Goal: Task Accomplishment & Management: Complete application form

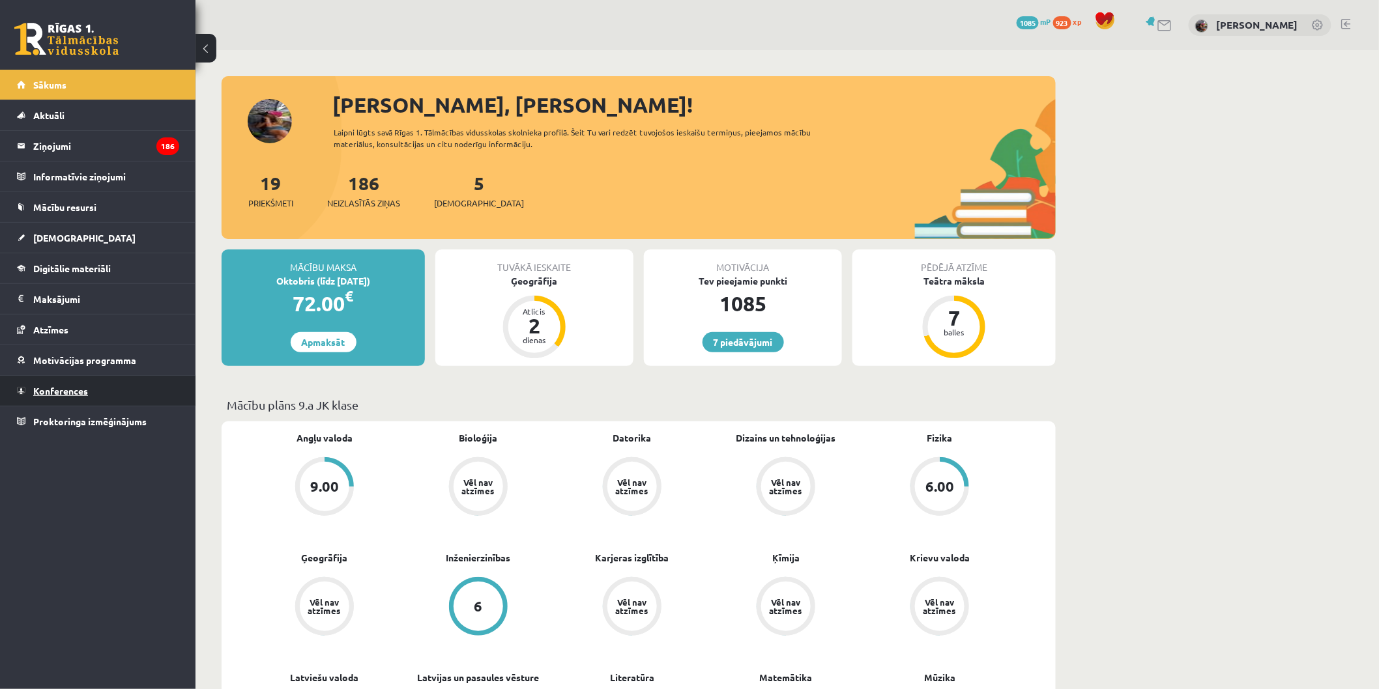
click at [98, 396] on link "Konferences" at bounding box center [98, 391] width 162 height 30
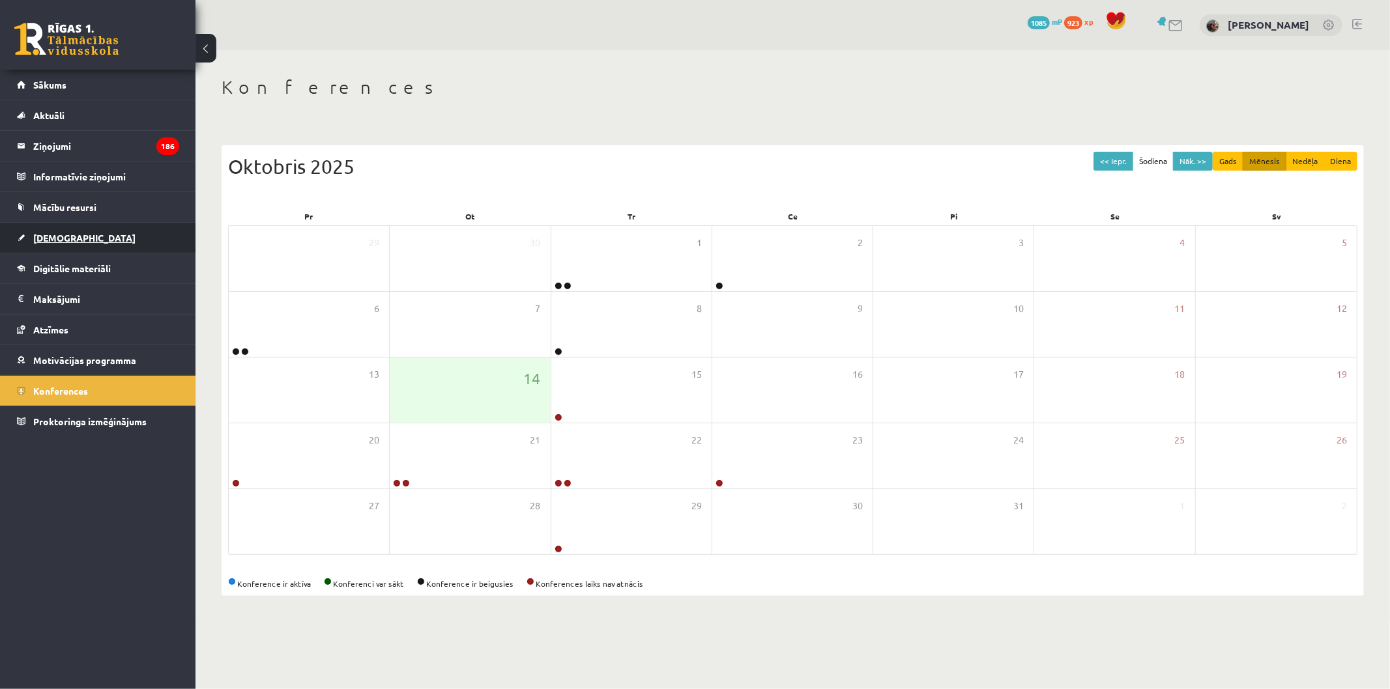
click at [82, 231] on link "[DEMOGRAPHIC_DATA]" at bounding box center [98, 238] width 162 height 30
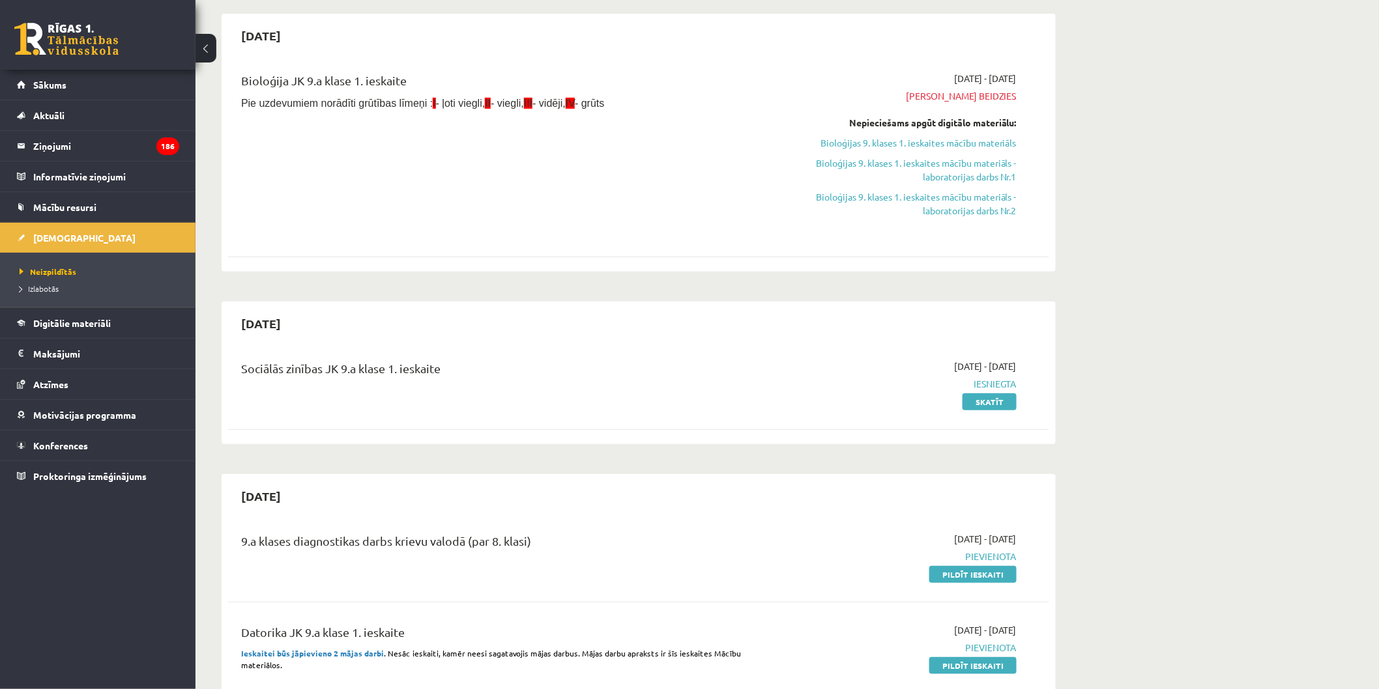
scroll to position [362, 0]
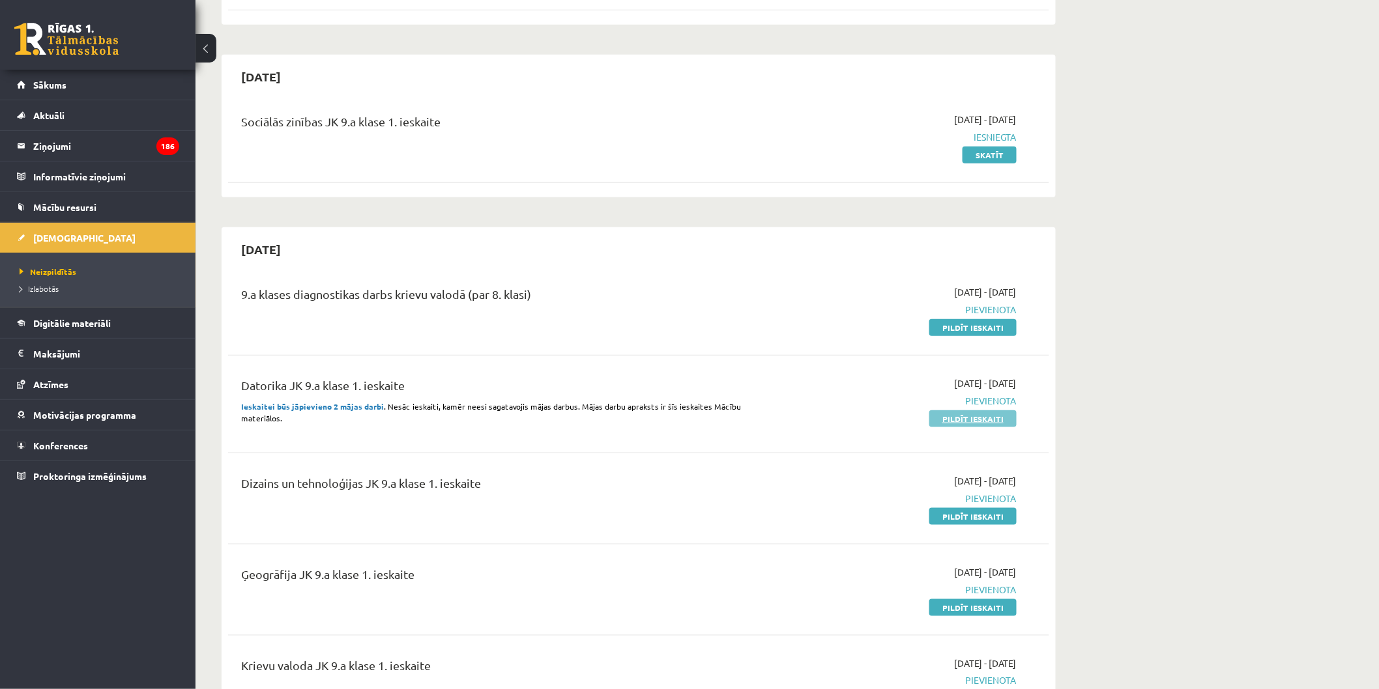
click at [977, 418] on link "Pildīt ieskaiti" at bounding box center [972, 419] width 87 height 17
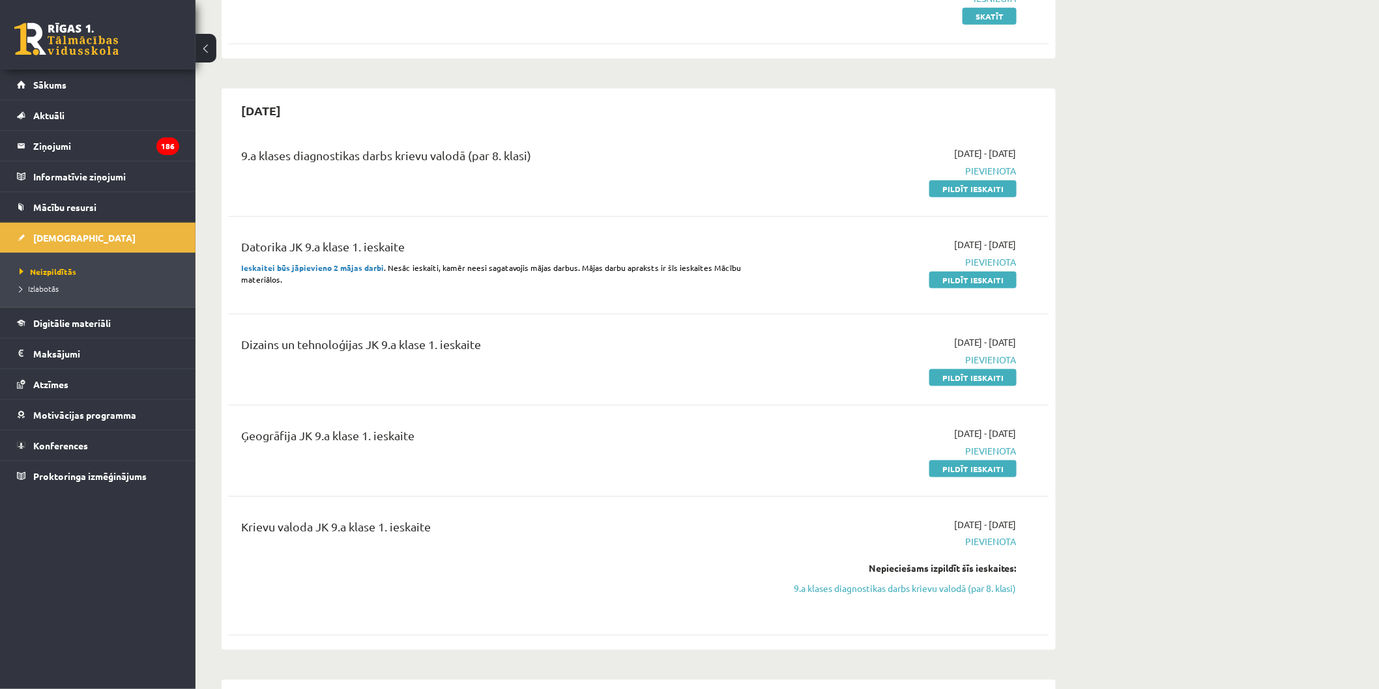
scroll to position [506, 0]
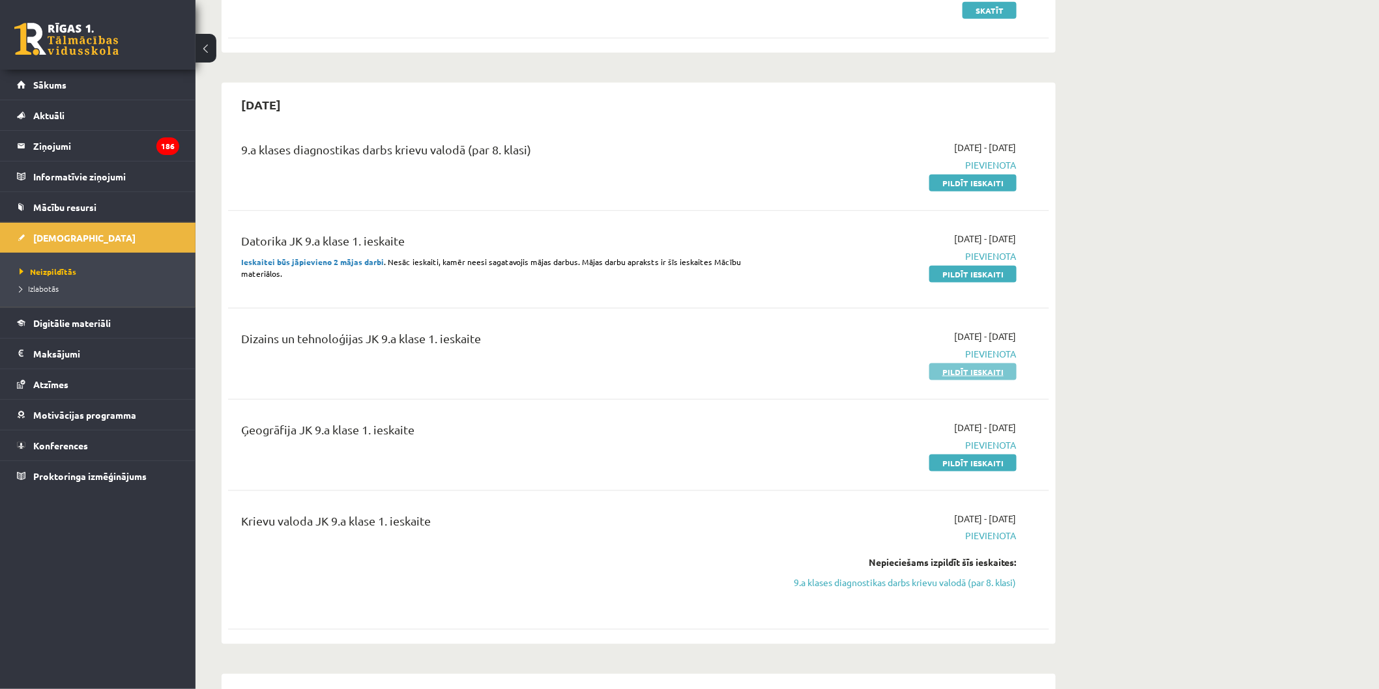
click at [978, 377] on link "Pildīt ieskaiti" at bounding box center [972, 372] width 87 height 17
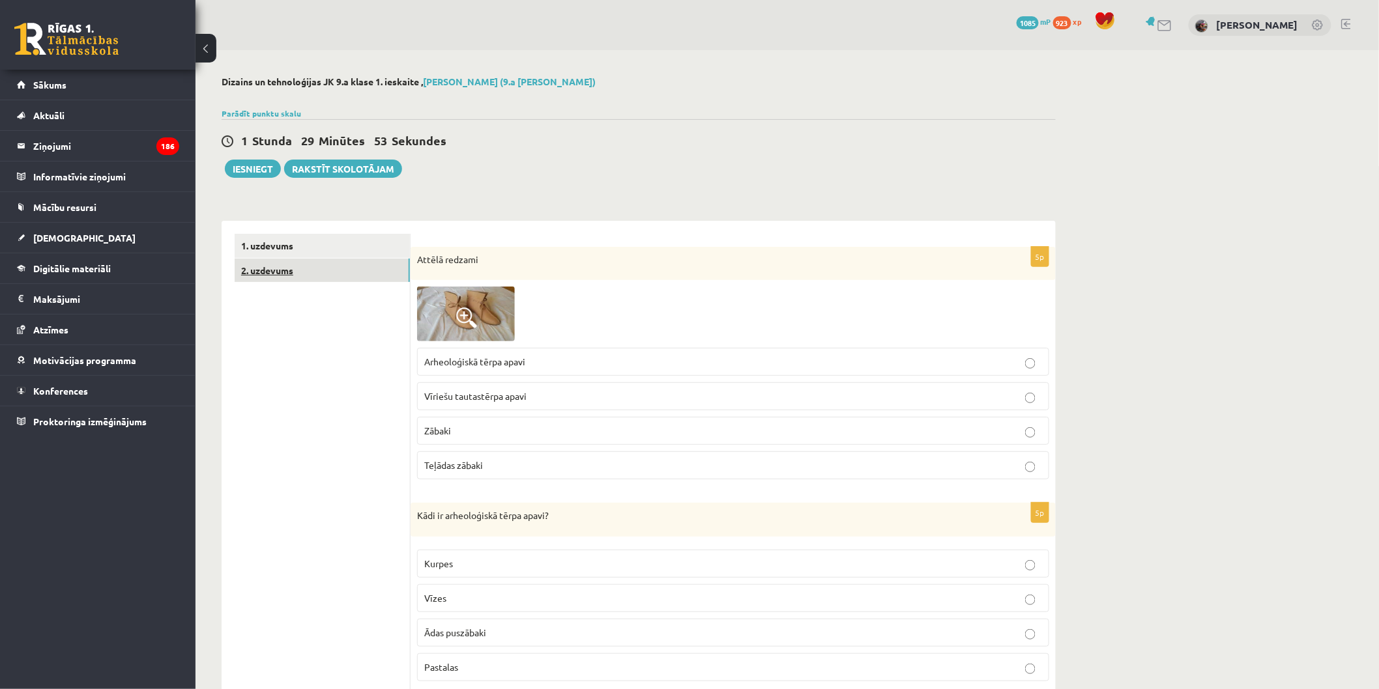
click at [341, 259] on link "2. uzdevums" at bounding box center [322, 271] width 175 height 24
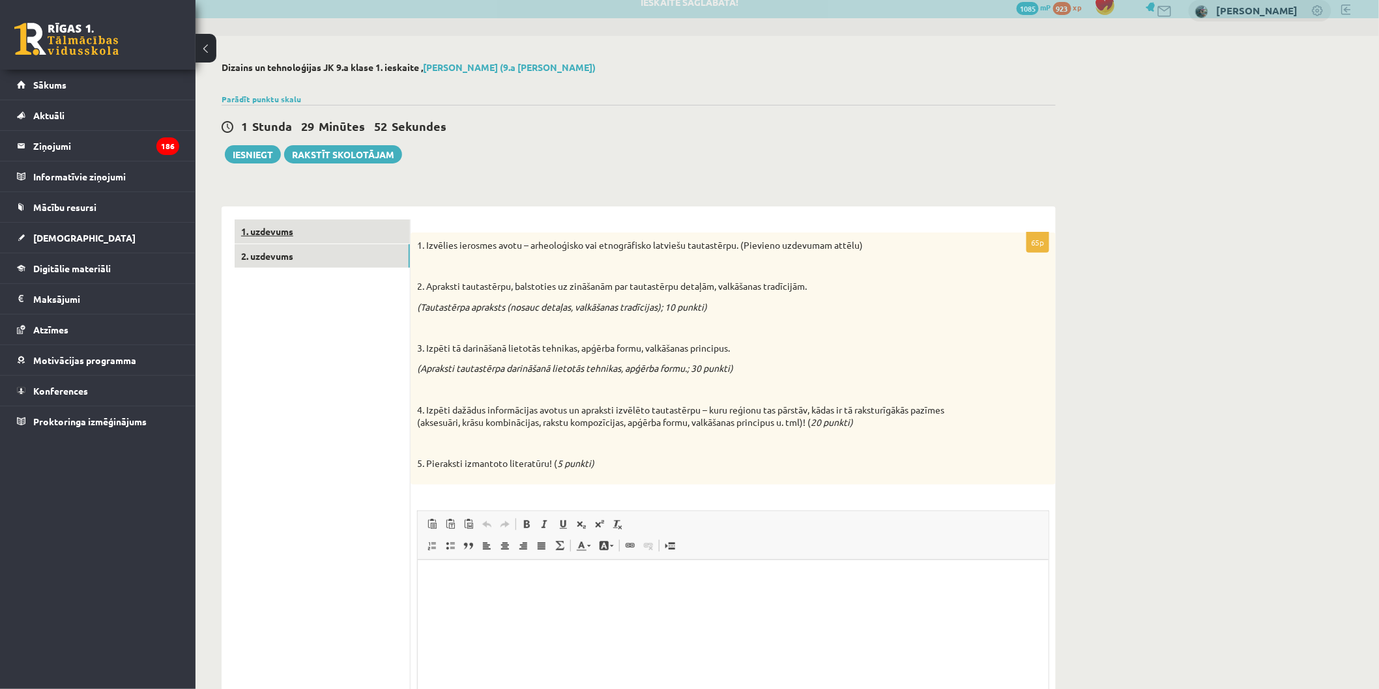
click at [332, 223] on link "1. uzdevums" at bounding box center [322, 232] width 175 height 24
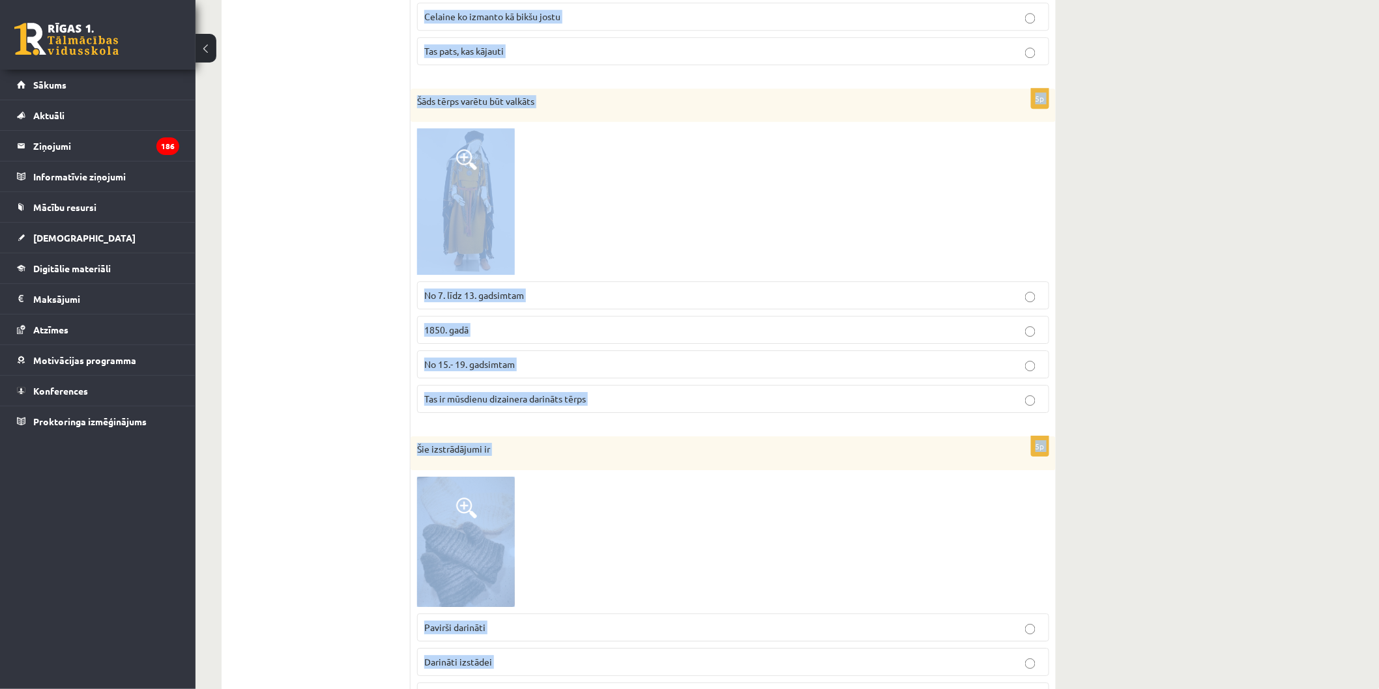
scroll to position [1740, 0]
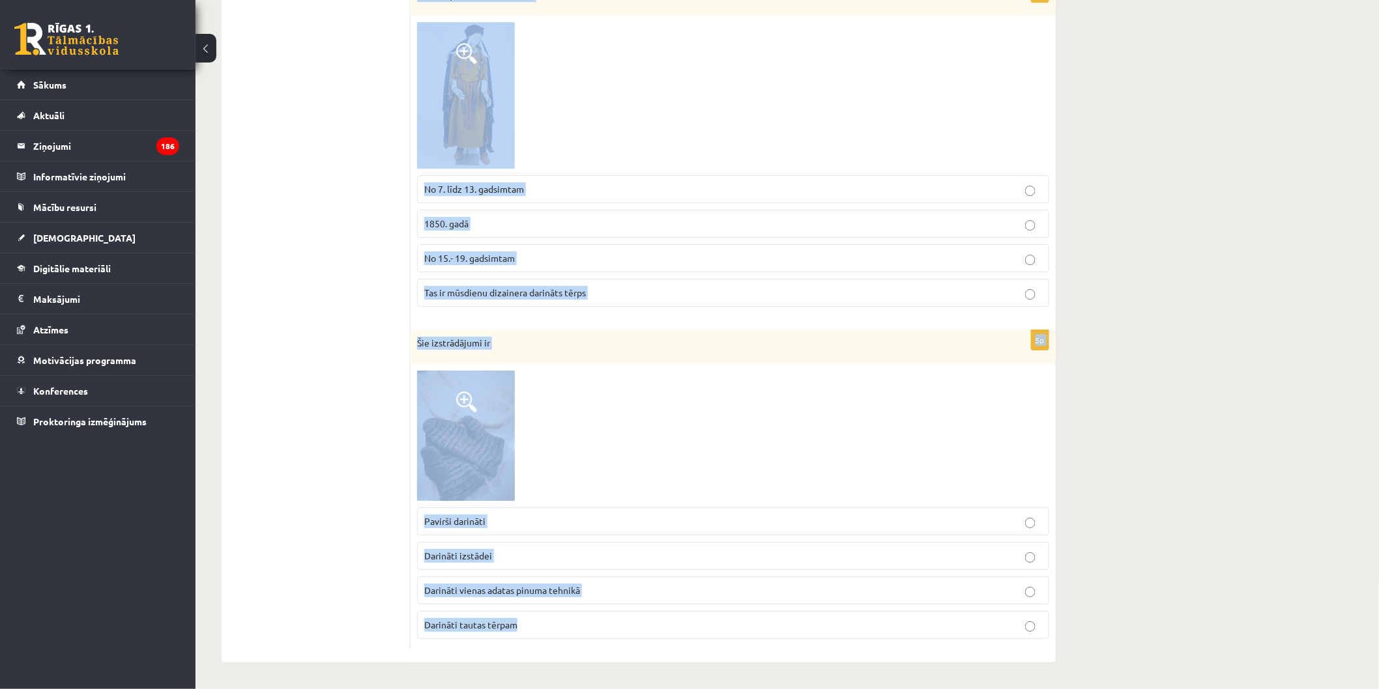
drag, startPoint x: 418, startPoint y: 240, endPoint x: 575, endPoint y: 718, distance: 503.4
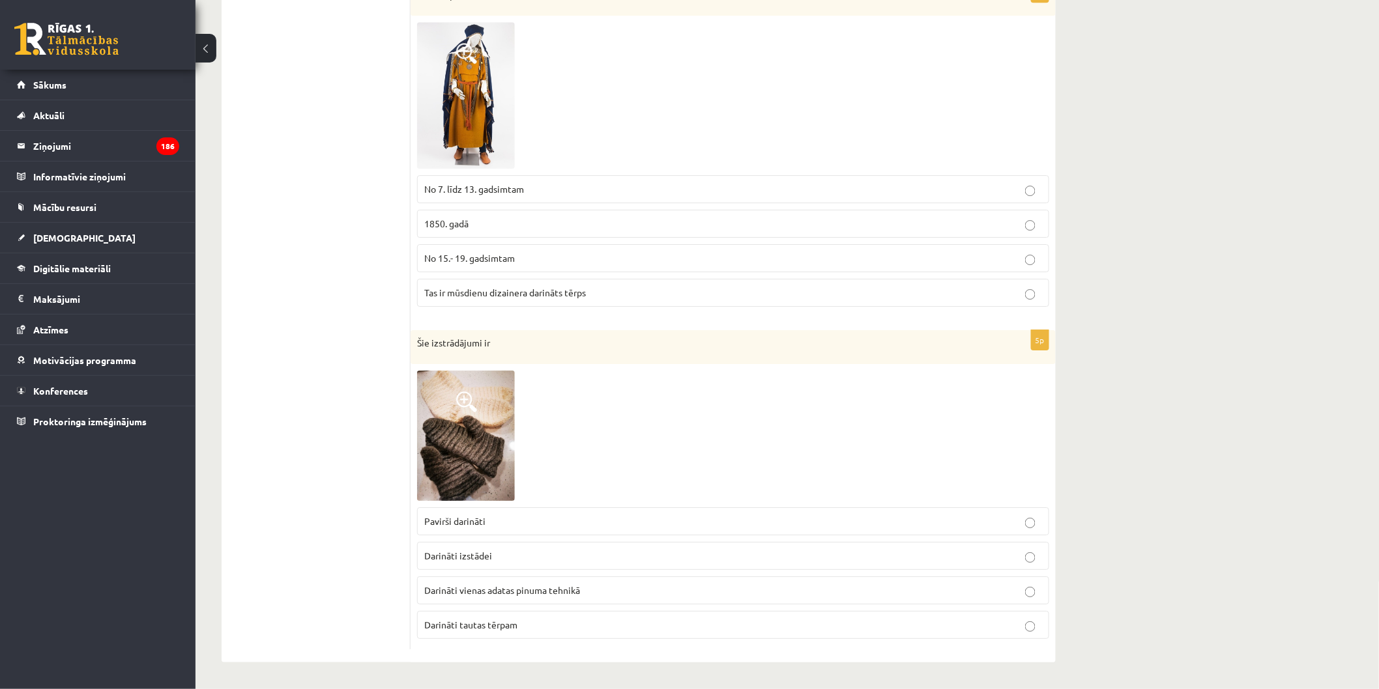
drag, startPoint x: 534, startPoint y: 530, endPoint x: 363, endPoint y: 242, distance: 335.7
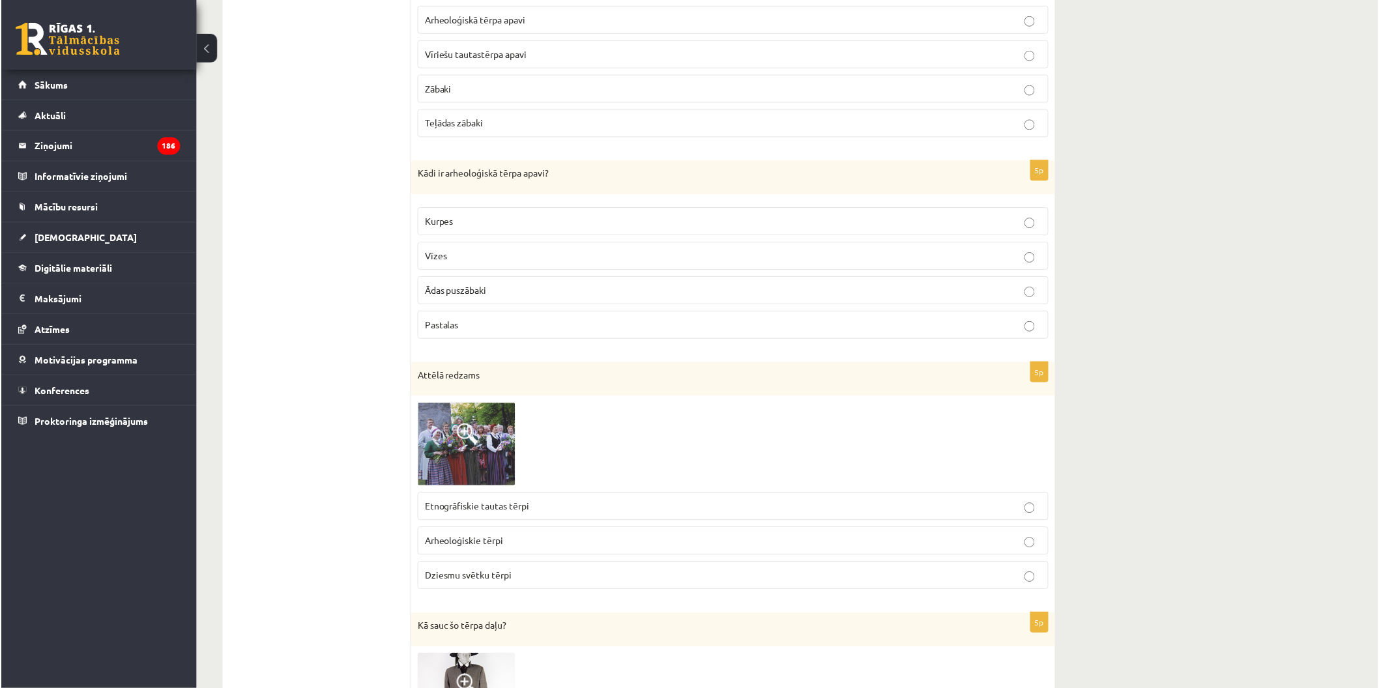
scroll to position [219, 0]
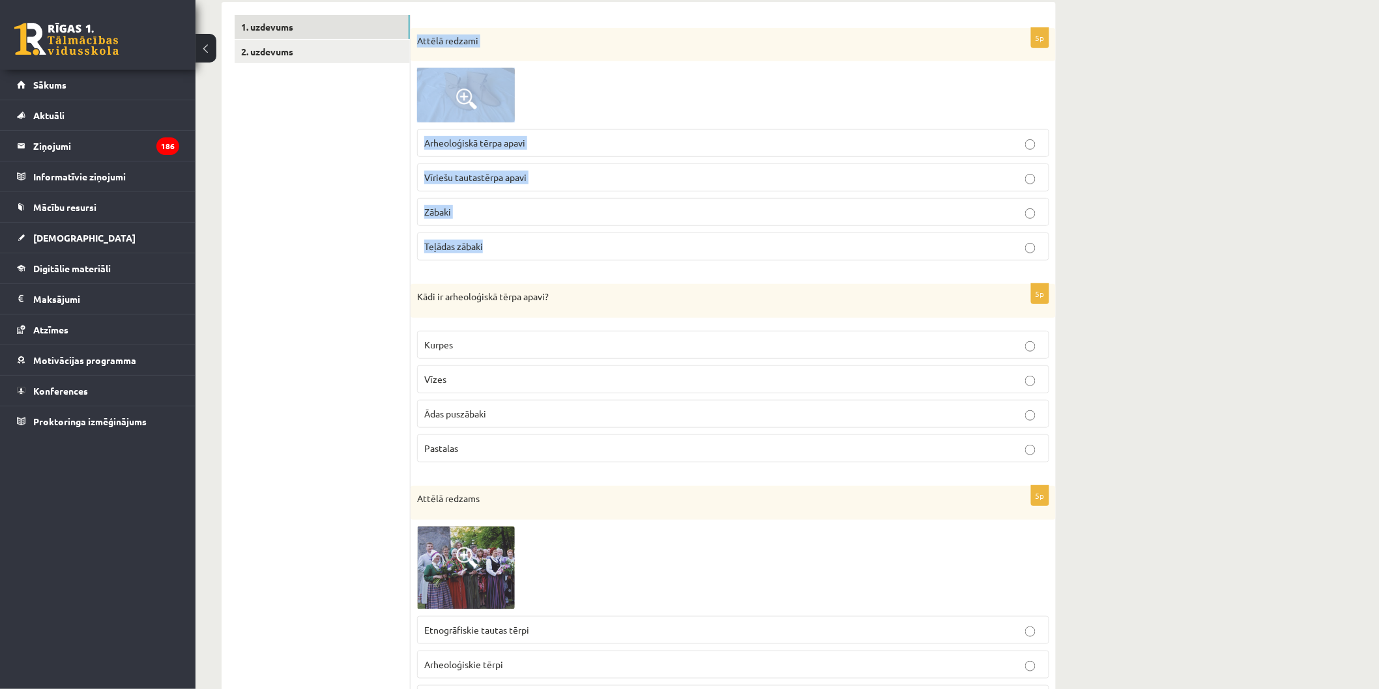
drag, startPoint x: 417, startPoint y: 27, endPoint x: 524, endPoint y: 248, distance: 246.0
copy div "Attēlā redzami Arheoloģiskā tērpa apavi Vīriešu tautastērpa apavi Zābaki Teļāda…"
click at [637, 55] on div "Attēlā redzami" at bounding box center [733, 45] width 645 height 34
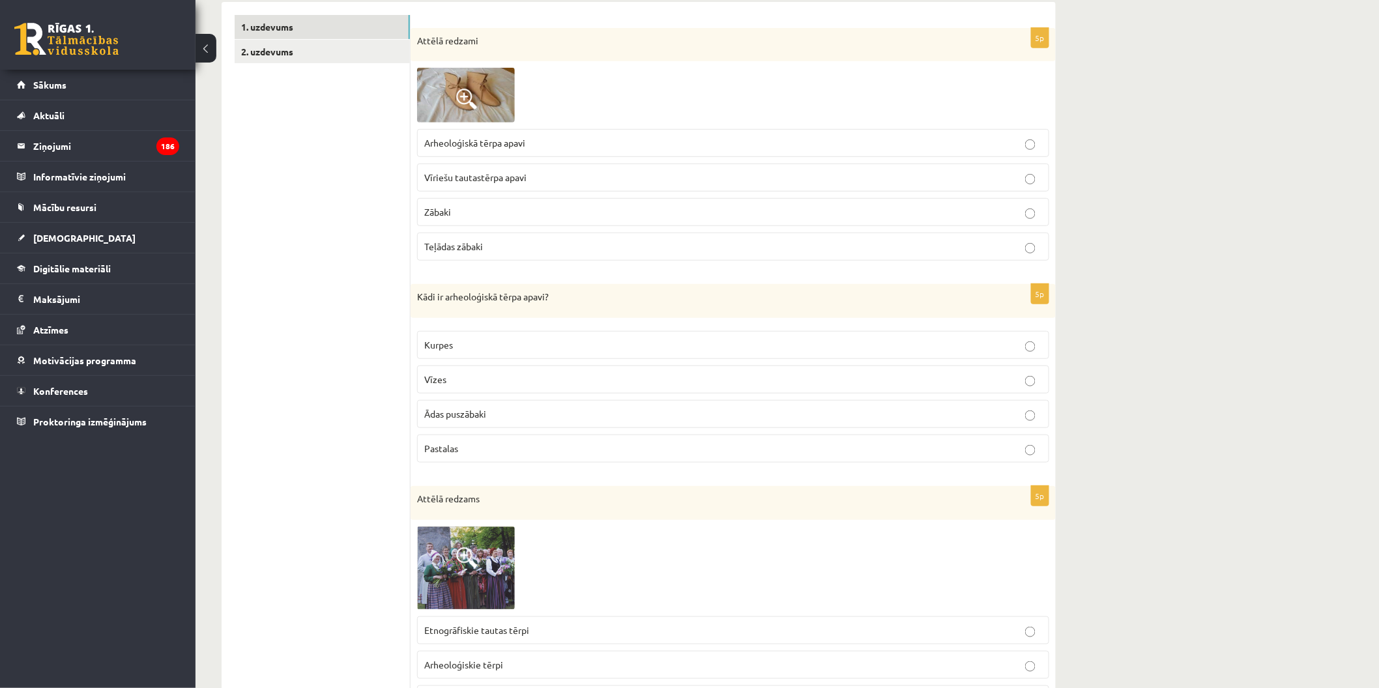
click at [500, 87] on img at bounding box center [466, 95] width 98 height 55
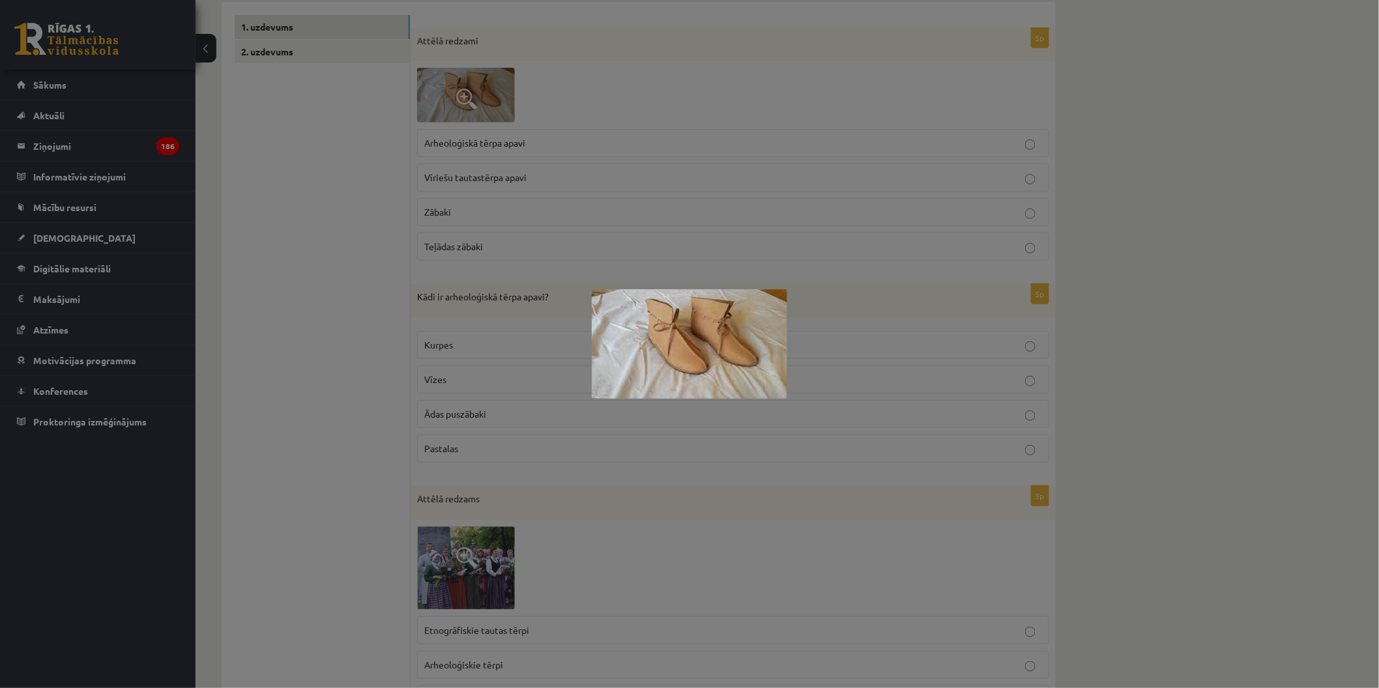
click at [695, 170] on div at bounding box center [689, 344] width 1379 height 688
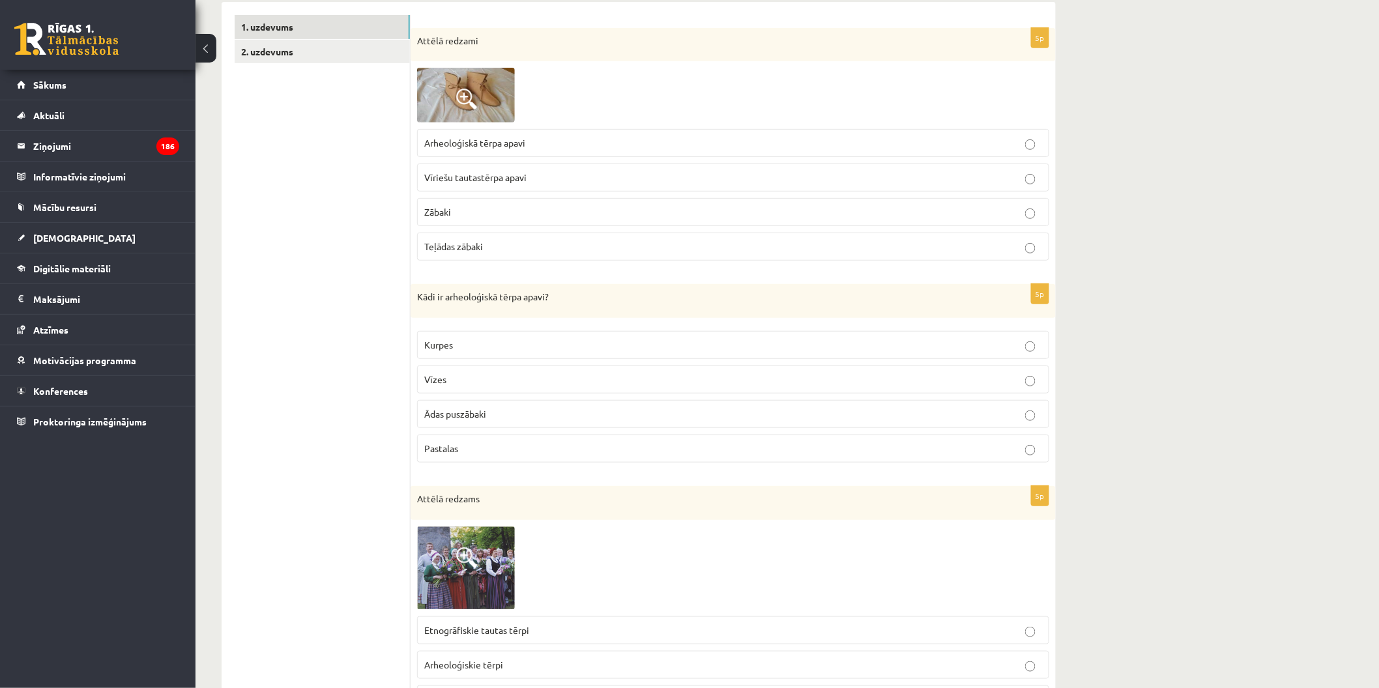
click at [656, 141] on p "Arheoloģiskā tērpa apavi" at bounding box center [733, 143] width 618 height 14
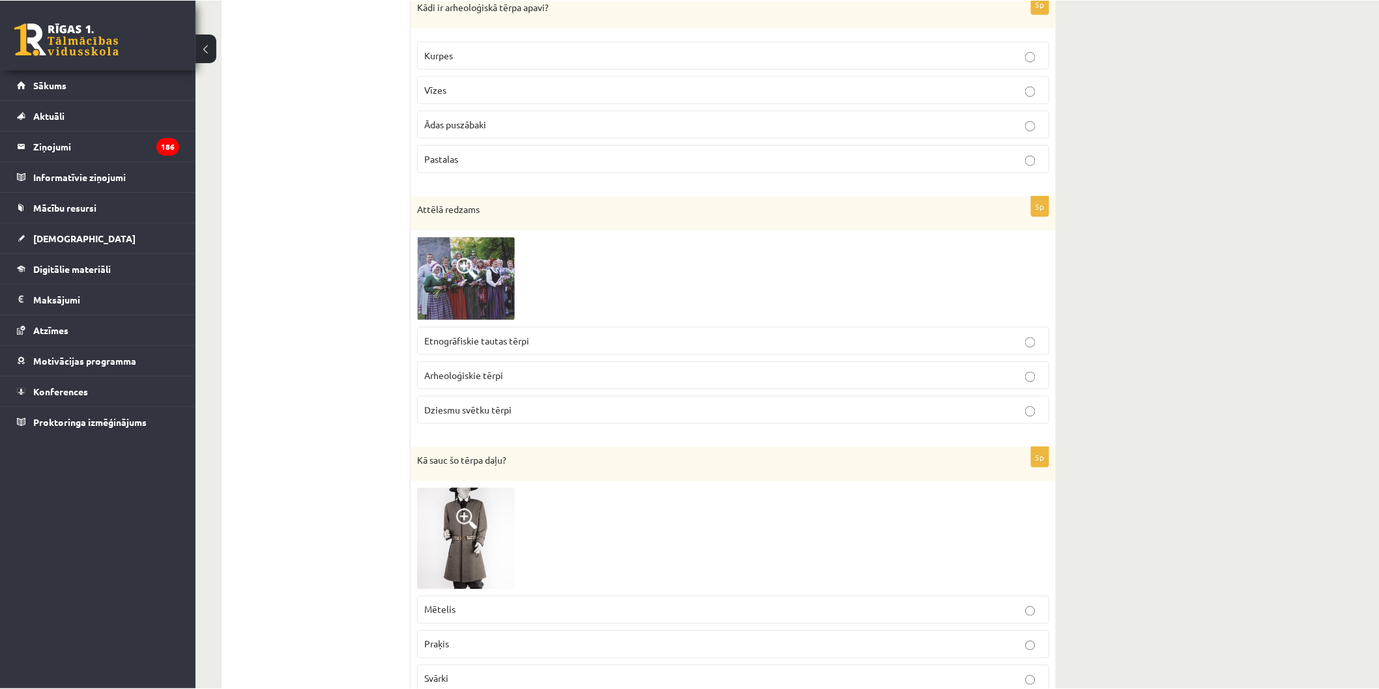
scroll to position [493, 0]
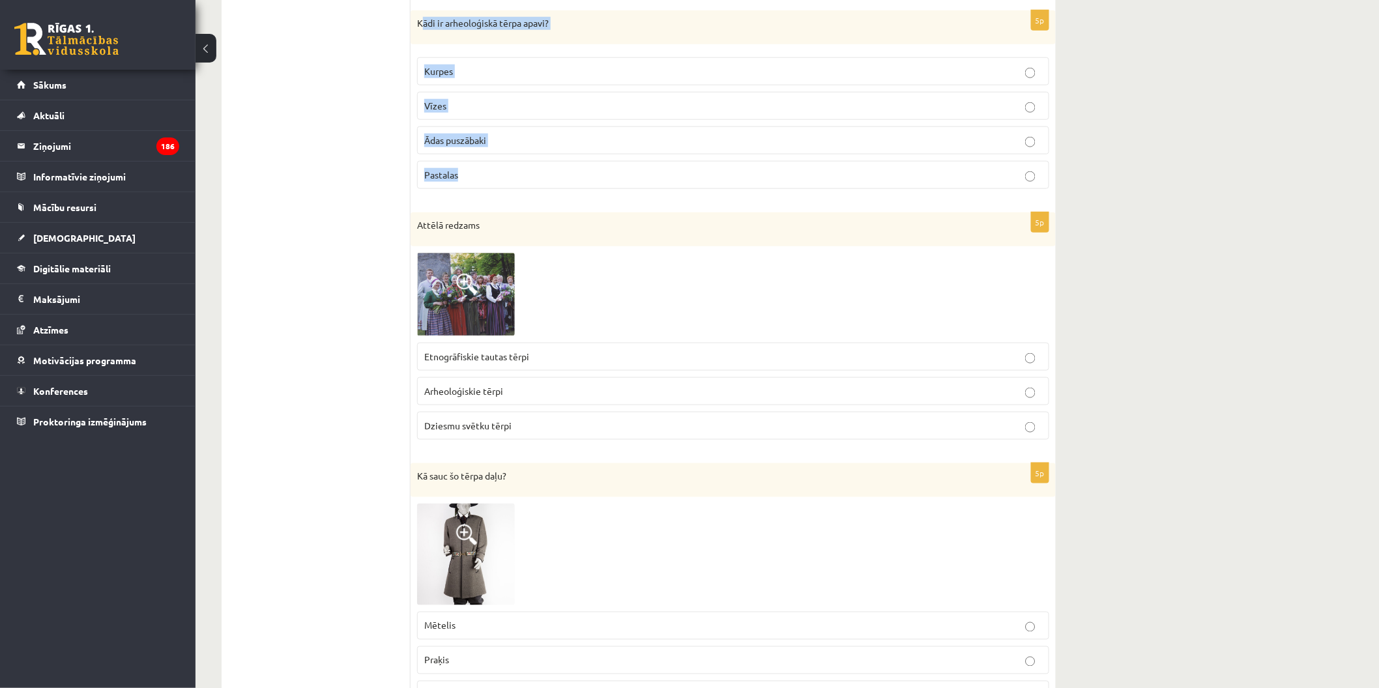
drag, startPoint x: 420, startPoint y: 3, endPoint x: 581, endPoint y: 170, distance: 232.3
click at [581, 170] on div "5p Kādi ir arheoloģiskā tērpa apavi? Kurpes Vīzes Ādas puszābaki Pastalas" at bounding box center [733, 104] width 645 height 189
copy div "ādi ir arheoloģiskā tērpa apavi? Kurpes Vīzes Ādas puszābaki Pastalas"
click at [532, 135] on p "Ādas puszābaki" at bounding box center [733, 141] width 618 height 14
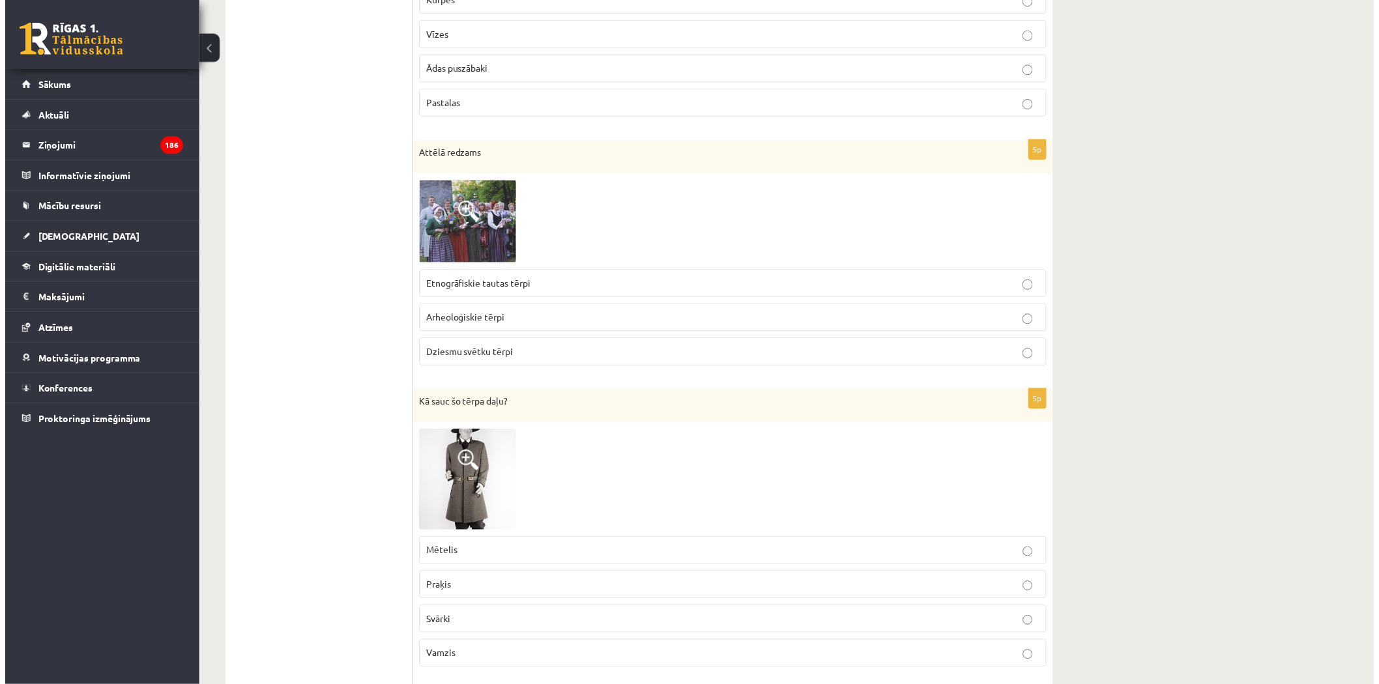
scroll to position [565, 0]
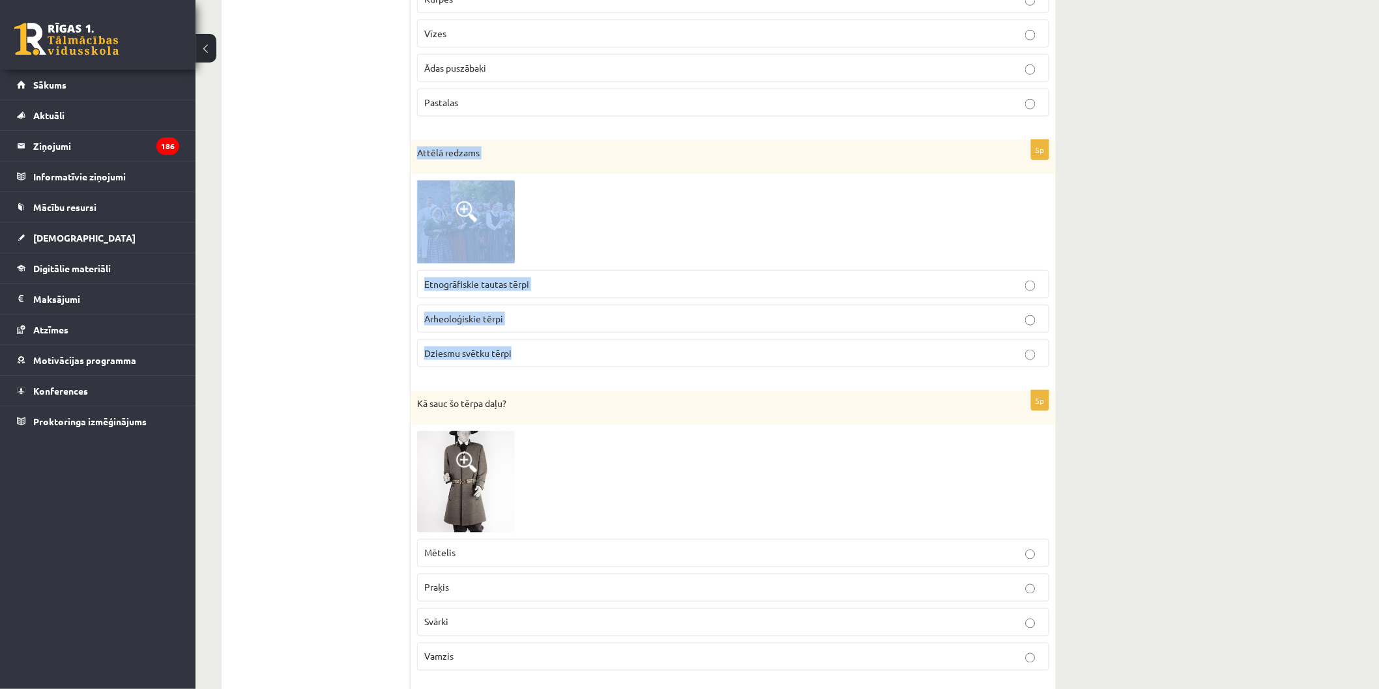
drag, startPoint x: 419, startPoint y: 152, endPoint x: 556, endPoint y: 369, distance: 256.0
click at [556, 369] on div "5p Attēlā redzams Etnogrāfiskie tautas tērpi Arheoloģiskie tērpi Dziesmu svētku…" at bounding box center [733, 259] width 645 height 238
copy div "Attēlā redzams Etnogrāfiskie tautas tērpi Arheoloģiskie tērpi Dziesmu svētku tē…"
drag, startPoint x: 485, startPoint y: 205, endPoint x: 446, endPoint y: 233, distance: 49.0
click at [446, 233] on img at bounding box center [466, 223] width 98 height 84
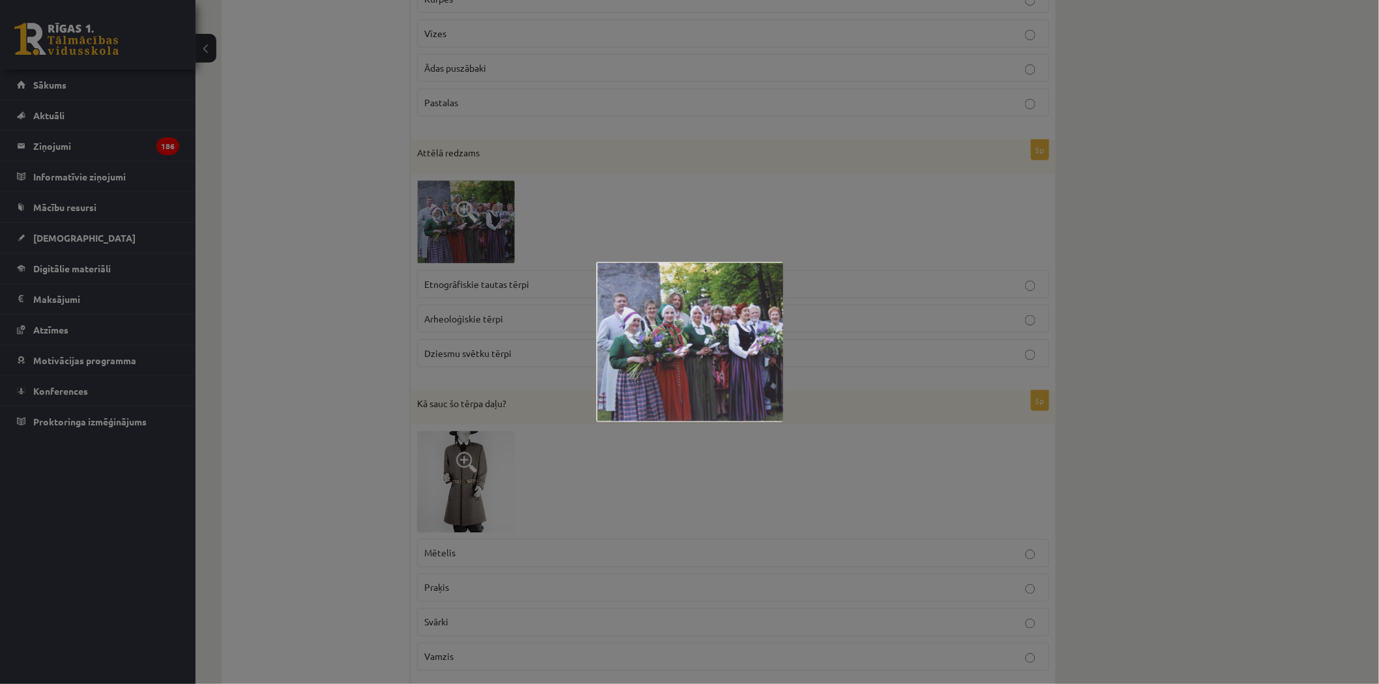
click at [619, 245] on div at bounding box center [689, 342] width 1379 height 684
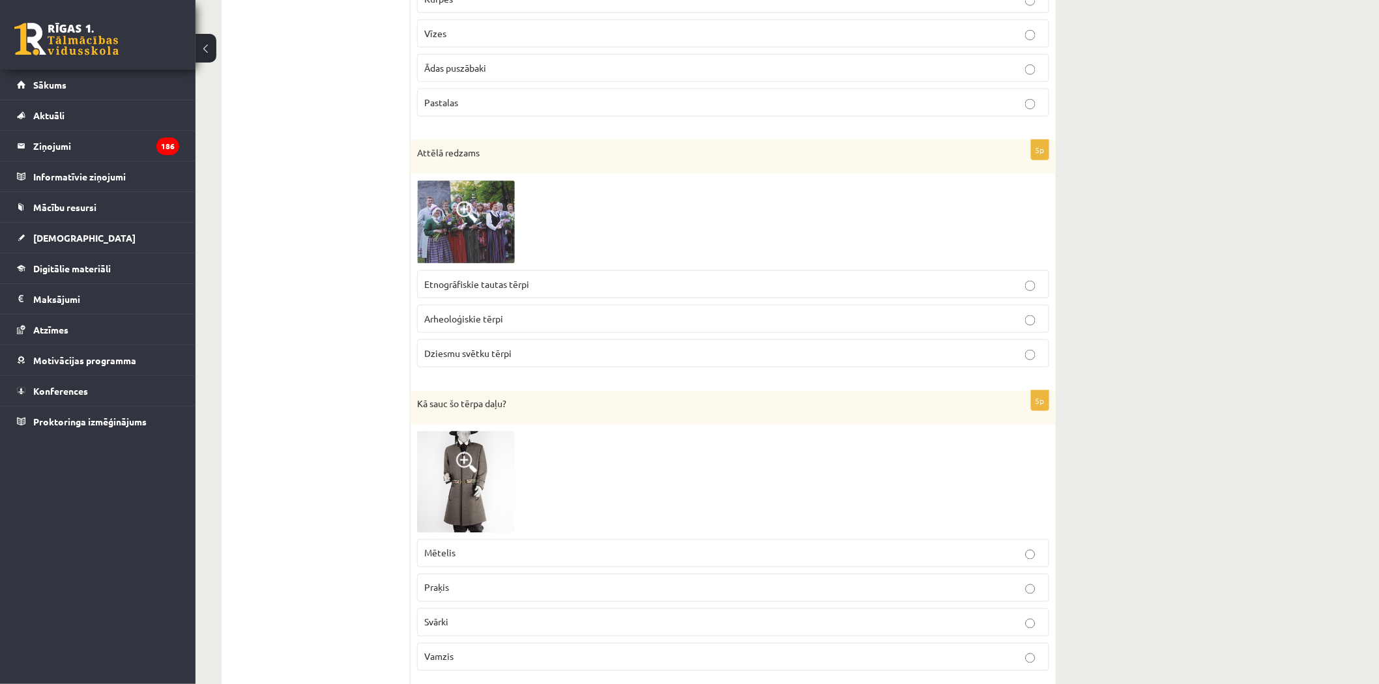
click at [550, 354] on p "Dziesmu svētku tērpi" at bounding box center [733, 354] width 618 height 14
click at [555, 276] on label "Etnogrāfiskie tautas tērpi" at bounding box center [733, 284] width 632 height 28
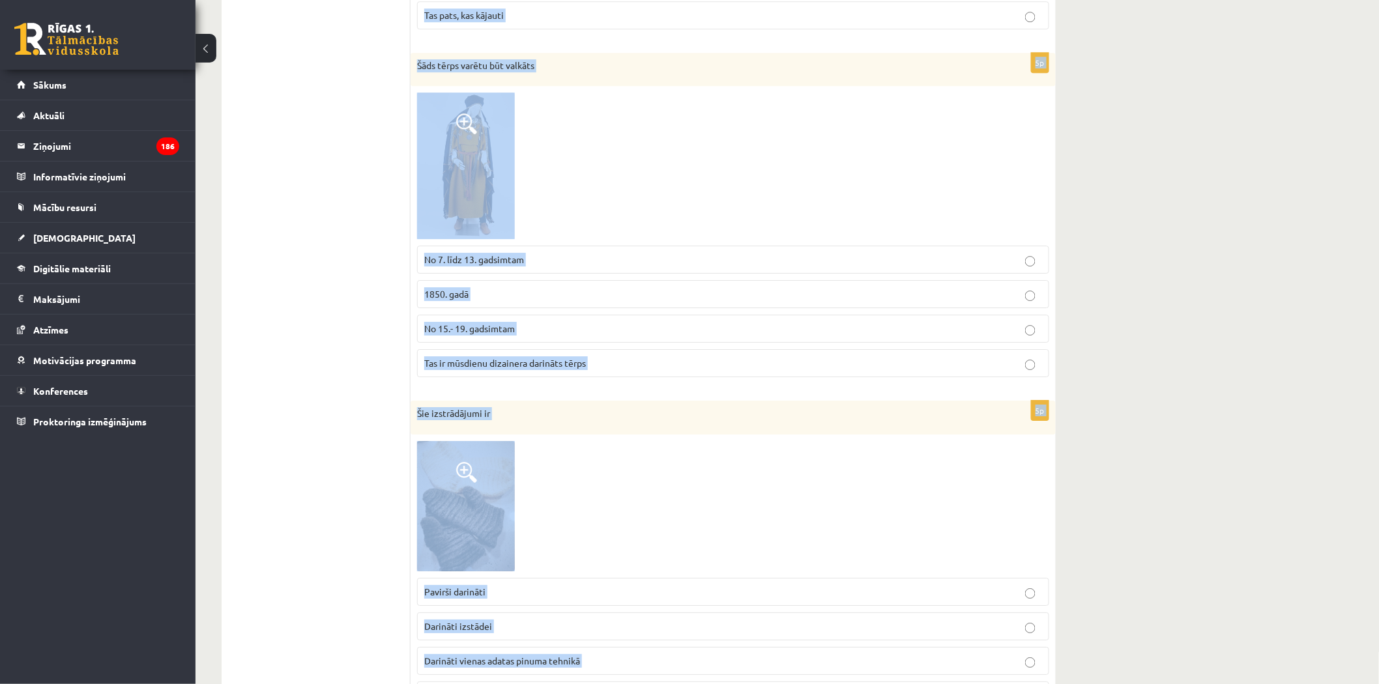
scroll to position [1745, 0]
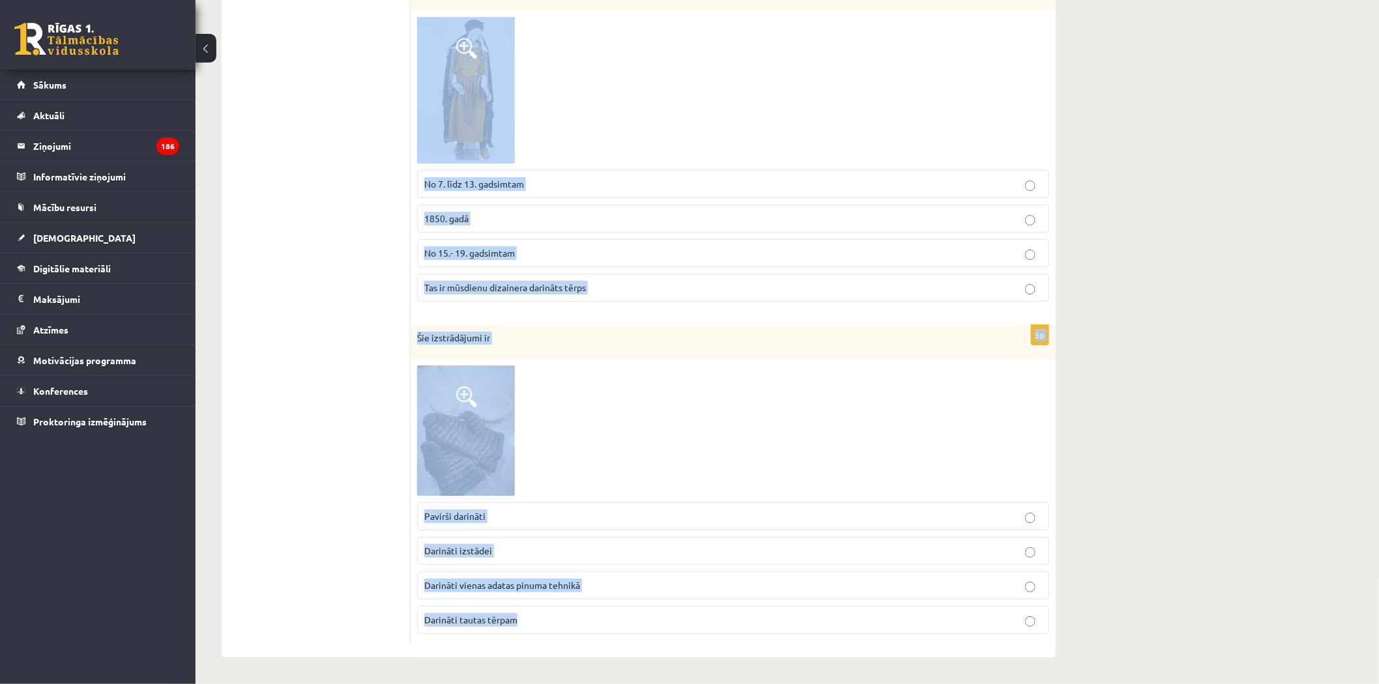
drag, startPoint x: 414, startPoint y: 246, endPoint x: 581, endPoint y: 712, distance: 495.3
copy form "Attēlā redzamais tērpa fragments ir Etnogrāfiskais tērps Arheoloģiskais tautas …"
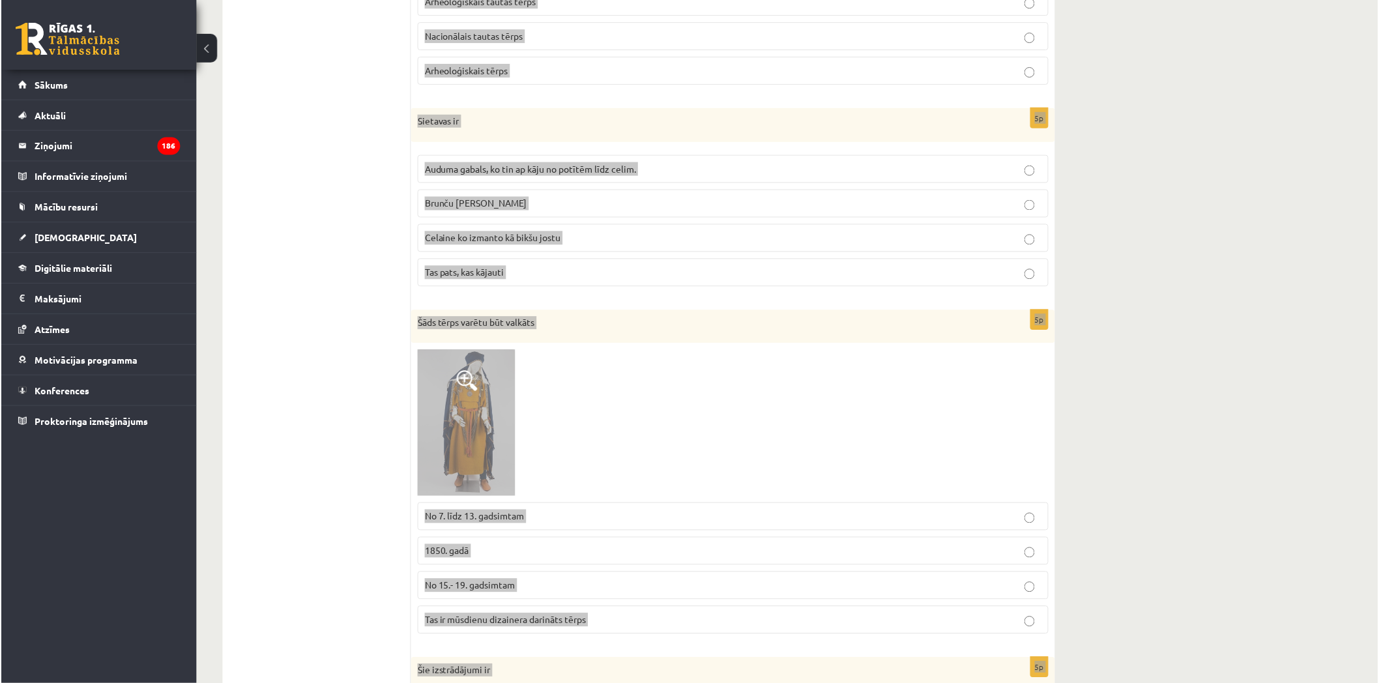
scroll to position [1239, 0]
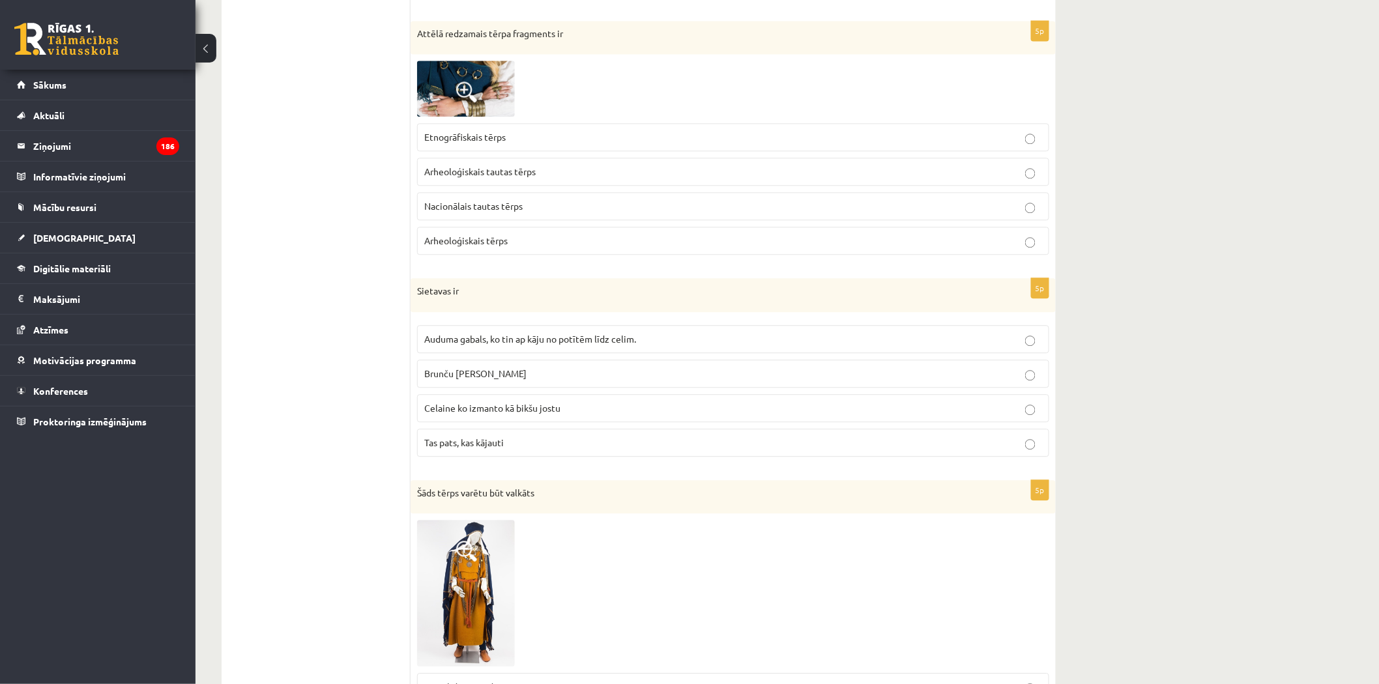
click at [302, 231] on ul "1. uzdevums 2. uzdevums" at bounding box center [323, 71] width 176 height 2152
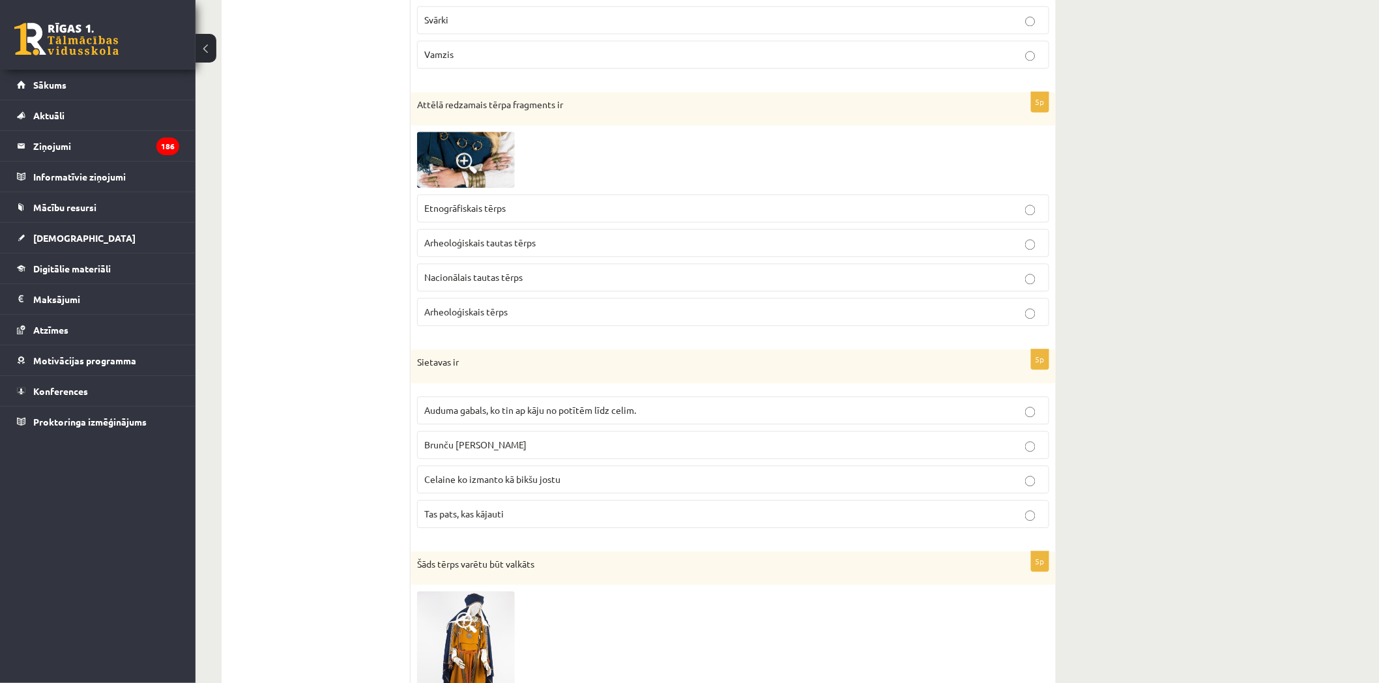
scroll to position [1167, 0]
click at [594, 209] on p "Etnogrāfiskais tērps" at bounding box center [733, 209] width 618 height 14
click at [562, 245] on p "Arheoloģiskais tautas tērps" at bounding box center [733, 244] width 618 height 14
click at [634, 416] on span "Auduma gabals, ko tin ap kāju no potītēm līdz celim." at bounding box center [530, 411] width 212 height 12
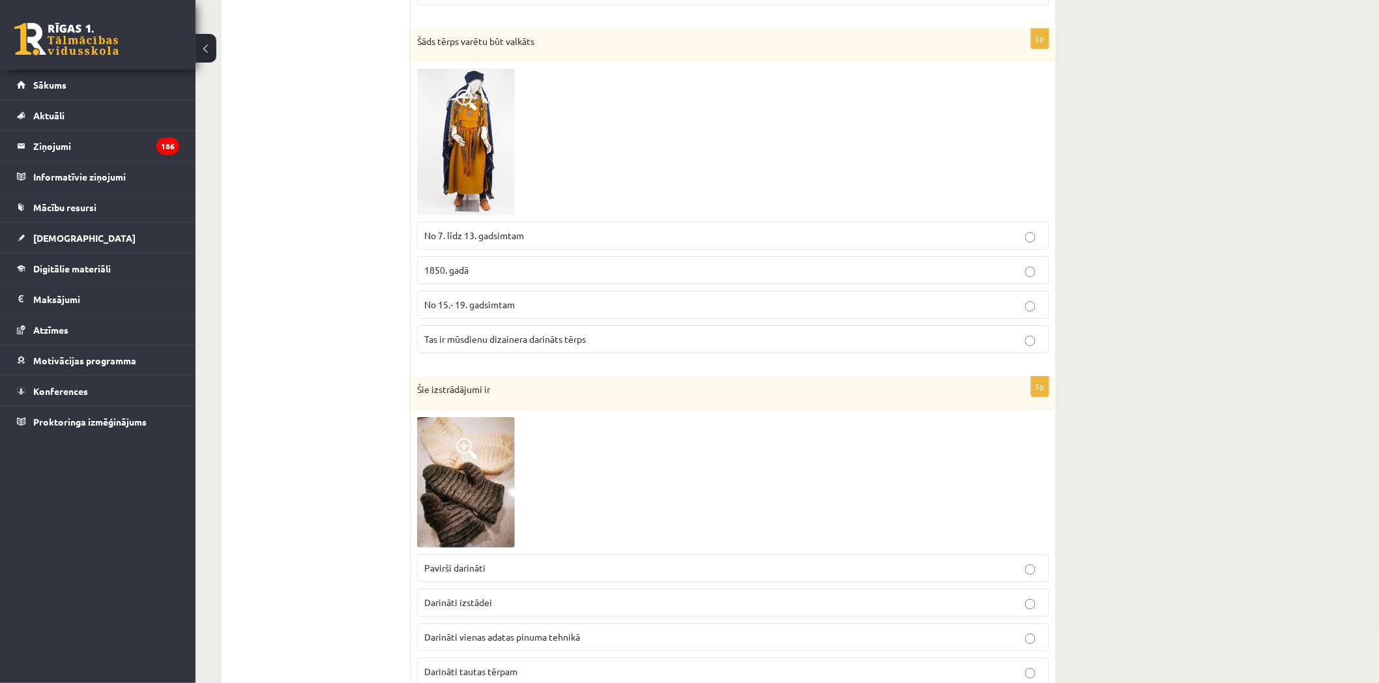
scroll to position [1746, 0]
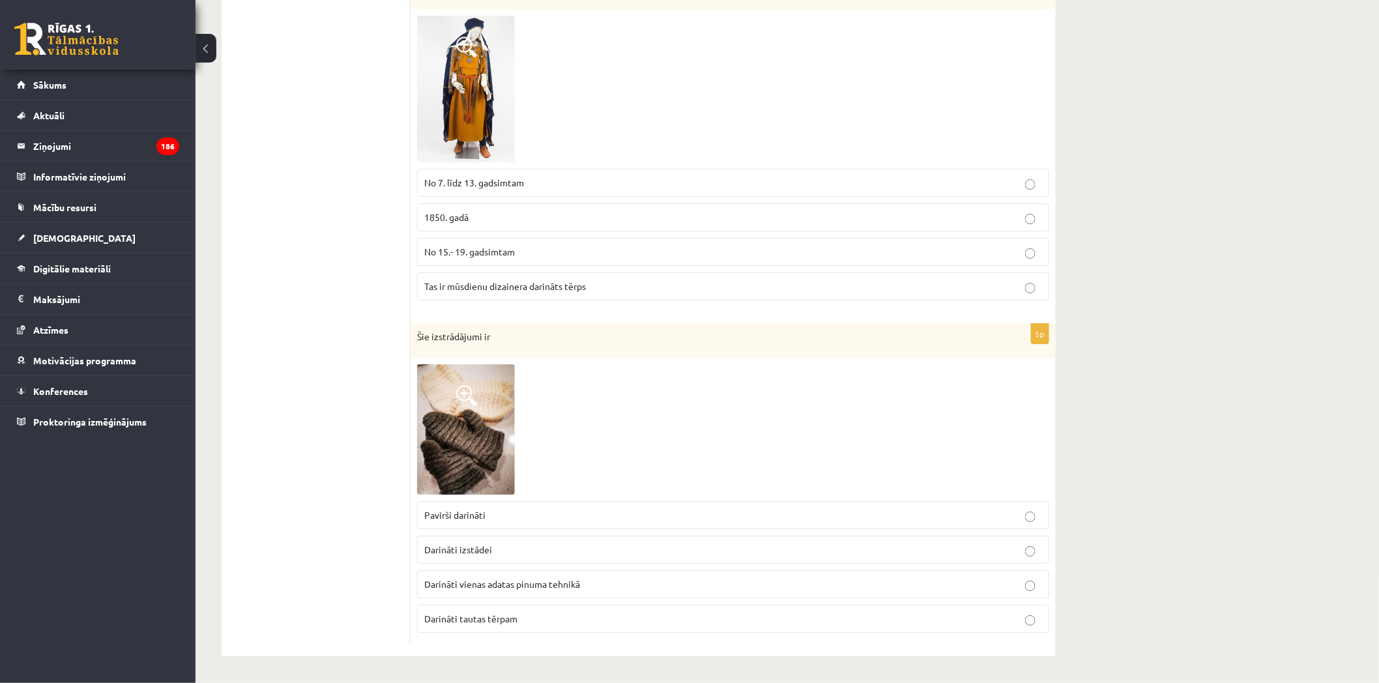
click at [574, 181] on p "No 7. līdz 13. gadsimtam" at bounding box center [733, 183] width 618 height 14
click at [596, 577] on p "Darināti vienas adatas pinuma tehnikā" at bounding box center [733, 584] width 618 height 14
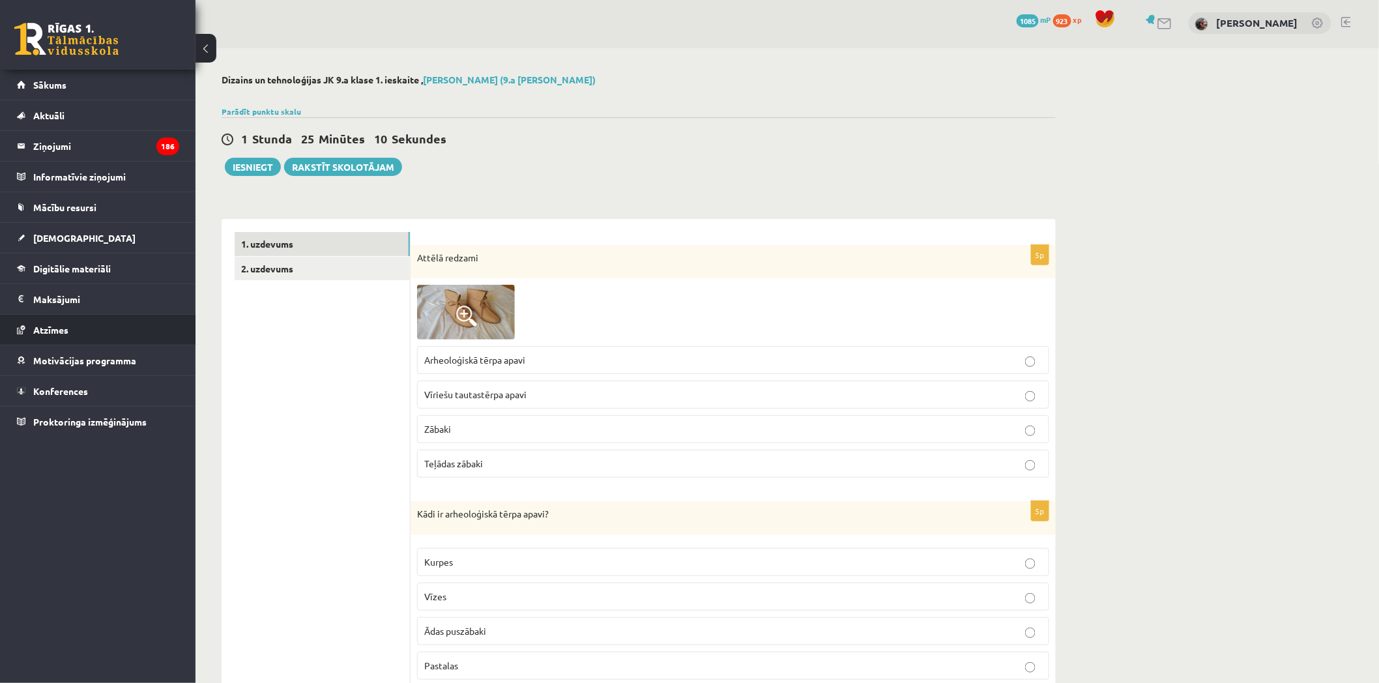
scroll to position [0, 0]
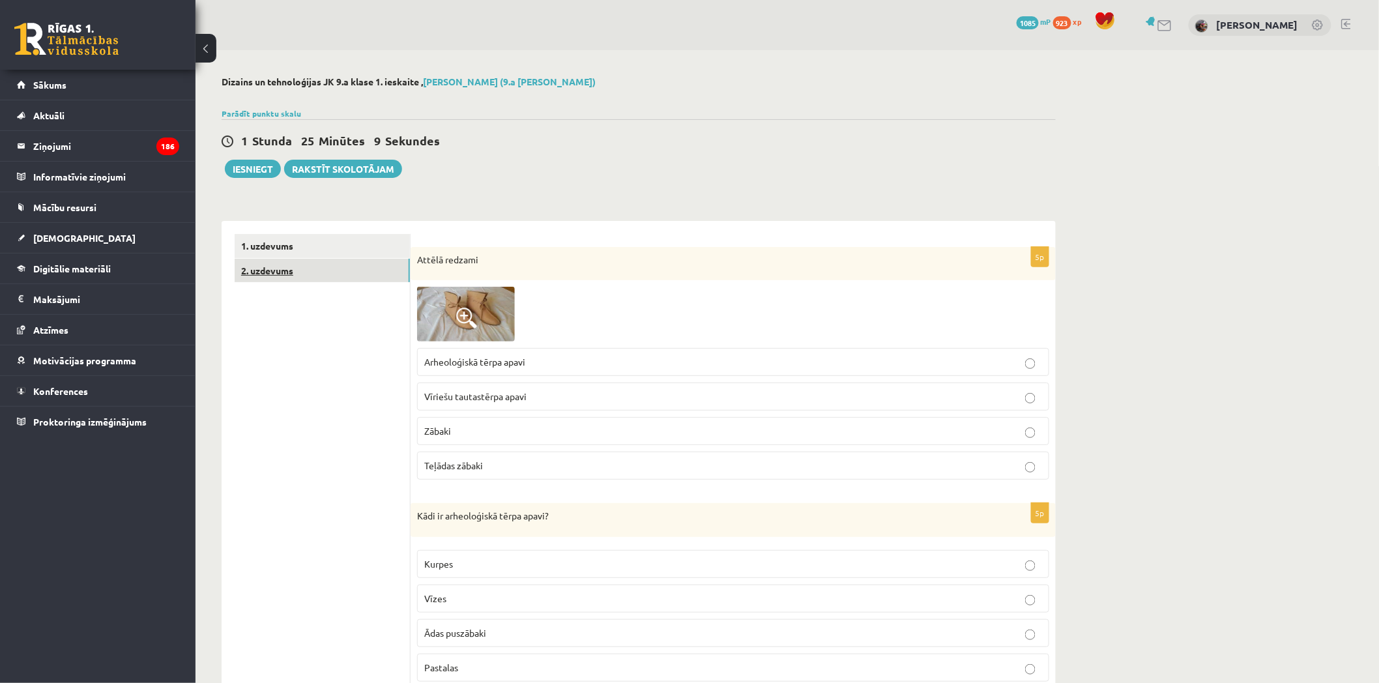
click at [267, 275] on link "2. uzdevums" at bounding box center [322, 271] width 175 height 24
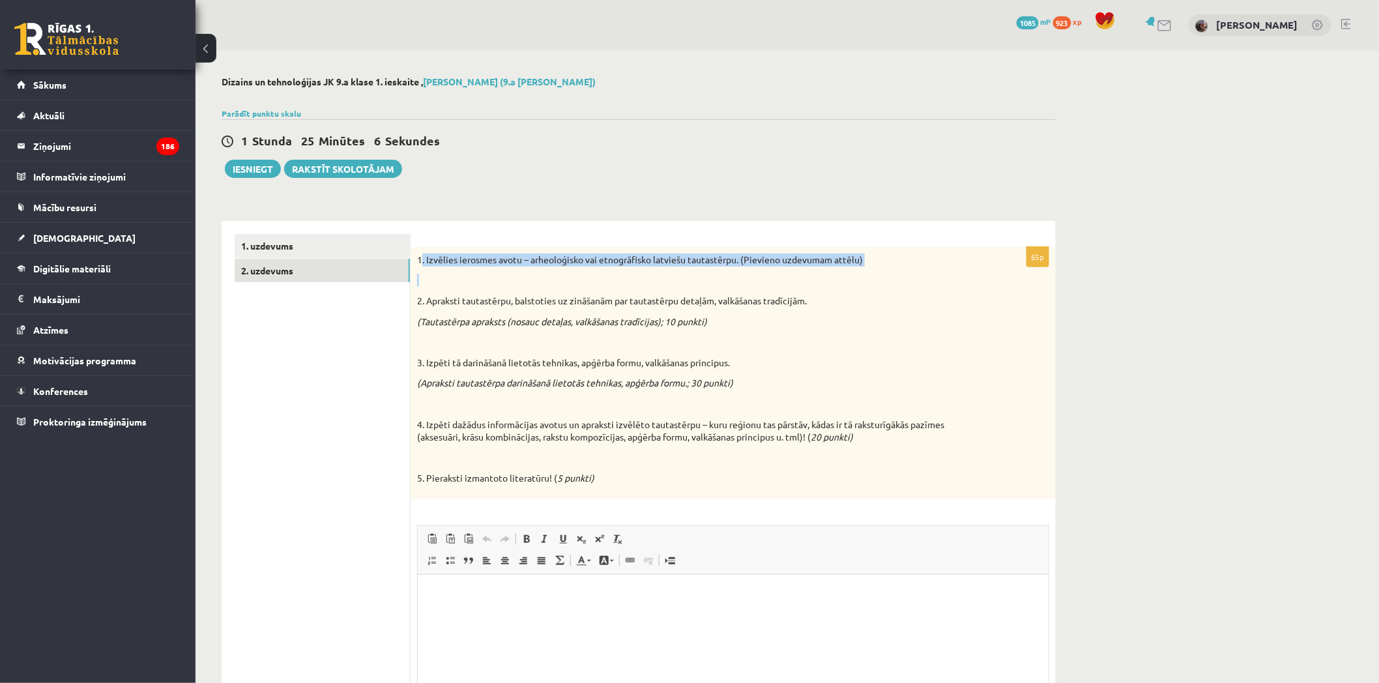
drag, startPoint x: 420, startPoint y: 258, endPoint x: 433, endPoint y: 266, distance: 15.8
click at [433, 266] on div "1. Izvēlies ierosmes avotu – arheoloģisko vai etnogrāfisko latviešu tautastērpu…" at bounding box center [733, 373] width 645 height 252
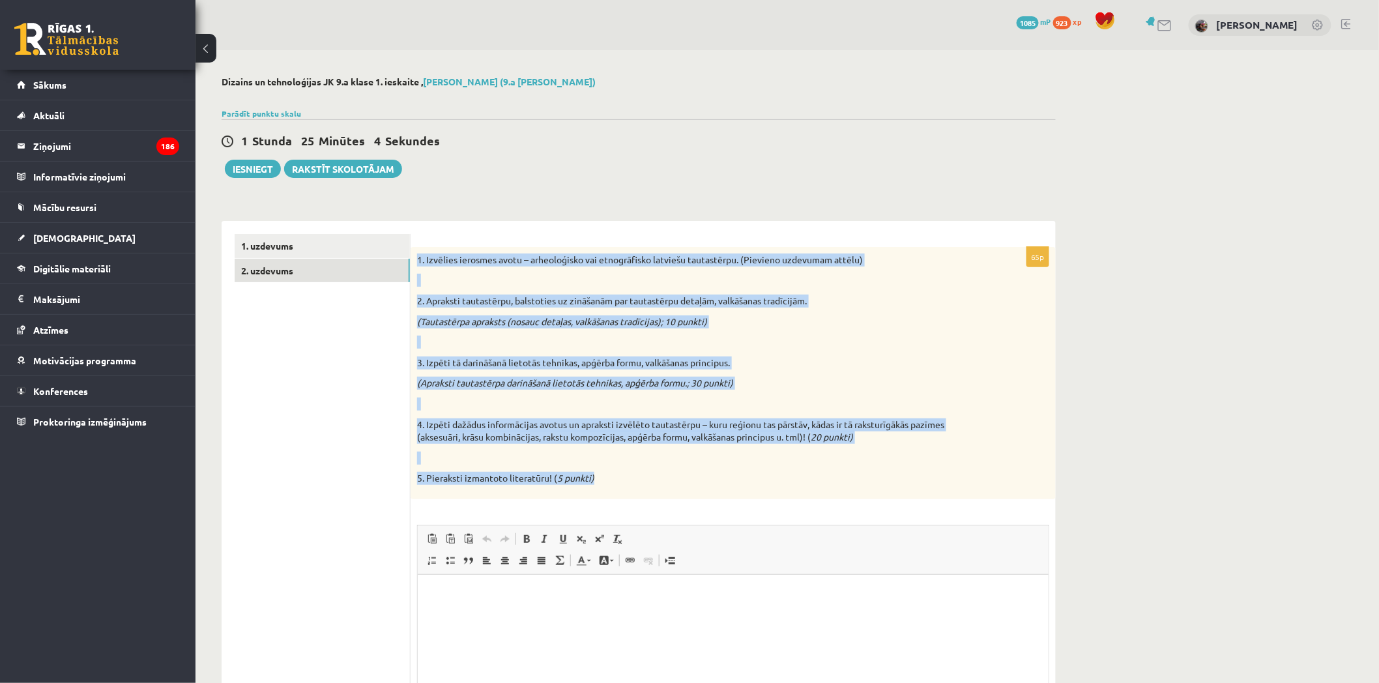
drag, startPoint x: 418, startPoint y: 258, endPoint x: 769, endPoint y: 476, distance: 413.6
click at [769, 476] on div "1. Izvēlies ierosmes avotu – arheoloģisko vai etnogrāfisko latviešu tautastērpu…" at bounding box center [733, 373] width 645 height 252
copy div "1. Izvēlies ierosmes avotu – arheoloģisko vai etnogrāfisko latviešu tautastērpu…"
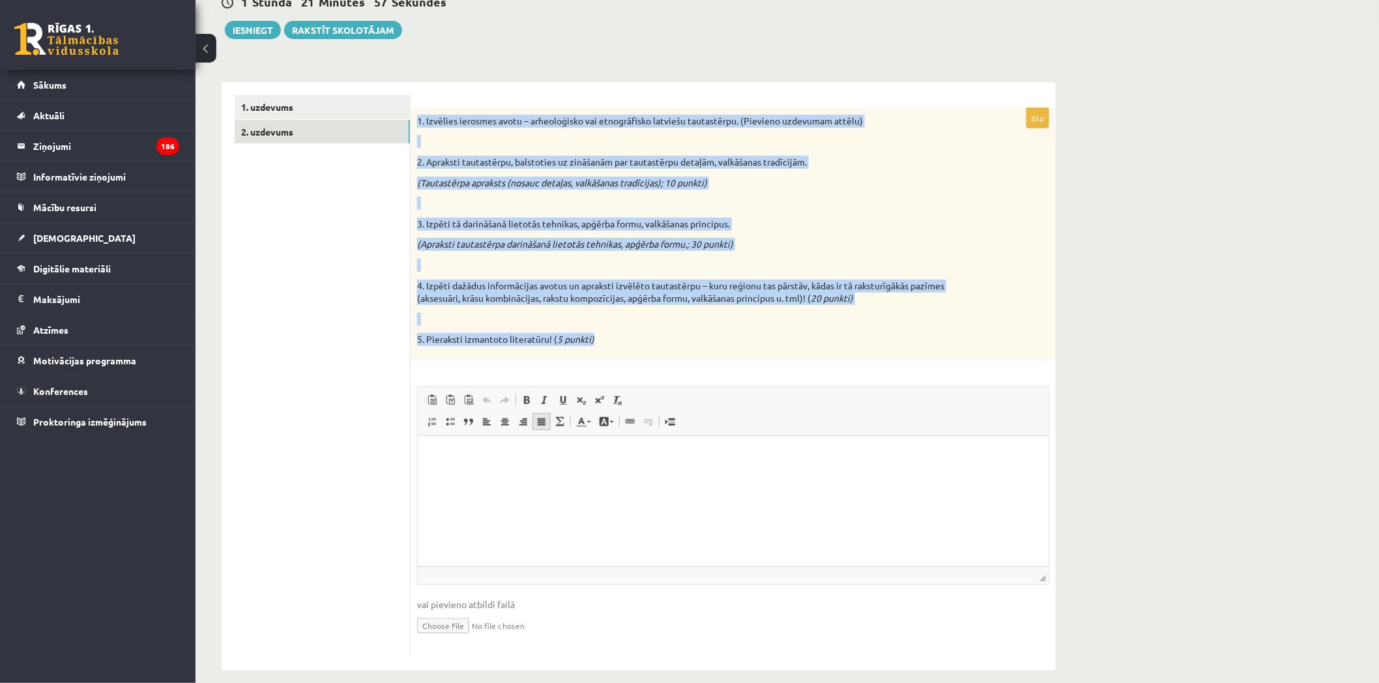
scroll to position [152, 0]
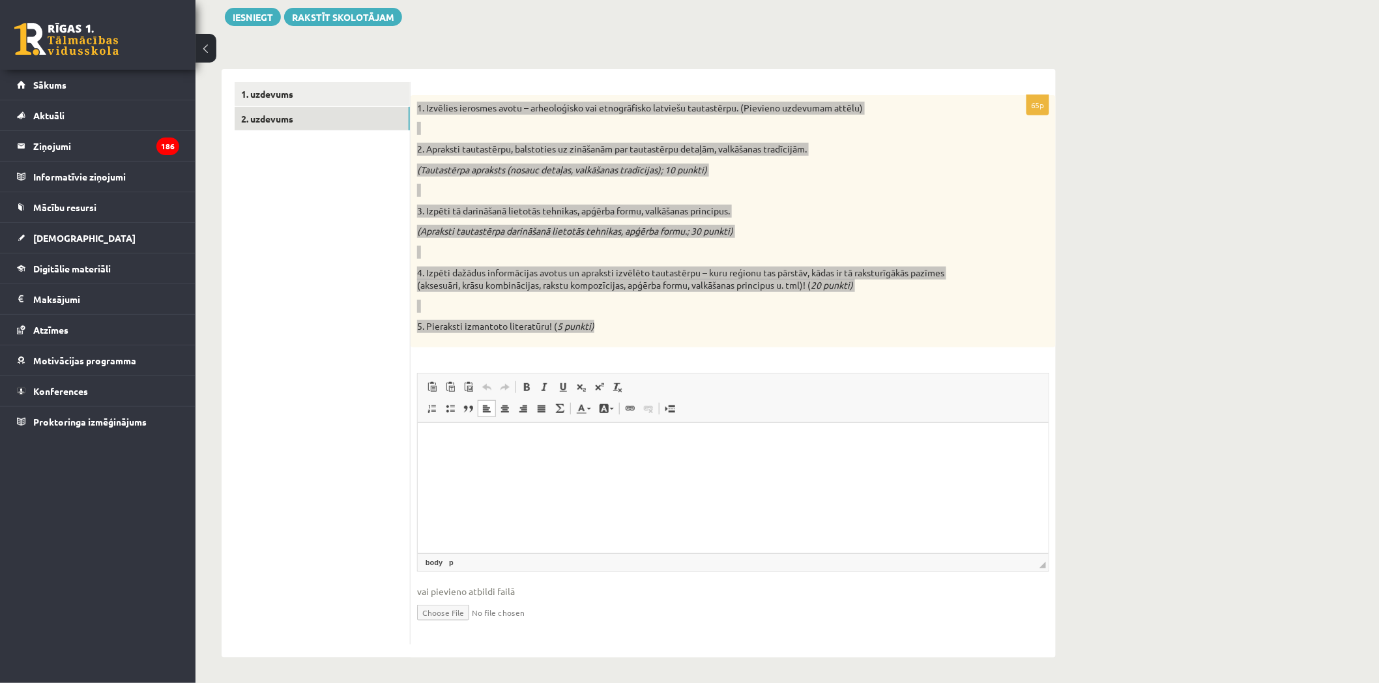
click at [575, 462] on html at bounding box center [732, 442] width 631 height 40
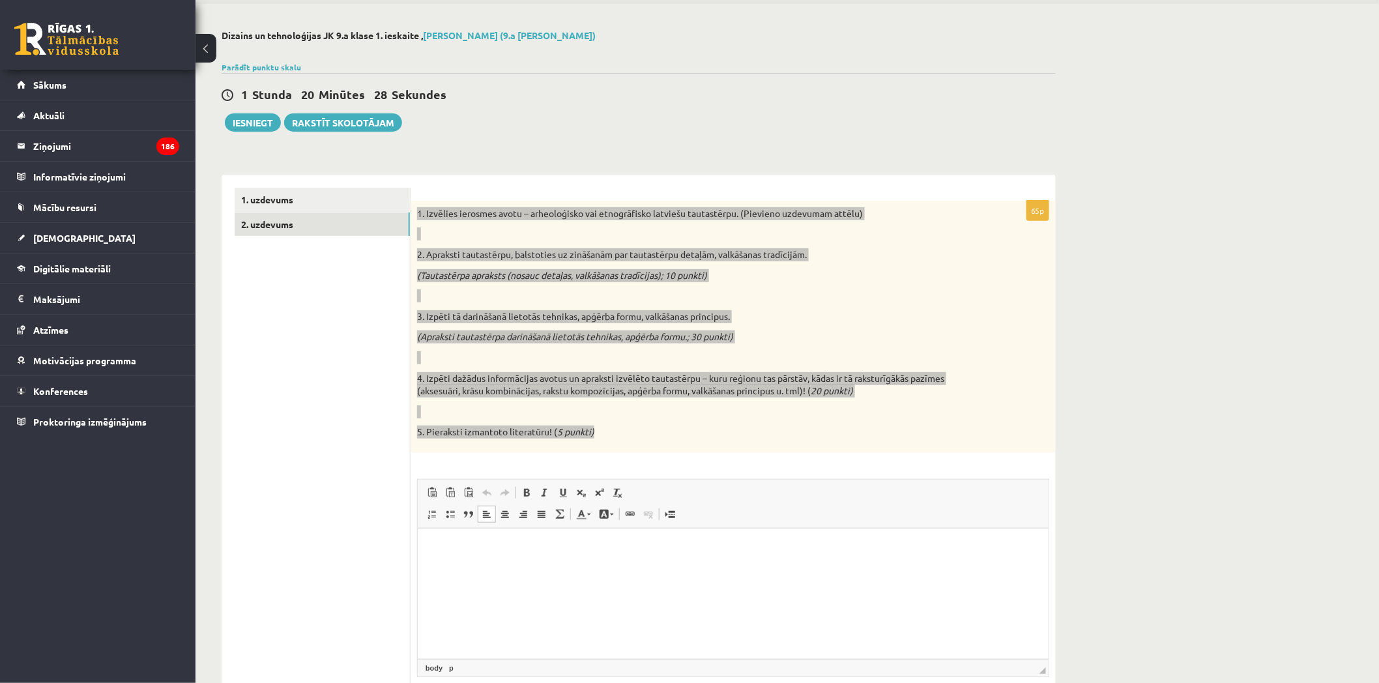
scroll to position [72, 0]
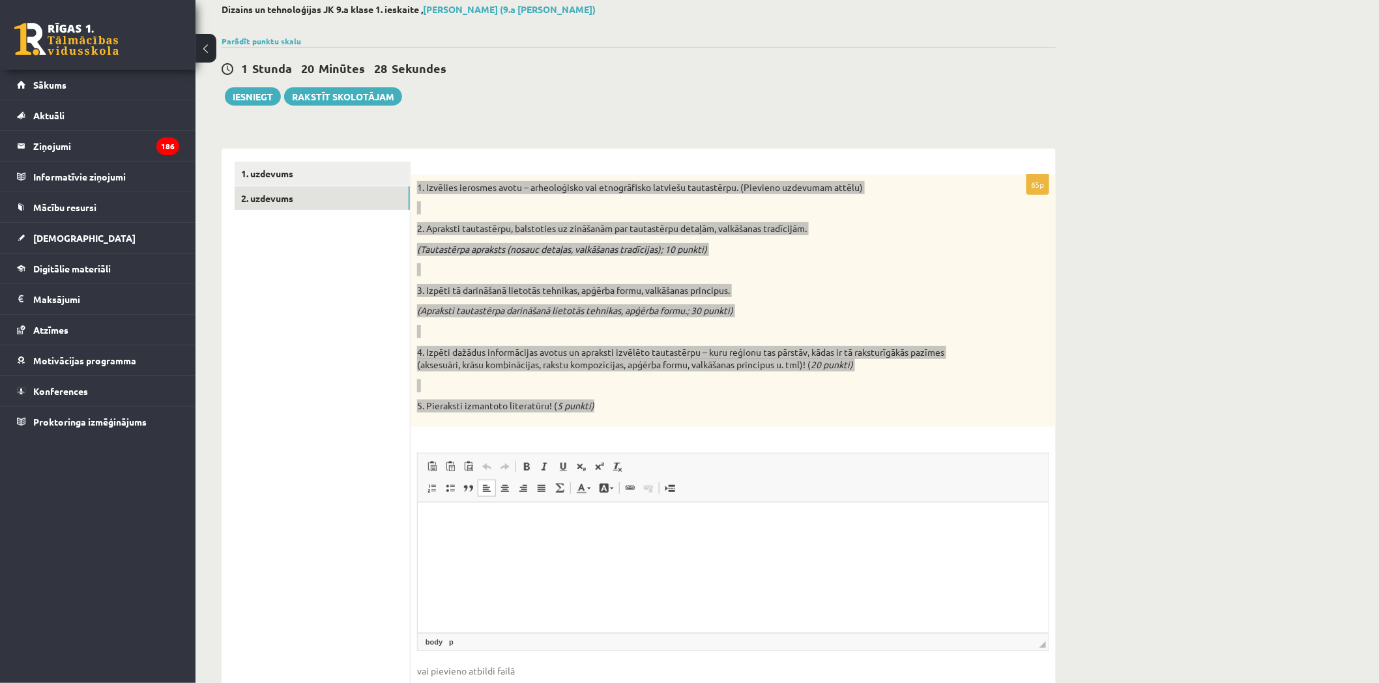
click at [728, 538] on html at bounding box center [732, 522] width 631 height 40
click at [719, 525] on p "**********" at bounding box center [732, 522] width 605 height 14
drag, startPoint x: 709, startPoint y: 525, endPoint x: 718, endPoint y: 526, distance: 9.2
click at [710, 525] on p "**********" at bounding box center [732, 522] width 605 height 14
click at [714, 520] on p "**********" at bounding box center [732, 522] width 605 height 14
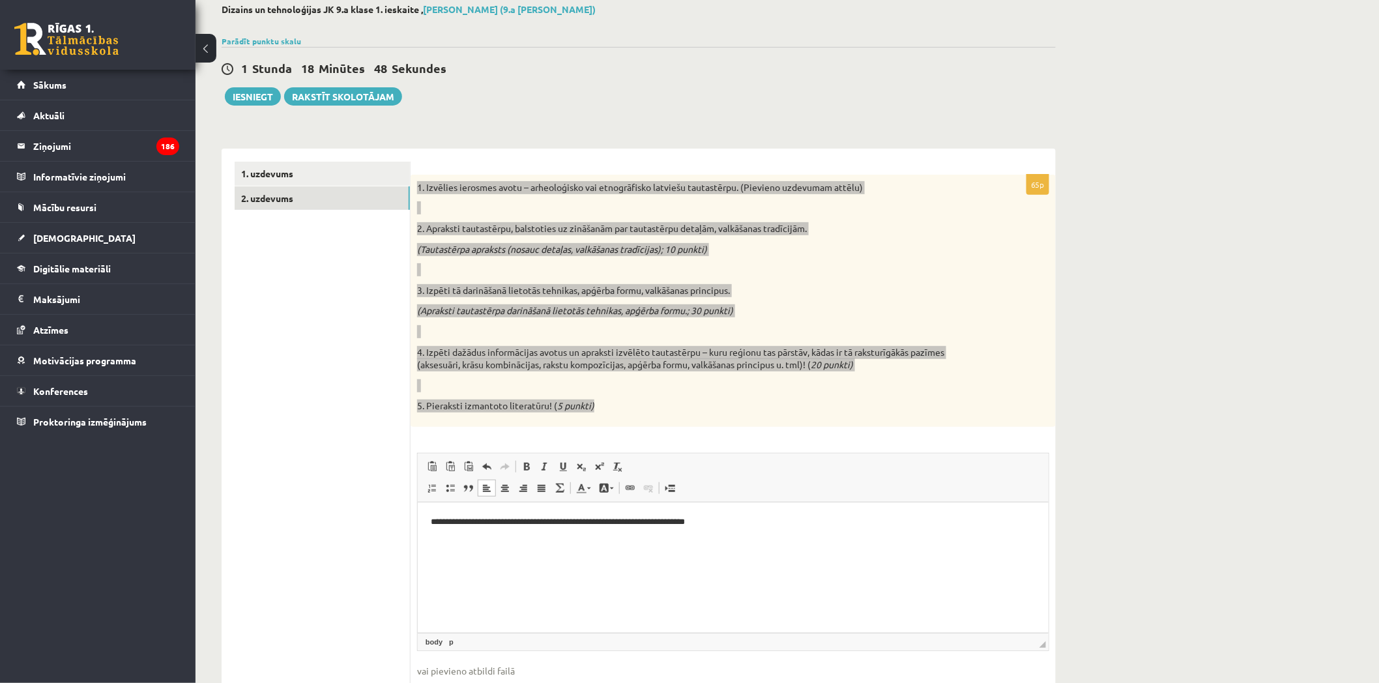
click at [764, 536] on html "**********" at bounding box center [732, 522] width 631 height 40
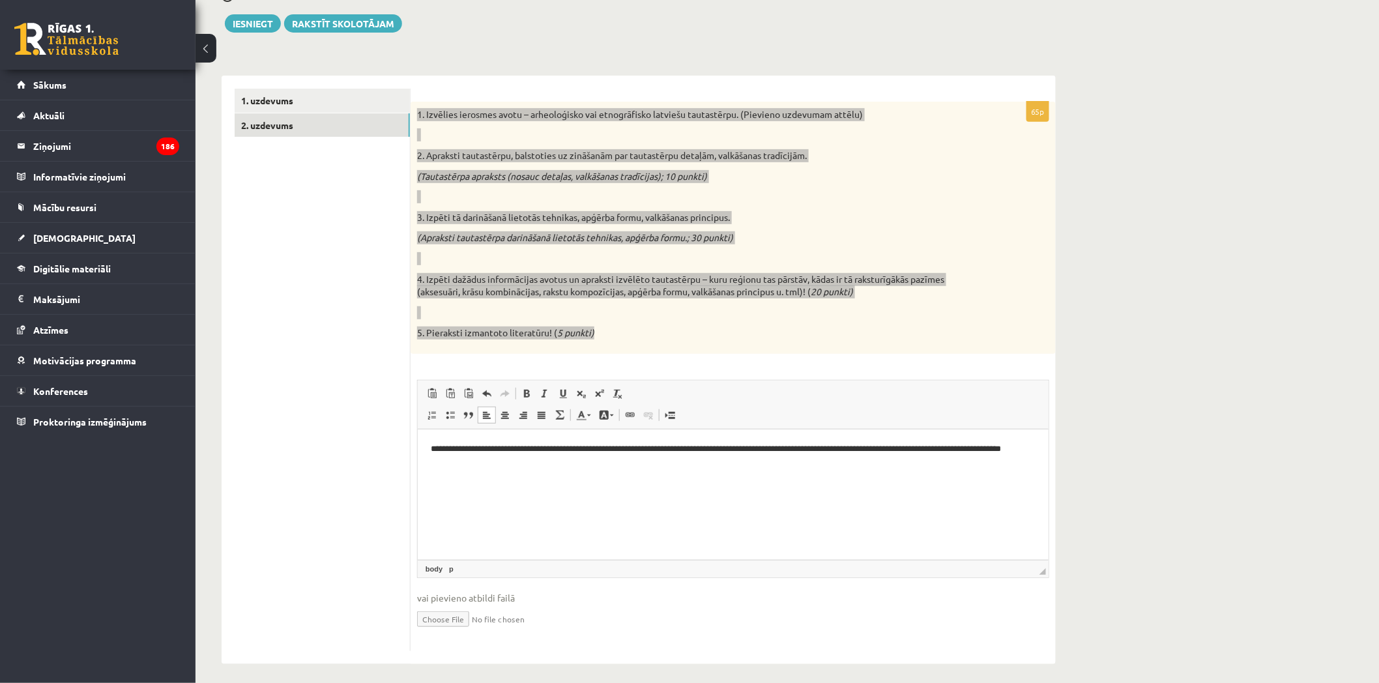
scroll to position [152, 0]
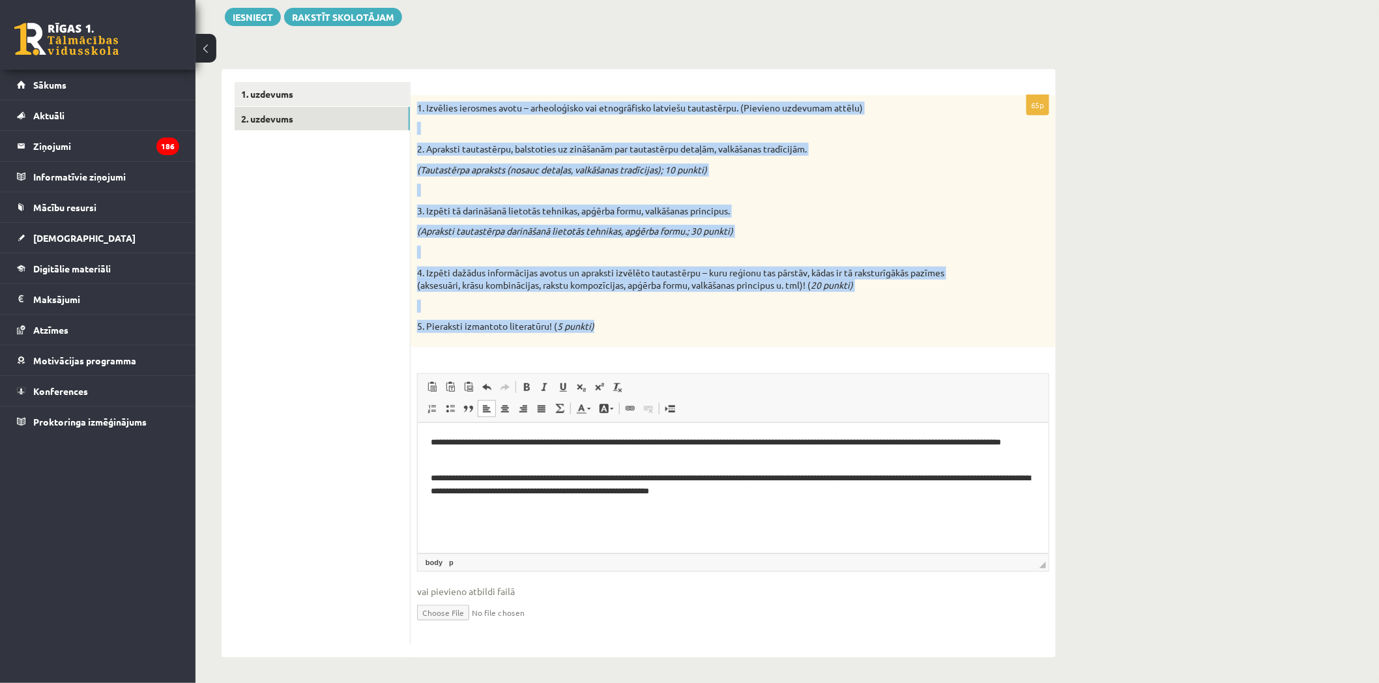
click at [417, 598] on input "file" at bounding box center [733, 611] width 632 height 27
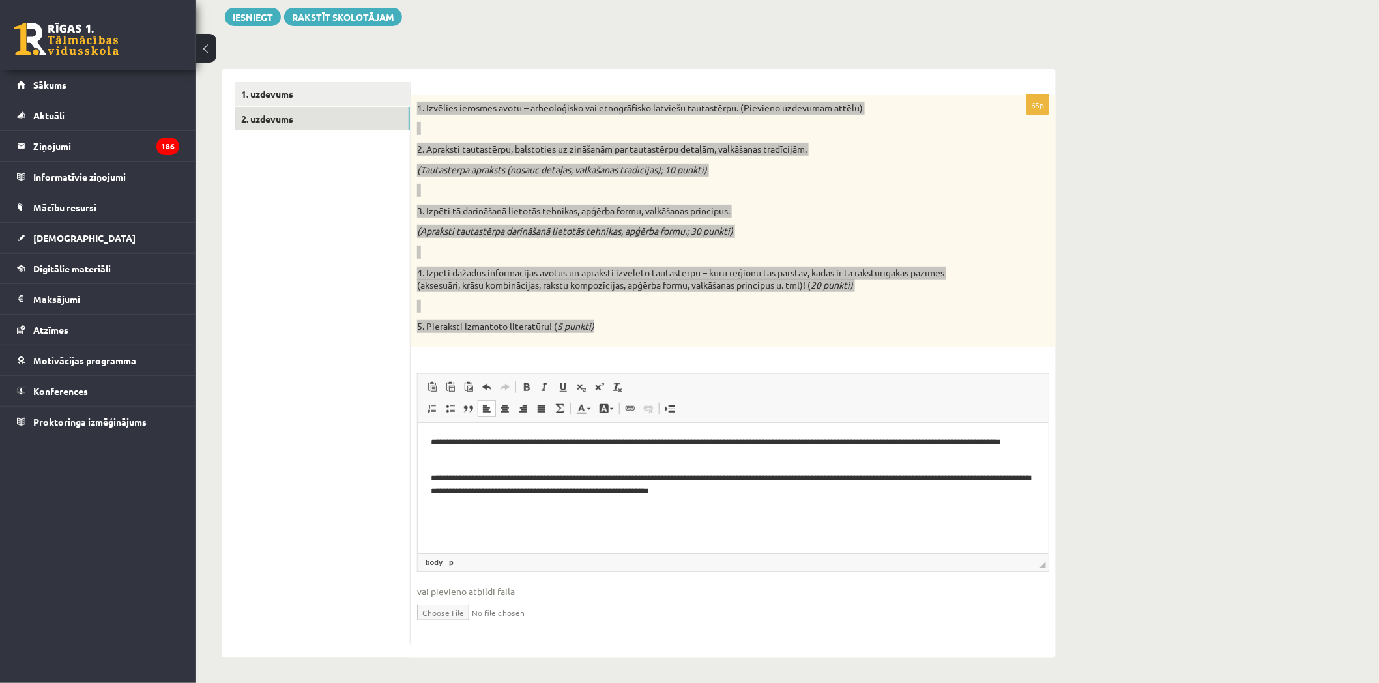
click at [856, 487] on p "**********" at bounding box center [732, 484] width 605 height 27
click at [803, 515] on p "**********" at bounding box center [727, 513] width 594 height 14
click at [867, 524] on body "**********" at bounding box center [732, 488] width 605 height 106
click at [884, 513] on p "**********" at bounding box center [727, 513] width 594 height 14
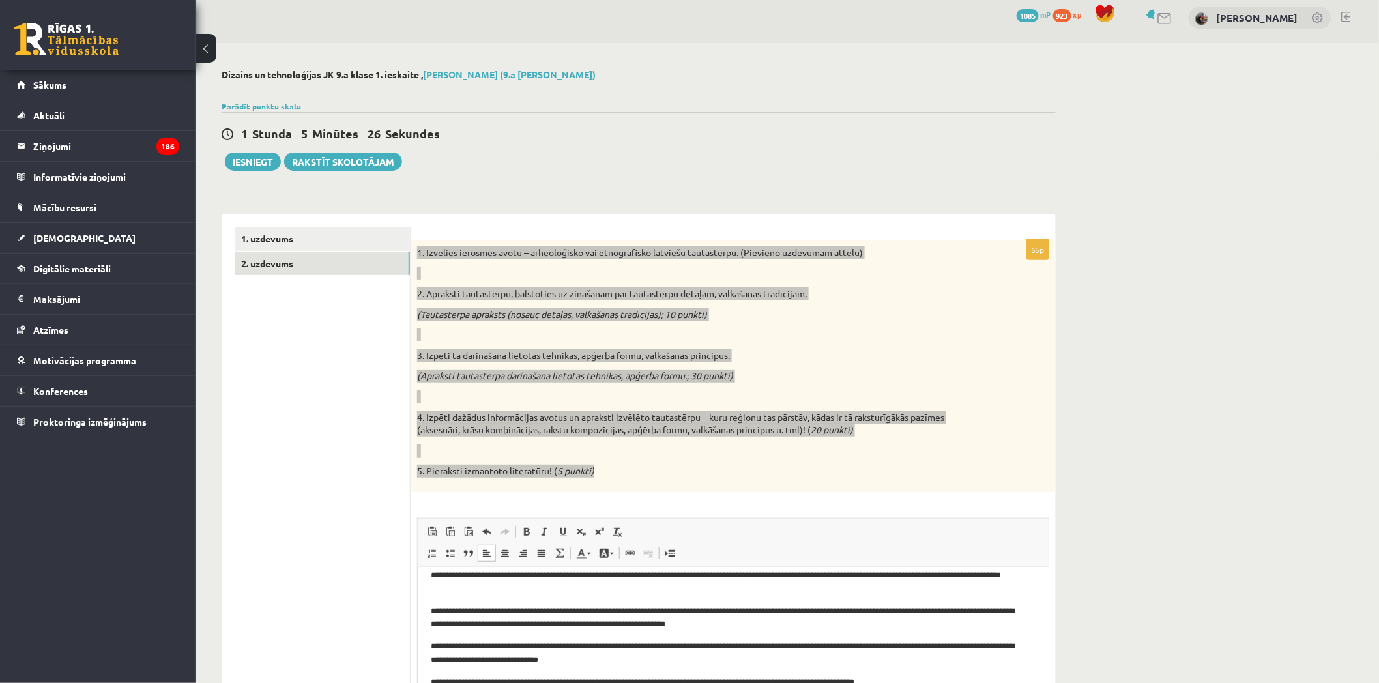
scroll to position [0, 0]
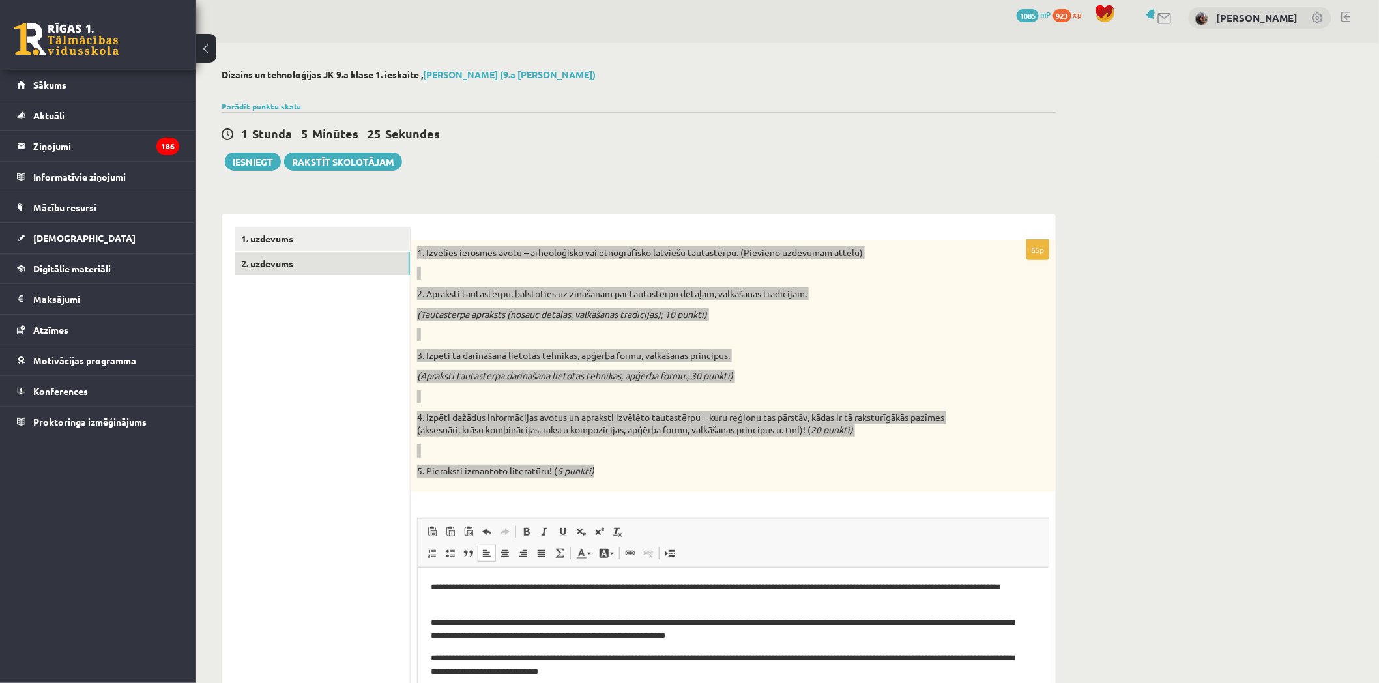
click at [426, 588] on html "**********" at bounding box center [732, 651] width 631 height 168
click at [427, 623] on html "**********" at bounding box center [732, 651] width 631 height 168
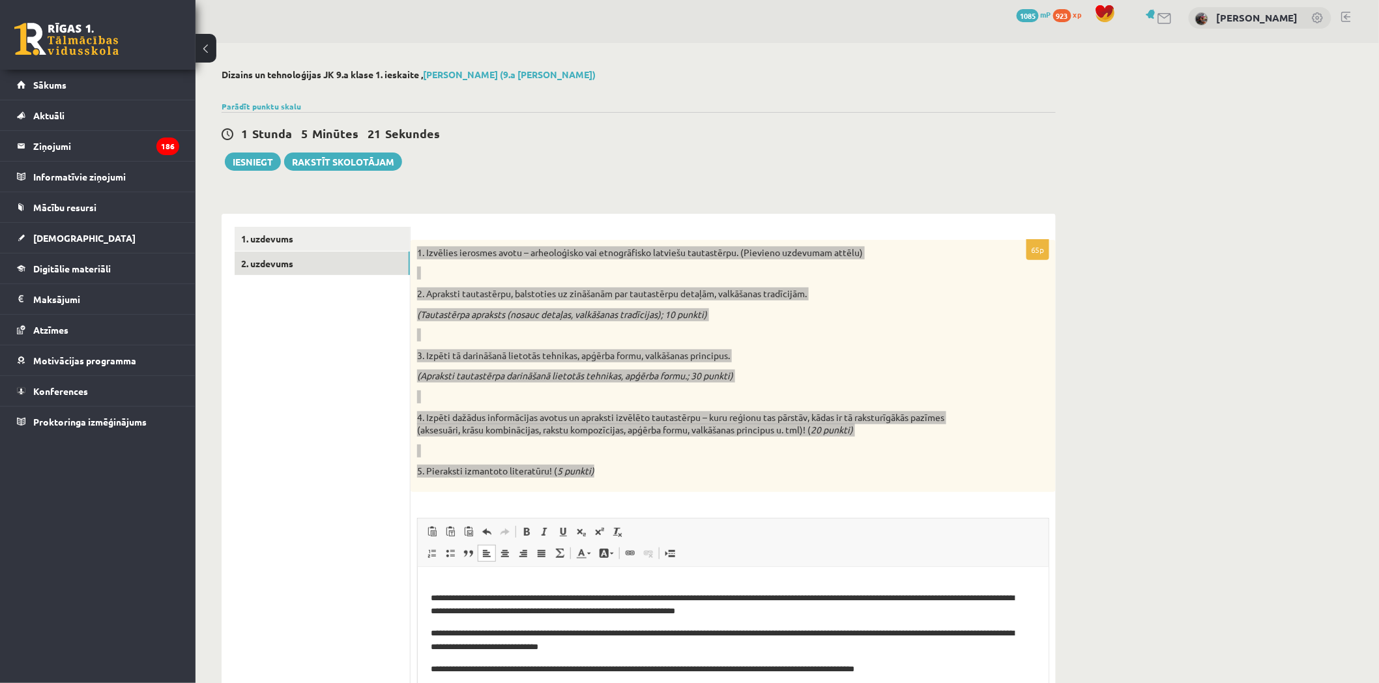
scroll to position [38, 0]
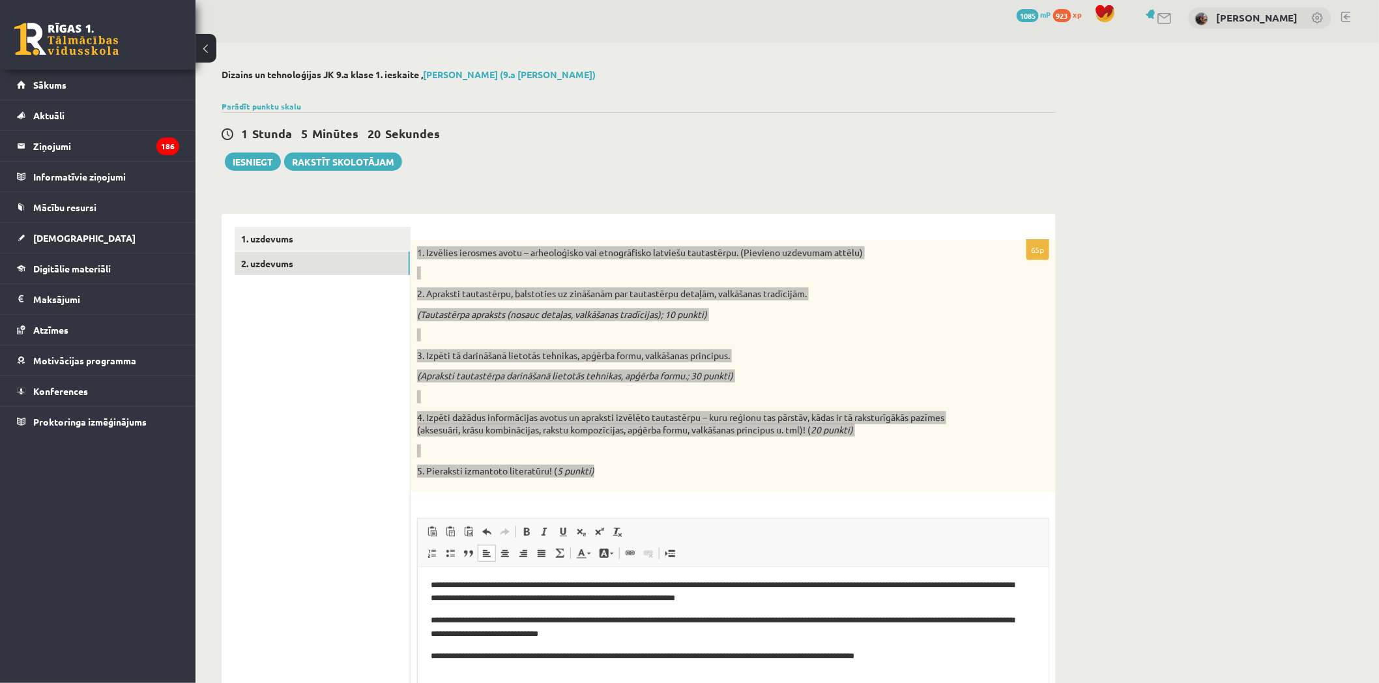
click at [424, 624] on html "**********" at bounding box center [732, 613] width 631 height 168
click at [431, 650] on p "**********" at bounding box center [727, 656] width 594 height 14
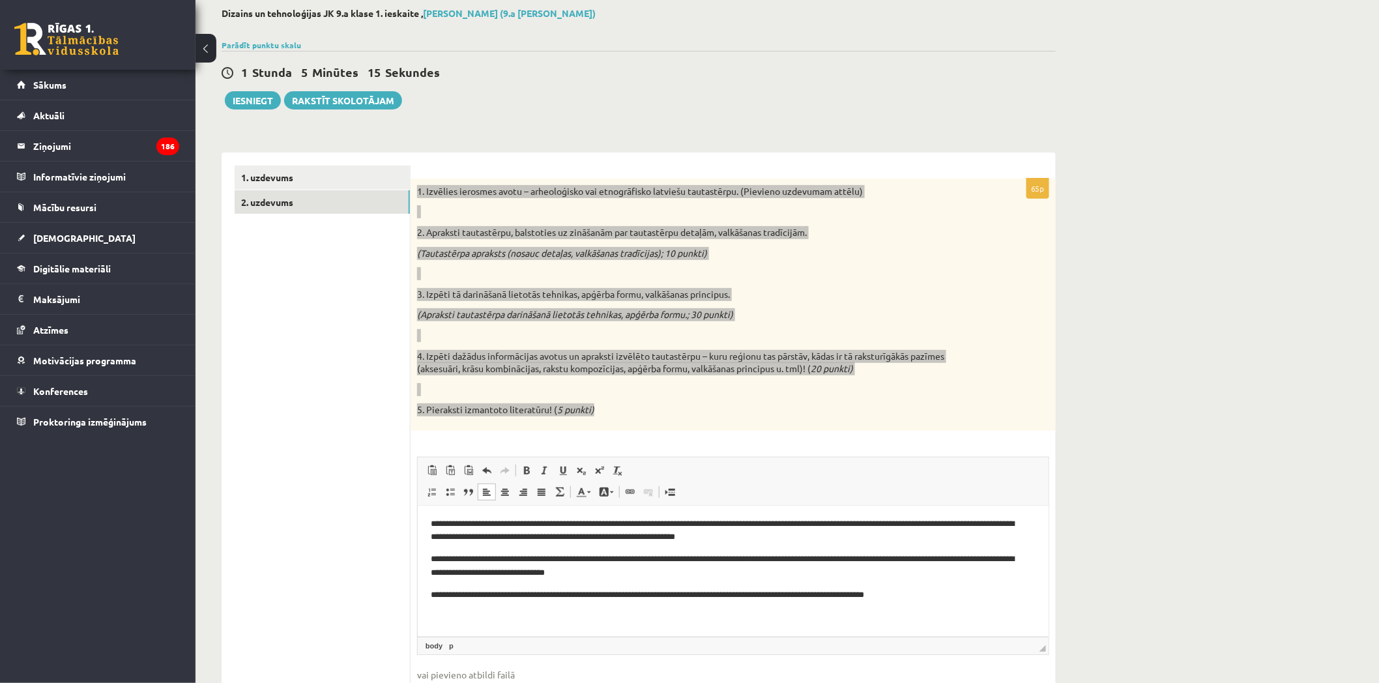
scroll to position [152, 0]
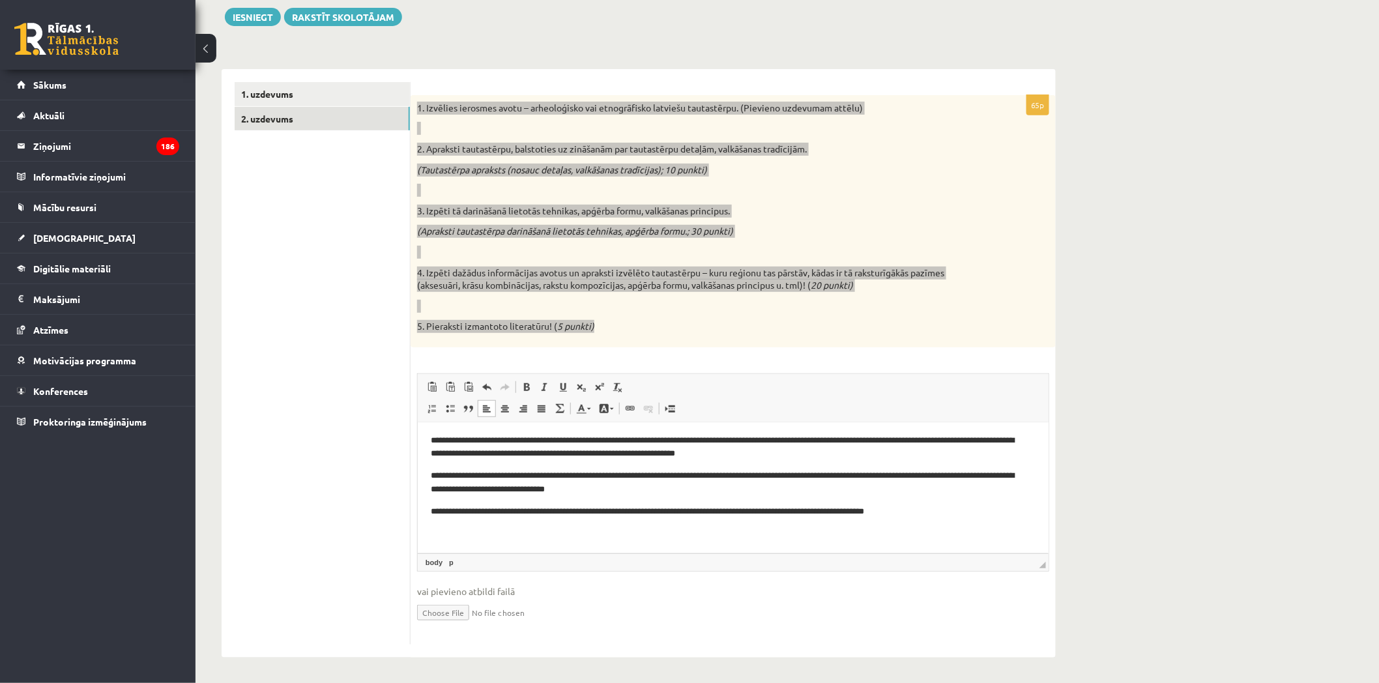
click at [858, 455] on p "**********" at bounding box center [727, 446] width 594 height 27
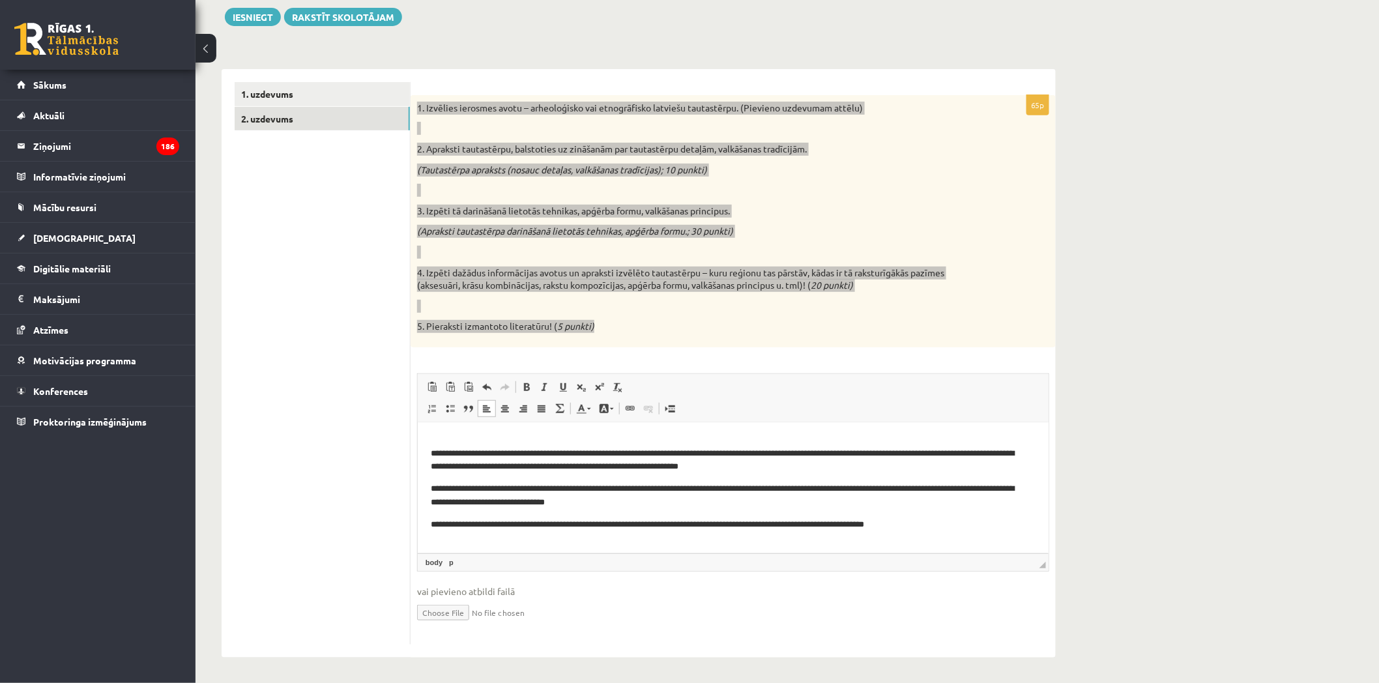
scroll to position [38, 0]
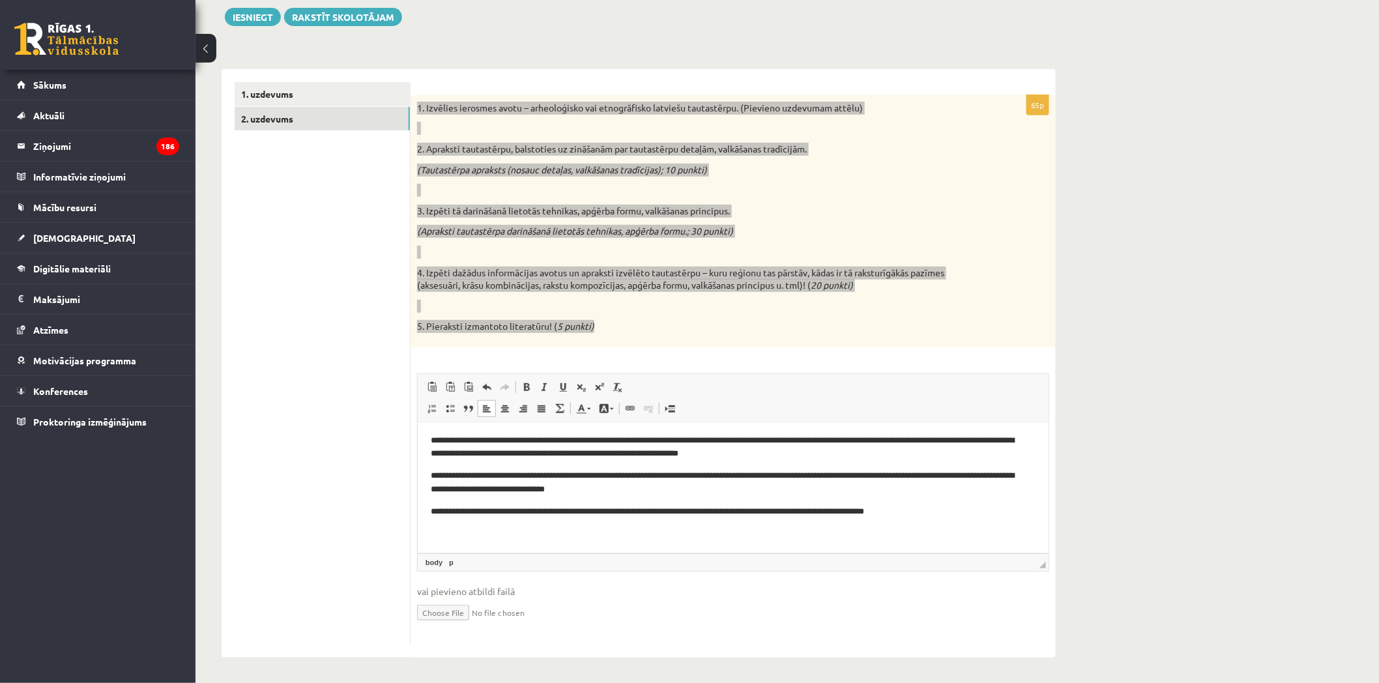
click at [938, 509] on p "**********" at bounding box center [727, 511] width 594 height 14
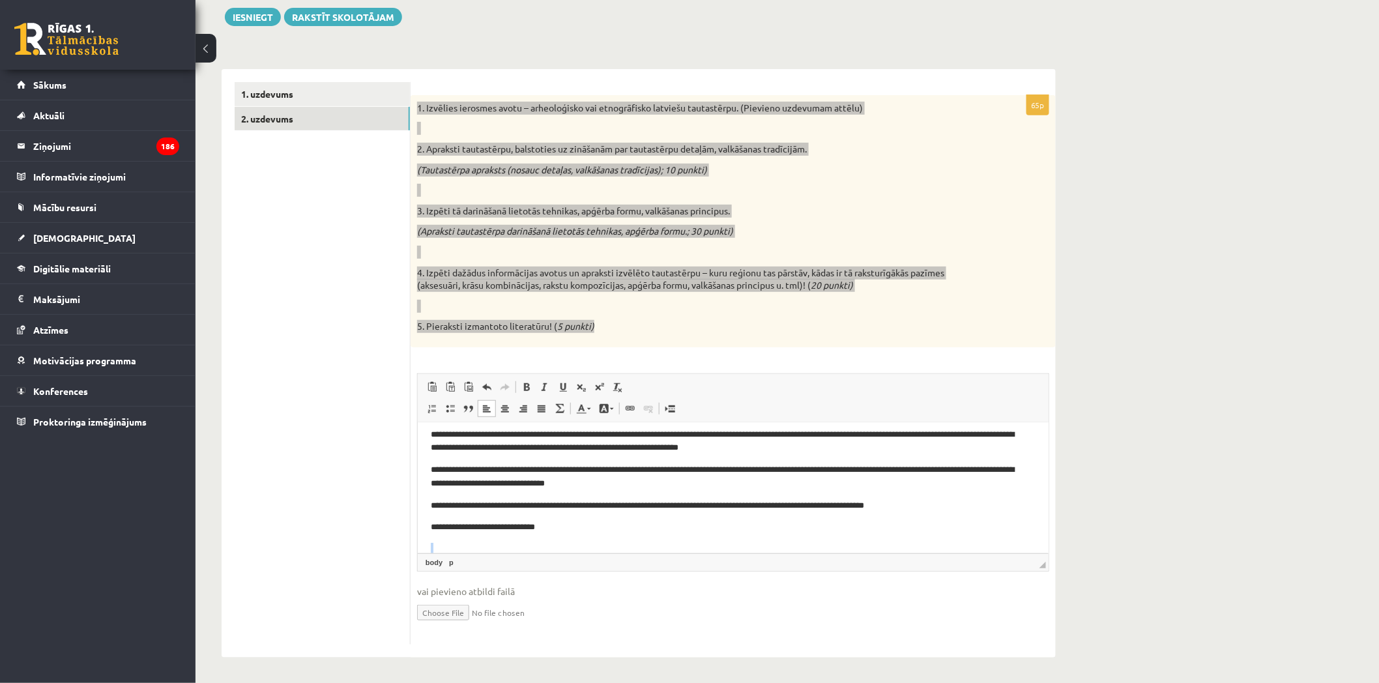
click at [583, 532] on body "**********" at bounding box center [732, 485] width 605 height 186
click at [467, 543] on p "Bagātinātā teksta redaktors, wiswyg-editor-user-answer-47433950128760" at bounding box center [732, 549] width 605 height 14
click at [468, 536] on body "**********" at bounding box center [732, 485] width 605 height 186
click at [490, 548] on p "*" at bounding box center [727, 549] width 594 height 14
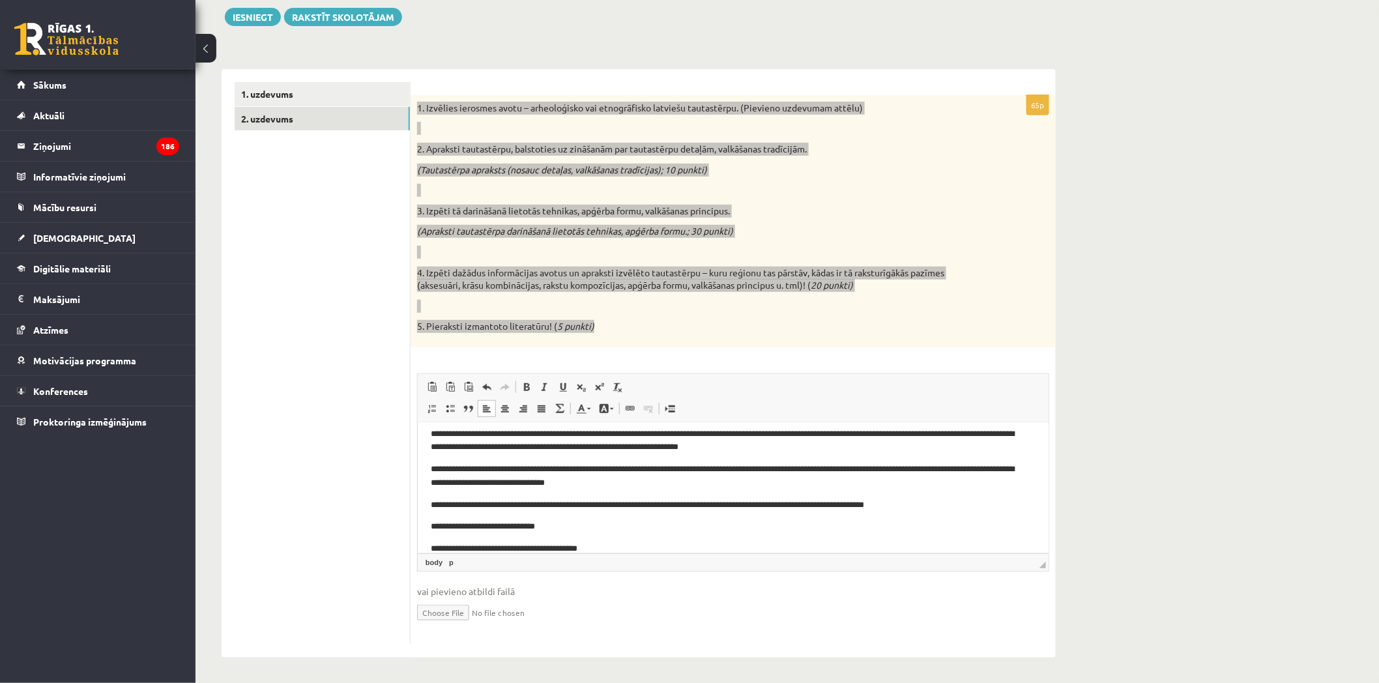
scroll to position [81, 0]
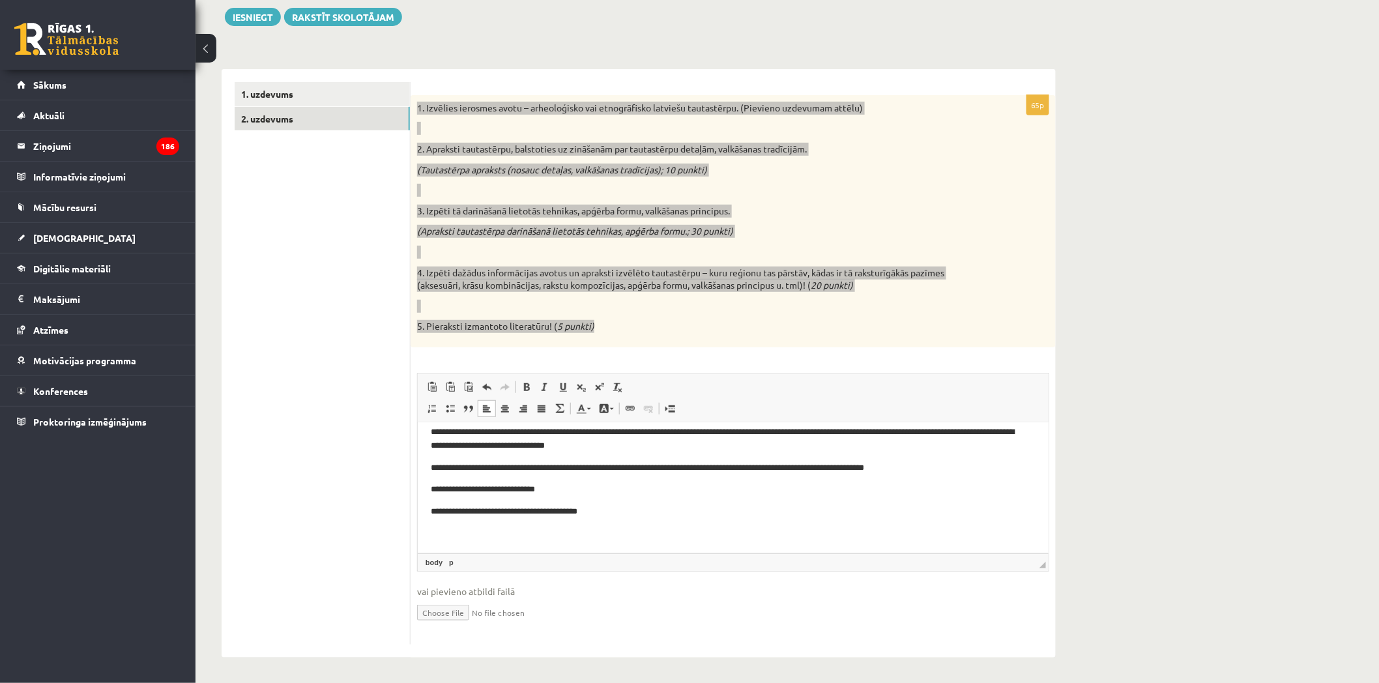
click at [702, 512] on p "**********" at bounding box center [727, 511] width 594 height 14
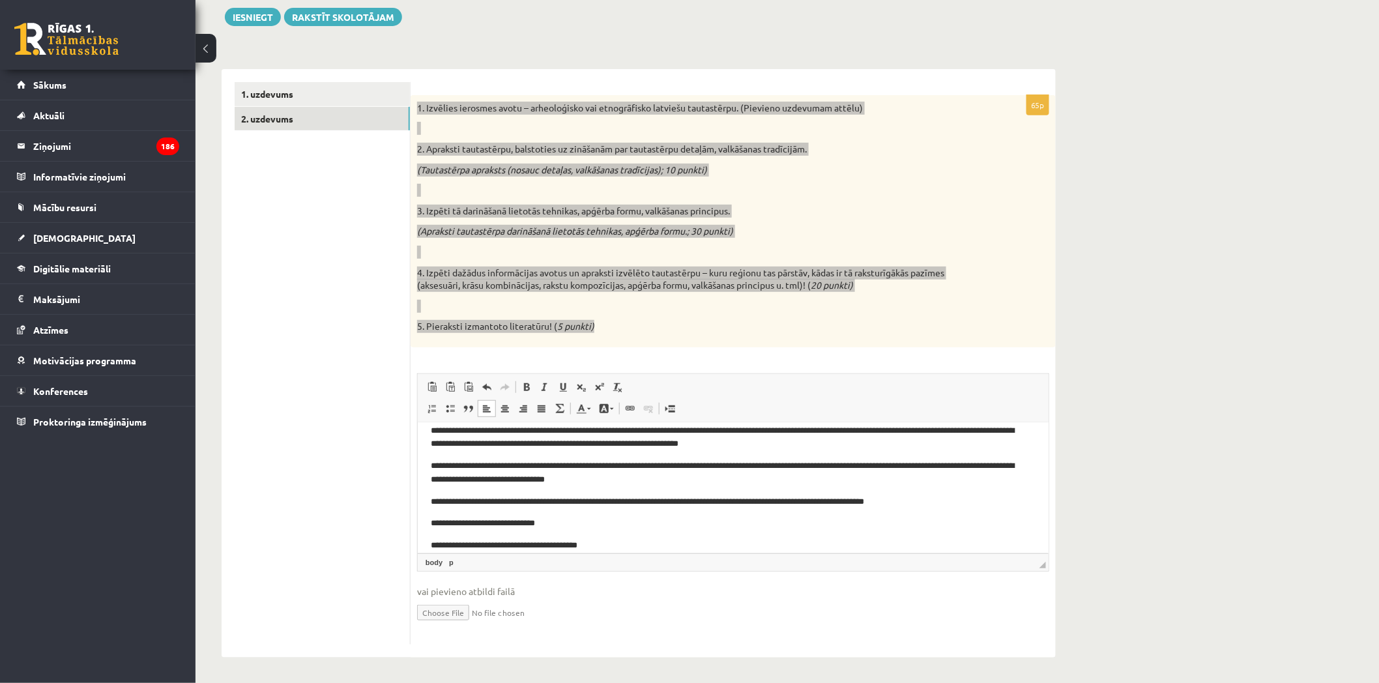
scroll to position [104, 0]
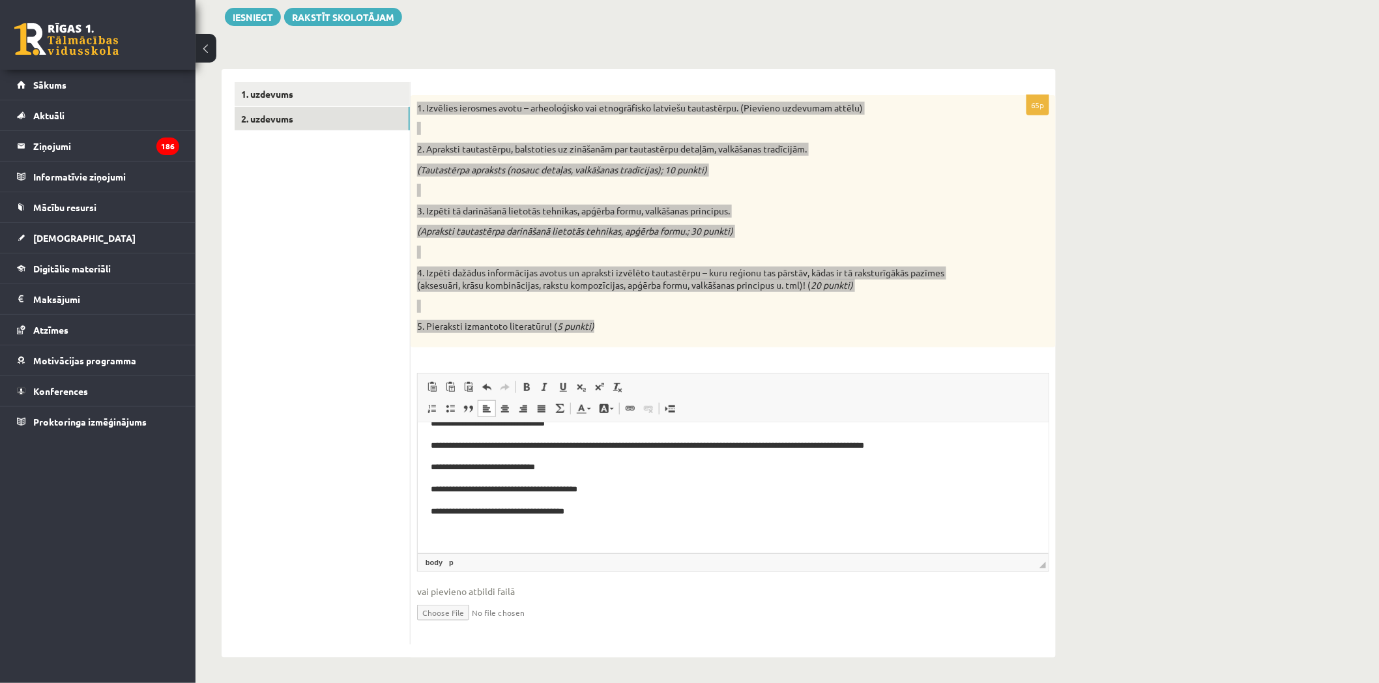
click at [622, 479] on body "**********" at bounding box center [732, 436] width 605 height 208
click at [624, 515] on p "**********" at bounding box center [727, 511] width 594 height 14
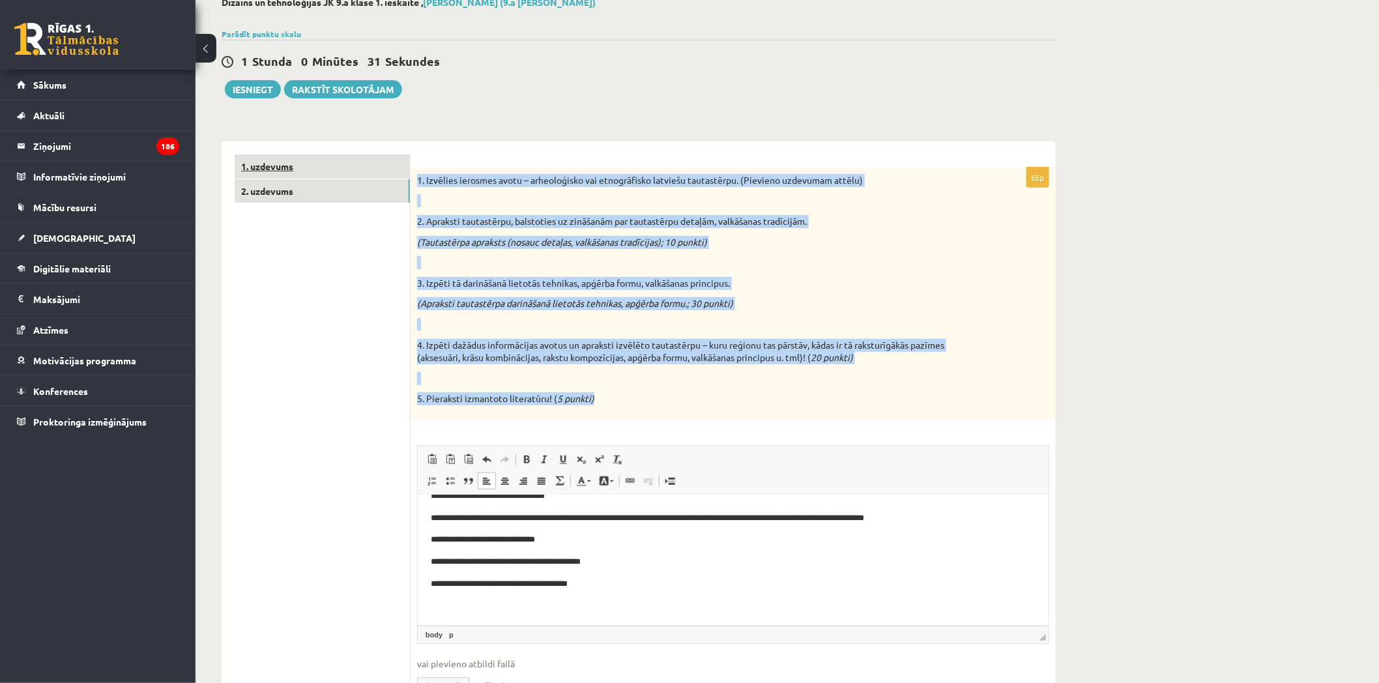
click at [324, 167] on link "1. uzdevums" at bounding box center [322, 166] width 175 height 24
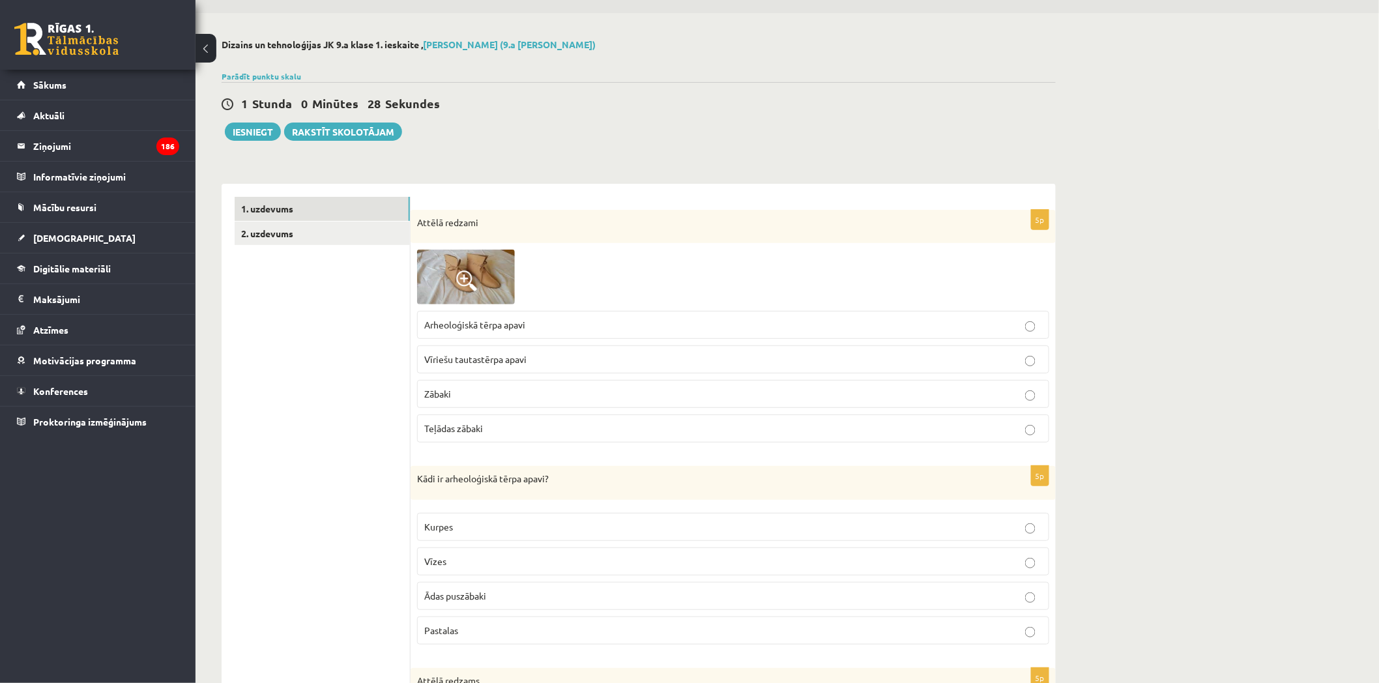
scroll to position [0, 0]
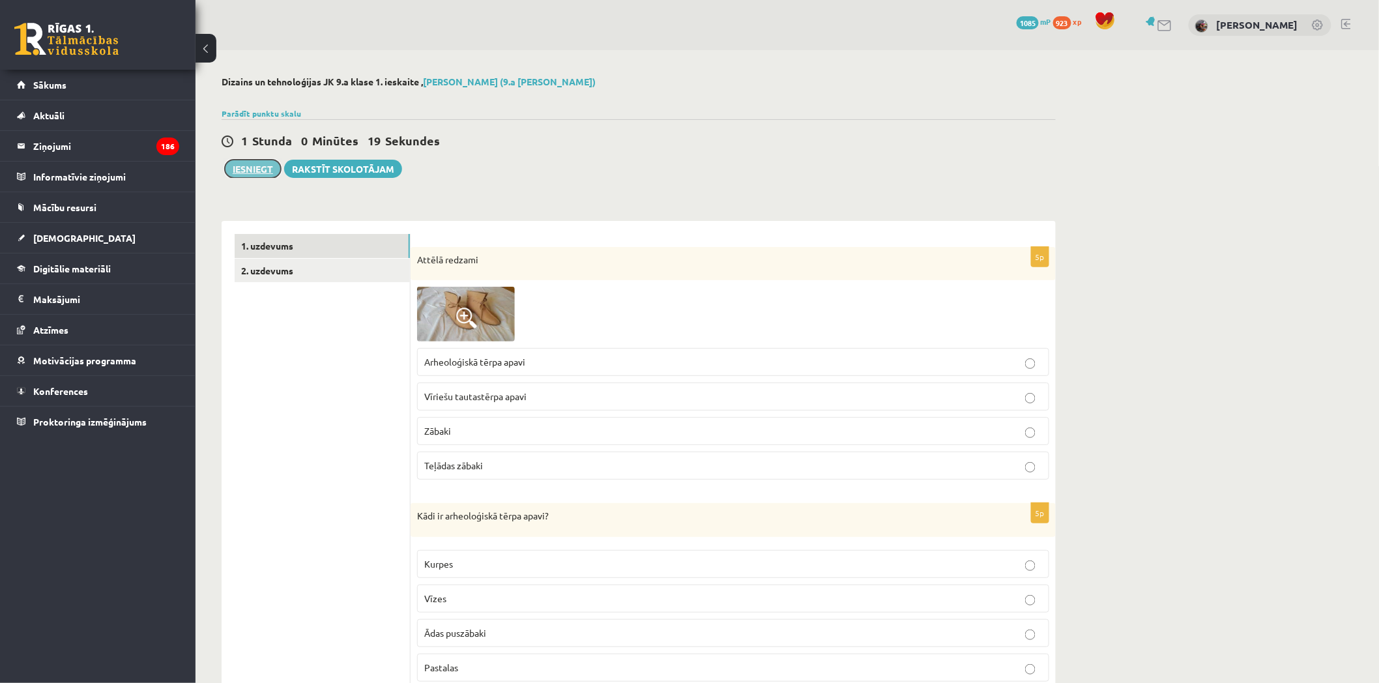
click at [265, 165] on button "Iesniegt" at bounding box center [253, 169] width 56 height 18
click at [257, 174] on button "Iesniegt" at bounding box center [253, 169] width 56 height 18
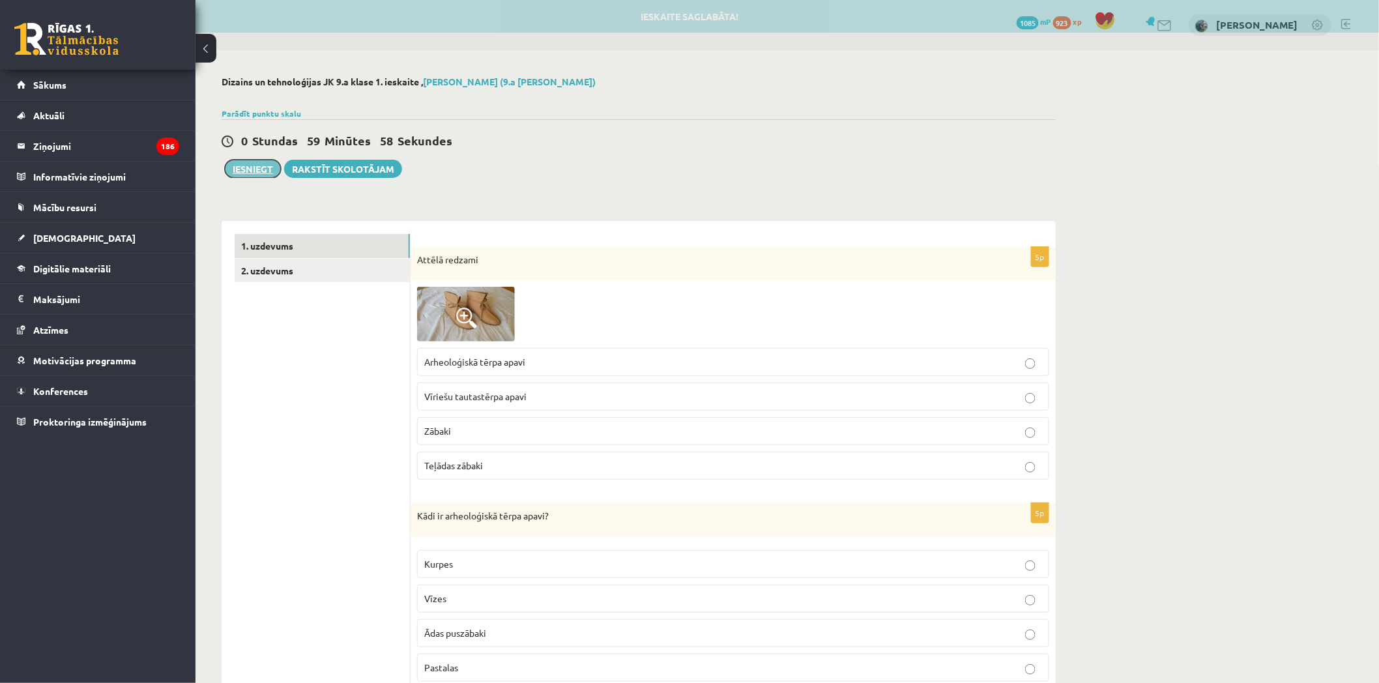
click at [274, 161] on button "Iesniegt" at bounding box center [253, 169] width 56 height 18
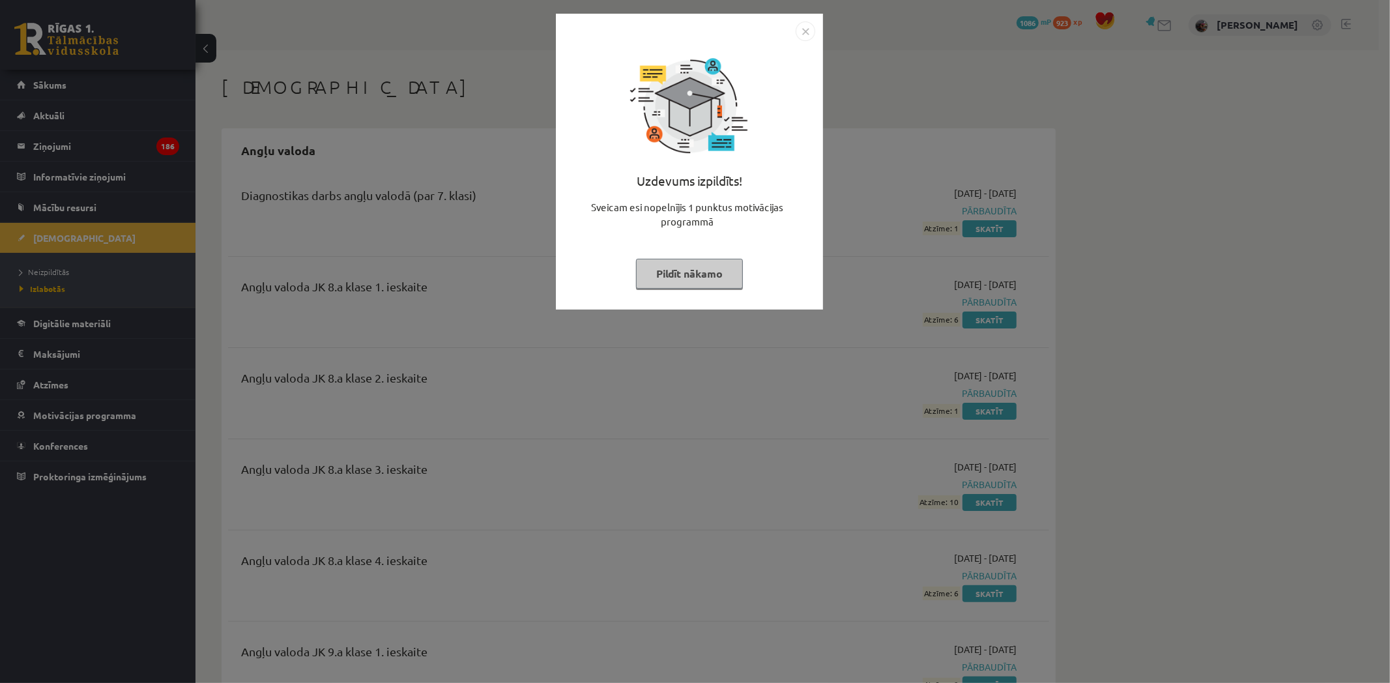
click at [720, 276] on button "Pildīt nākamo" at bounding box center [689, 274] width 107 height 30
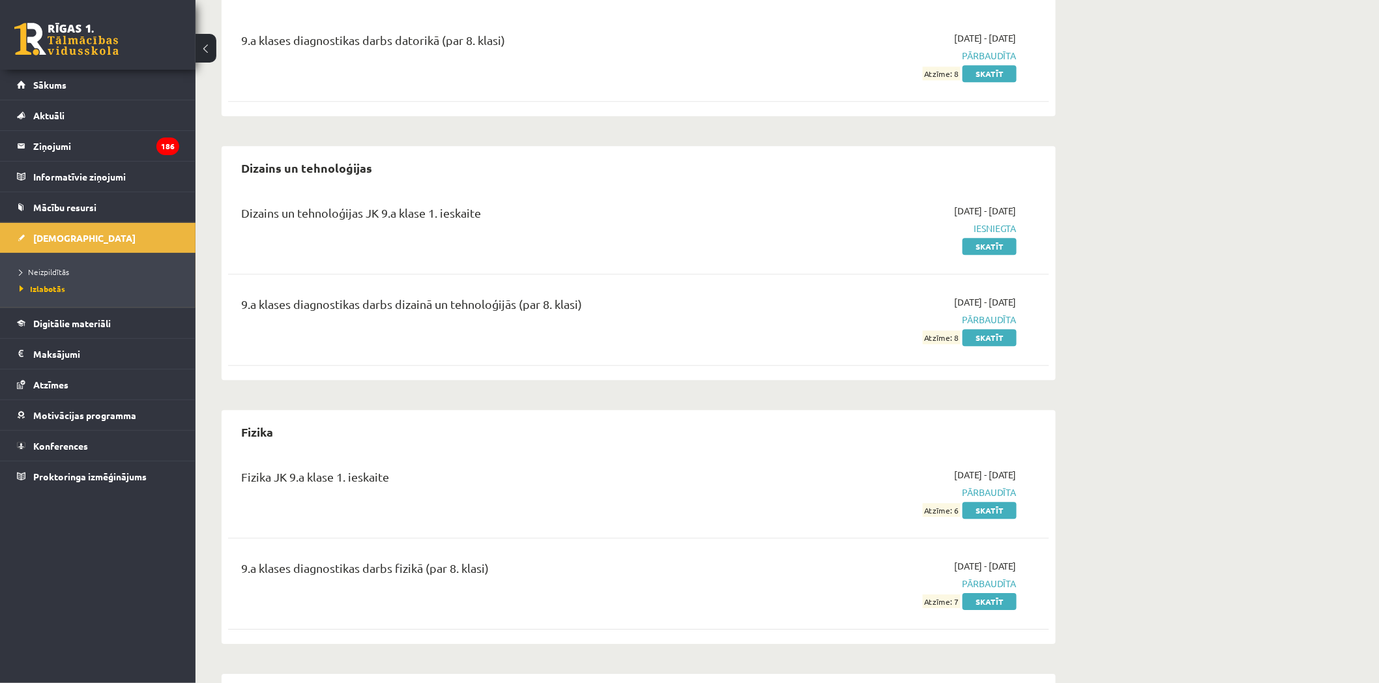
scroll to position [1013, 0]
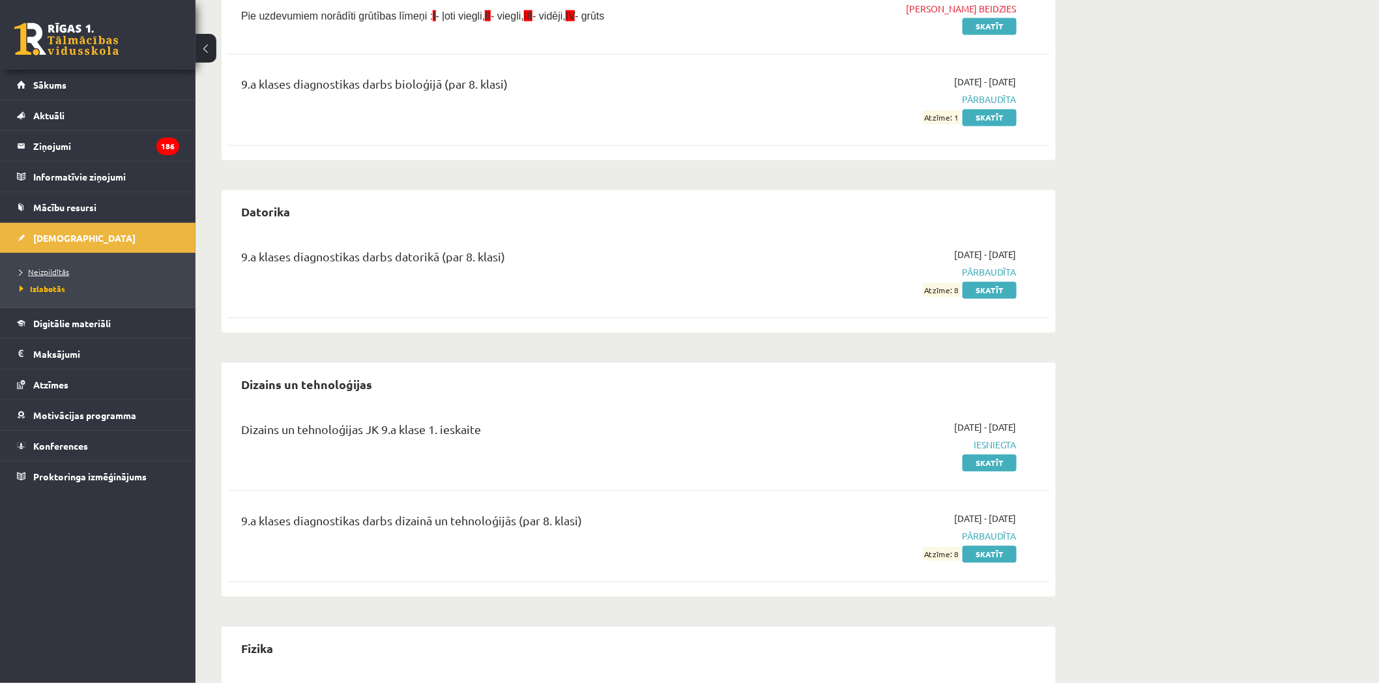
click at [77, 275] on link "Neizpildītās" at bounding box center [101, 272] width 163 height 12
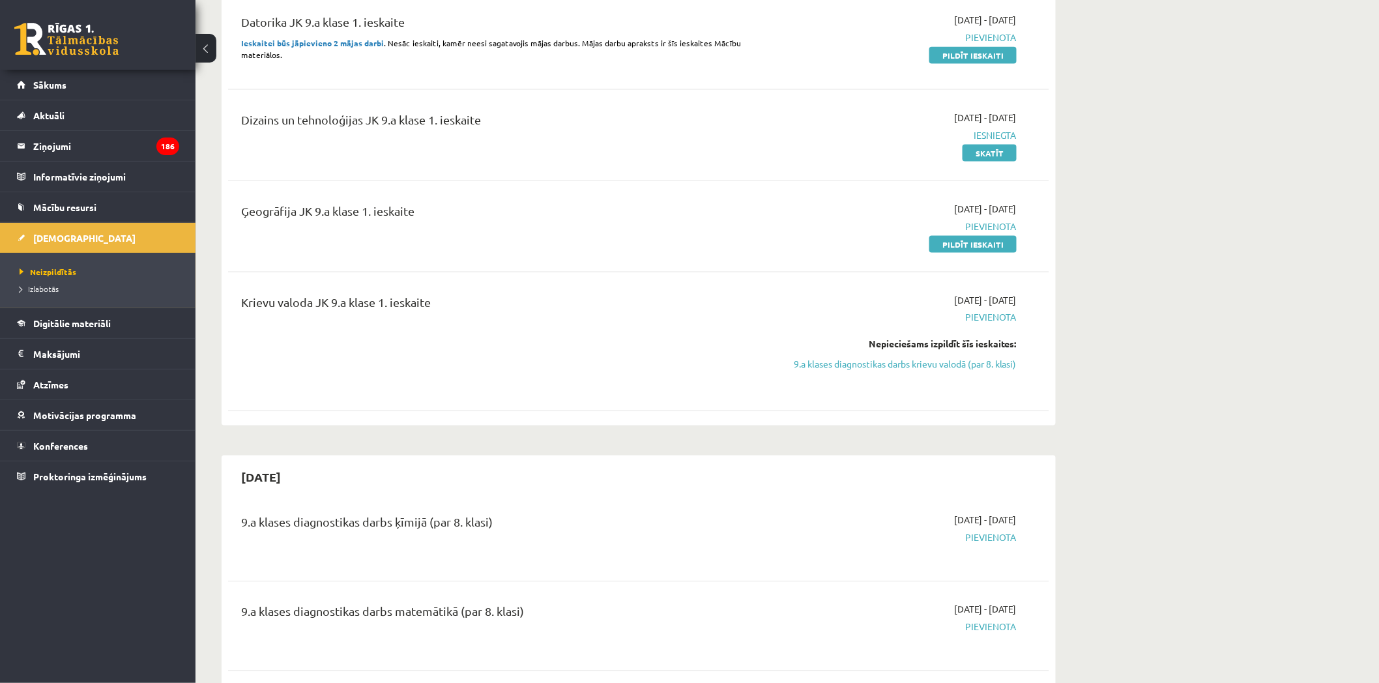
scroll to position [724, 0]
click at [1004, 364] on link "9.a klases diagnostikas darbs krievu valodā (par 8. klasi)" at bounding box center [894, 366] width 246 height 14
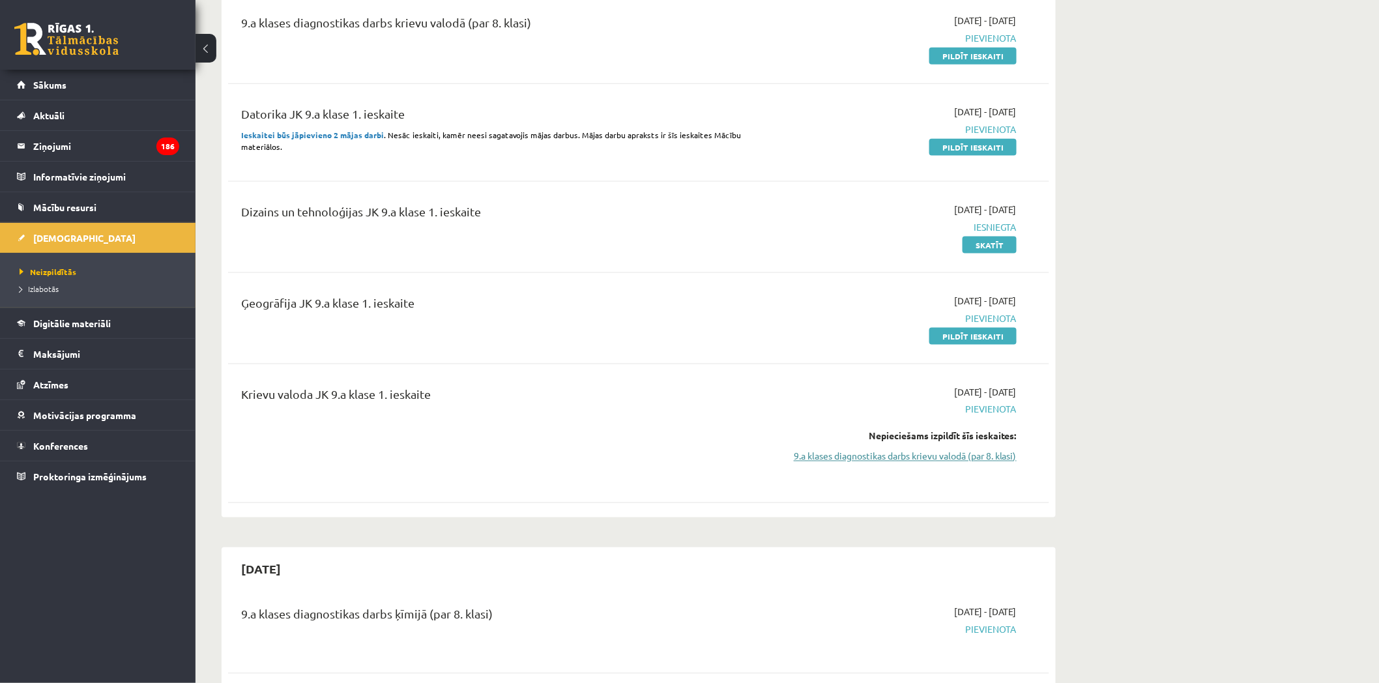
click at [953, 463] on link "9.a klases diagnostikas darbs krievu valodā (par 8. klasi)" at bounding box center [894, 457] width 246 height 14
click at [952, 463] on link "9.a klases diagnostikas darbs krievu valodā (par 8. klasi)" at bounding box center [894, 457] width 246 height 14
click at [946, 457] on link "9.a klases diagnostikas darbs krievu valodā (par 8. klasi)" at bounding box center [894, 457] width 246 height 14
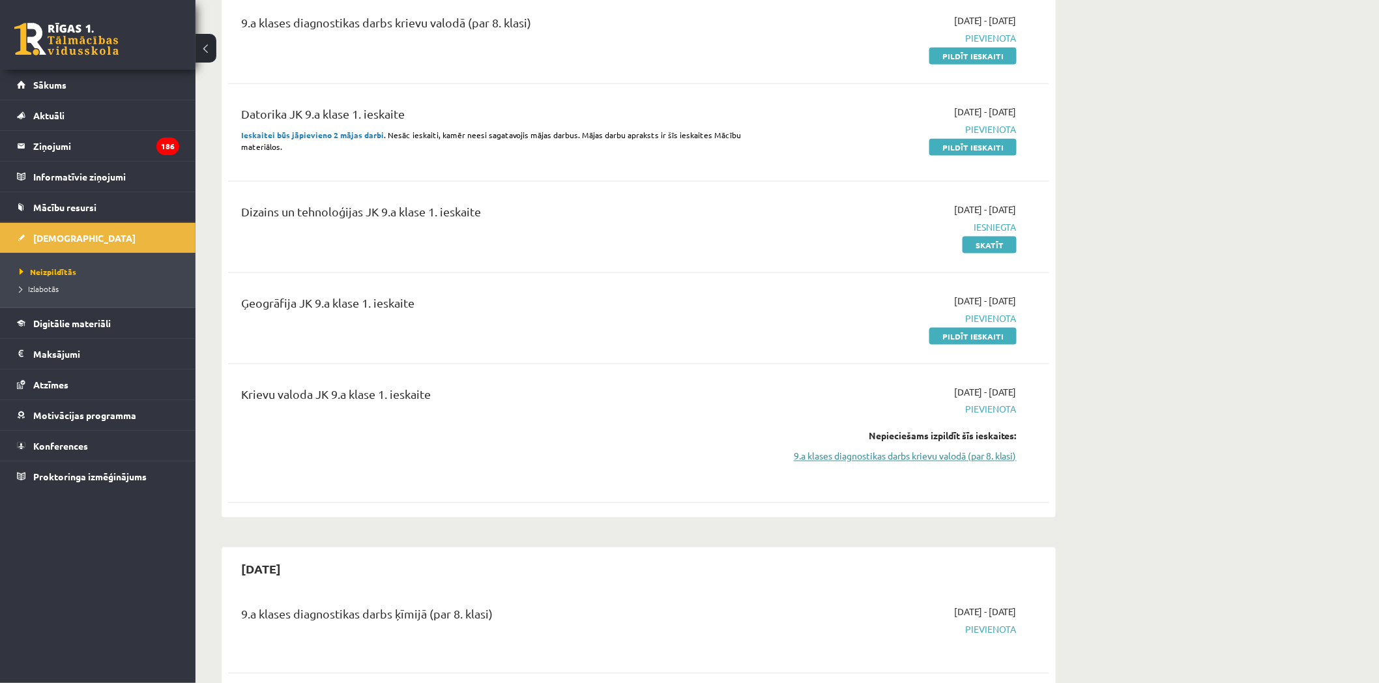
click at [946, 457] on link "9.a klases diagnostikas darbs krievu valodā (par 8. klasi)" at bounding box center [894, 457] width 246 height 14
click at [945, 457] on link "9.a klases diagnostikas darbs krievu valodā (par 8. klasi)" at bounding box center [894, 457] width 246 height 14
click at [944, 456] on link "9.a klases diagnostikas darbs krievu valodā (par 8. klasi)" at bounding box center [894, 457] width 246 height 14
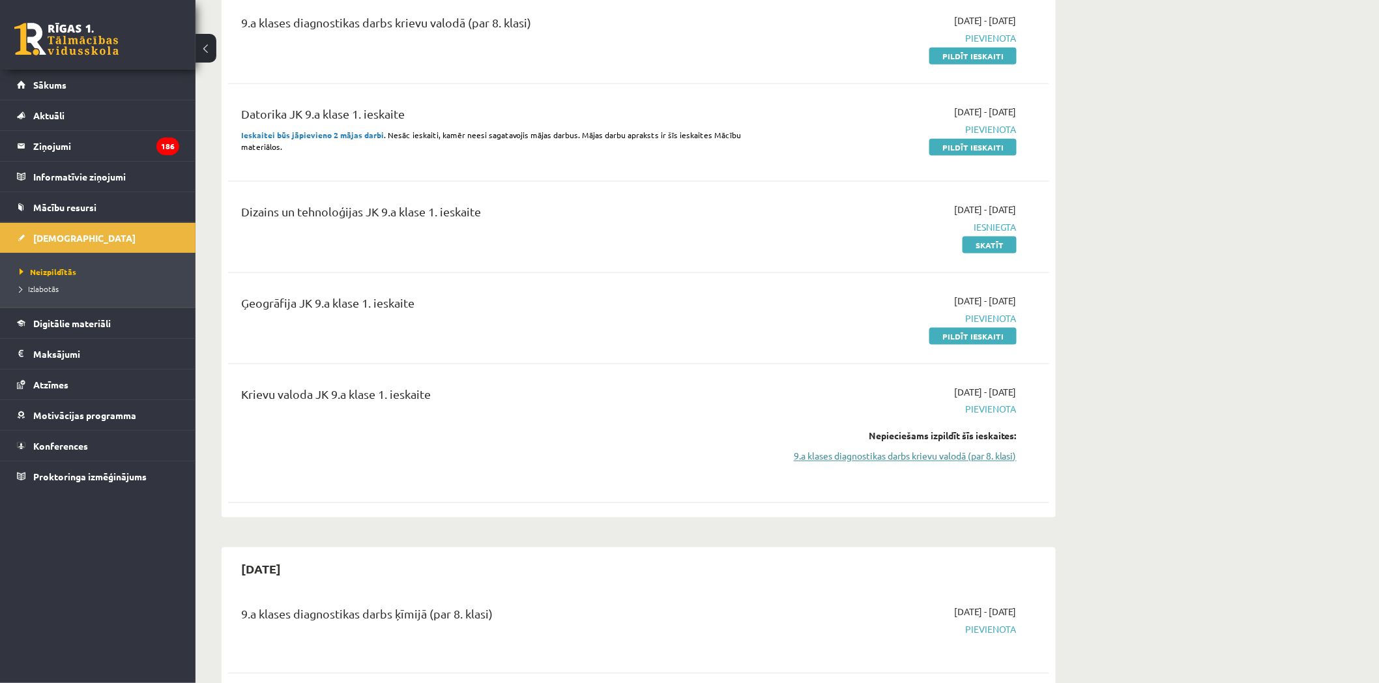
click at [944, 456] on link "9.a klases diagnostikas darbs krievu valodā (par 8. klasi)" at bounding box center [894, 457] width 246 height 14
click at [941, 454] on link "9.a klases diagnostikas darbs krievu valodā (par 8. klasi)" at bounding box center [894, 457] width 246 height 14
click at [940, 454] on link "9.a klases diagnostikas darbs krievu valodā (par 8. klasi)" at bounding box center [894, 457] width 246 height 14
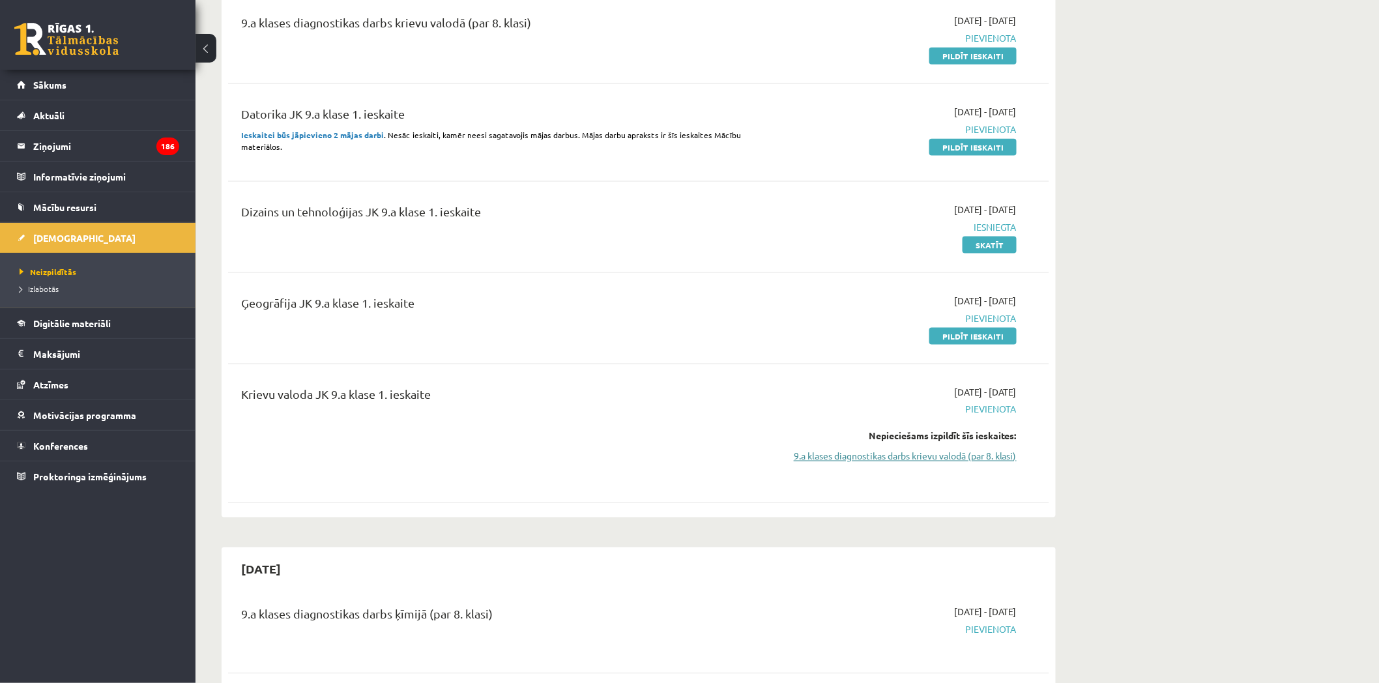
click at [938, 454] on link "9.a klases diagnostikas darbs krievu valodā (par 8. klasi)" at bounding box center [894, 457] width 246 height 14
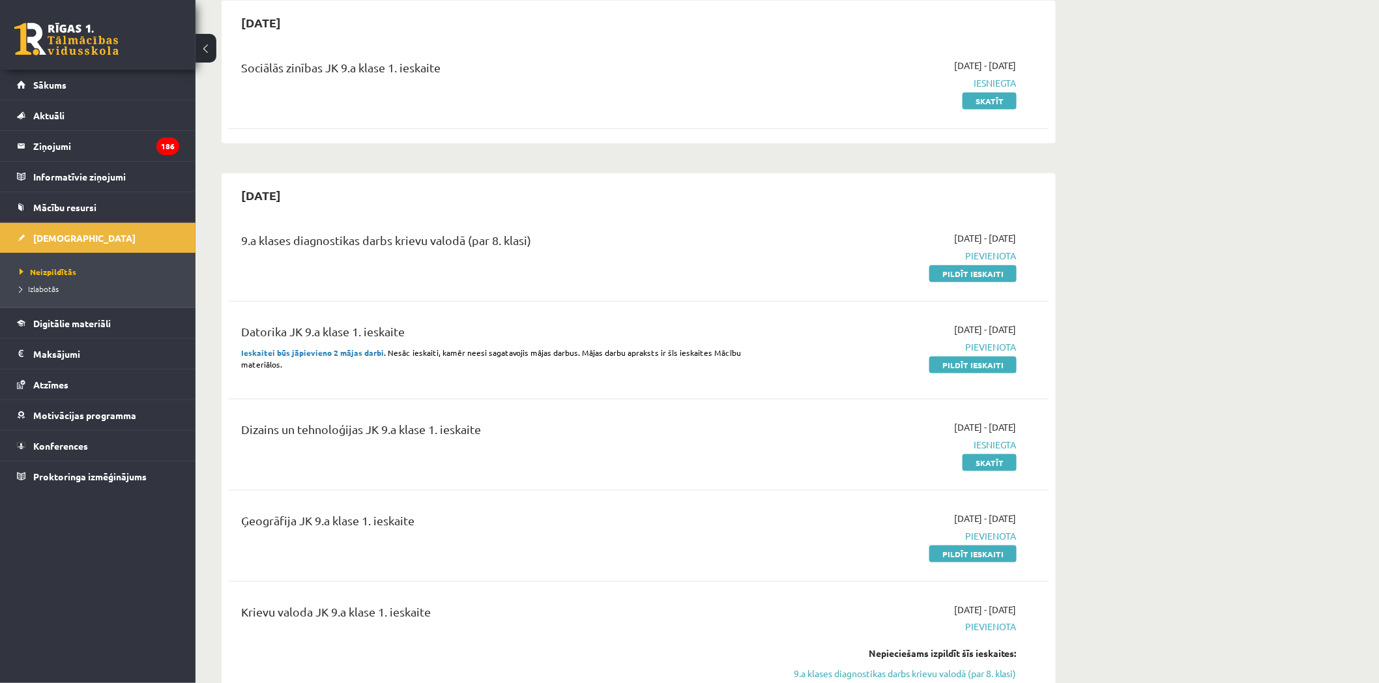
scroll to position [489, 0]
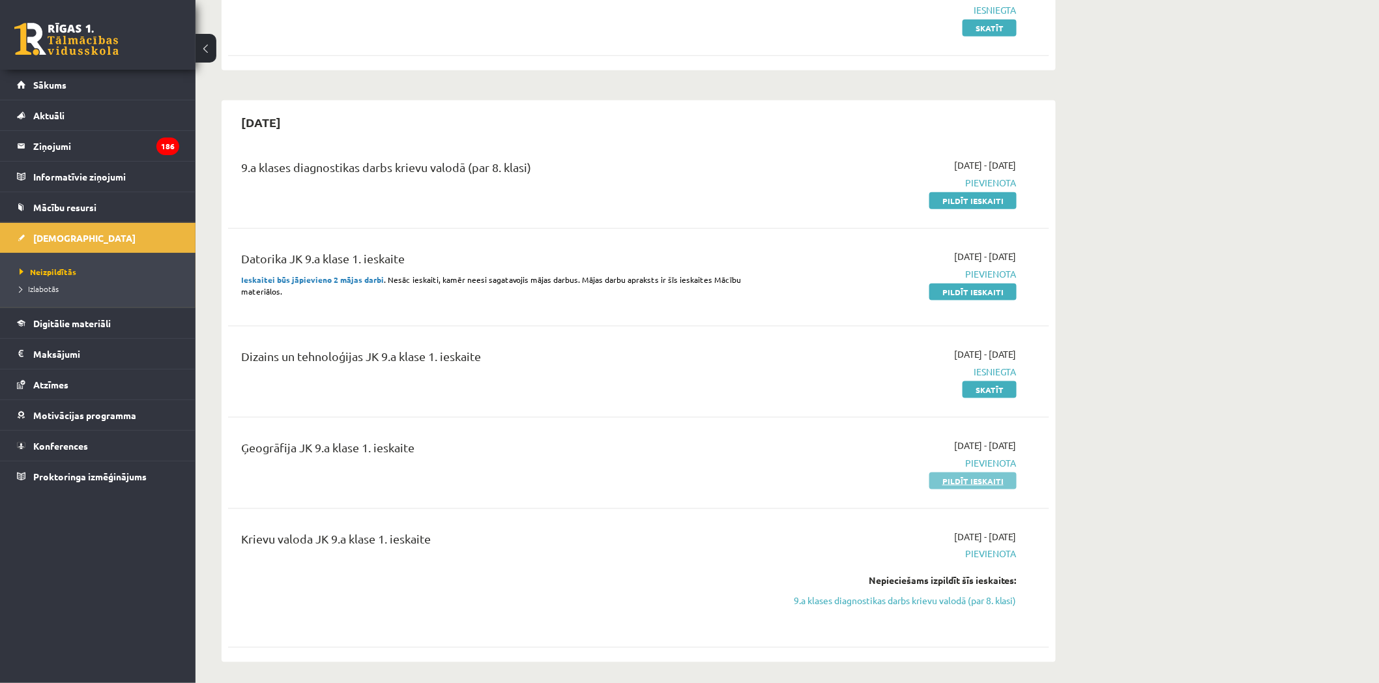
click at [996, 476] on link "Pildīt ieskaiti" at bounding box center [972, 480] width 87 height 17
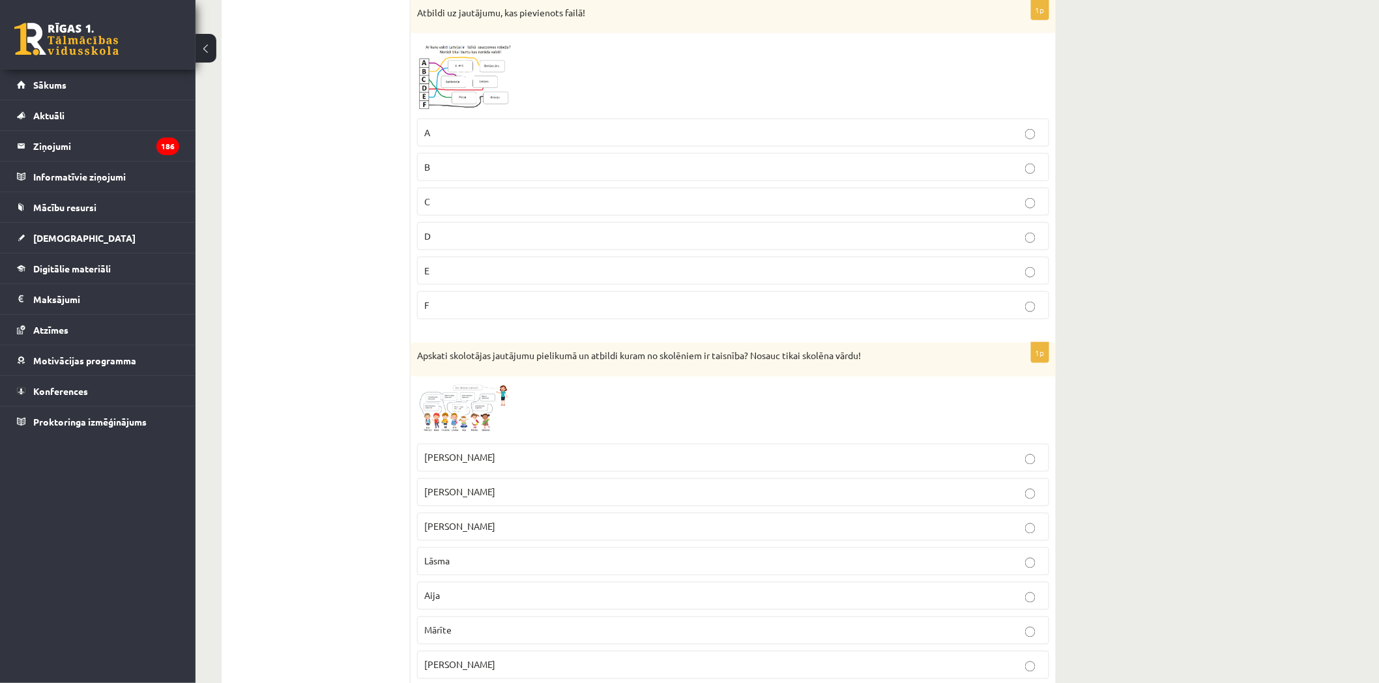
scroll to position [2720, 0]
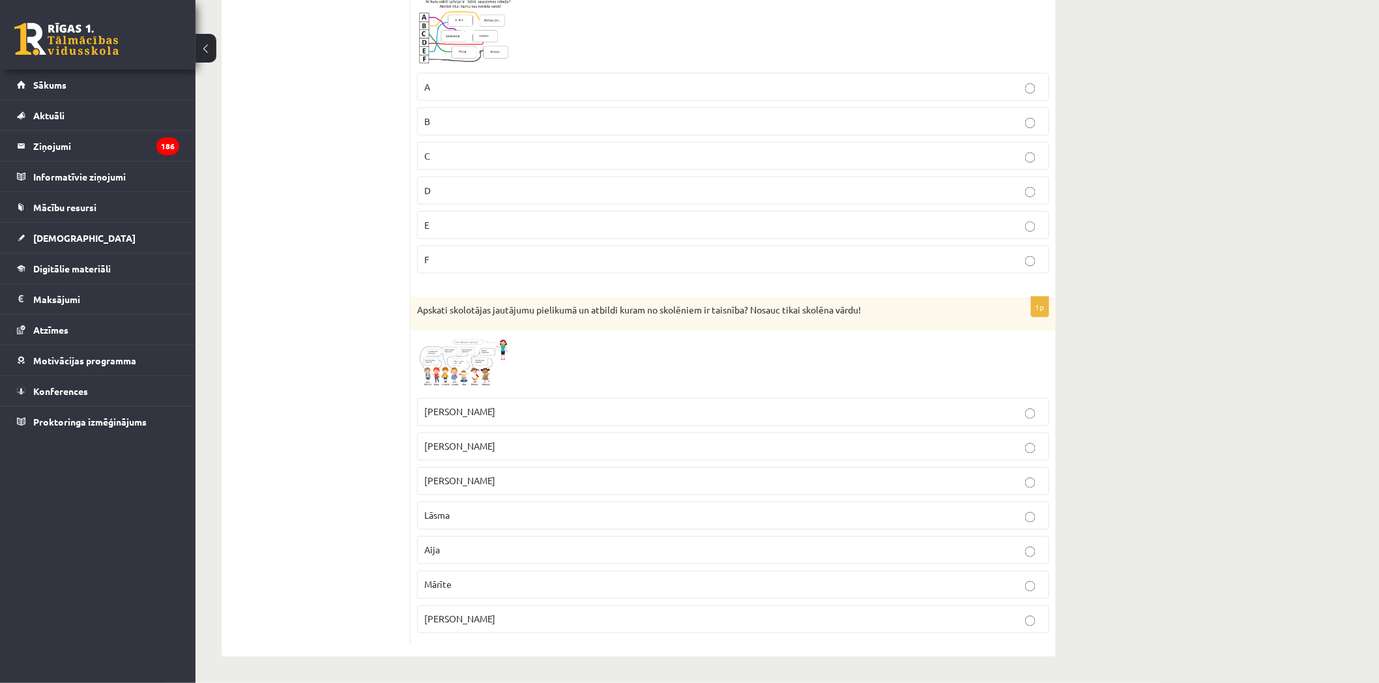
click at [465, 362] on span at bounding box center [466, 368] width 21 height 21
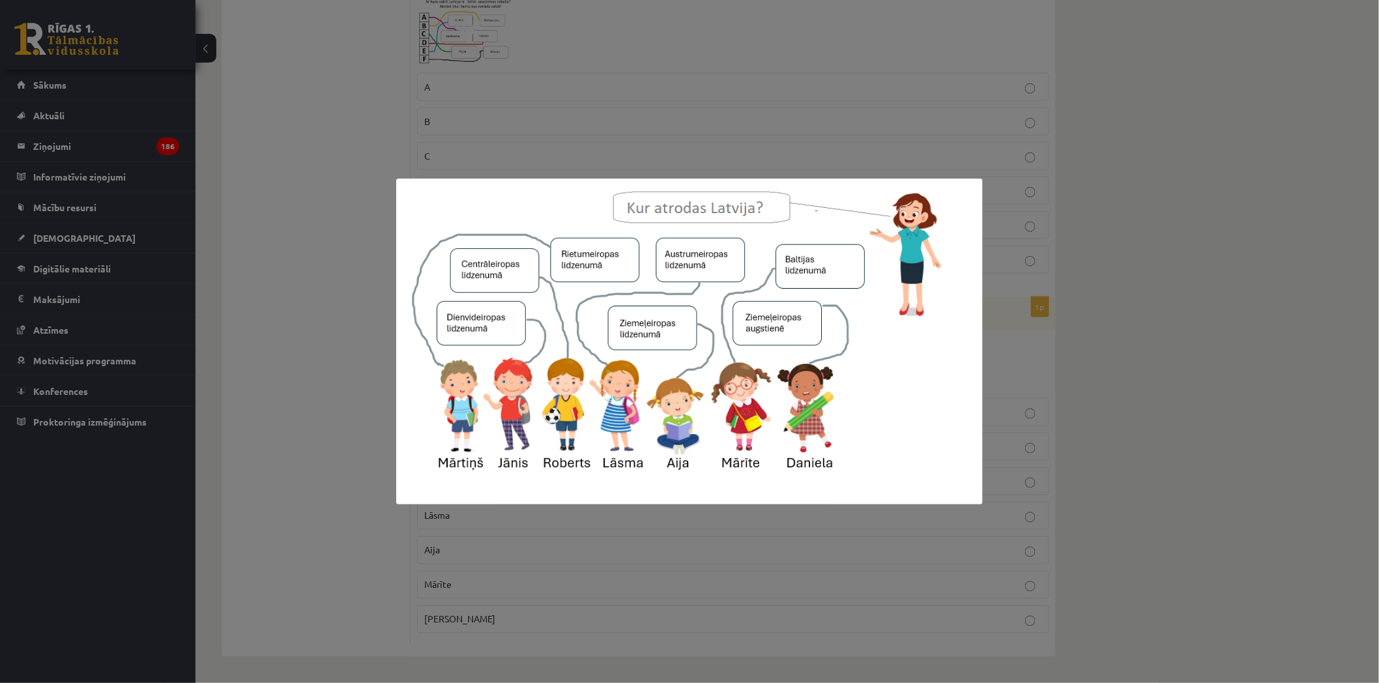
click at [609, 85] on div at bounding box center [689, 341] width 1379 height 683
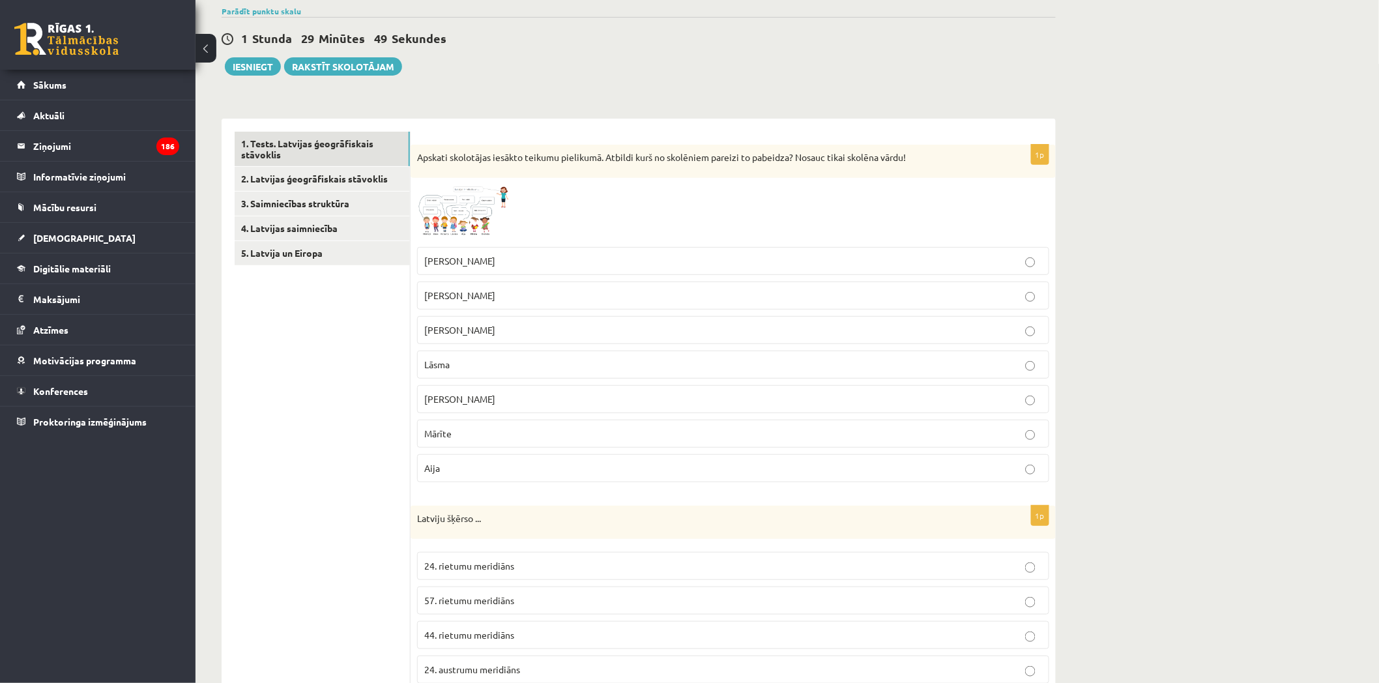
scroll to position [0, 0]
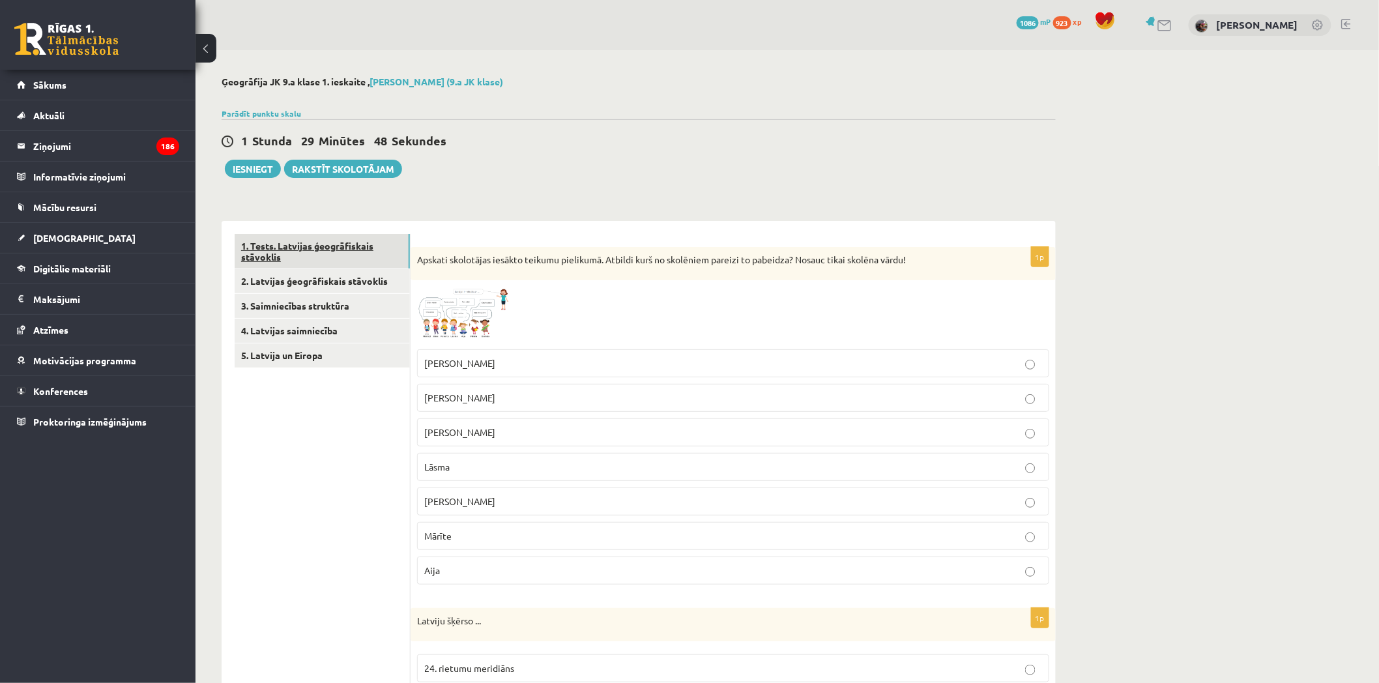
click at [314, 265] on link "1. Tests. Latvijas ģeogrāfiskais stāvoklis" at bounding box center [322, 251] width 175 height 35
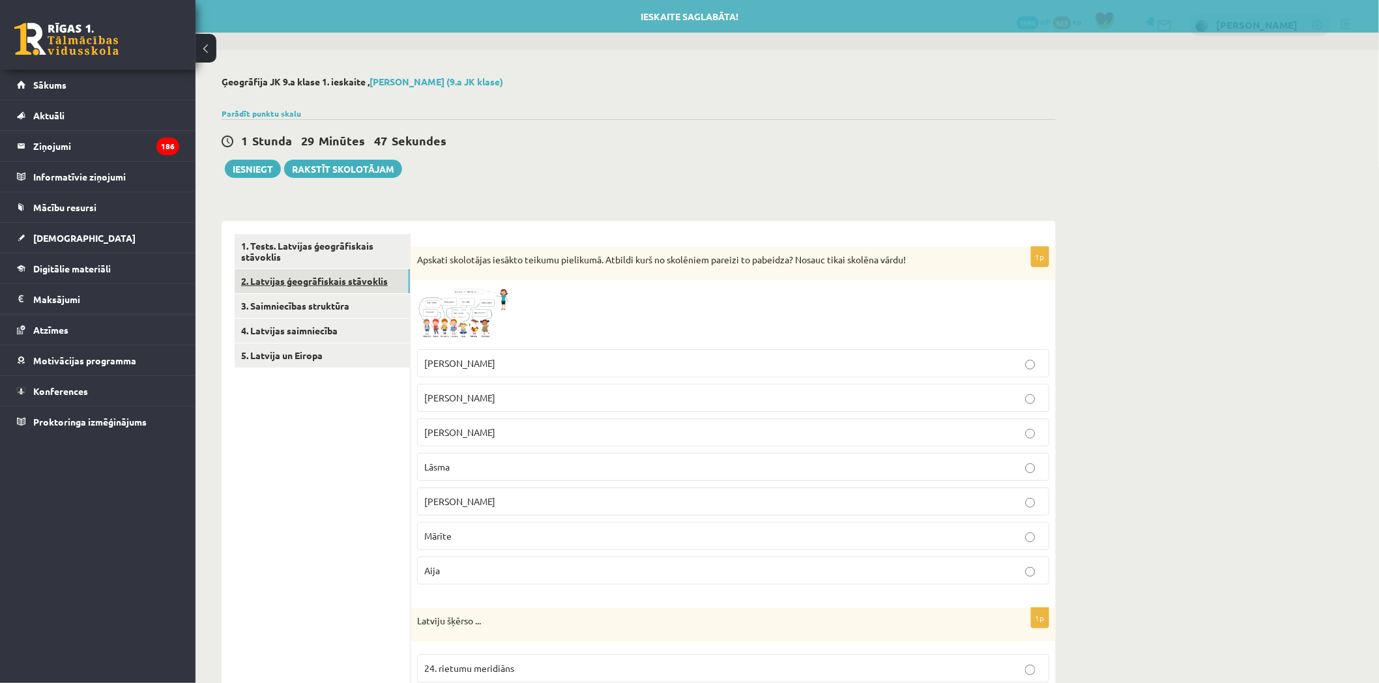
click at [321, 280] on link "2. Latvijas ģeogrāfiskais stāvoklis" at bounding box center [322, 281] width 175 height 24
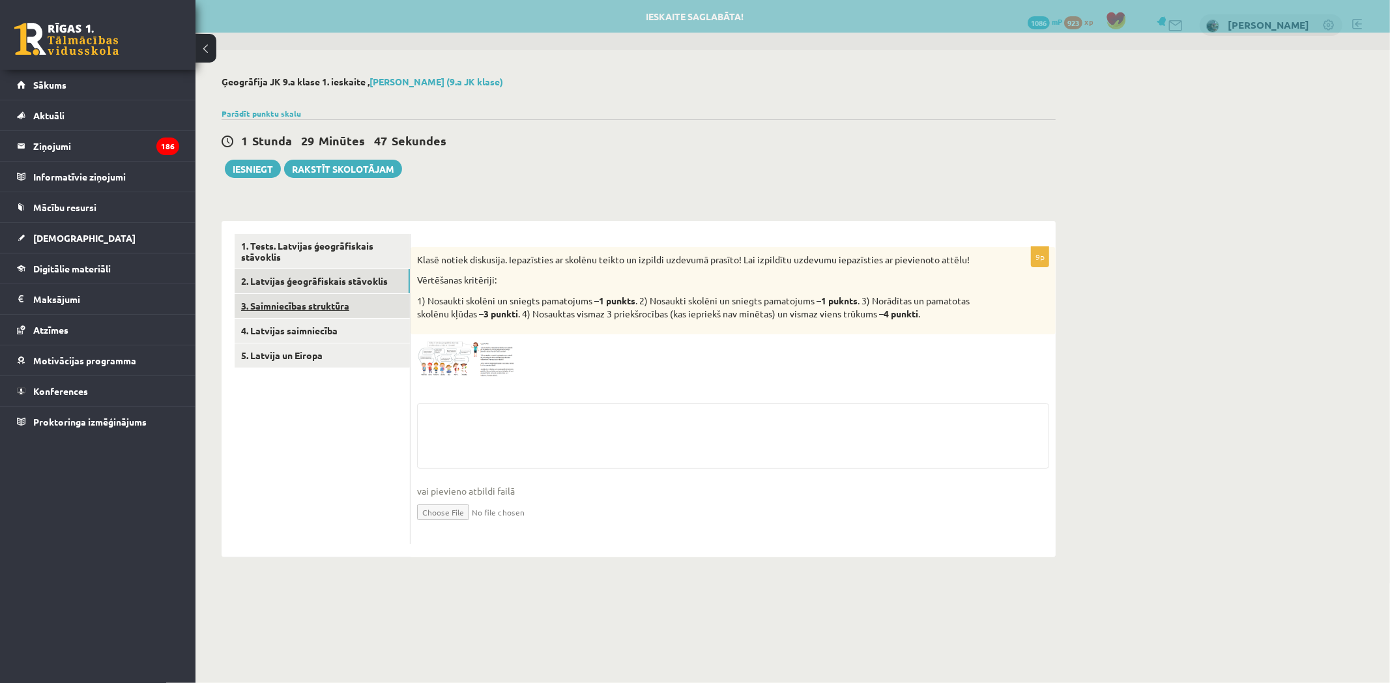
click at [340, 310] on link "3. Saimniecības struktūra" at bounding box center [322, 306] width 175 height 24
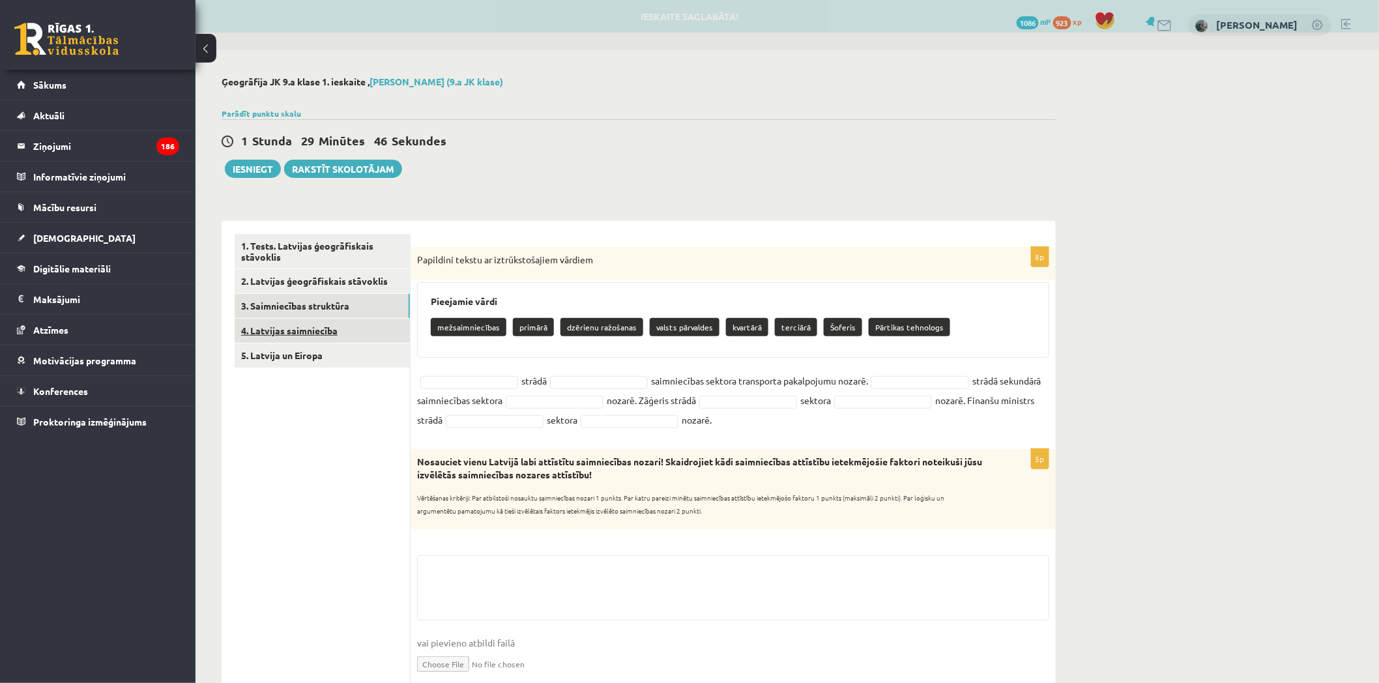
click at [340, 323] on link "4. Latvijas saimniecība" at bounding box center [322, 331] width 175 height 24
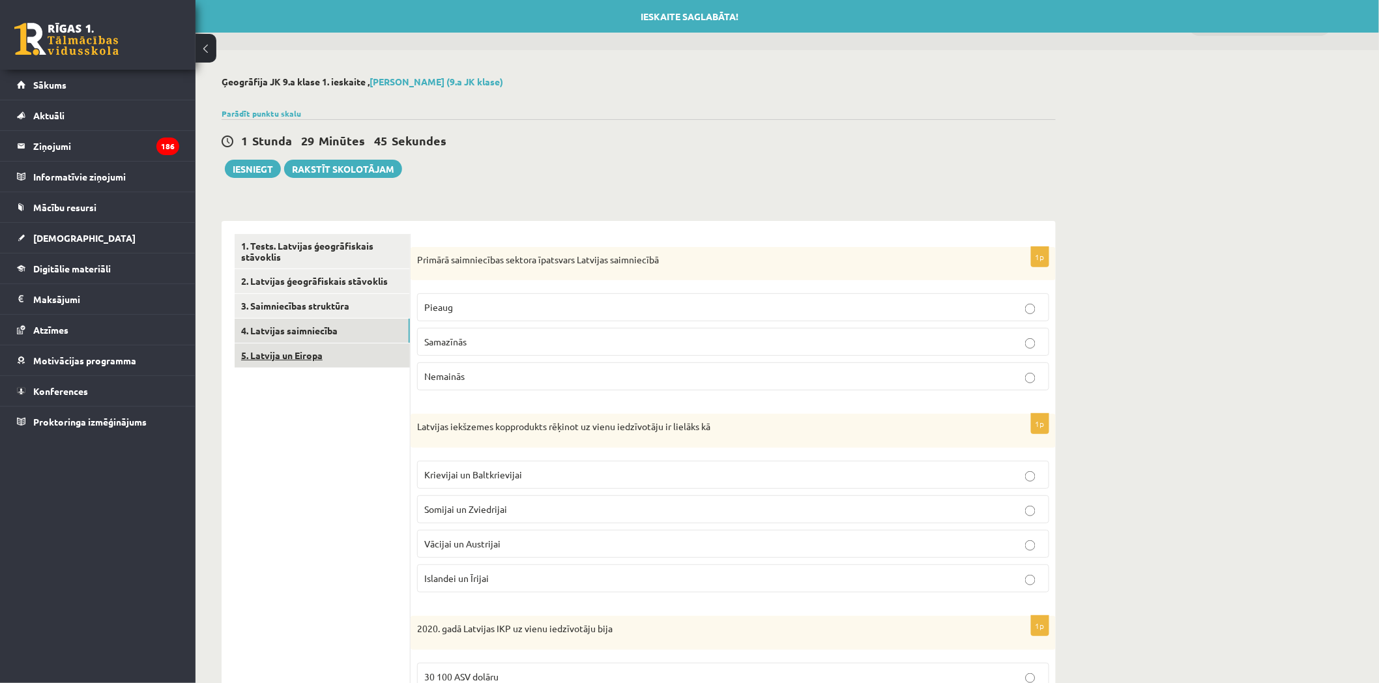
click at [354, 351] on link "5. Latvija un Eiropa" at bounding box center [322, 355] width 175 height 24
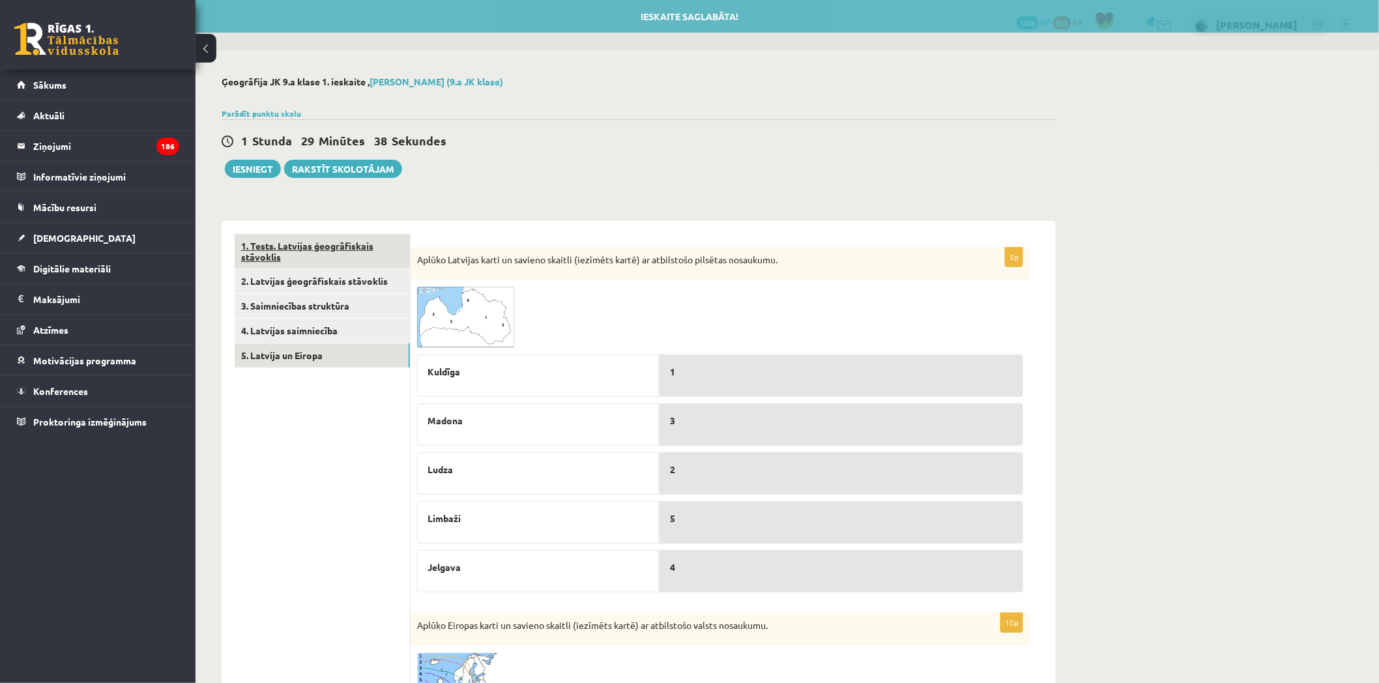
click at [264, 266] on link "1. Tests. Latvijas ģeogrāfiskais stāvoklis" at bounding box center [322, 251] width 175 height 35
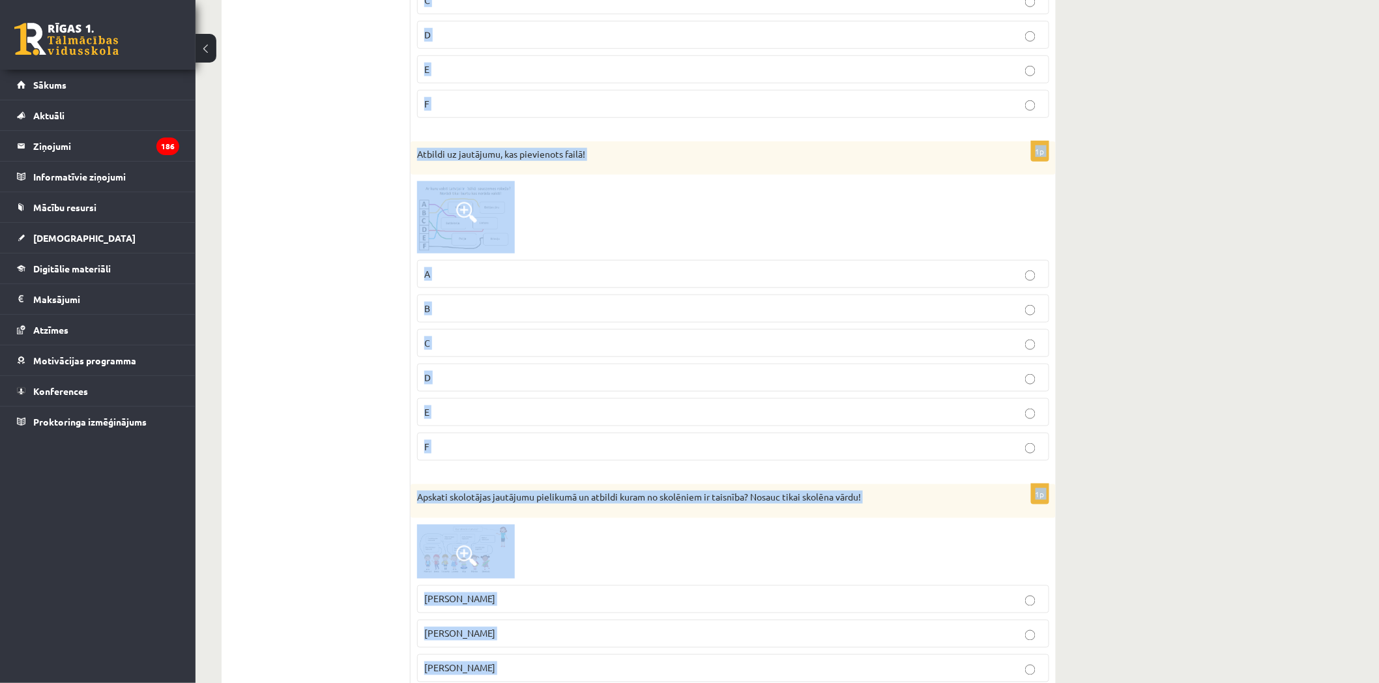
scroll to position [2720, 0]
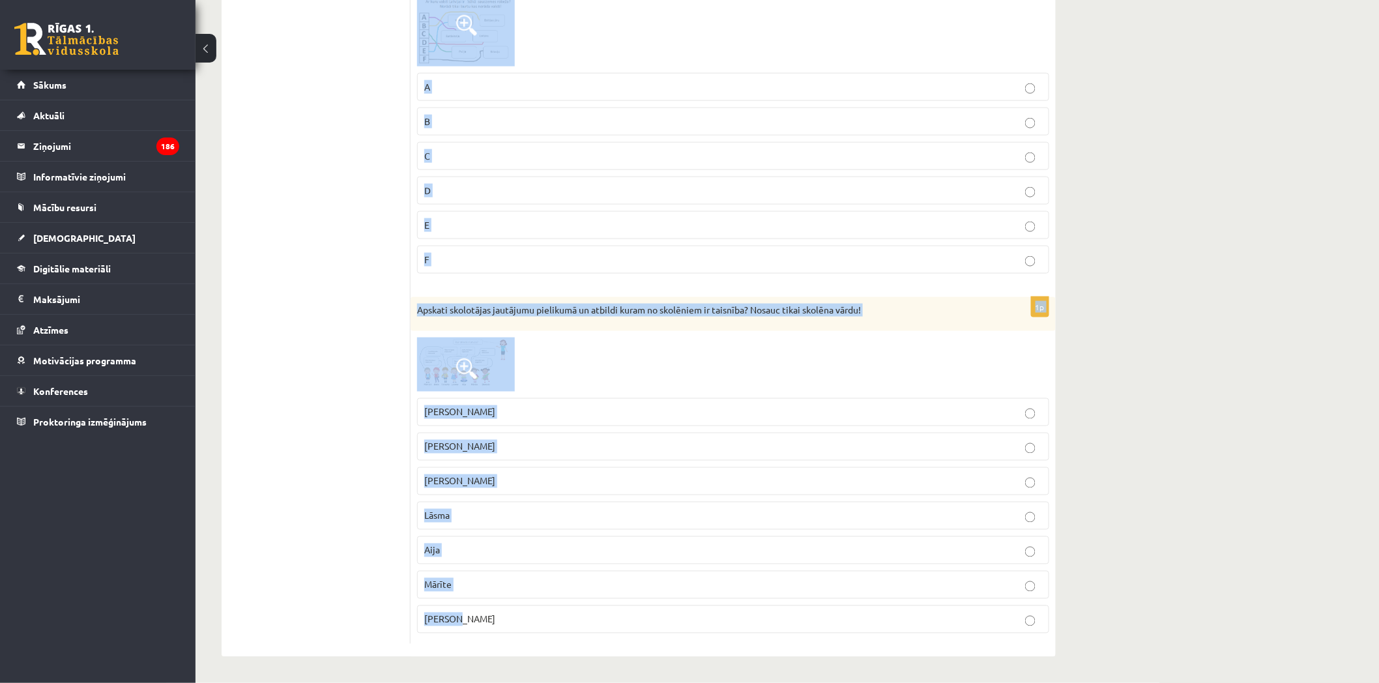
drag, startPoint x: 421, startPoint y: 263, endPoint x: 699, endPoint y: 650, distance: 476.3
copy form "pskati skolotājas iesākto teikumu pielikumā. Atbildi kurš no skolēniem pareizi …"
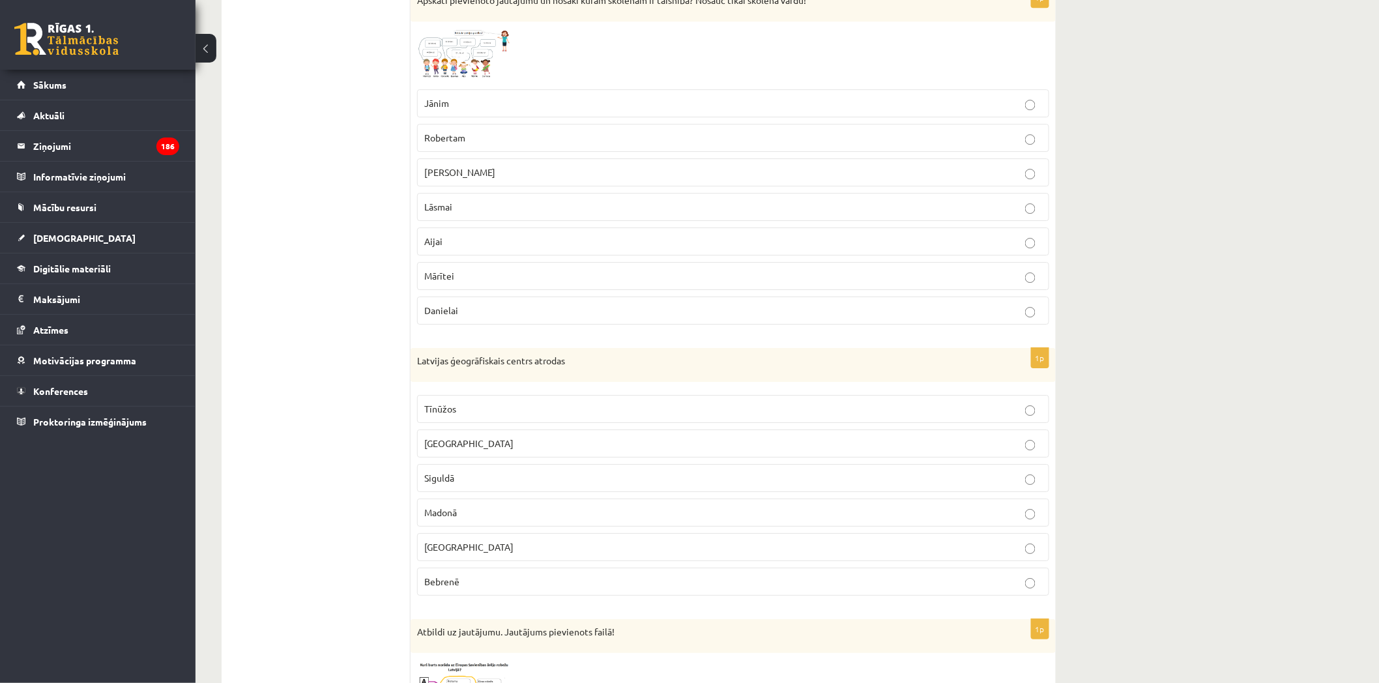
click at [383, 270] on ul "1. Tests. Latvijas ģeogrāfiskais stāvoklis 2. Latvijas ģeogrāfiskais stāvoklis …" at bounding box center [323, 89] width 176 height 3122
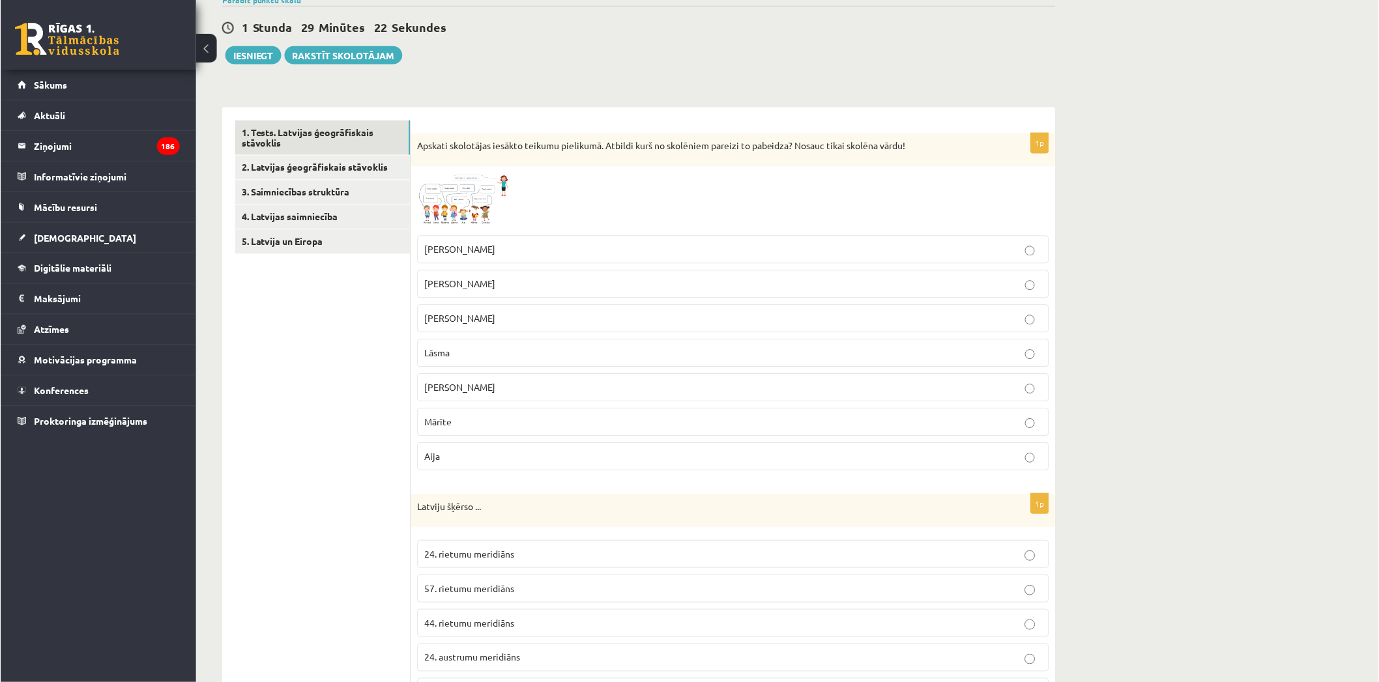
scroll to position [0, 0]
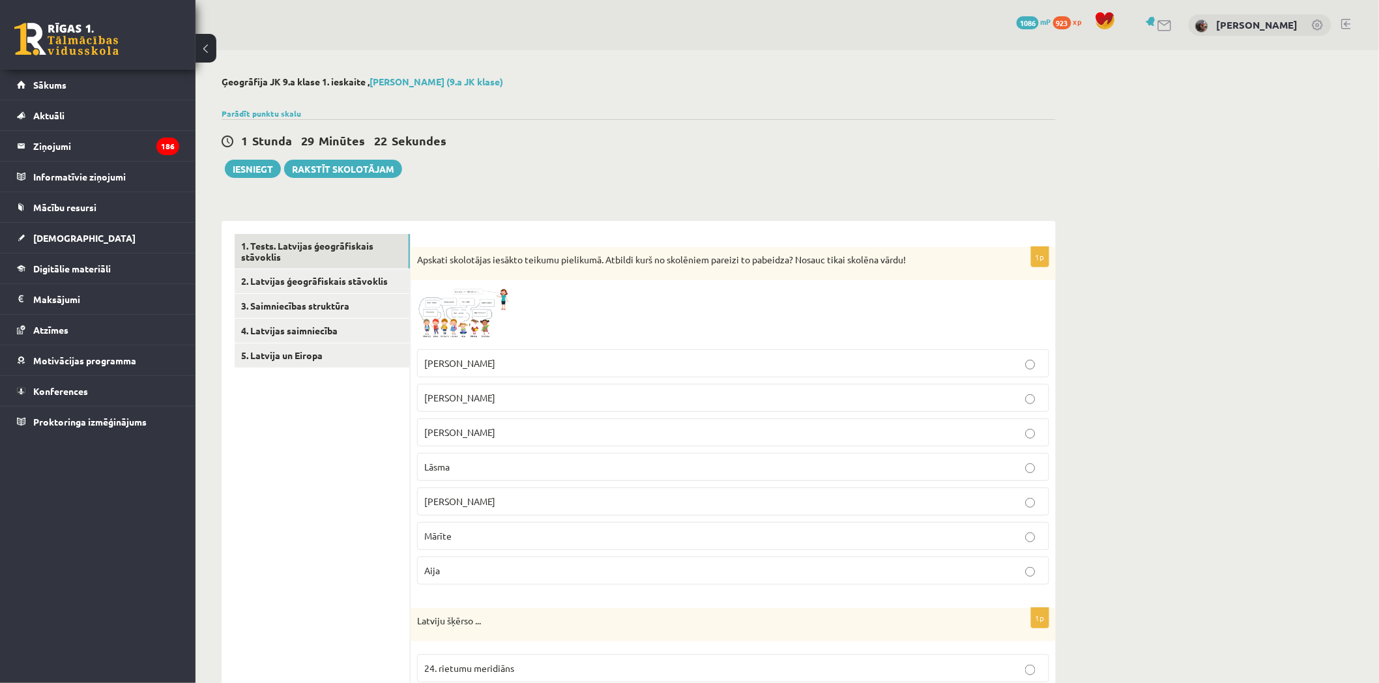
click at [422, 310] on img at bounding box center [466, 314] width 98 height 55
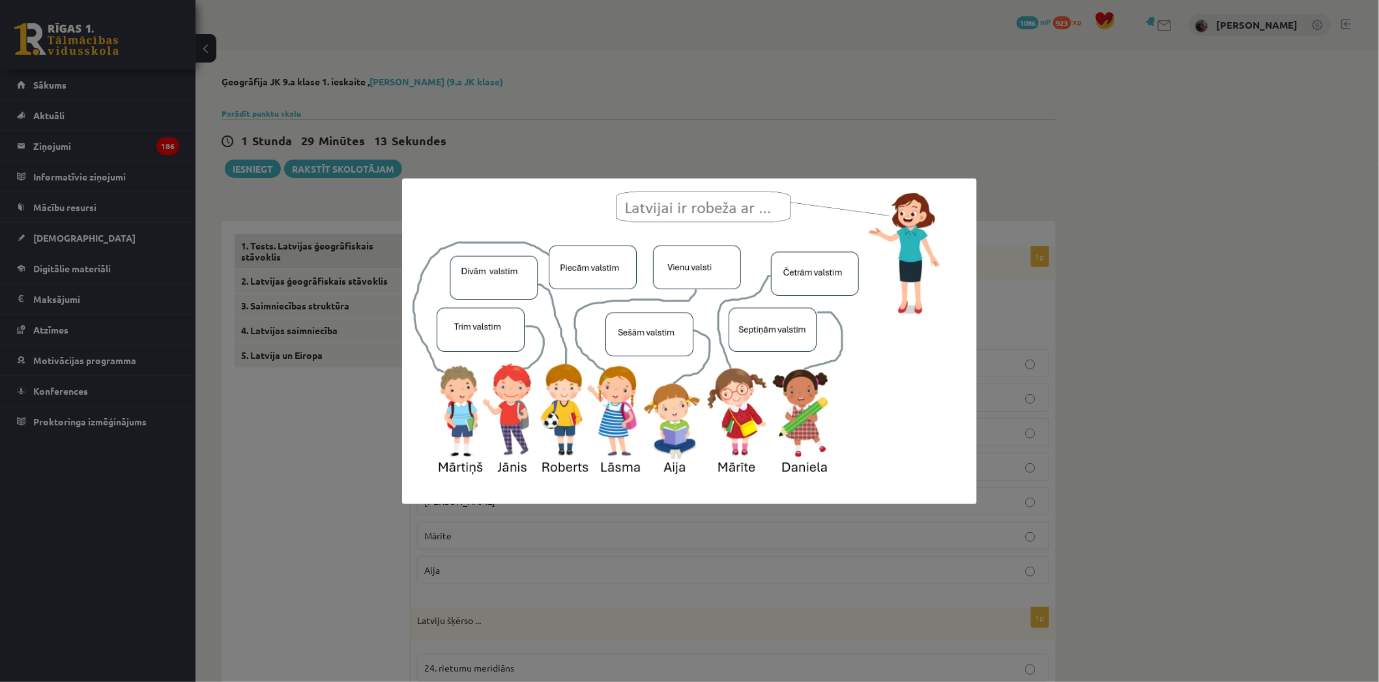
click at [497, 98] on div at bounding box center [689, 341] width 1379 height 682
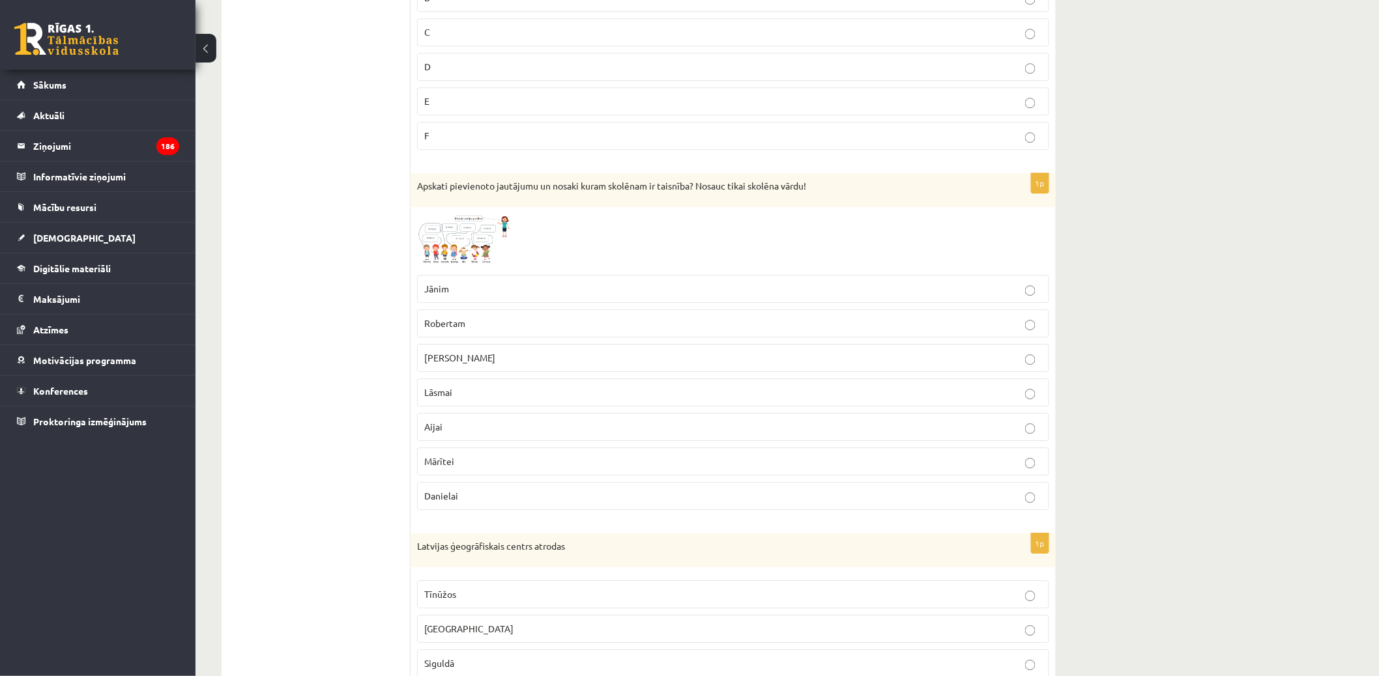
scroll to position [1665, 0]
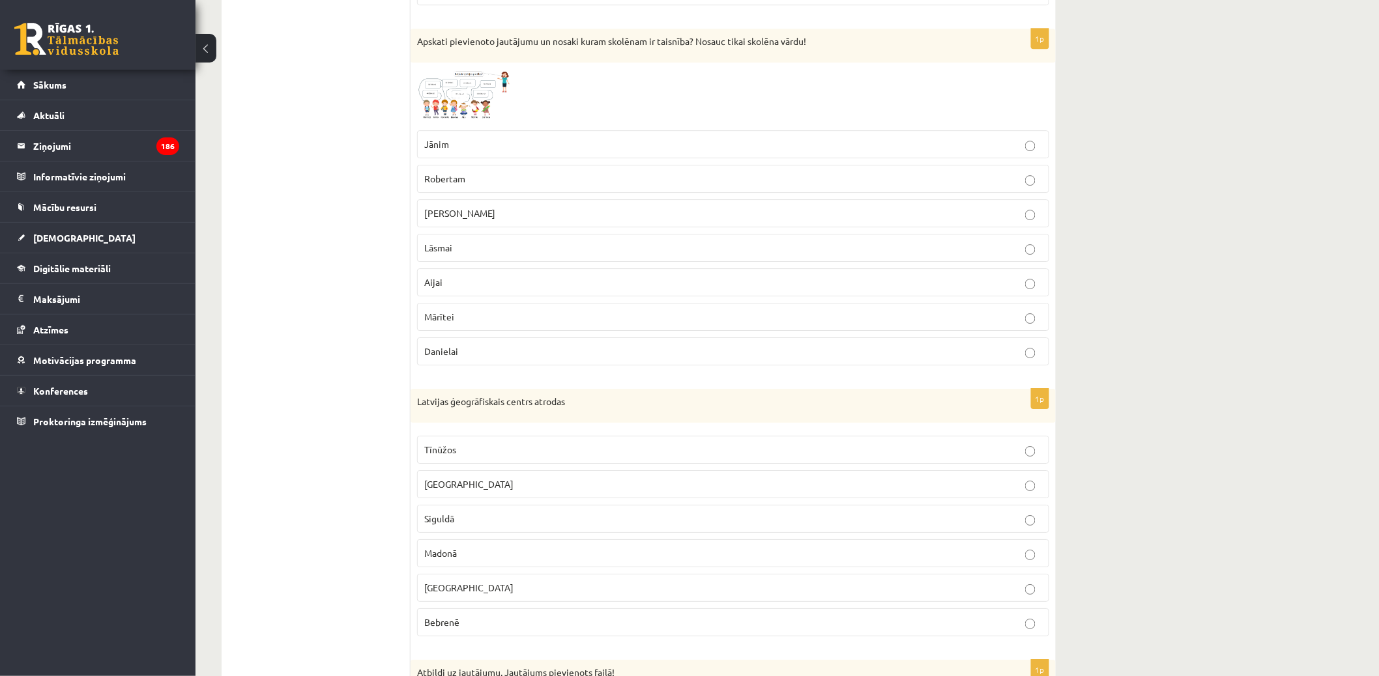
click at [474, 102] on span at bounding box center [466, 100] width 21 height 21
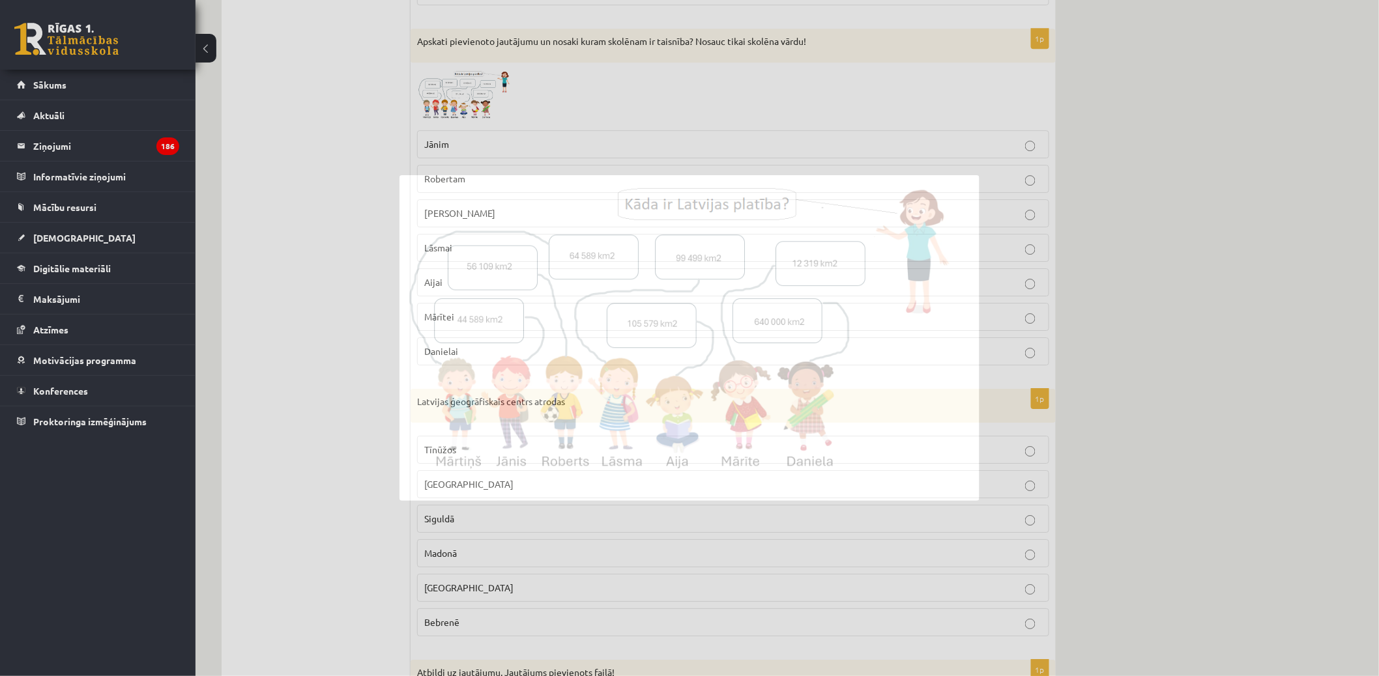
click at [474, 102] on div at bounding box center [689, 338] width 1379 height 676
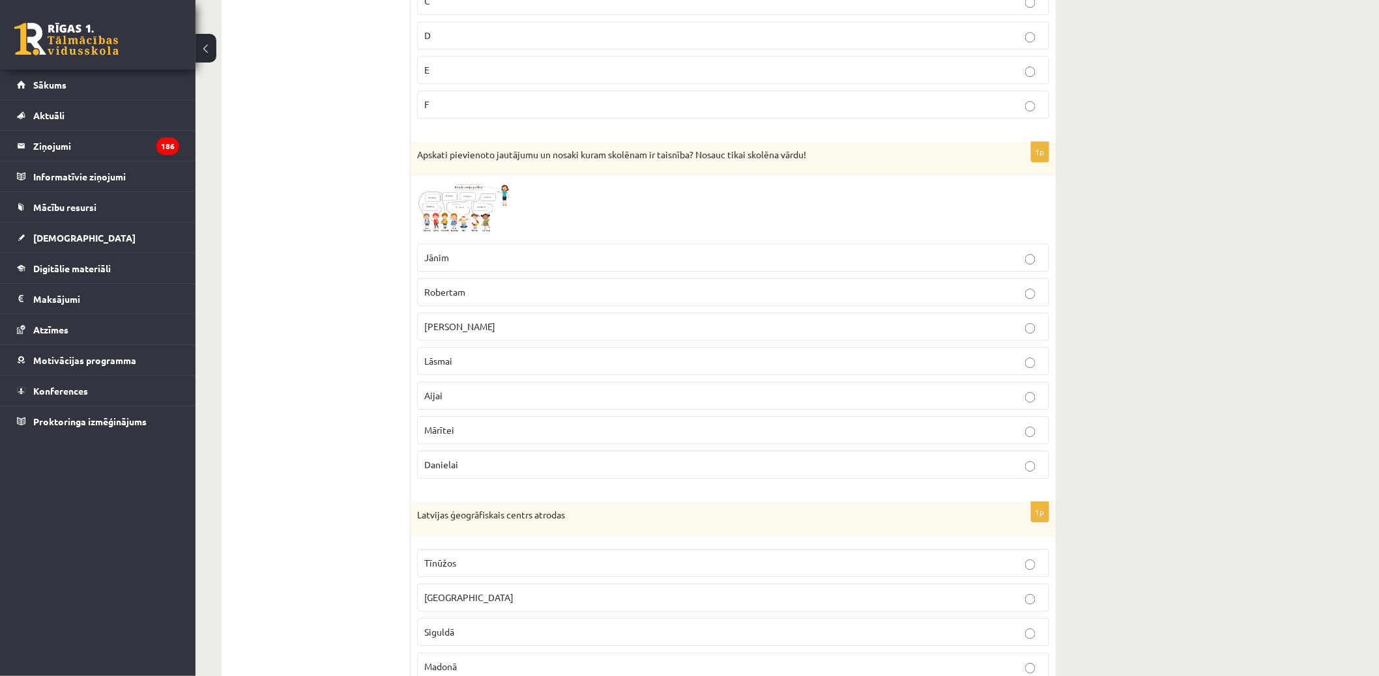
scroll to position [1279, 0]
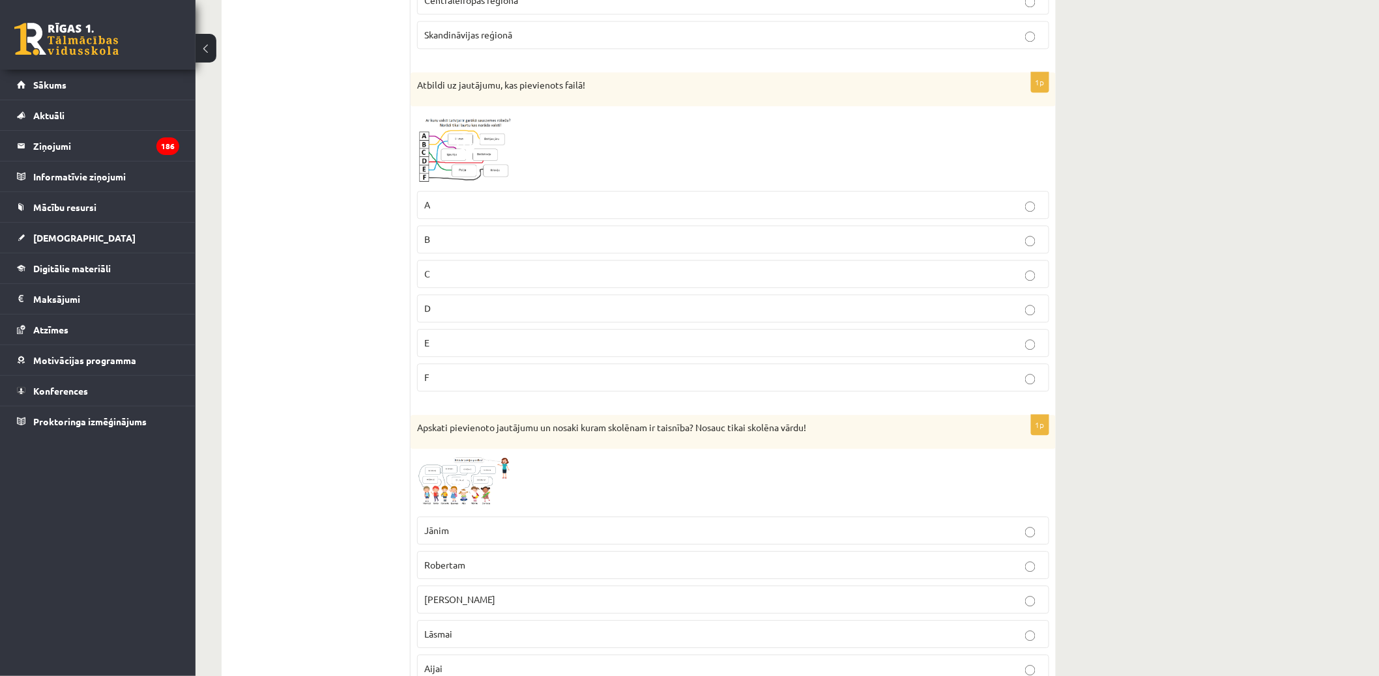
click at [461, 485] on span at bounding box center [466, 486] width 21 height 21
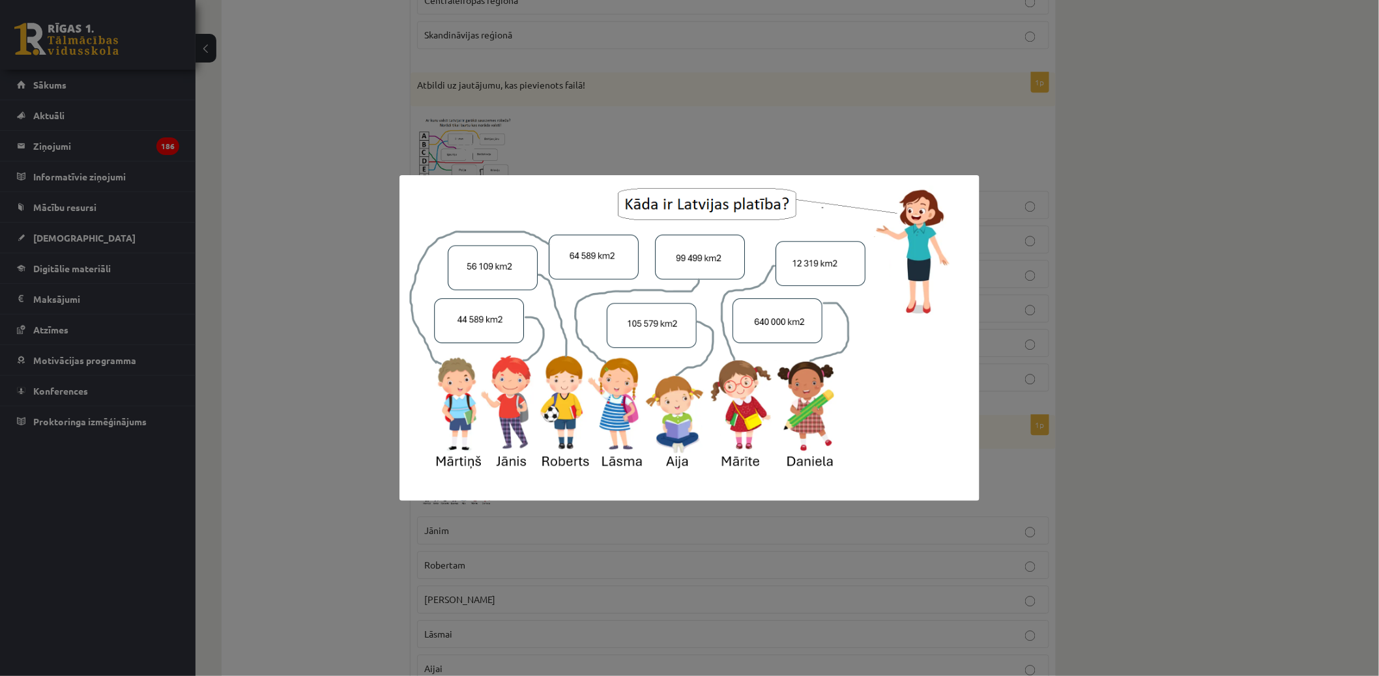
click at [594, 81] on div at bounding box center [689, 338] width 1379 height 676
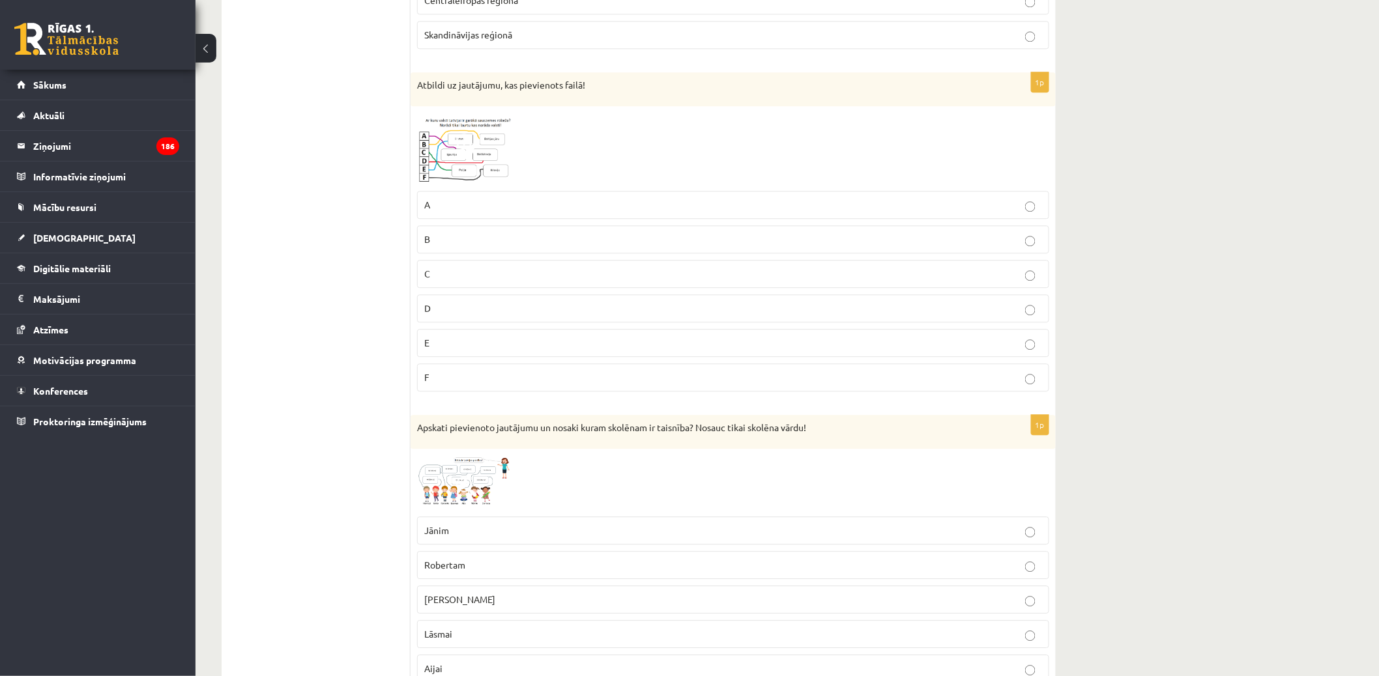
click at [452, 158] on img at bounding box center [466, 149] width 98 height 72
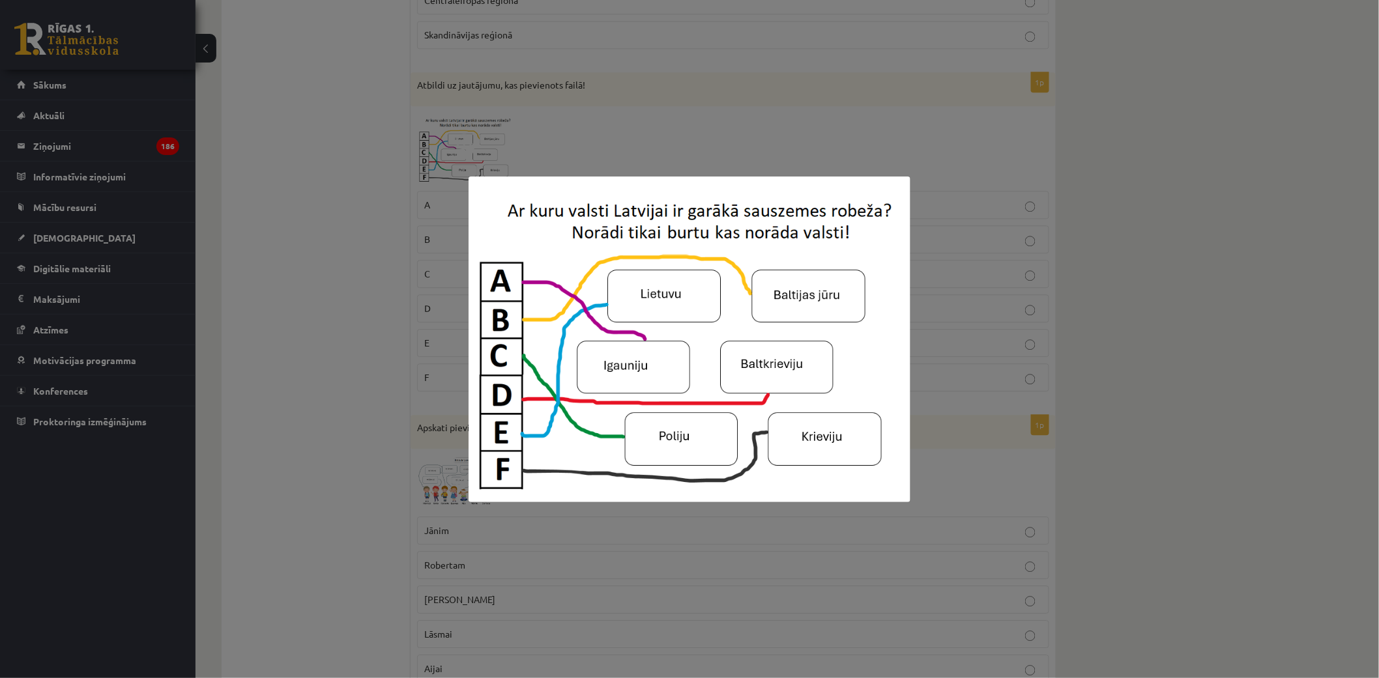
drag, startPoint x: 985, startPoint y: 104, endPoint x: 978, endPoint y: 132, distance: 28.1
click at [984, 104] on div at bounding box center [689, 339] width 1379 height 678
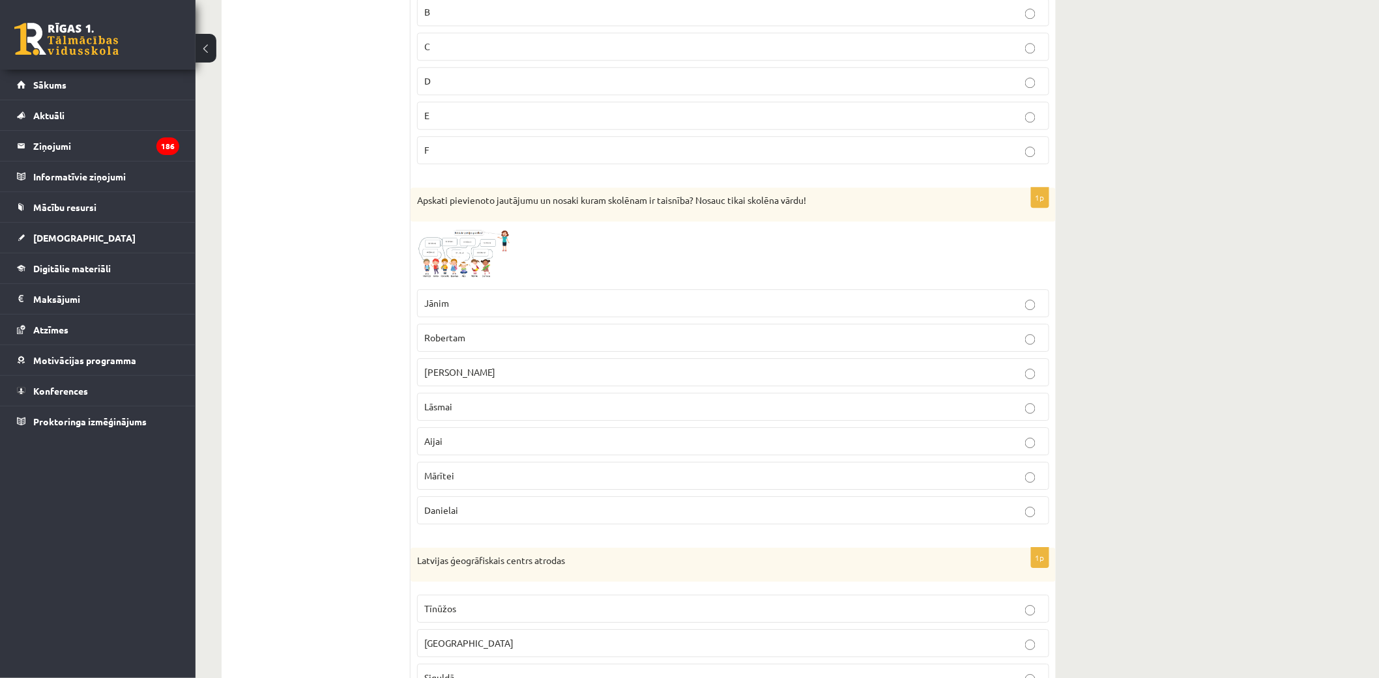
scroll to position [1568, 0]
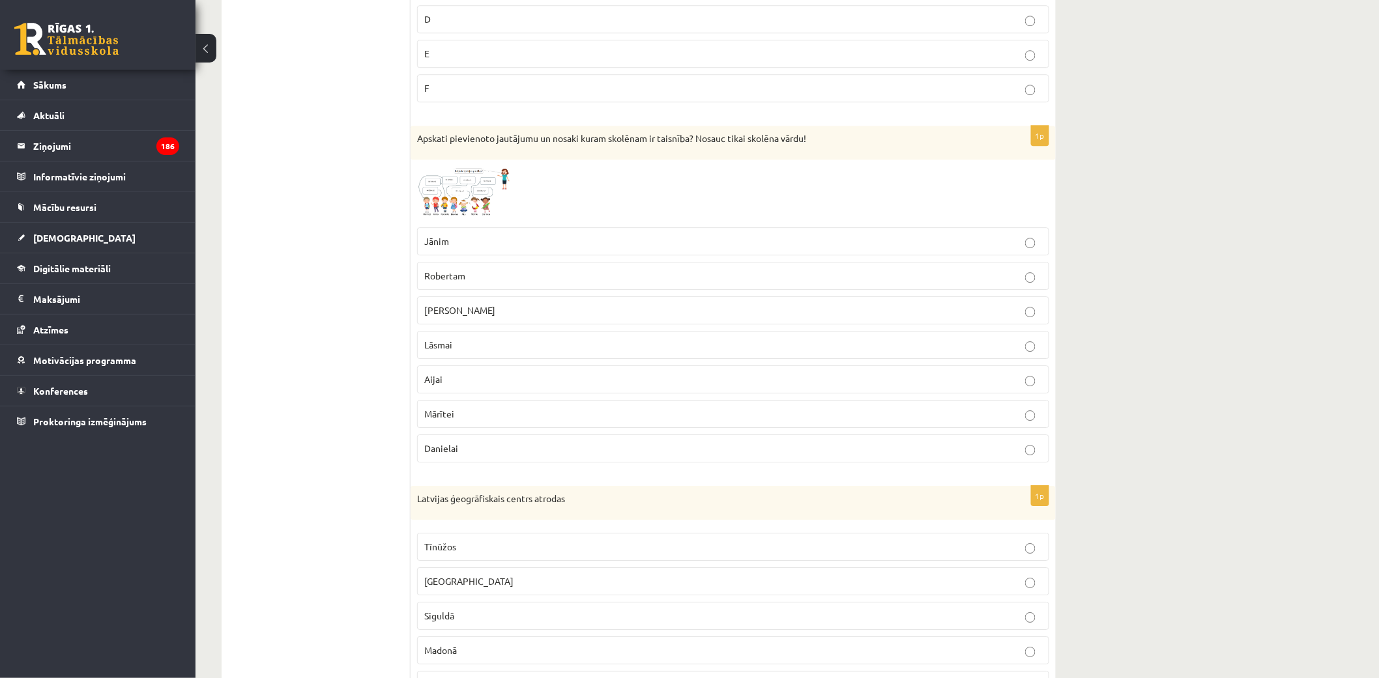
click at [454, 197] on link at bounding box center [466, 193] width 98 height 55
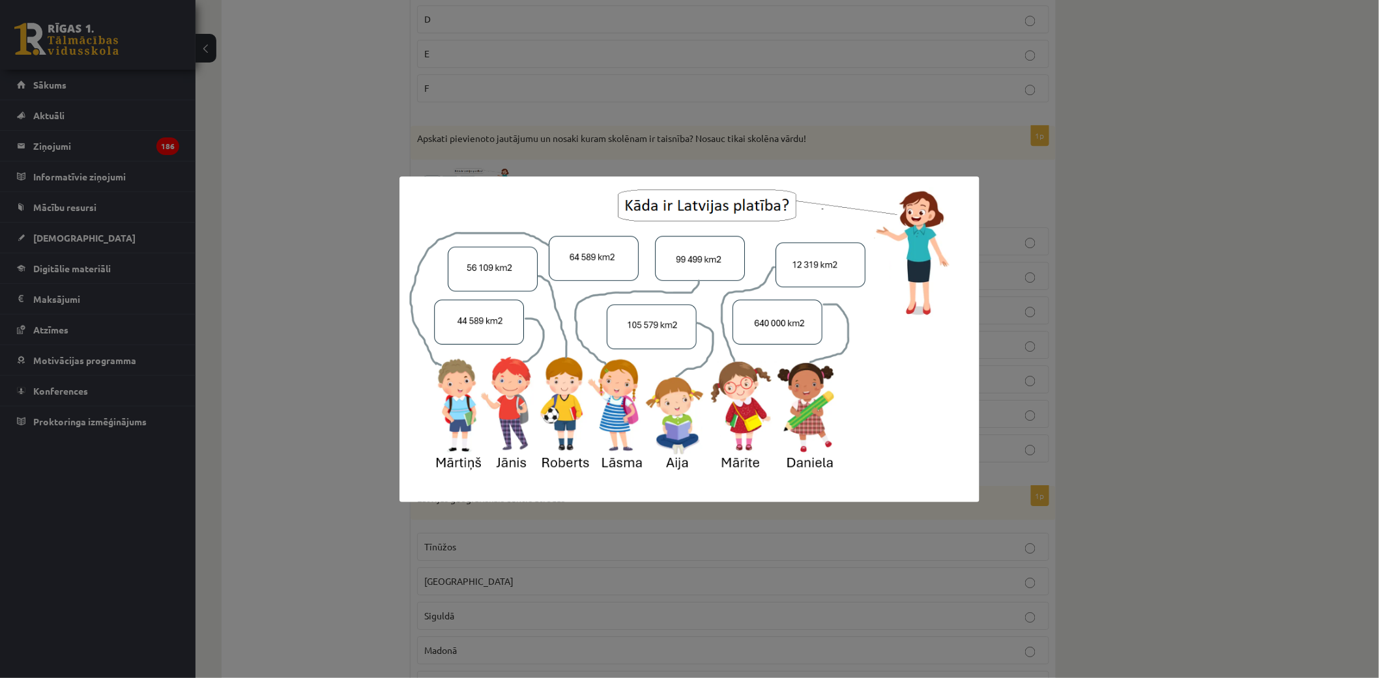
click at [451, 195] on img at bounding box center [688, 340] width 579 height 326
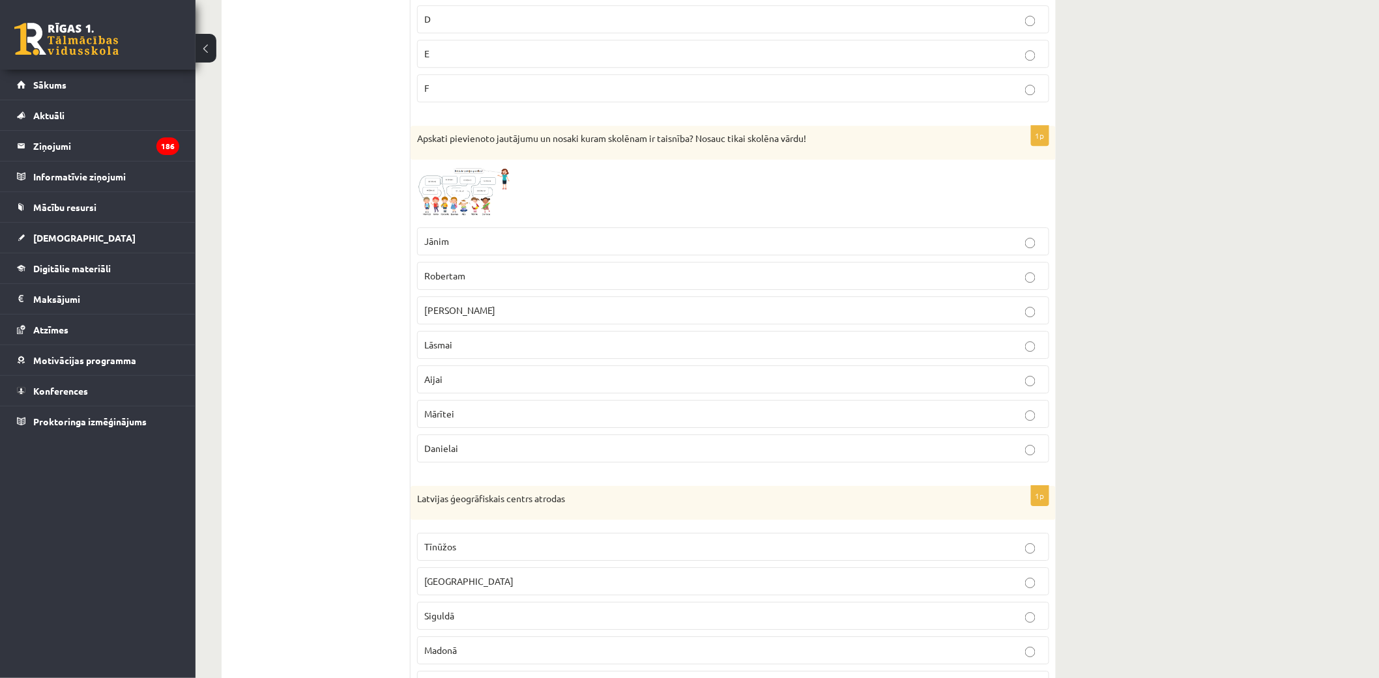
click at [450, 195] on img at bounding box center [466, 193] width 98 height 55
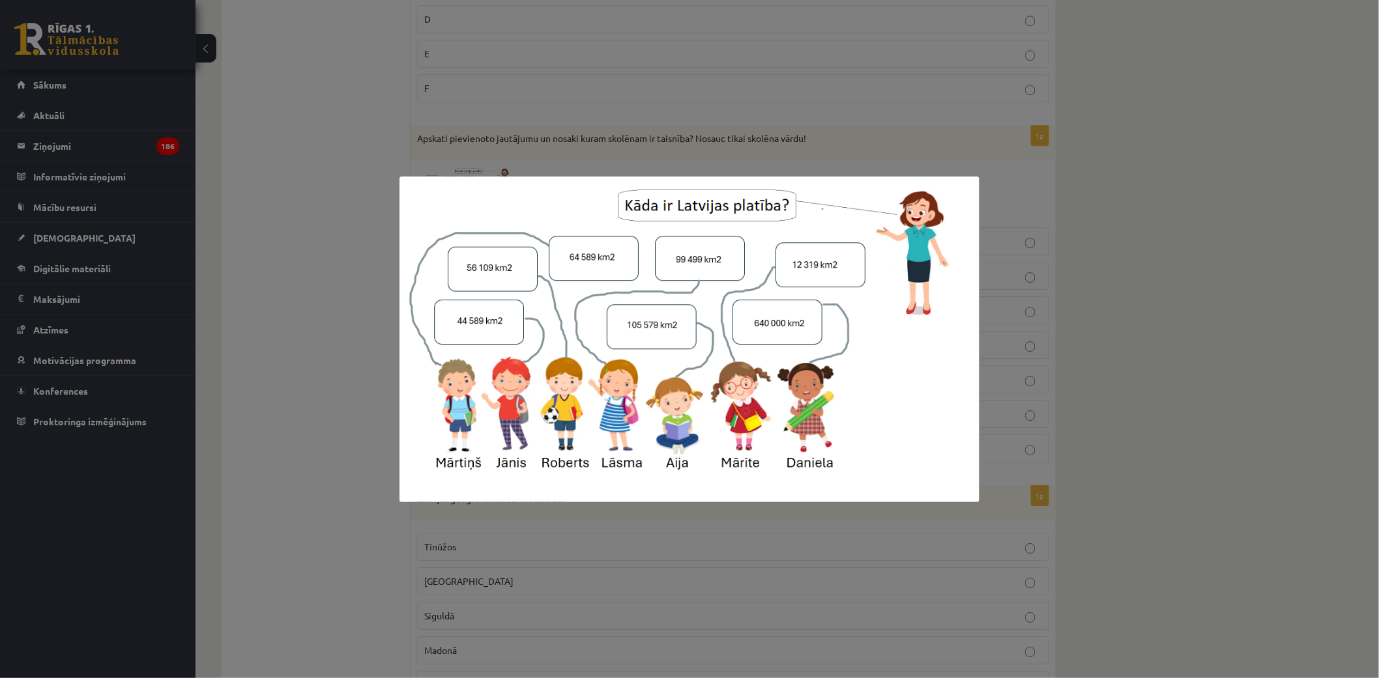
click at [802, 62] on div at bounding box center [689, 339] width 1379 height 678
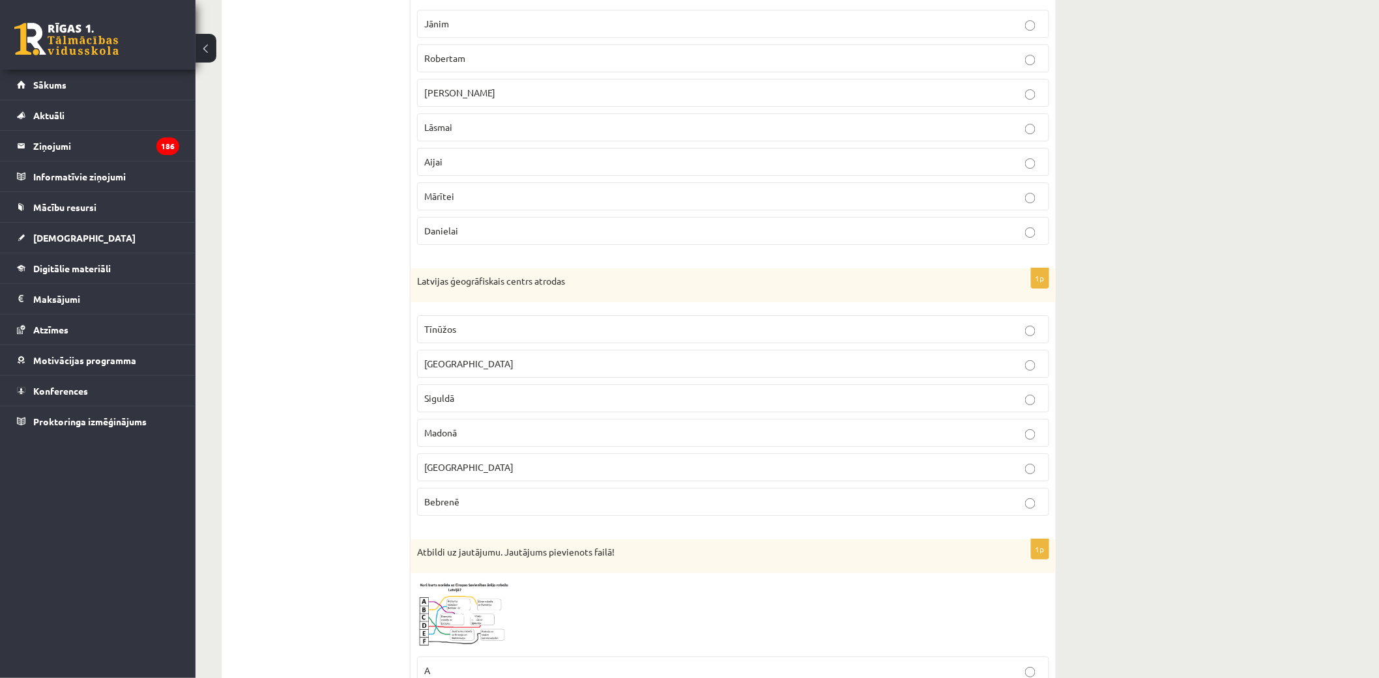
scroll to position [2075, 0]
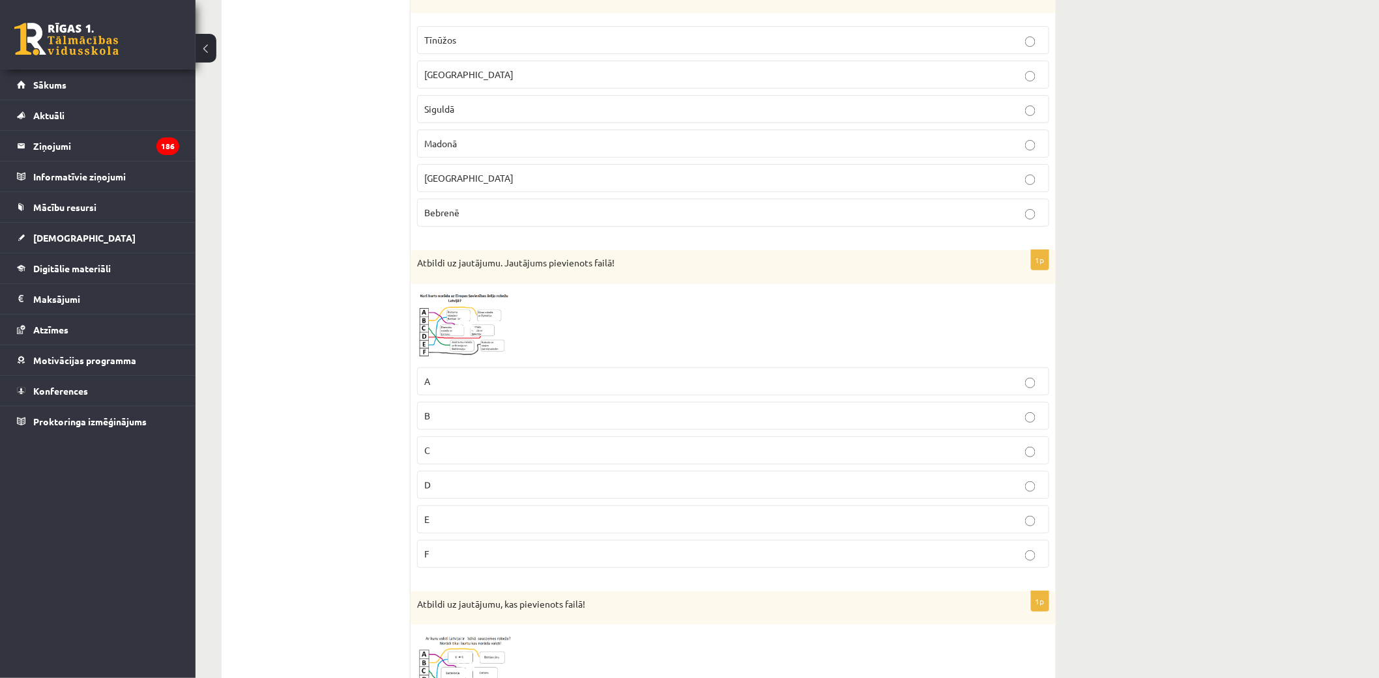
drag, startPoint x: 446, startPoint y: 315, endPoint x: 431, endPoint y: 314, distance: 15.0
click at [431, 314] on img at bounding box center [466, 326] width 98 height 70
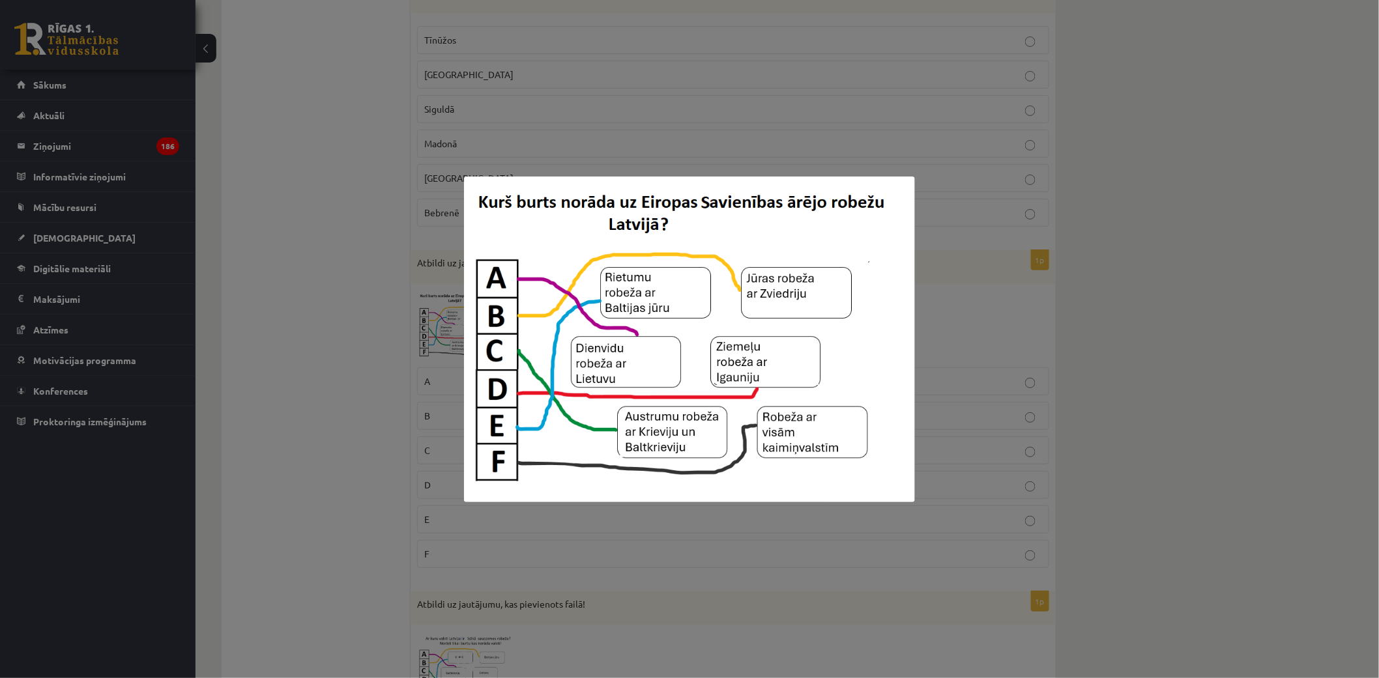
click at [1091, 126] on div at bounding box center [689, 339] width 1379 height 678
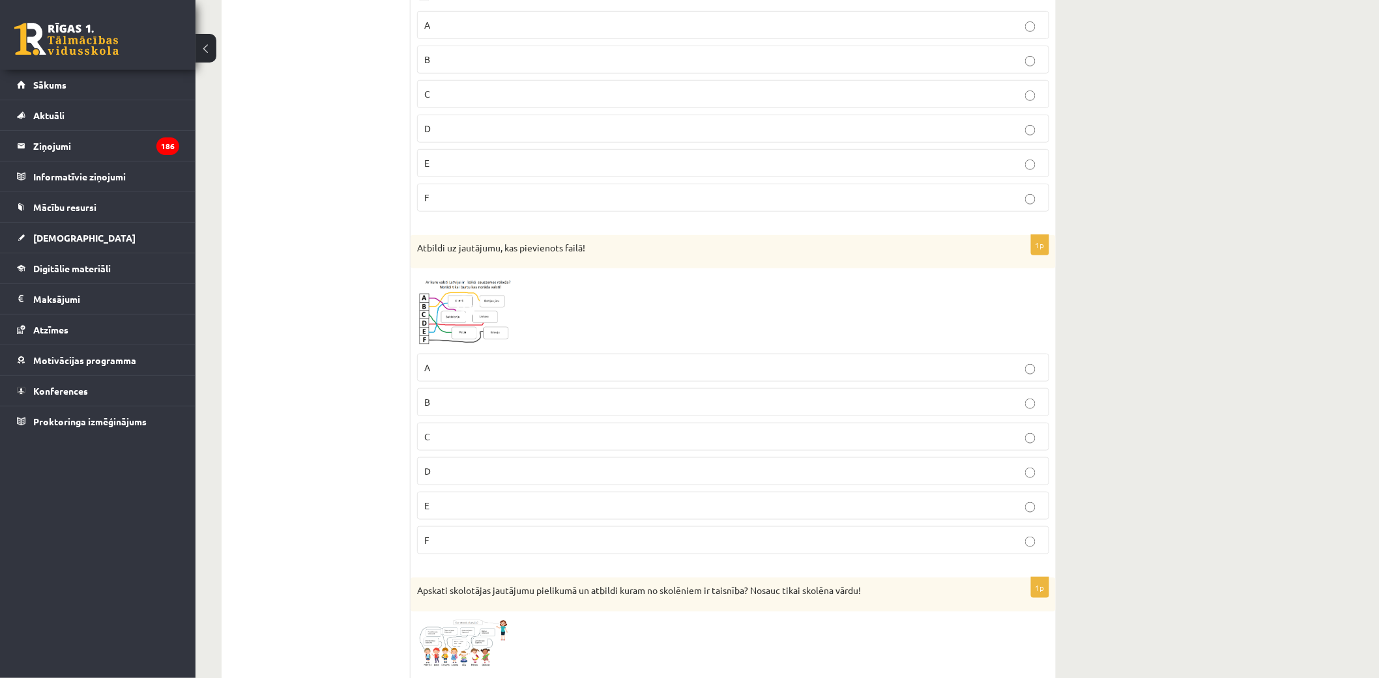
scroll to position [2509, 0]
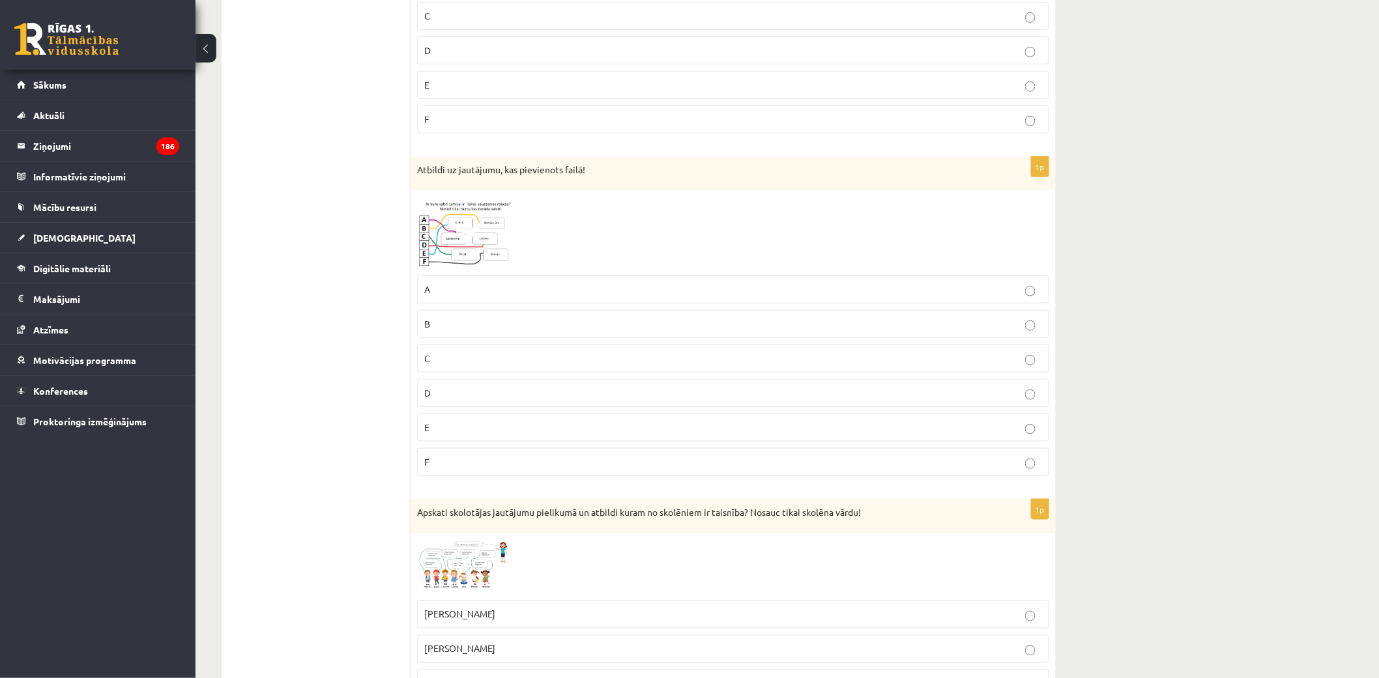
click at [450, 248] on img at bounding box center [466, 233] width 98 height 72
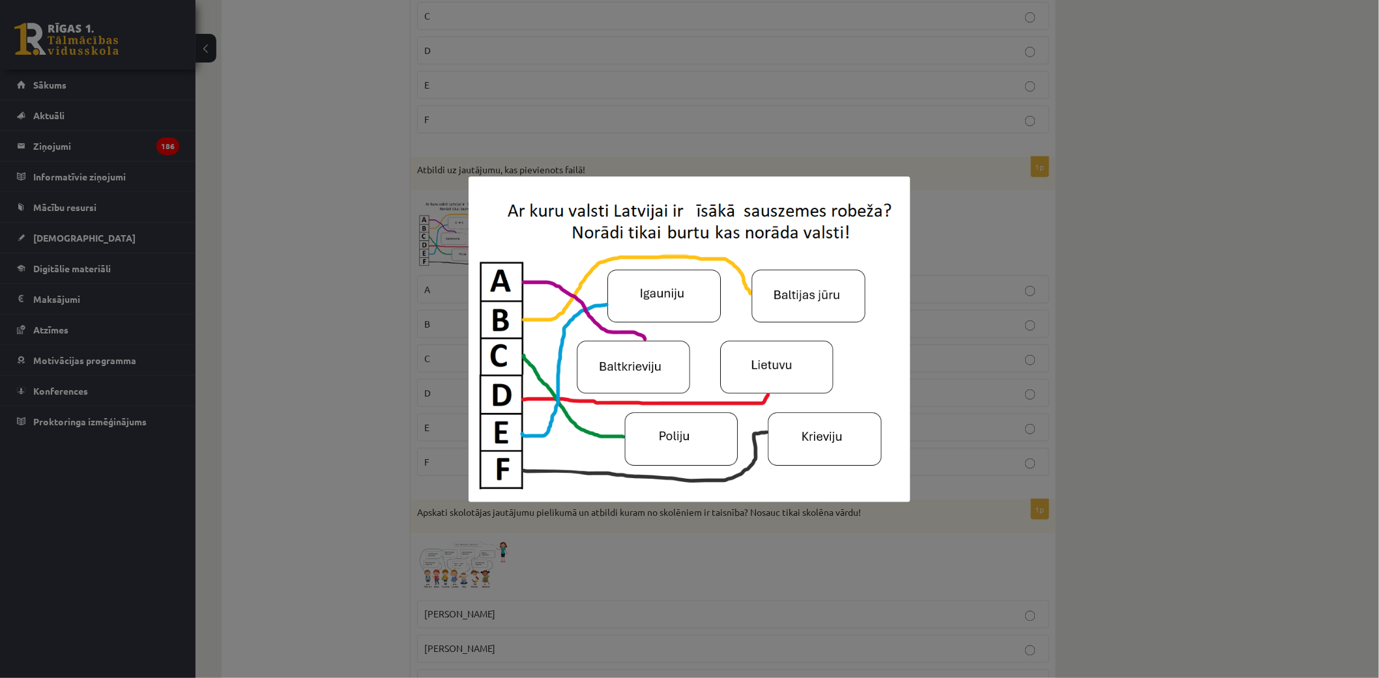
click at [936, 82] on div at bounding box center [689, 339] width 1379 height 678
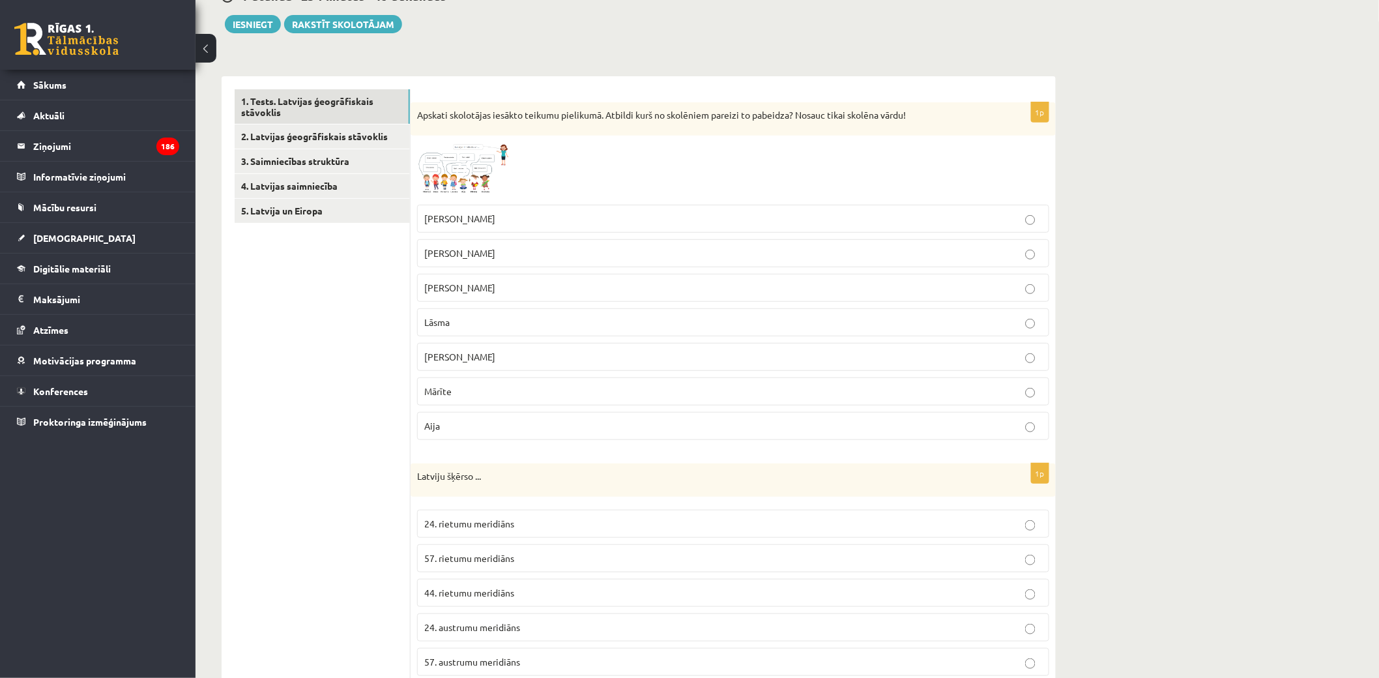
scroll to position [217, 0]
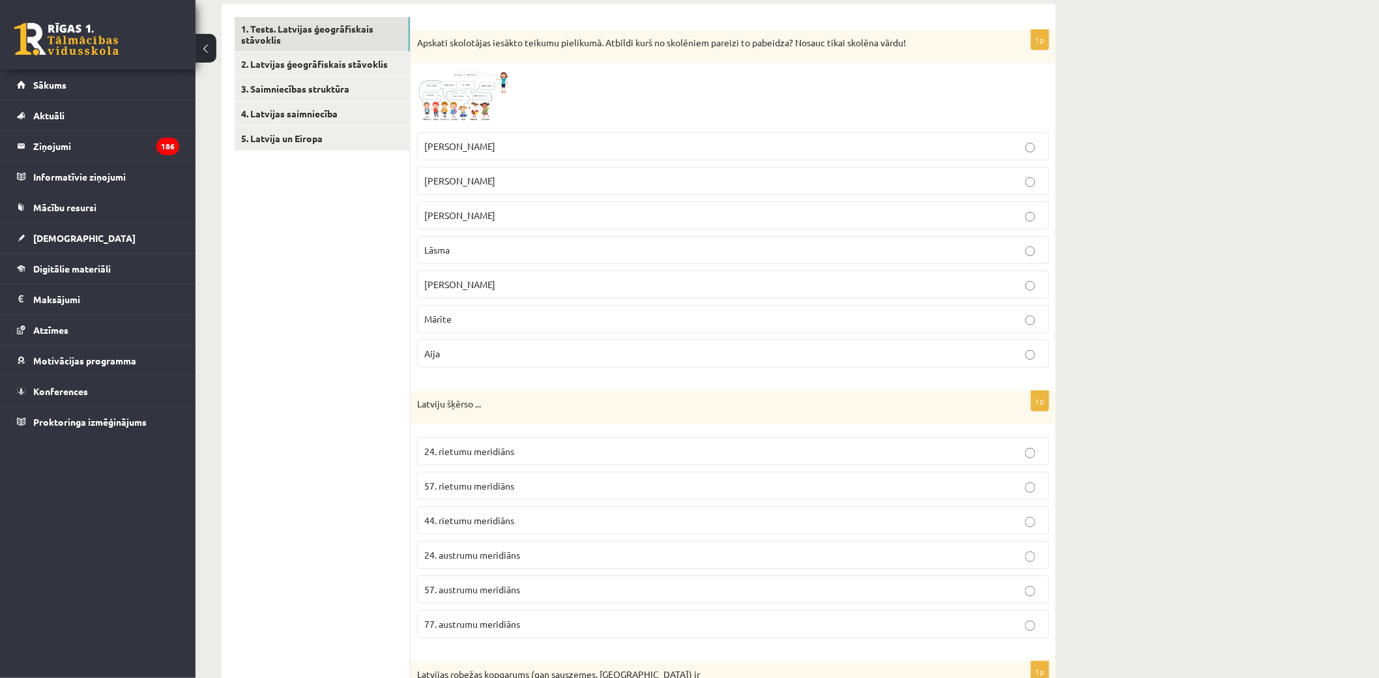
click at [521, 552] on p "24. austrumu meridiāns" at bounding box center [733, 555] width 618 height 14
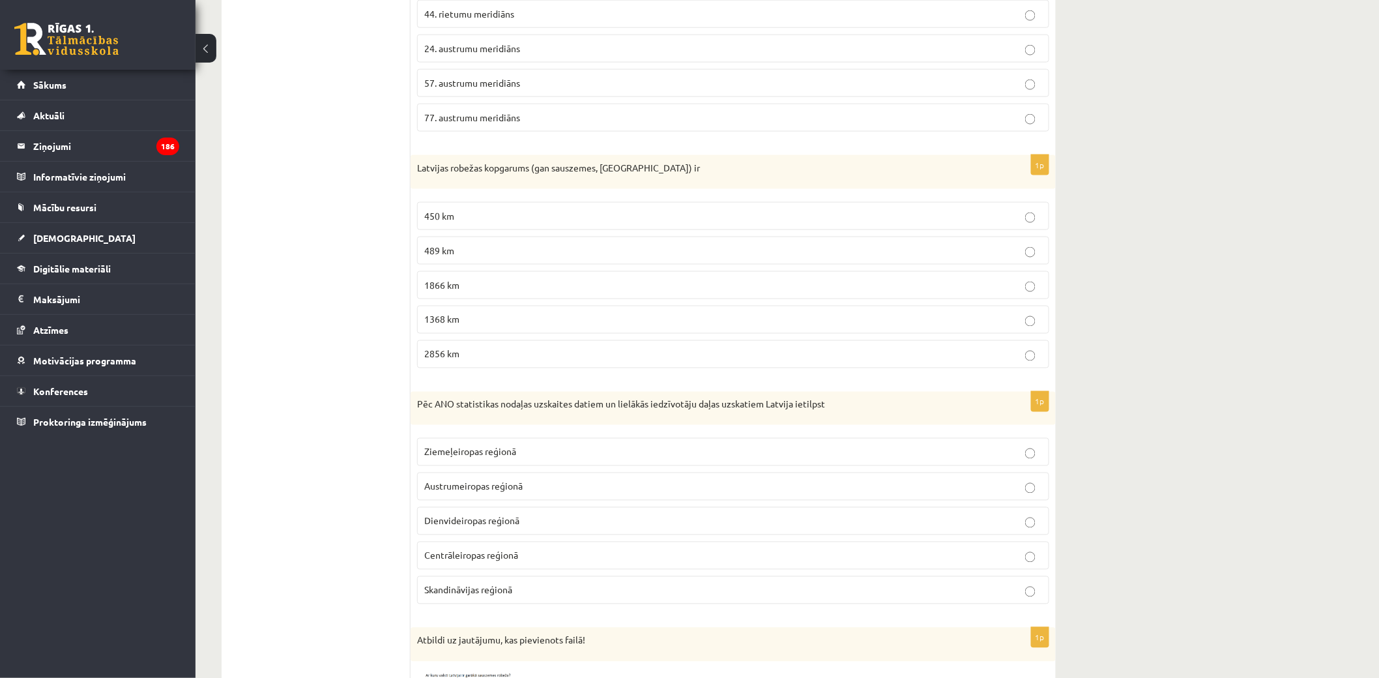
scroll to position [724, 0]
click at [536, 282] on p "1866 km" at bounding box center [733, 285] width 618 height 14
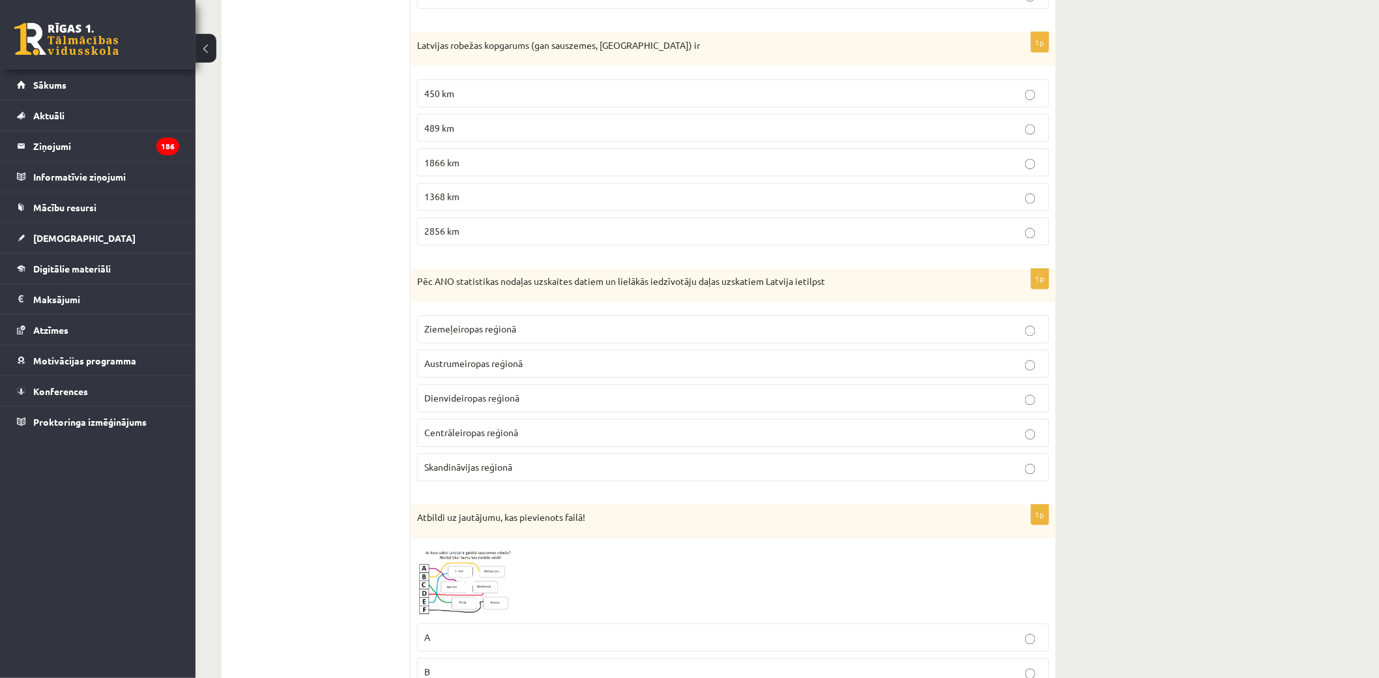
scroll to position [869, 0]
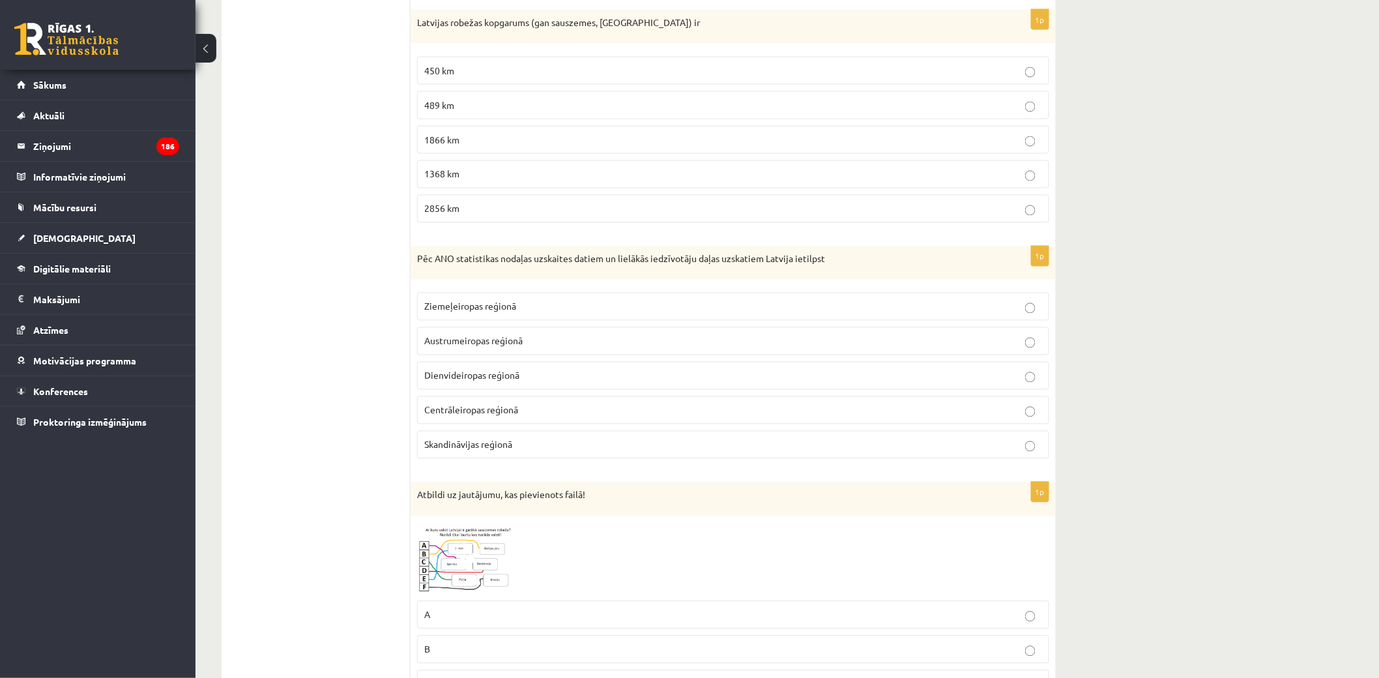
click at [525, 298] on label "Ziemeļeiropas reģionā" at bounding box center [733, 307] width 632 height 28
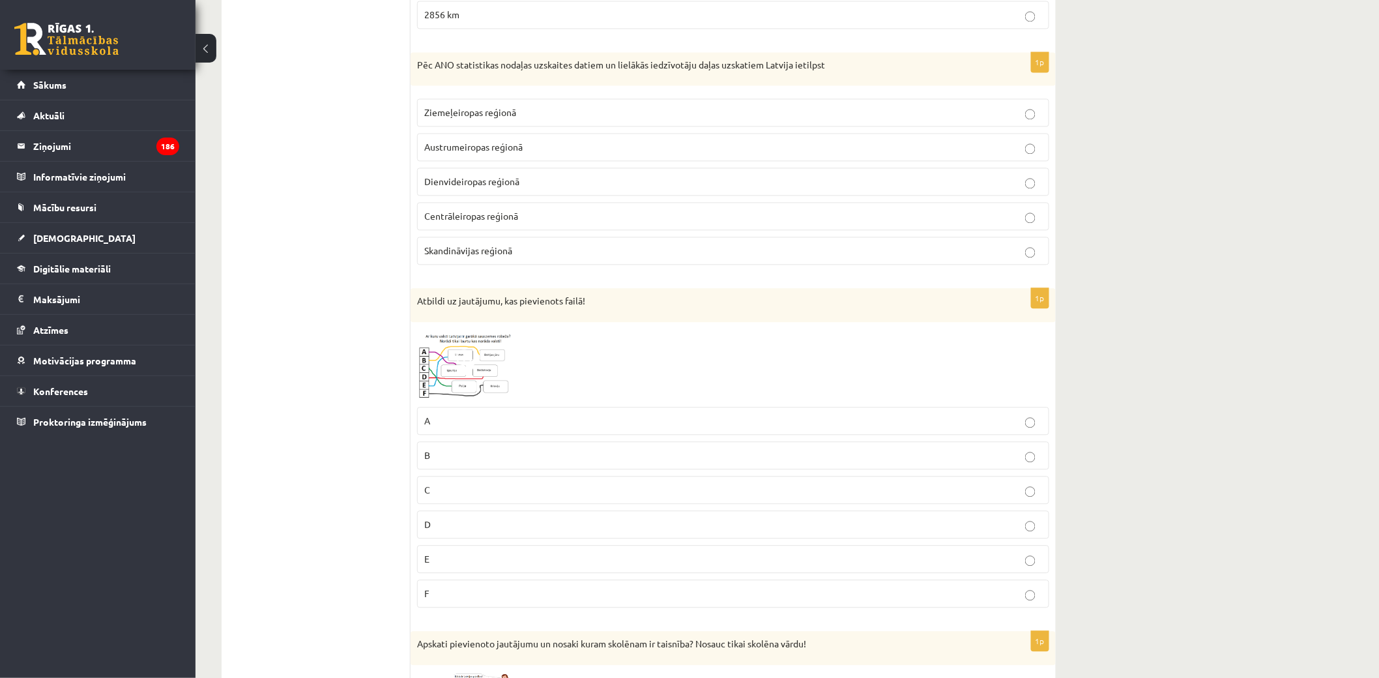
scroll to position [1086, 0]
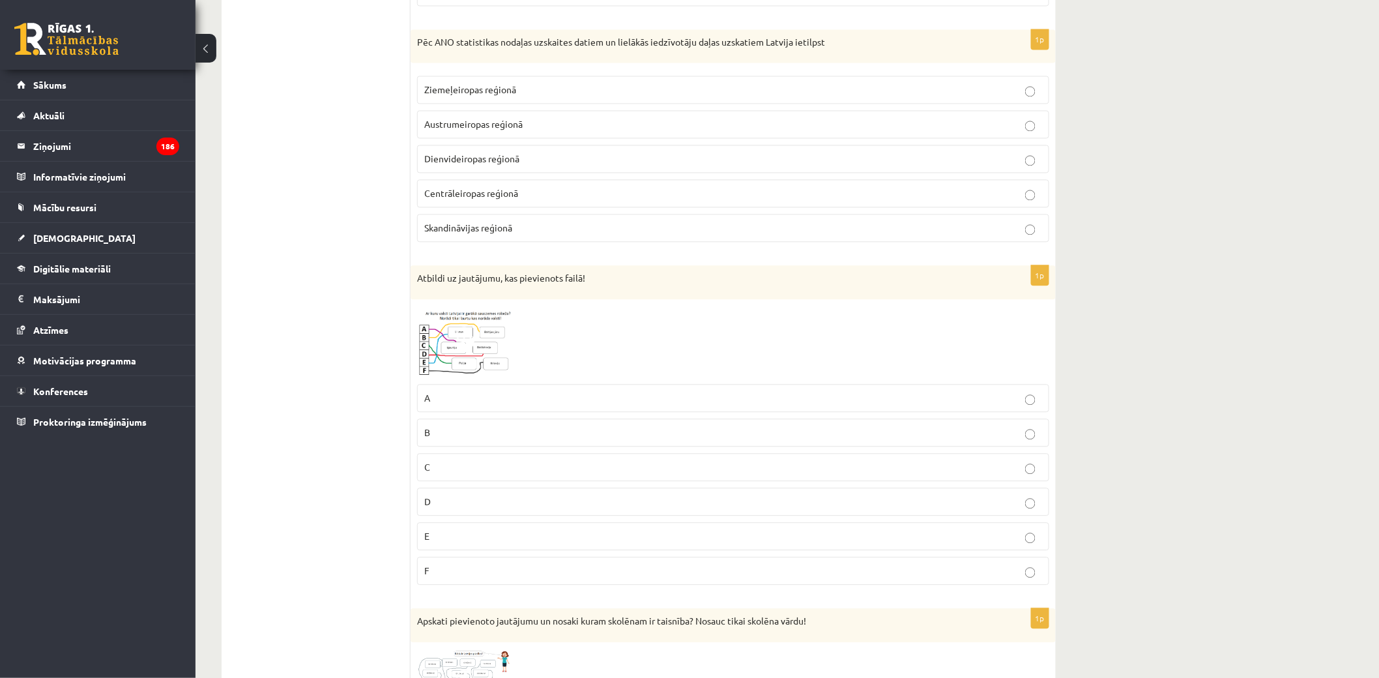
click at [604, 428] on p "B" at bounding box center [733, 433] width 618 height 14
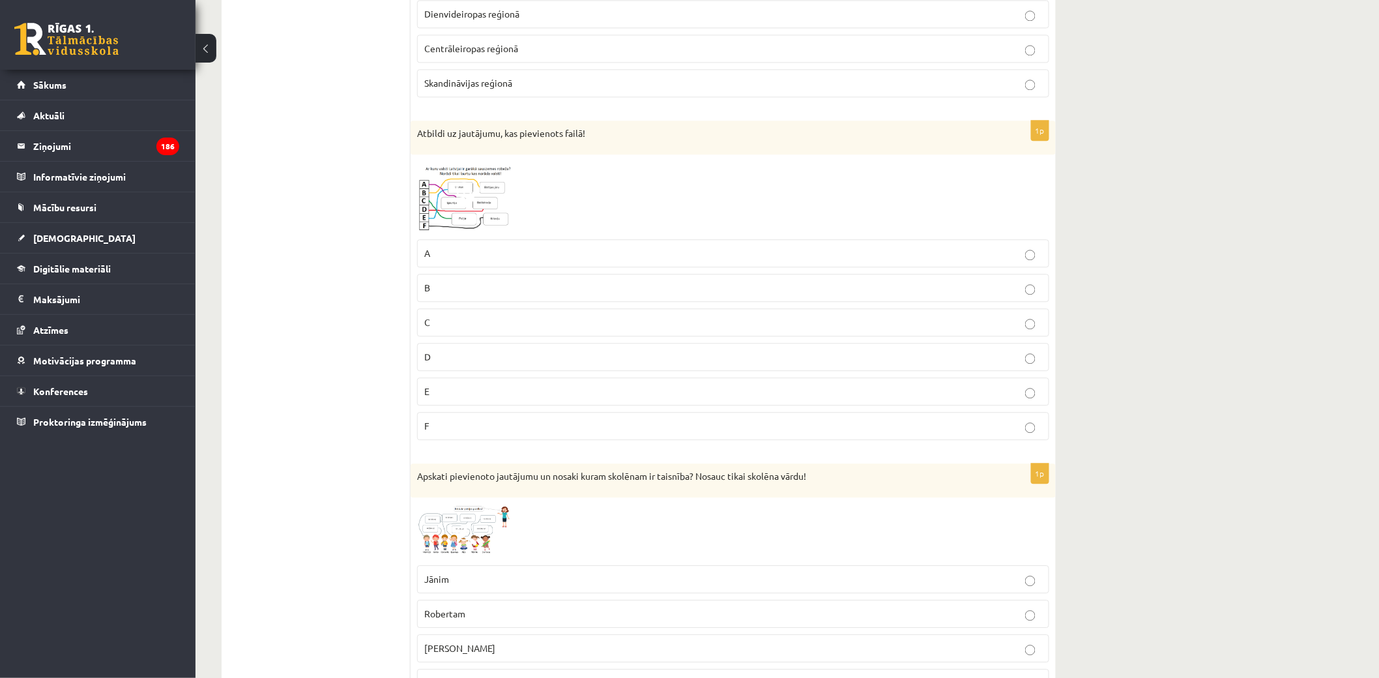
scroll to position [1448, 0]
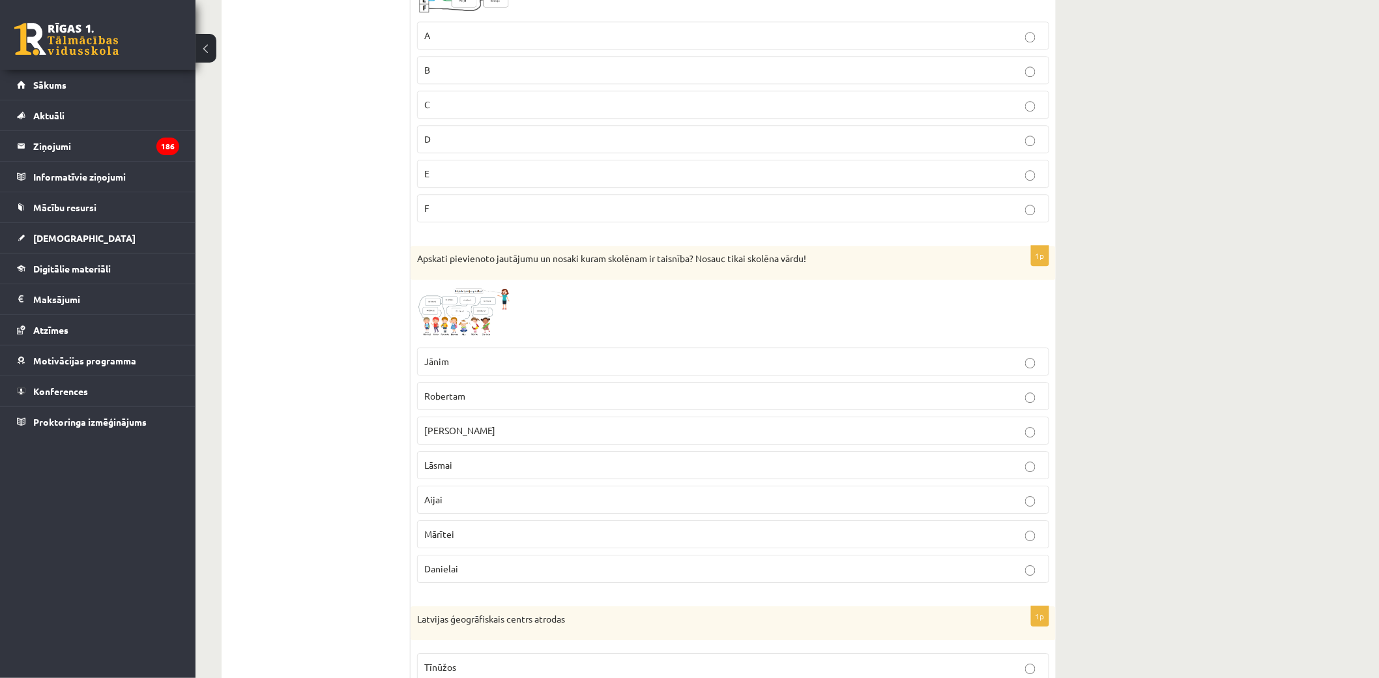
click at [756, 401] on p "Robertam" at bounding box center [733, 396] width 618 height 14
drag, startPoint x: 773, startPoint y: 431, endPoint x: 774, endPoint y: 438, distance: 7.3
click at [773, 437] on p "Mārtiņam" at bounding box center [733, 431] width 618 height 14
click at [784, 410] on label "Robertam" at bounding box center [733, 396] width 632 height 28
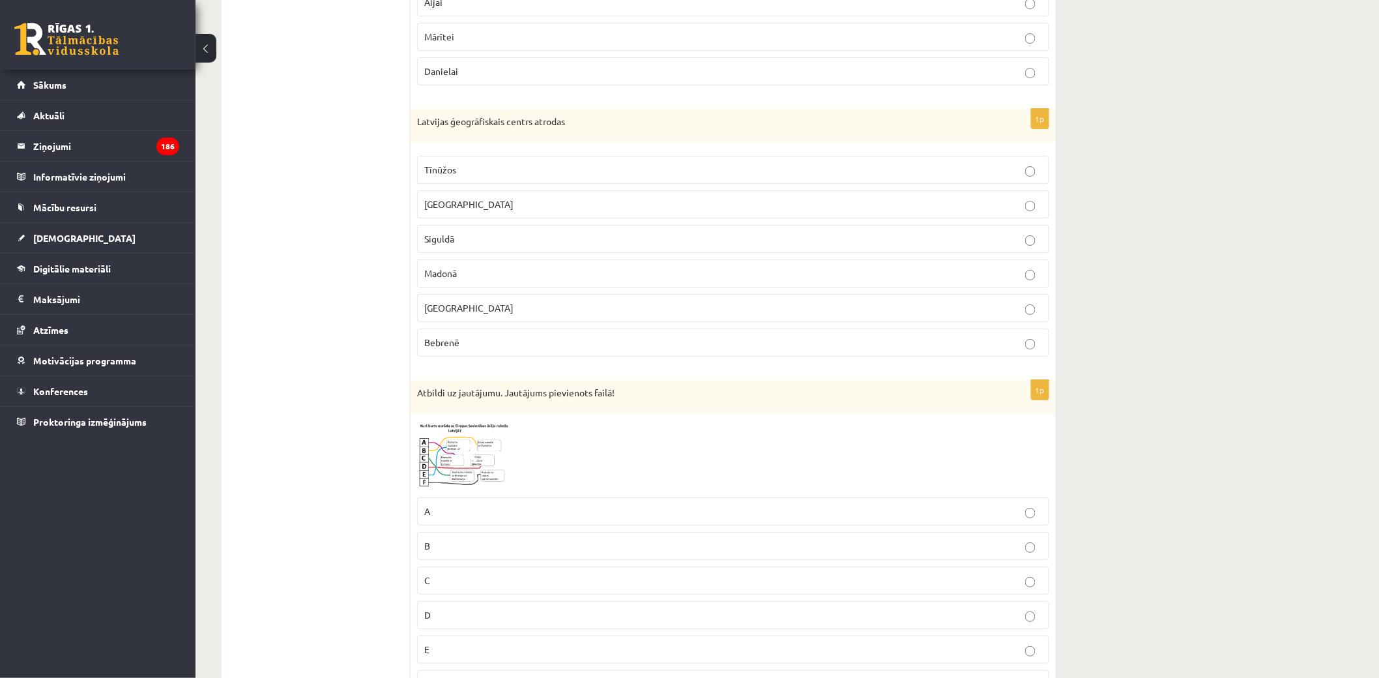
scroll to position [1955, 0]
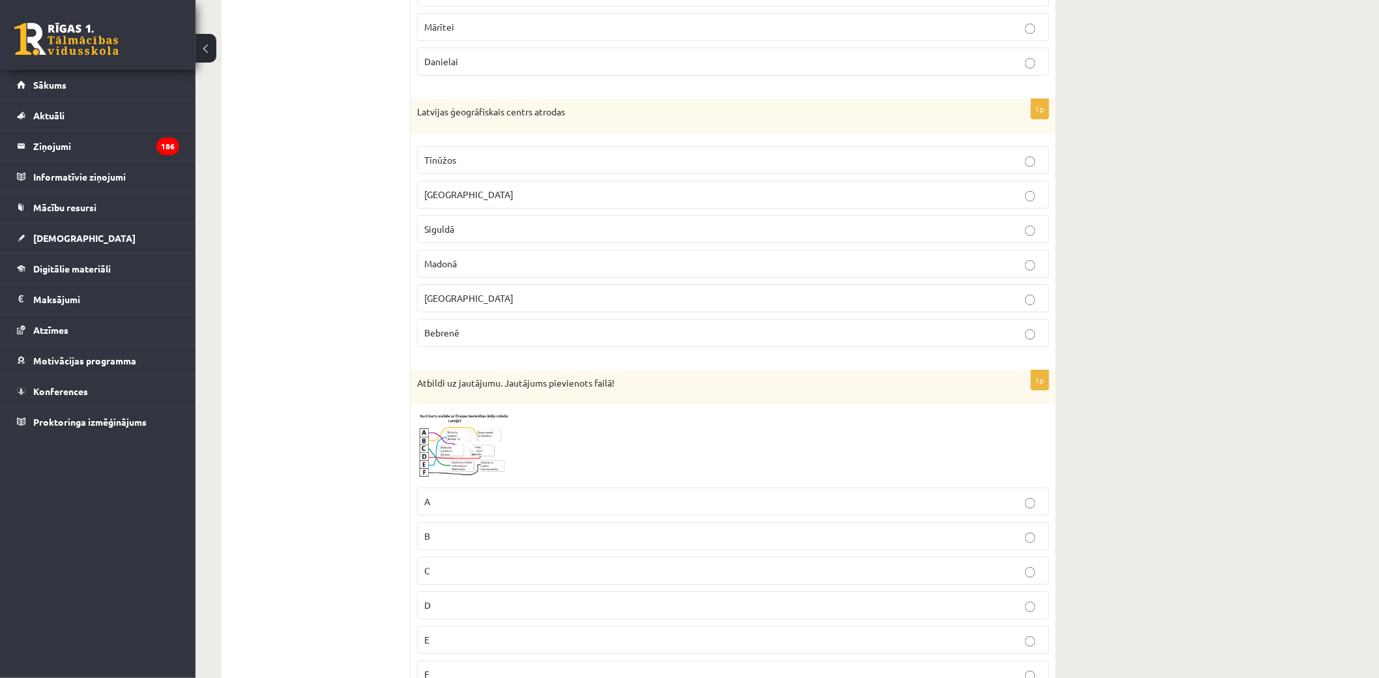
click at [493, 270] on p "Madonā" at bounding box center [733, 264] width 618 height 14
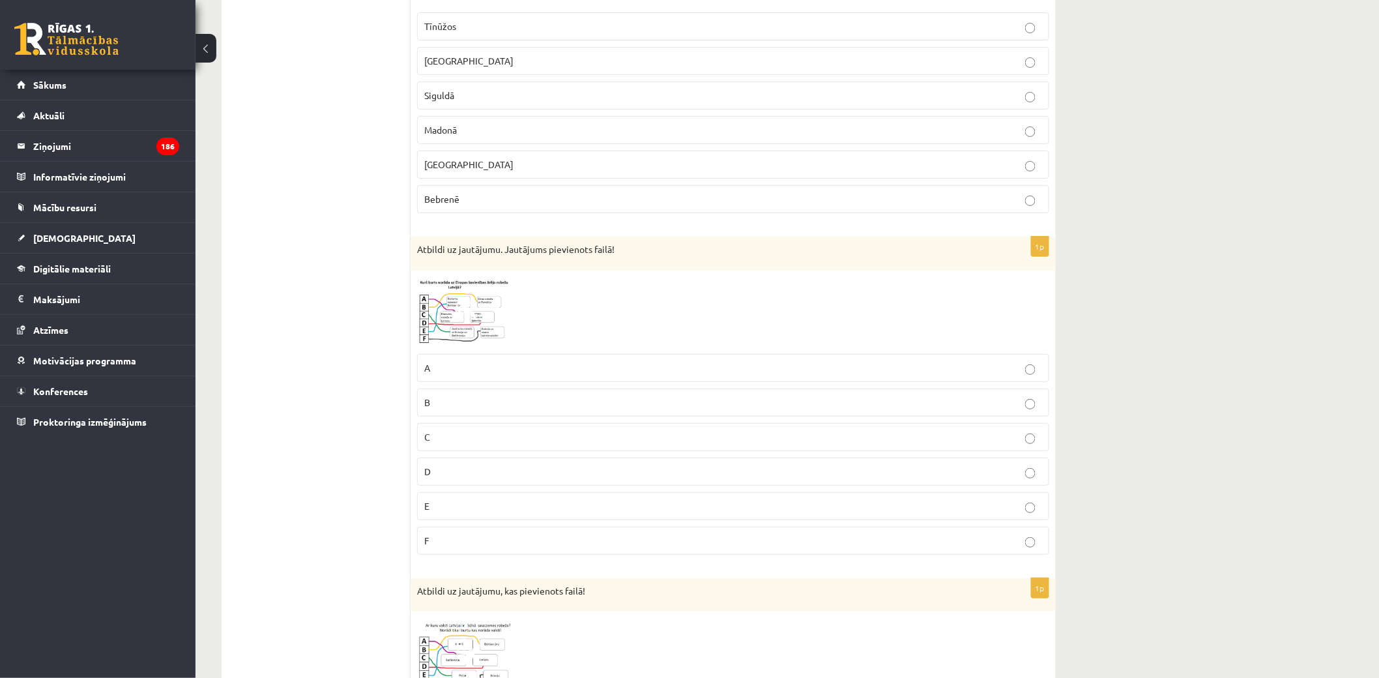
scroll to position [2172, 0]
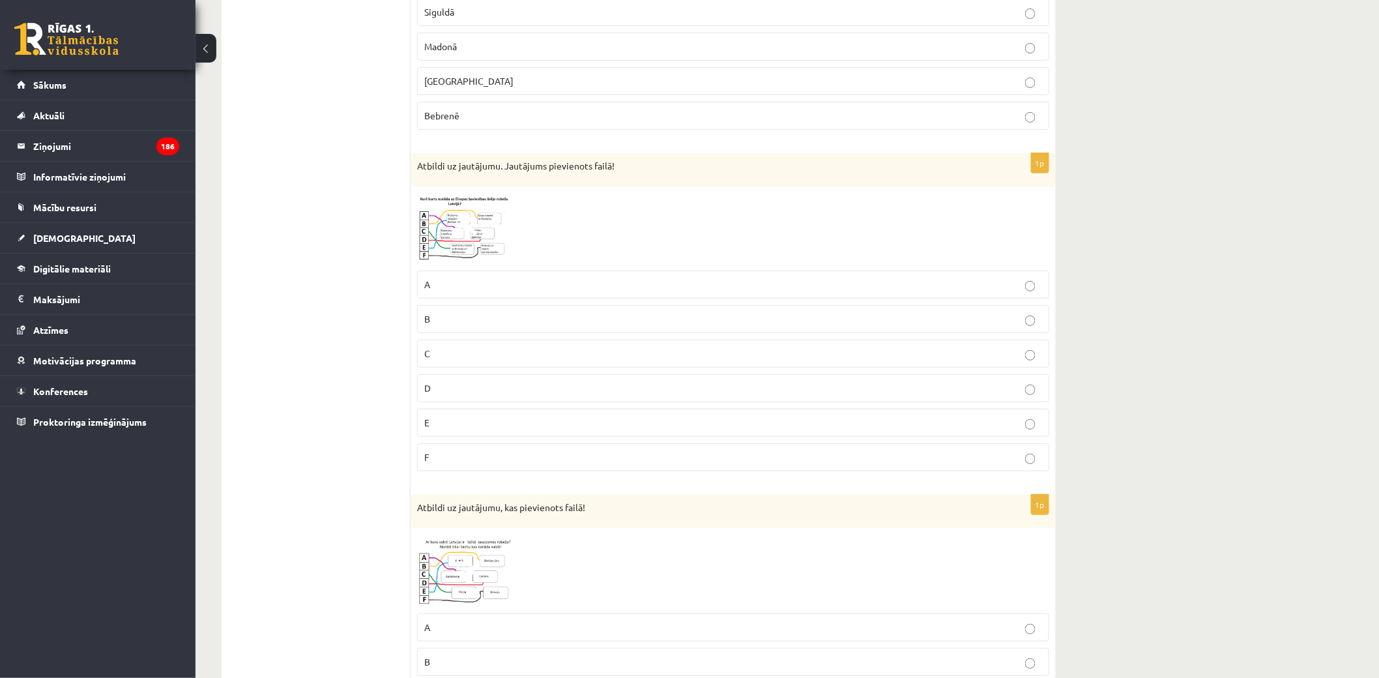
click at [601, 419] on label "E" at bounding box center [733, 423] width 632 height 28
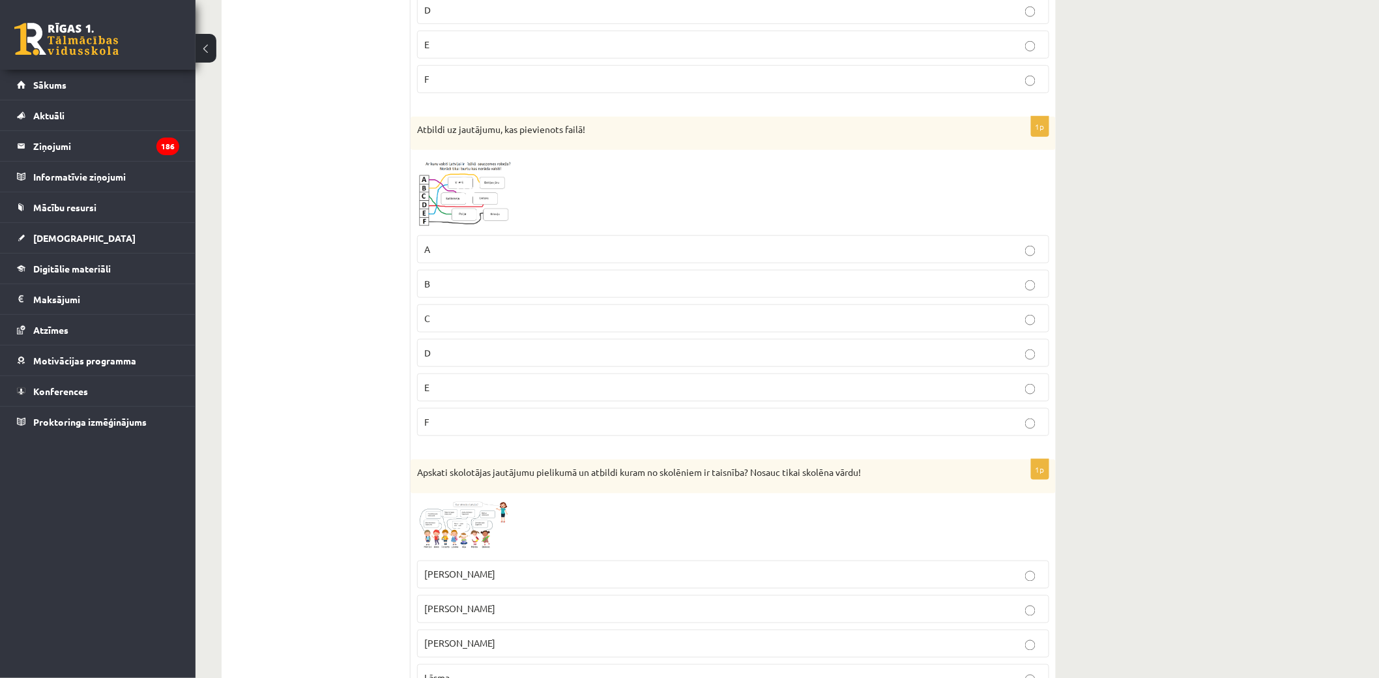
scroll to position [2679, 0]
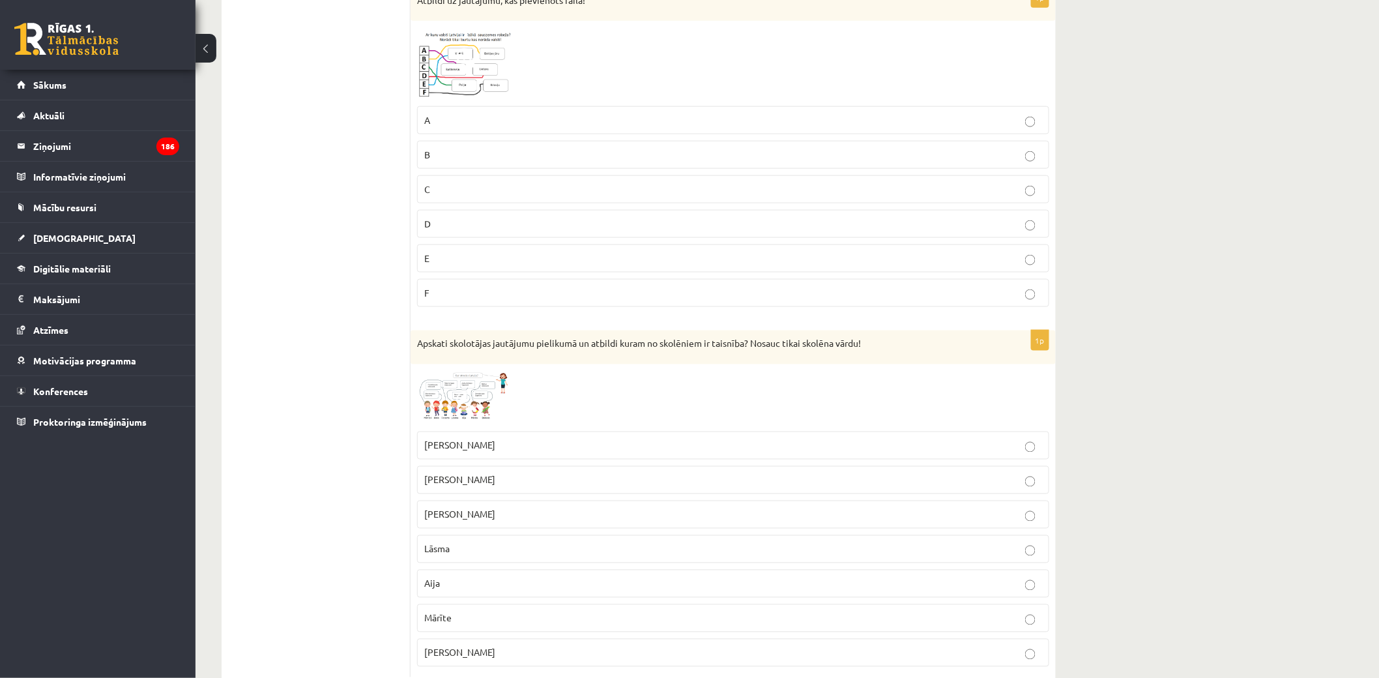
click at [484, 261] on p "E" at bounding box center [733, 259] width 618 height 14
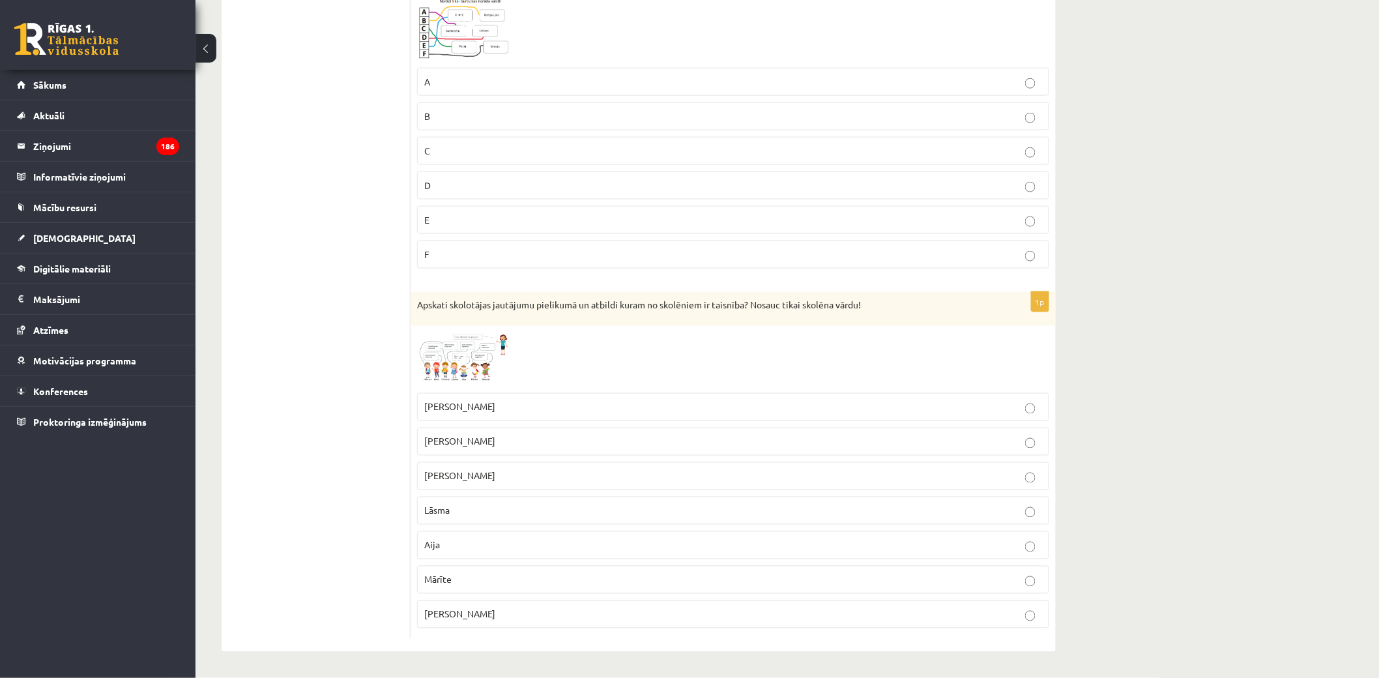
scroll to position [2726, 0]
click at [497, 573] on p "Mārīte" at bounding box center [733, 580] width 618 height 14
click at [485, 508] on p "Lāsma" at bounding box center [733, 511] width 618 height 14
click at [889, 123] on label "B" at bounding box center [733, 116] width 632 height 28
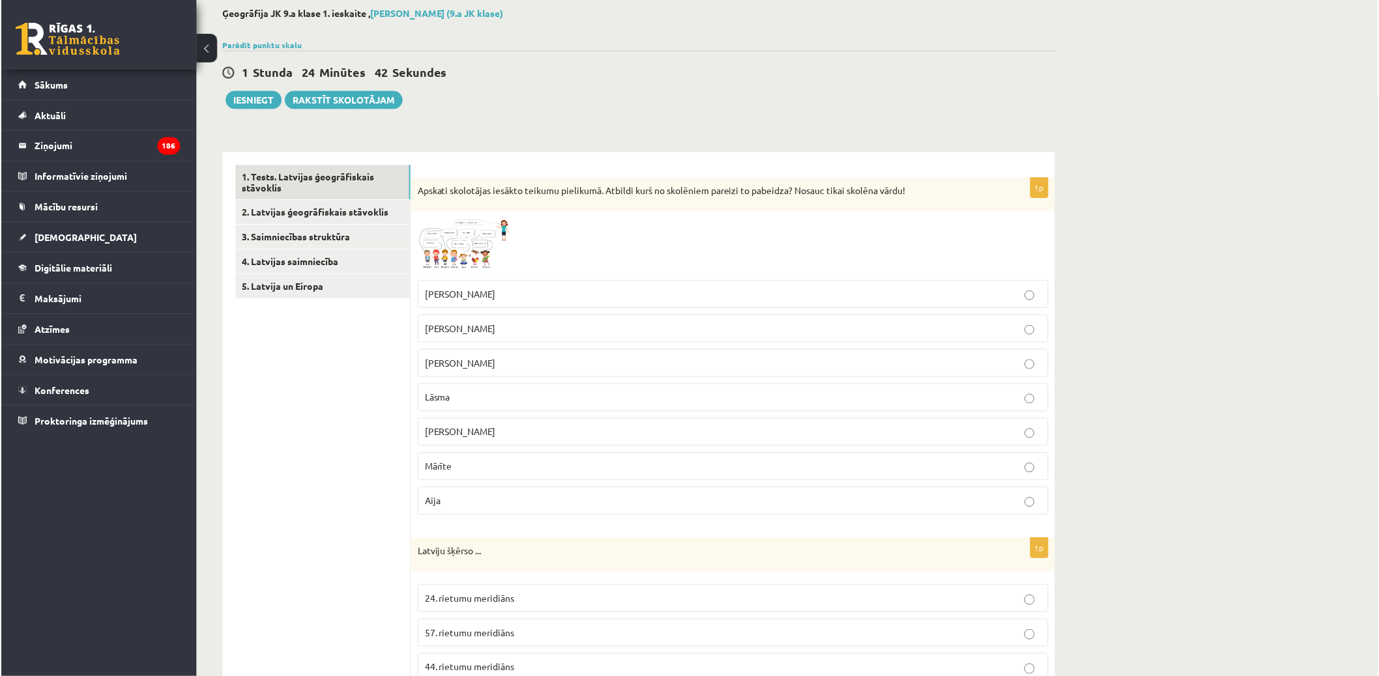
scroll to position [0, 0]
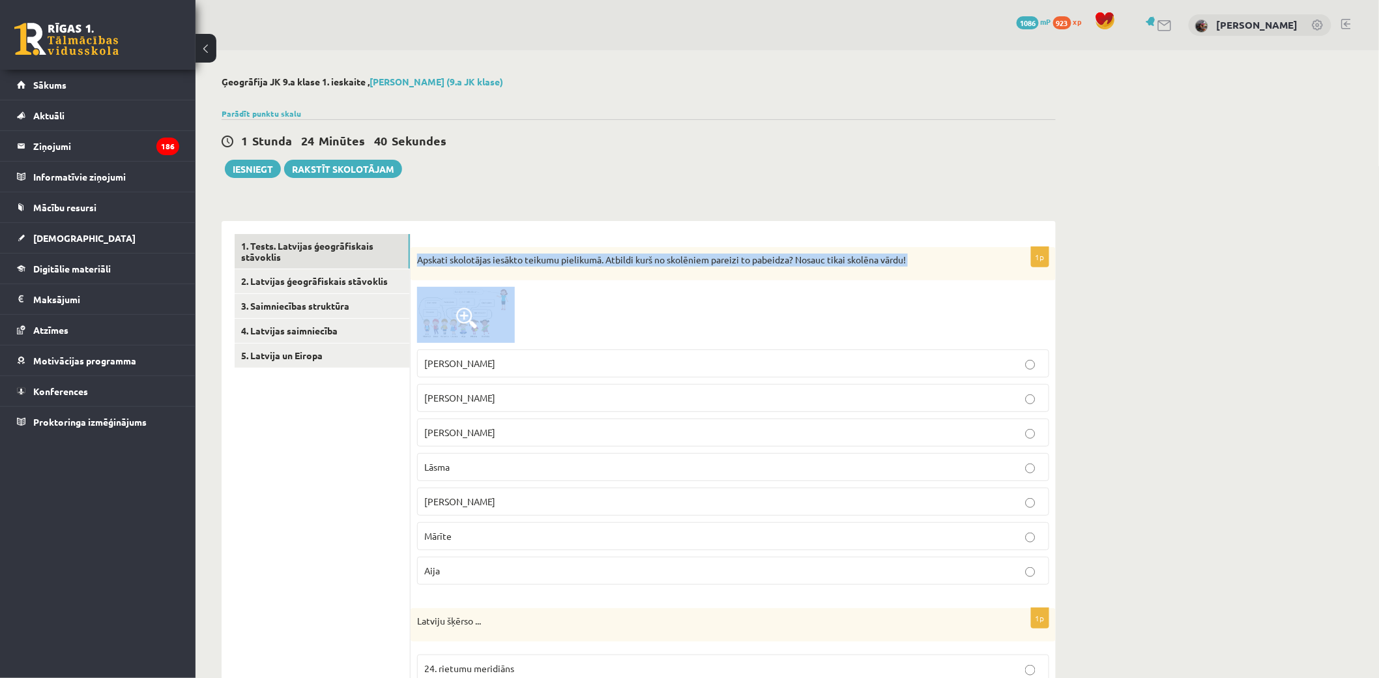
drag, startPoint x: 414, startPoint y: 264, endPoint x: 673, endPoint y: 323, distance: 264.6
click at [673, 323] on div "1p Apskati skolotājas iesākto teikumu pielikumā. Atbildi kurš no skolēniem pare…" at bounding box center [733, 421] width 645 height 348
drag, startPoint x: 644, startPoint y: 322, endPoint x: 528, endPoint y: 308, distance: 116.2
click at [536, 307] on div "1p Apskati skolotājas iesākto teikumu pielikumā. Atbildi kurš no skolēniem pare…" at bounding box center [733, 421] width 645 height 348
copy div "Apskati skolotājas iesākto teikumu pielikumā. Atbildi kurš no skolēniem pareizi…"
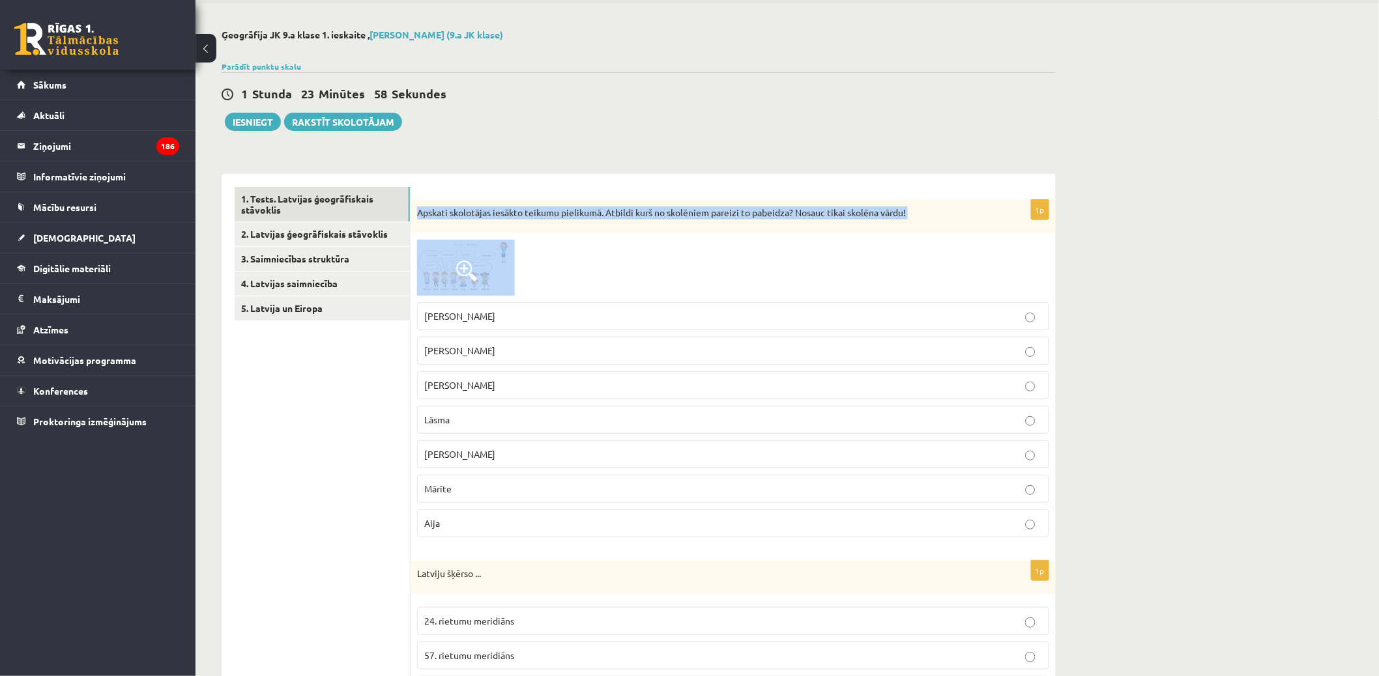
scroll to position [72, 0]
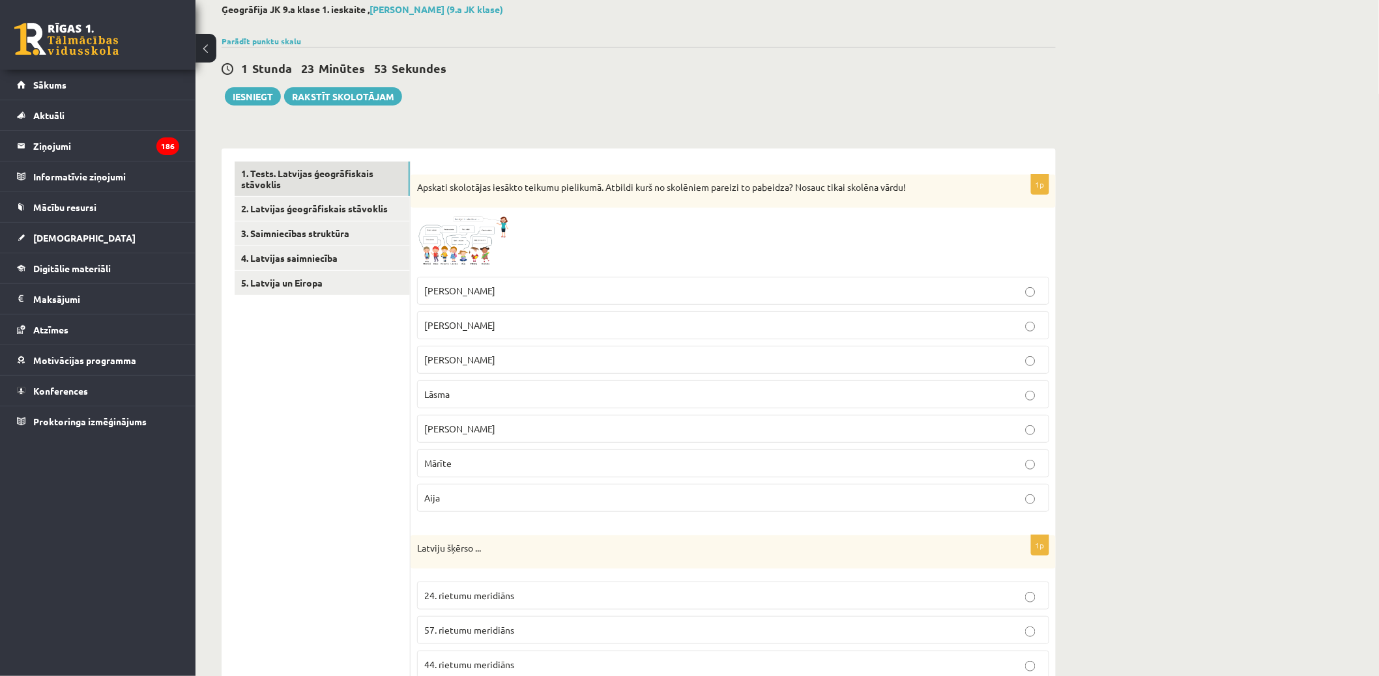
click at [523, 459] on p "Mārīte" at bounding box center [733, 464] width 618 height 14
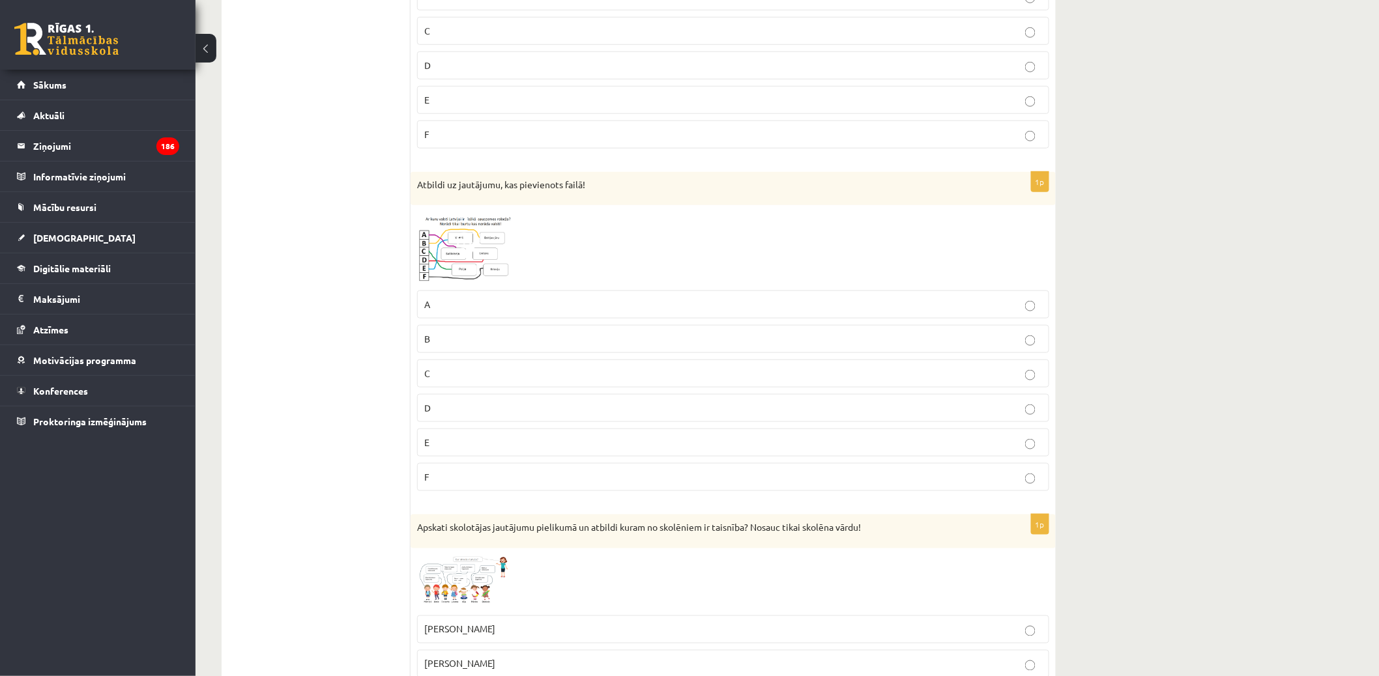
scroll to position [2509, 0]
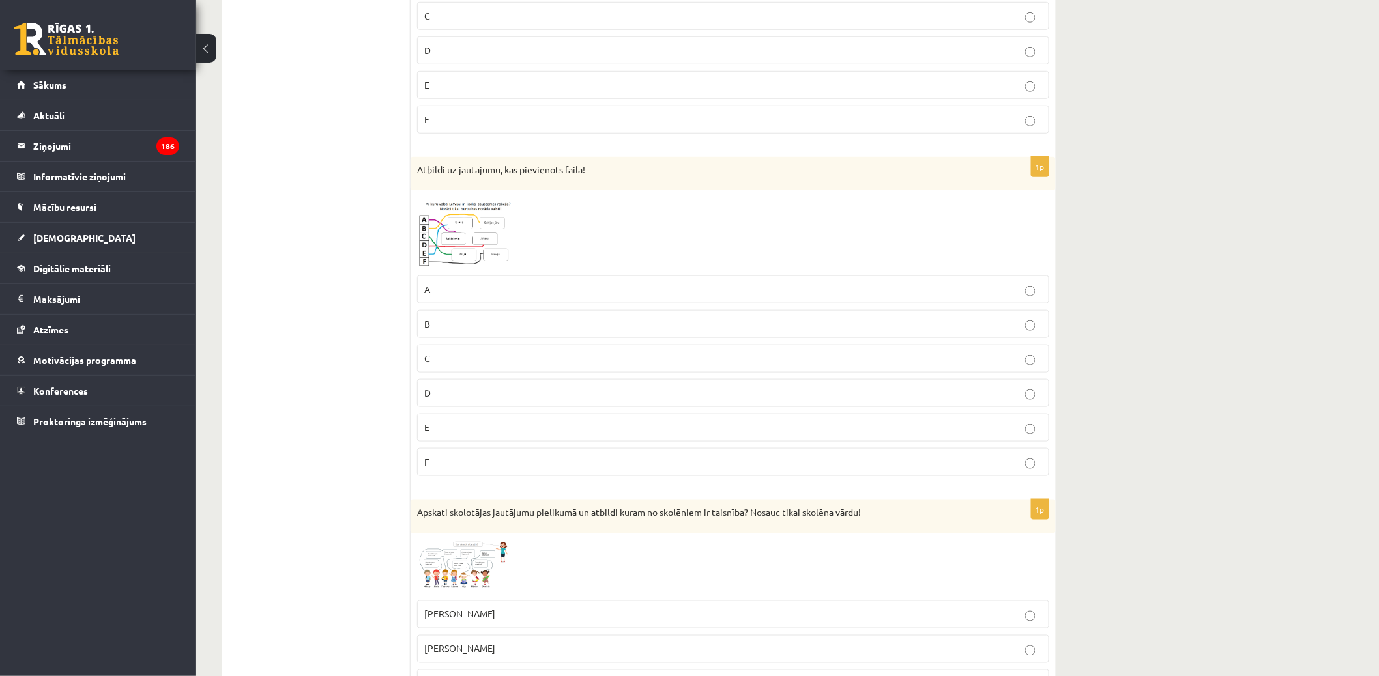
click at [603, 442] on label "E" at bounding box center [733, 428] width 632 height 28
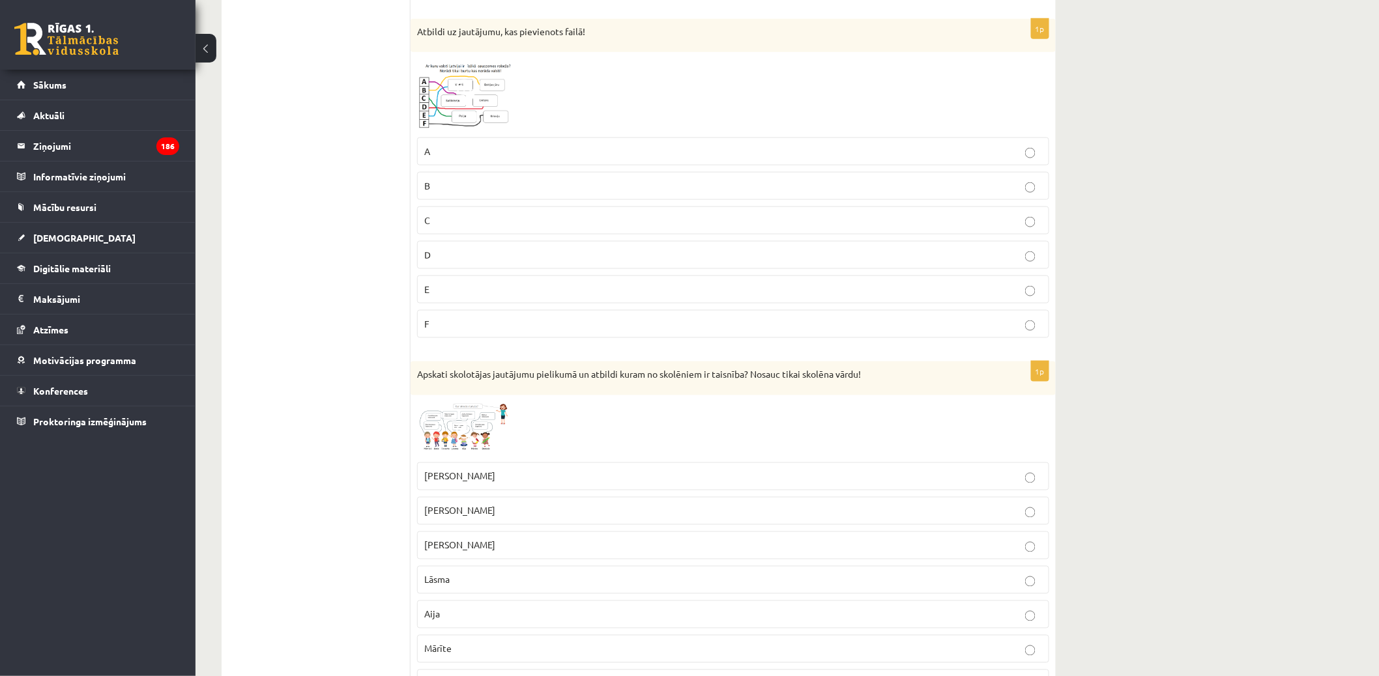
scroll to position [2726, 0]
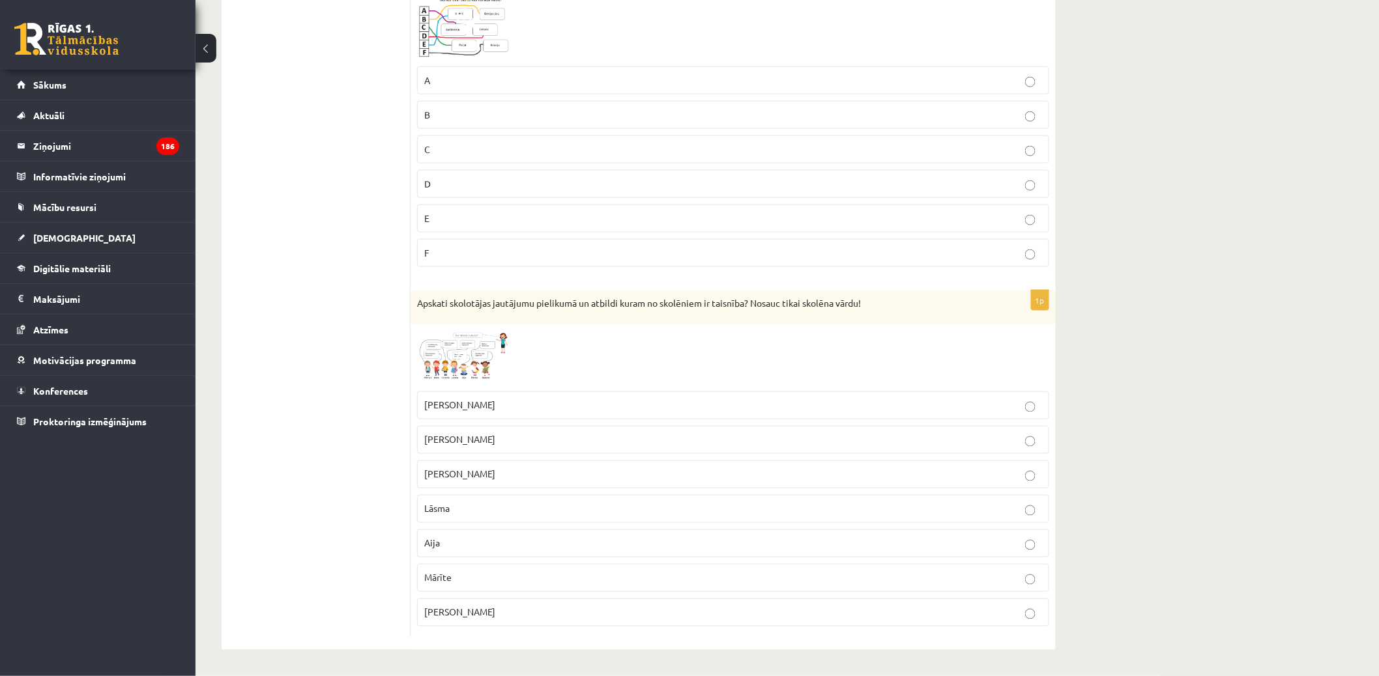
click at [492, 414] on label "Mārtiņš" at bounding box center [733, 406] width 632 height 28
click at [461, 569] on label "Mārīte" at bounding box center [733, 578] width 632 height 28
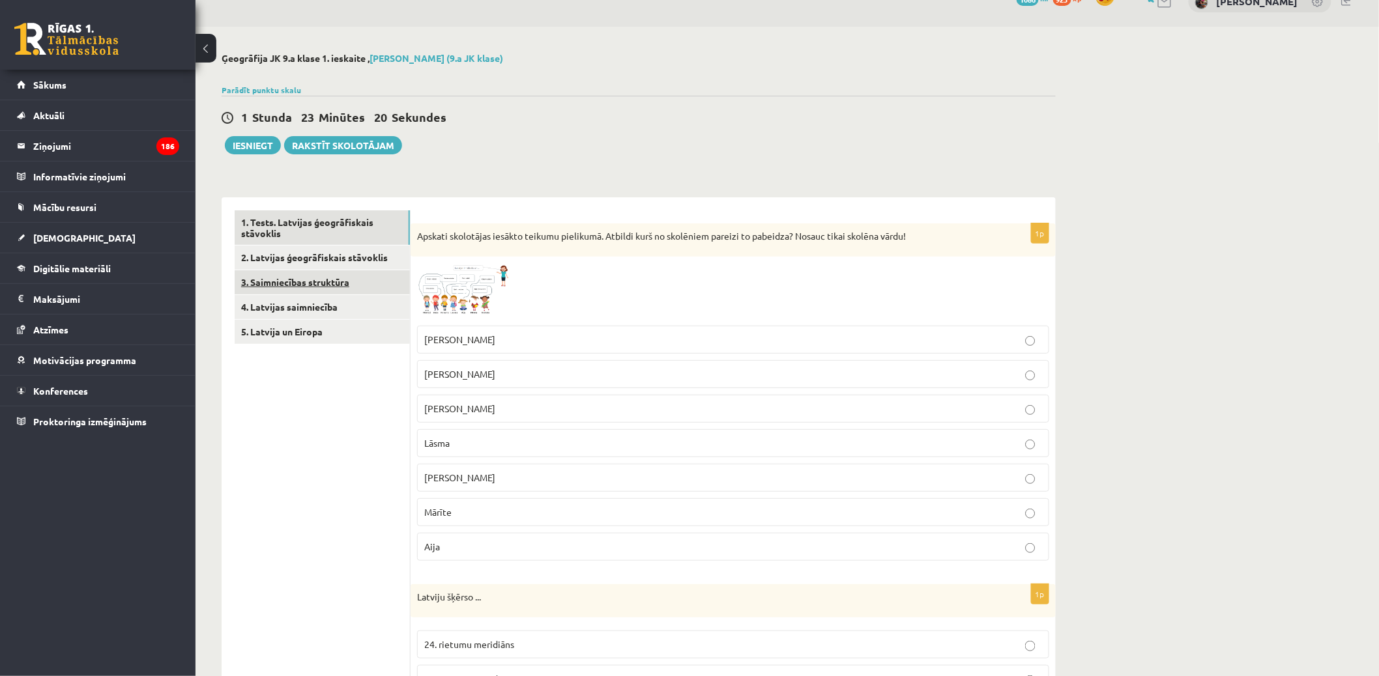
scroll to position [0, 0]
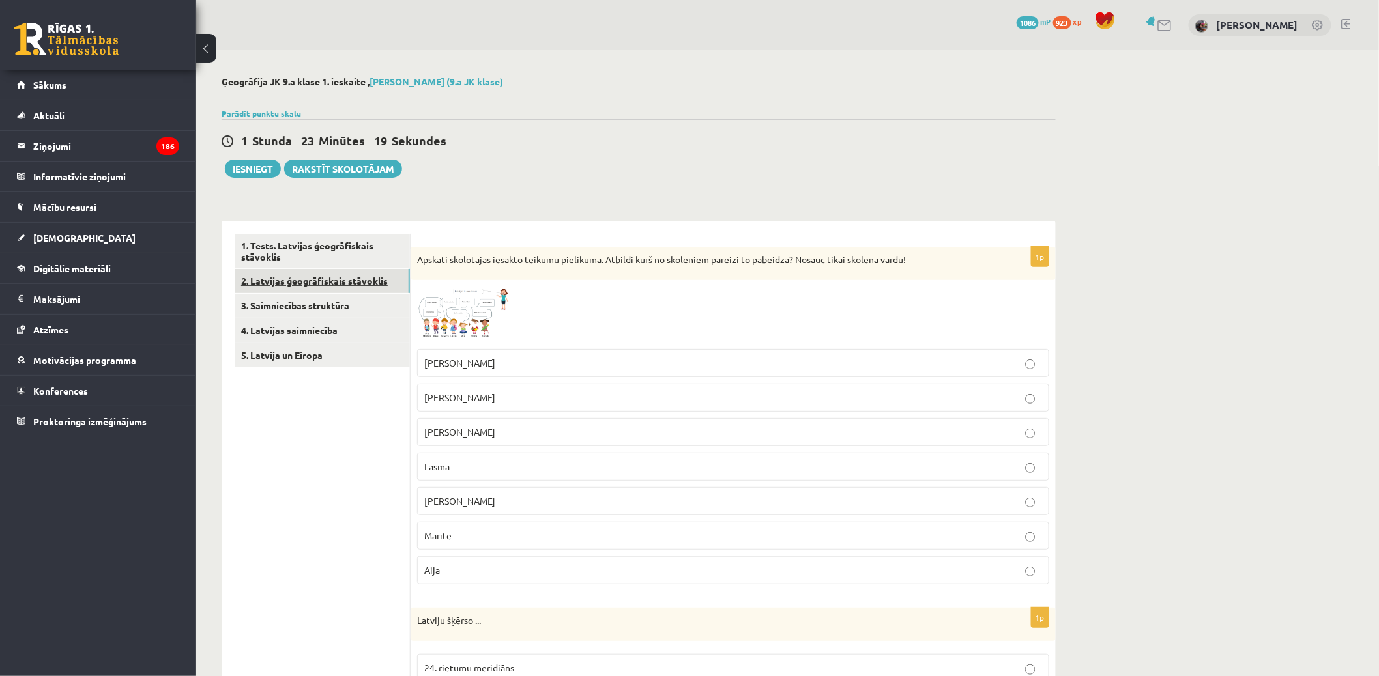
click at [346, 283] on link "2. Latvijas ģeogrāfiskais stāvoklis" at bounding box center [322, 281] width 175 height 24
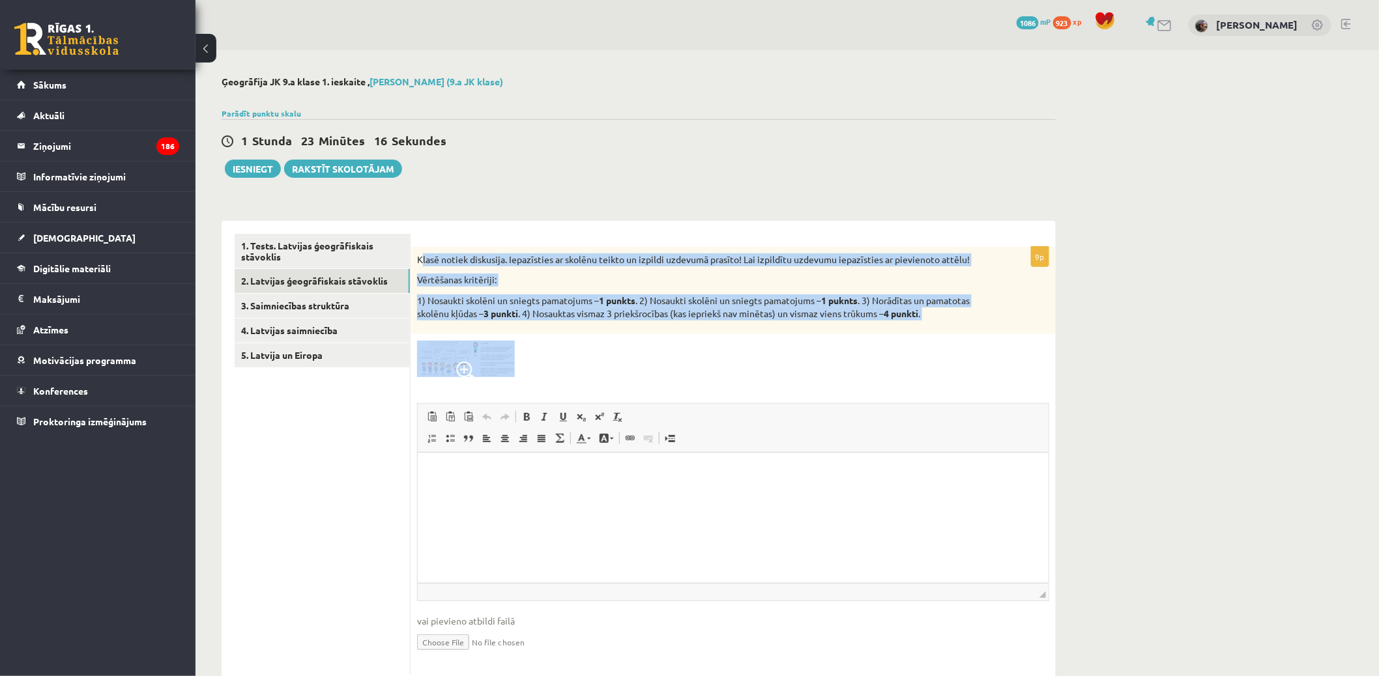
drag, startPoint x: 420, startPoint y: 255, endPoint x: 502, endPoint y: 356, distance: 131.1
click at [507, 356] on div "9p Klasē notiek diskusija. Iepazīsties ar skolēnu teikto un izpildi uzdevumā pr…" at bounding box center [733, 460] width 645 height 427
click at [583, 285] on p "Vērtēšanas kritēriji:" at bounding box center [700, 280] width 567 height 13
copy div "lasē notiek diskusija. Iepazīsties ar skolēnu teikto un izpildi uzdevumā prasīt…"
click at [1216, 328] on div "**********" at bounding box center [786, 381] width 1183 height 663
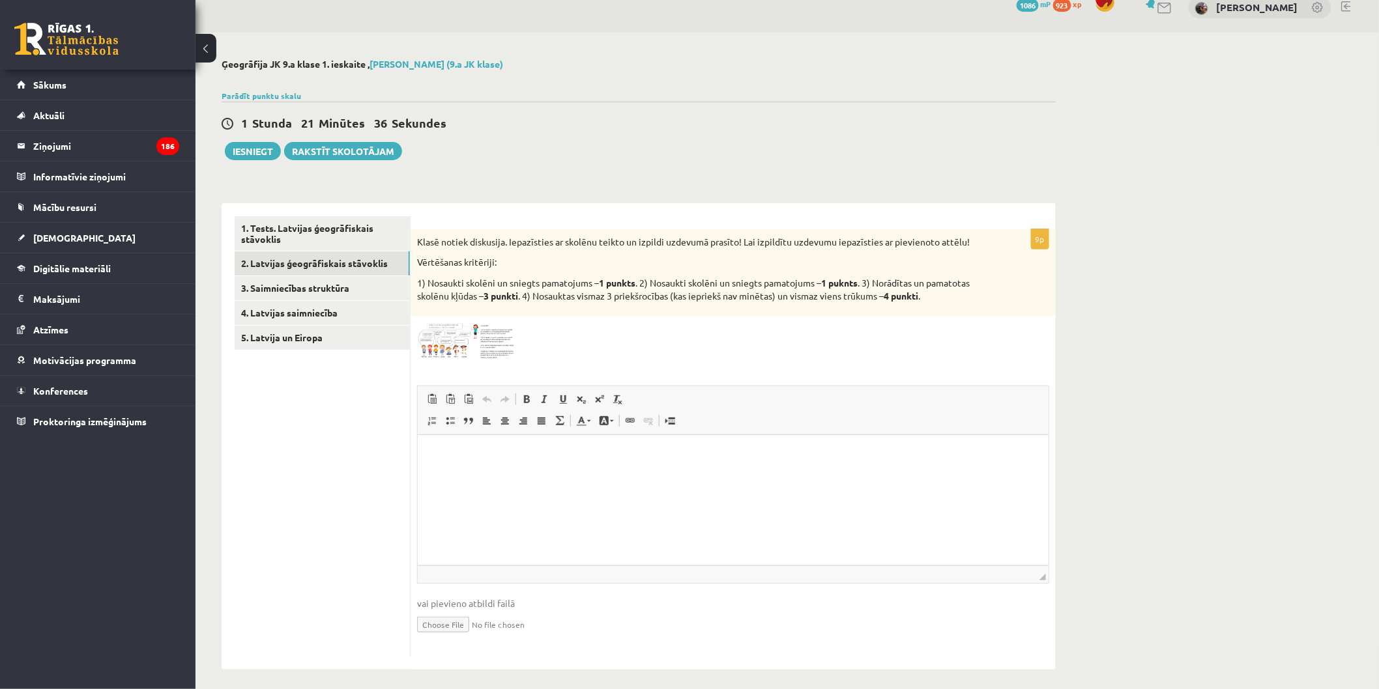
scroll to position [23, 0]
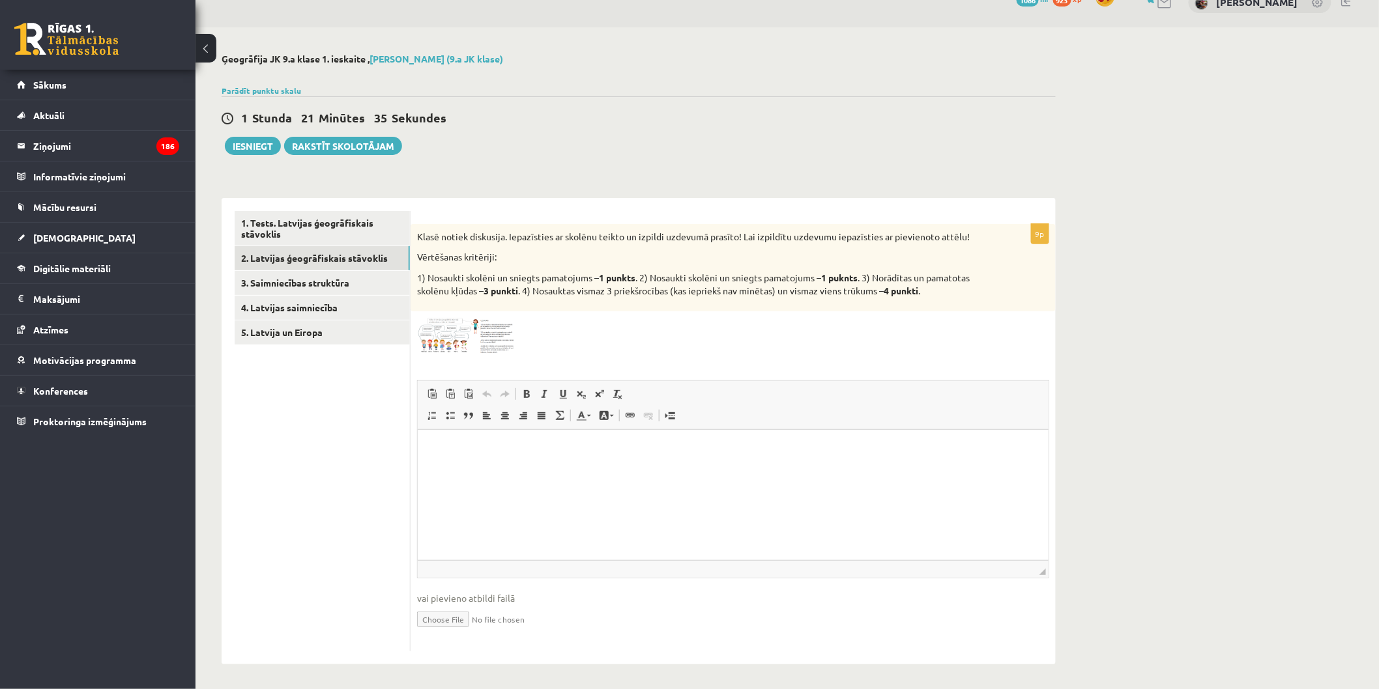
drag, startPoint x: 552, startPoint y: 536, endPoint x: 536, endPoint y: 528, distance: 17.8
click at [550, 469] on html at bounding box center [732, 449] width 631 height 40
click at [616, 469] on html "**********" at bounding box center [732, 449] width 631 height 40
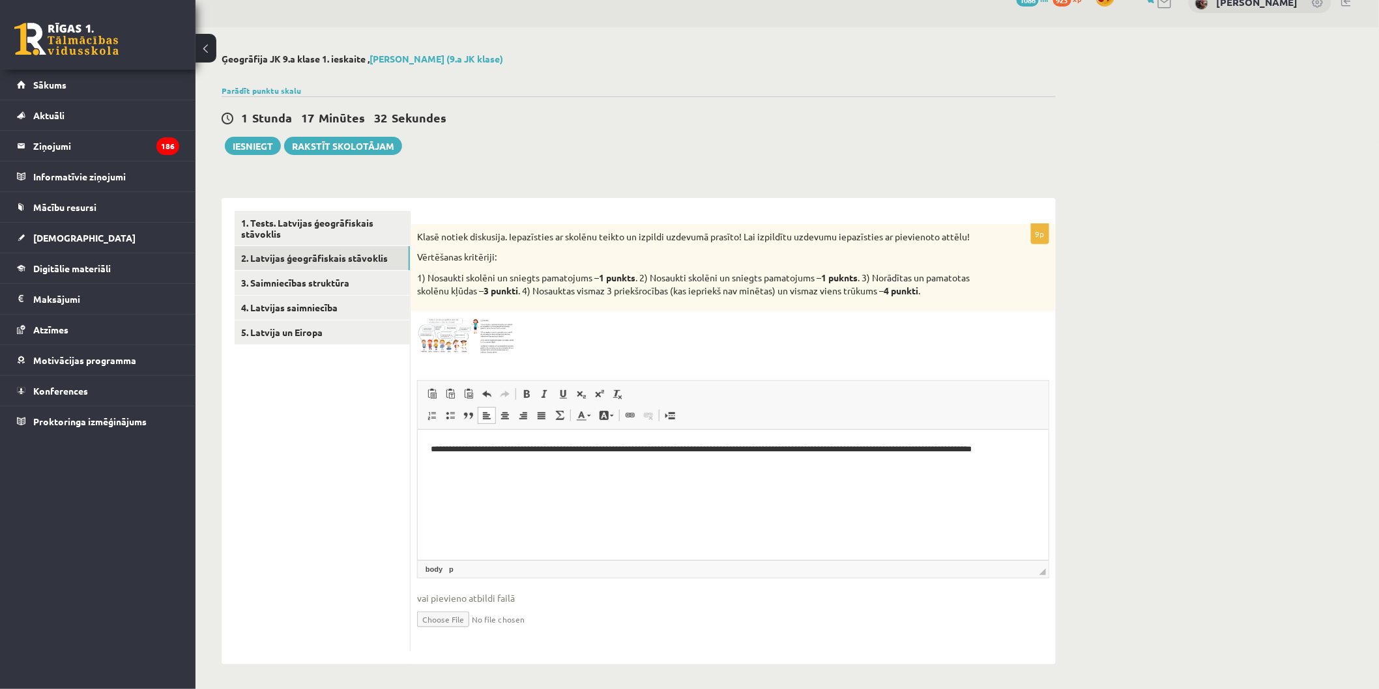
click at [738, 457] on html "**********" at bounding box center [732, 449] width 631 height 40
click at [806, 469] on html "**********" at bounding box center [732, 449] width 631 height 40
drag, startPoint x: 740, startPoint y: 454, endPoint x: 756, endPoint y: 459, distance: 16.5
click at [745, 454] on p "**********" at bounding box center [732, 449] width 605 height 14
drag, startPoint x: 1013, startPoint y: 452, endPoint x: 1495, endPoint y: 877, distance: 643.1
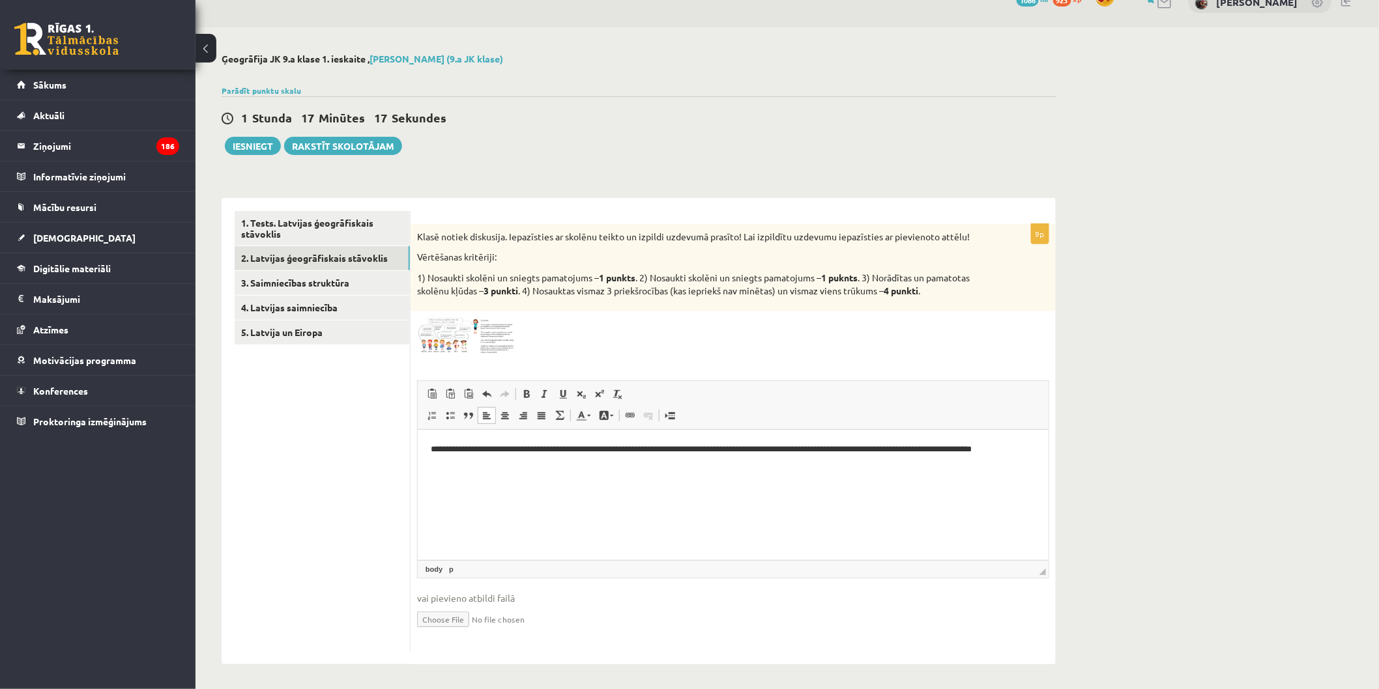
click at [1013, 452] on p "**********" at bounding box center [732, 449] width 605 height 14
click at [1013, 452] on p "**********" at bounding box center [732, 455] width 605 height 27
click at [943, 476] on p "**********" at bounding box center [732, 472] width 605 height 14
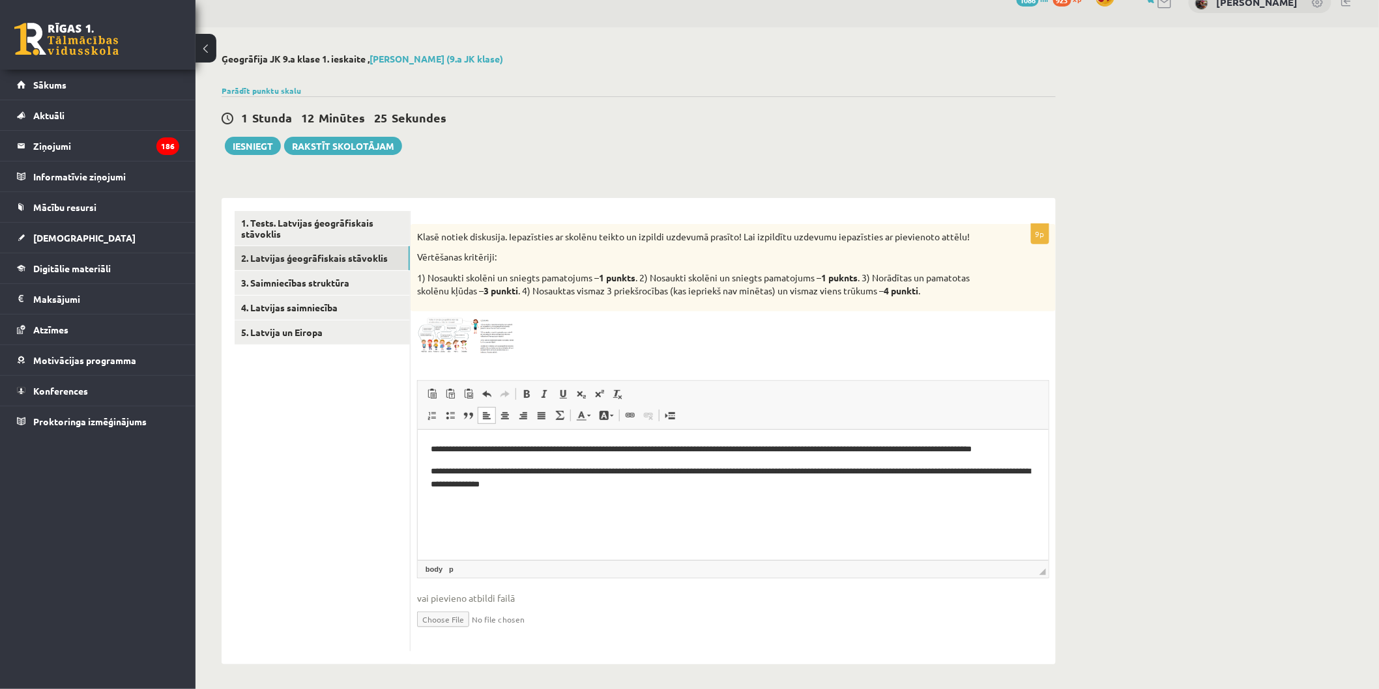
drag, startPoint x: 716, startPoint y: 514, endPoint x: 711, endPoint y: 508, distance: 7.4
click at [715, 504] on html "**********" at bounding box center [732, 466] width 631 height 75
click at [783, 500] on html "**********" at bounding box center [732, 466] width 631 height 75
click at [603, 491] on html "**********" at bounding box center [732, 466] width 631 height 75
click at [624, 497] on body "**********" at bounding box center [732, 477] width 605 height 71
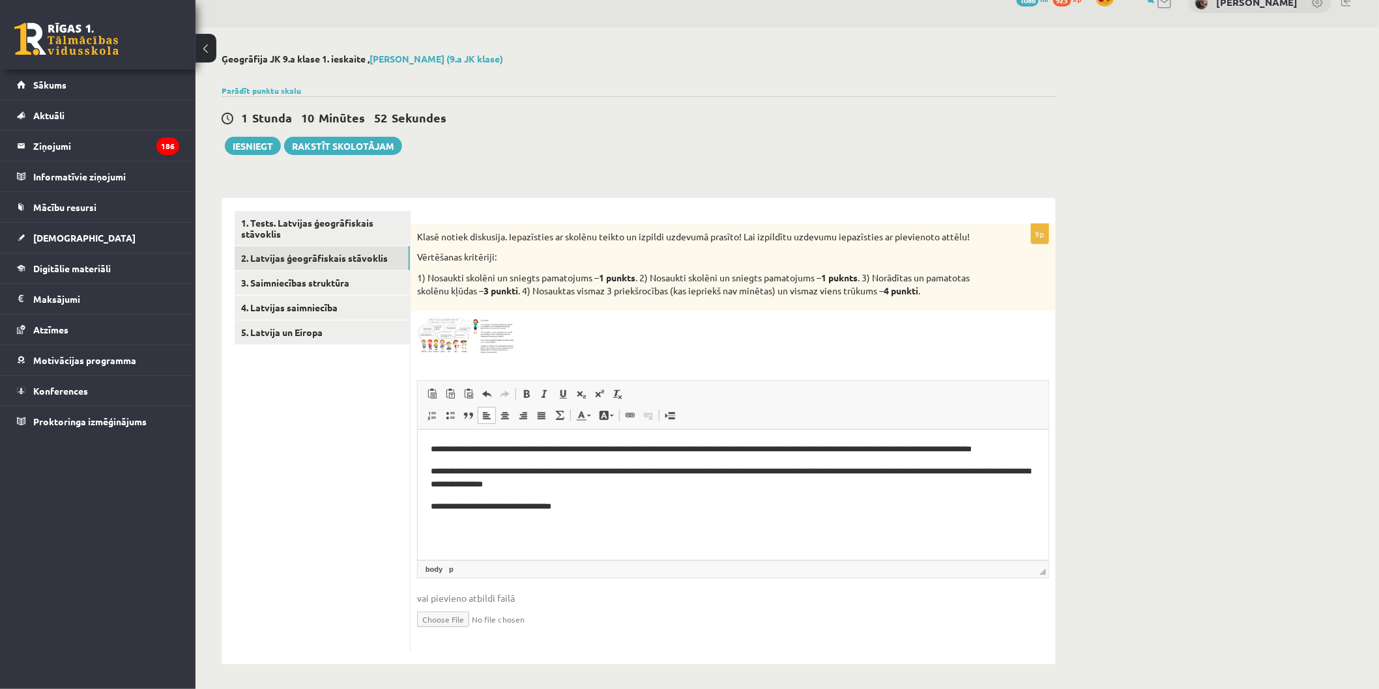
scroll to position [0, 0]
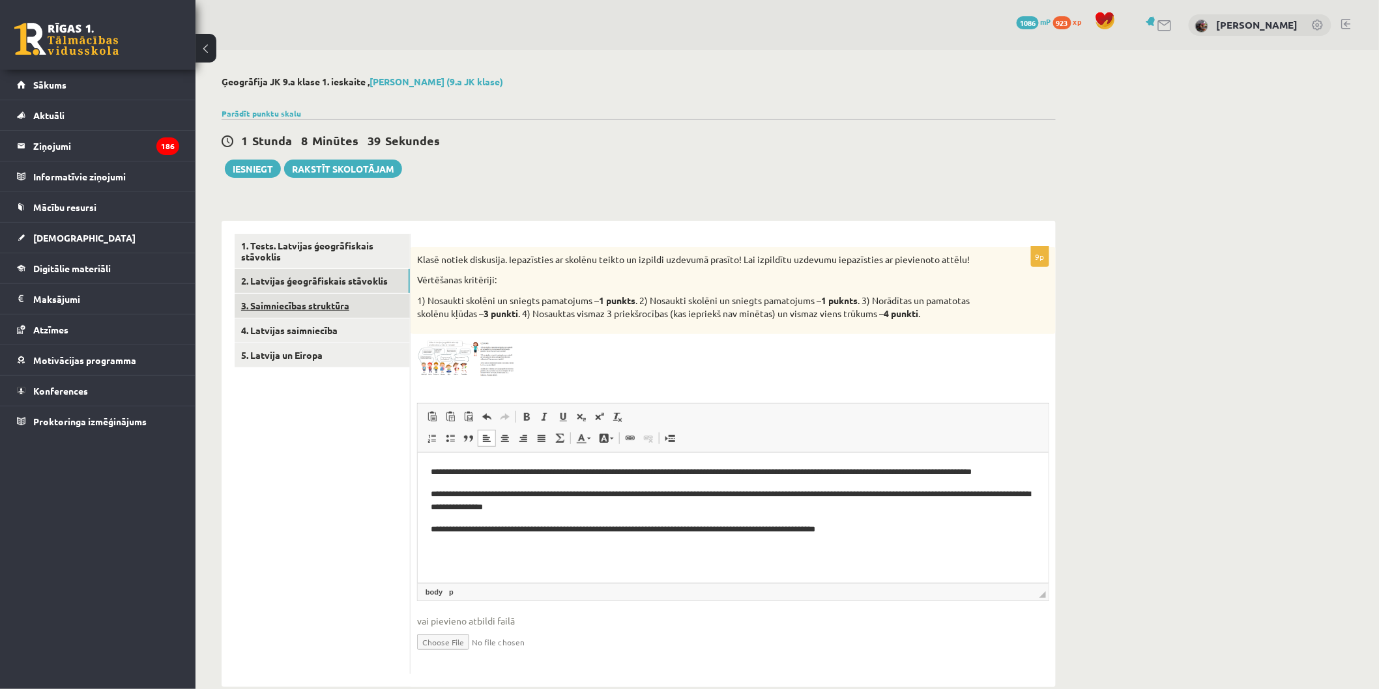
click at [339, 304] on link "3. Saimniecības struktūra" at bounding box center [322, 306] width 175 height 24
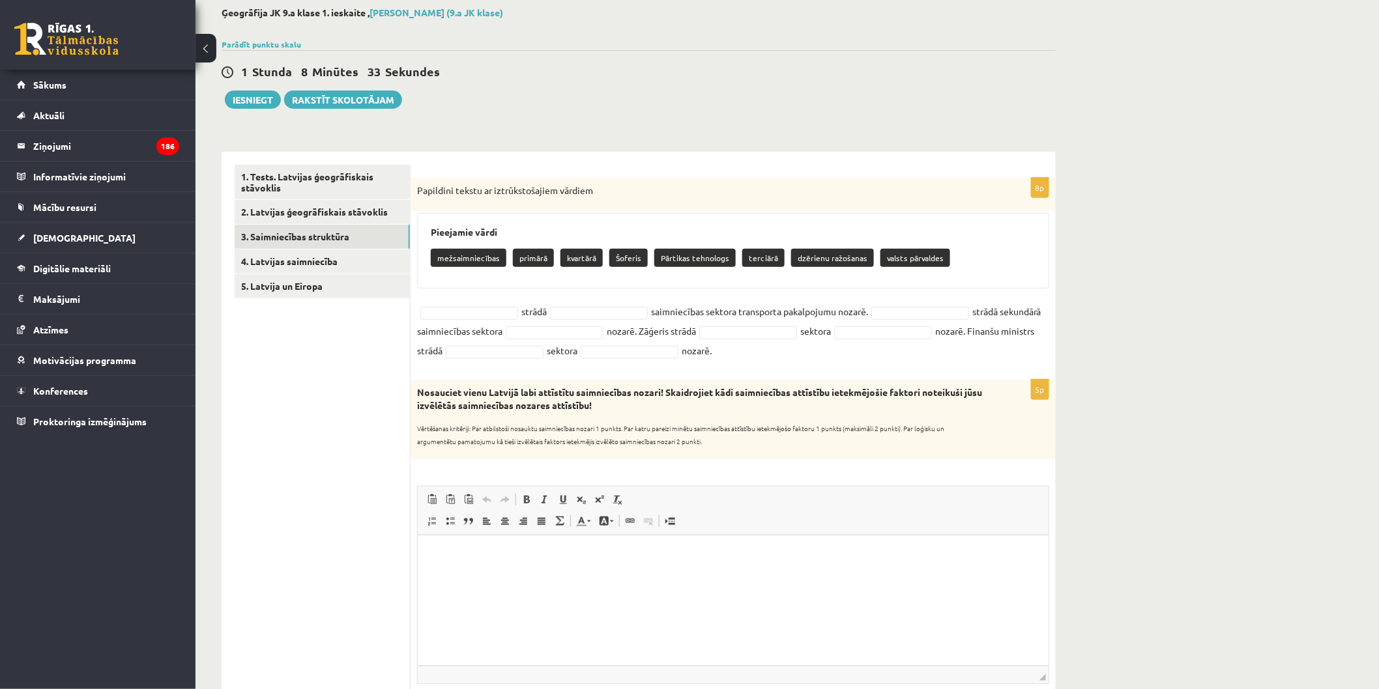
scroll to position [68, 0]
drag, startPoint x: 420, startPoint y: 191, endPoint x: 903, endPoint y: 349, distance: 507.6
click at [903, 349] on div "8p Papildini tekstu ar iztrūkstošajiem vārdiem Pieejamie vārdi mežsaimniecības …" at bounding box center [733, 273] width 645 height 189
copy div "apildini tekstu ar iztrūkstošajiem vārdiem Pieejamie vārdi mežsaimniecības prim…"
click at [495, 298] on div "8p Papildini tekstu ar iztrūkstošajiem vārdiem Pieejamie vārdi mežsaimniecības …" at bounding box center [733, 273] width 645 height 189
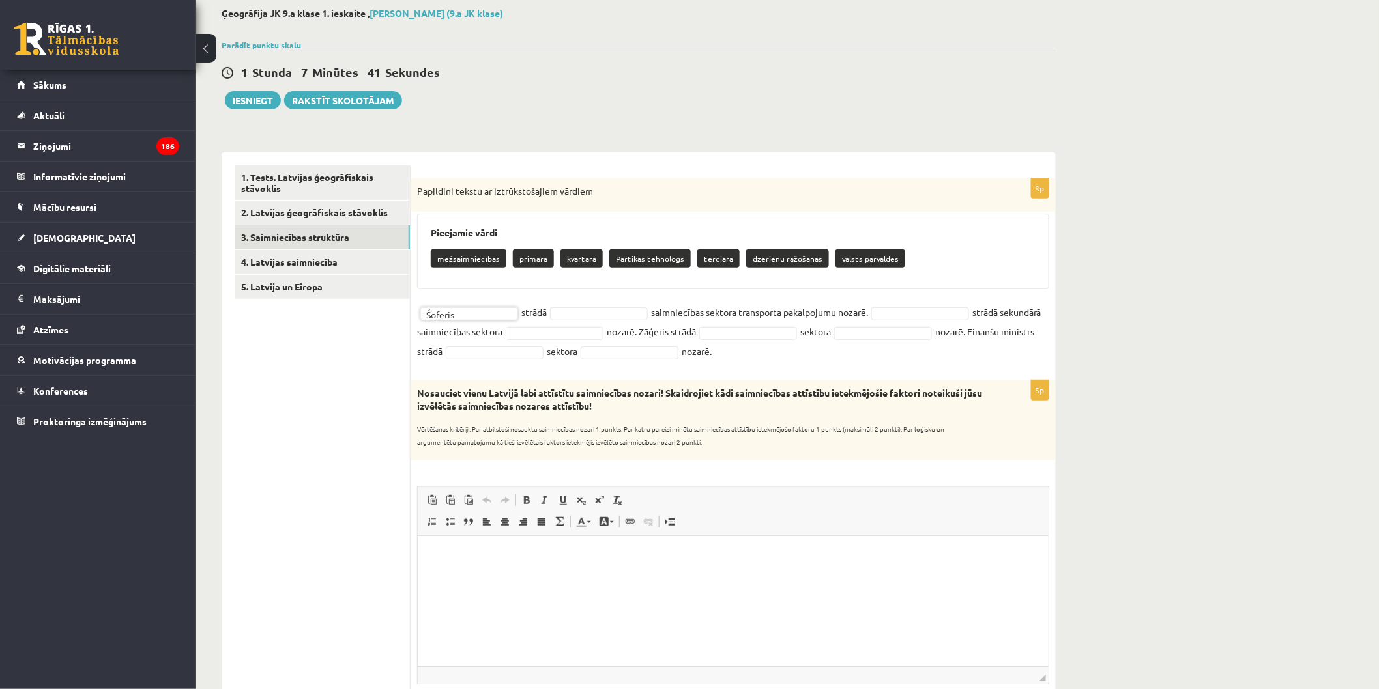
click at [592, 304] on fieldset "Šoferis ******* strādā saimniecības sektora transporta pakalpojumu nozarē. strā…" at bounding box center [733, 331] width 632 height 59
click at [594, 303] on fieldset "Šoferis ******* strādā saimniecības sektora transporta pakalpojumu nozarē. strā…" at bounding box center [733, 331] width 632 height 59
type input "**"
type input "*"
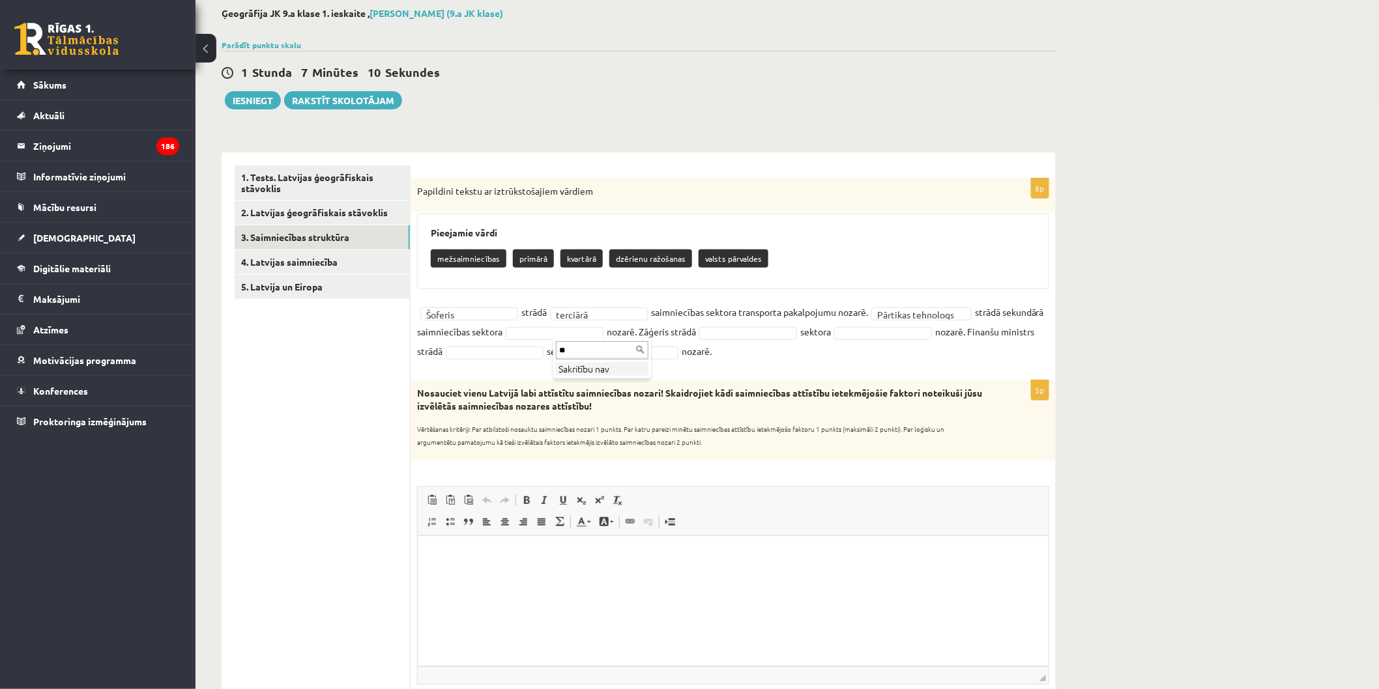
type input "*"
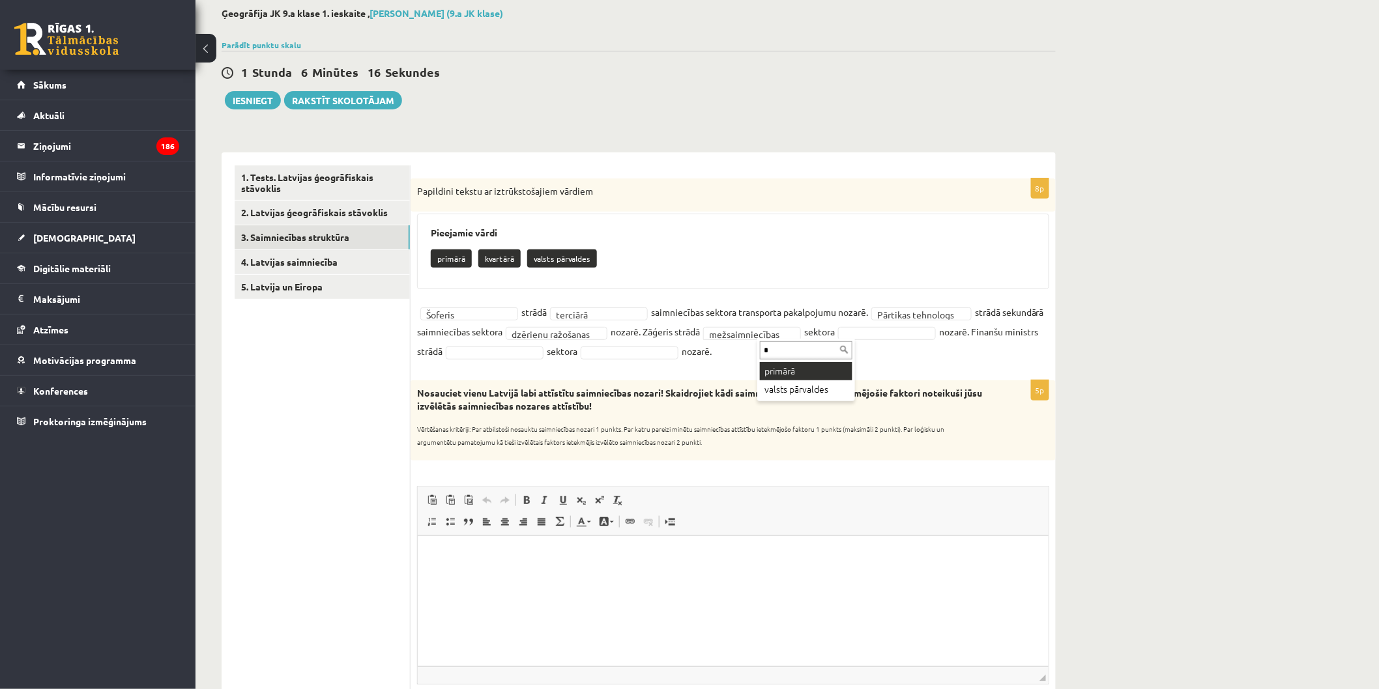
type input "*"
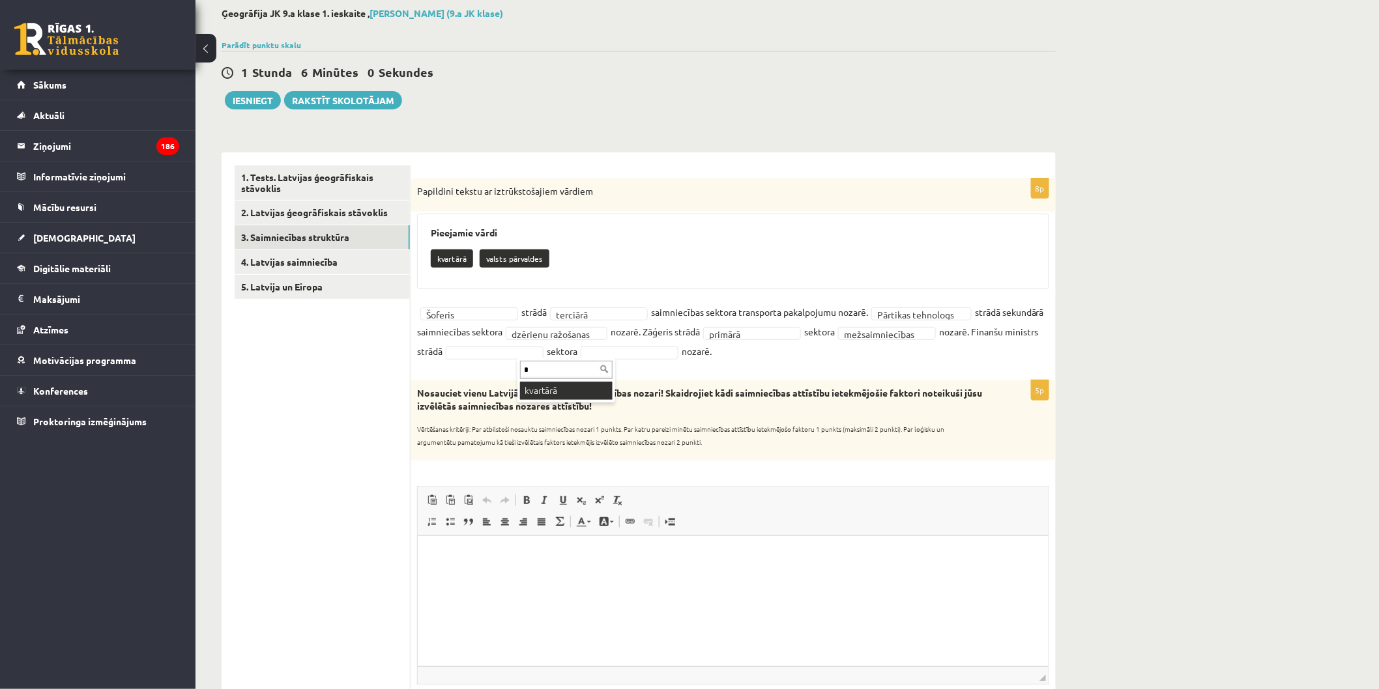
type input "*"
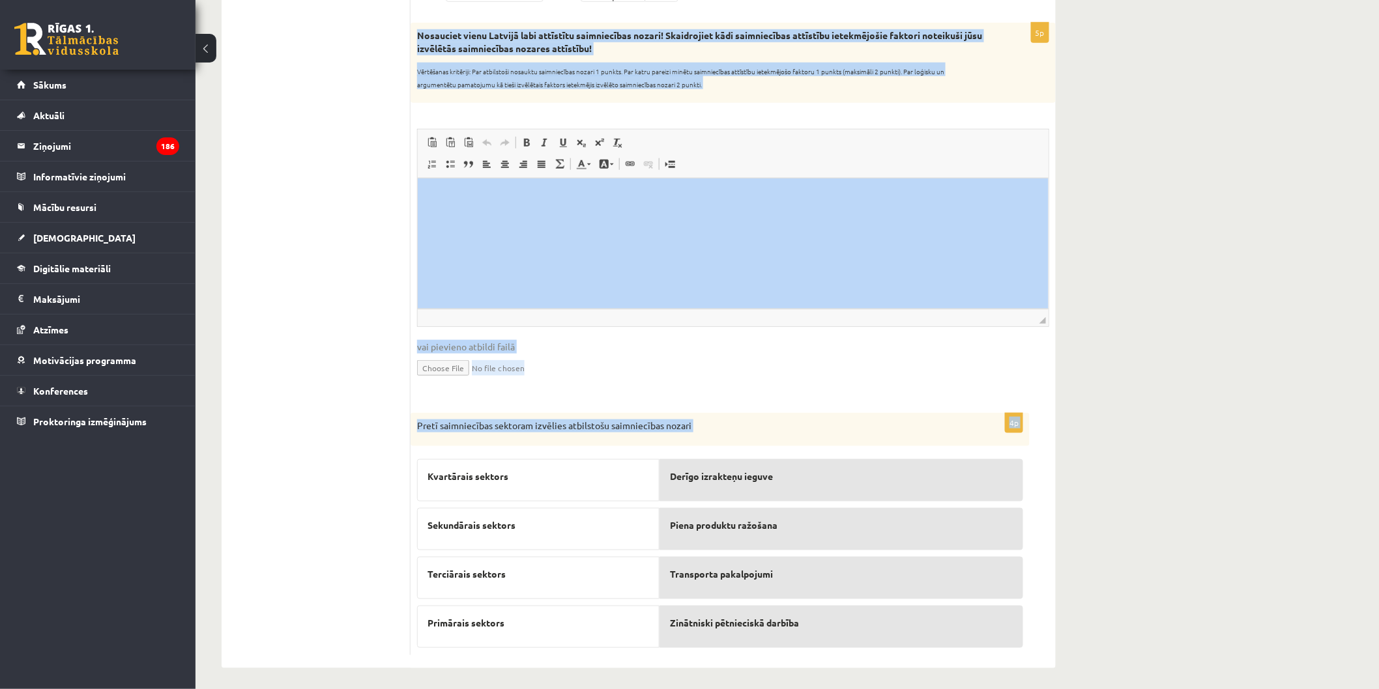
scroll to position [400, 0]
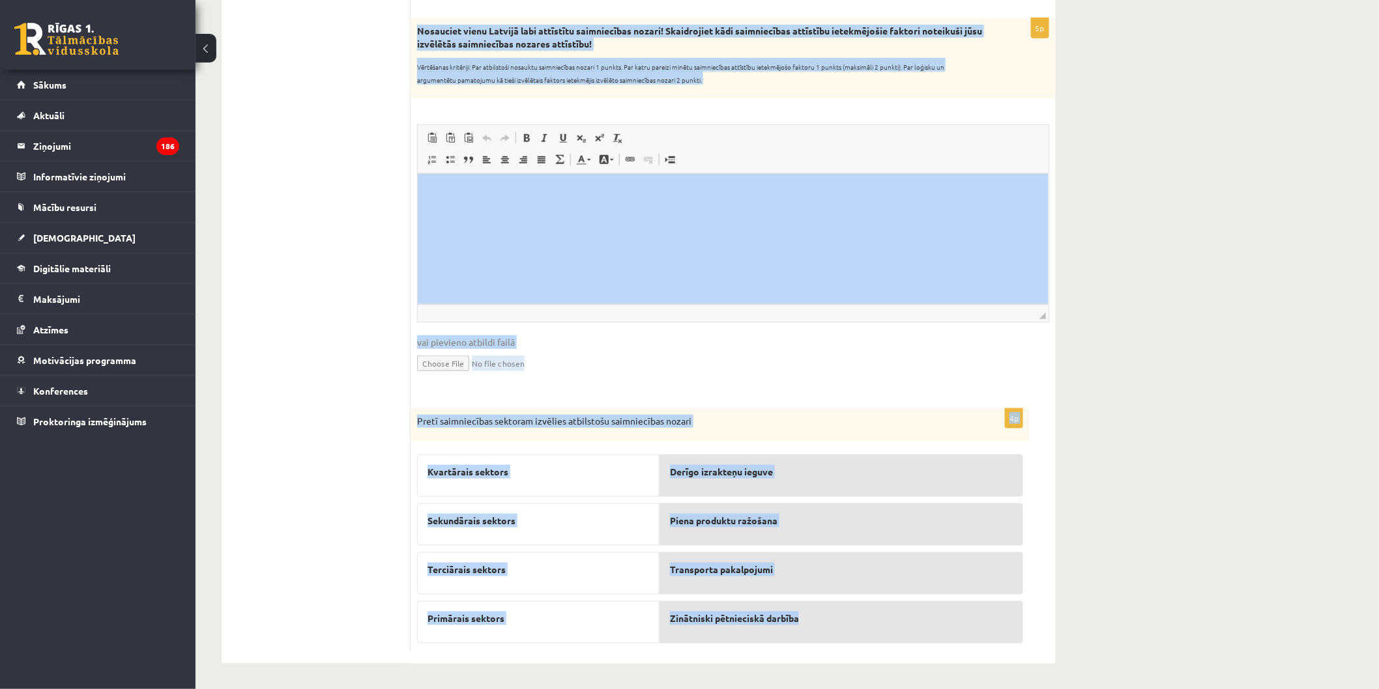
drag, startPoint x: 418, startPoint y: 244, endPoint x: 828, endPoint y: 607, distance: 547.6
click at [828, 607] on form "**********" at bounding box center [733, 242] width 619 height 817
click at [777, 428] on div "Pretī saimniecības sektoram izvēlies atbilstošu saimniecības nozari" at bounding box center [720, 426] width 619 height 34
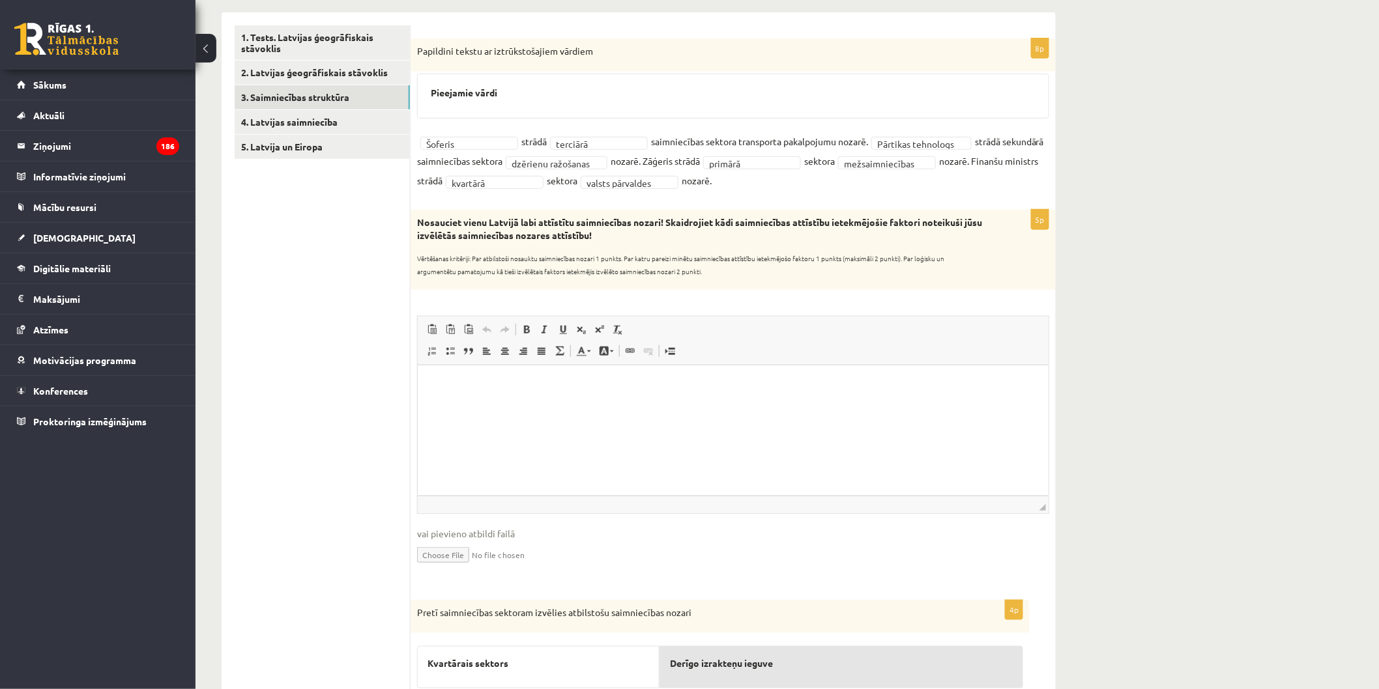
scroll to position [183, 0]
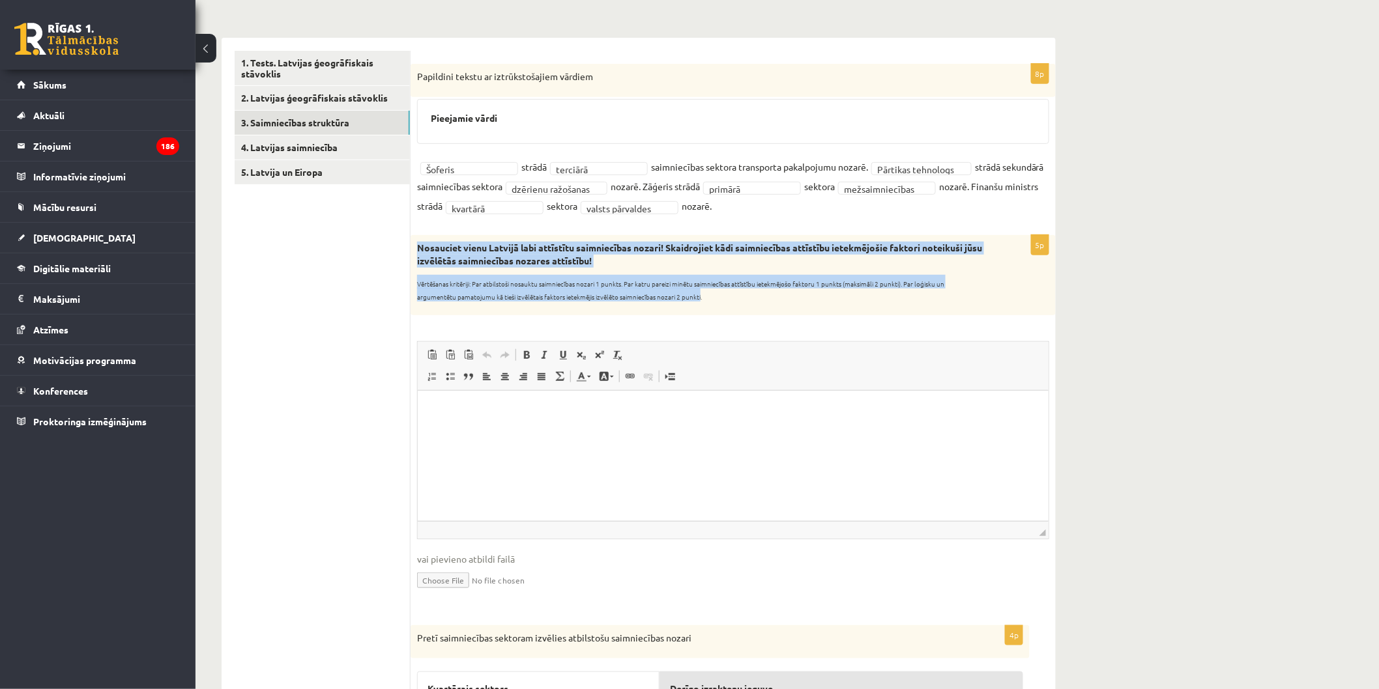
drag, startPoint x: 420, startPoint y: 243, endPoint x: 704, endPoint y: 305, distance: 290.8
click at [704, 305] on div "Nosauciet vienu Latvijā labi attīstītu saimniecības nozari! Skaidrojiet kādi sa…" at bounding box center [733, 275] width 645 height 80
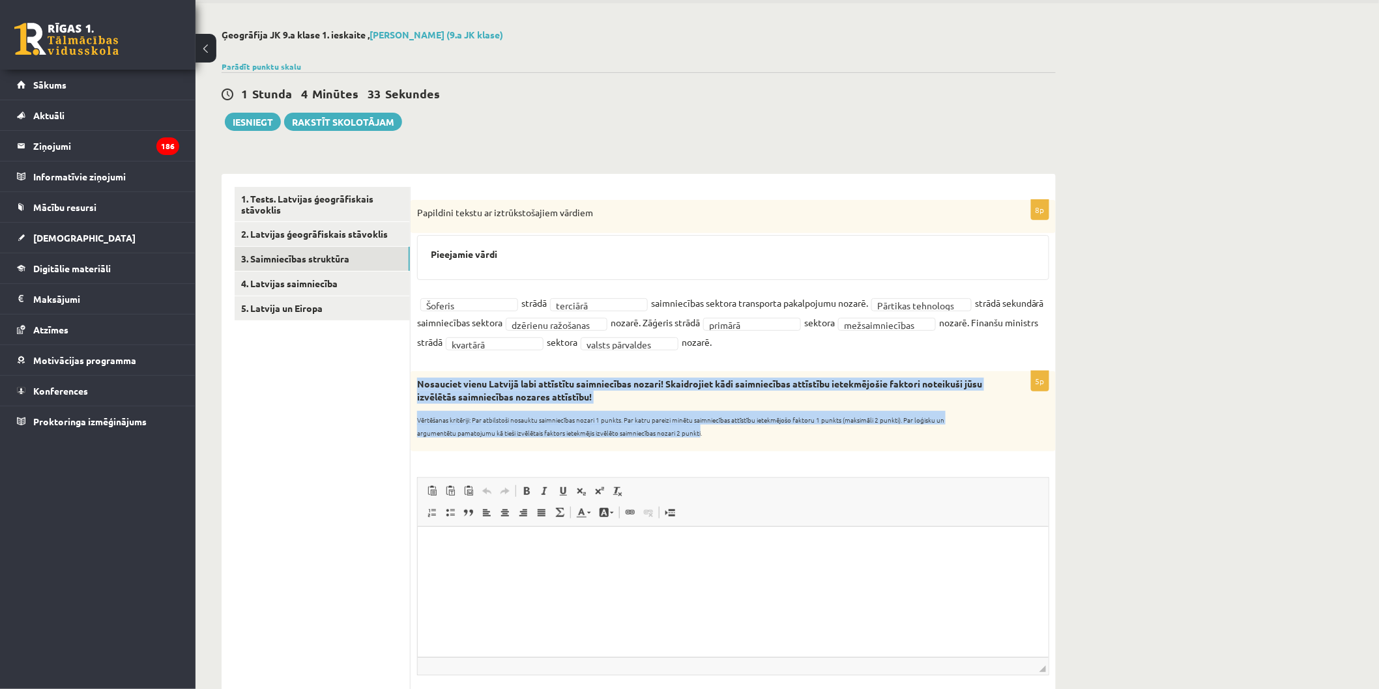
scroll to position [72, 0]
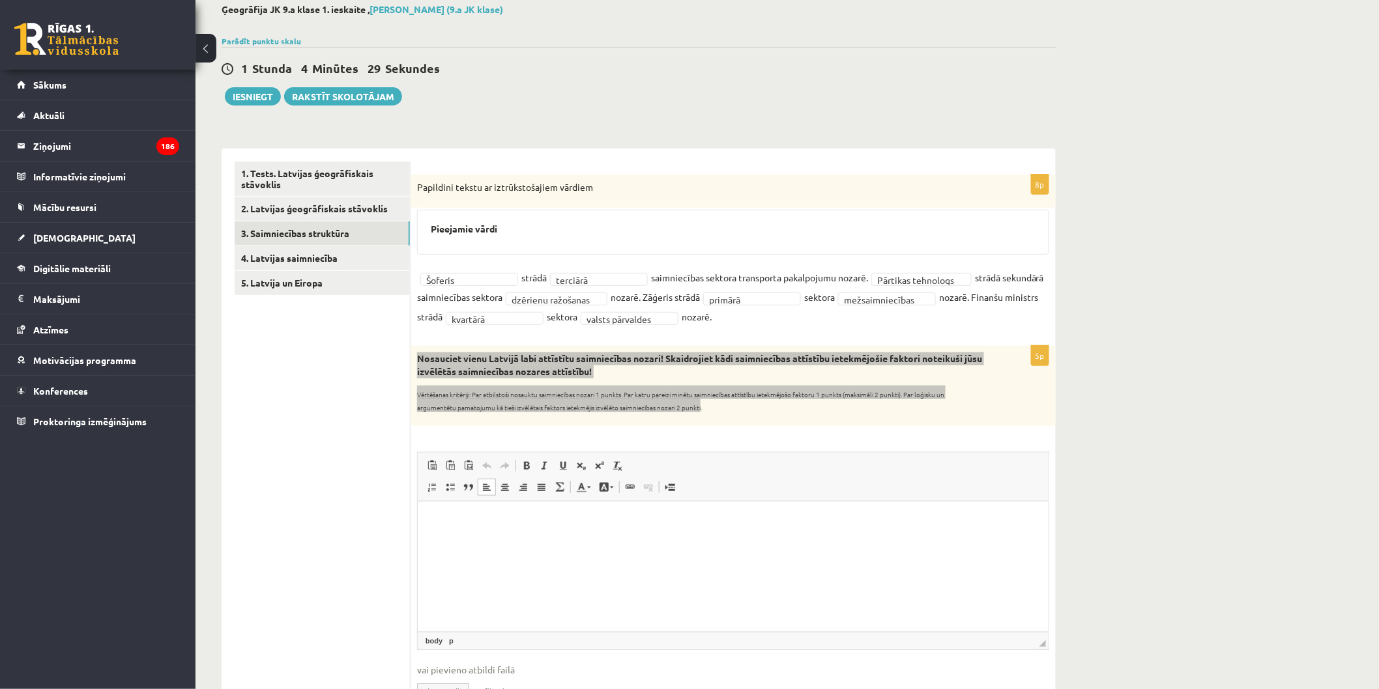
click at [554, 541] on html at bounding box center [732, 521] width 631 height 40
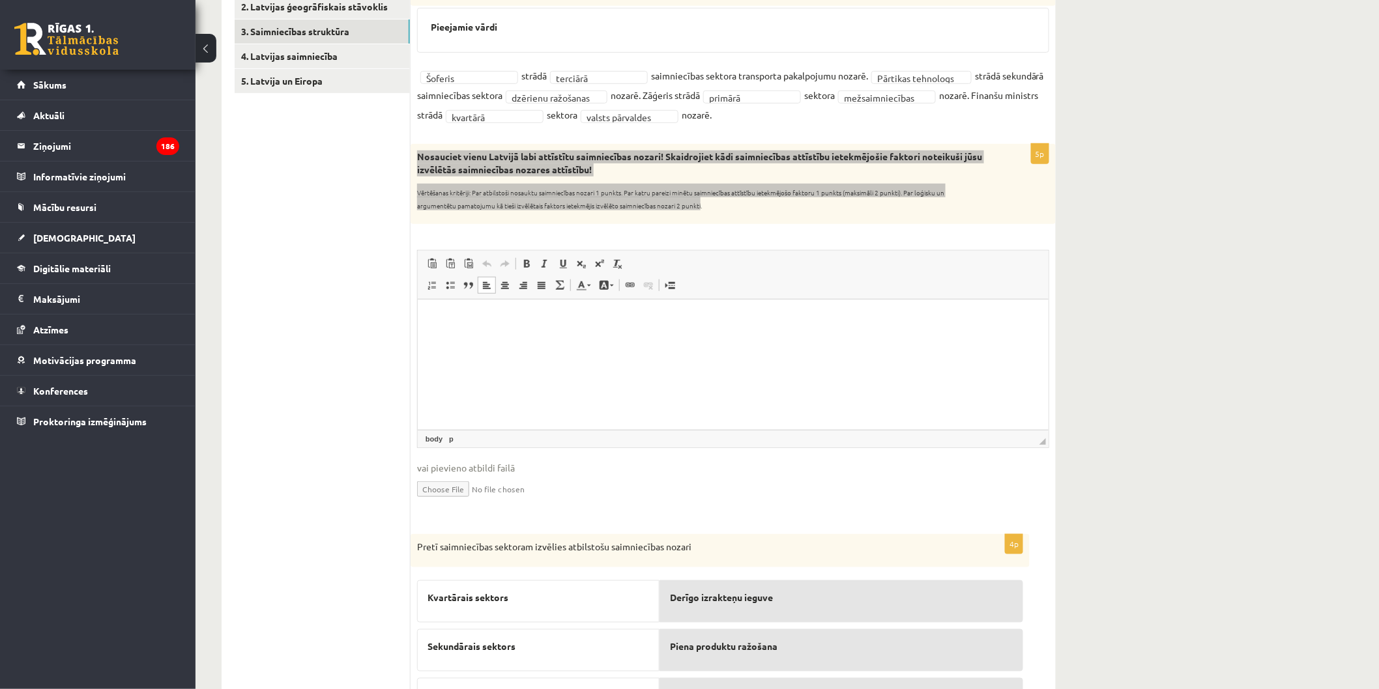
scroll to position [289, 0]
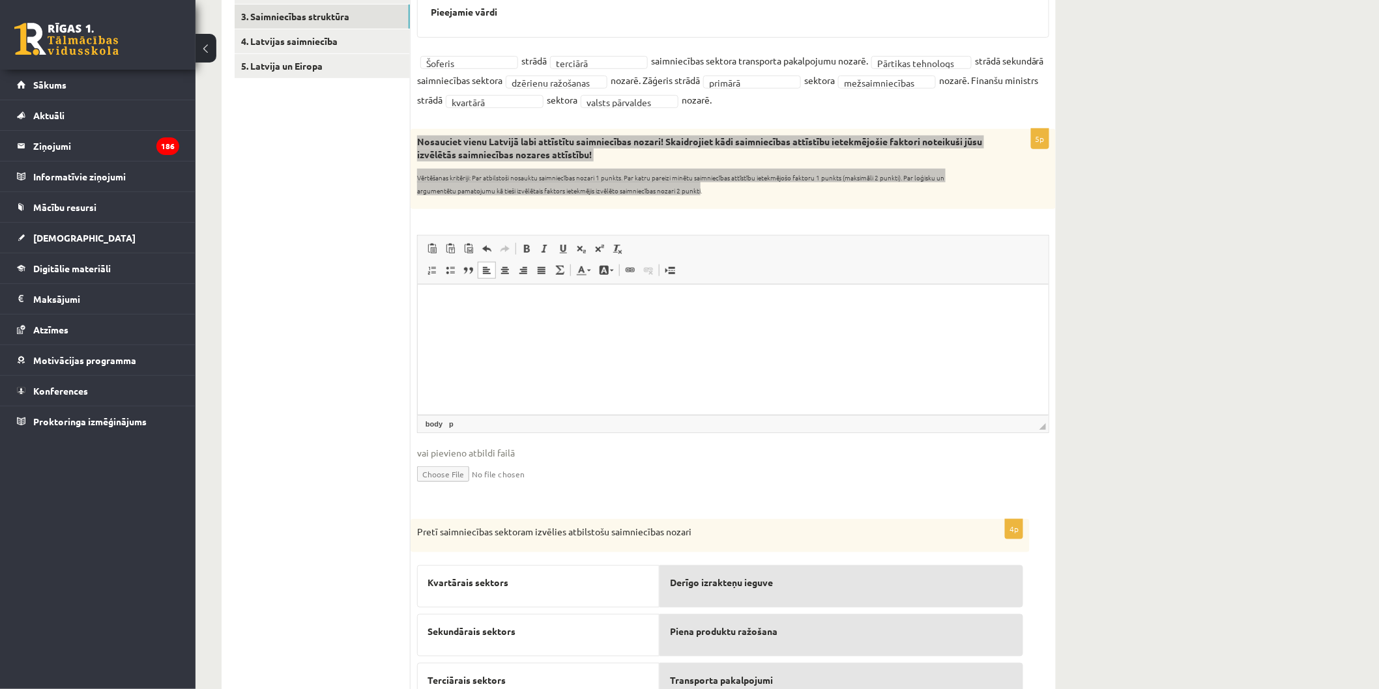
click at [679, 324] on html at bounding box center [732, 304] width 631 height 40
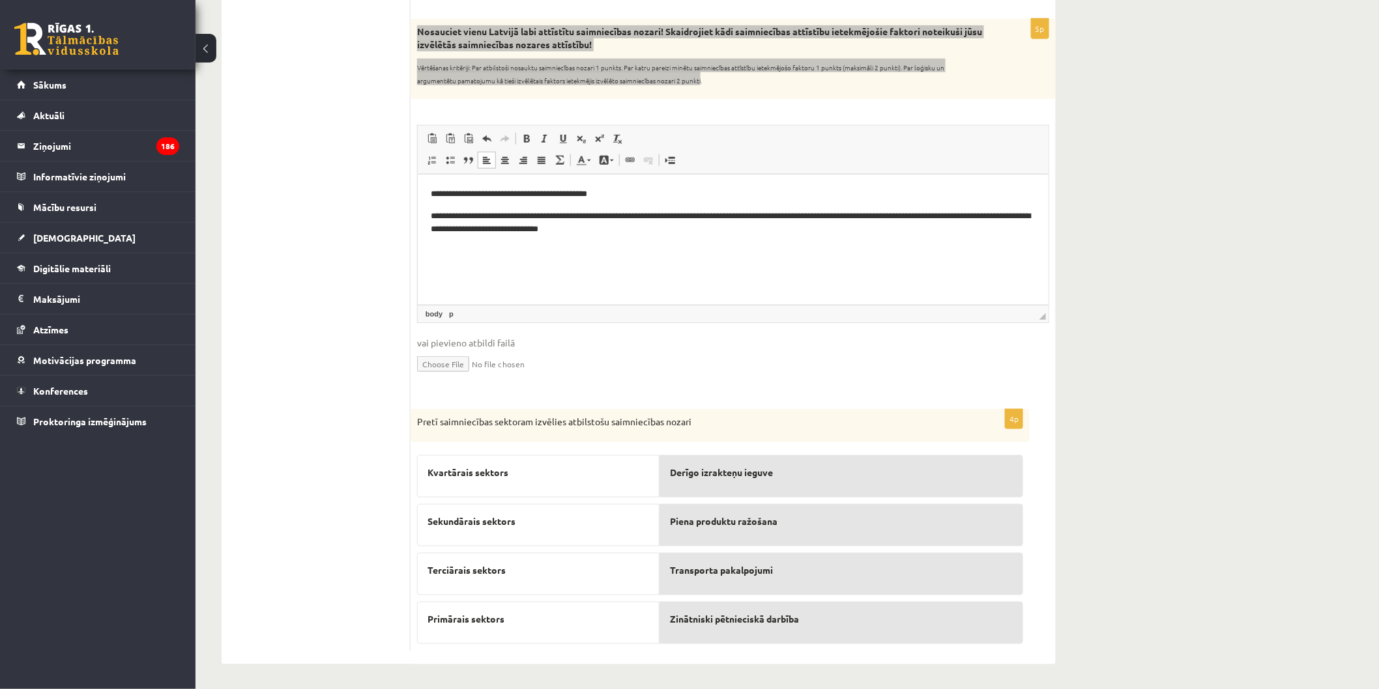
scroll to position [400, 0]
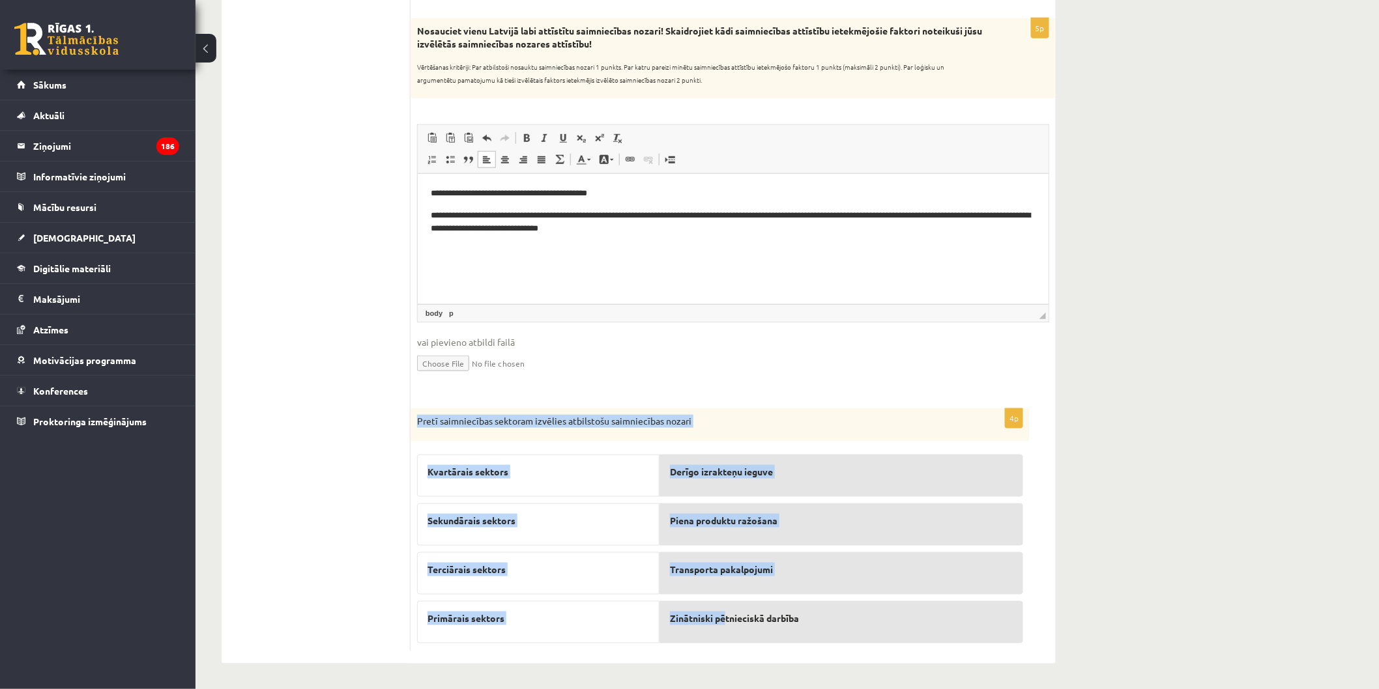
drag, startPoint x: 412, startPoint y: 417, endPoint x: 740, endPoint y: 623, distance: 386.5
click at [731, 624] on div "4p Pretī saimniecības sektoram izvēlies atbilstošu saimniecības nozari Kvartāra…" at bounding box center [720, 530] width 619 height 243
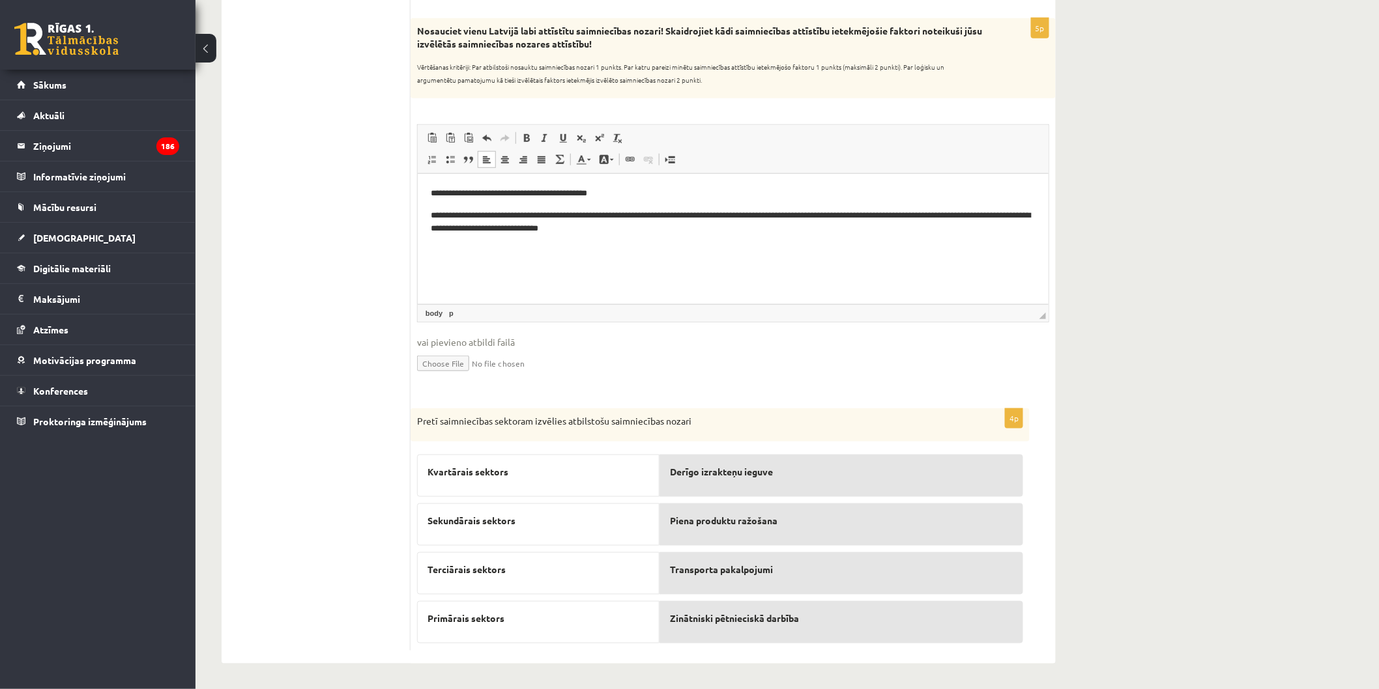
click at [763, 565] on span "Transporta pakalpojumi" at bounding box center [721, 570] width 103 height 14
drag, startPoint x: 409, startPoint y: 411, endPoint x: 778, endPoint y: 613, distance: 420.5
click at [778, 613] on div "**********" at bounding box center [639, 242] width 834 height 843
click at [766, 422] on p "Pretī saimniecības sektoram izvēlies atbilstošu saimniecības nozari" at bounding box center [687, 421] width 541 height 13
drag, startPoint x: 936, startPoint y: 418, endPoint x: 616, endPoint y: 403, distance: 320.3
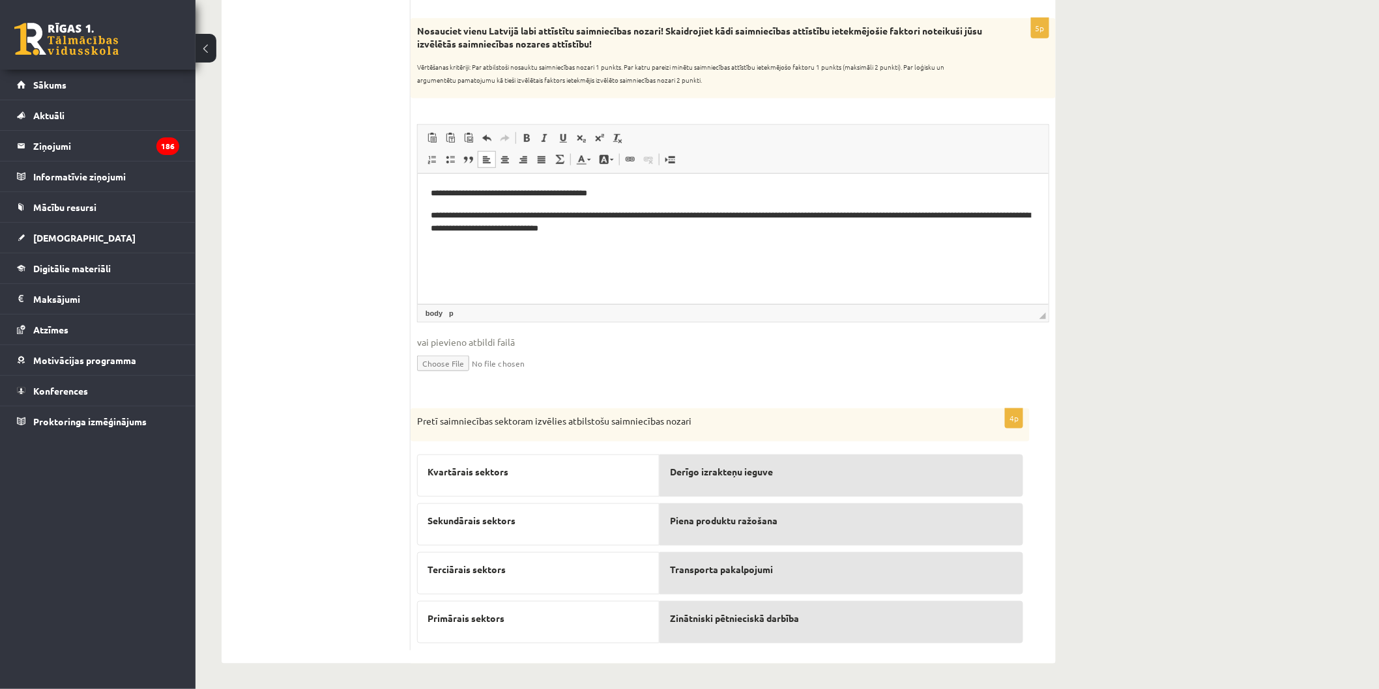
click at [944, 402] on form "**********" at bounding box center [733, 242] width 619 height 817
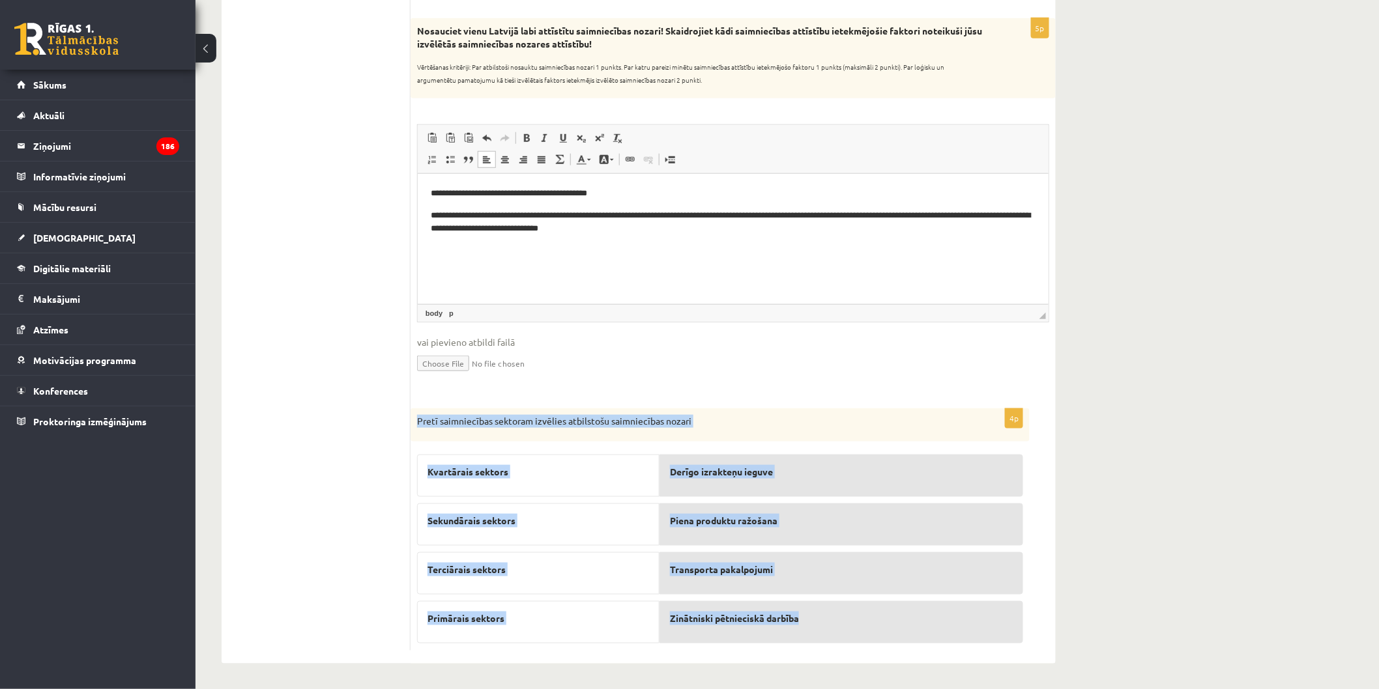
drag, startPoint x: 416, startPoint y: 415, endPoint x: 869, endPoint y: 635, distance: 503.3
click at [868, 634] on div "4p Pretī saimniecības sektoram izvēlies atbilstošu saimniecības nozari Kvartāra…" at bounding box center [720, 530] width 619 height 243
copy div "Pretī saimniecības sektoram izvēlies atbilstošu saimniecības nozari Kvartārais …"
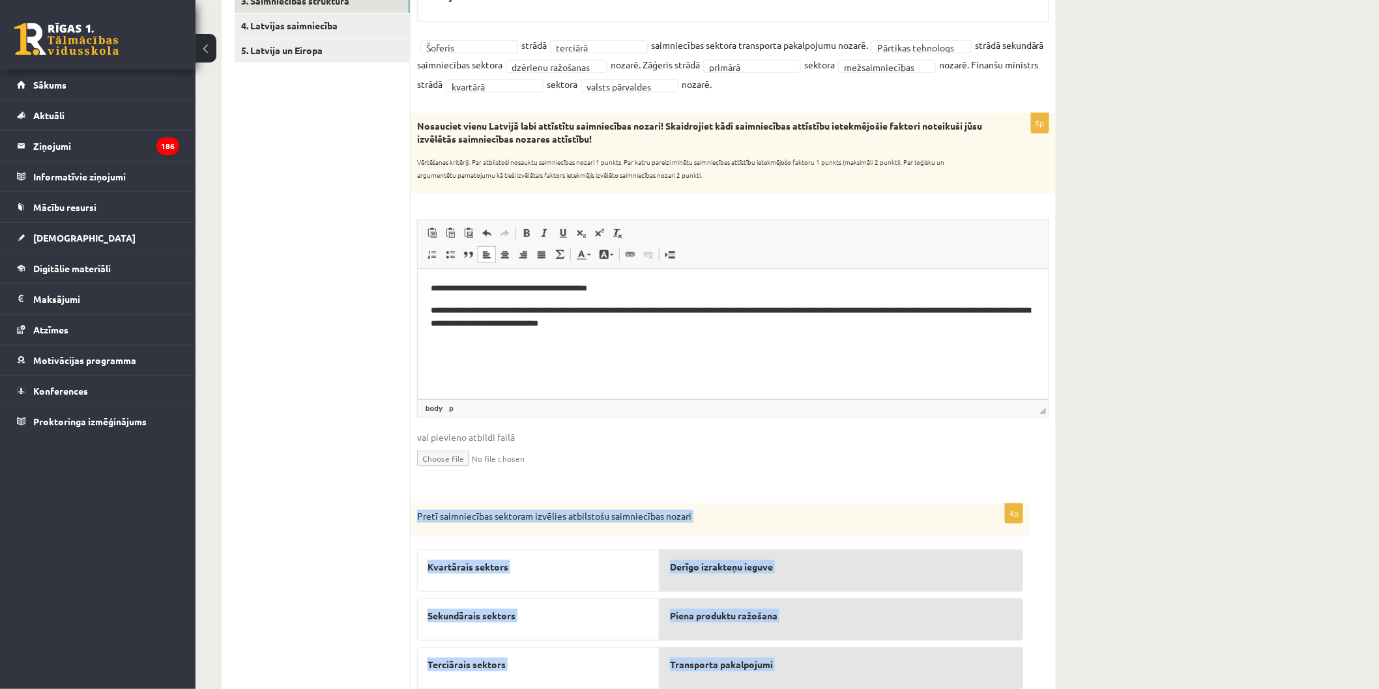
scroll to position [183, 0]
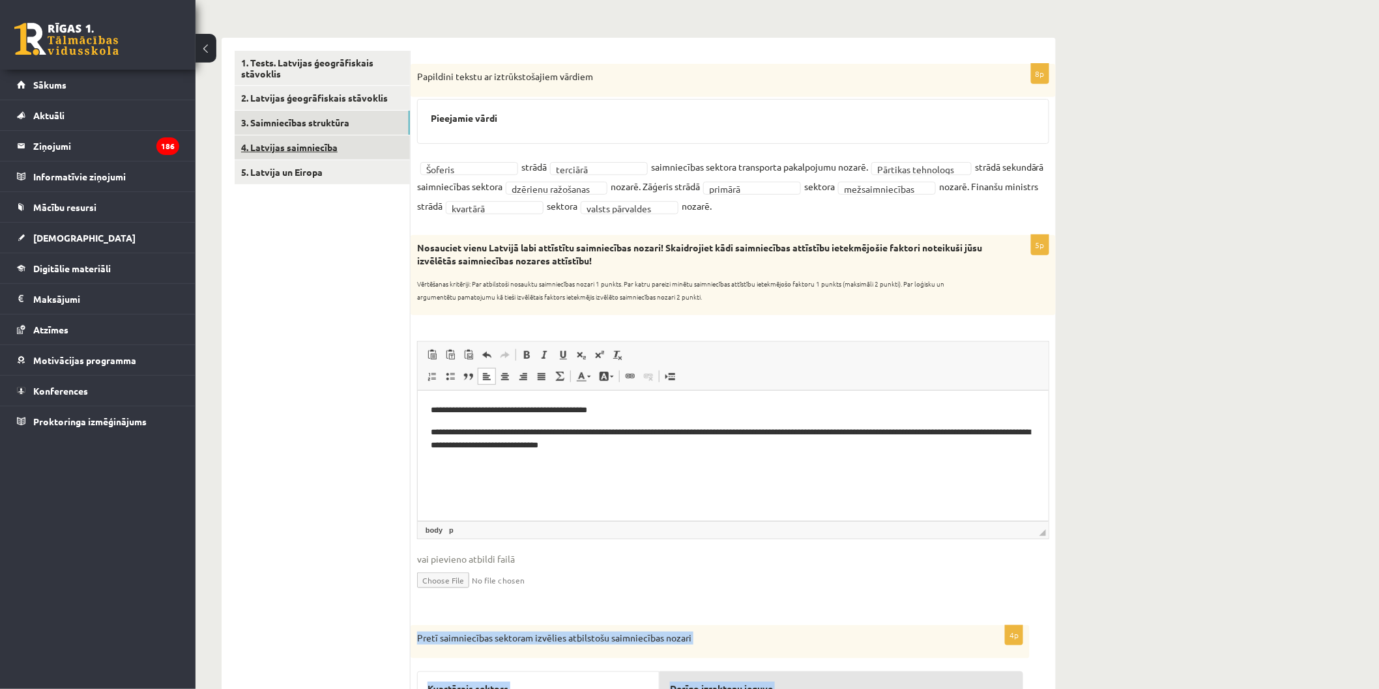
click at [373, 148] on link "4. Latvijas saimniecība" at bounding box center [322, 148] width 175 height 24
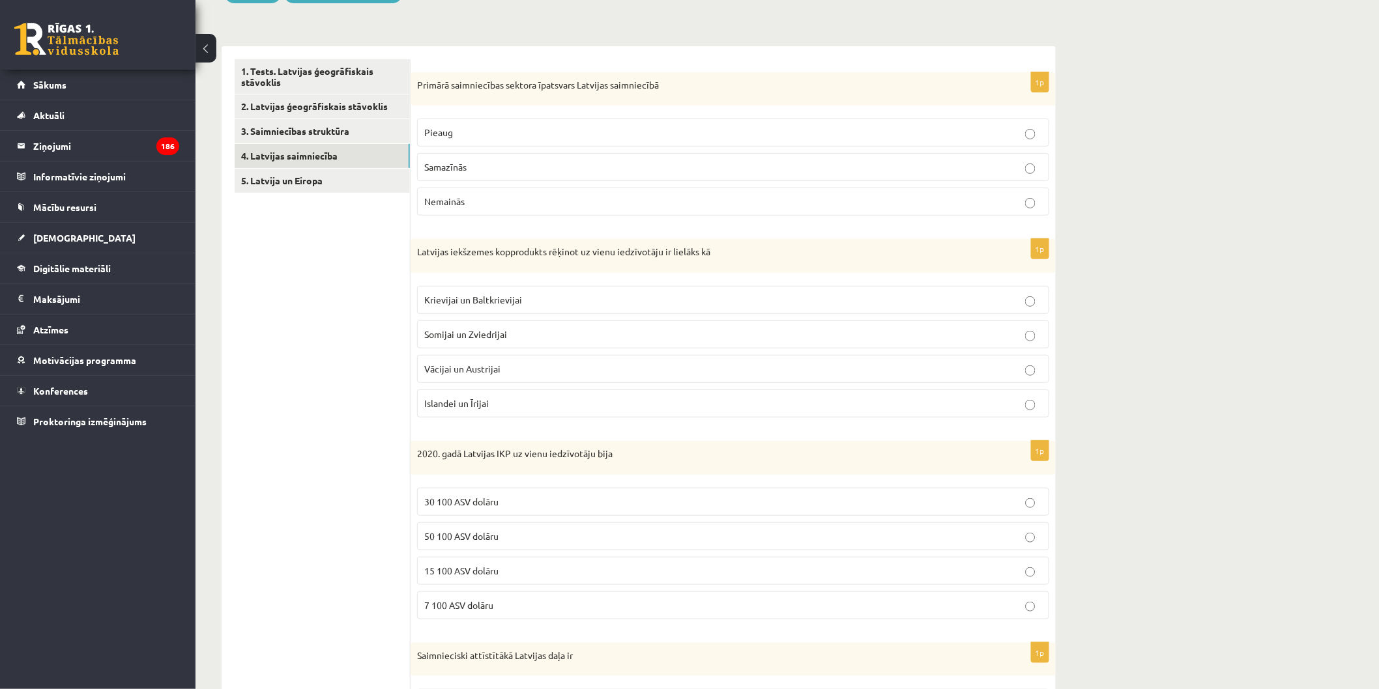
scroll to position [53, 0]
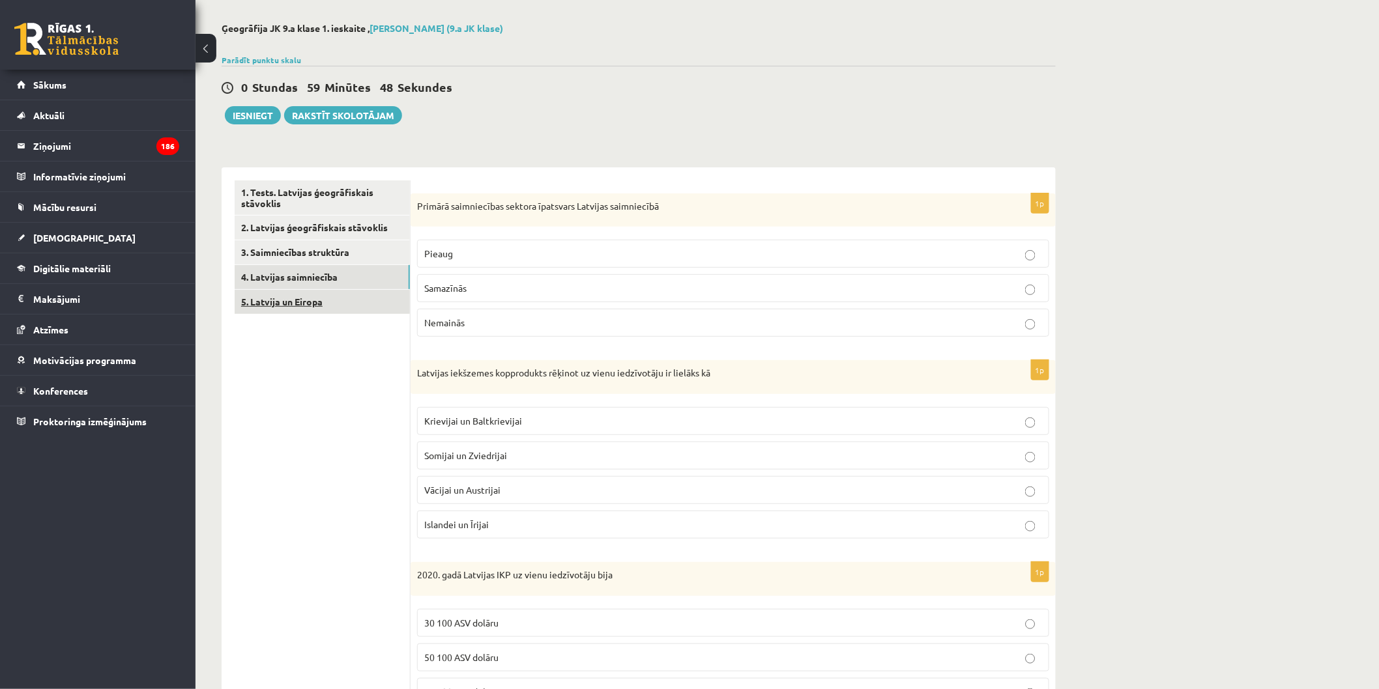
click at [298, 291] on link "5. Latvija un Eiropa" at bounding box center [322, 302] width 175 height 24
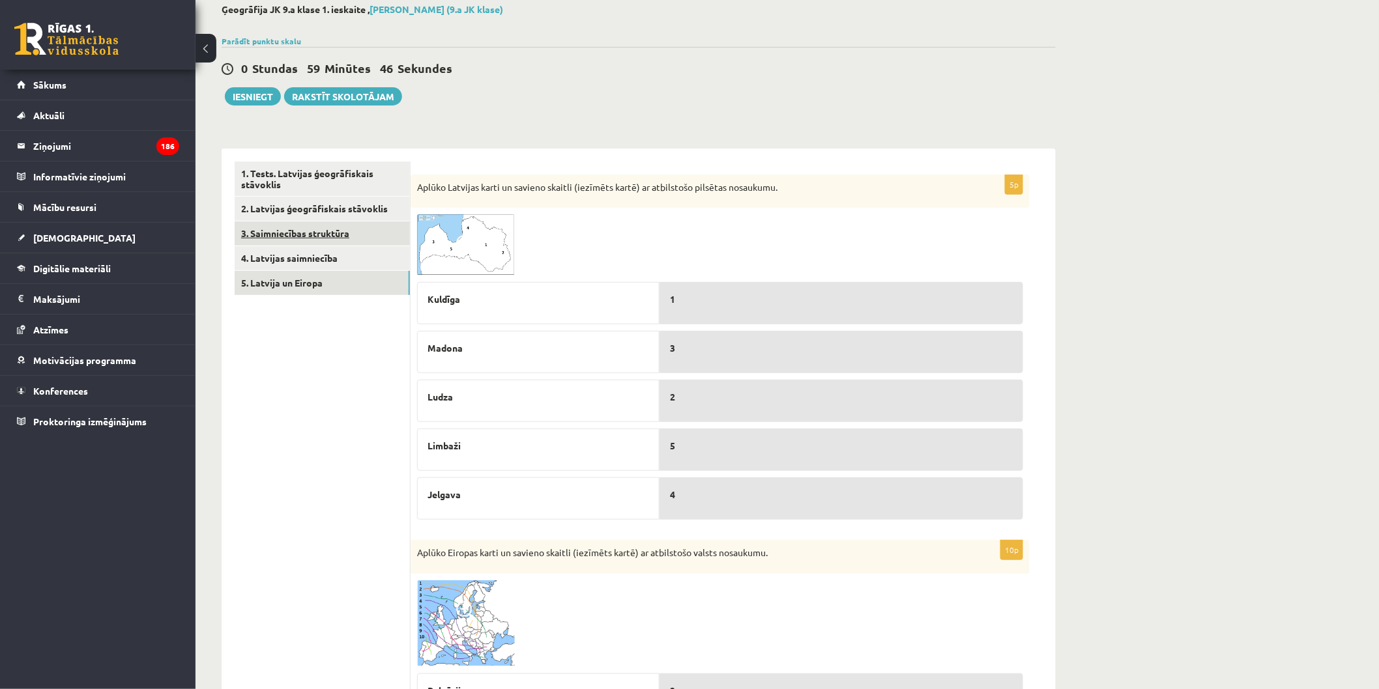
scroll to position [0, 0]
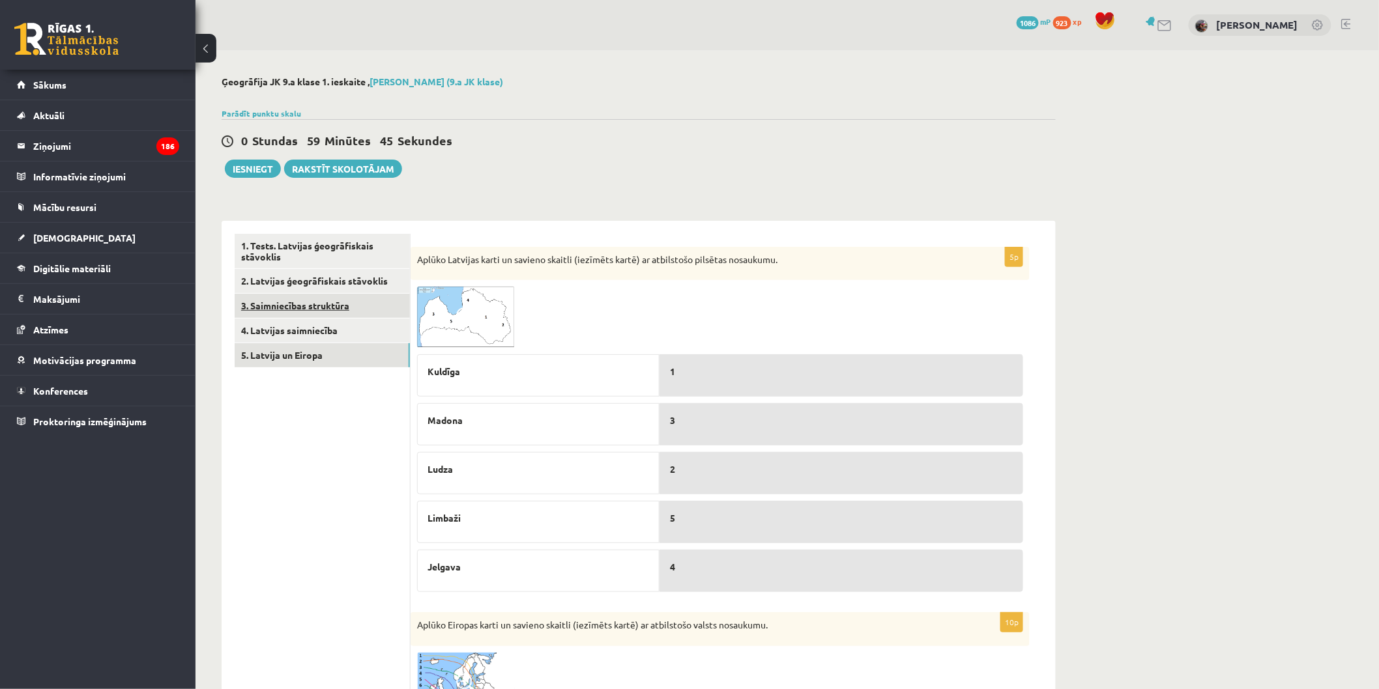
click at [340, 310] on link "3. Saimniecības struktūra" at bounding box center [322, 306] width 175 height 24
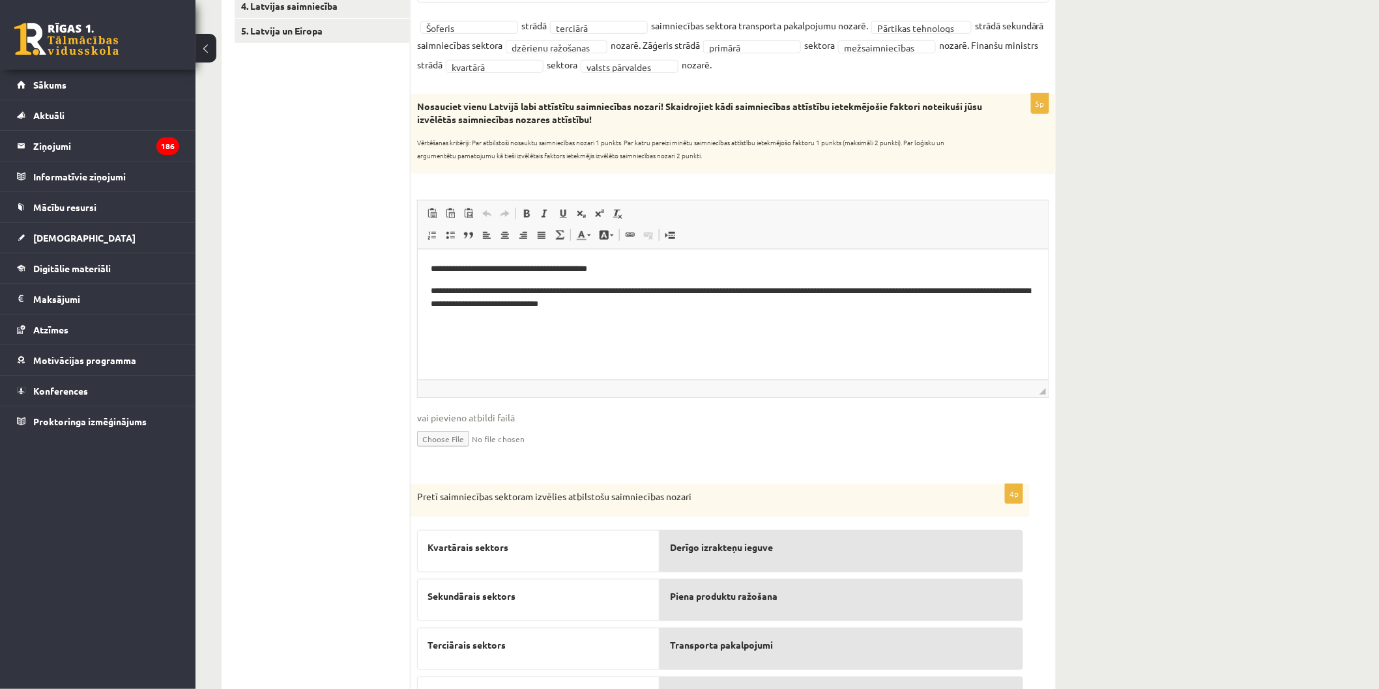
scroll to position [400, 0]
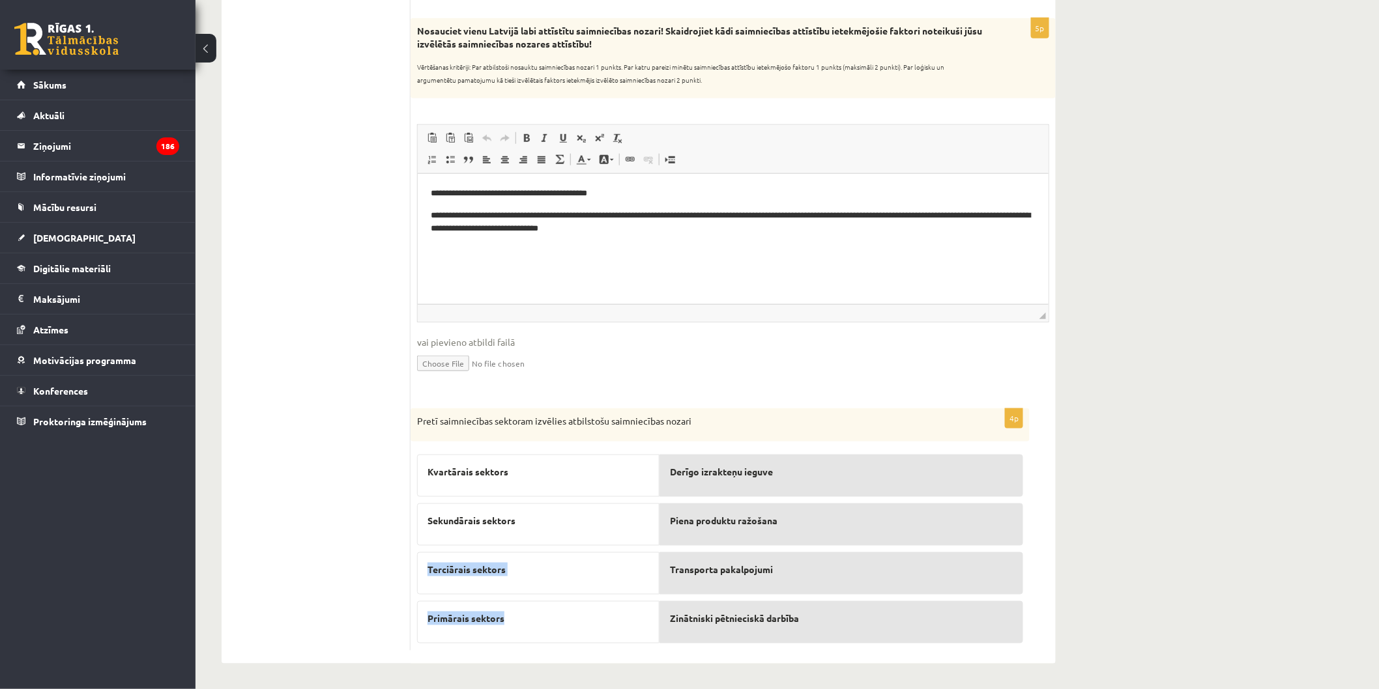
drag, startPoint x: 539, startPoint y: 624, endPoint x: 565, endPoint y: 562, distance: 67.8
click at [529, 532] on div "Kvartārais sektors Sekundārais sektors Terciārais sektors Primārais sektors" at bounding box center [538, 545] width 242 height 195
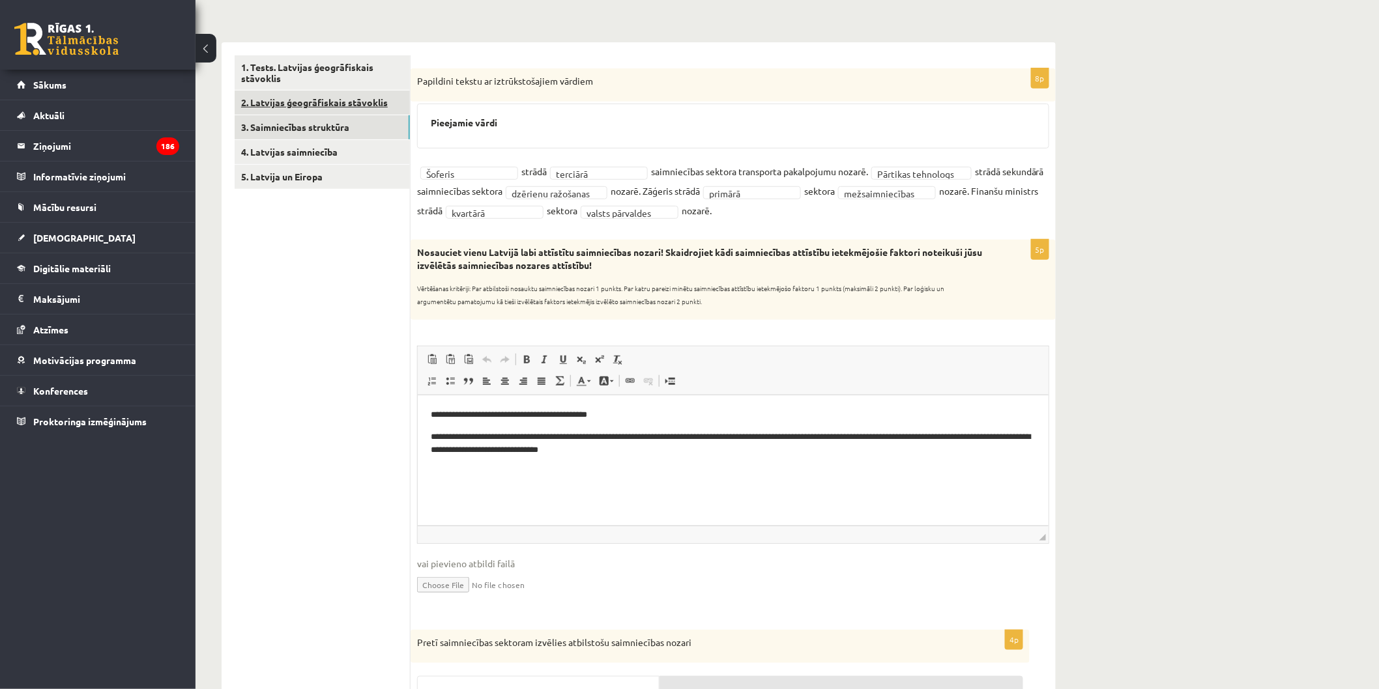
scroll to position [111, 0]
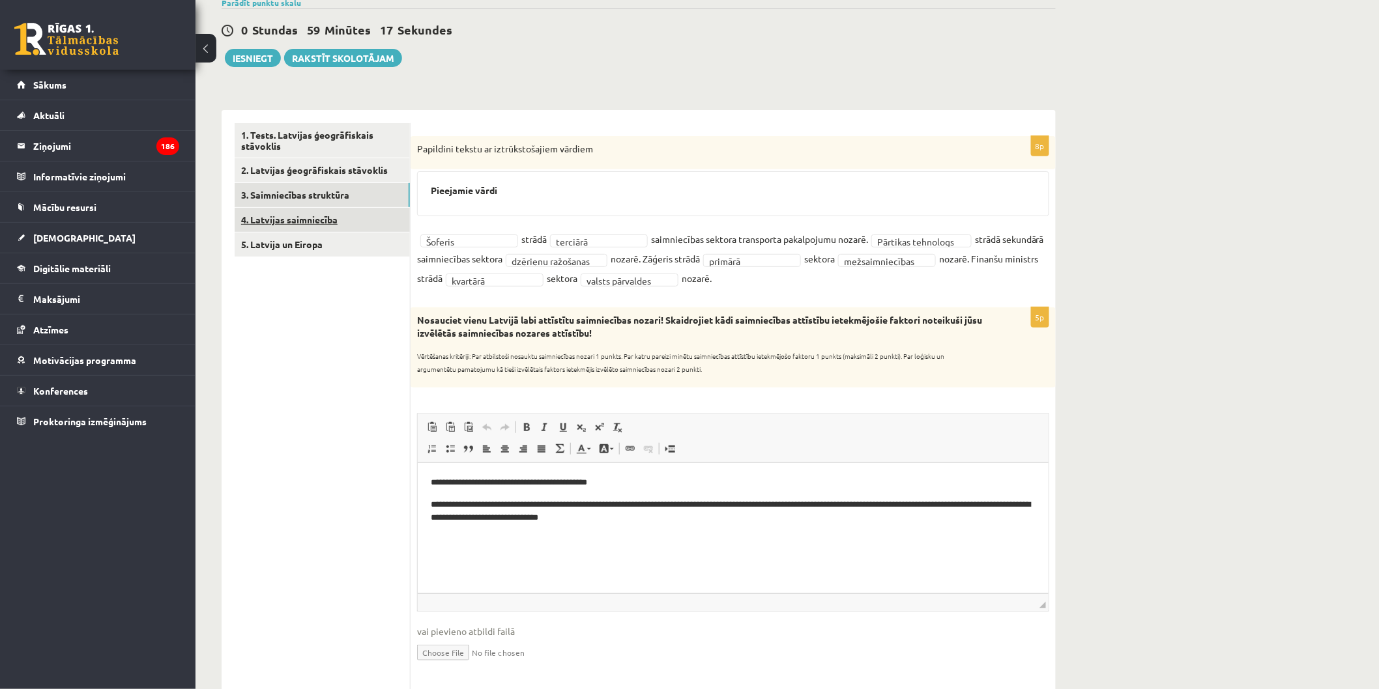
click at [336, 210] on link "4. Latvijas saimniecība" at bounding box center [322, 220] width 175 height 24
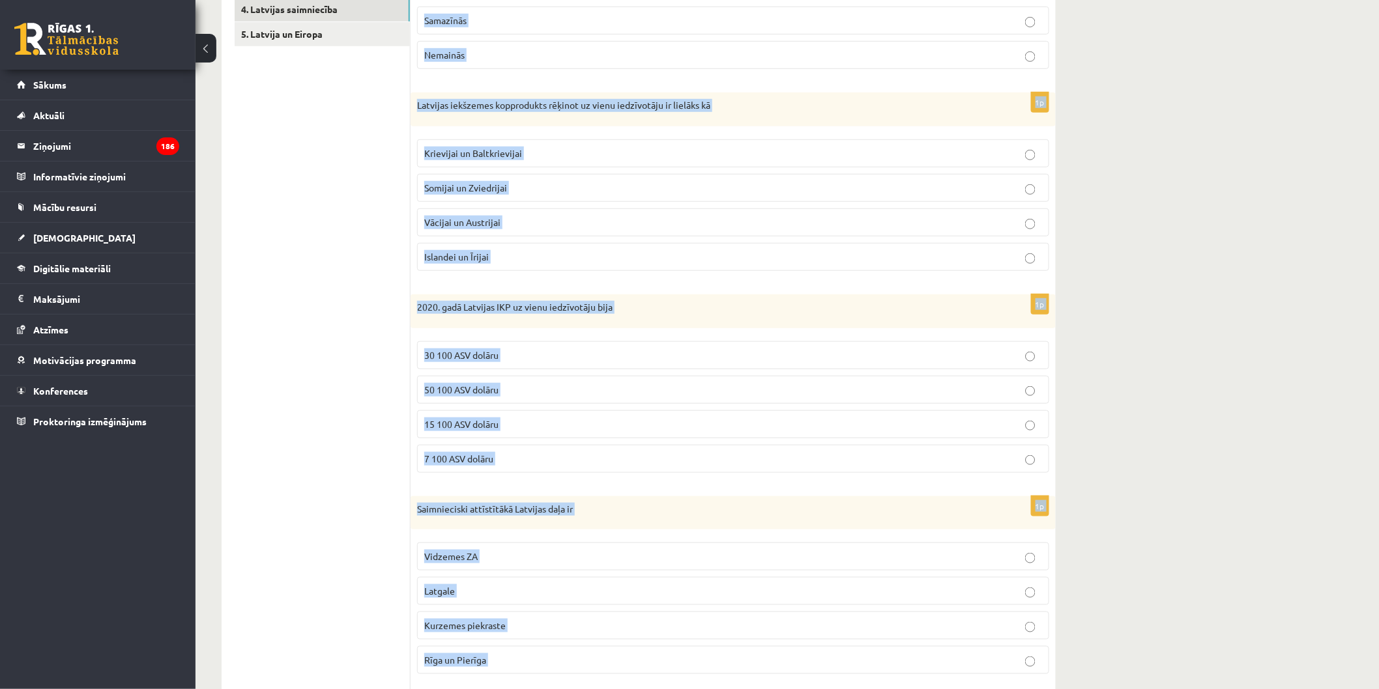
scroll to position [560, 0]
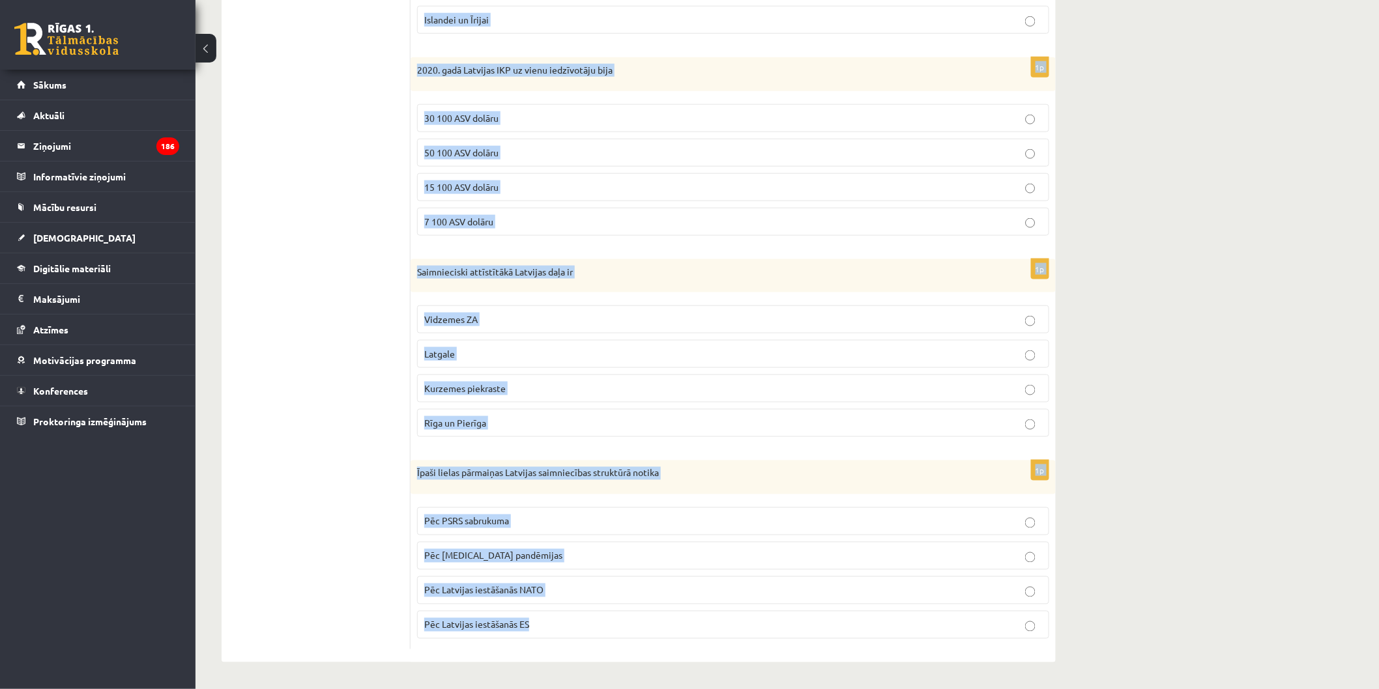
drag, startPoint x: 414, startPoint y: 142, endPoint x: 895, endPoint y: 718, distance: 750.4
copy form "Primārā saimniecības sektora īpatsvars Latvijas saimniecībā Pieaug Samazīnās Ne…"
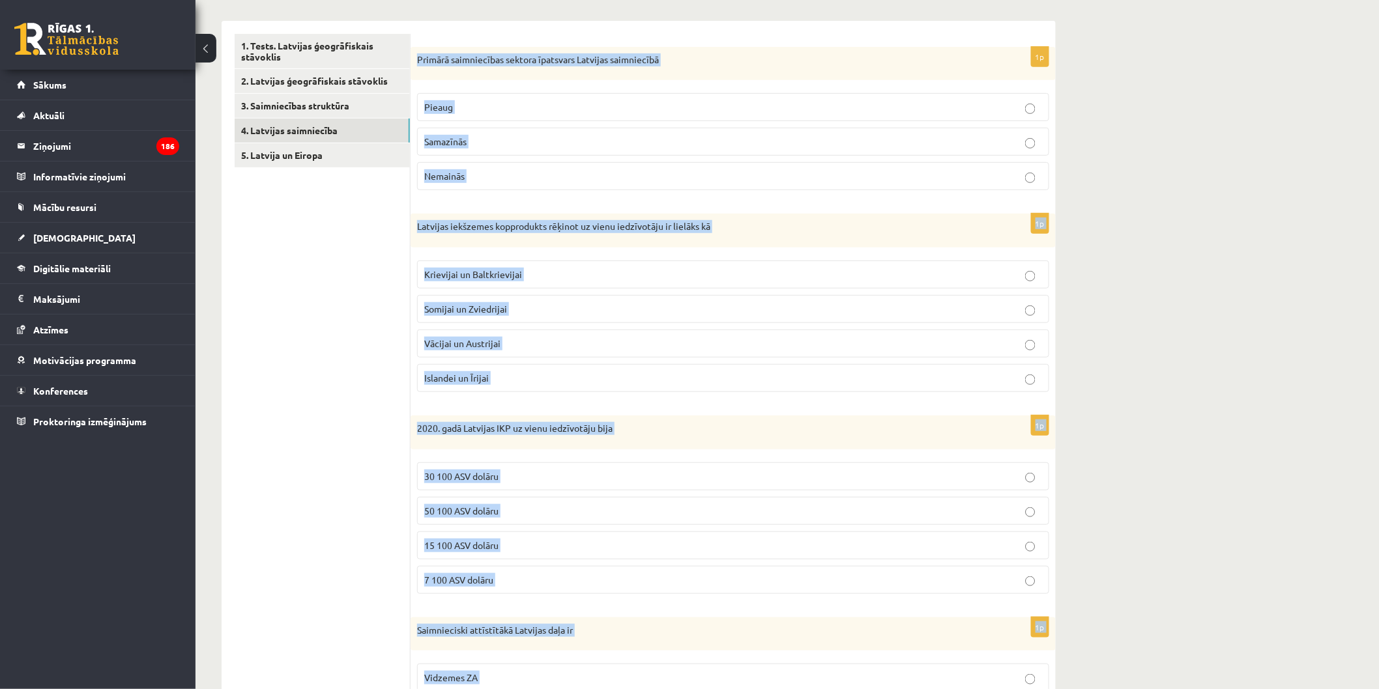
scroll to position [0, 0]
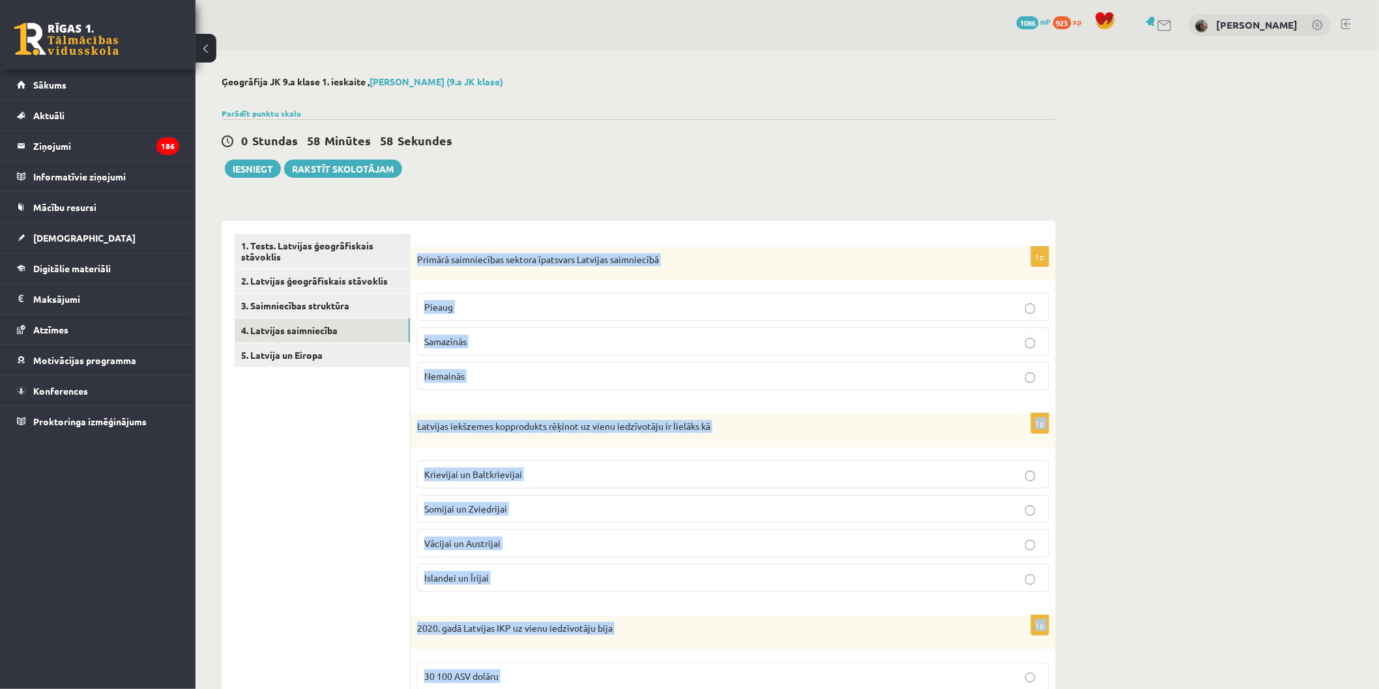
click at [549, 331] on label "Samazīnās" at bounding box center [733, 342] width 632 height 28
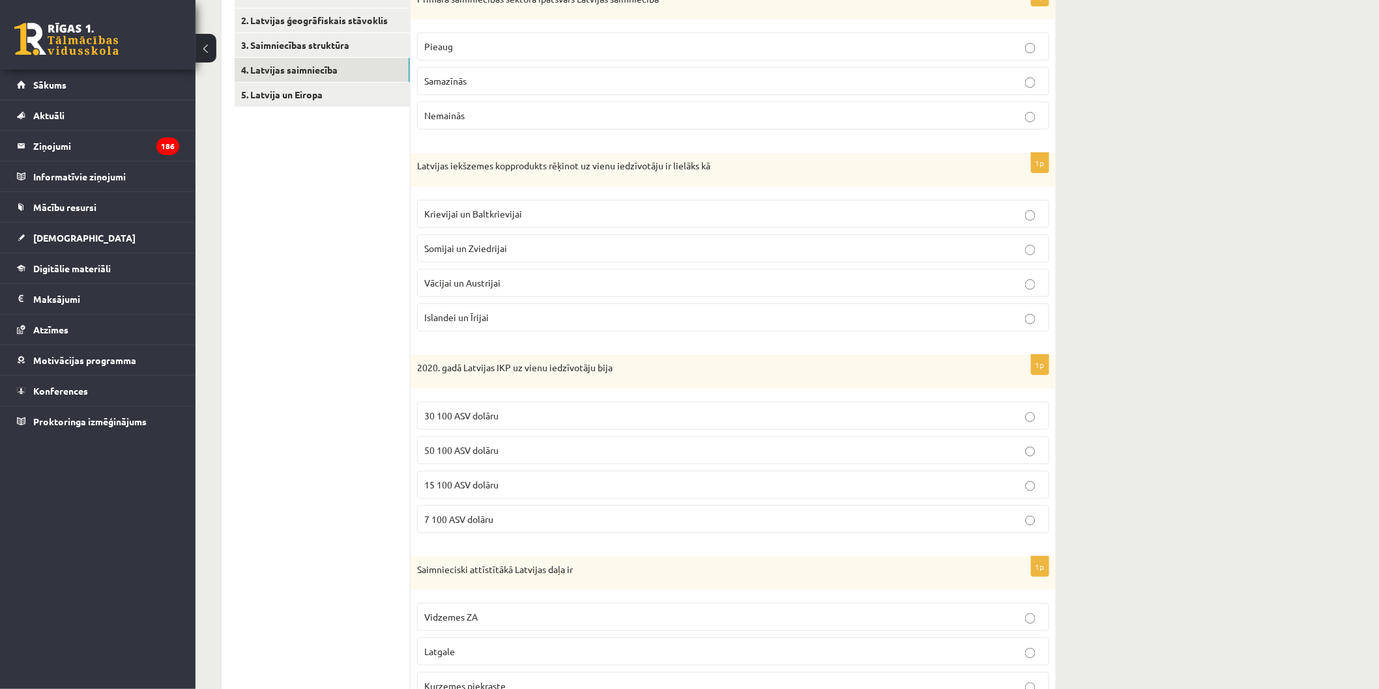
scroll to position [289, 0]
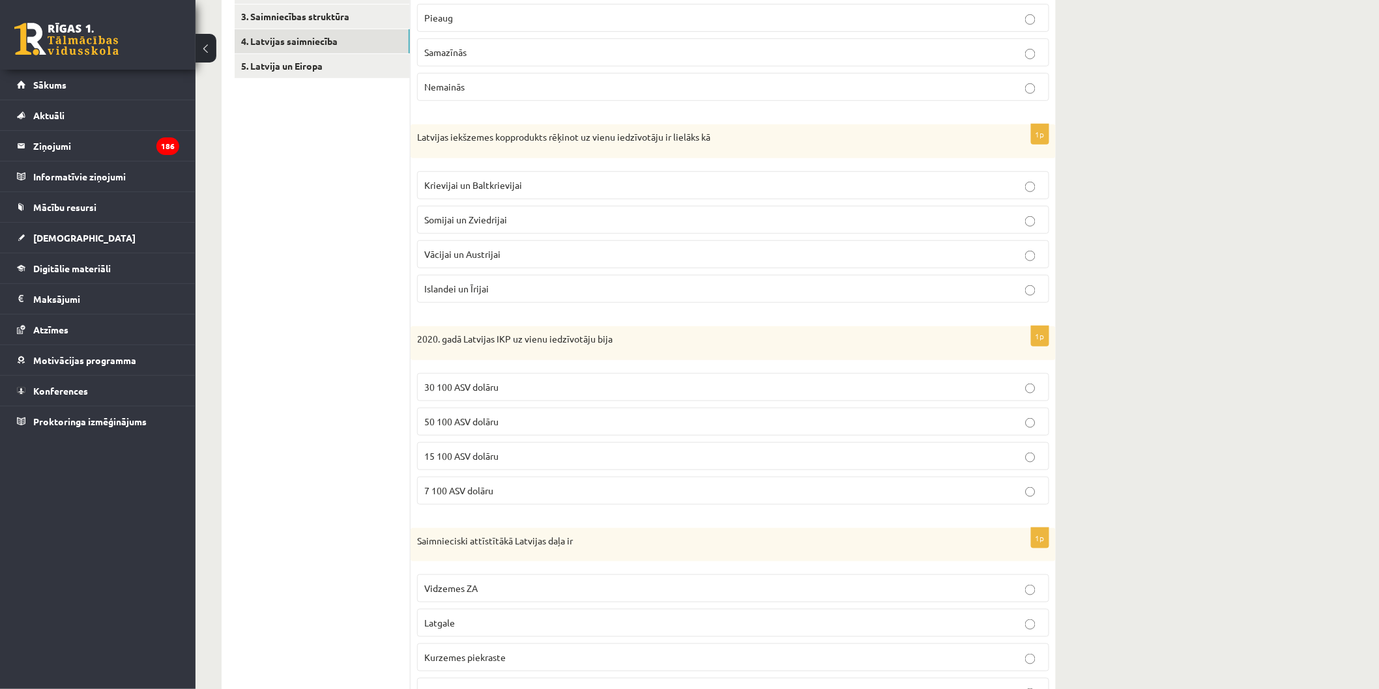
click at [544, 191] on p "Krievijai un Baltkrievijai" at bounding box center [733, 186] width 618 height 14
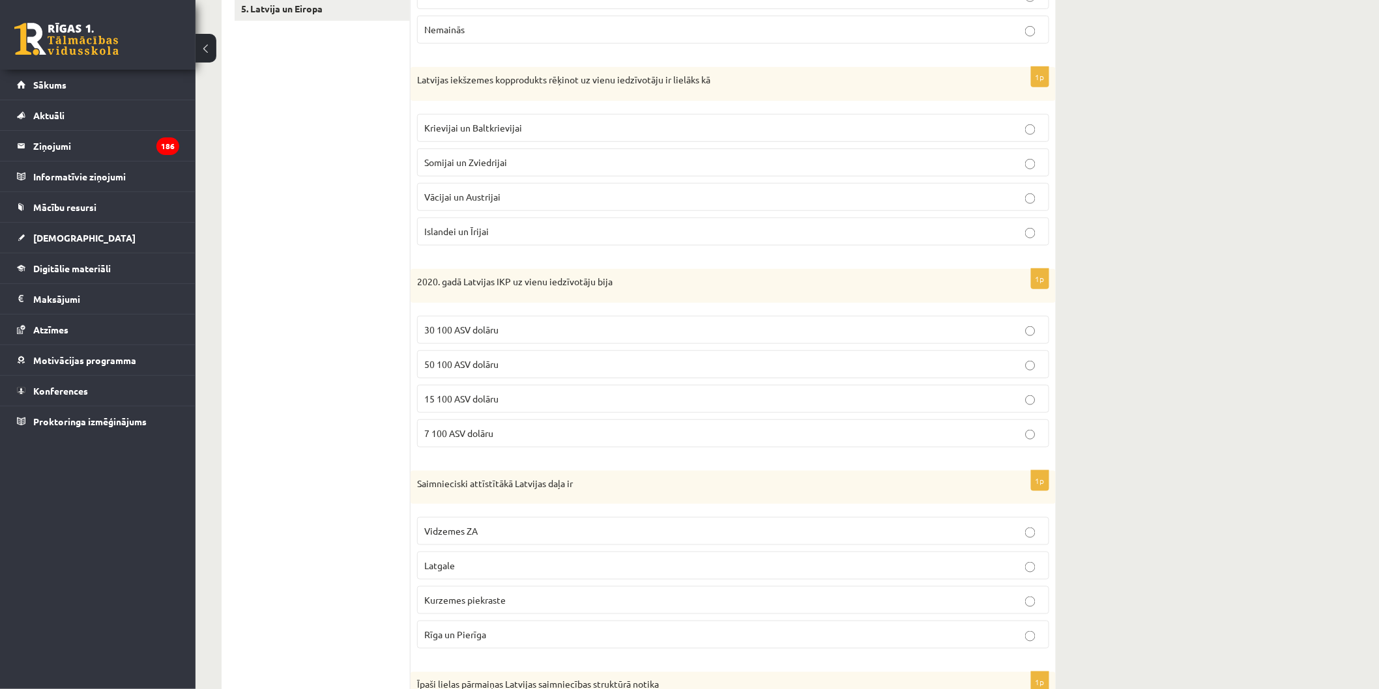
scroll to position [434, 0]
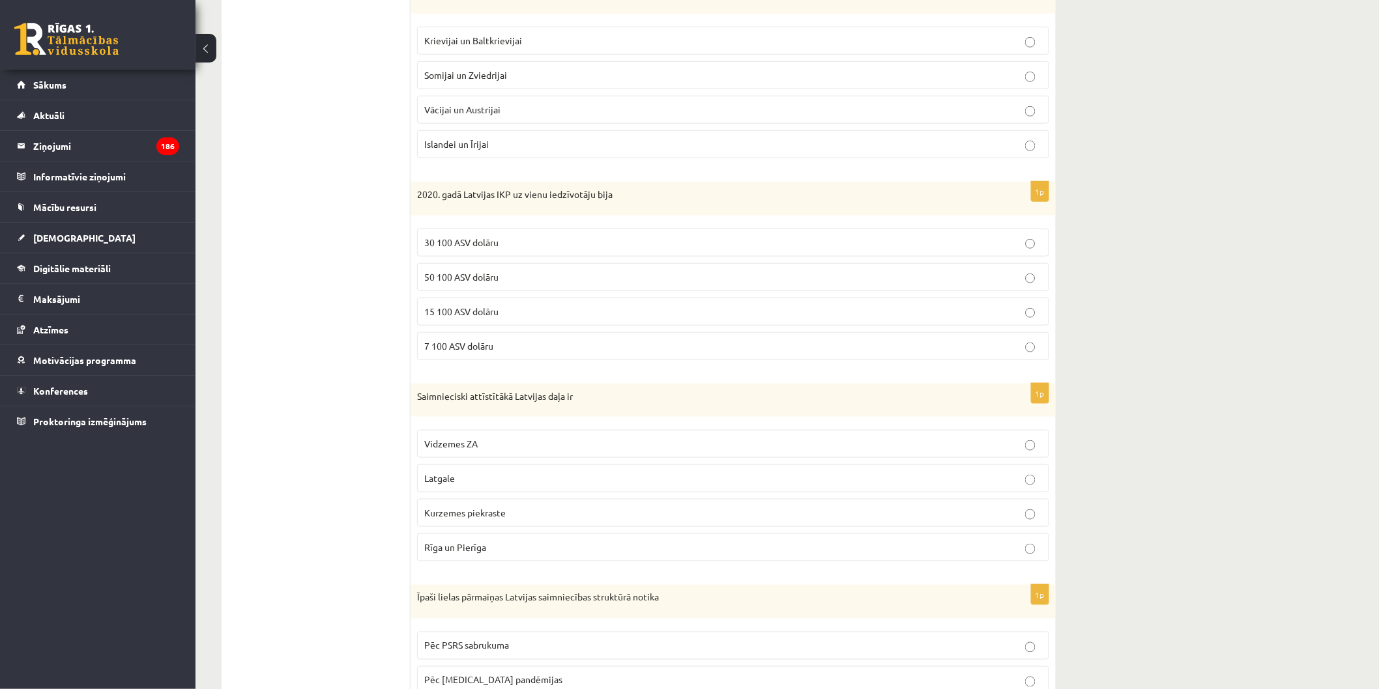
click at [704, 315] on p "15 100 ASV dolāru" at bounding box center [733, 312] width 618 height 14
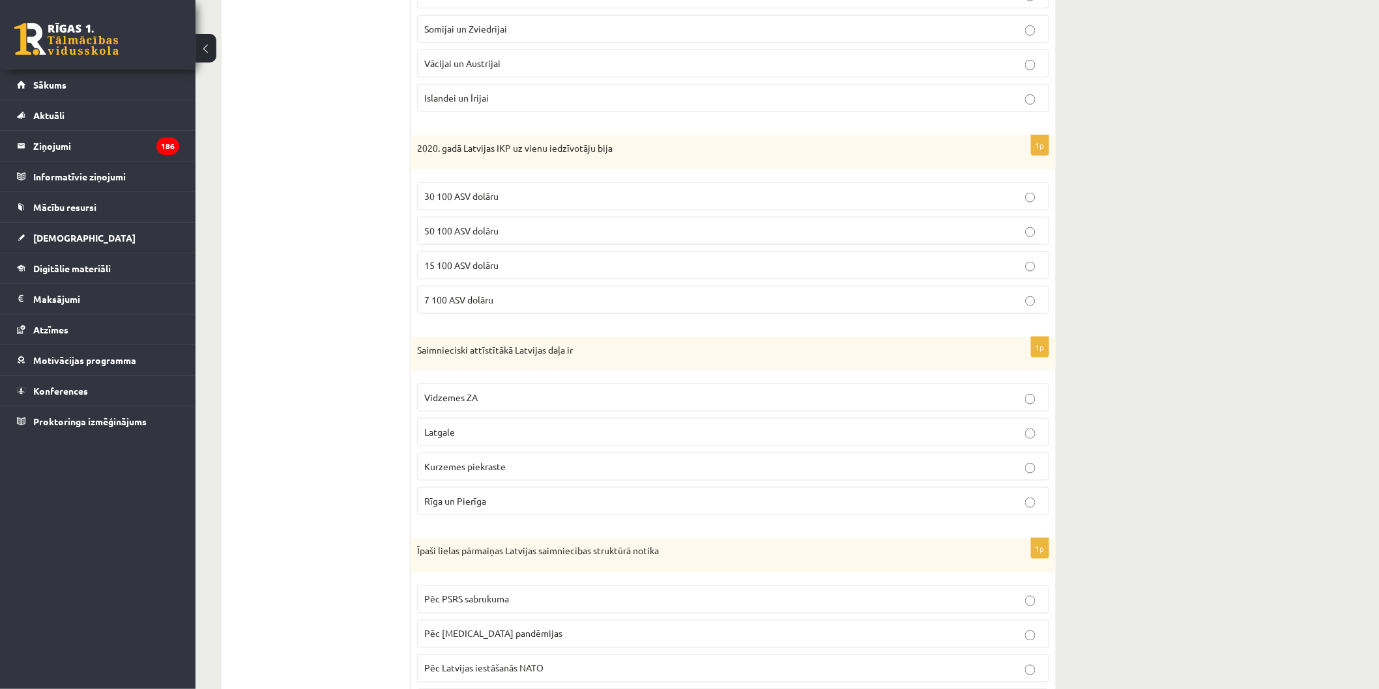
scroll to position [506, 0]
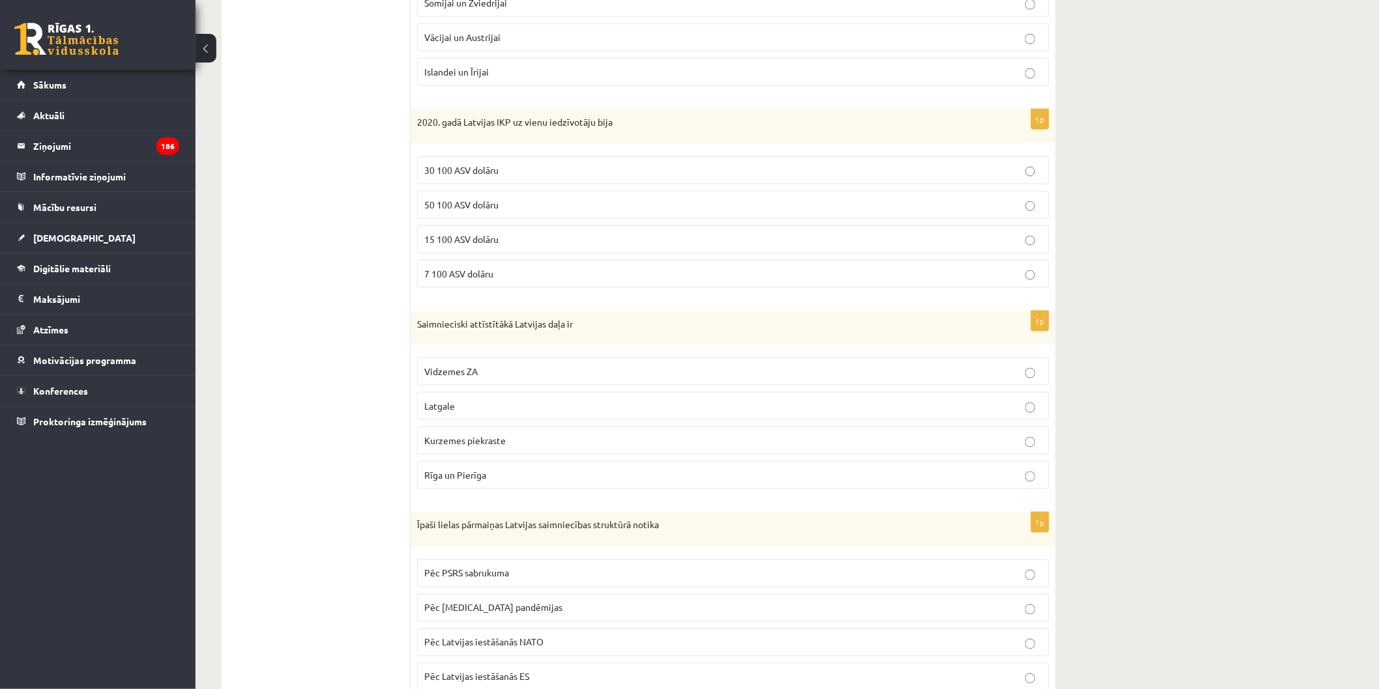
click at [665, 466] on label "Rīga un Pierīga" at bounding box center [733, 475] width 632 height 28
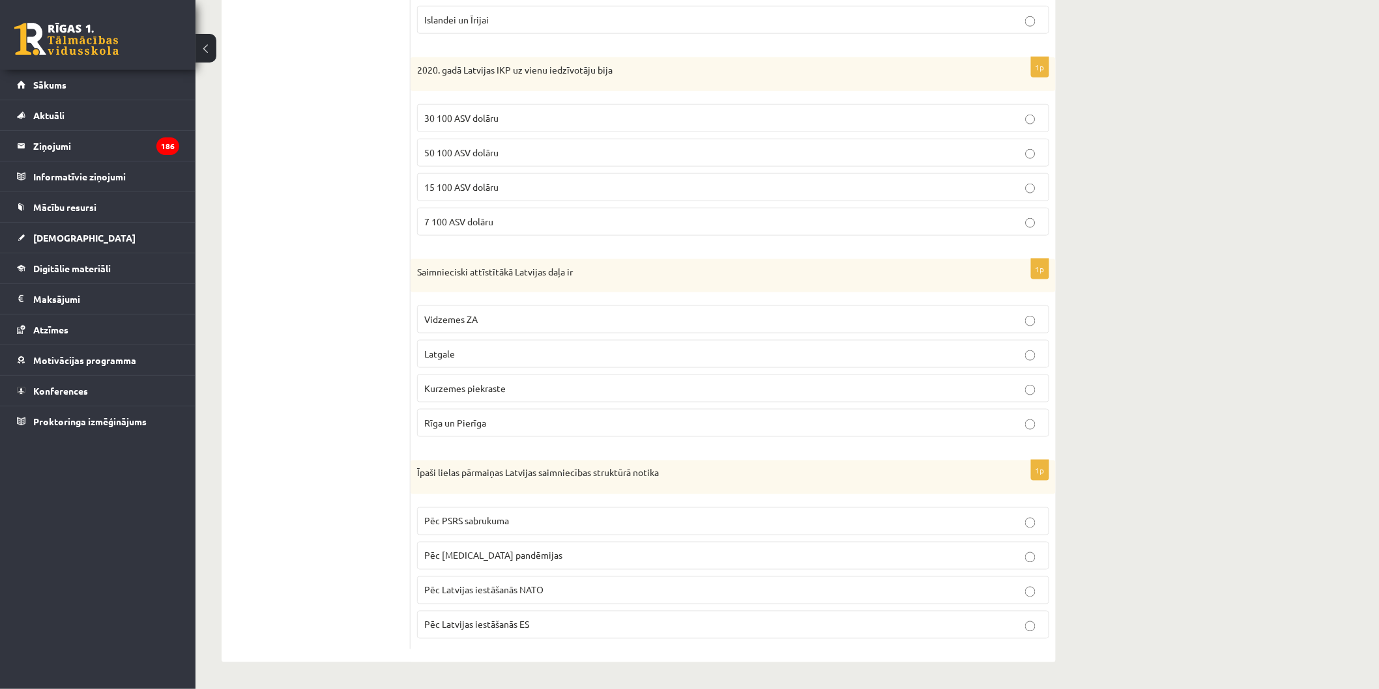
click at [701, 519] on p "Pēc PSRS sabrukuma" at bounding box center [733, 522] width 618 height 14
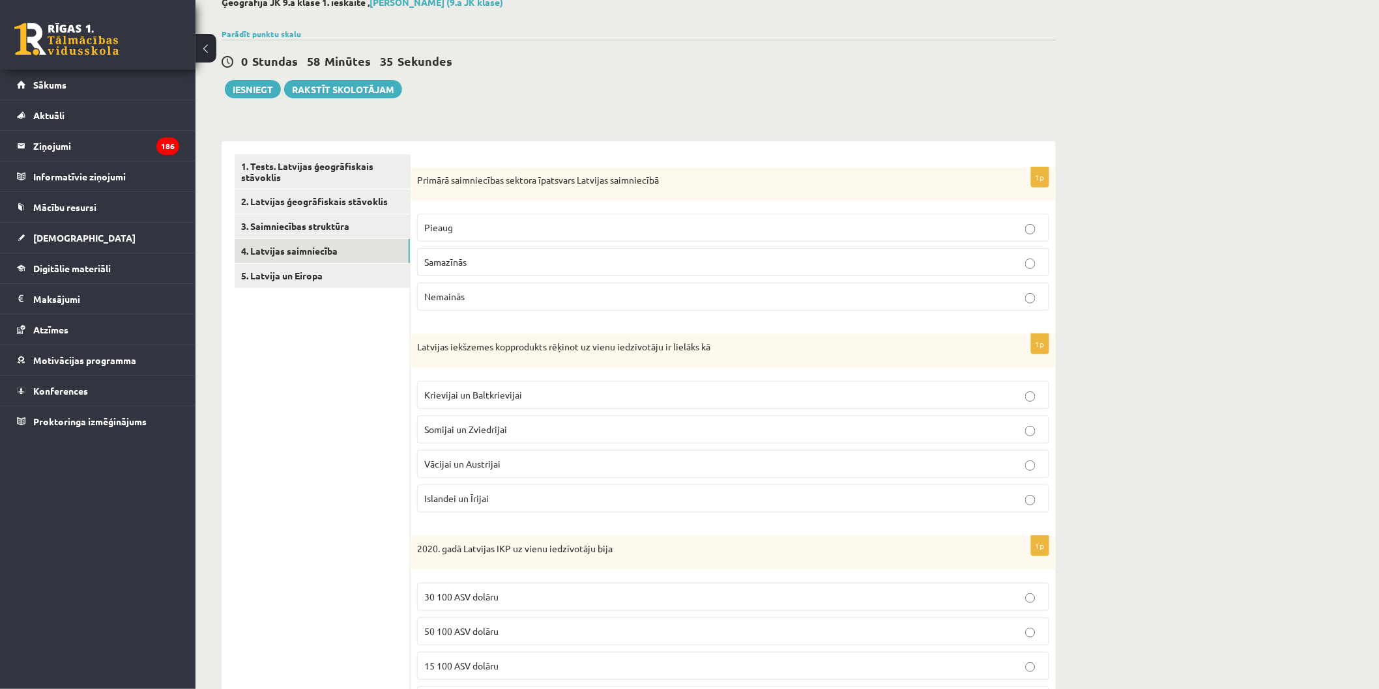
scroll to position [0, 0]
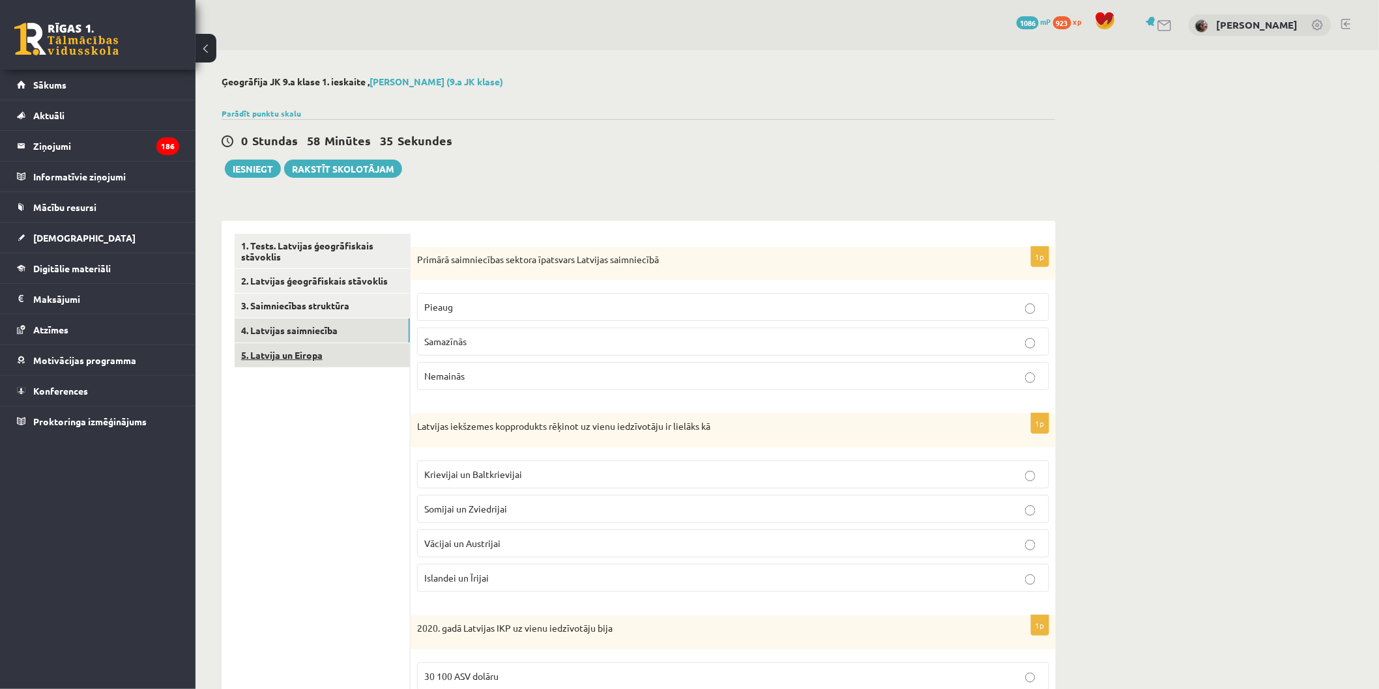
click at [362, 351] on link "5. Latvija un Eiropa" at bounding box center [322, 355] width 175 height 24
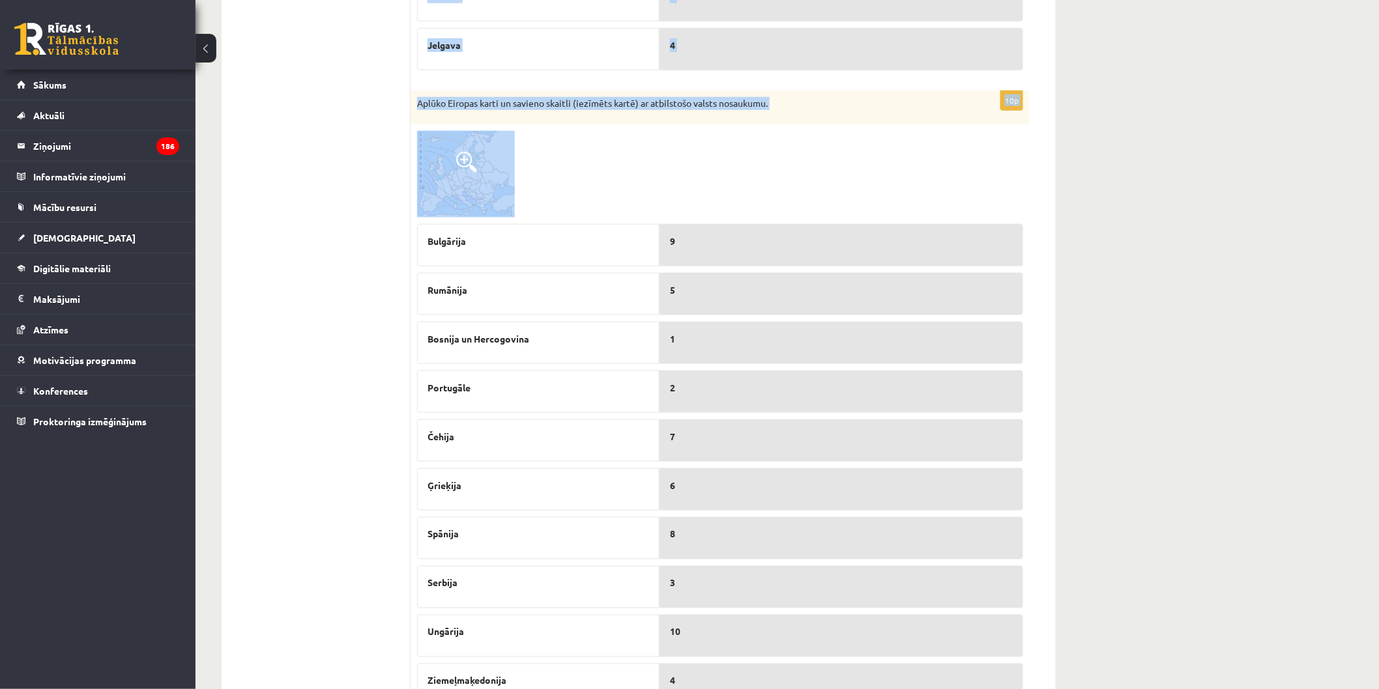
scroll to position [586, 0]
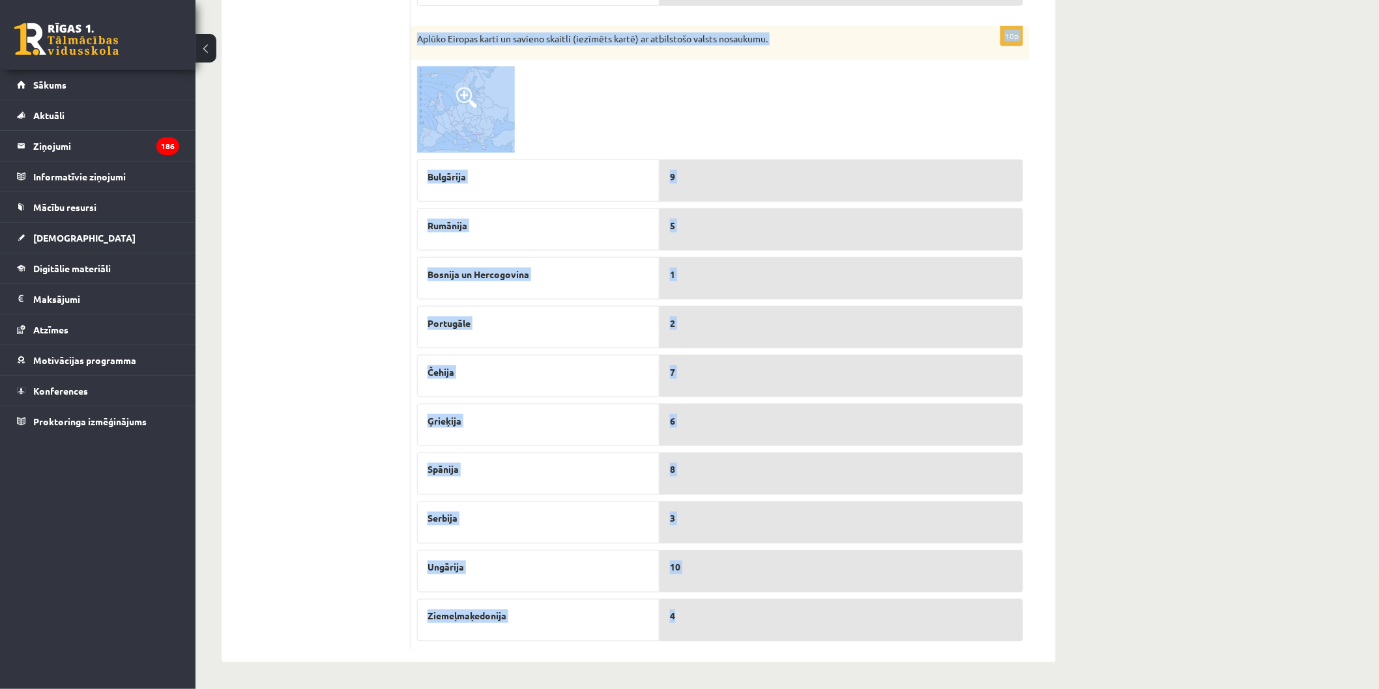
drag, startPoint x: 418, startPoint y: 250, endPoint x: 930, endPoint y: 614, distance: 627.6
click at [930, 614] on form "5p Aplūko Latvijas karti un savieno skaitli (iezīmēts kartē) ar atbilstošo pils…" at bounding box center [733, 148] width 619 height 1002
copy form "Aplūko Latvijas karti un savieno skaitli (iezīmēts kartē) ar atbilstošo pilsēta…"
drag, startPoint x: 637, startPoint y: 91, endPoint x: 634, endPoint y: 103, distance: 12.2
click at [637, 92] on div at bounding box center [720, 109] width 606 height 87
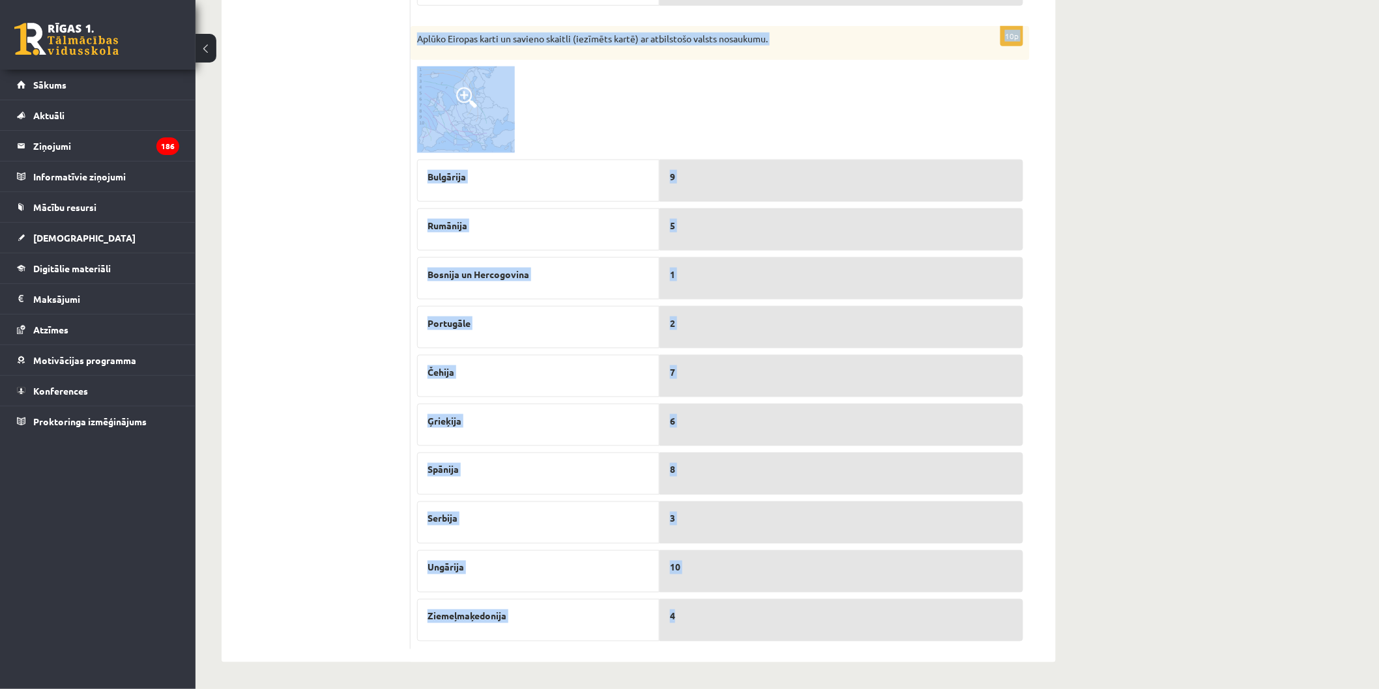
drag, startPoint x: 656, startPoint y: 123, endPoint x: 640, endPoint y: 118, distance: 16.3
click at [654, 123] on div at bounding box center [720, 109] width 606 height 87
click at [637, 115] on div at bounding box center [720, 109] width 606 height 87
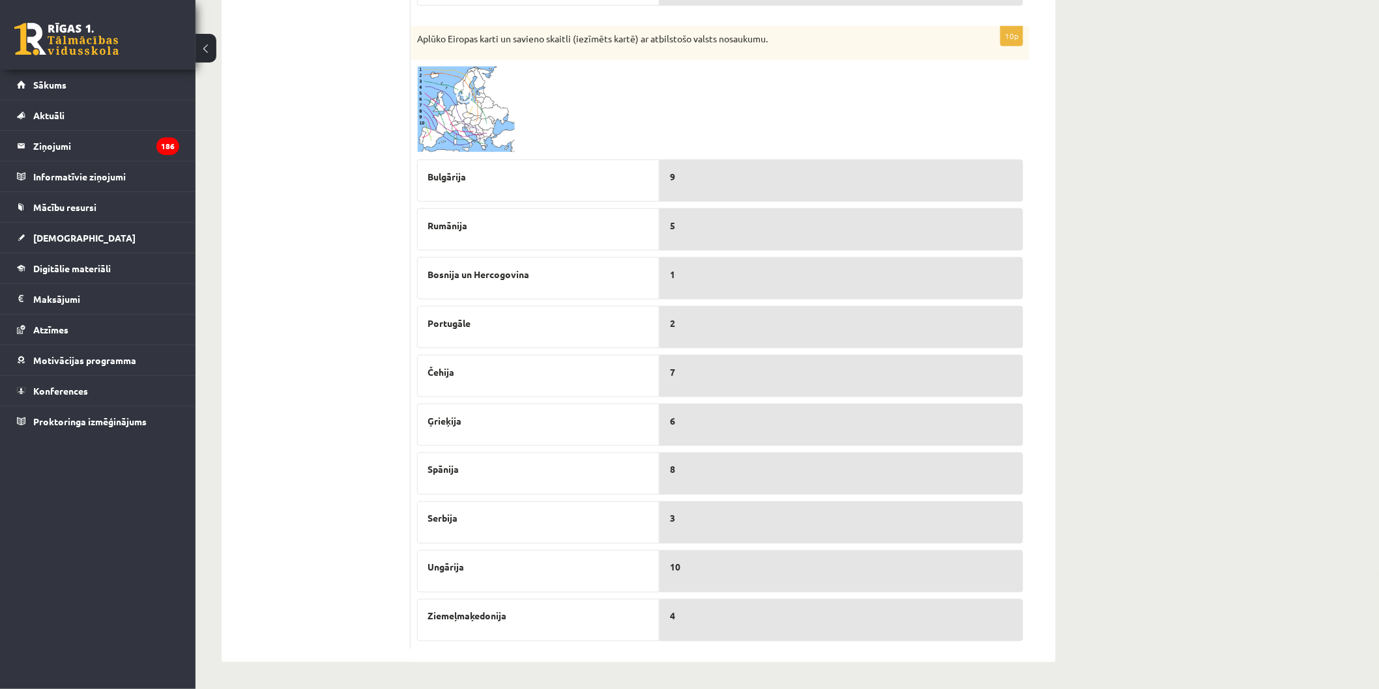
drag, startPoint x: 631, startPoint y: 116, endPoint x: 623, endPoint y: 115, distance: 7.8
click at [624, 115] on div at bounding box center [720, 109] width 606 height 87
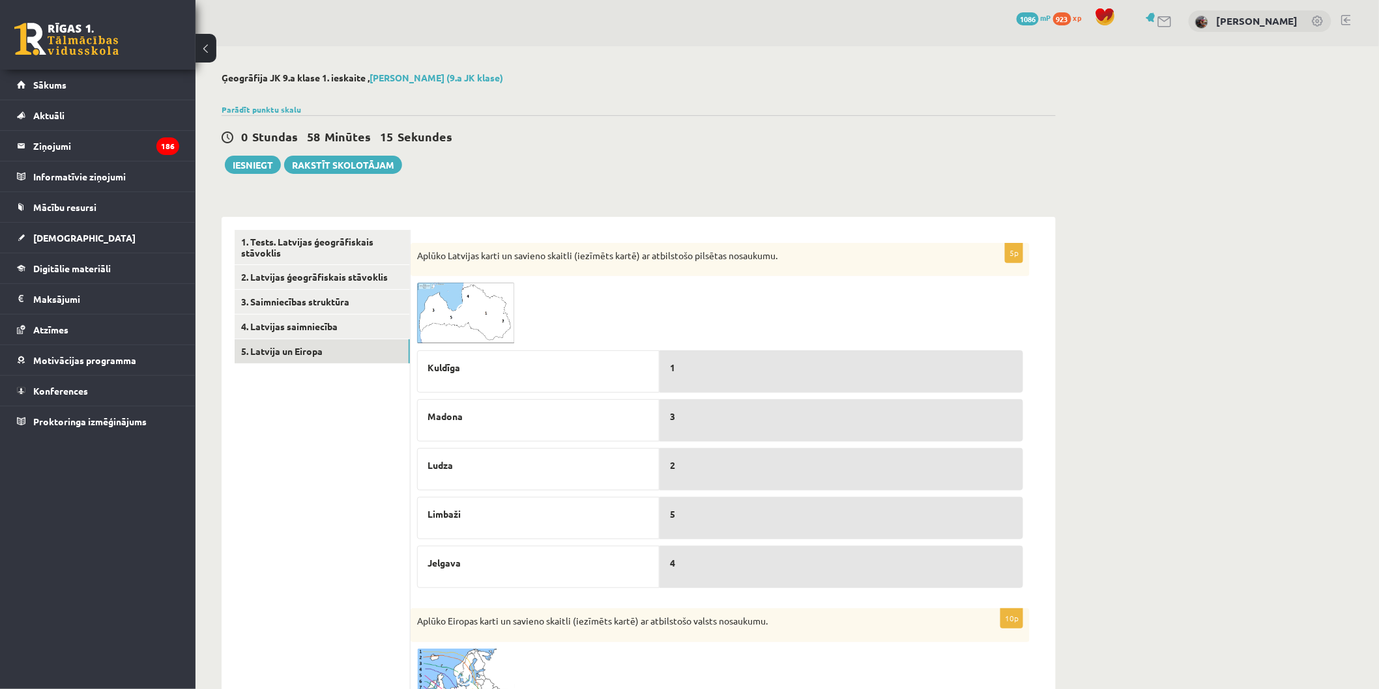
scroll to position [0, 0]
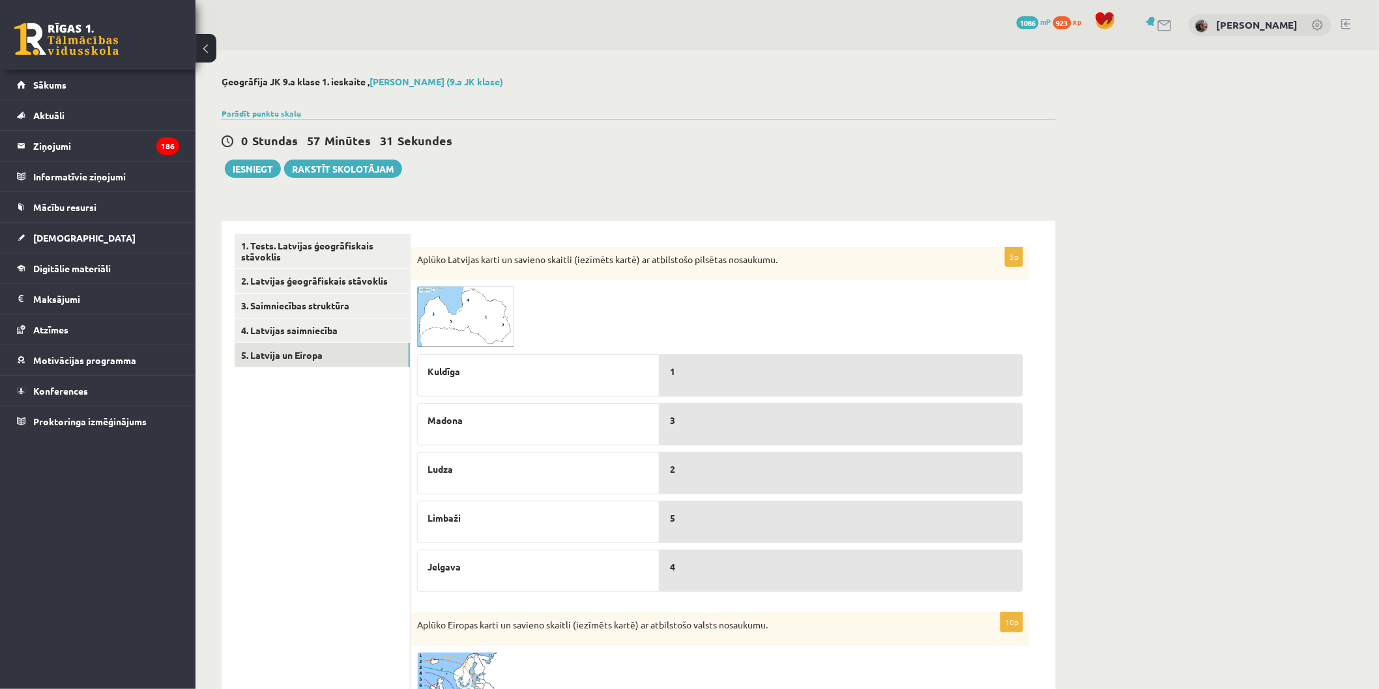
drag, startPoint x: 581, startPoint y: 442, endPoint x: 583, endPoint y: 412, distance: 29.4
click at [584, 440] on div "Madona" at bounding box center [538, 424] width 242 height 42
drag, startPoint x: 568, startPoint y: 431, endPoint x: 567, endPoint y: 451, distance: 19.6
click at [567, 451] on div "Kuldīga Madona Ludza Limbaži Jelgava" at bounding box center [538, 470] width 242 height 244
drag, startPoint x: 712, startPoint y: 544, endPoint x: 704, endPoint y: 525, distance: 20.5
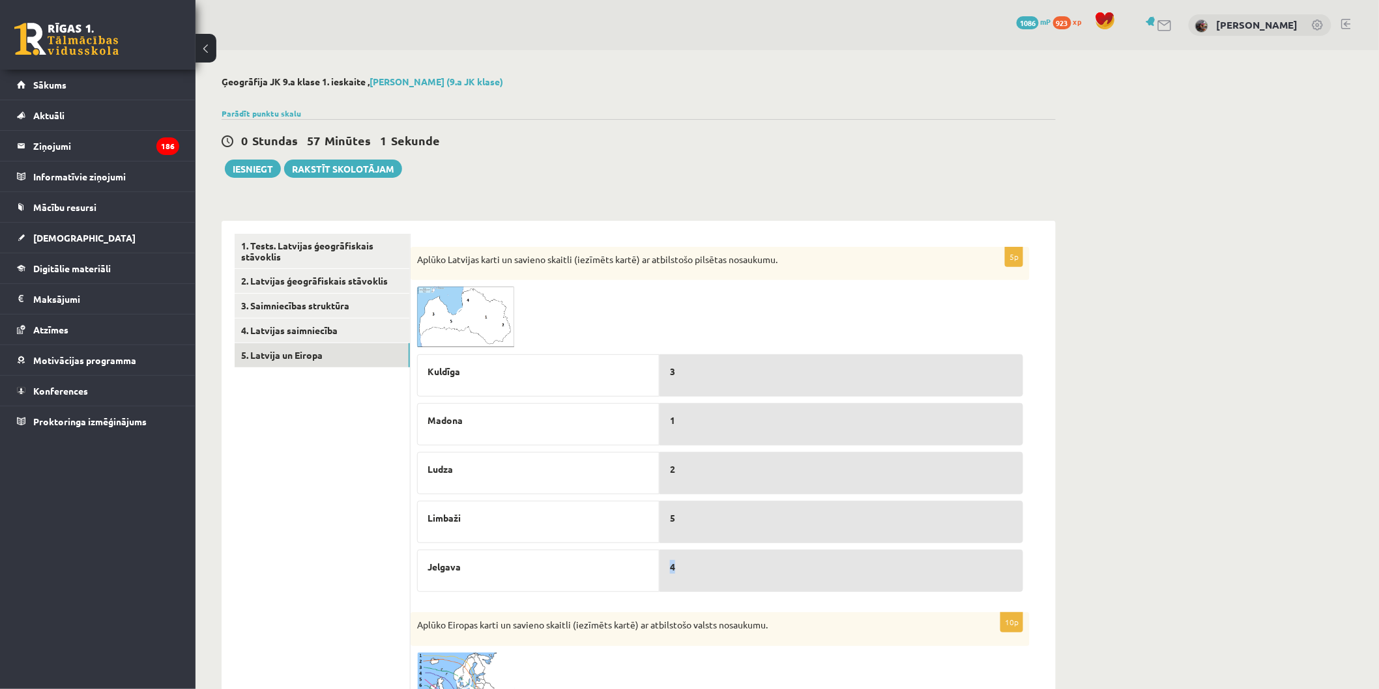
click at [704, 530] on div "3 1 2 5 4" at bounding box center [841, 470] width 364 height 245
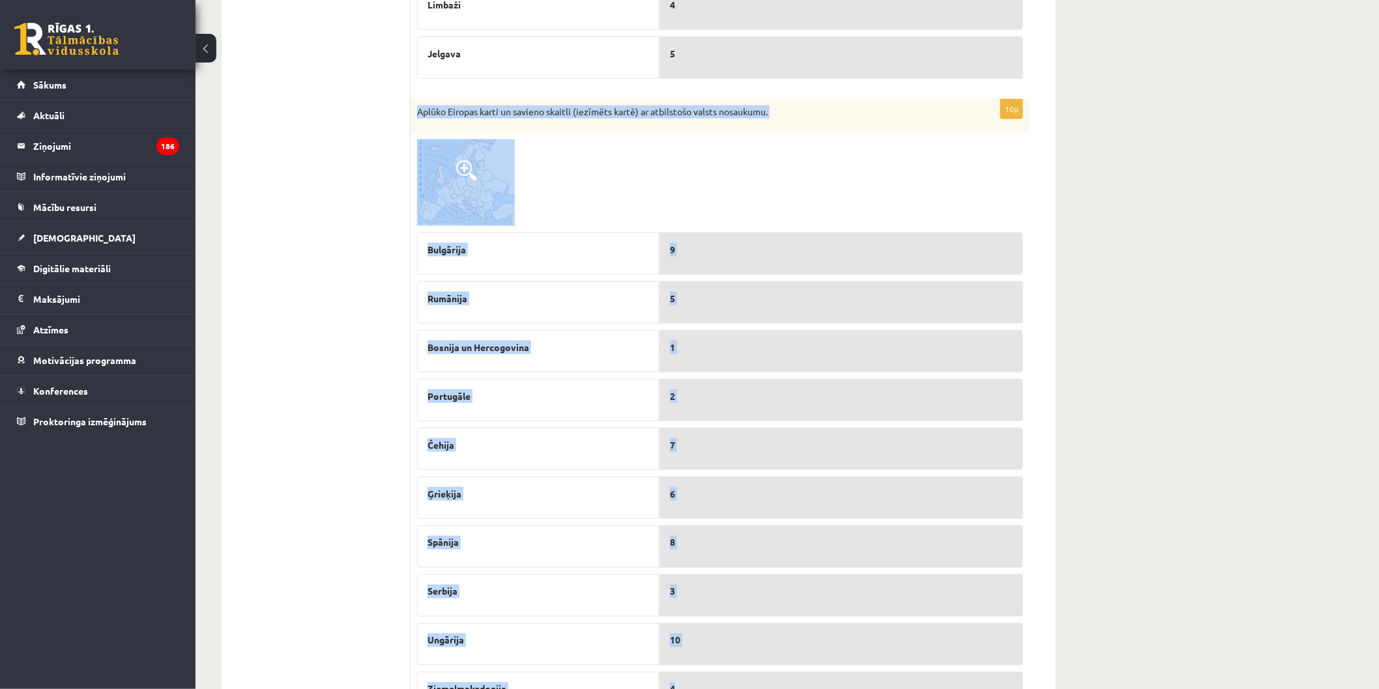
scroll to position [586, 0]
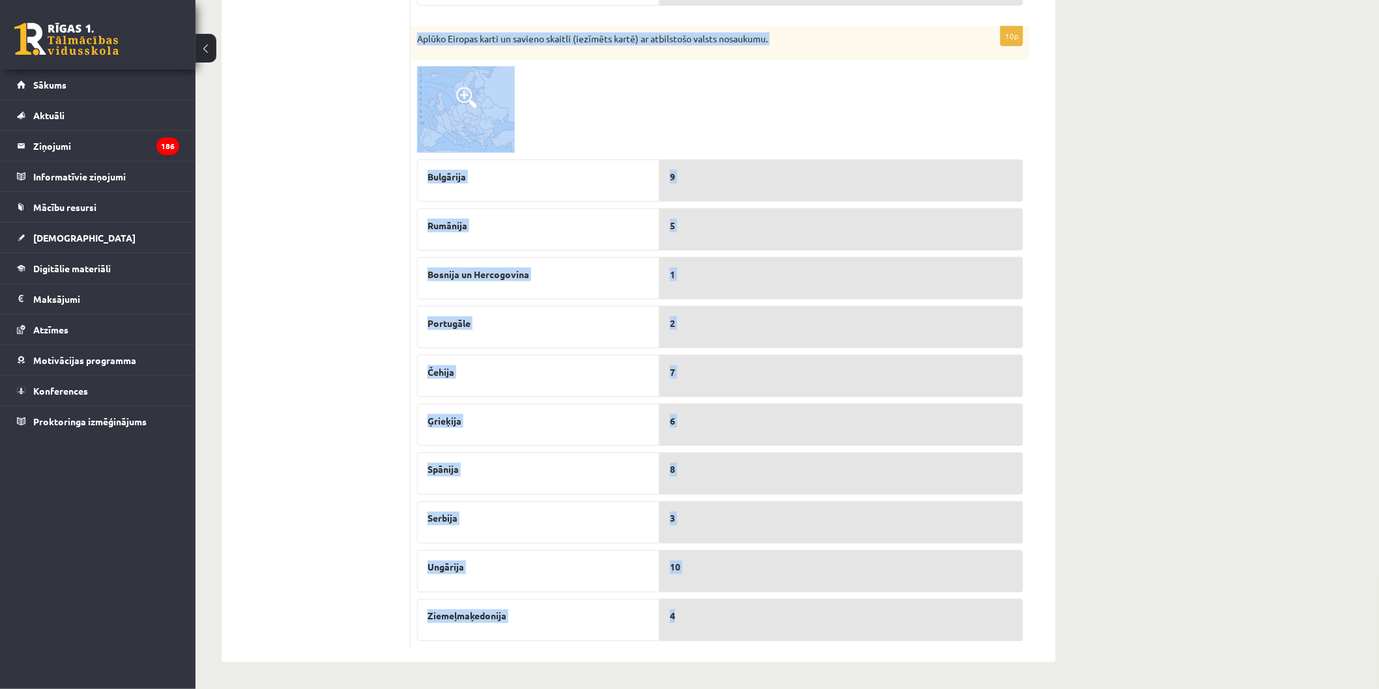
drag, startPoint x: 413, startPoint y: 103, endPoint x: 799, endPoint y: 629, distance: 652.7
click at [799, 629] on div "10p Aplūko Eiropas karti un savieno skaitli (iezīmēts kartē) ar atbilstošo vals…" at bounding box center [720, 338] width 619 height 624
copy div "Aplūko Eiropas karti un savieno skaitli (iezīmēts kartē) ar atbilstošo valsts n…"
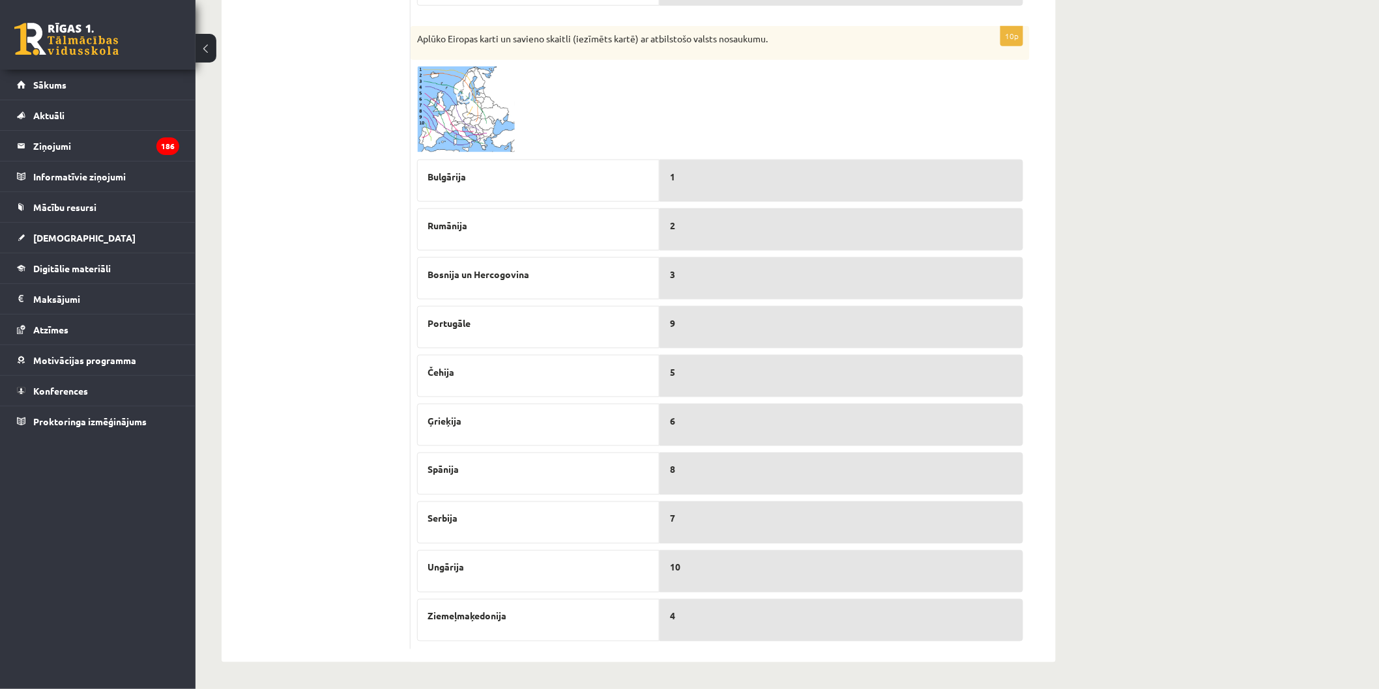
click at [721, 506] on div "7" at bounding box center [841, 523] width 364 height 42
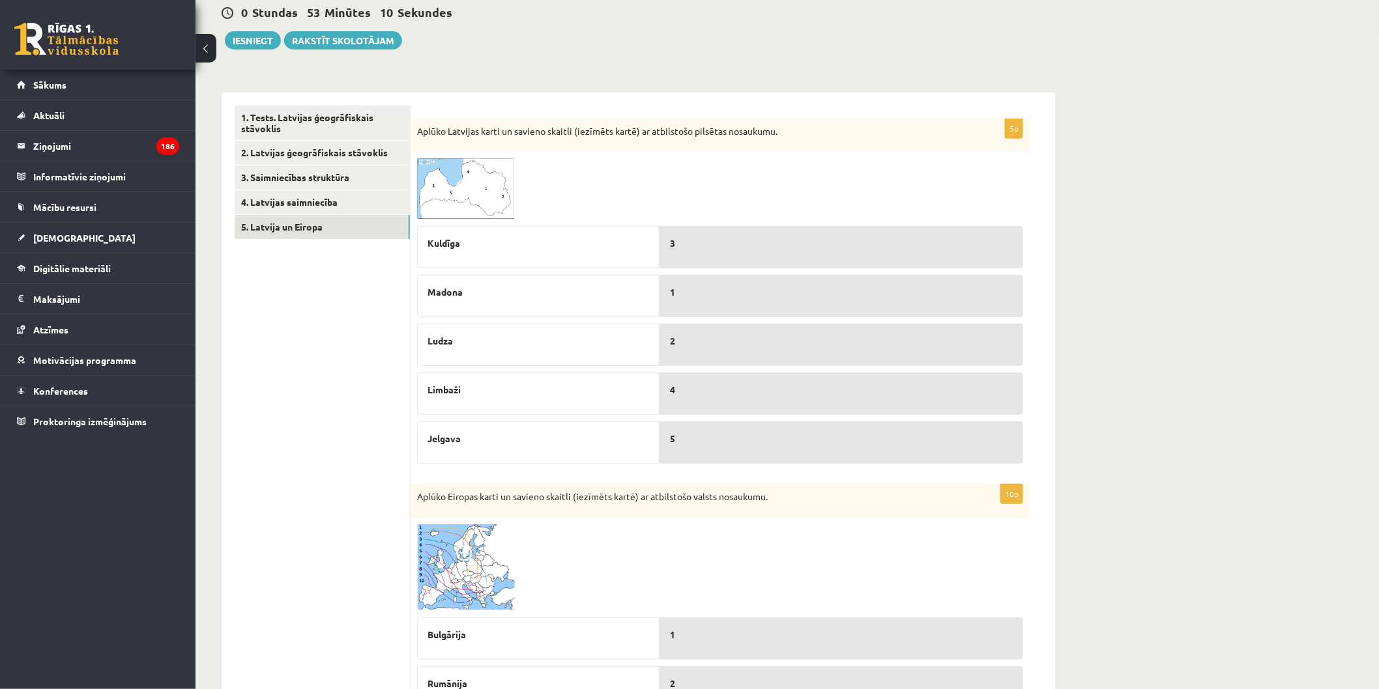
scroll to position [0, 0]
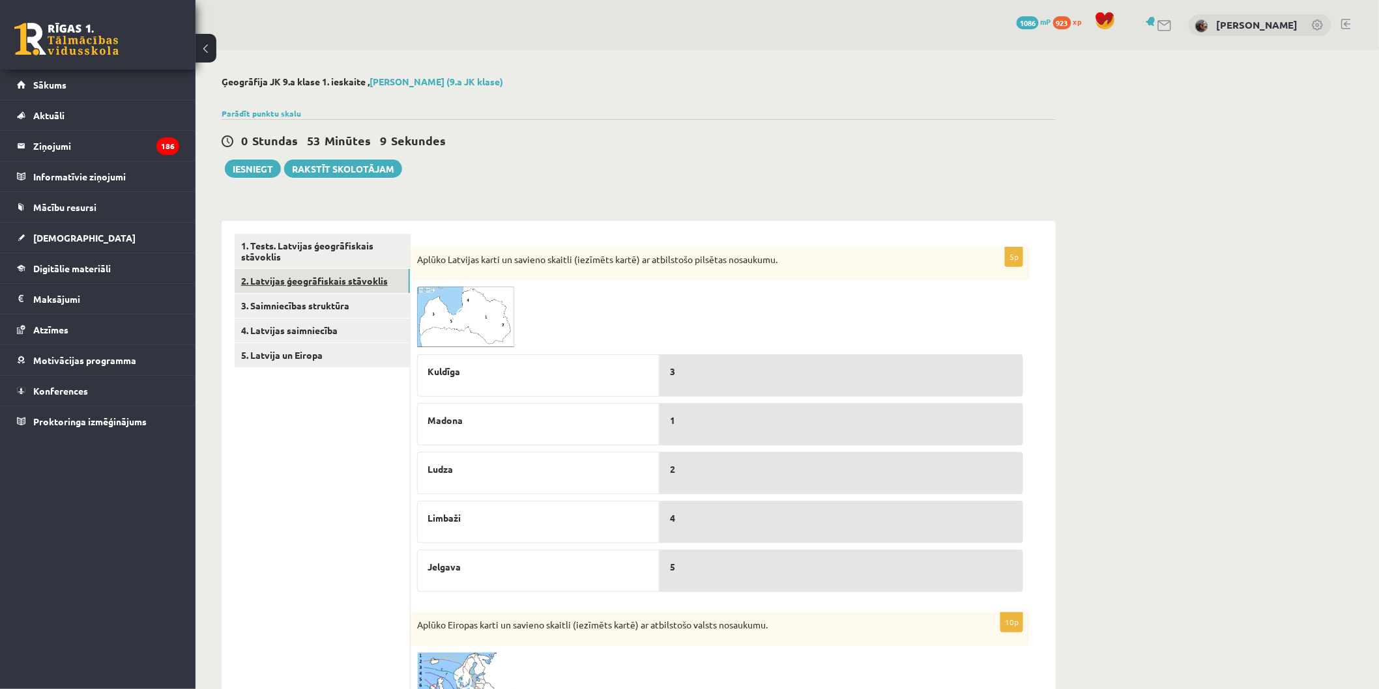
click at [366, 274] on link "2. Latvijas ģeogrāfiskais stāvoklis" at bounding box center [322, 281] width 175 height 24
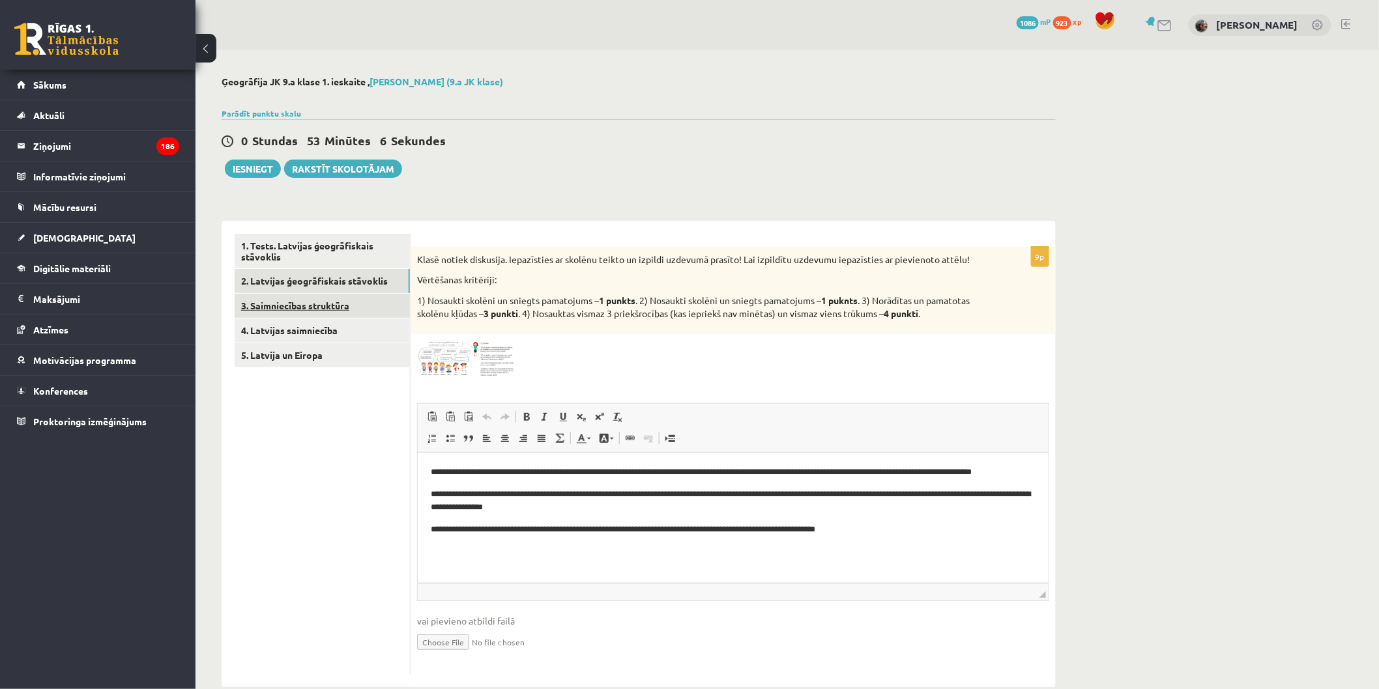
click at [342, 301] on link "3. Saimniecības struktūra" at bounding box center [322, 306] width 175 height 24
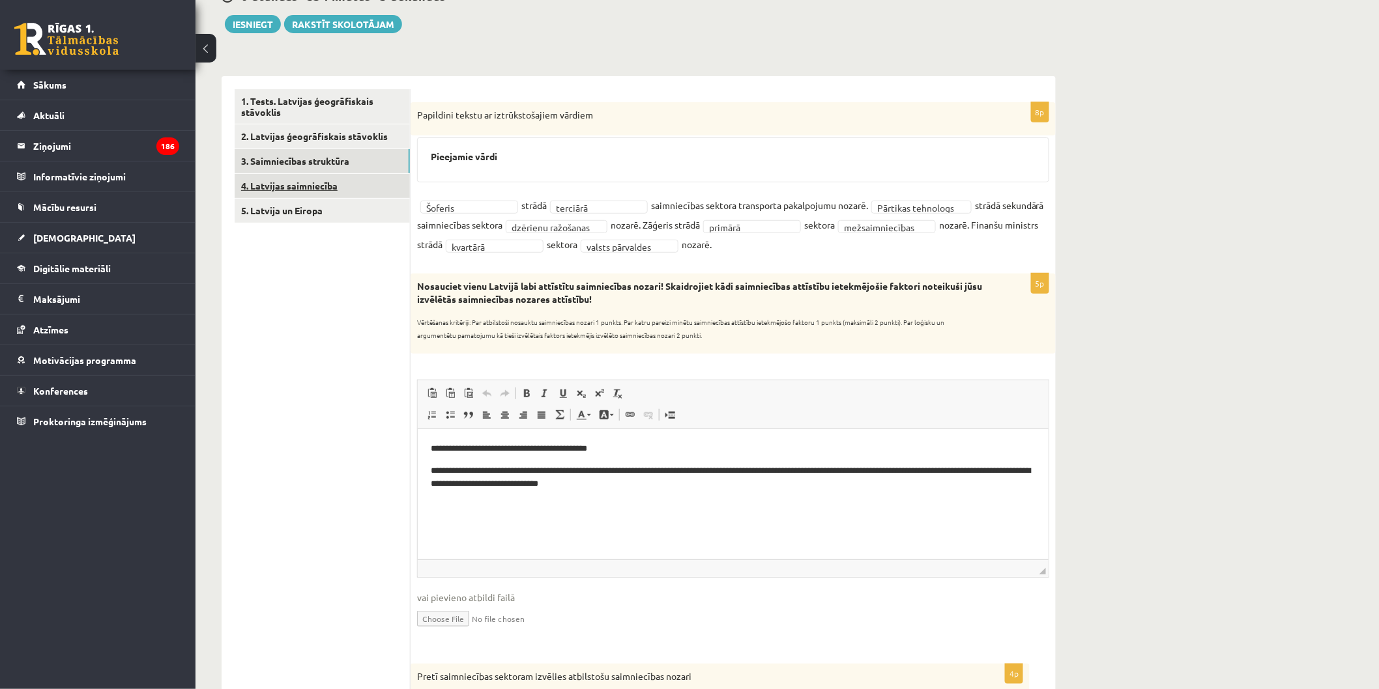
click at [313, 189] on link "4. Latvijas saimniecība" at bounding box center [322, 186] width 175 height 24
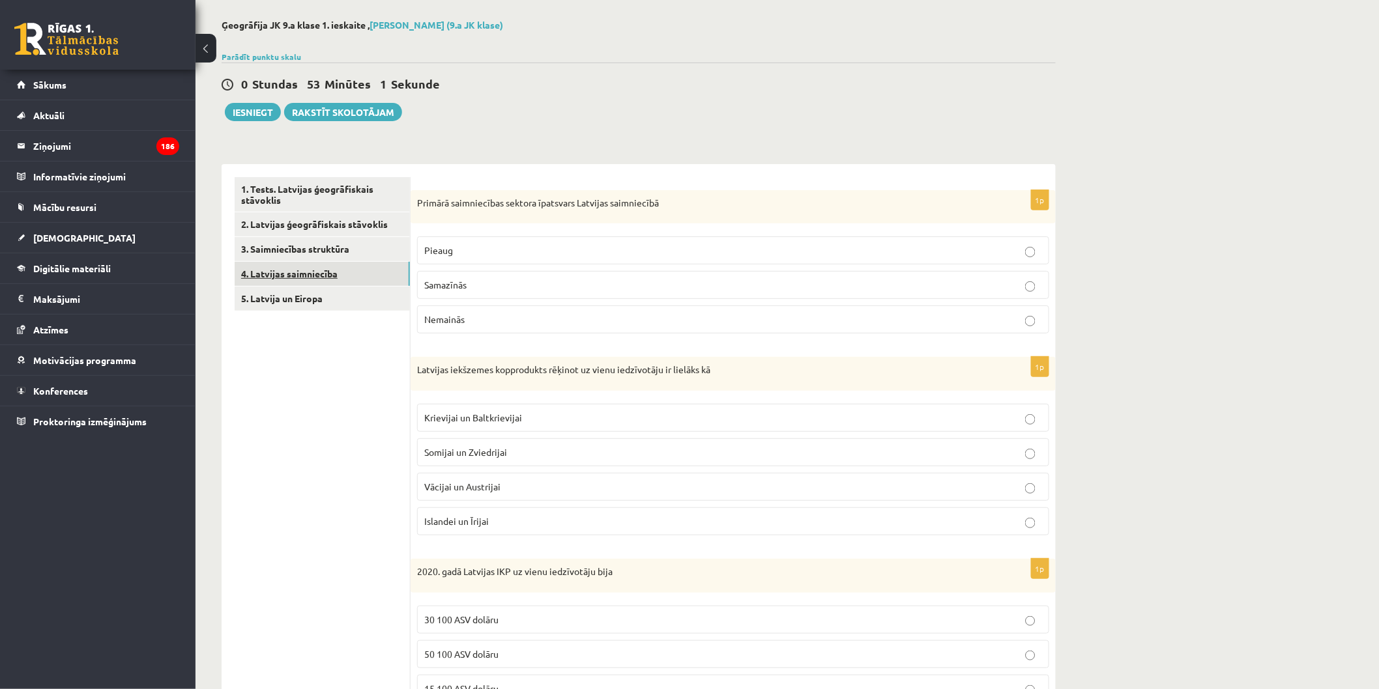
scroll to position [53, 0]
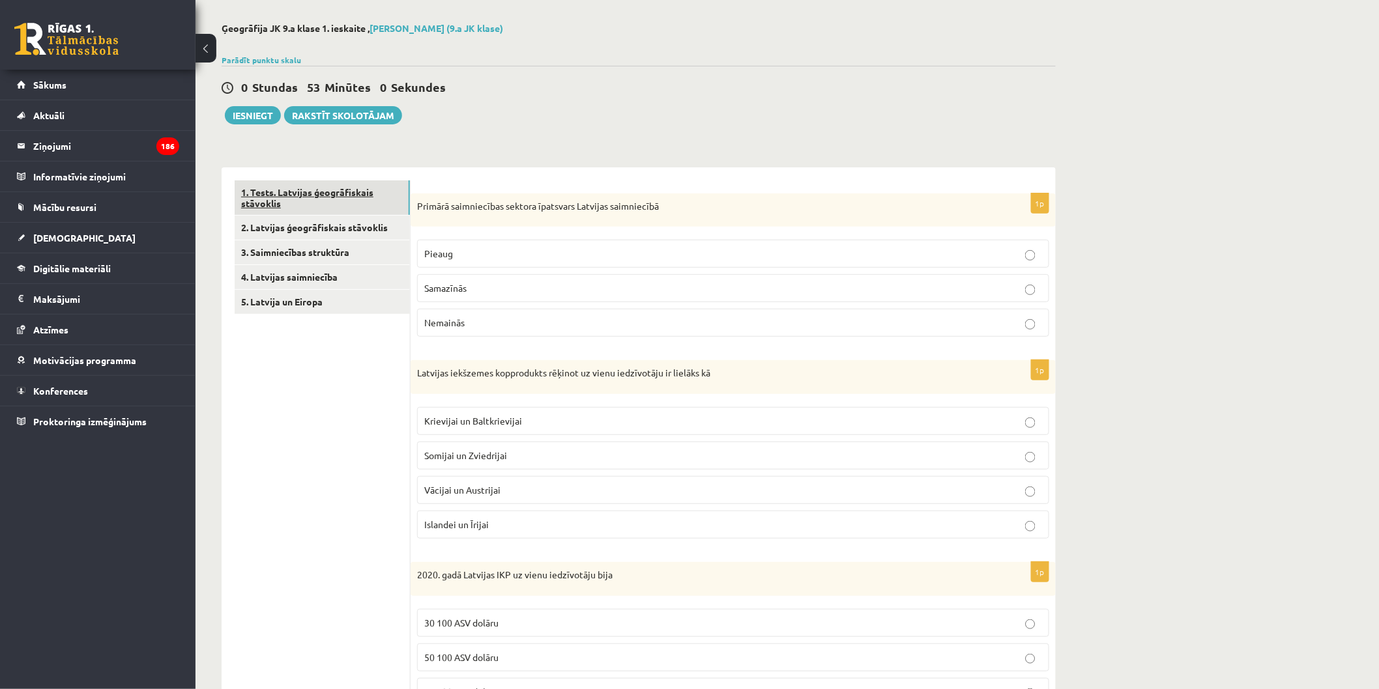
click at [355, 190] on link "1. Tests. Latvijas ģeogrāfiskais stāvoklis" at bounding box center [322, 198] width 175 height 35
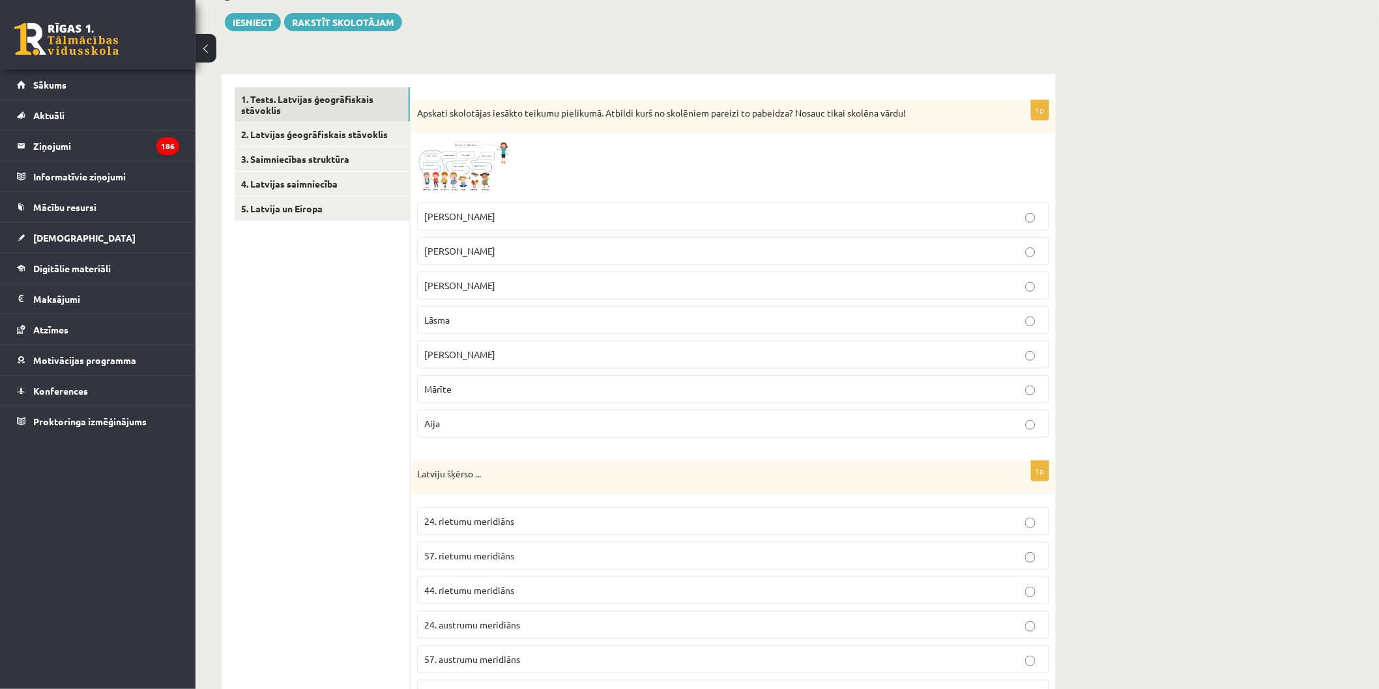
scroll to position [0, 0]
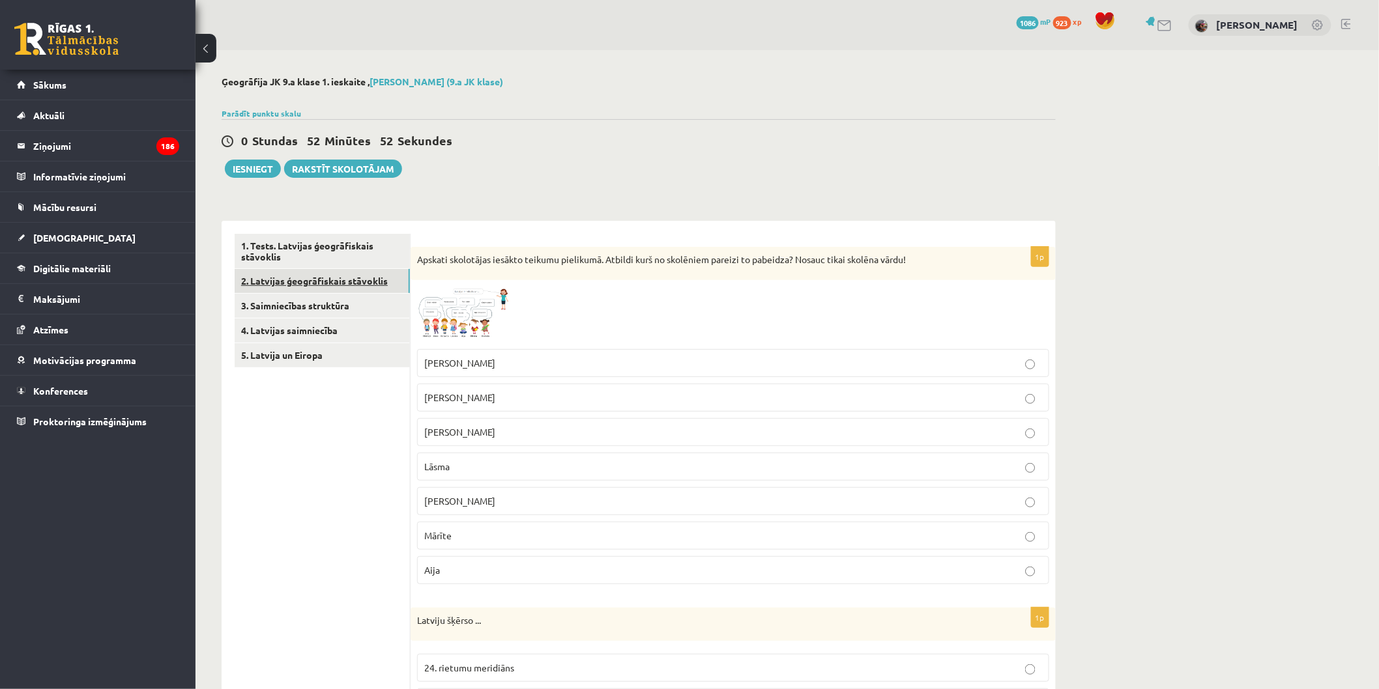
click at [323, 283] on link "2. Latvijas ģeogrāfiskais stāvoklis" at bounding box center [322, 281] width 175 height 24
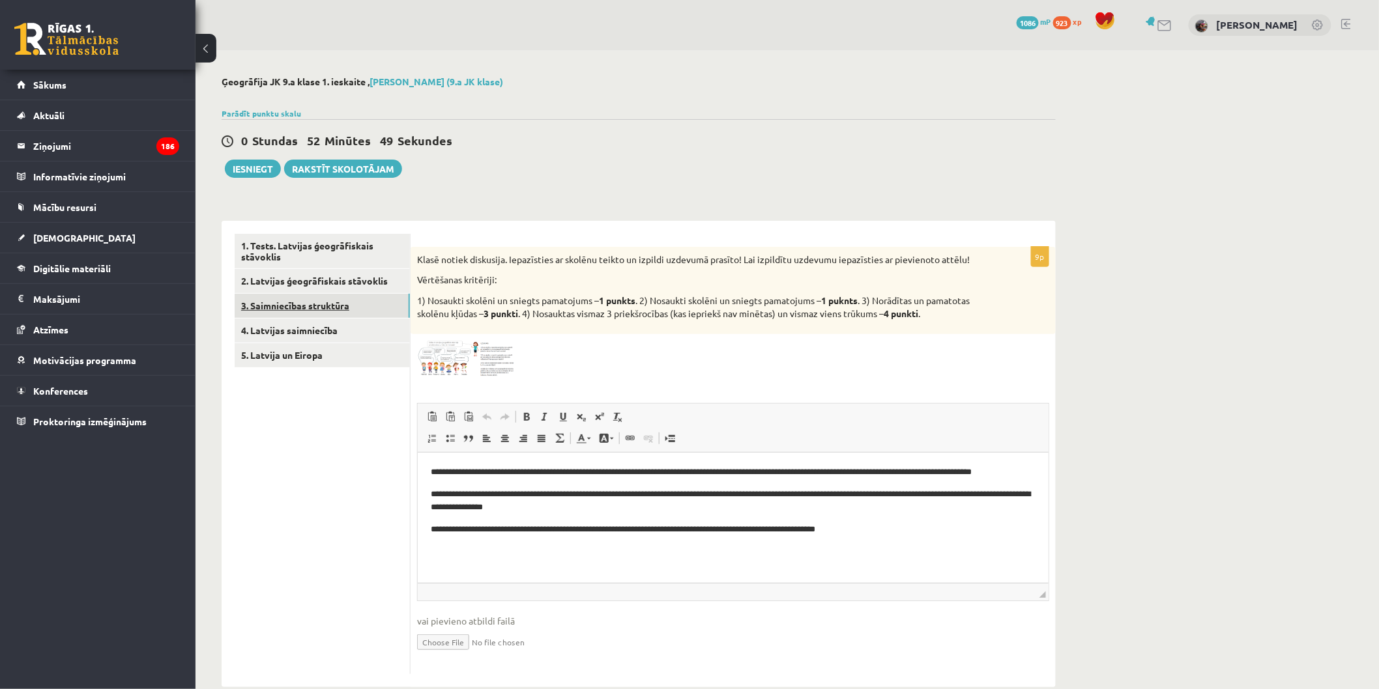
click at [318, 305] on link "3. Saimniecības struktūra" at bounding box center [322, 306] width 175 height 24
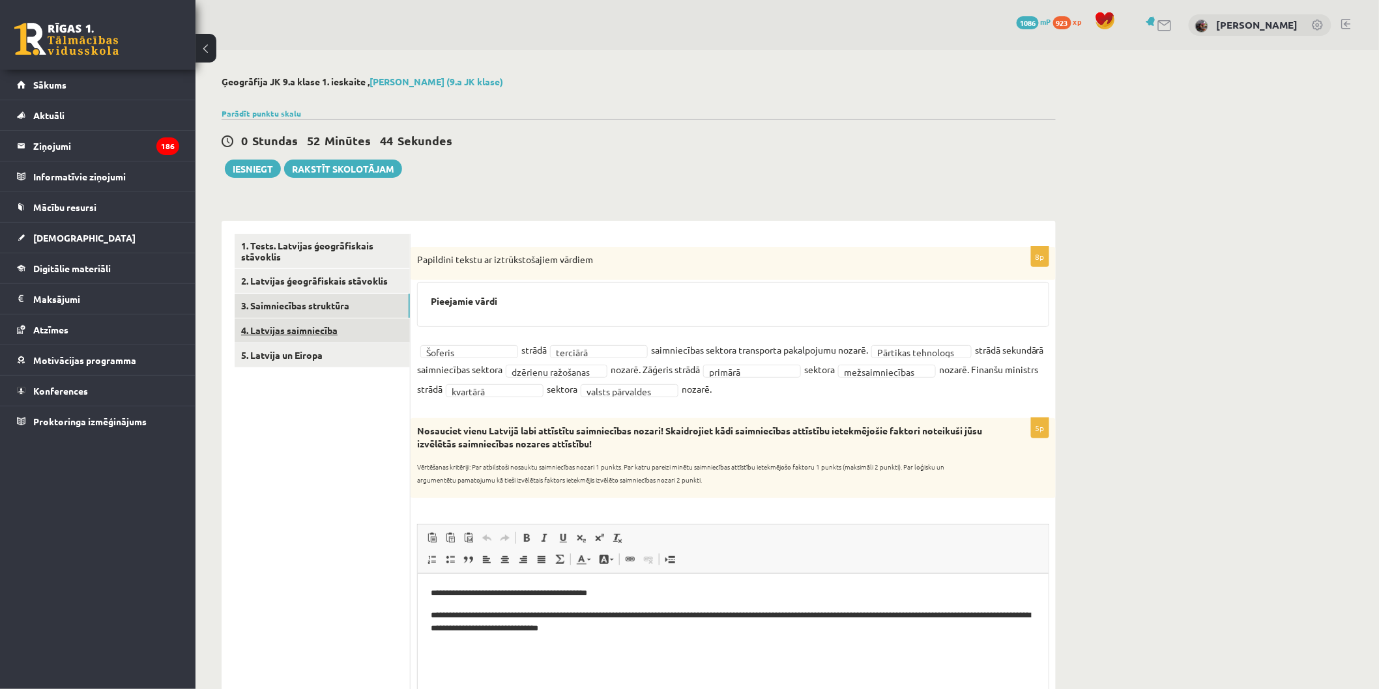
click at [348, 326] on link "4. Latvijas saimniecība" at bounding box center [322, 331] width 175 height 24
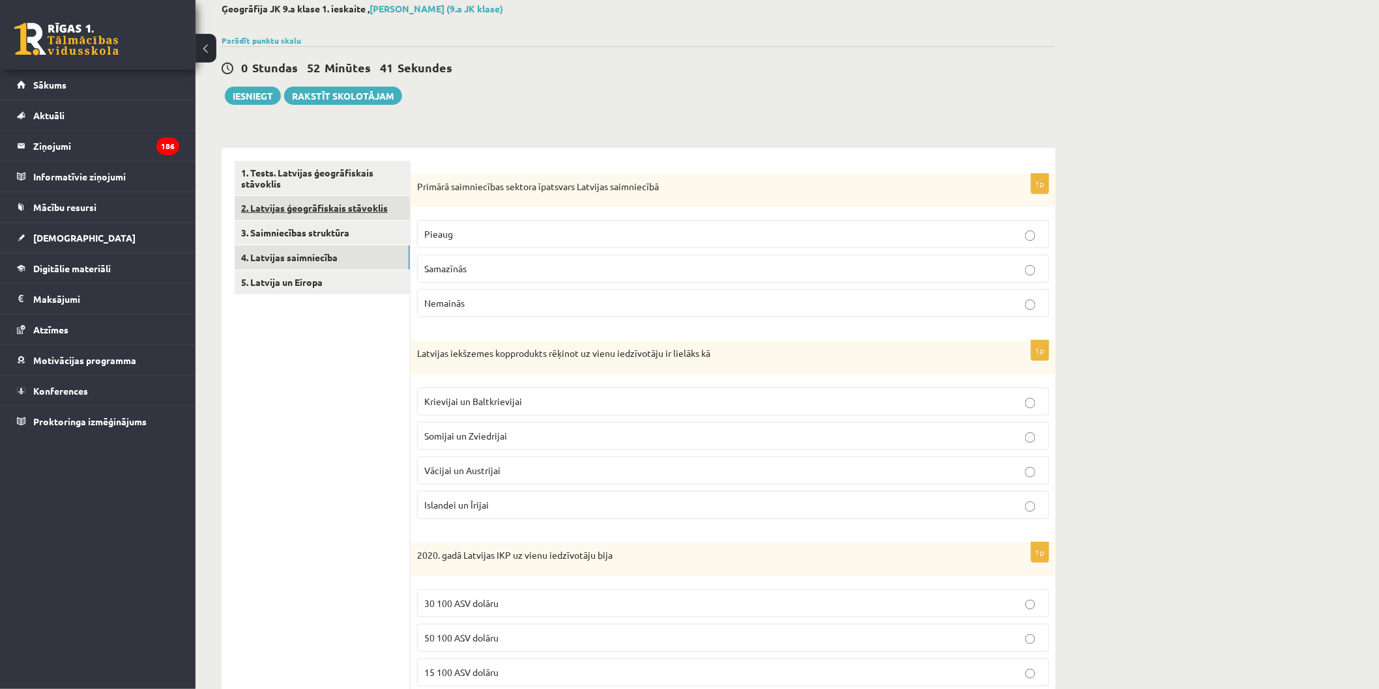
scroll to position [72, 0]
click at [289, 276] on link "5. Latvija un Eiropa" at bounding box center [322, 283] width 175 height 24
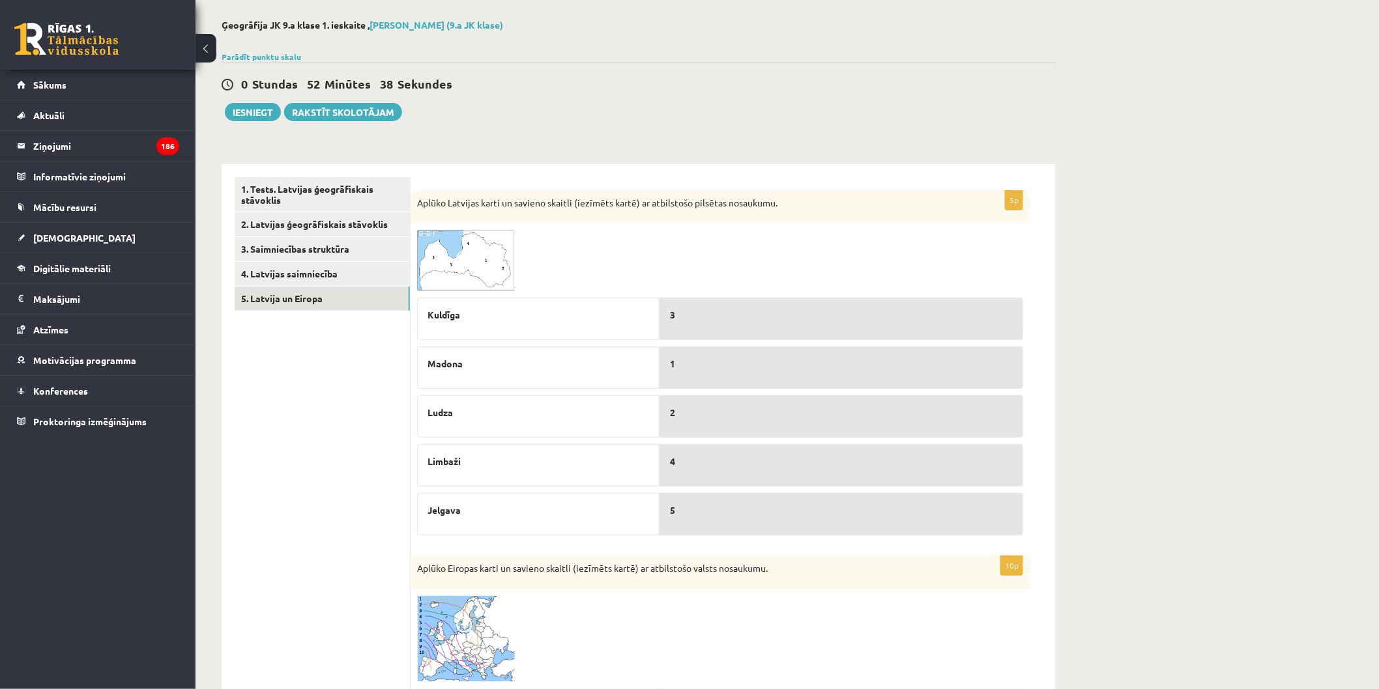
scroll to position [0, 0]
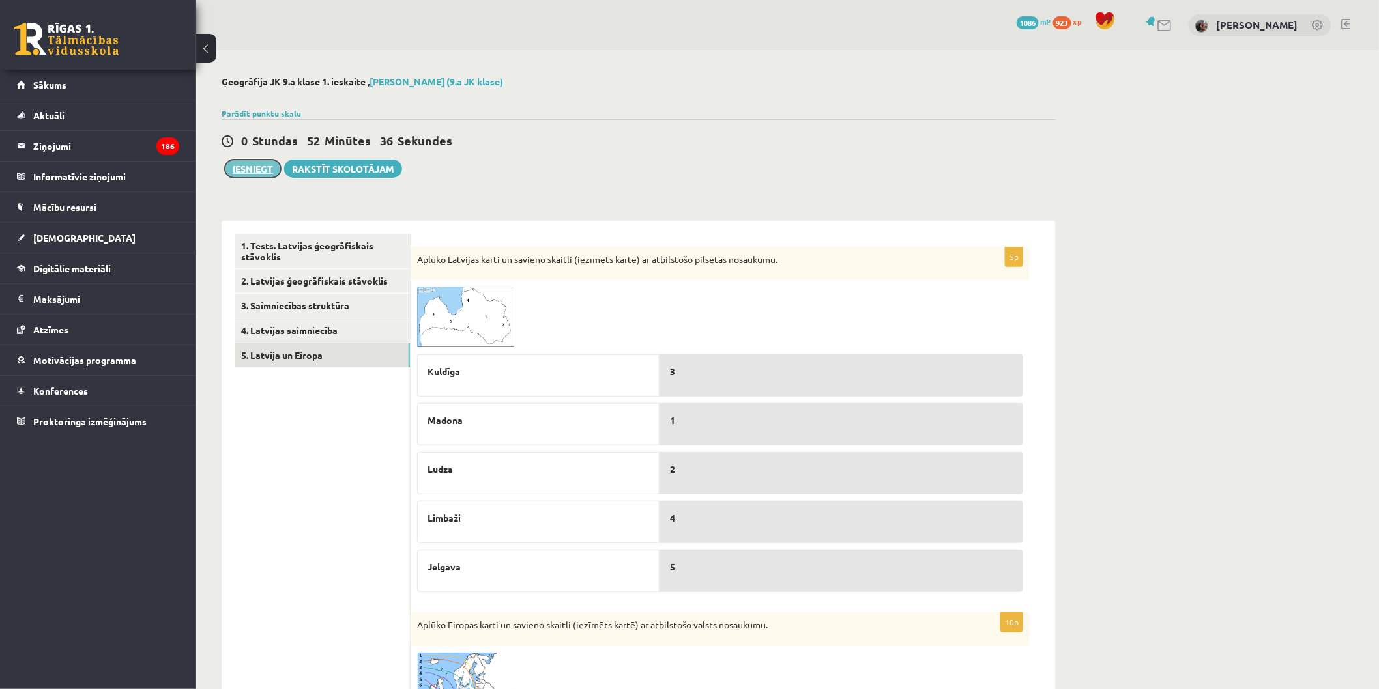
click at [248, 166] on button "Iesniegt" at bounding box center [253, 169] width 56 height 18
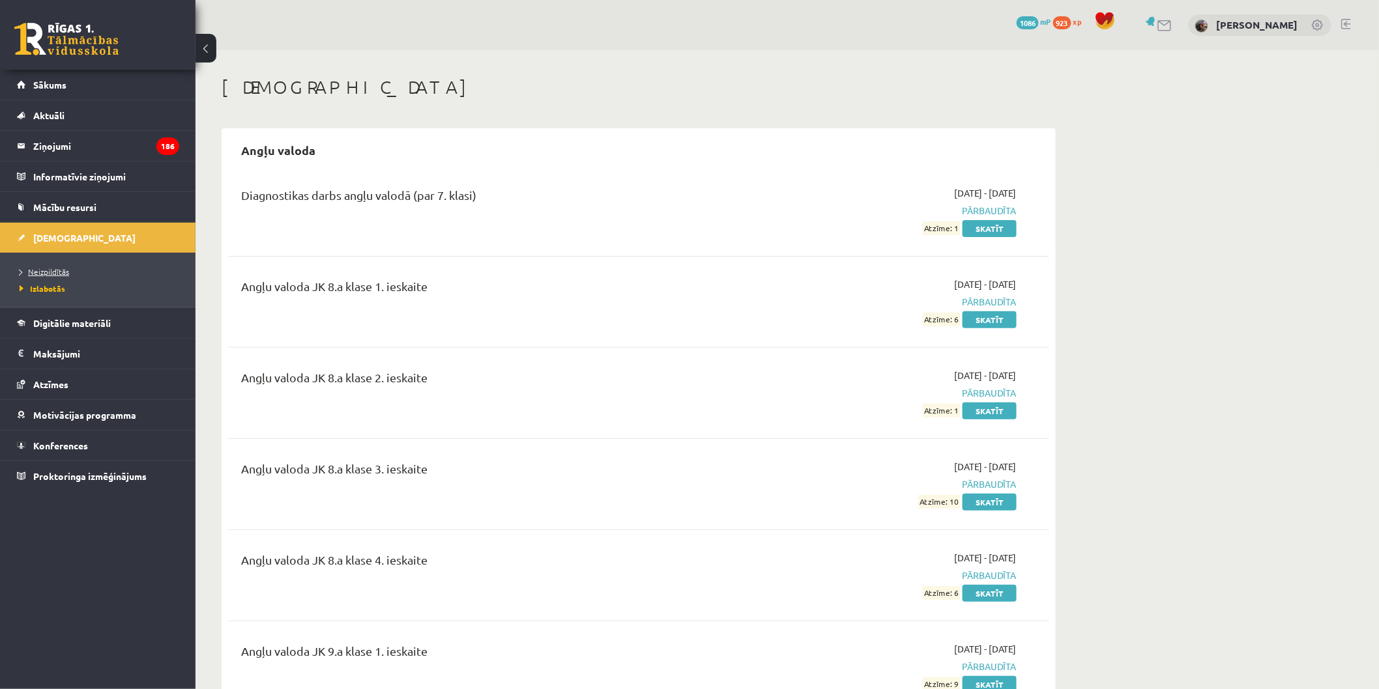
click at [44, 268] on span "Neizpildītās" at bounding box center [45, 272] width 50 height 10
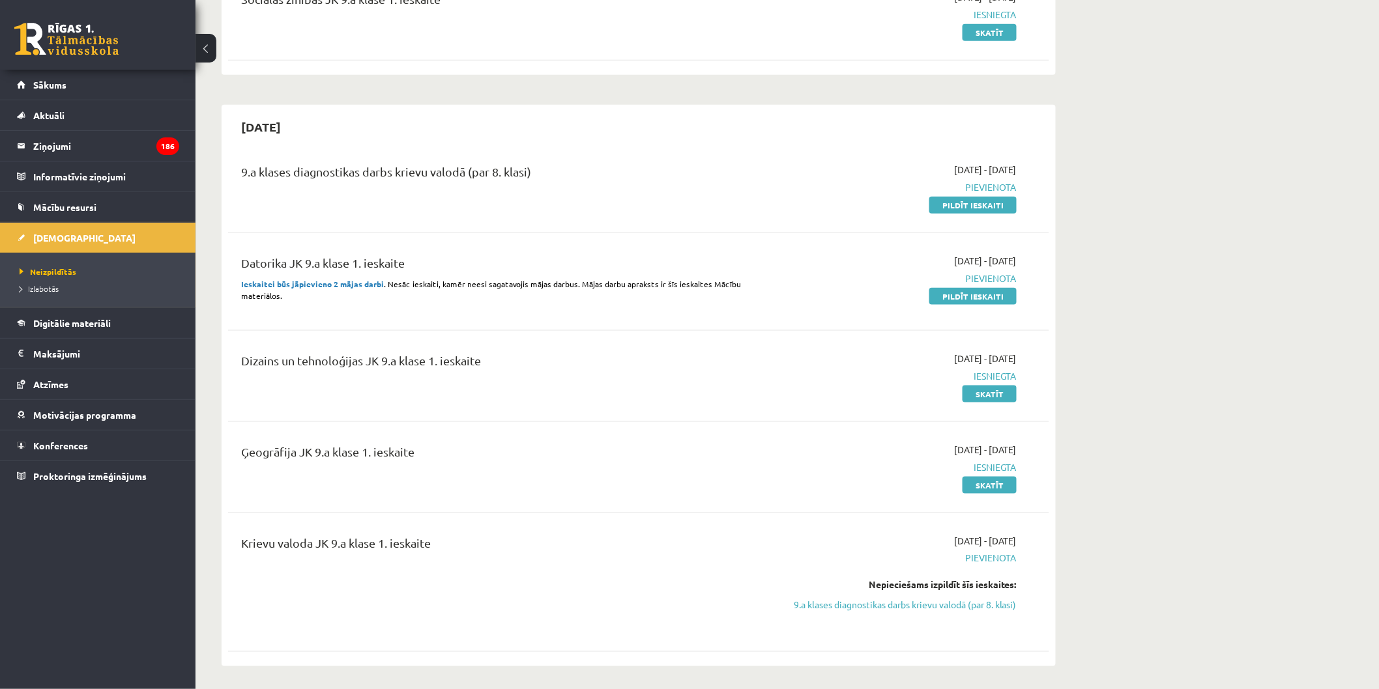
scroll to position [506, 0]
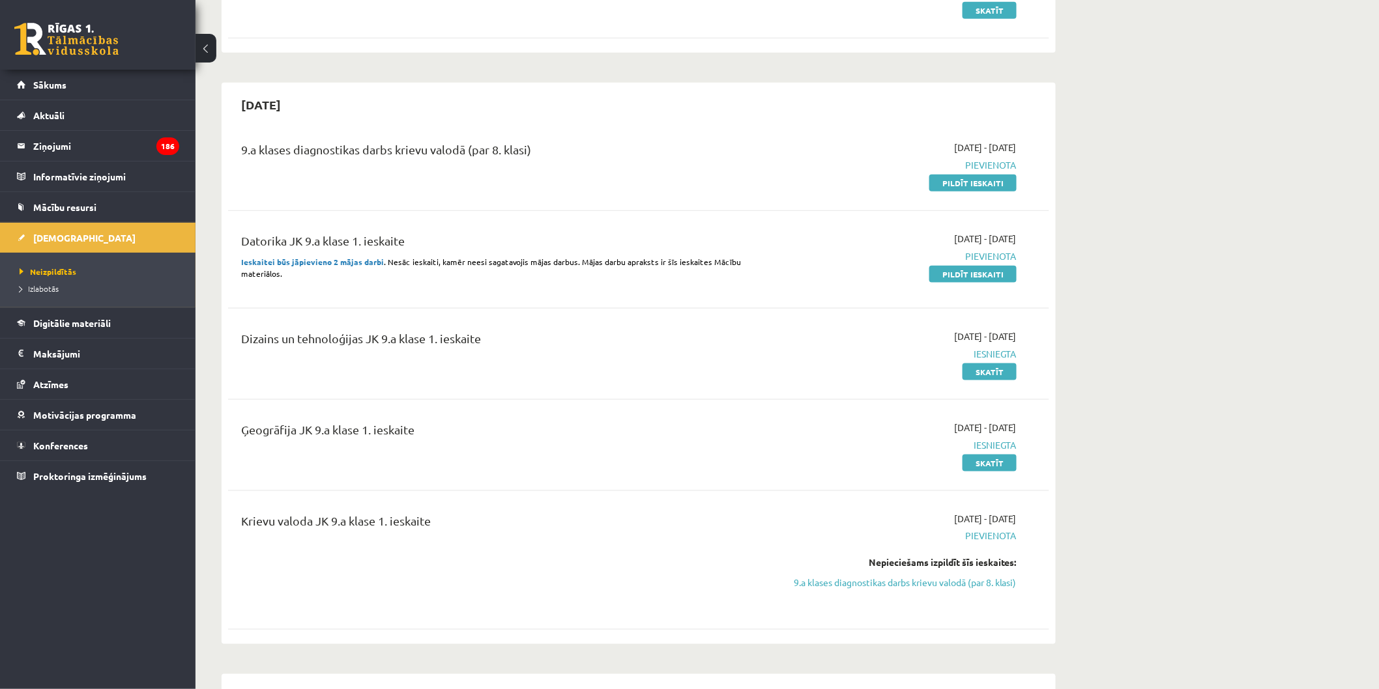
click at [978, 173] on div "[DATE] - [DATE] [GEOGRAPHIC_DATA] Pildīt ieskaiti" at bounding box center [893, 165] width 265 height 49
click at [983, 185] on link "Pildīt ieskaiti" at bounding box center [972, 183] width 87 height 17
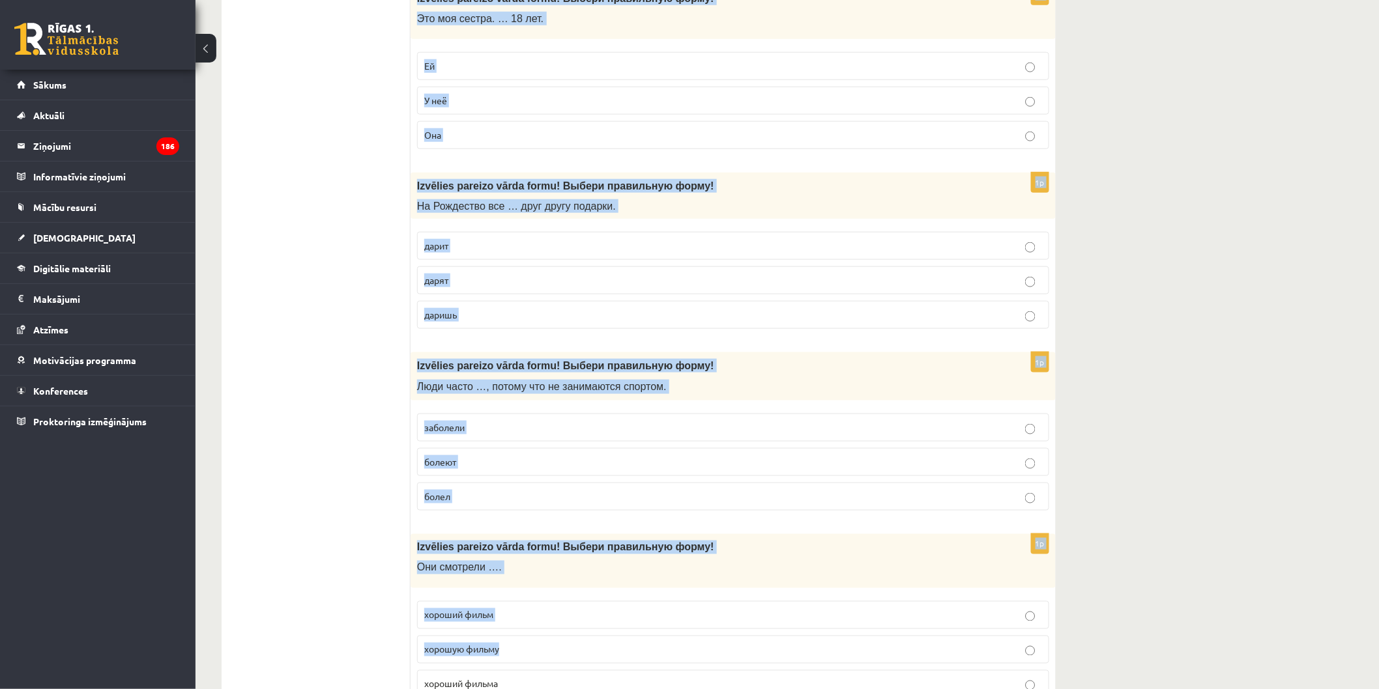
scroll to position [4846, 0]
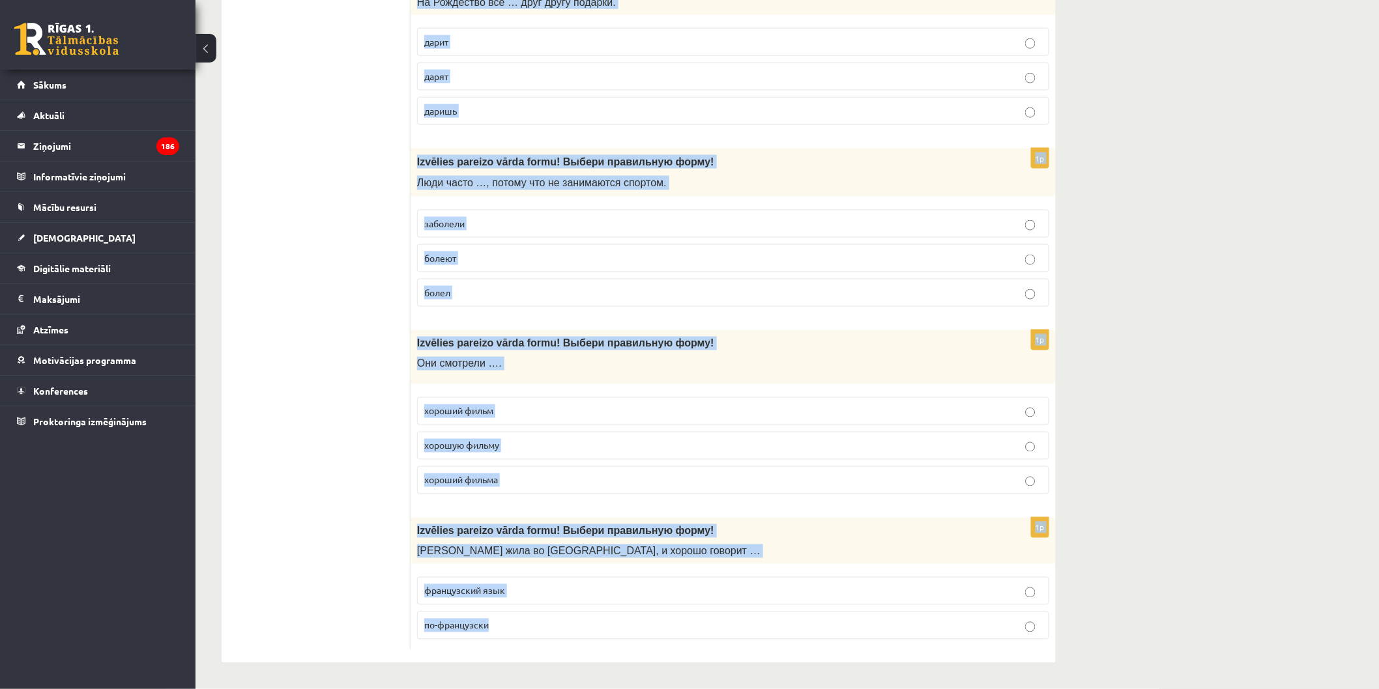
drag, startPoint x: 416, startPoint y: 112, endPoint x: 818, endPoint y: 718, distance: 727.6
copy form "Loremips dolorsi ametc adipi! Elitse doeiusmodt incid! Ut labor … e dolore magn…"
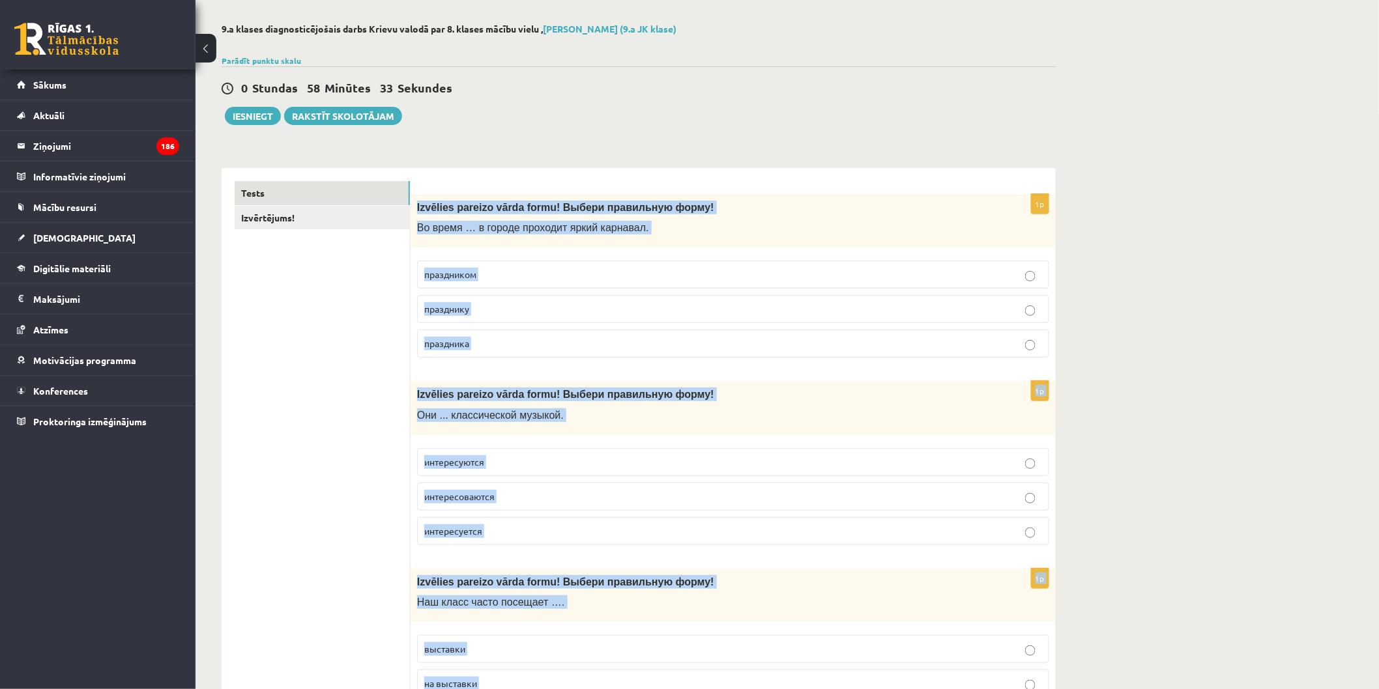
scroll to position [0, 0]
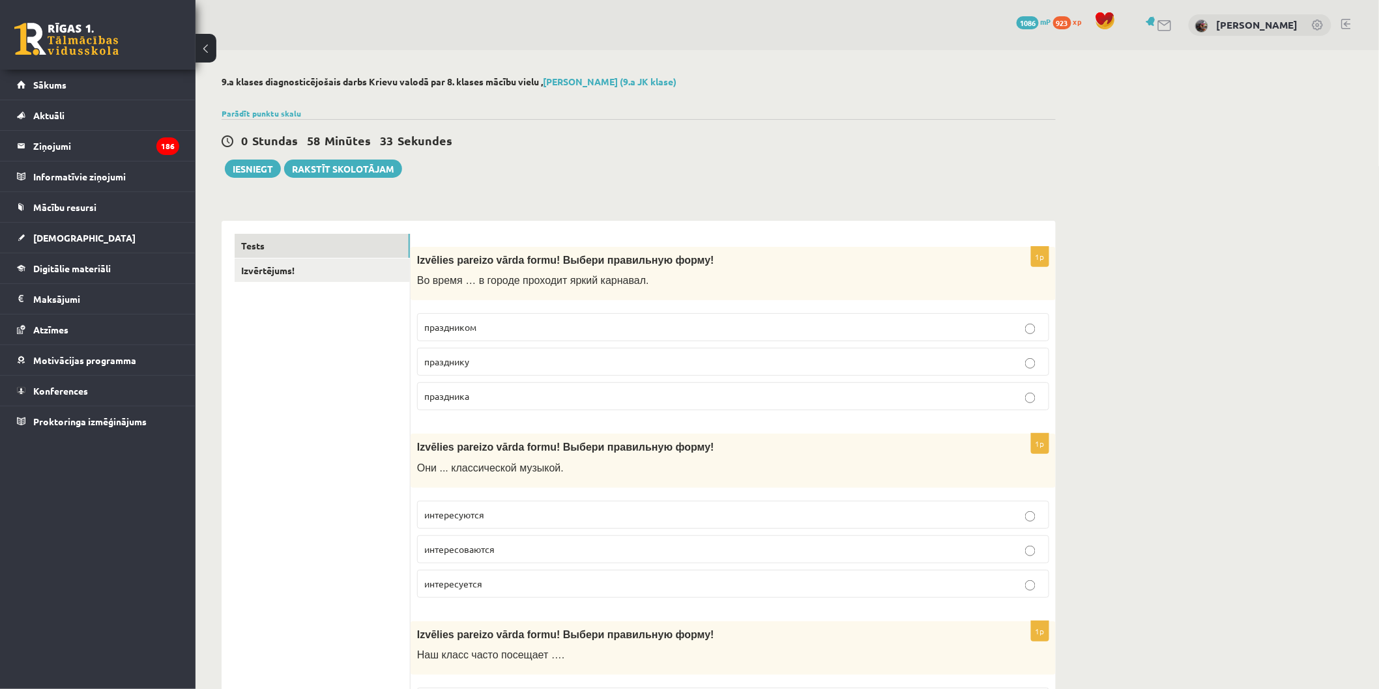
click at [725, 130] on div "0 Stundas 58 Minūtes 33 Sekundes Ieskaite saglabāta! Iesniegt Rakstīt skolotājam" at bounding box center [639, 148] width 834 height 59
click at [586, 401] on p "праздника" at bounding box center [733, 397] width 618 height 14
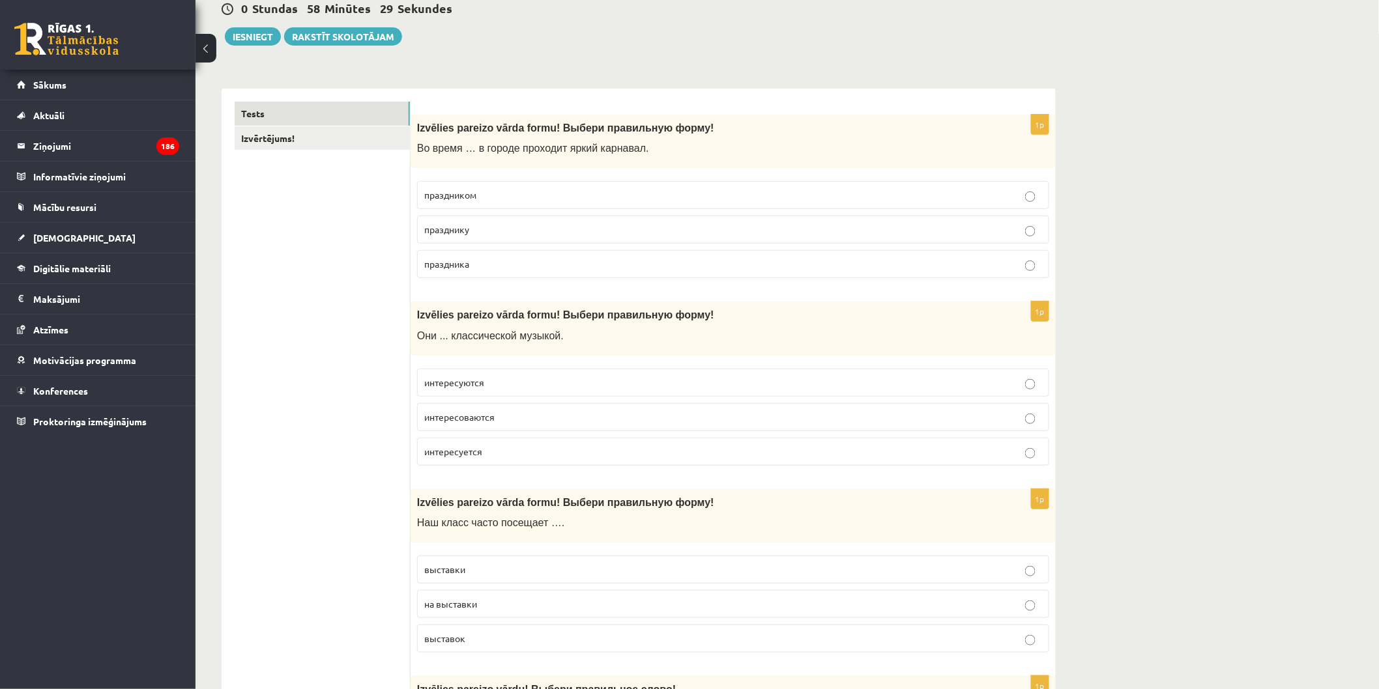
scroll to position [145, 0]
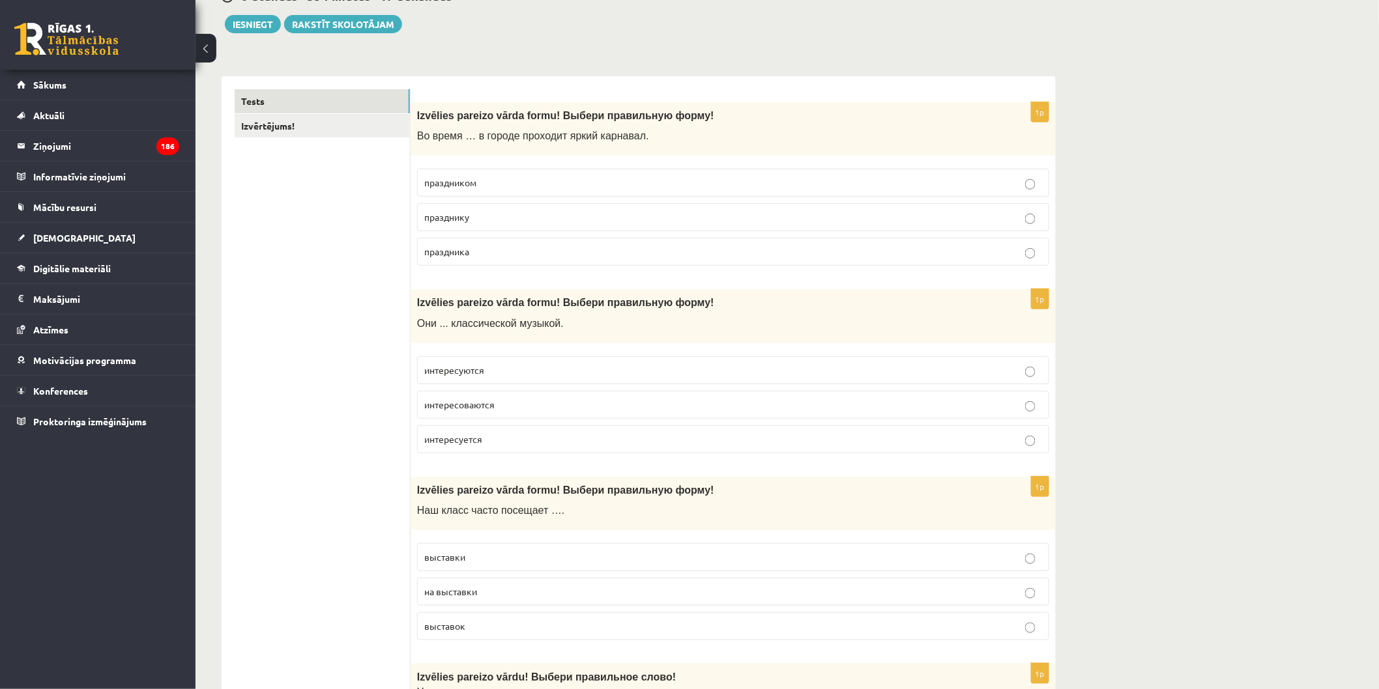
click at [577, 375] on p "интересуются" at bounding box center [733, 371] width 618 height 14
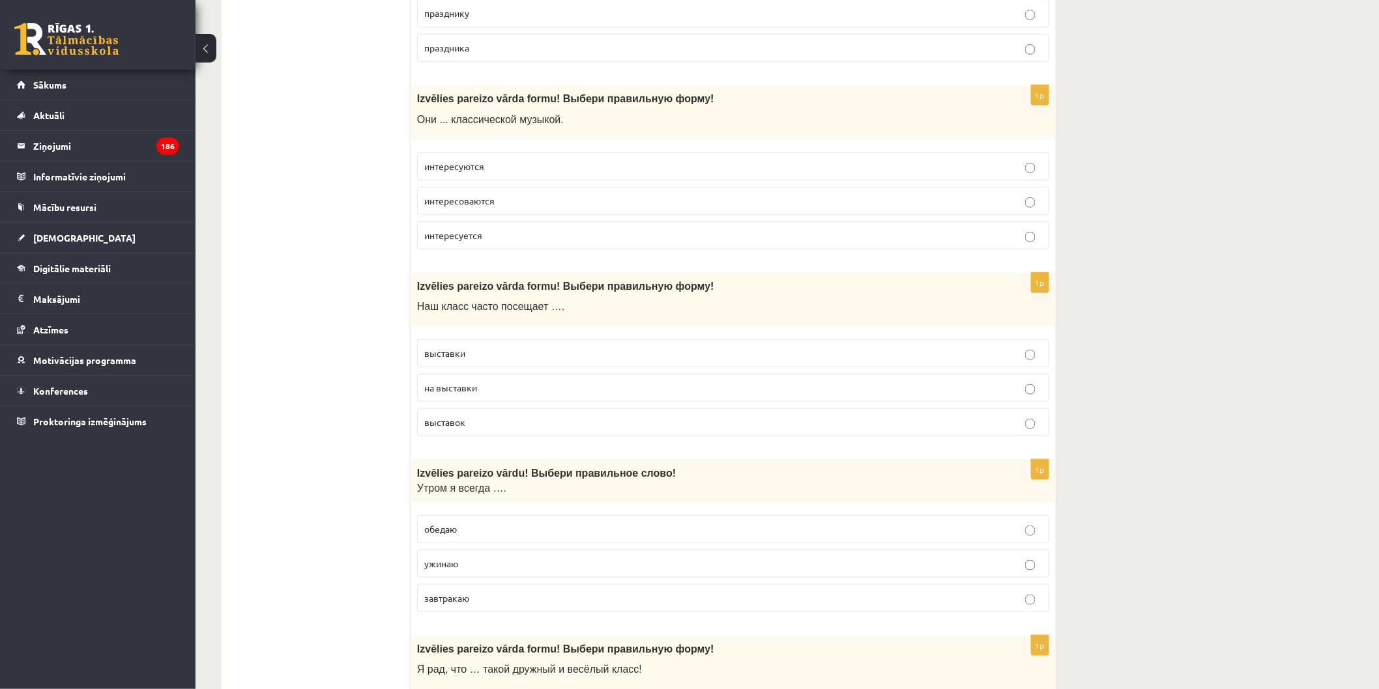
scroll to position [362, 0]
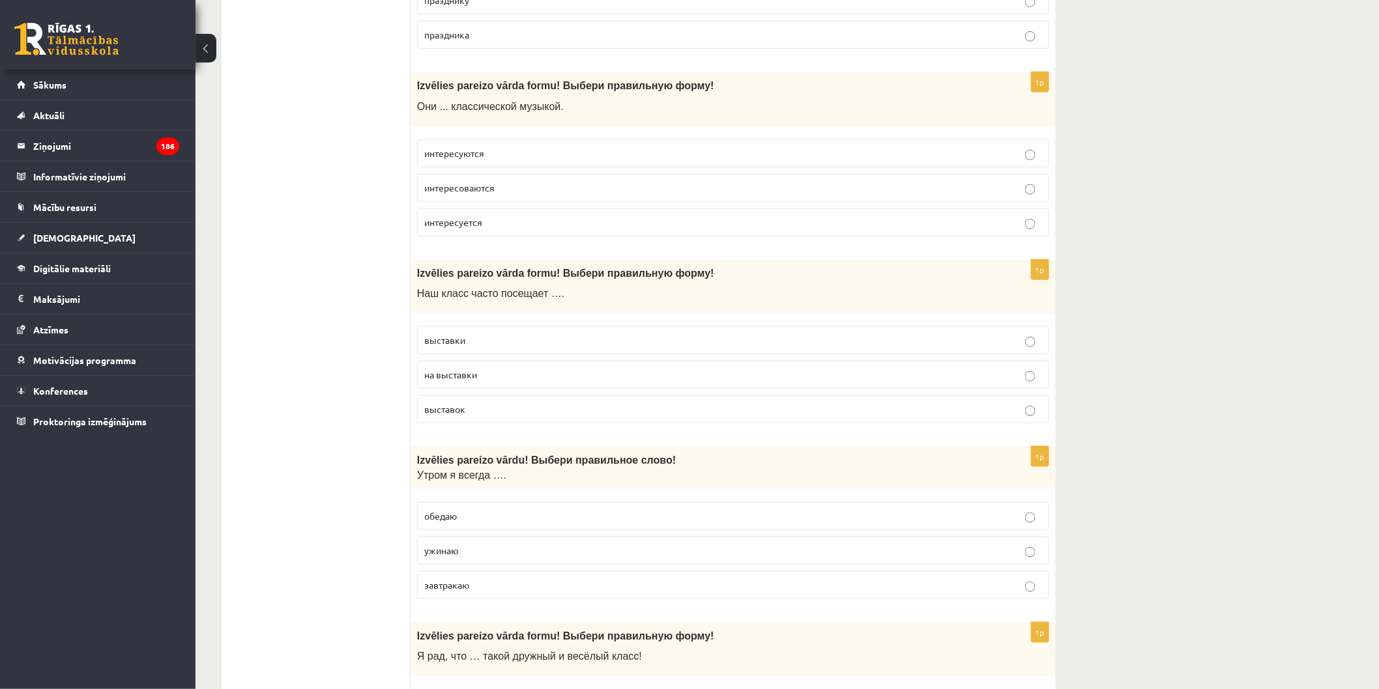
click at [511, 336] on p "выставки" at bounding box center [733, 341] width 618 height 14
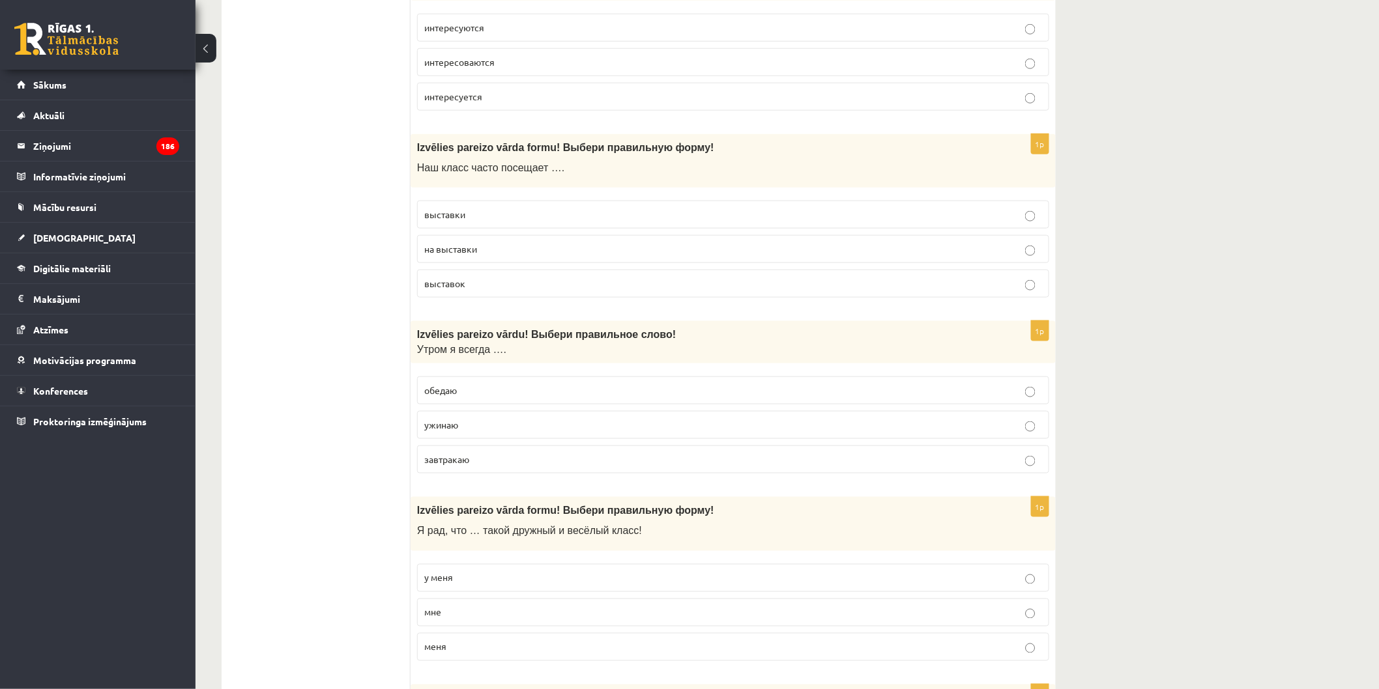
scroll to position [506, 0]
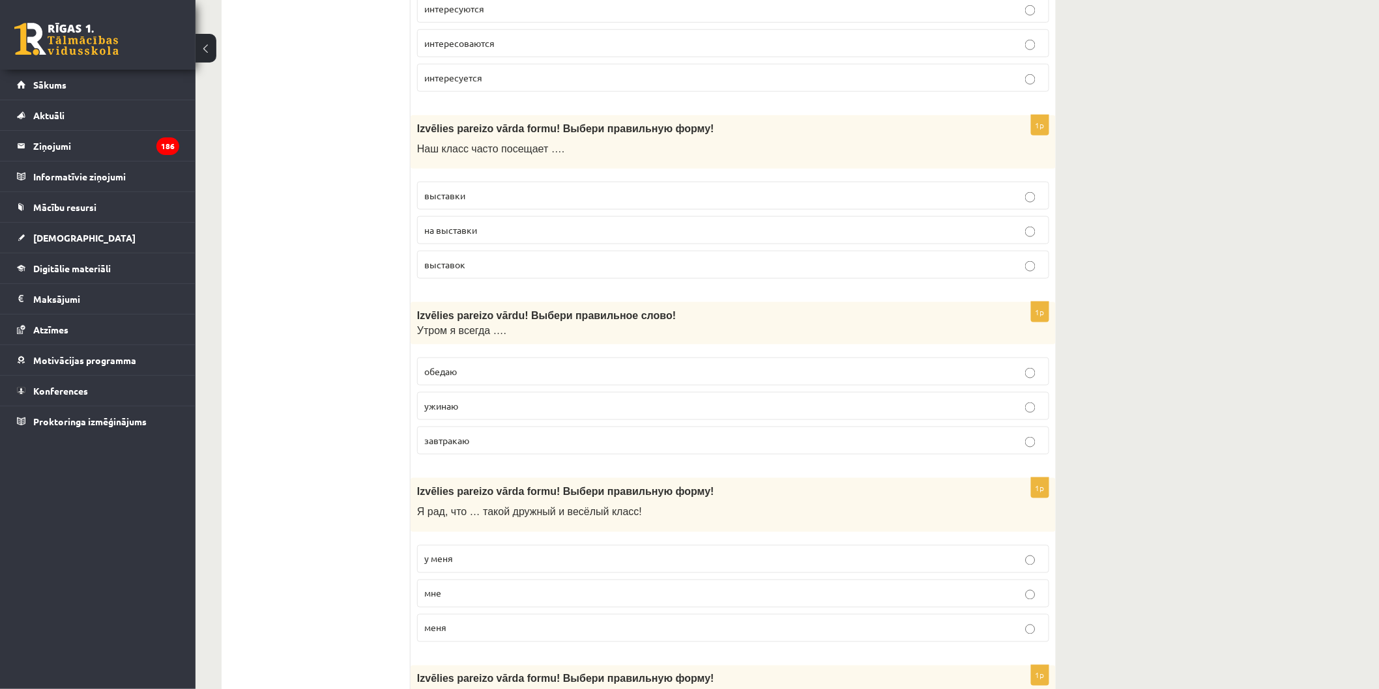
click at [510, 433] on label "завтракаю" at bounding box center [733, 441] width 632 height 28
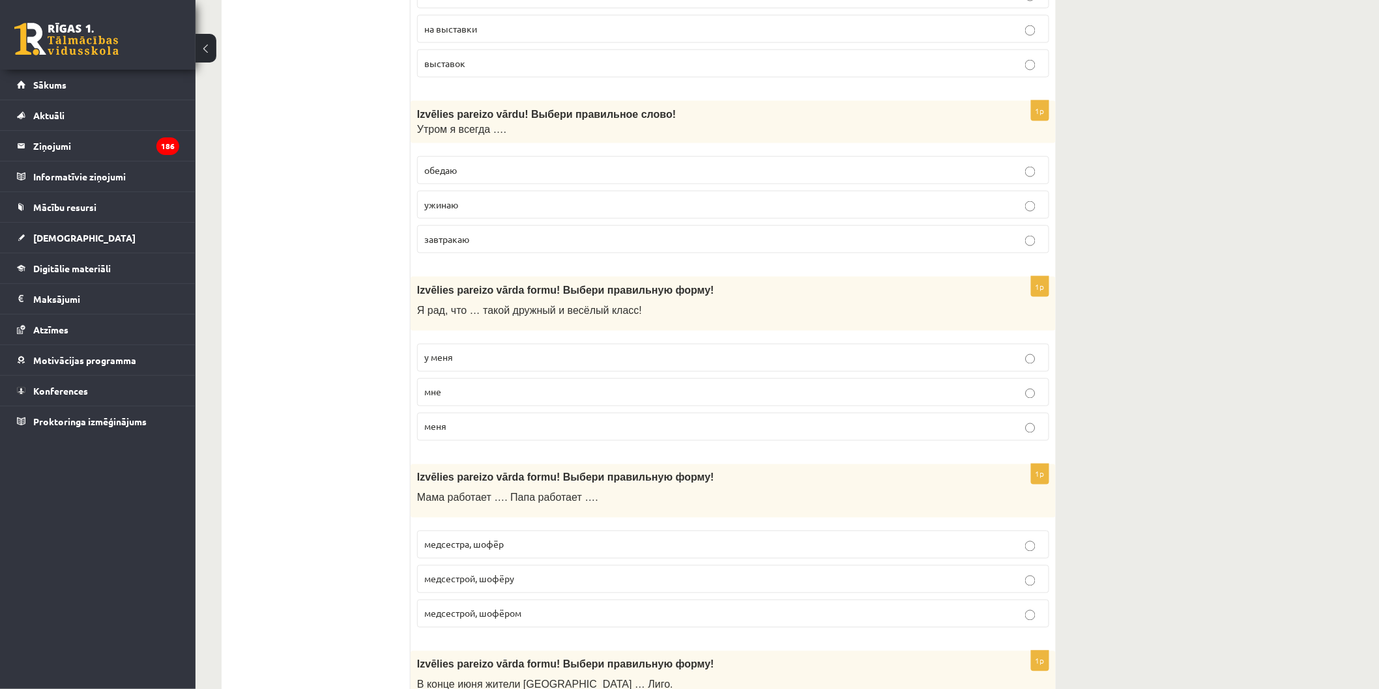
scroll to position [724, 0]
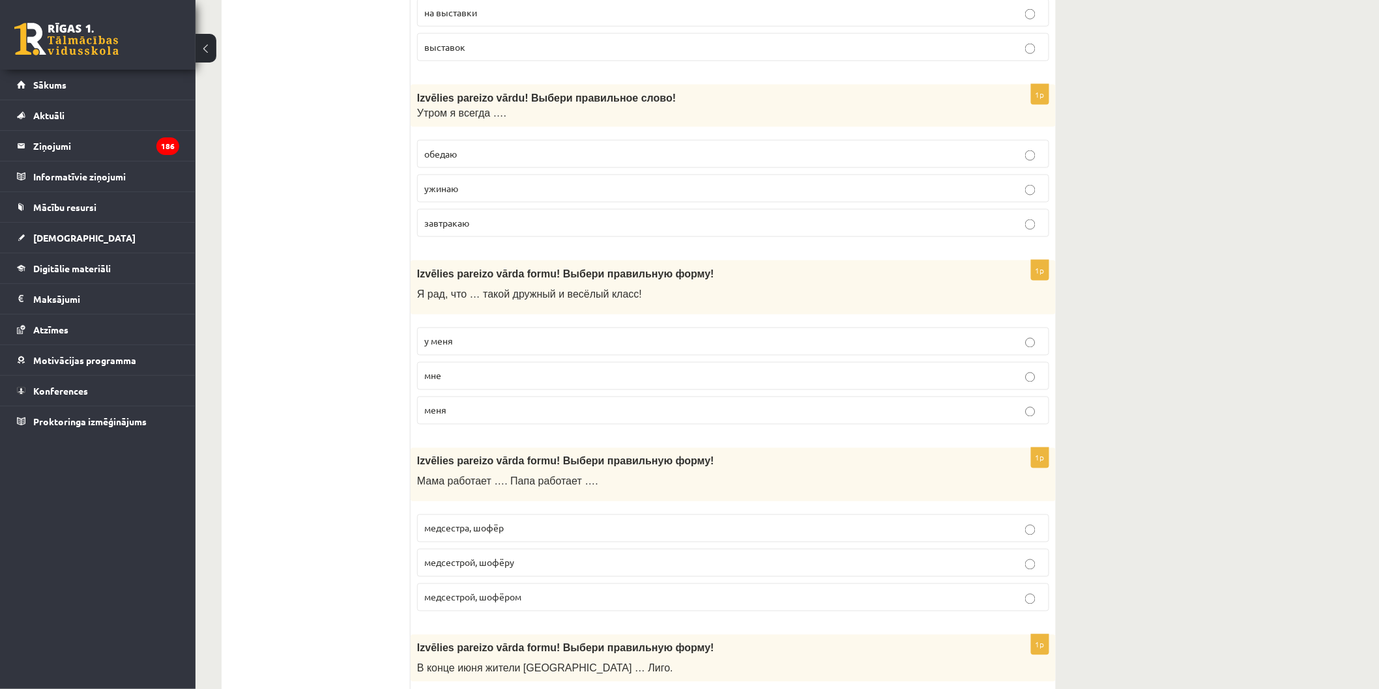
click at [531, 417] on p "меня" at bounding box center [733, 411] width 618 height 14
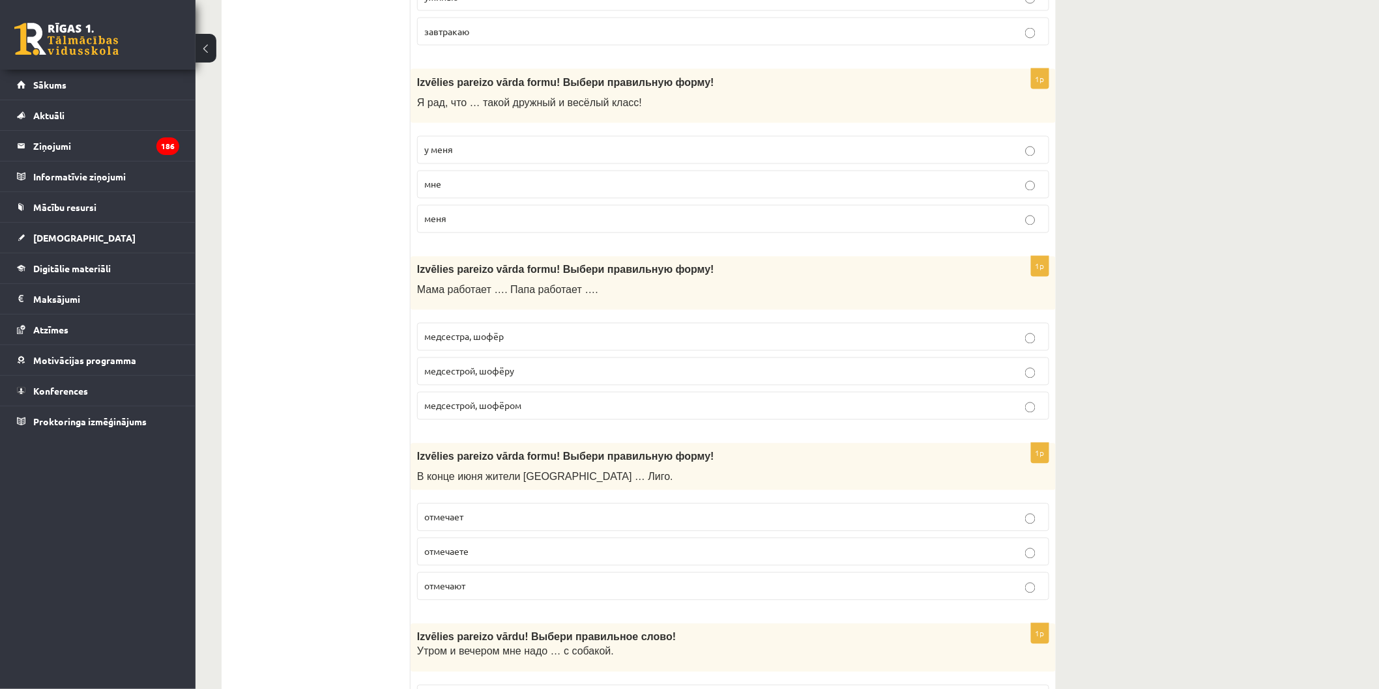
scroll to position [941, 0]
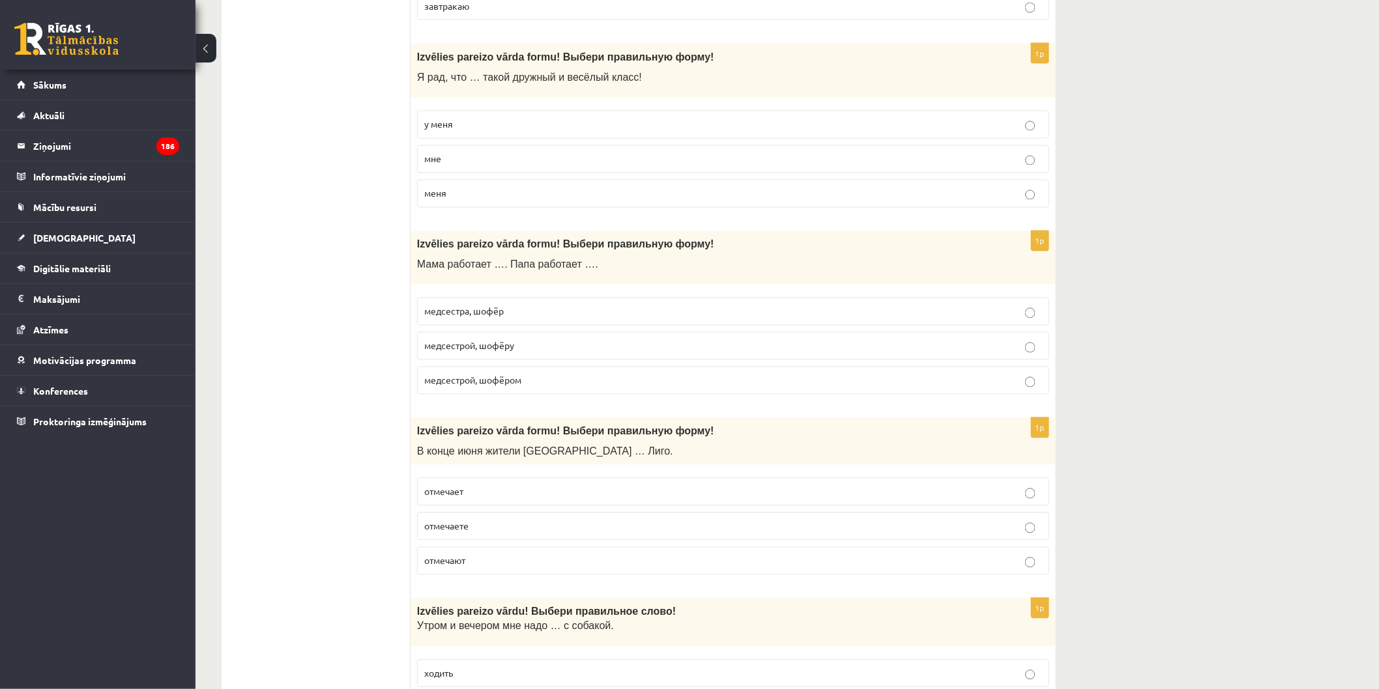
click at [570, 386] on p "медсестрой, шофёром" at bounding box center [733, 381] width 618 height 14
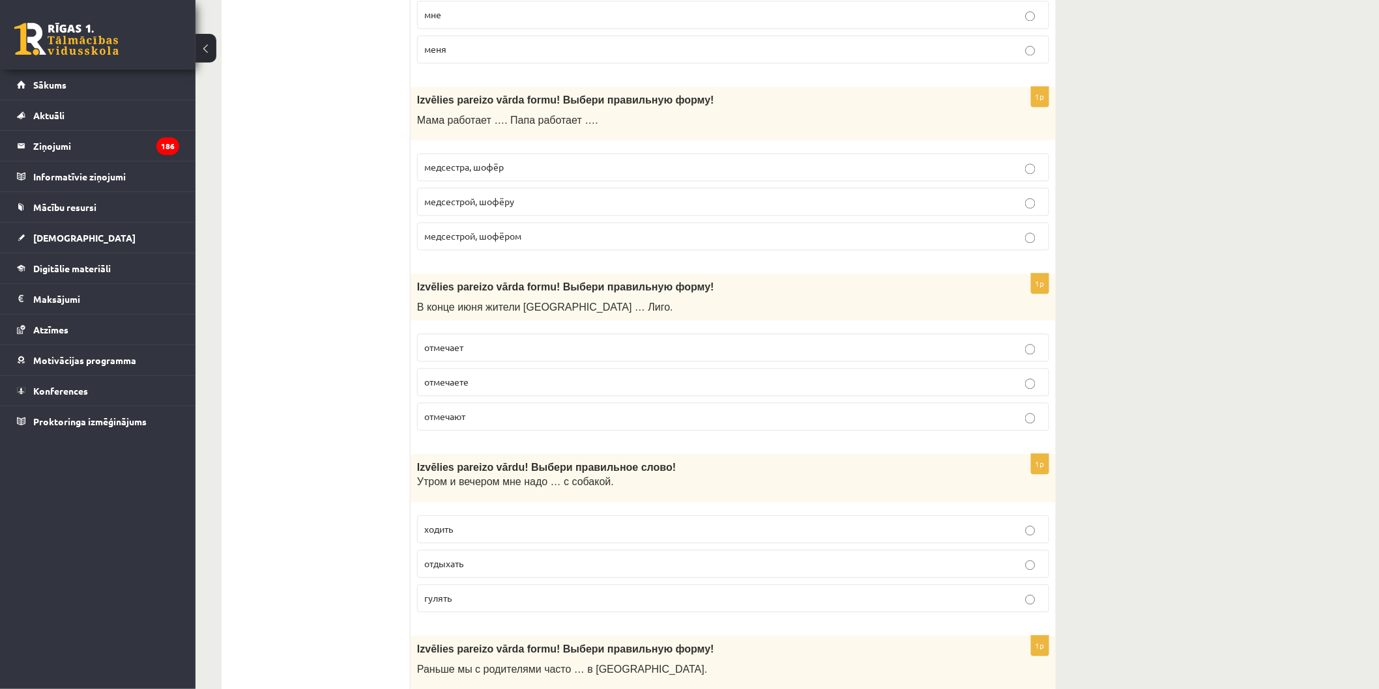
click at [544, 416] on p "отмечают" at bounding box center [733, 417] width 618 height 14
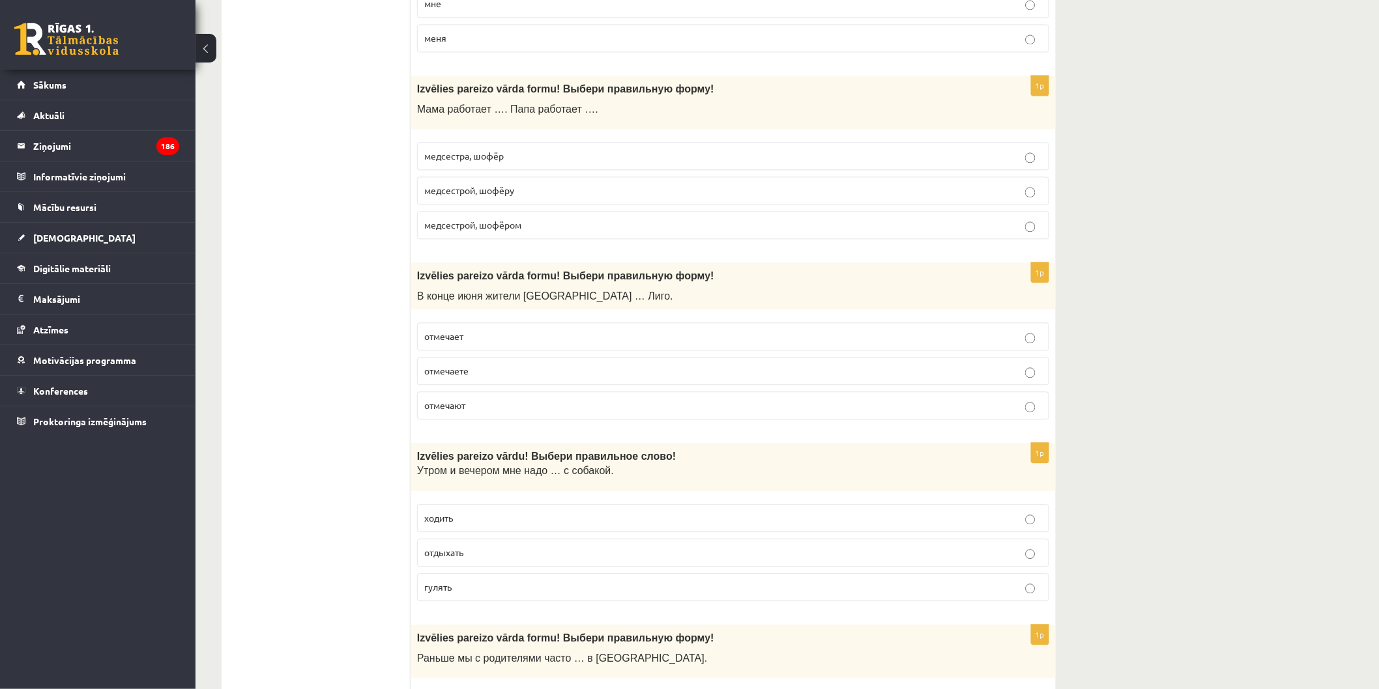
scroll to position [1230, 0]
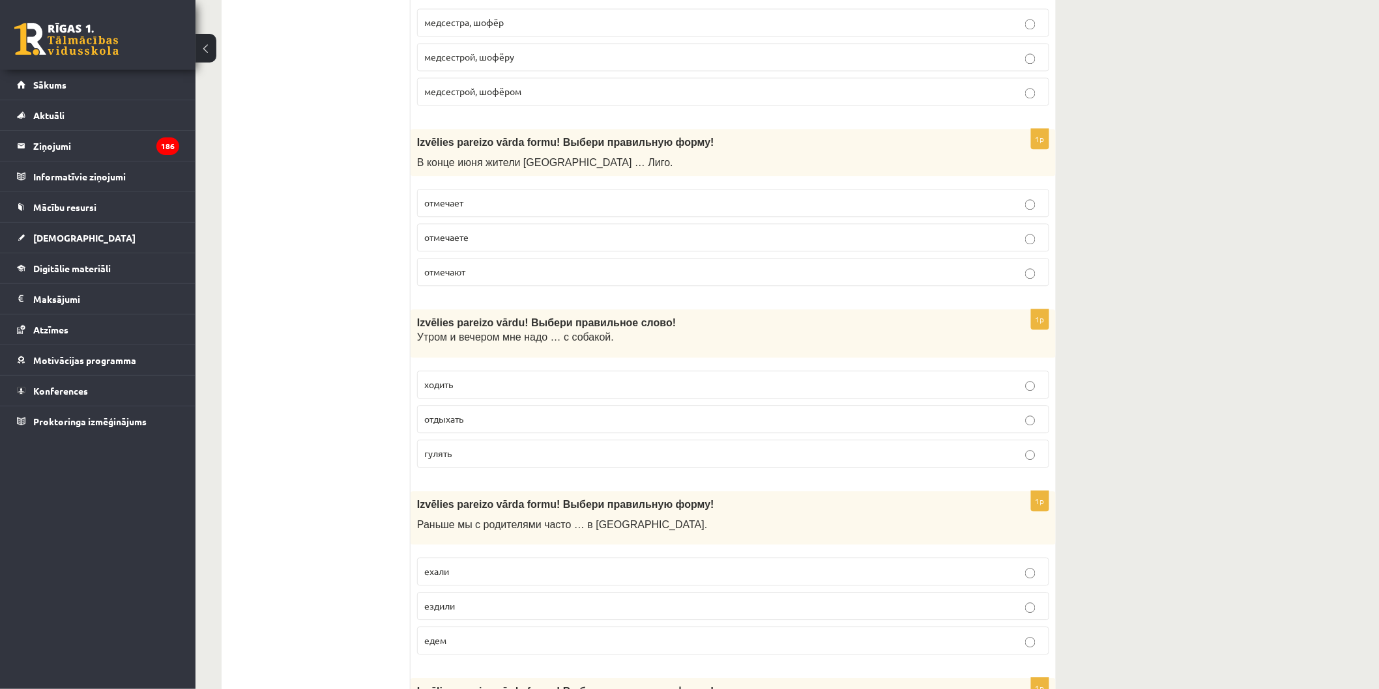
click at [533, 458] on p "гулять" at bounding box center [733, 454] width 618 height 14
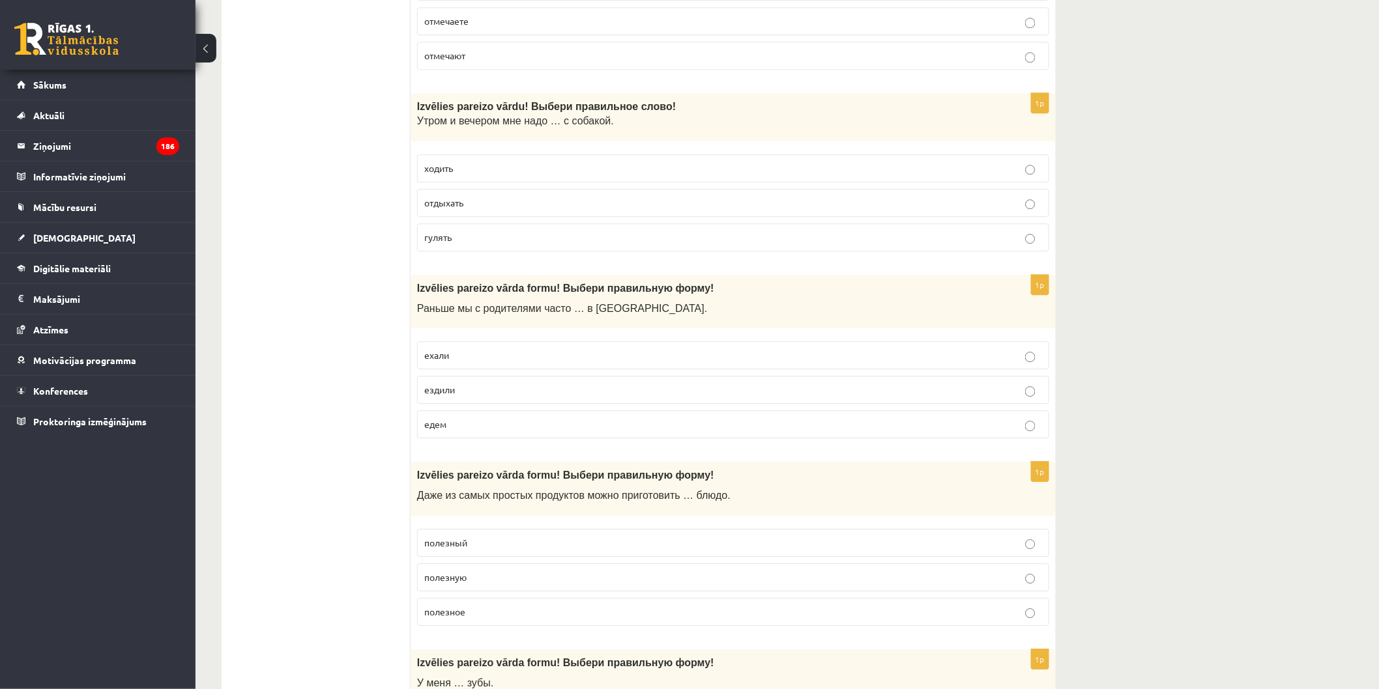
scroll to position [1448, 0]
click at [520, 396] on p "ездили" at bounding box center [733, 389] width 618 height 14
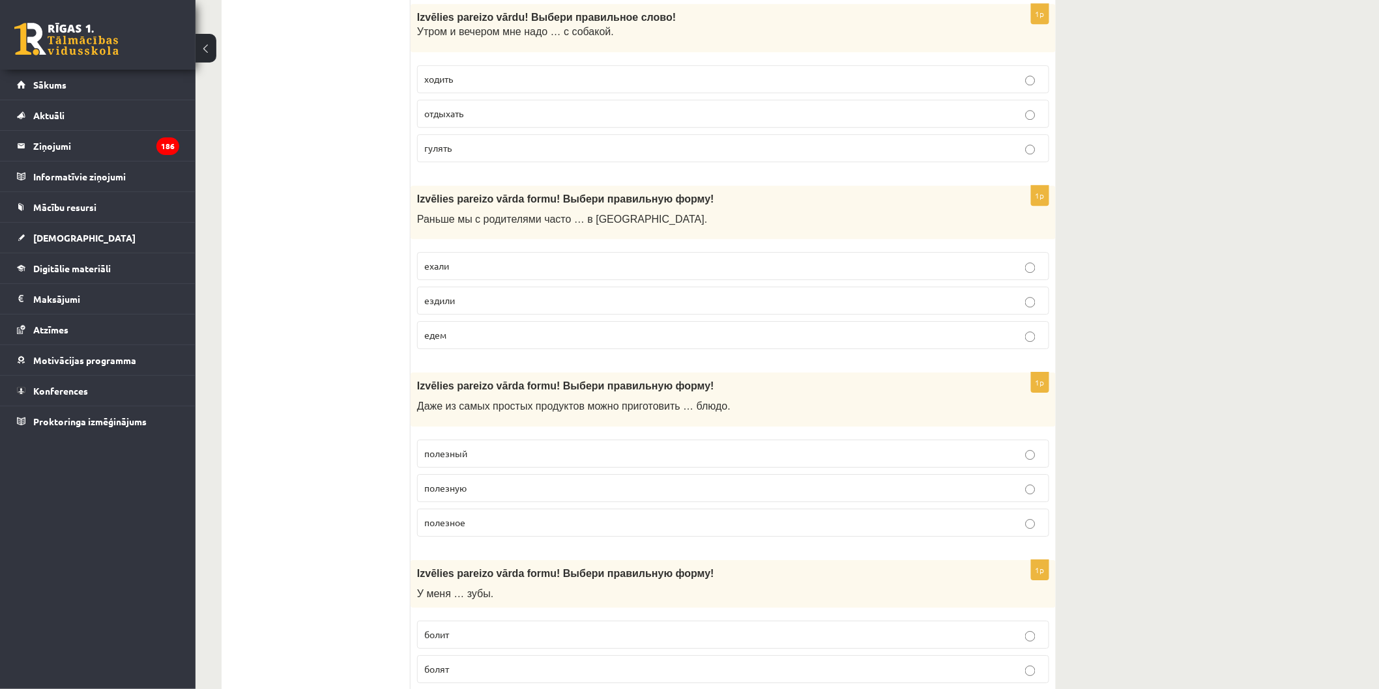
scroll to position [1593, 0]
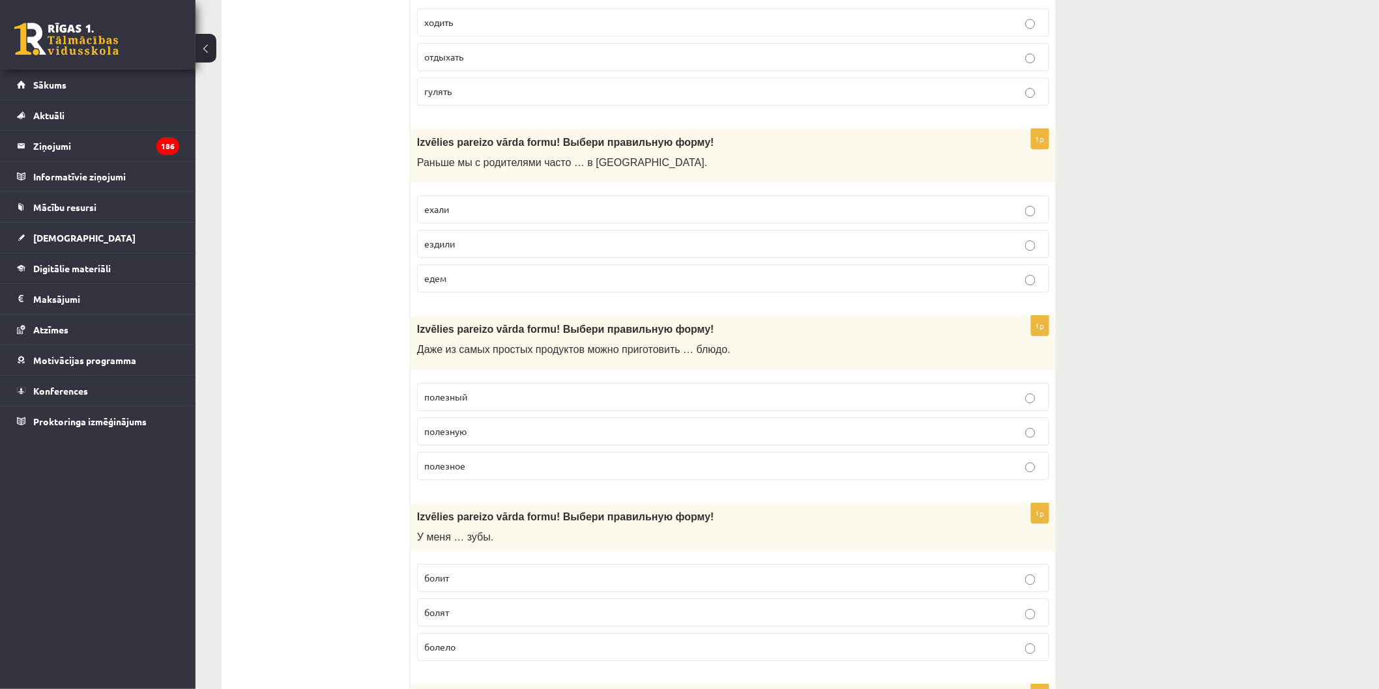
click at [520, 471] on p "полезное" at bounding box center [733, 466] width 618 height 14
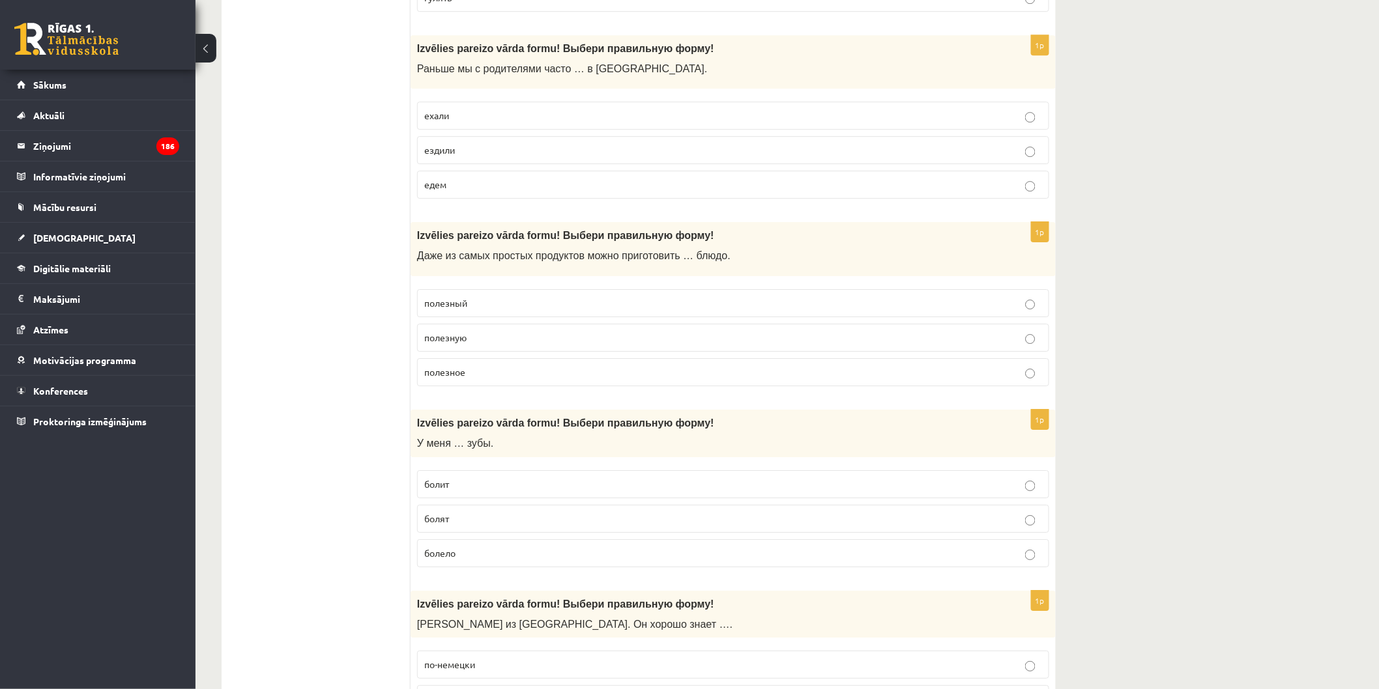
scroll to position [1810, 0]
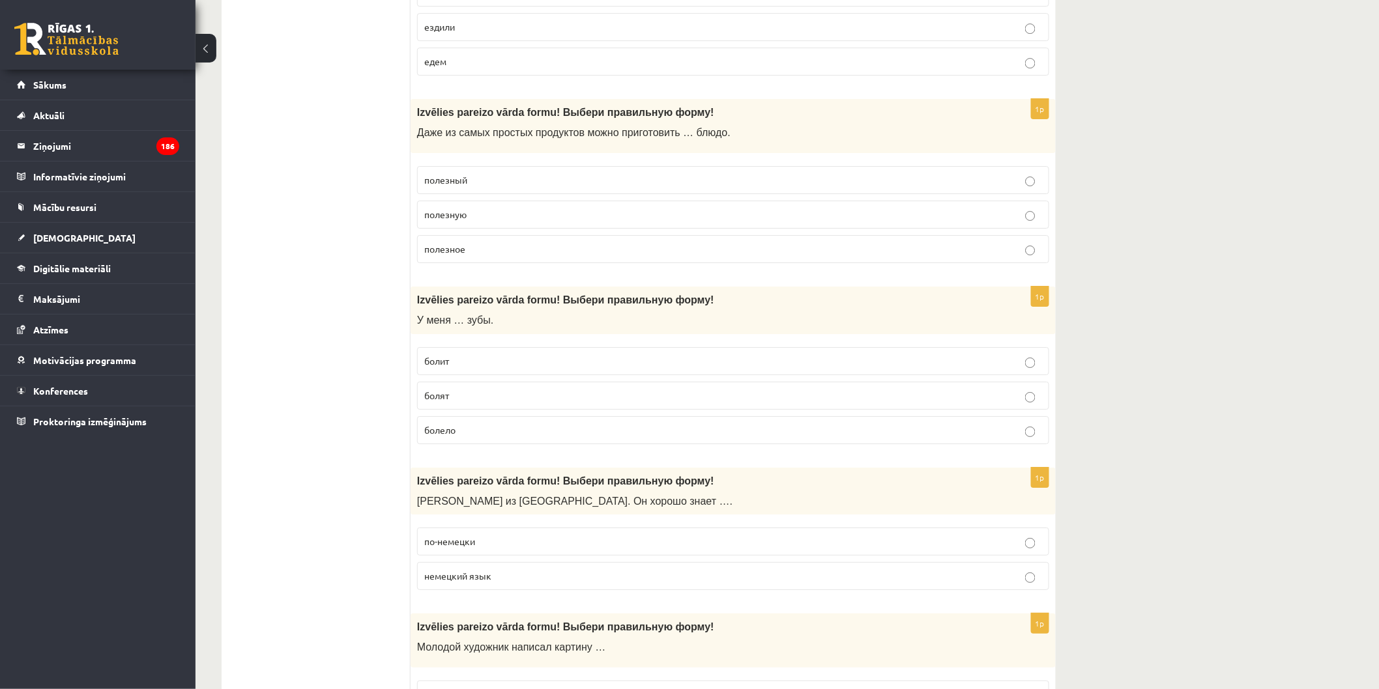
click at [493, 403] on p "болят" at bounding box center [733, 396] width 618 height 14
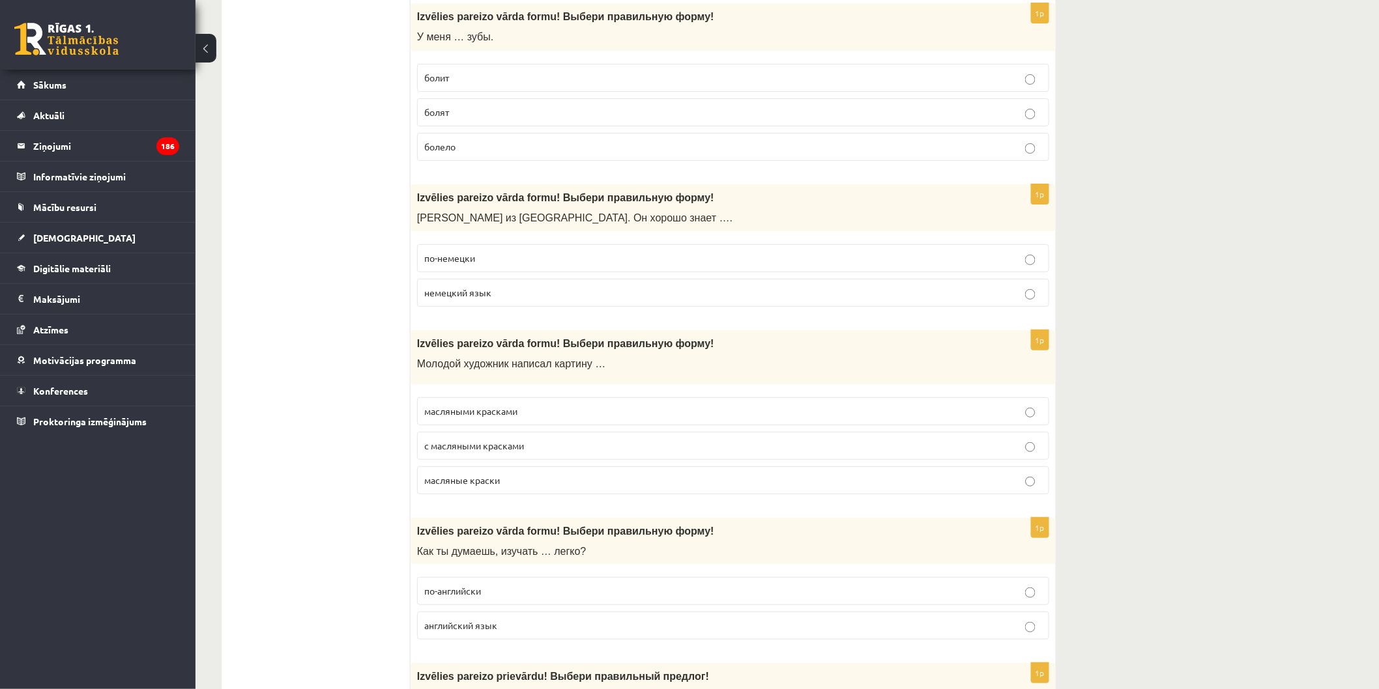
scroll to position [2100, 0]
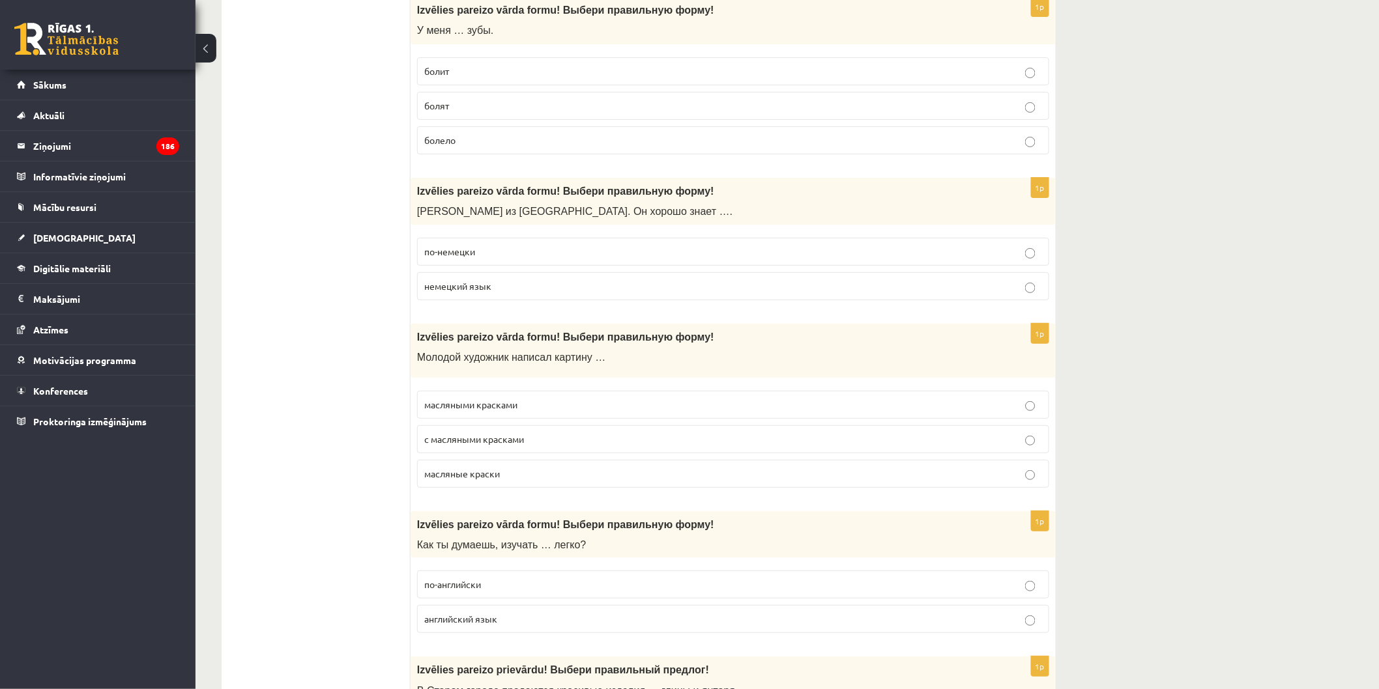
click at [538, 293] on p "немецкий язык" at bounding box center [733, 287] width 618 height 14
click at [558, 446] on p "с масляными красками" at bounding box center [733, 440] width 618 height 14
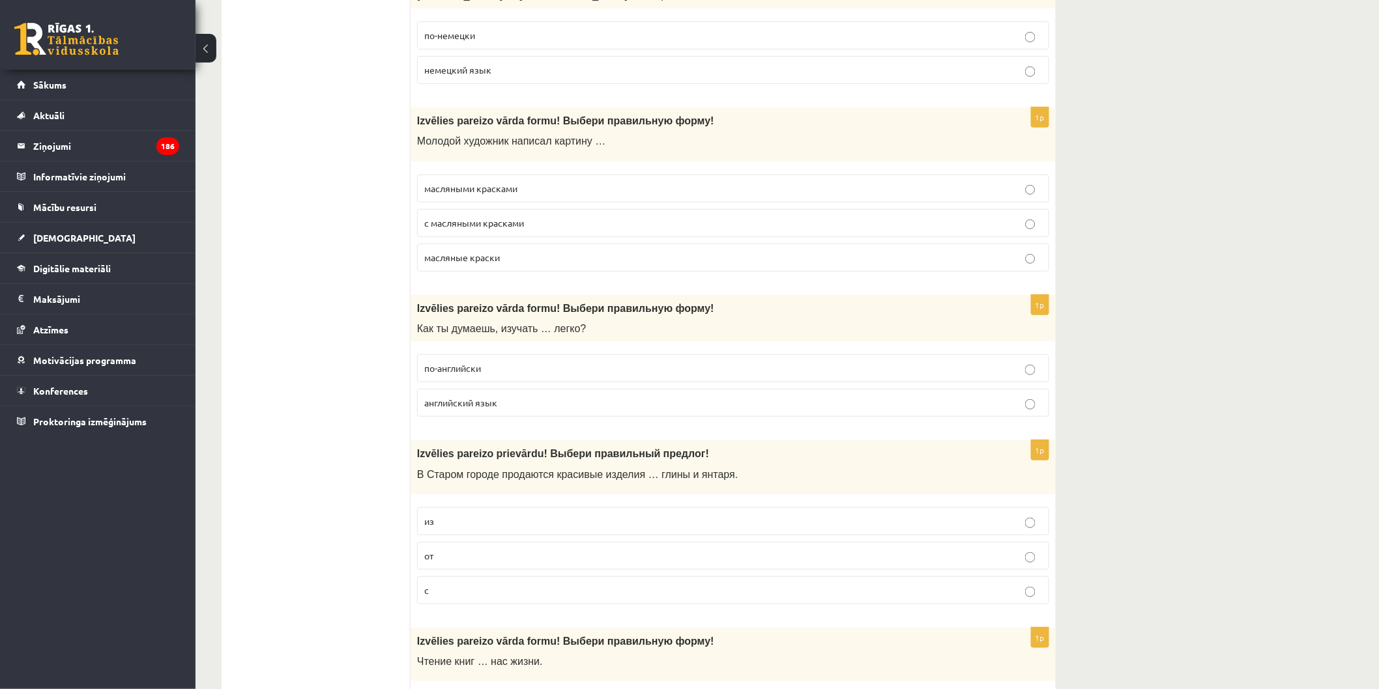
scroll to position [2317, 0]
click at [568, 404] on p "английский язык" at bounding box center [733, 403] width 618 height 14
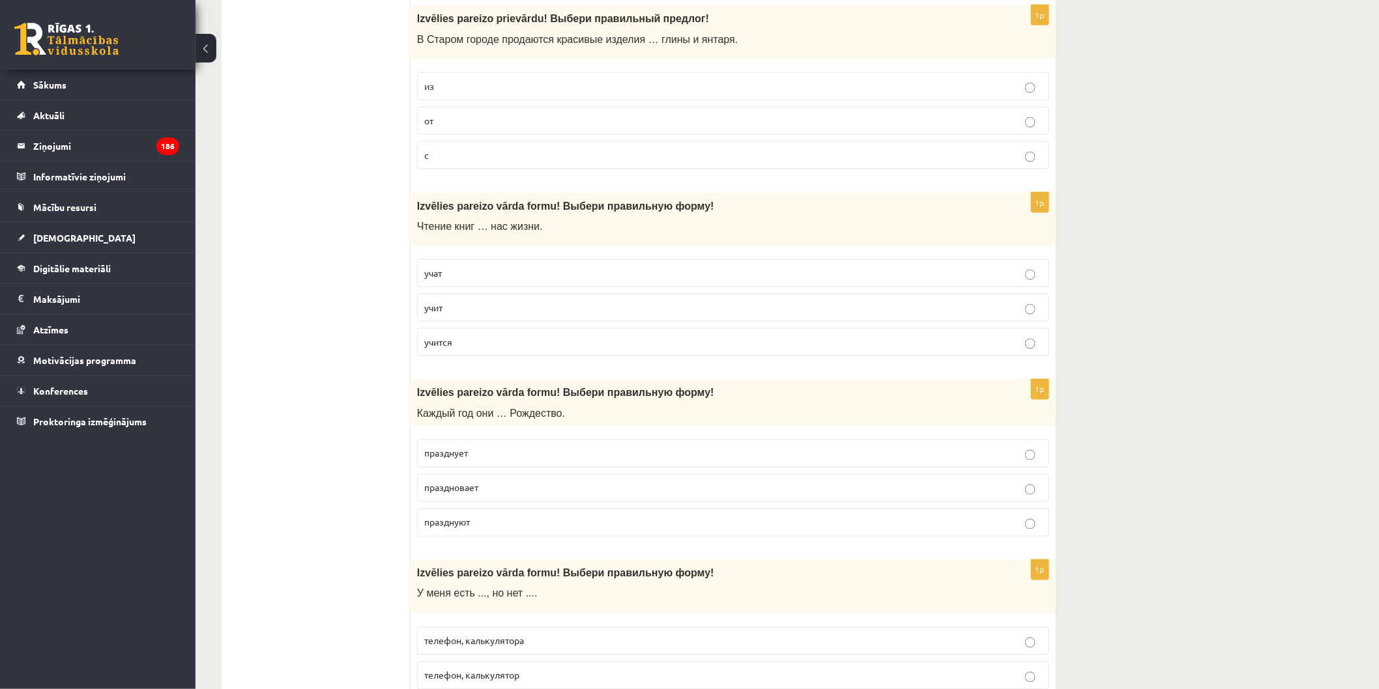
scroll to position [2679, 0]
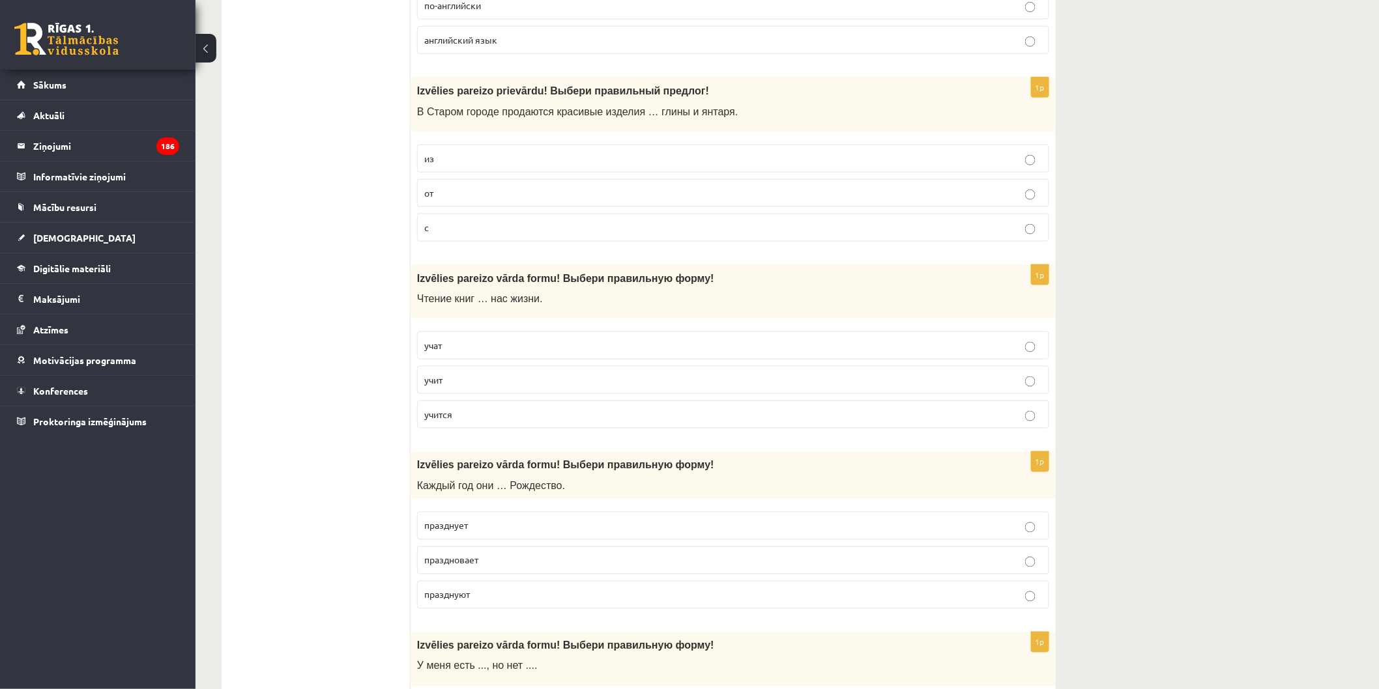
click at [535, 166] on p "из" at bounding box center [733, 159] width 618 height 14
click at [530, 353] on p "учат" at bounding box center [733, 346] width 618 height 14
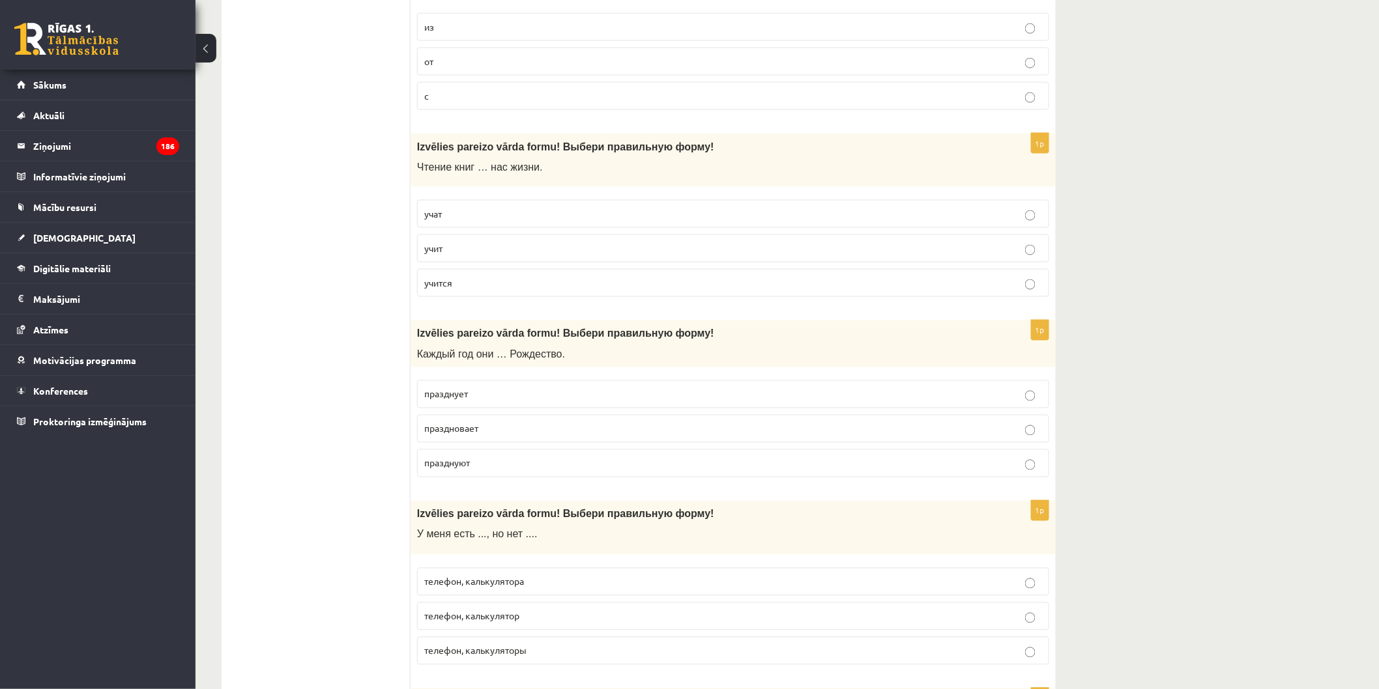
scroll to position [2891, 0]
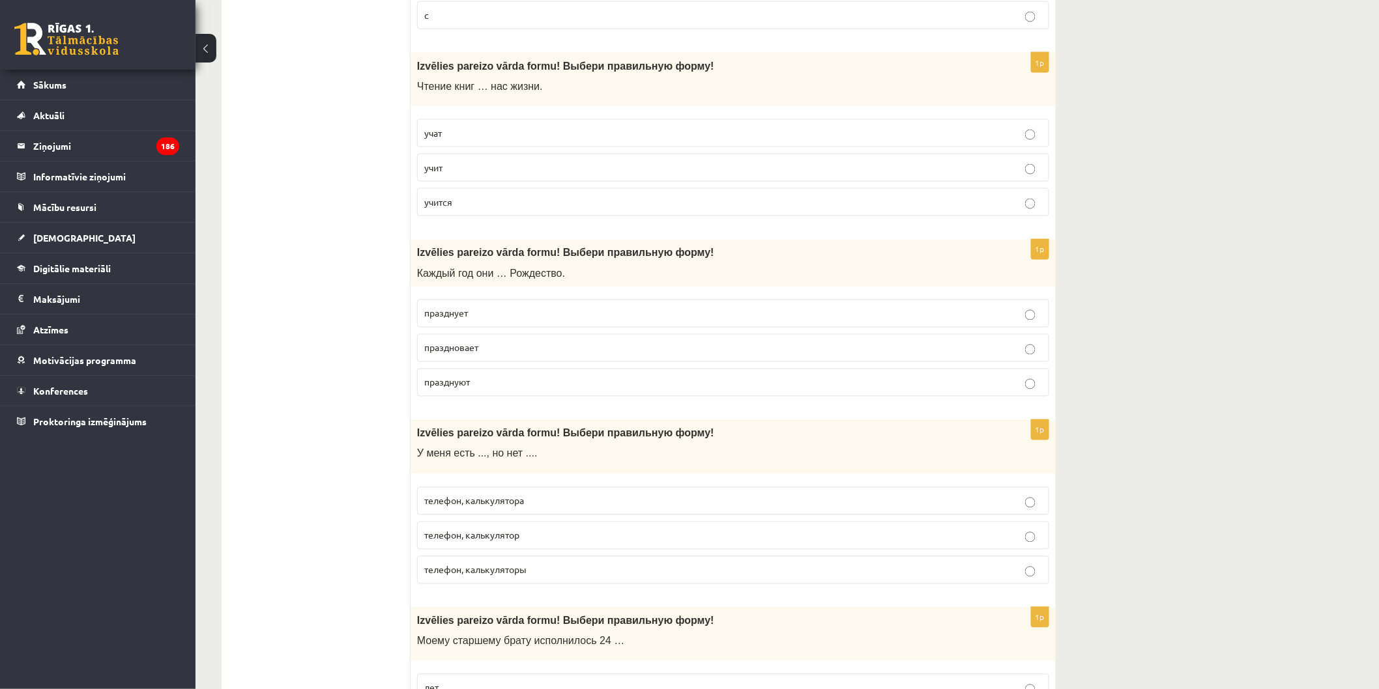
click at [479, 390] on p "празднуют" at bounding box center [733, 383] width 618 height 14
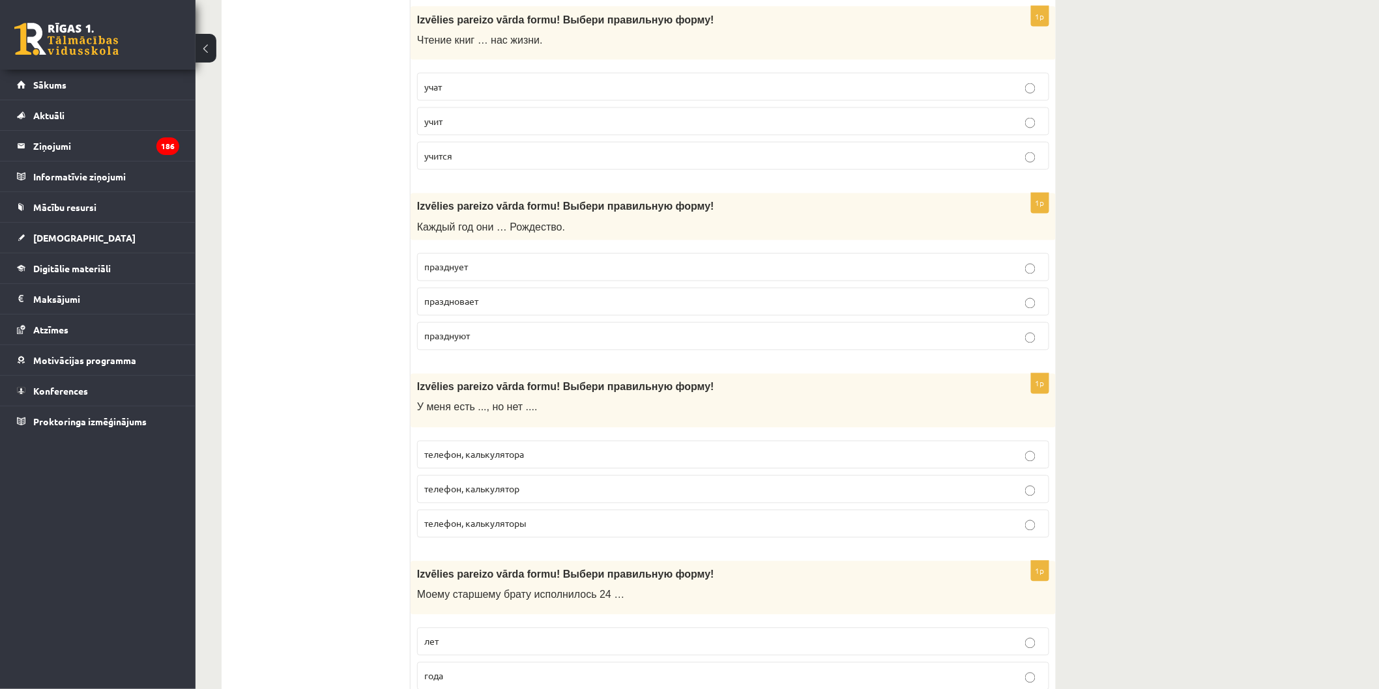
scroll to position [2964, 0]
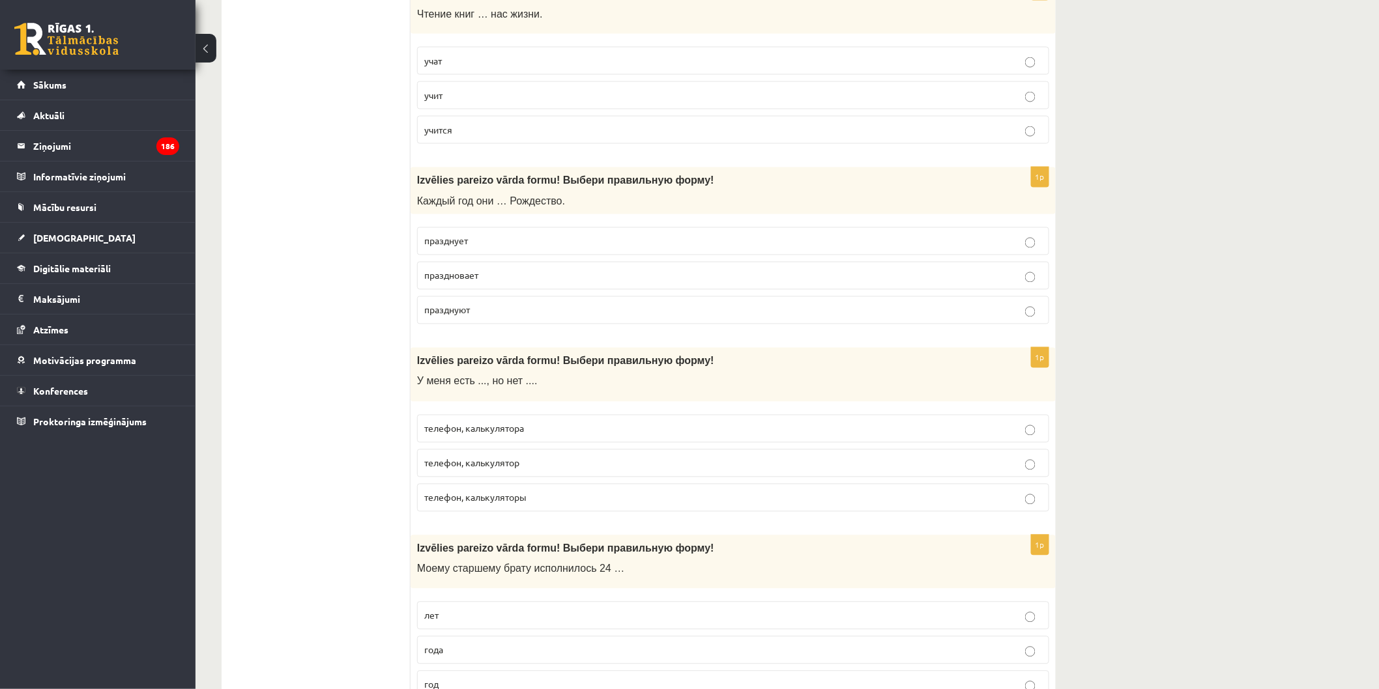
click at [567, 436] on p "телефон, калькулятора" at bounding box center [733, 429] width 618 height 14
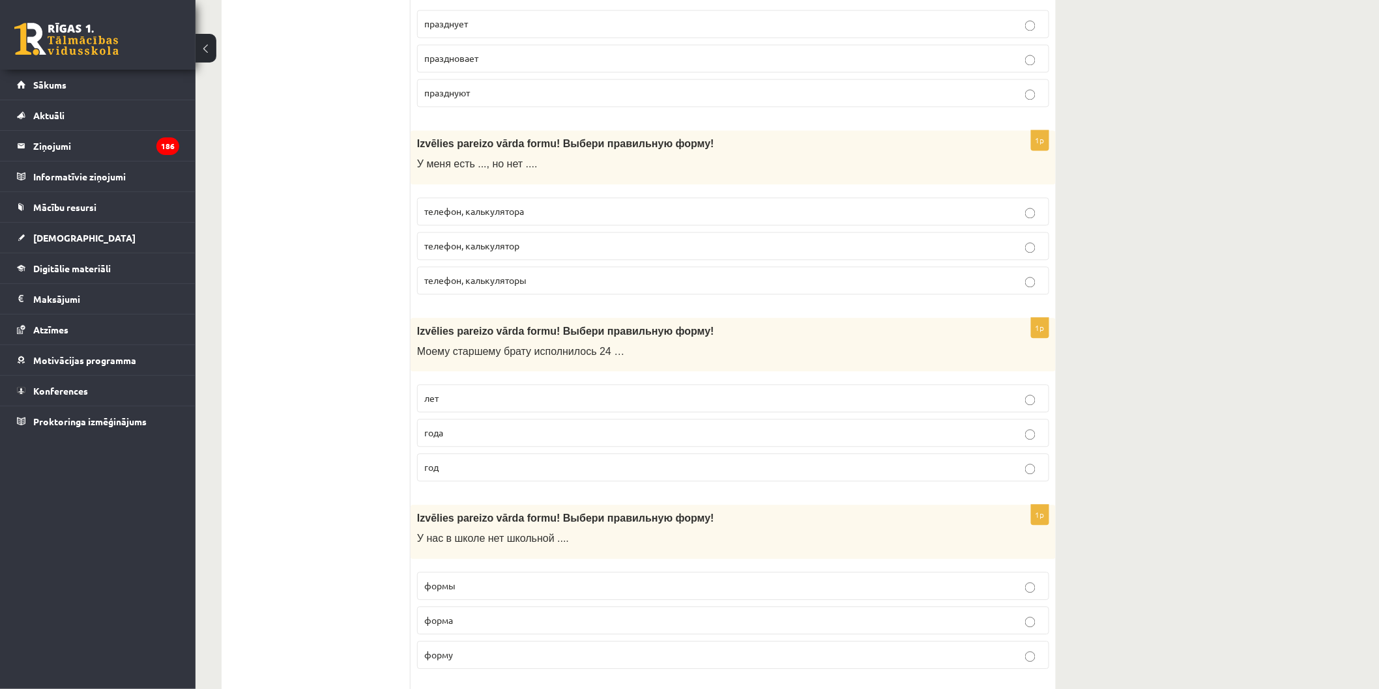
scroll to position [3254, 0]
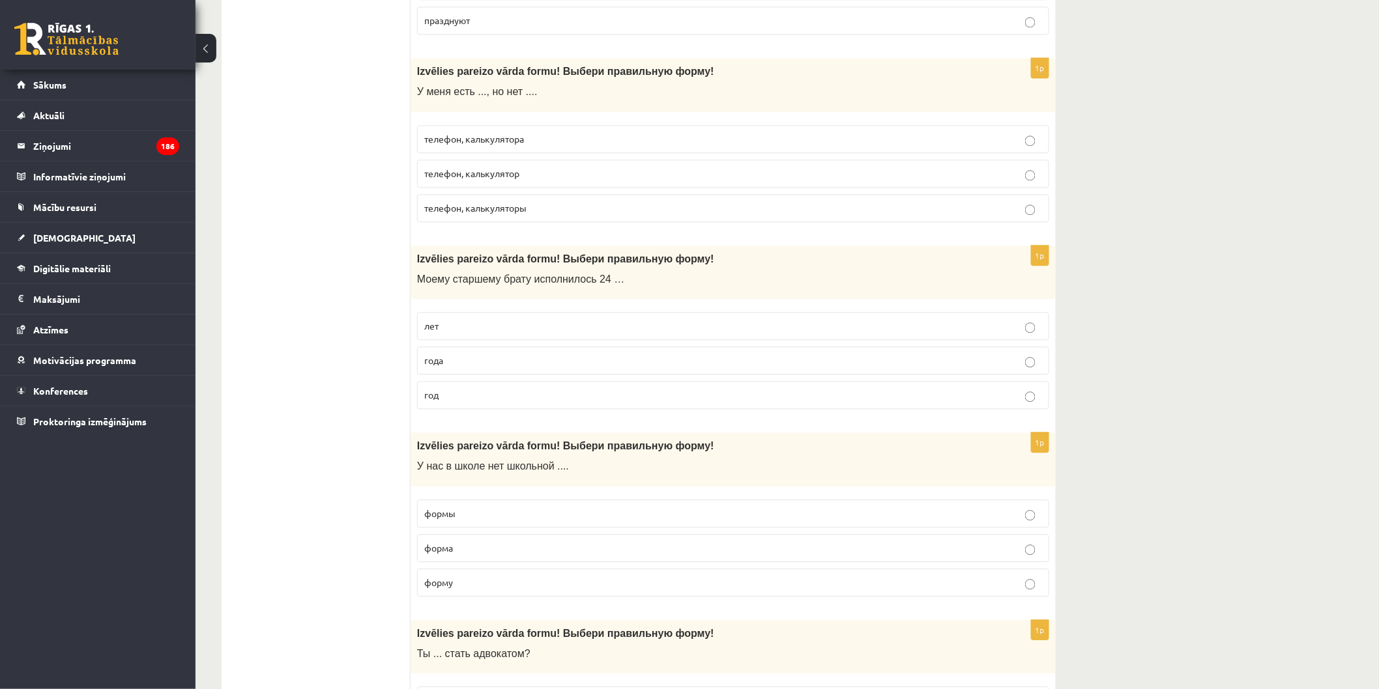
click at [515, 363] on label "года" at bounding box center [733, 361] width 632 height 28
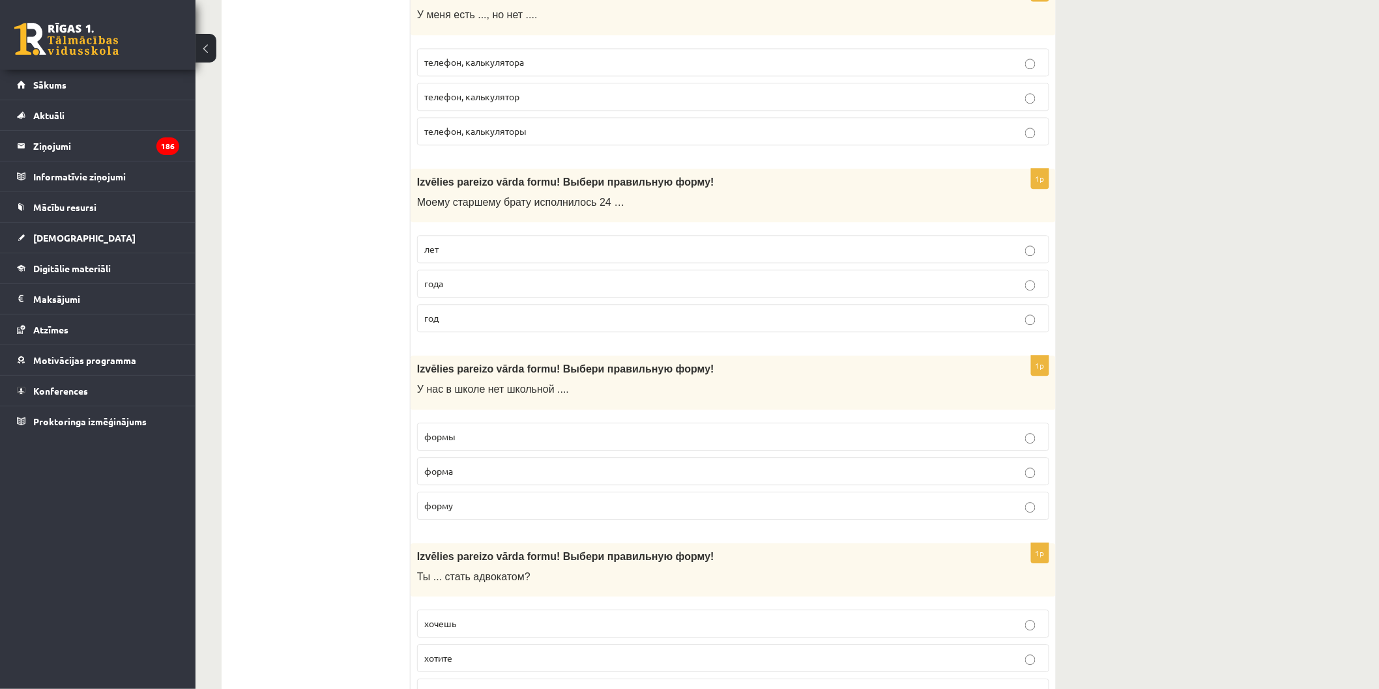
scroll to position [3326, 0]
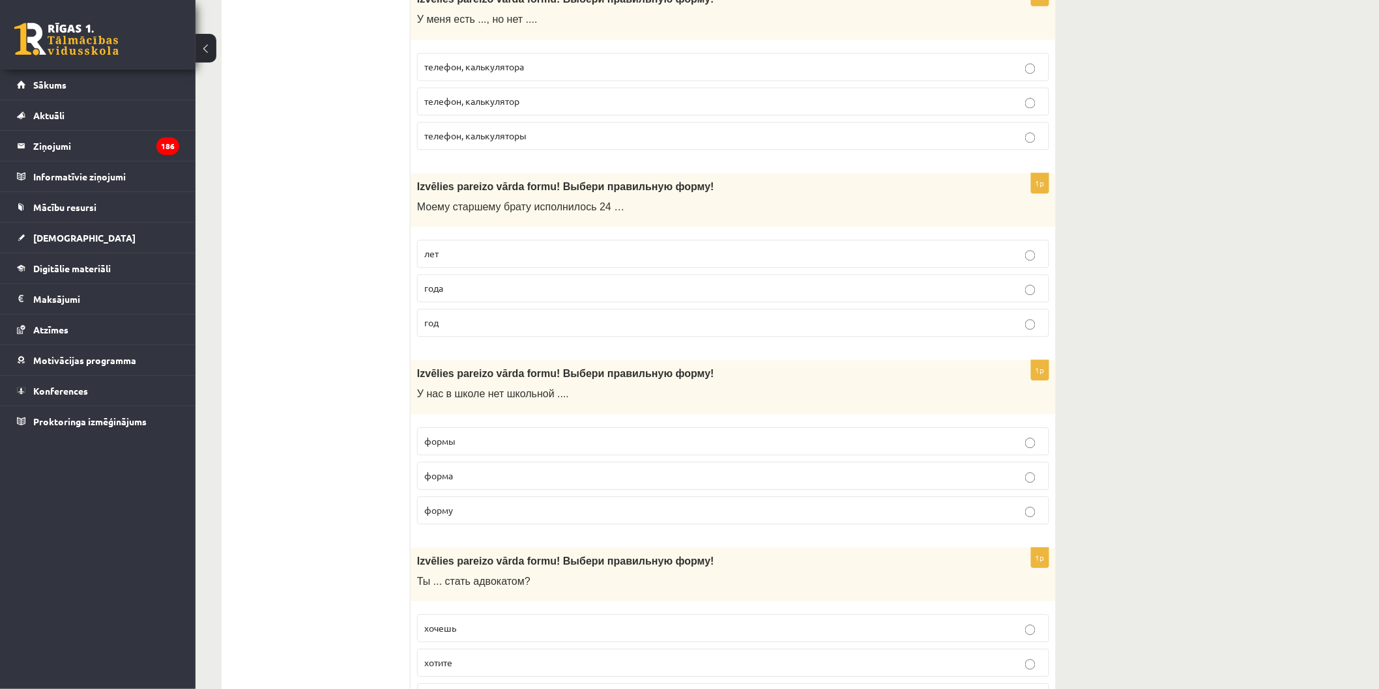
click at [519, 456] on label "формы" at bounding box center [733, 441] width 632 height 28
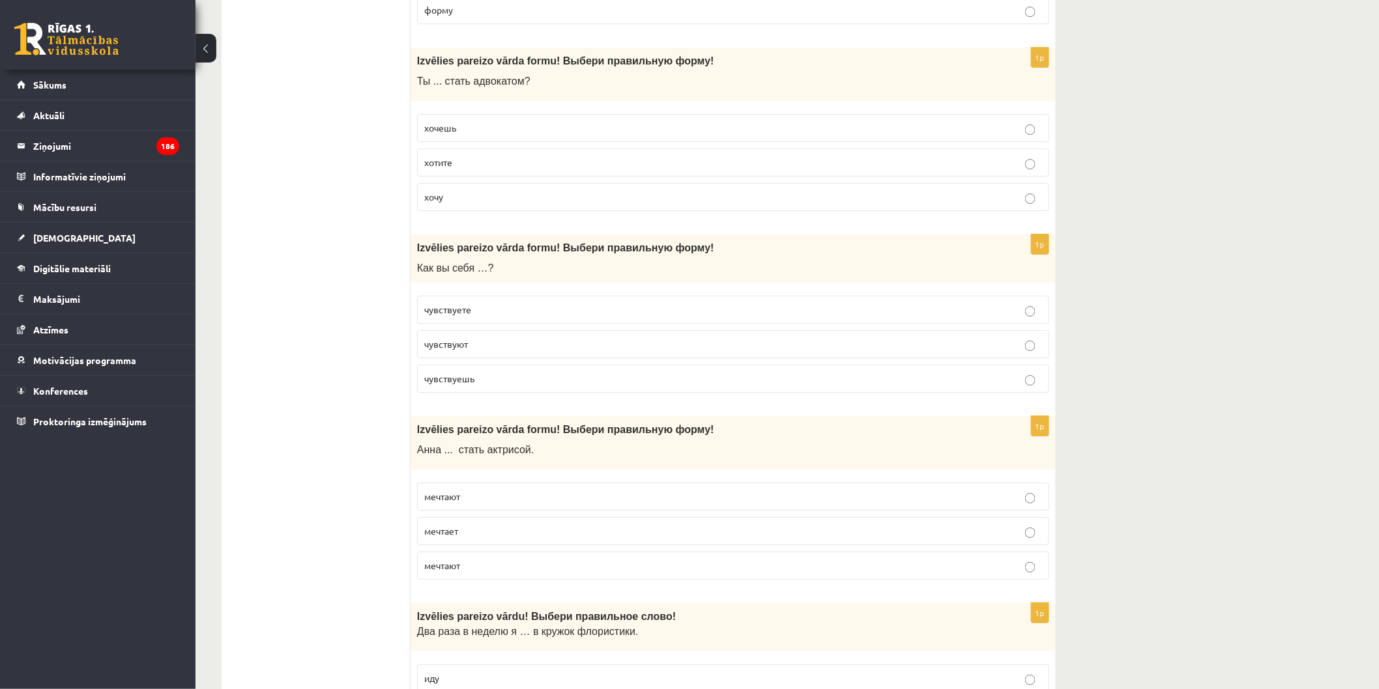
scroll to position [3833, 0]
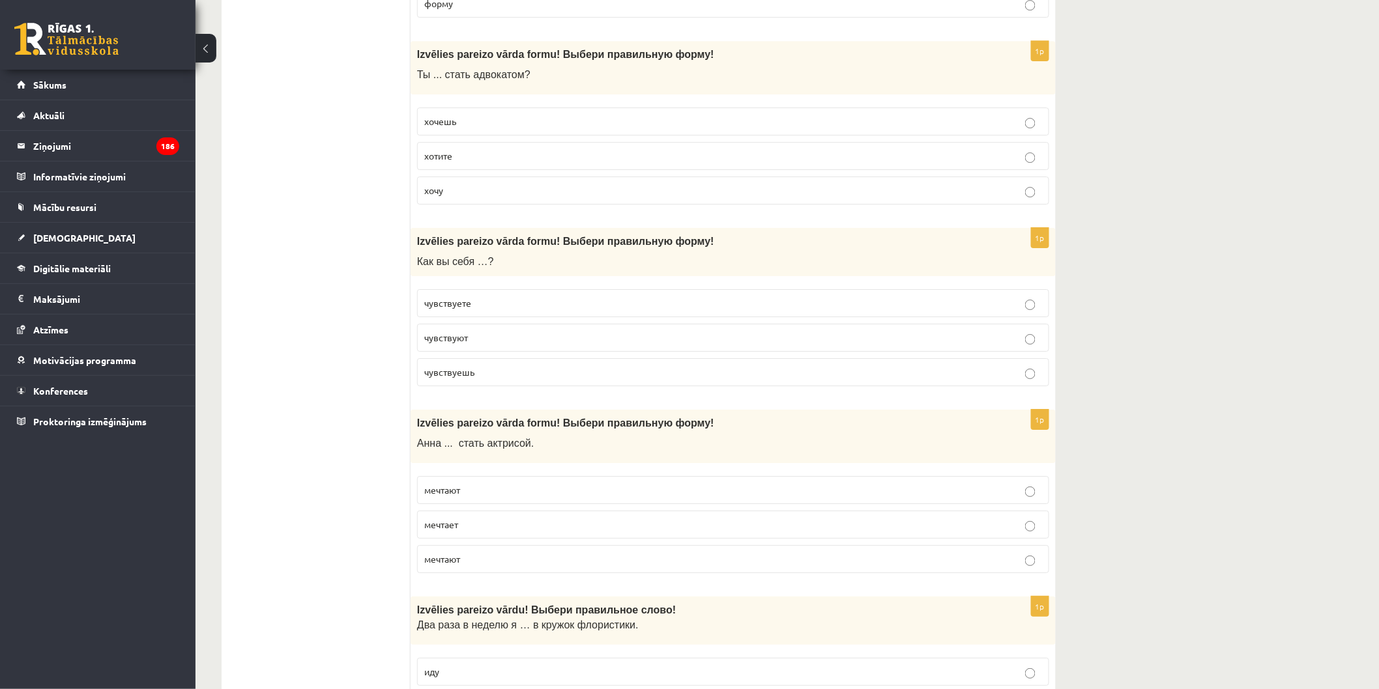
click at [498, 150] on fieldset "хочешь хотите хочу" at bounding box center [733, 155] width 632 height 108
click at [498, 151] on fieldset "хочешь хотите хочу" at bounding box center [733, 155] width 632 height 108
click at [500, 128] on p "хочешь" at bounding box center [733, 122] width 618 height 14
click at [528, 308] on p "чувствуете" at bounding box center [733, 303] width 618 height 14
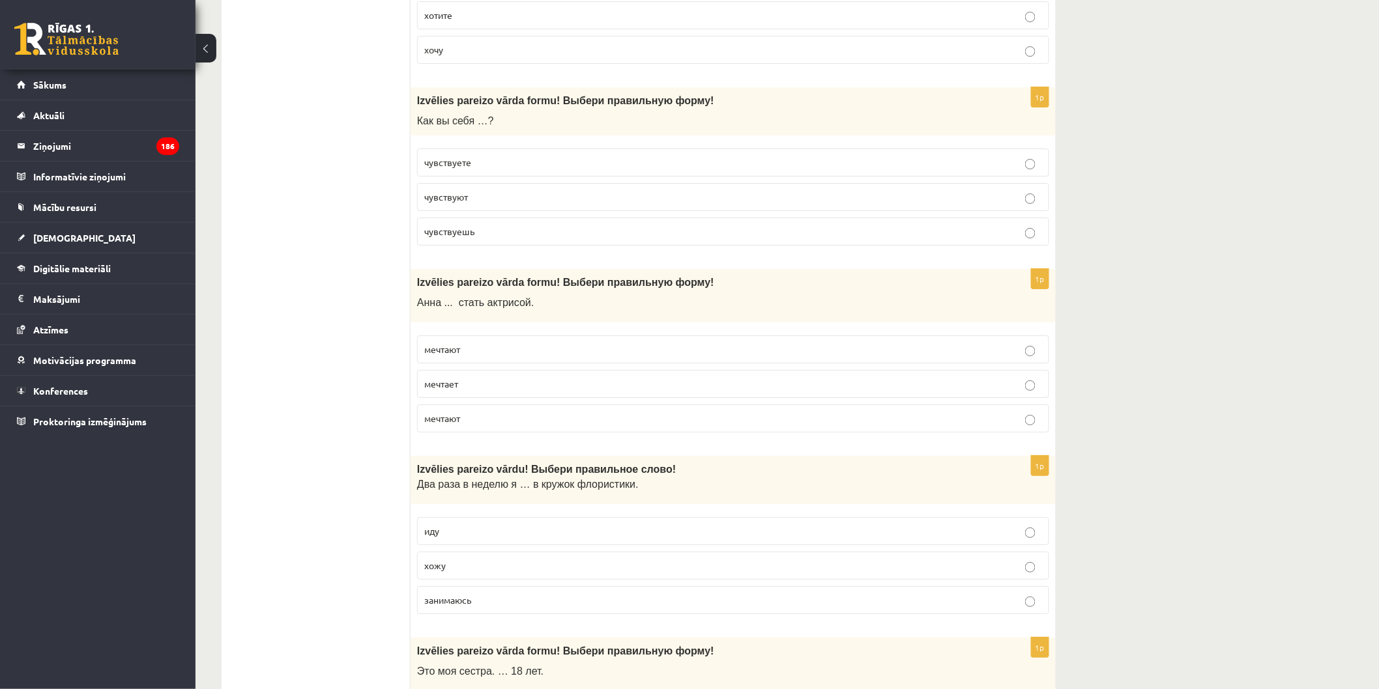
scroll to position [3978, 0]
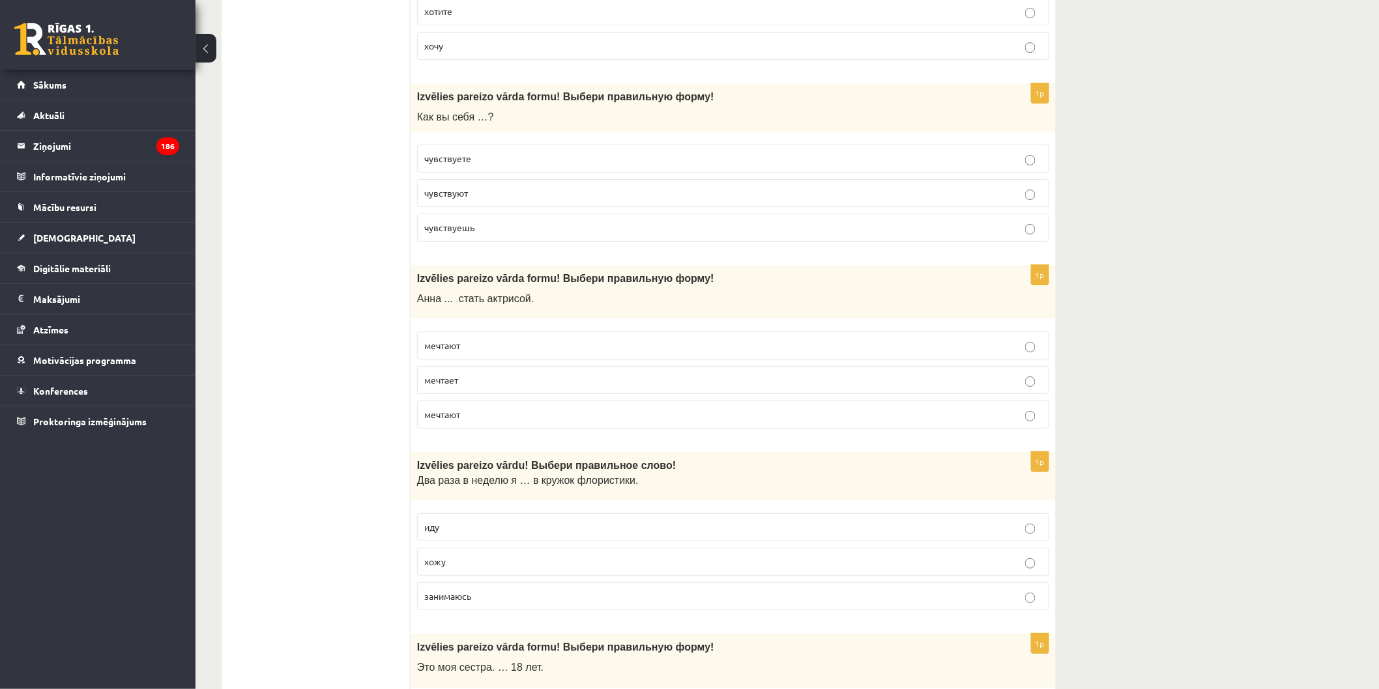
click at [534, 386] on p "мечтает" at bounding box center [733, 380] width 618 height 14
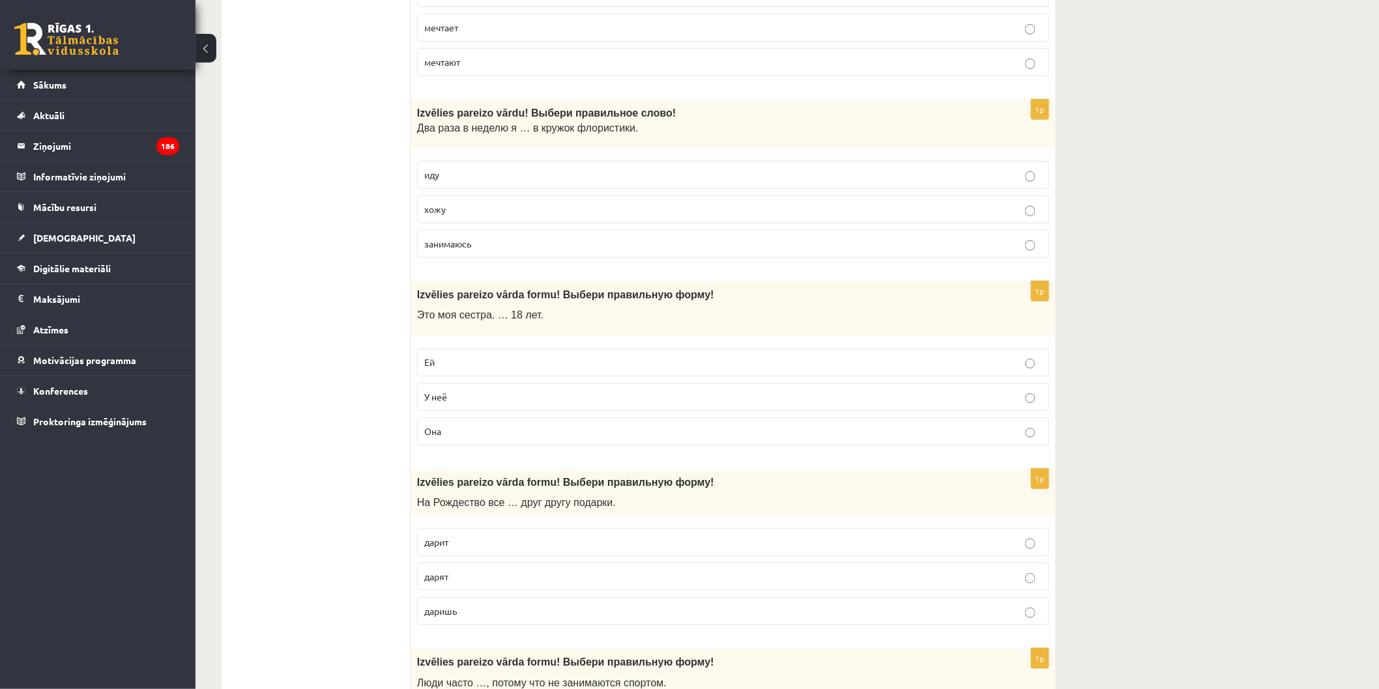
scroll to position [4340, 0]
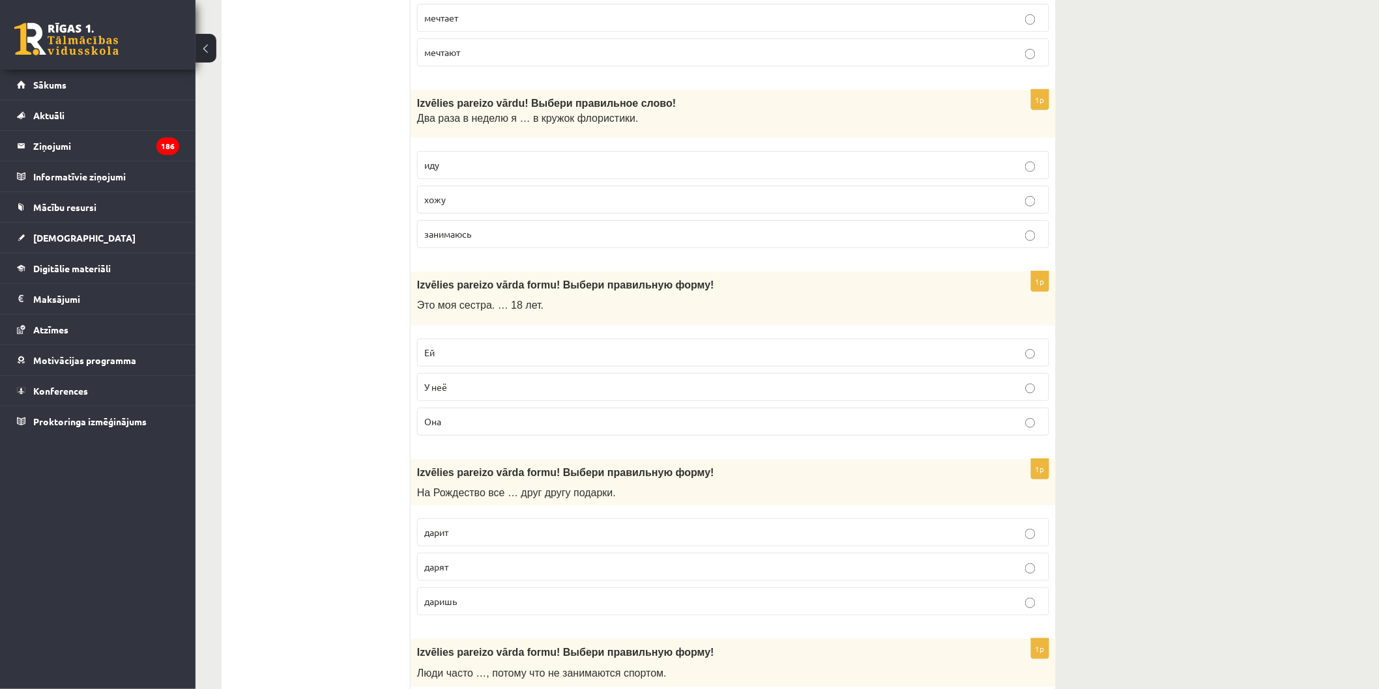
click at [512, 207] on p "хожу" at bounding box center [733, 200] width 618 height 14
drag, startPoint x: 459, startPoint y: 366, endPoint x: 451, endPoint y: 361, distance: 9.1
click at [457, 360] on p "Ей" at bounding box center [733, 353] width 618 height 14
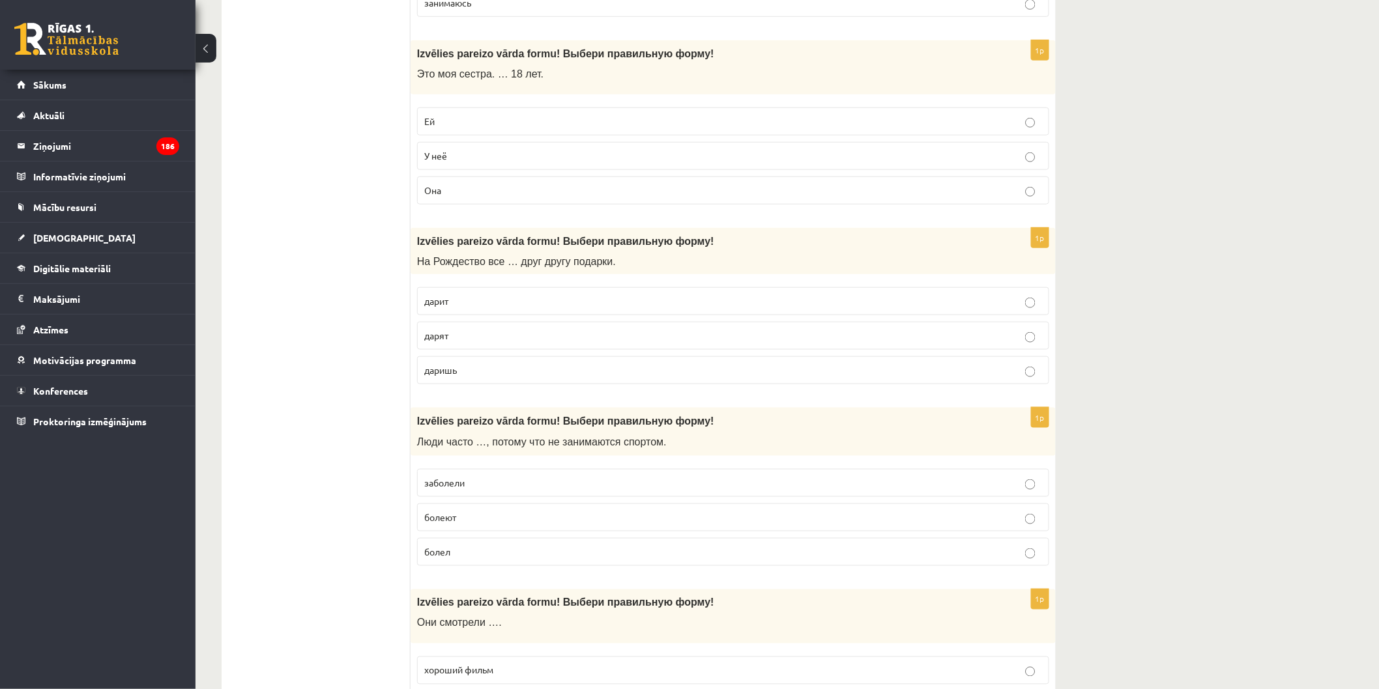
scroll to position [4629, 0]
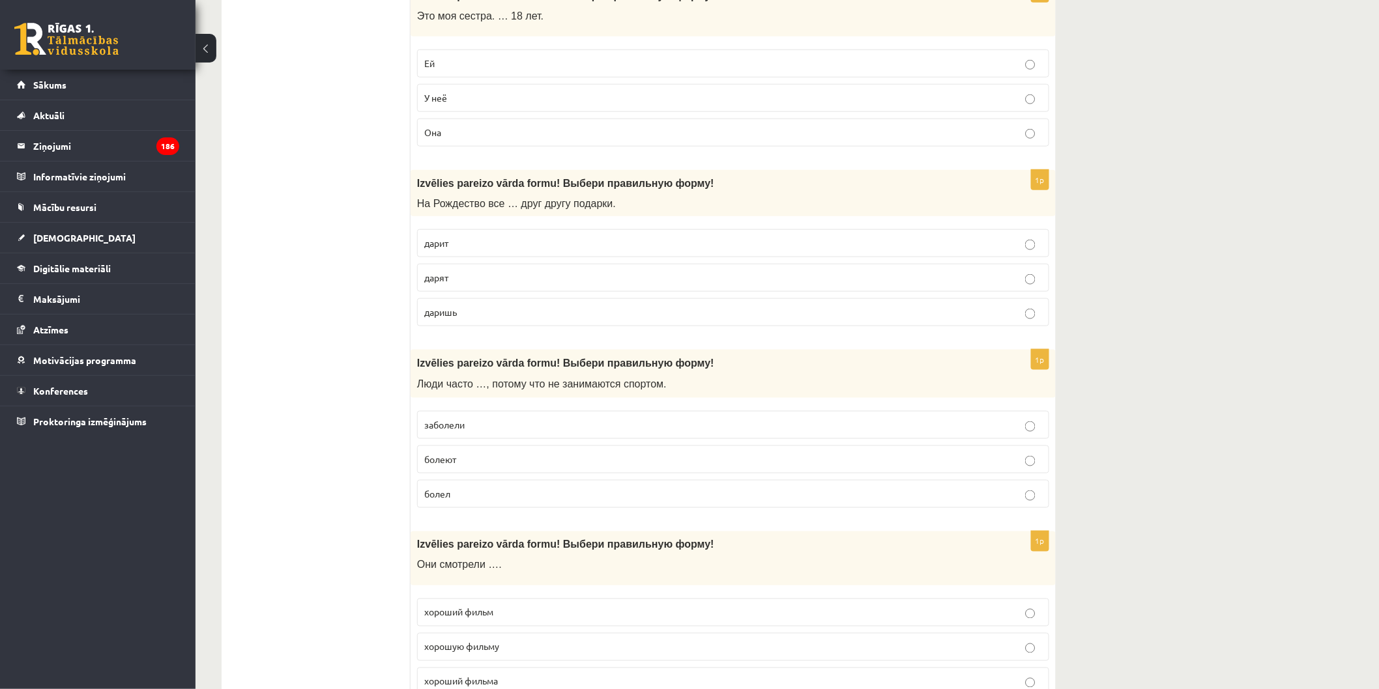
click at [492, 285] on p "дарят" at bounding box center [733, 278] width 618 height 14
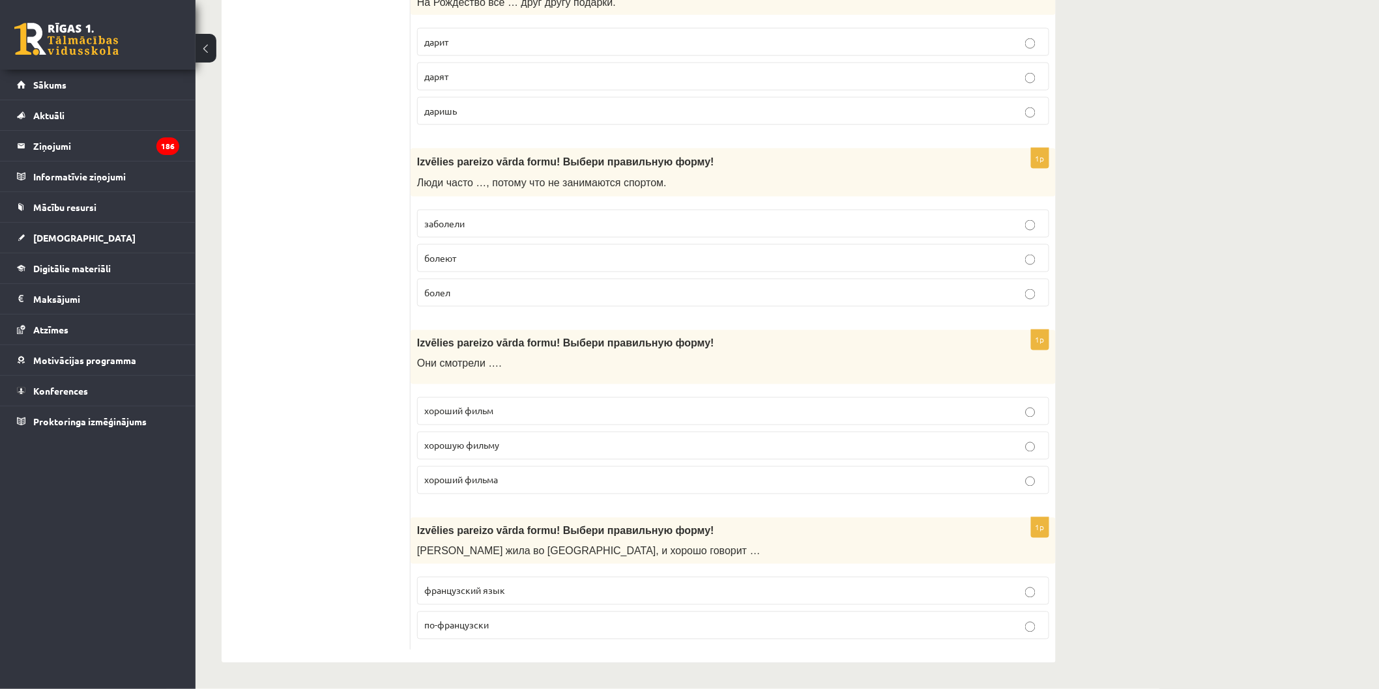
scroll to position [4846, 0]
click at [528, 257] on p "болеют" at bounding box center [733, 259] width 618 height 14
click at [549, 399] on label "хороший фильм" at bounding box center [733, 412] width 632 height 28
click at [634, 609] on fieldset "французский язык по-французски" at bounding box center [733, 607] width 632 height 73
click at [682, 633] on label "по-французски" at bounding box center [733, 626] width 632 height 28
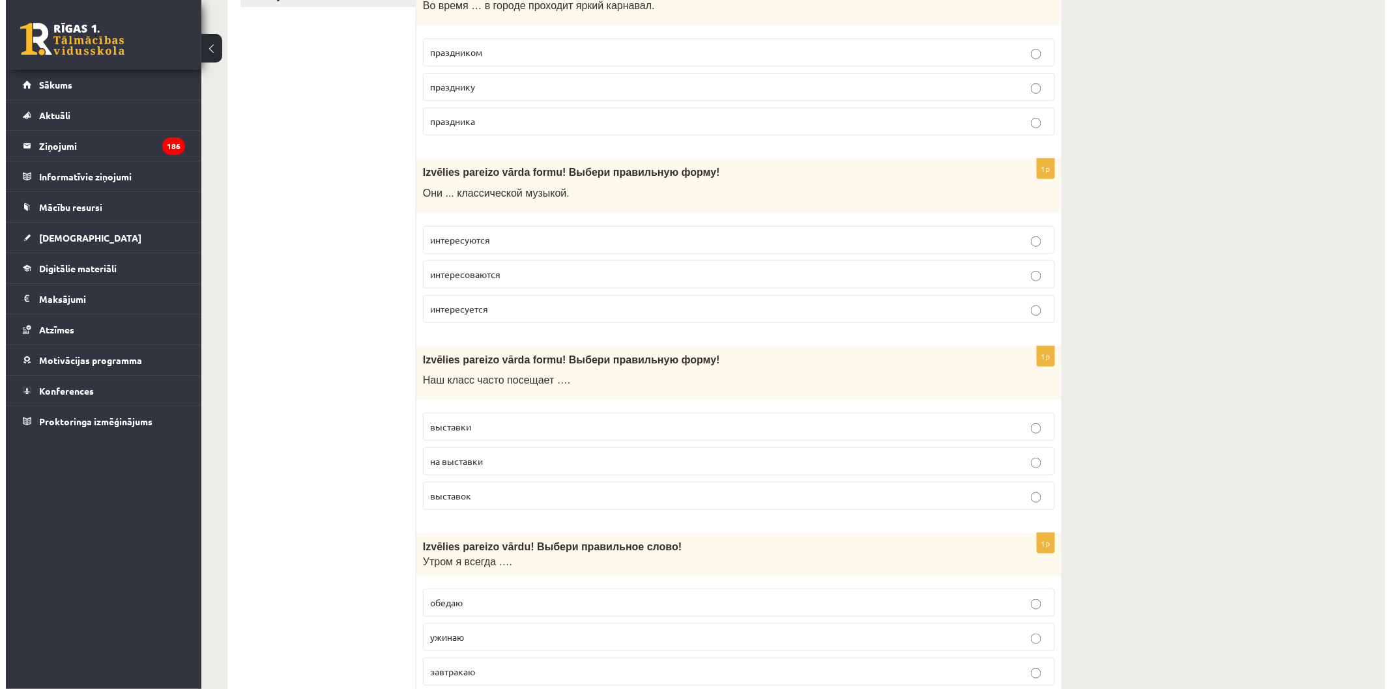
scroll to position [0, 0]
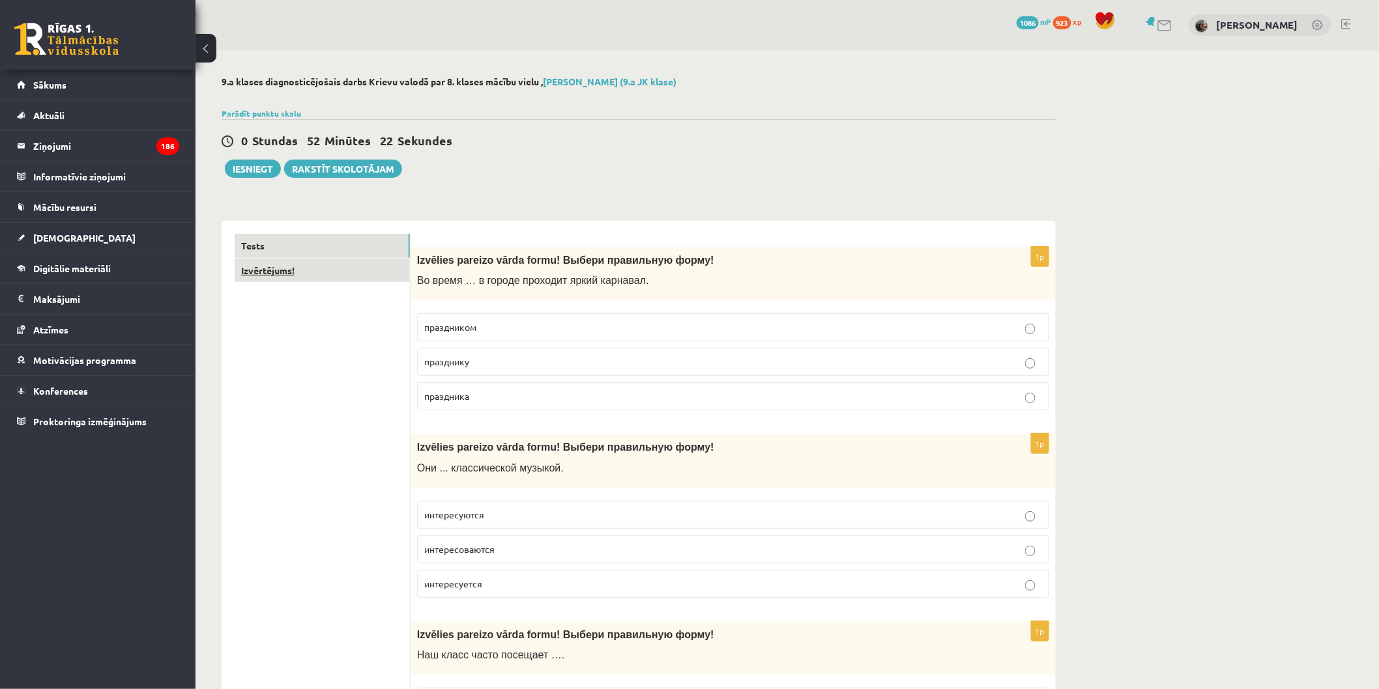
click at [318, 266] on link "Izvērtējums!" at bounding box center [322, 271] width 175 height 24
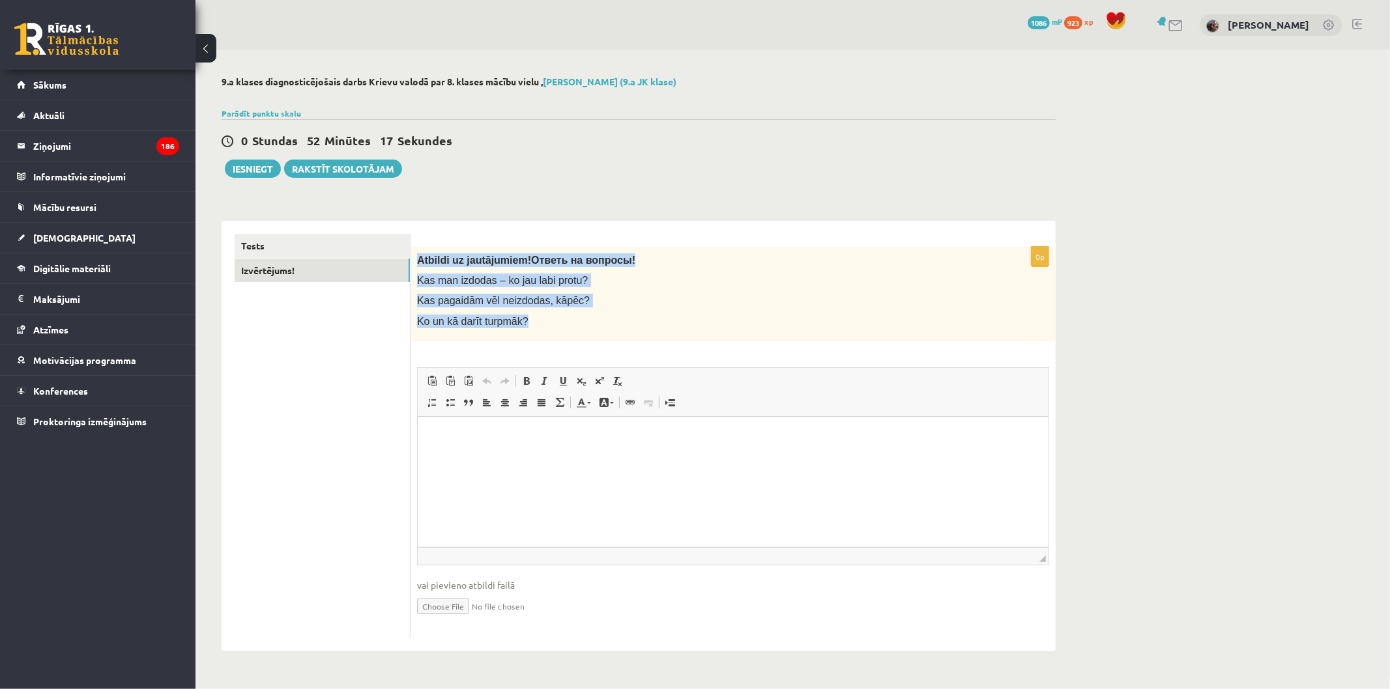
drag, startPoint x: 412, startPoint y: 259, endPoint x: 576, endPoint y: 338, distance: 181.3
click at [576, 338] on div "Atbildi uz jautājumiem! Ответь на вопросы! Kas man izdodas – ko jau labi protu?…" at bounding box center [733, 294] width 645 height 94
copy div "Atbildi uz jautājumiem! Ответь на вопросы! Kas man izdodas – ko jau labi protu?…"
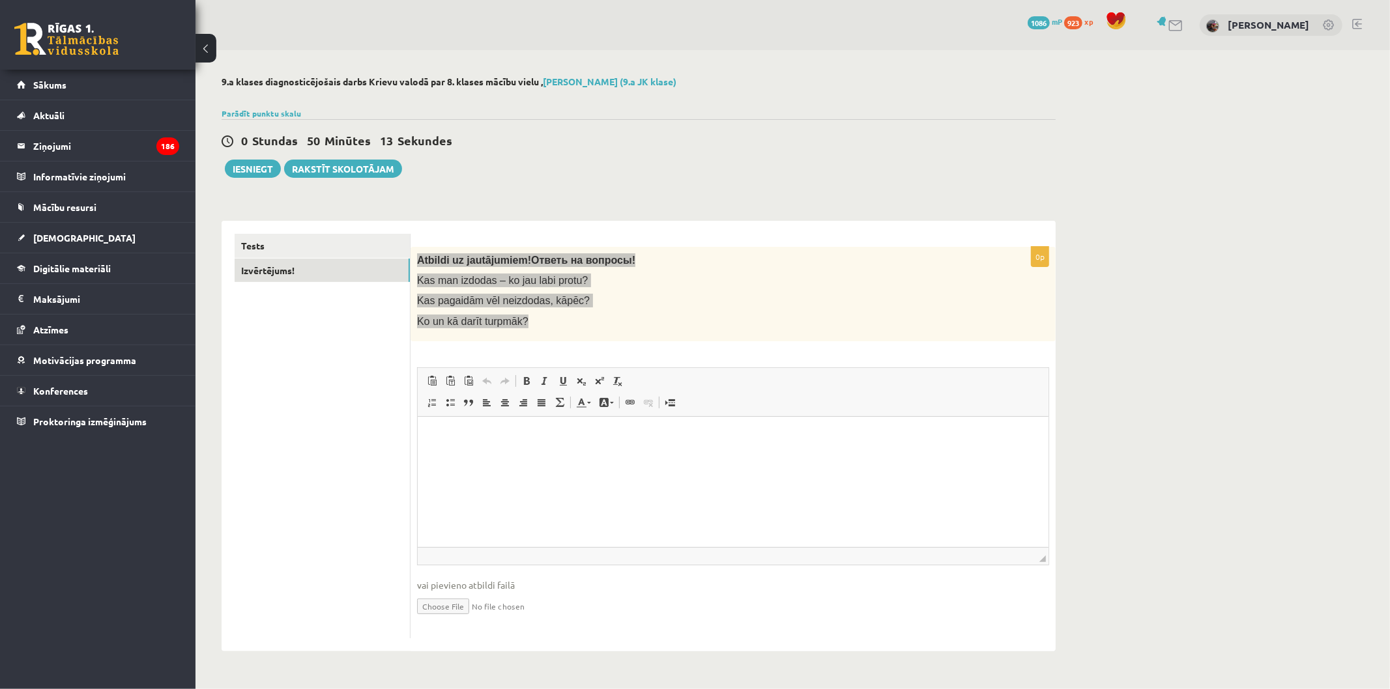
click at [836, 456] on html at bounding box center [732, 436] width 631 height 40
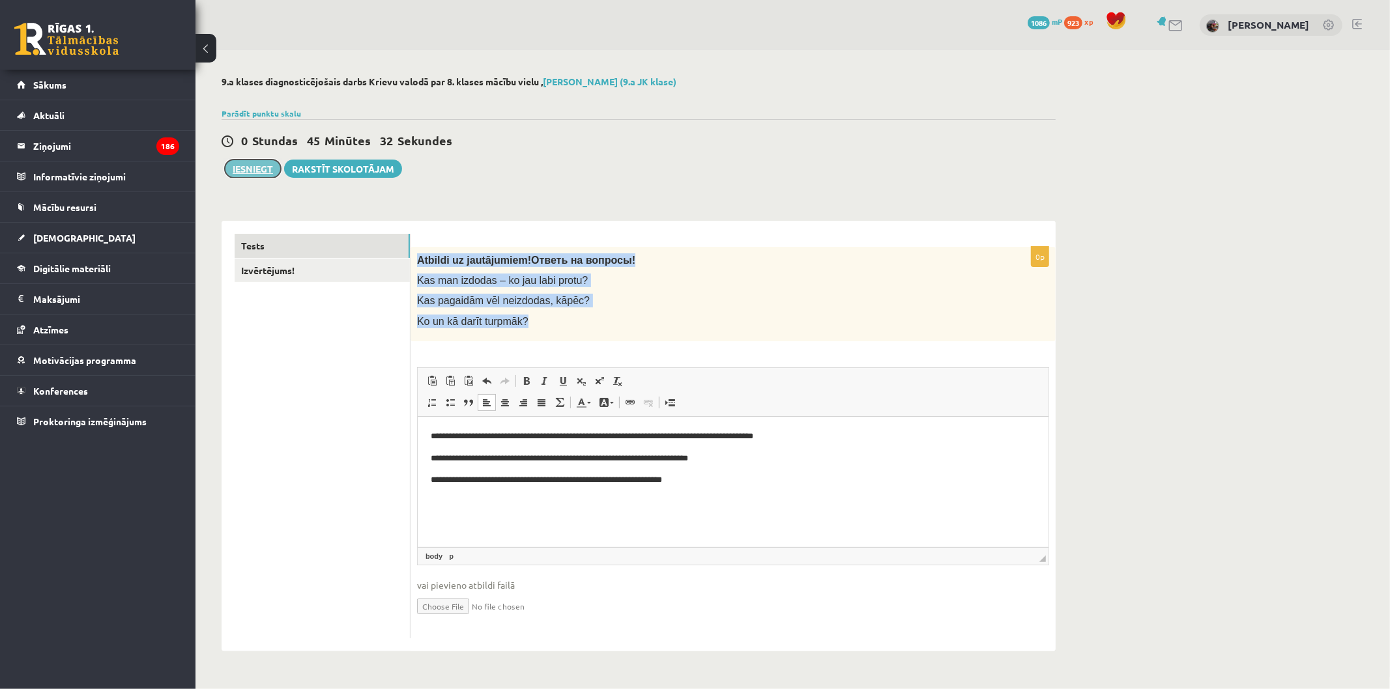
click at [249, 174] on button "Iesniegt" at bounding box center [253, 169] width 56 height 18
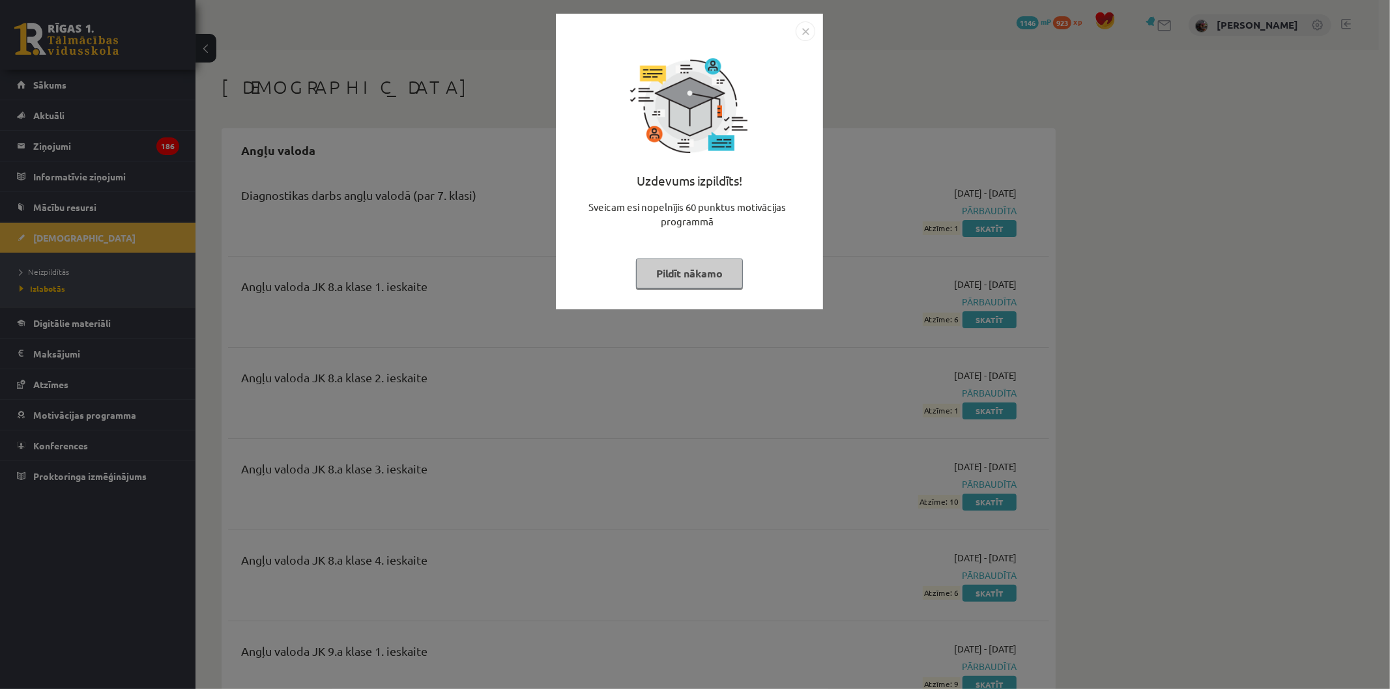
click at [659, 295] on div "Uzdevums izpildīts! Sveicam esi nopelnījis 60 punktus motivācijas programmā Pil…" at bounding box center [690, 171] width 252 height 261
click at [667, 266] on button "Pildīt nākamo" at bounding box center [689, 274] width 107 height 30
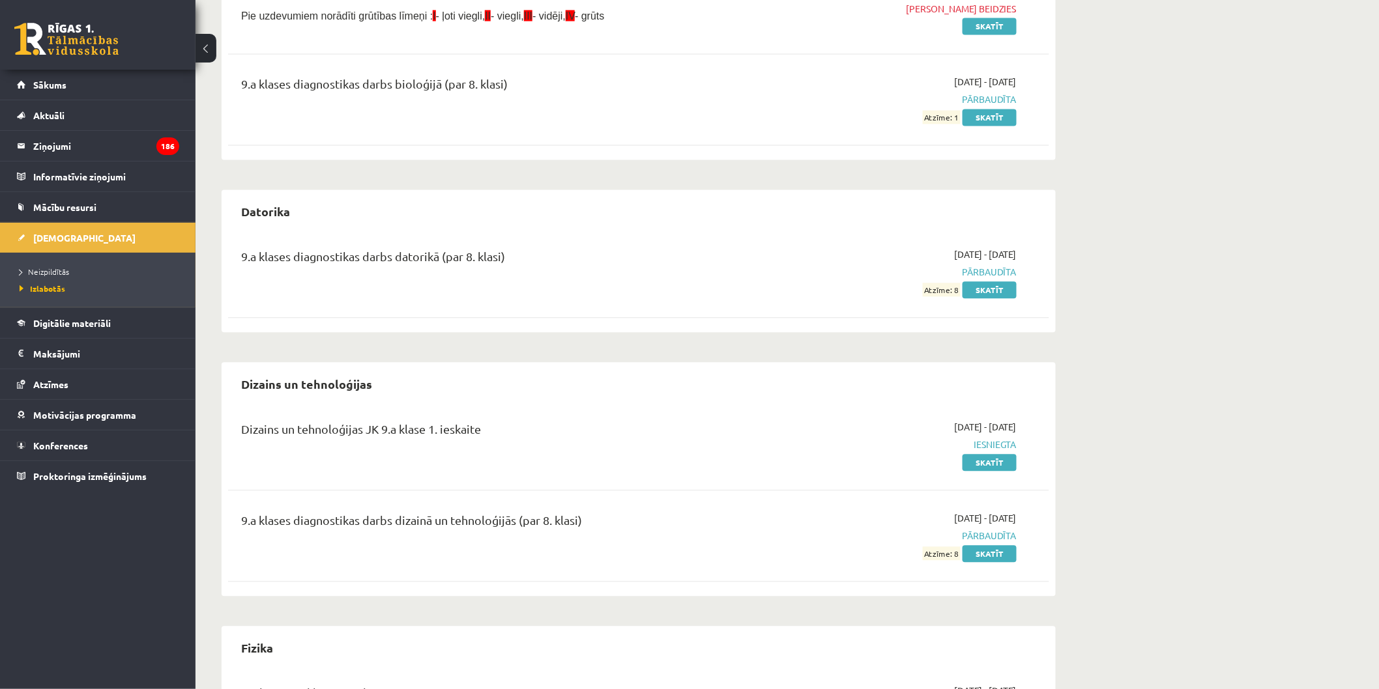
scroll to position [724, 0]
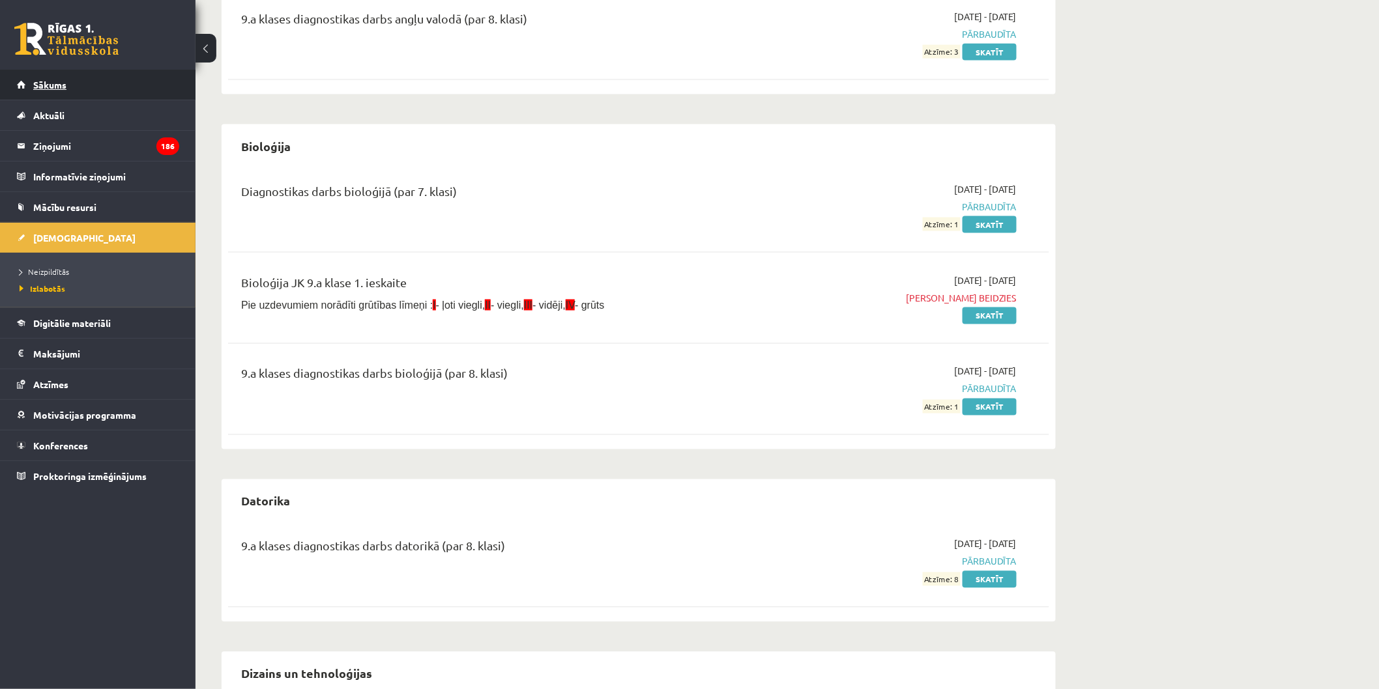
click at [93, 70] on link "Sākums" at bounding box center [98, 85] width 162 height 30
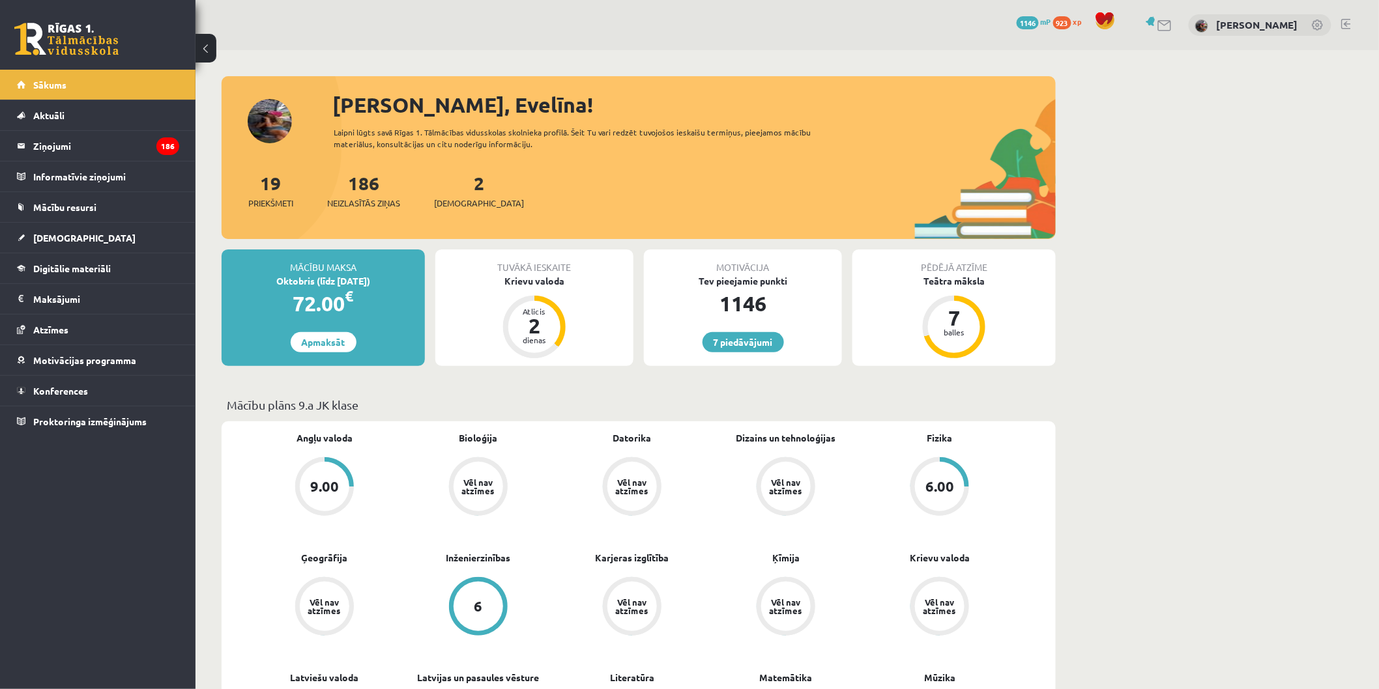
click at [452, 194] on div "2 Ieskaites" at bounding box center [479, 189] width 90 height 40
click at [459, 201] on span "[DEMOGRAPHIC_DATA]" at bounding box center [479, 203] width 90 height 13
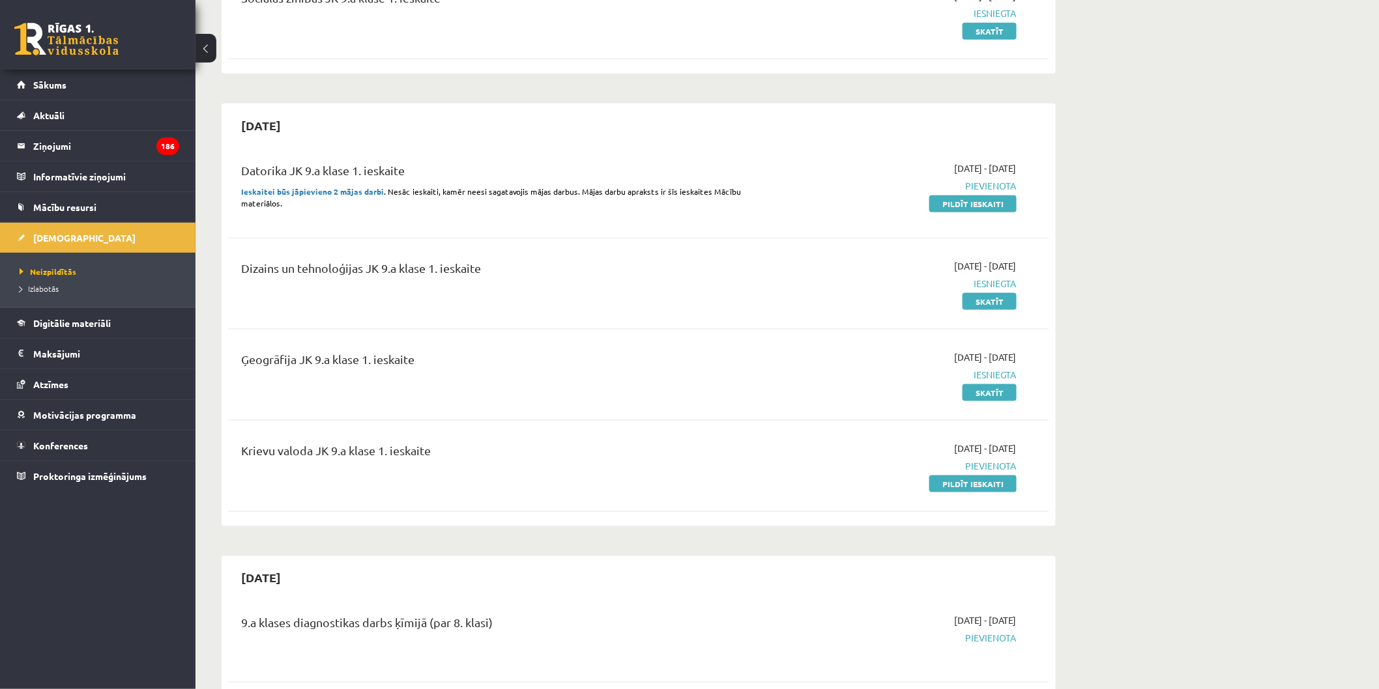
scroll to position [506, 0]
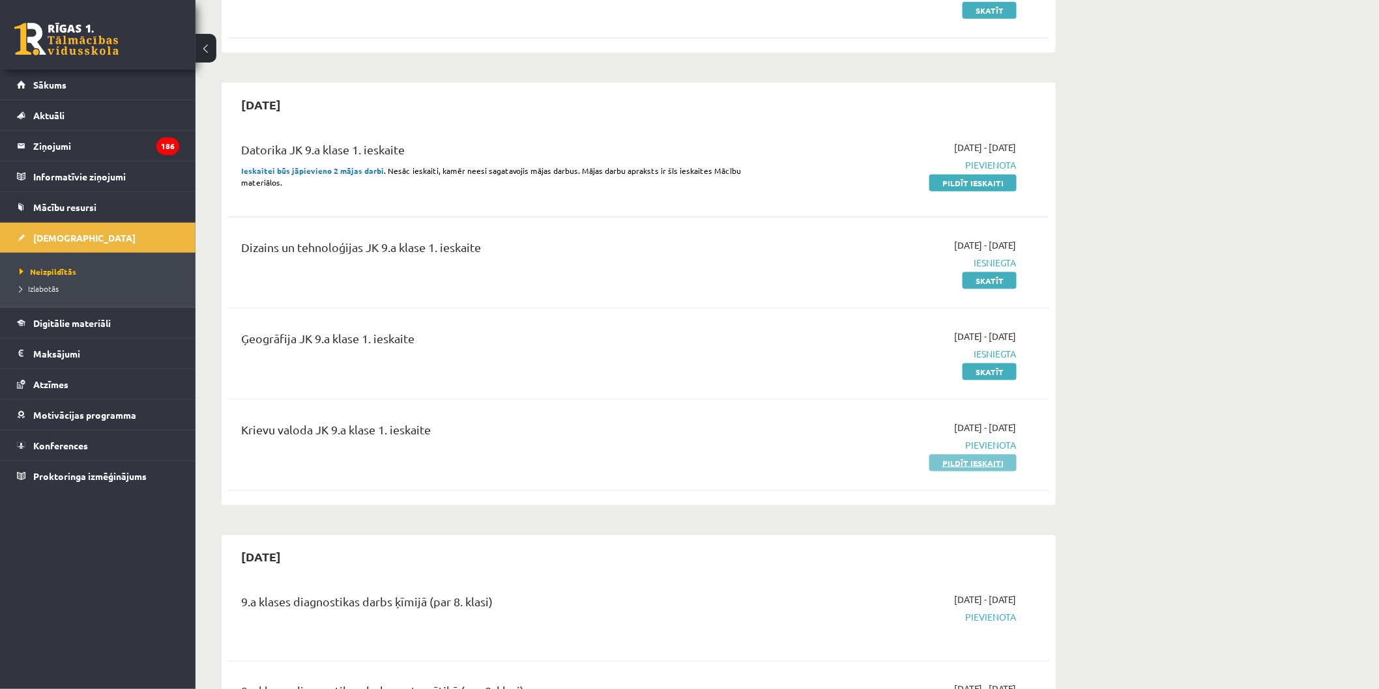
click at [976, 465] on link "Pildīt ieskaiti" at bounding box center [972, 463] width 87 height 17
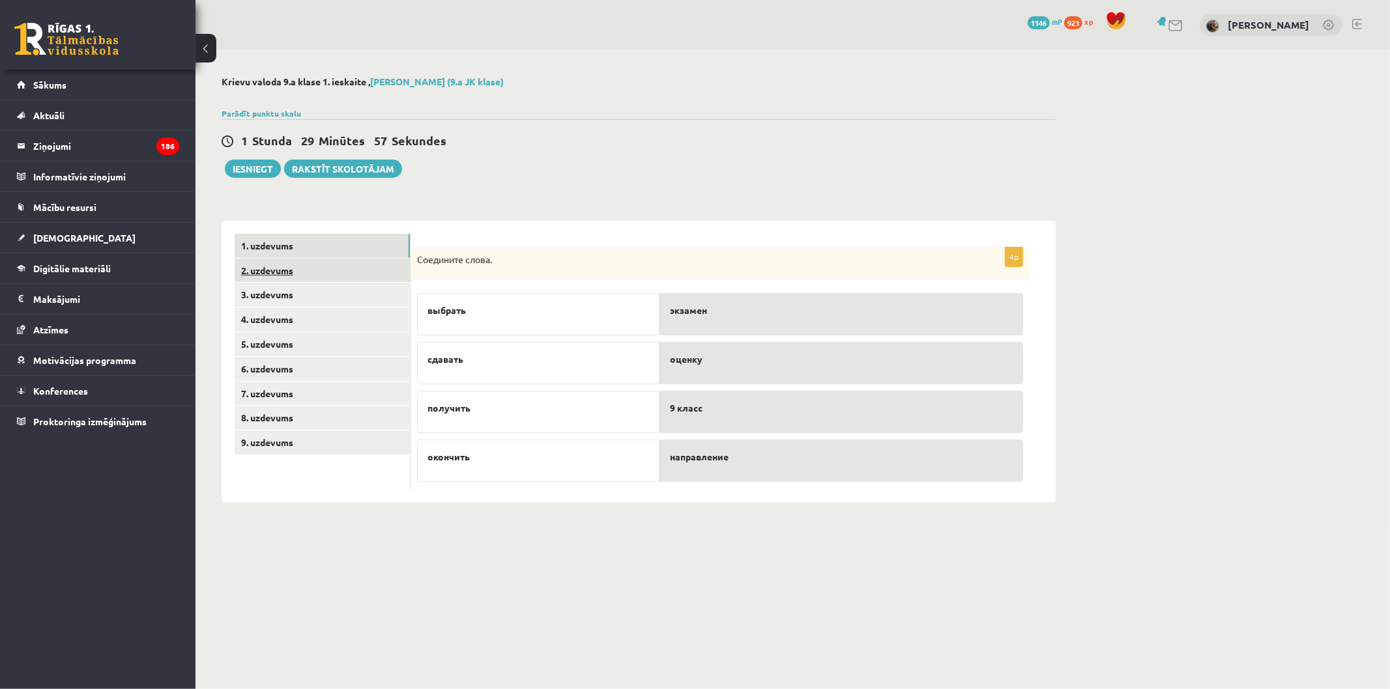
click at [394, 265] on link "2. uzdevums" at bounding box center [322, 271] width 175 height 24
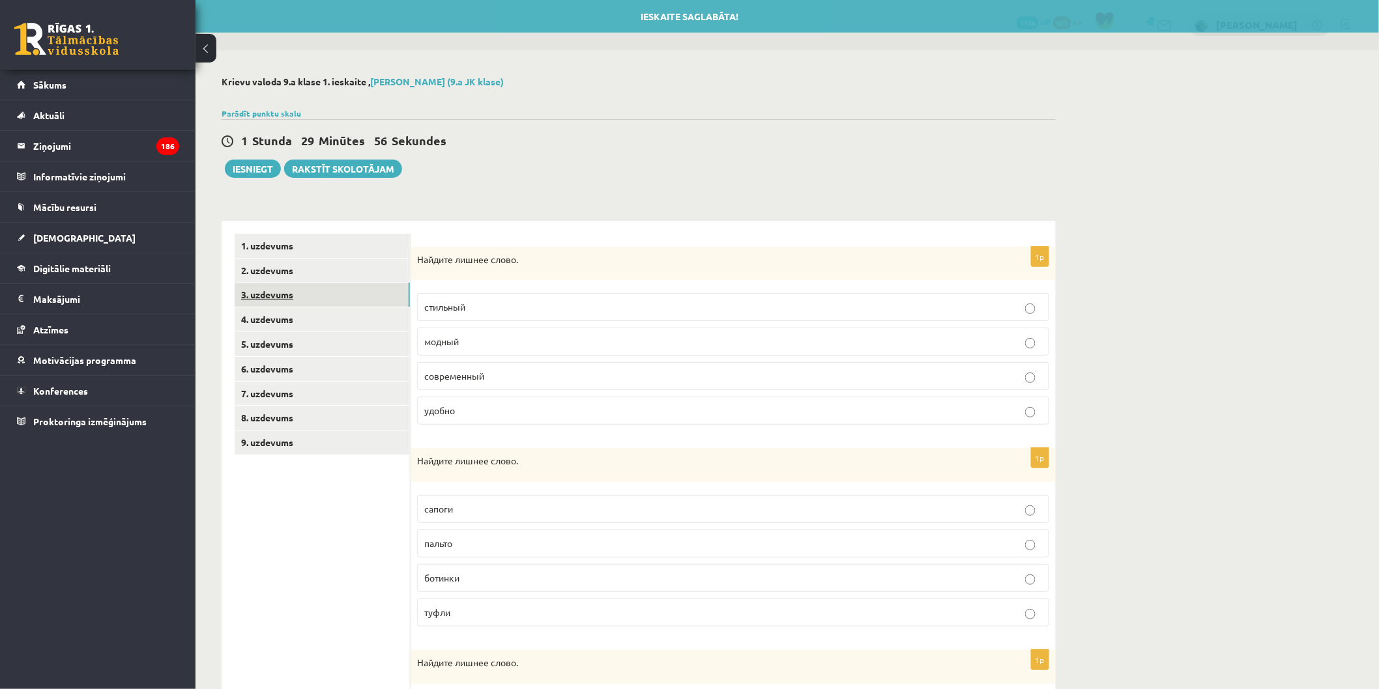
click at [379, 289] on link "3. uzdevums" at bounding box center [322, 295] width 175 height 24
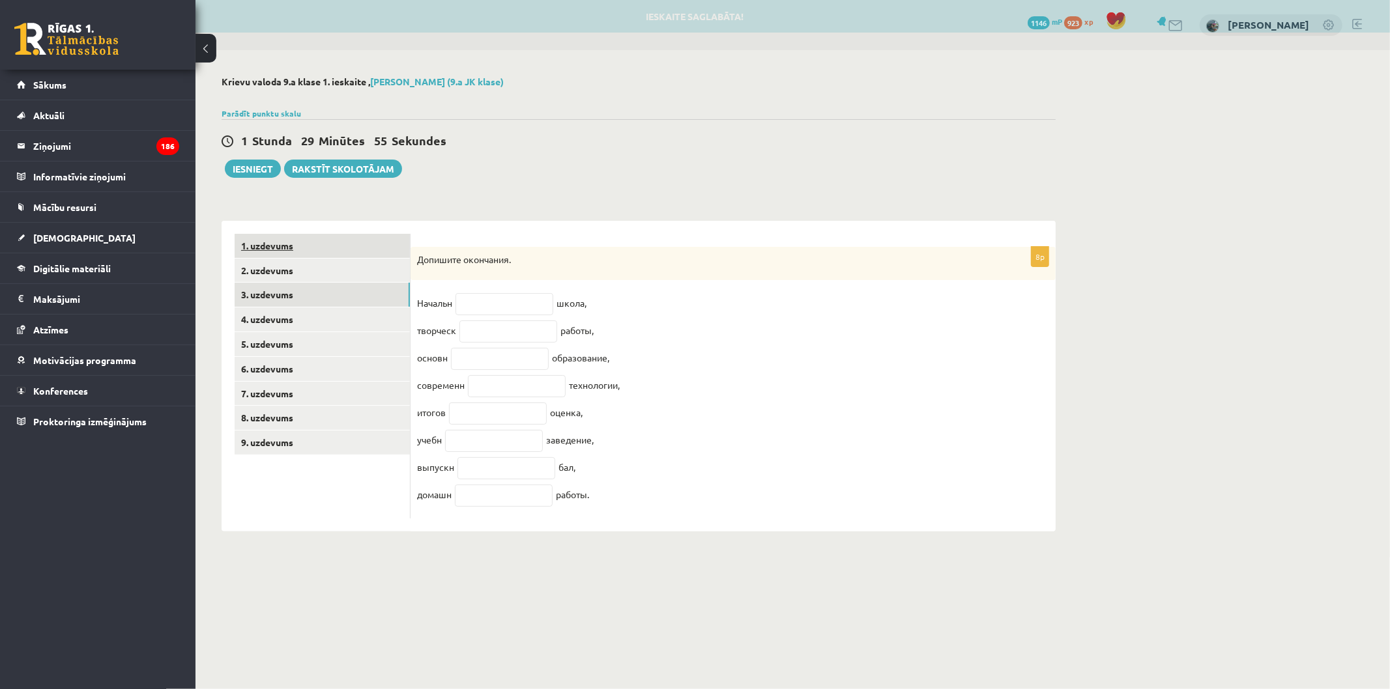
click at [316, 248] on link "1. uzdevums" at bounding box center [322, 246] width 175 height 24
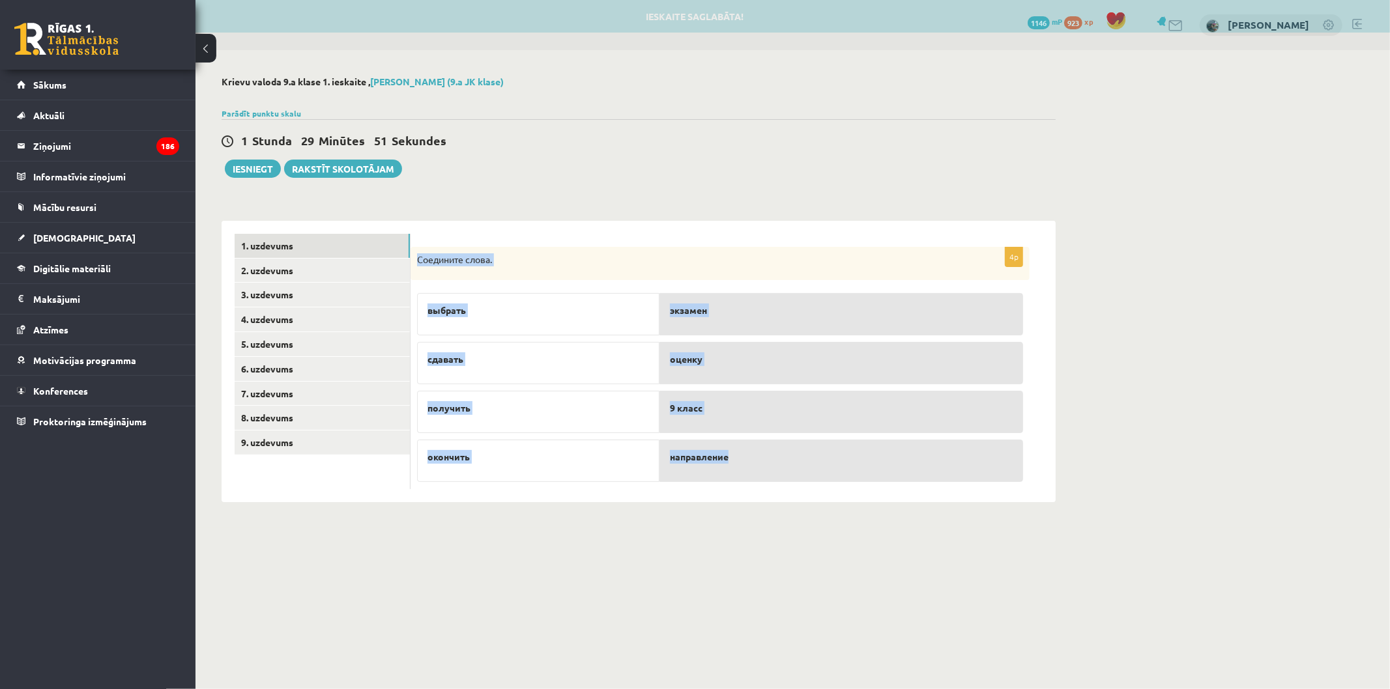
drag, startPoint x: 422, startPoint y: 259, endPoint x: 844, endPoint y: 483, distance: 478.1
click at [844, 483] on div "4p Соедините слова. выбрать сдавать получить окончить экзамен оценку 9 класс на…" at bounding box center [720, 368] width 619 height 243
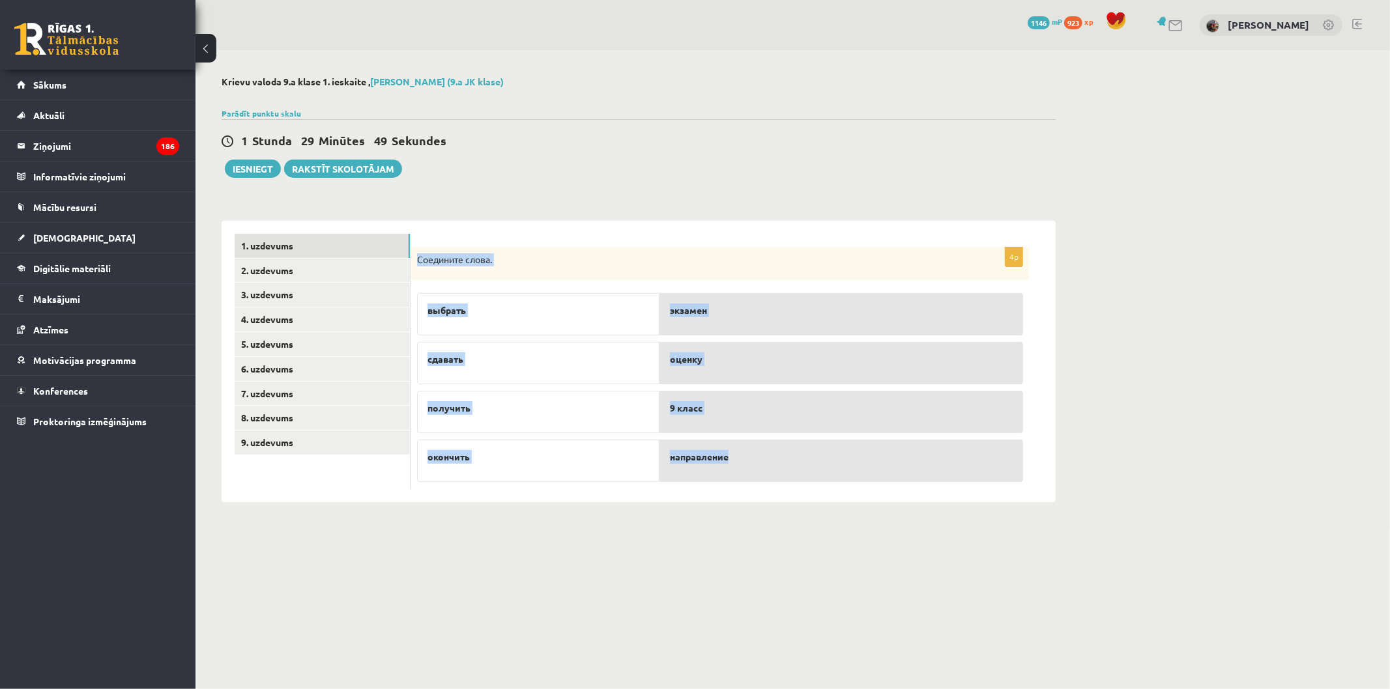
copy div "Соедините слова. выбрать сдавать получить окончить экзамен оценку 9 класс напра…"
click at [322, 274] on link "2. uzdevums" at bounding box center [322, 271] width 175 height 24
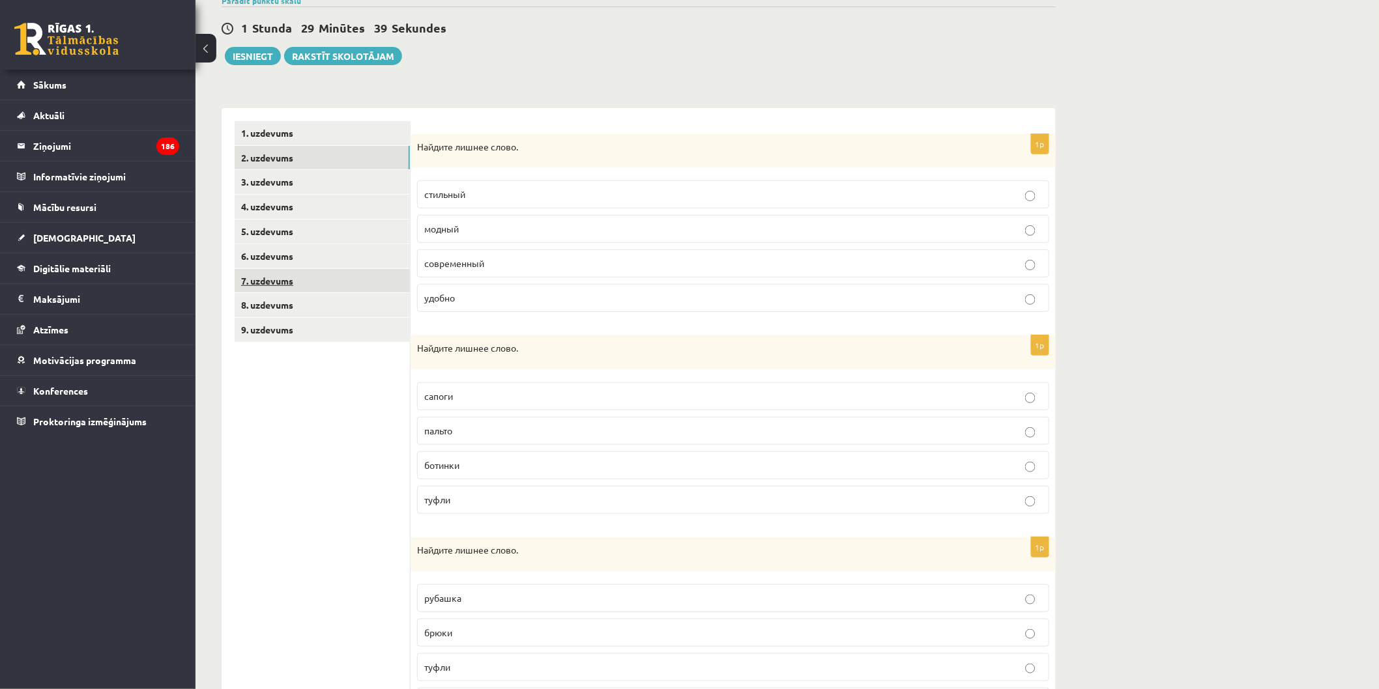
scroll to position [190, 0]
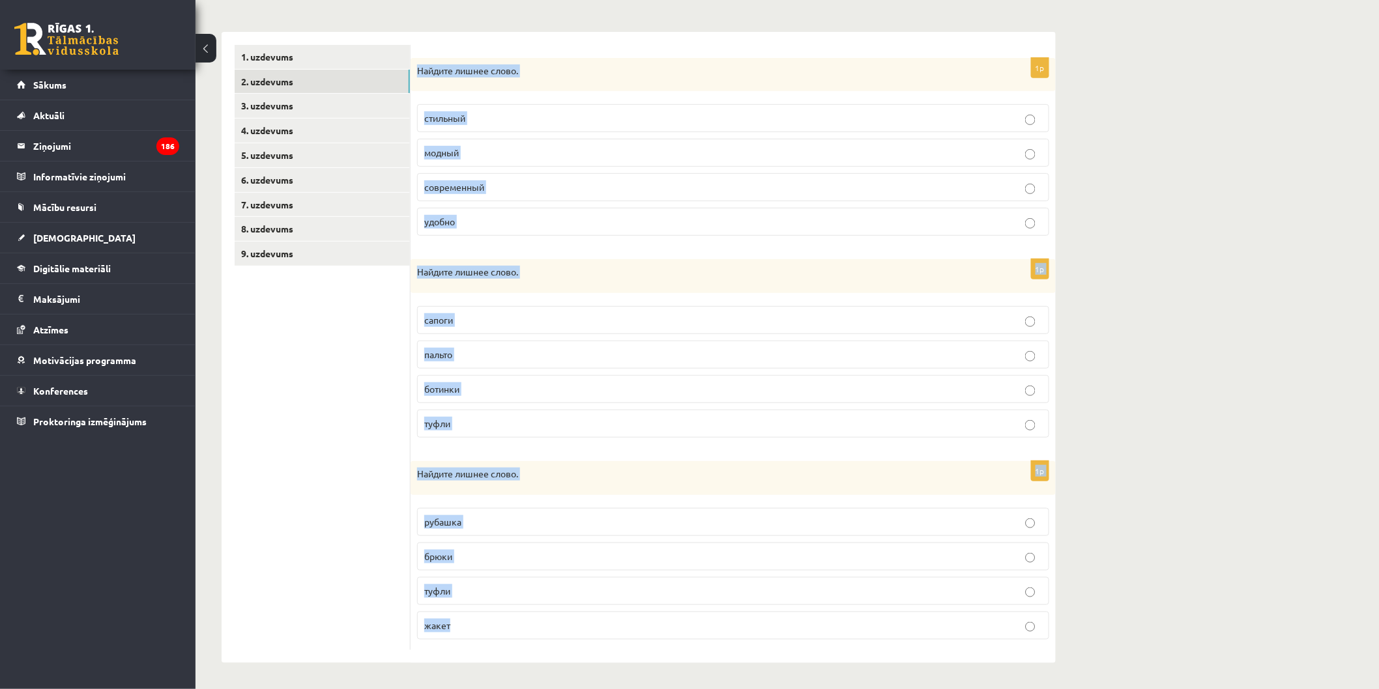
drag, startPoint x: 414, startPoint y: 74, endPoint x: 691, endPoint y: 718, distance: 700.9
click at [691, 500] on html "0 Dāvanas 1146 mP 923 xp [PERSON_NAME] Sākums Aktuāli Kā mācīties [PERSON_NAME]…" at bounding box center [689, 155] width 1379 height 689
copy form "Найдите лишнее слово. стильный модный современный удобно 1p Найдите лишнее слов…"
click at [325, 99] on link "3. uzdevums" at bounding box center [322, 106] width 175 height 24
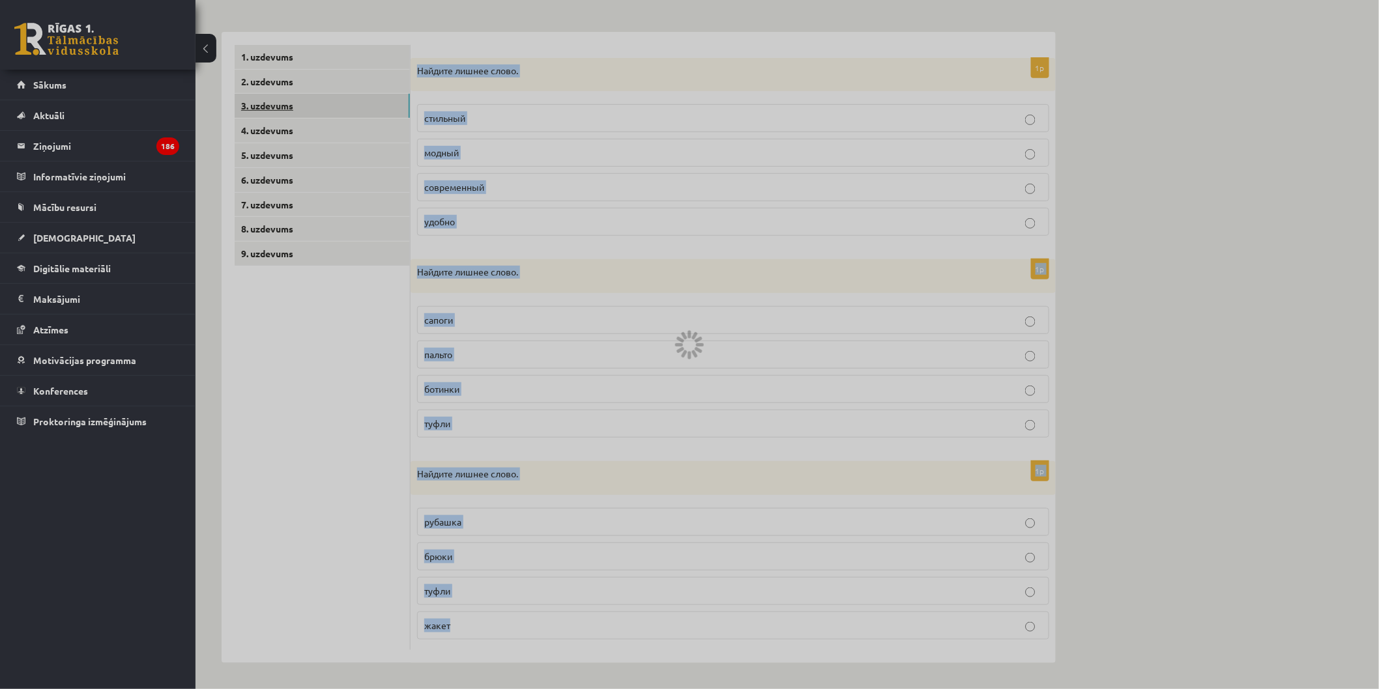
scroll to position [0, 0]
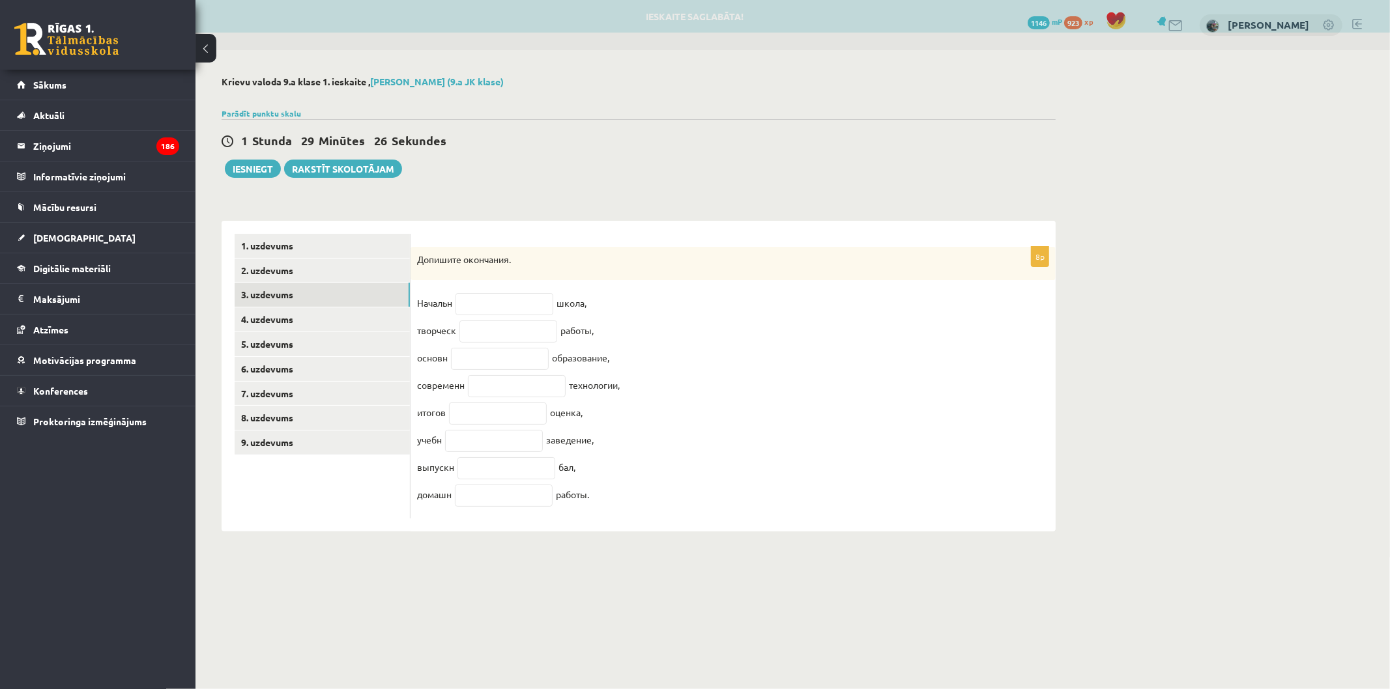
drag, startPoint x: 420, startPoint y: 257, endPoint x: 719, endPoint y: 548, distance: 417.1
click at [719, 548] on div "**********" at bounding box center [638, 304] width 886 height 508
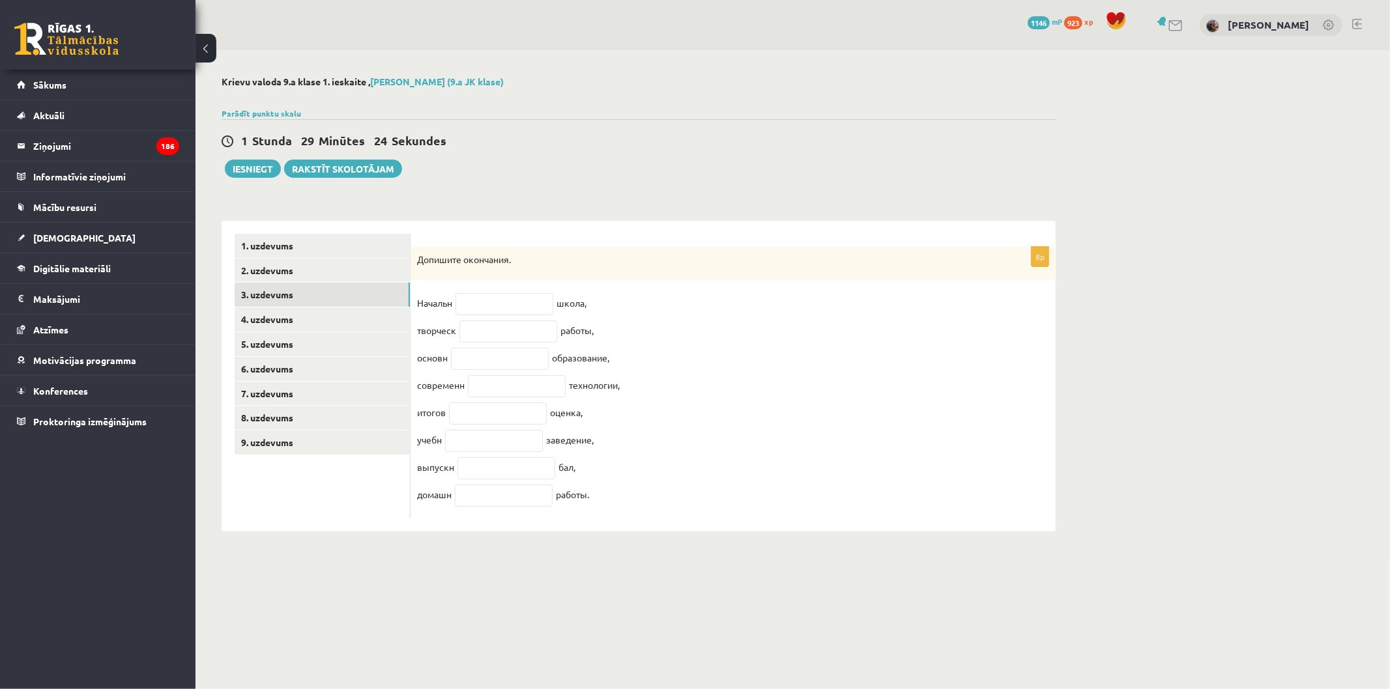
copy div "Допишите окончания. Начальн школа, творческ работы, основн образование, совреме…"
click at [344, 317] on link "4. uzdevums" at bounding box center [322, 320] width 175 height 24
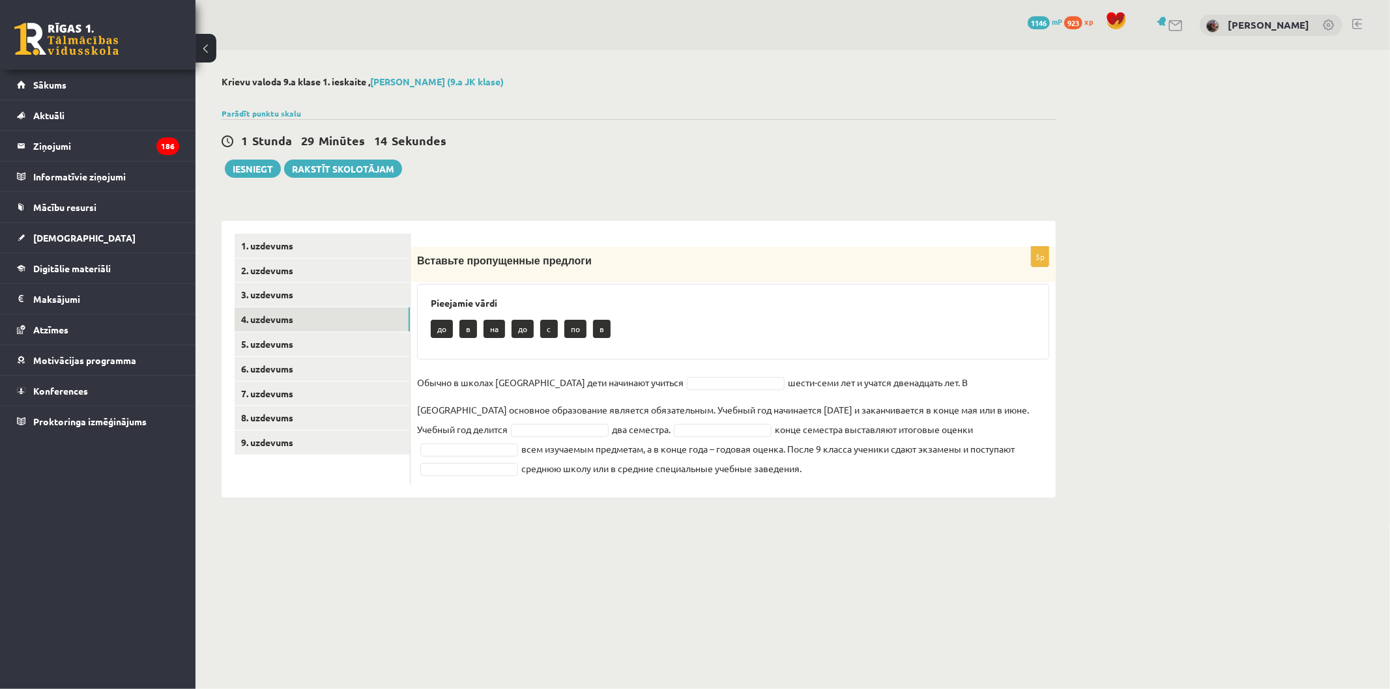
drag, startPoint x: 420, startPoint y: 264, endPoint x: 962, endPoint y: 519, distance: 598.5
click at [962, 519] on div "**********" at bounding box center [638, 287] width 886 height 474
drag, startPoint x: 945, startPoint y: 446, endPoint x: 632, endPoint y: 305, distance: 343.3
drag, startPoint x: 412, startPoint y: 259, endPoint x: 1155, endPoint y: 518, distance: 786.6
click at [1155, 518] on div "**********" at bounding box center [792, 287] width 1194 height 474
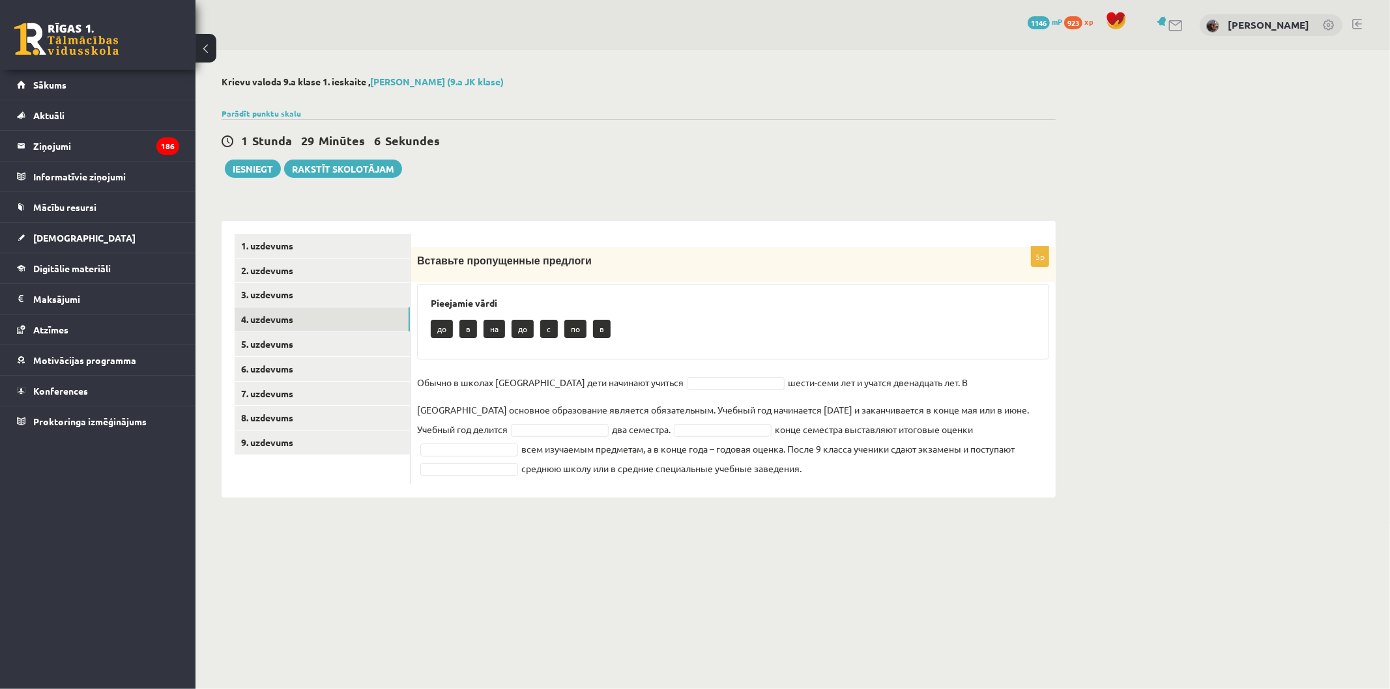
copy div "Loremips dolorsitame consecte Adipiscin elits do e te in u la e Dolore m aliqua…"
click at [314, 287] on link "3. uzdevums" at bounding box center [322, 295] width 175 height 24
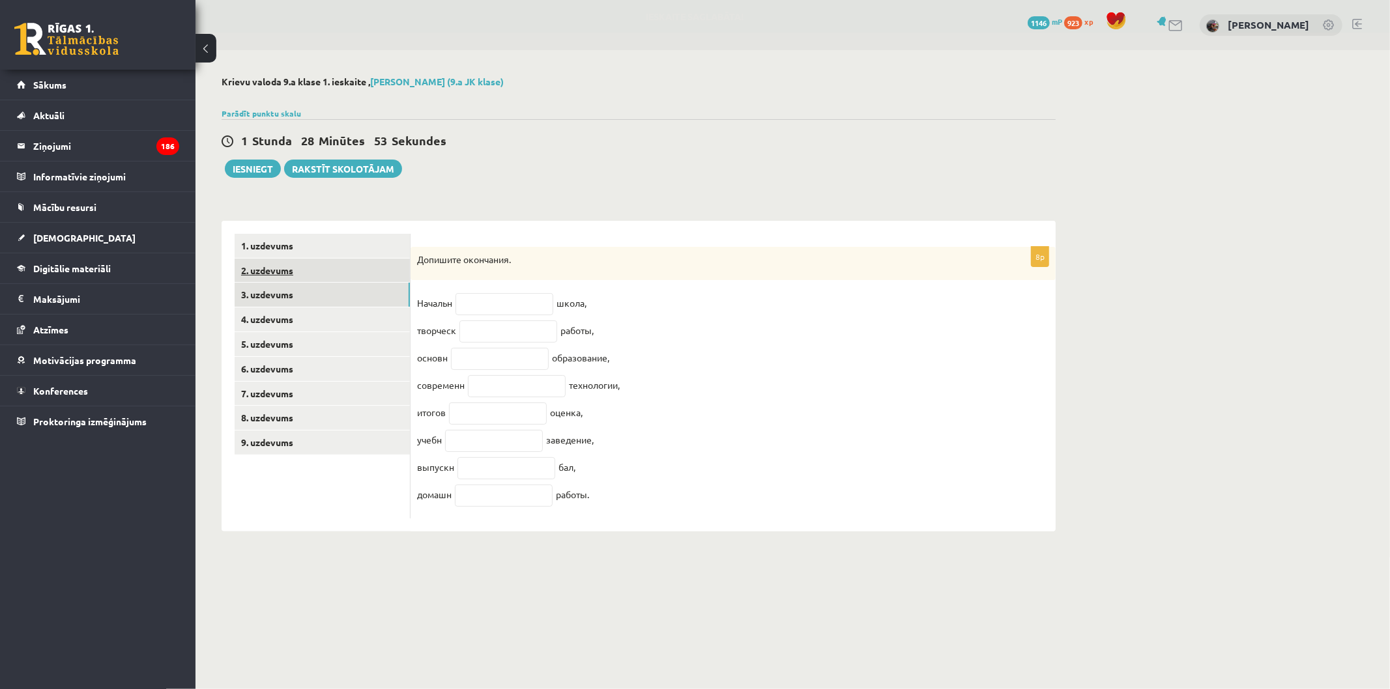
click at [310, 272] on link "2. uzdevums" at bounding box center [322, 271] width 175 height 24
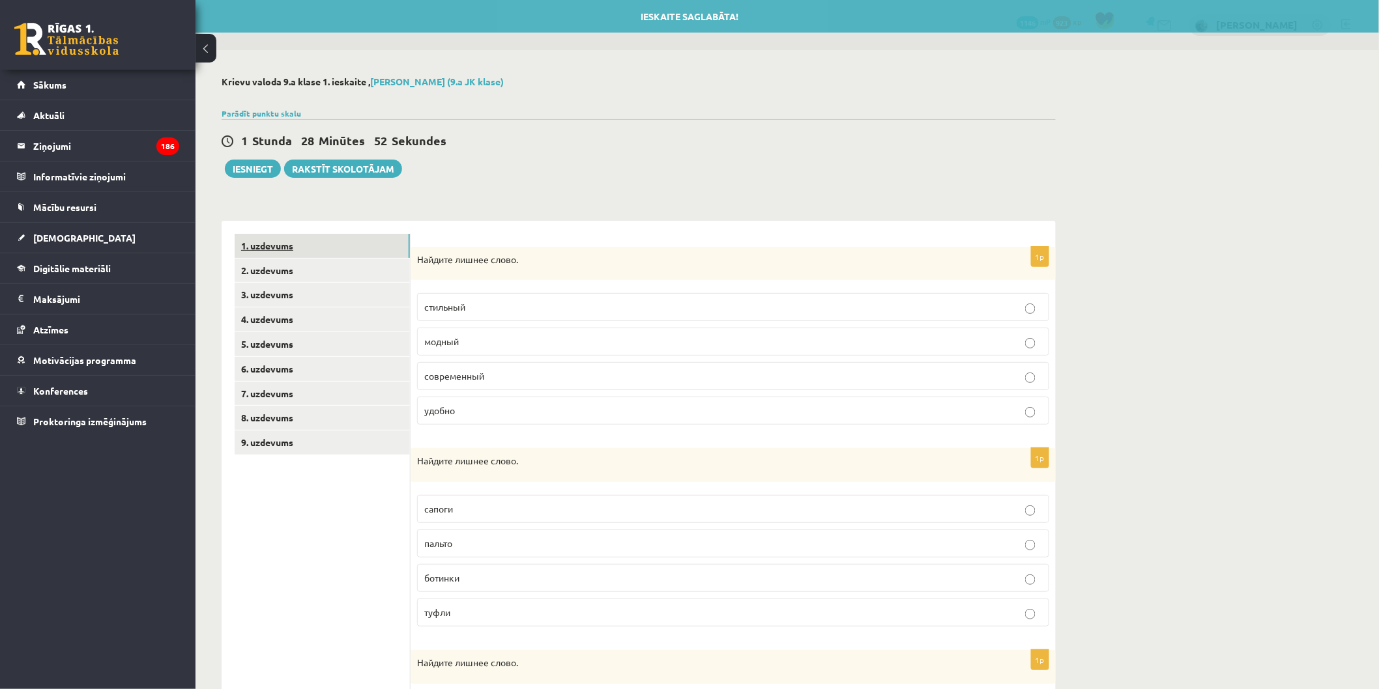
click at [315, 254] on link "1. uzdevums" at bounding box center [322, 246] width 175 height 24
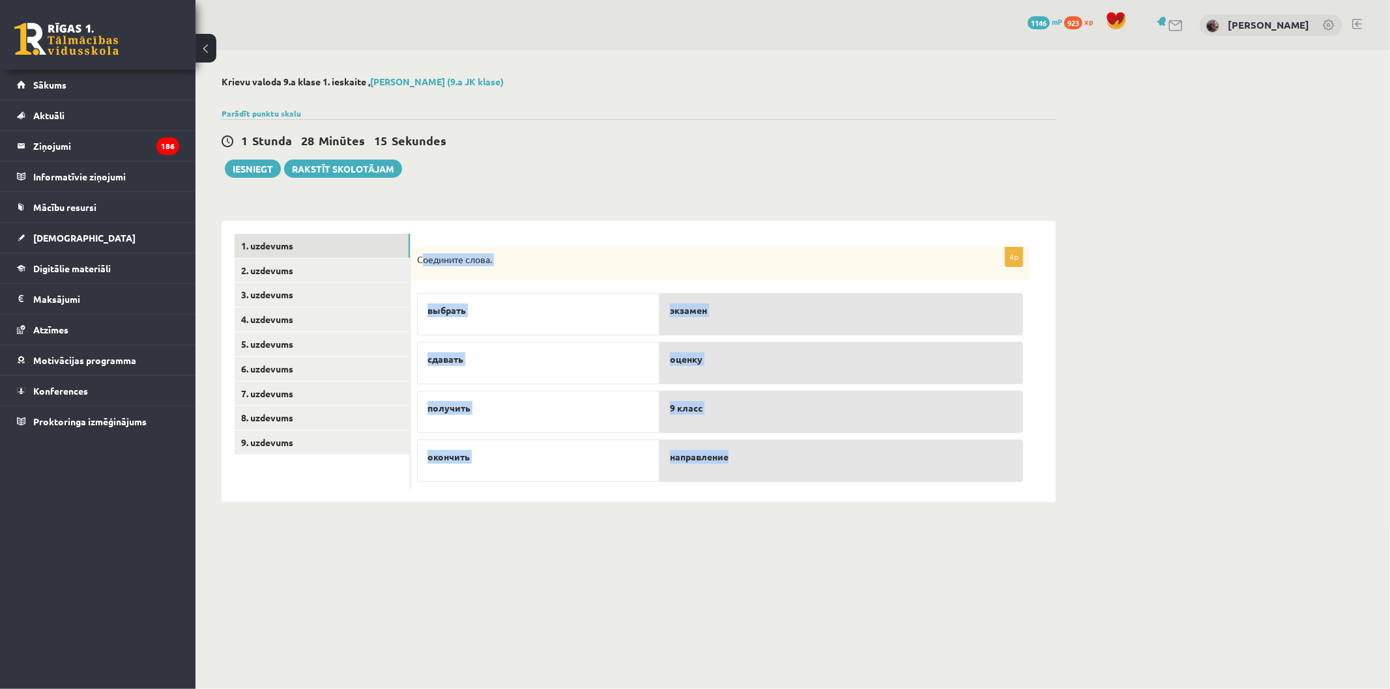
drag, startPoint x: 420, startPoint y: 255, endPoint x: 838, endPoint y: 463, distance: 467.2
click at [838, 463] on div "4p Соедините слова. выбрать сдавать получить окончить экзамен оценку 9 класс на…" at bounding box center [720, 368] width 619 height 243
copy div "оедините слова. выбрать сдавать получить окончить экзамен оценку 9 класс направ…"
click at [792, 290] on div "направление оценку 9 класс экзамен" at bounding box center [841, 385] width 364 height 196
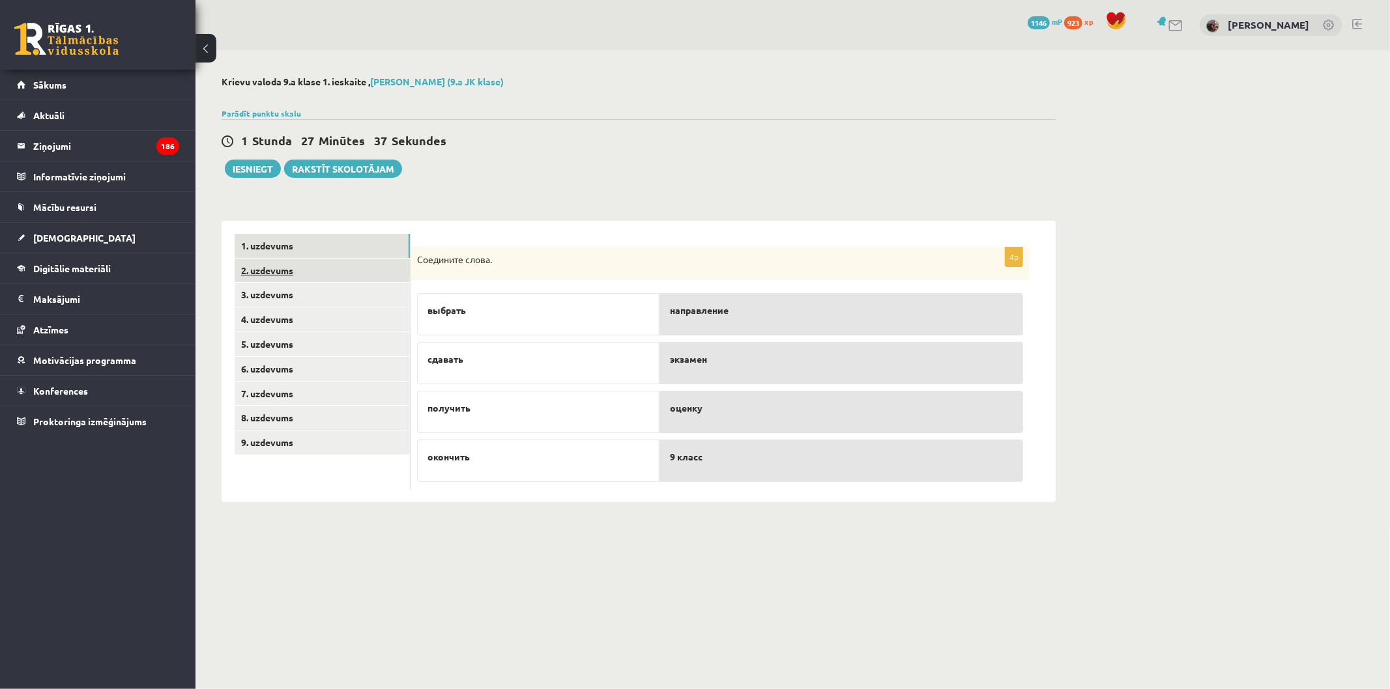
click at [348, 274] on link "2. uzdevums" at bounding box center [322, 271] width 175 height 24
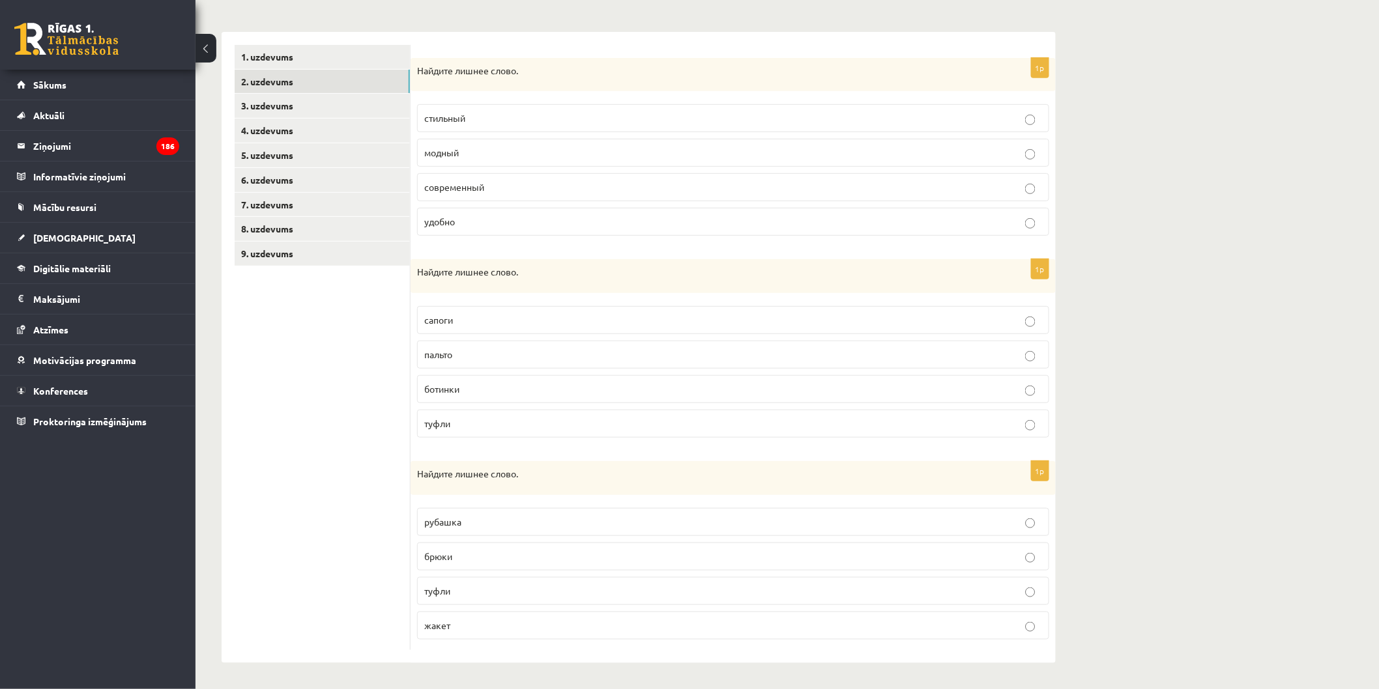
scroll to position [190, 0]
click at [515, 219] on p "удобно" at bounding box center [733, 222] width 618 height 14
click at [483, 353] on p "пальто" at bounding box center [733, 355] width 618 height 14
click at [502, 588] on p "туфли" at bounding box center [733, 592] width 618 height 14
click at [349, 102] on link "3. uzdevums" at bounding box center [322, 106] width 175 height 24
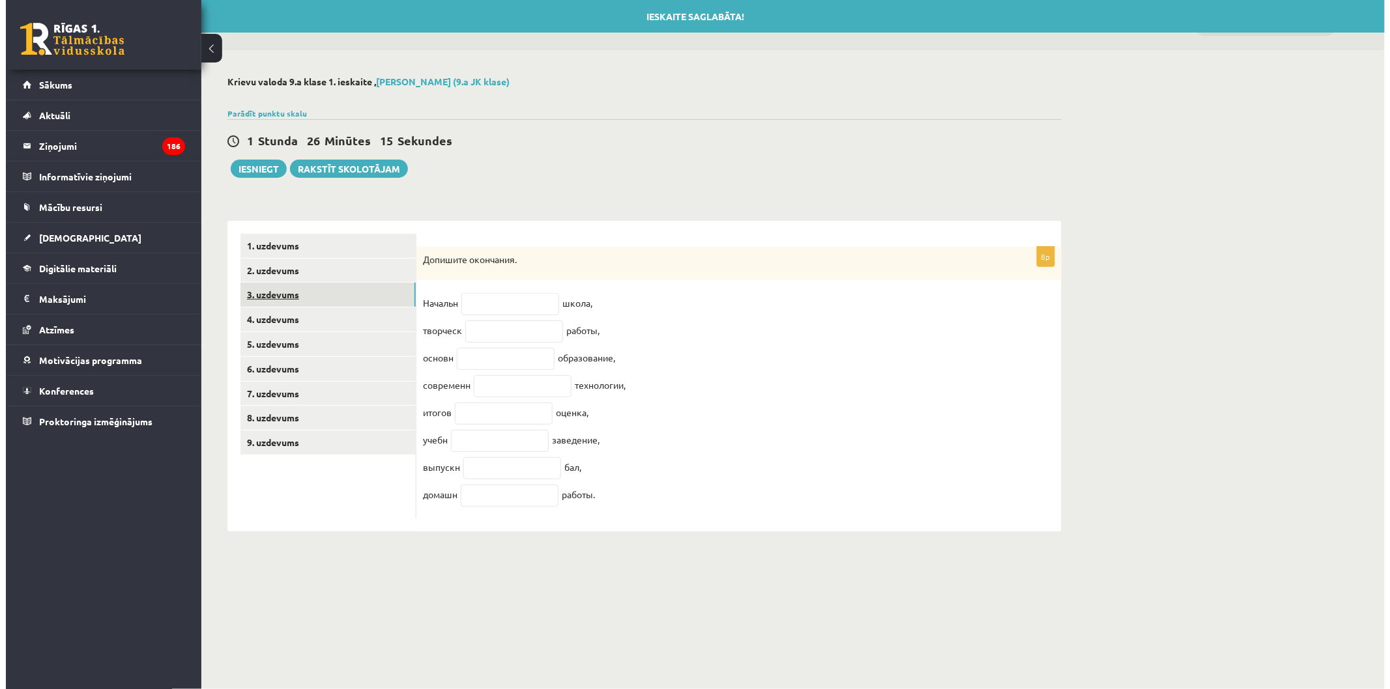
scroll to position [0, 0]
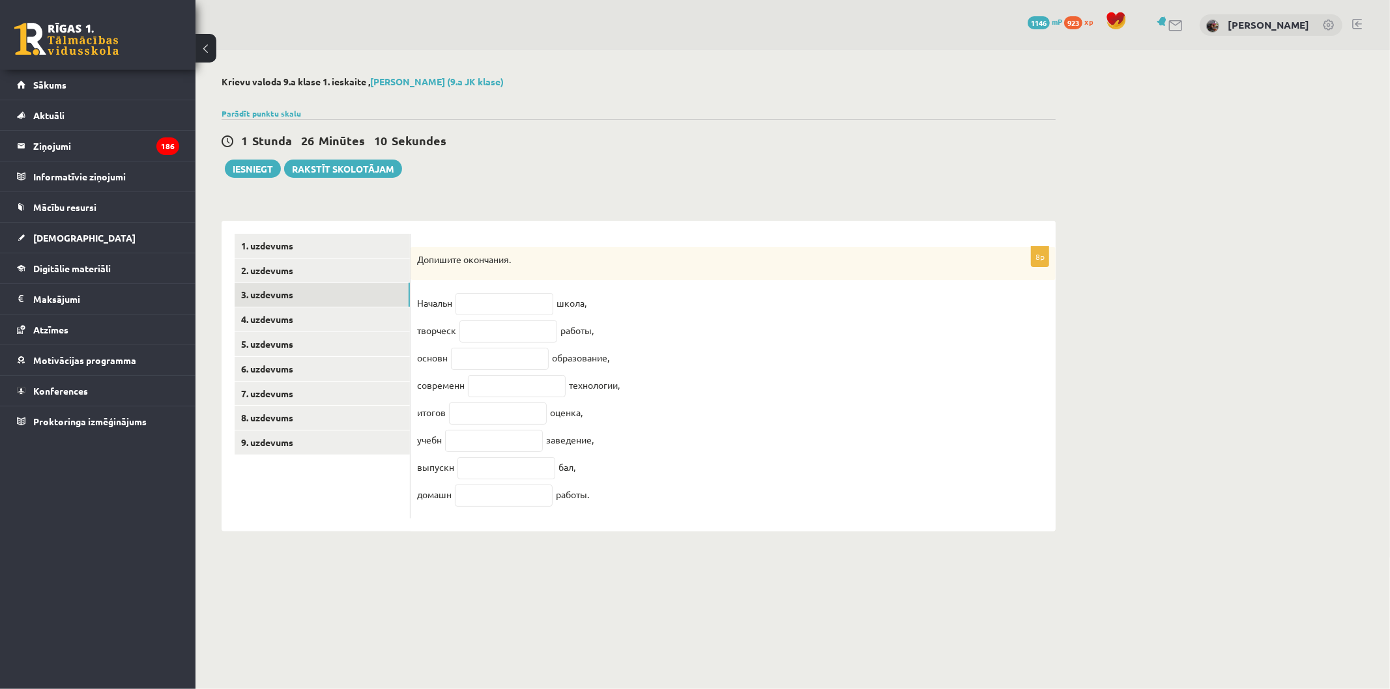
drag, startPoint x: 421, startPoint y: 261, endPoint x: 673, endPoint y: 517, distance: 359.4
click at [673, 517] on div "8p Допишите окончания. Начальн школа, творческ работы, основн образование, совр…" at bounding box center [733, 383] width 645 height 272
click at [671, 396] on fieldset "Начальн школа, творческ работы, основн образование, современн технологии, итого…" at bounding box center [733, 402] width 632 height 219
drag, startPoint x: 415, startPoint y: 261, endPoint x: 706, endPoint y: 544, distance: 405.5
click at [706, 544] on div "**********" at bounding box center [638, 304] width 886 height 508
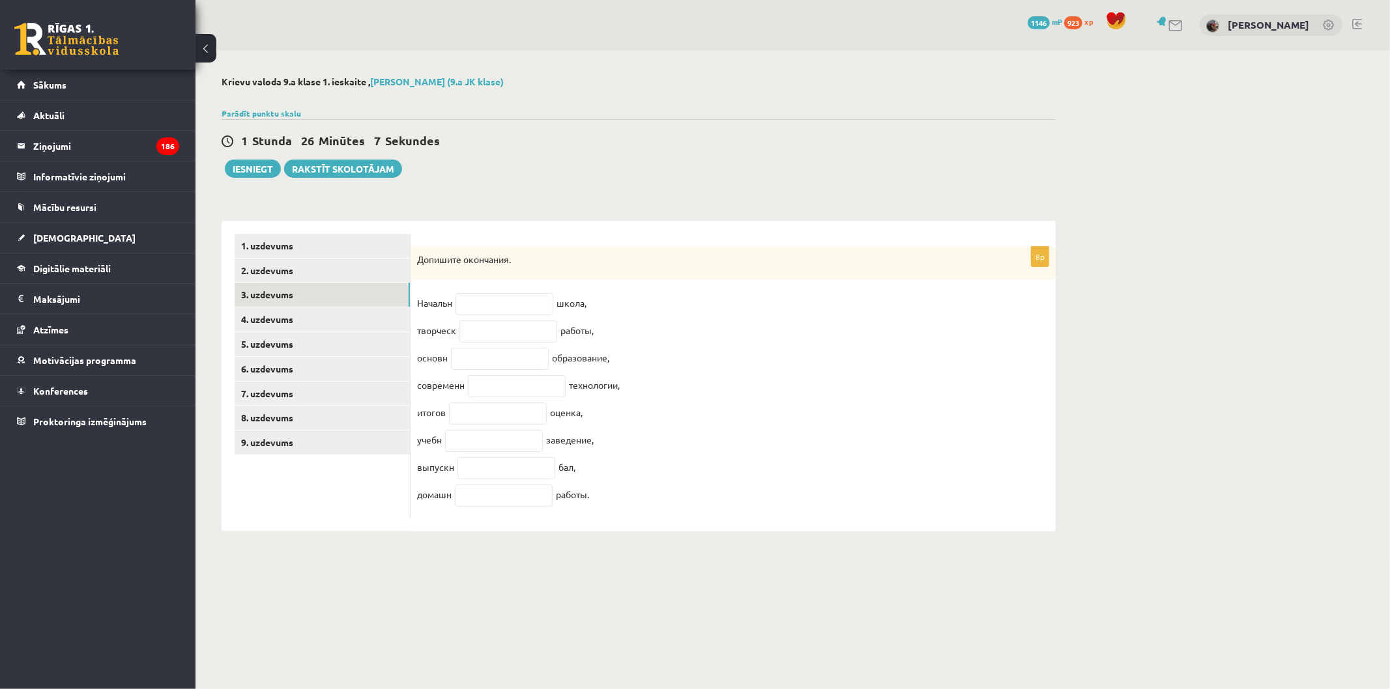
copy div "Допишите окончания. Начальн школа, творческ работы, основн образование, совреме…"
click at [516, 304] on input "text" at bounding box center [505, 304] width 98 height 22
click at [485, 310] on input "*" at bounding box center [505, 304] width 98 height 22
paste input "**********"
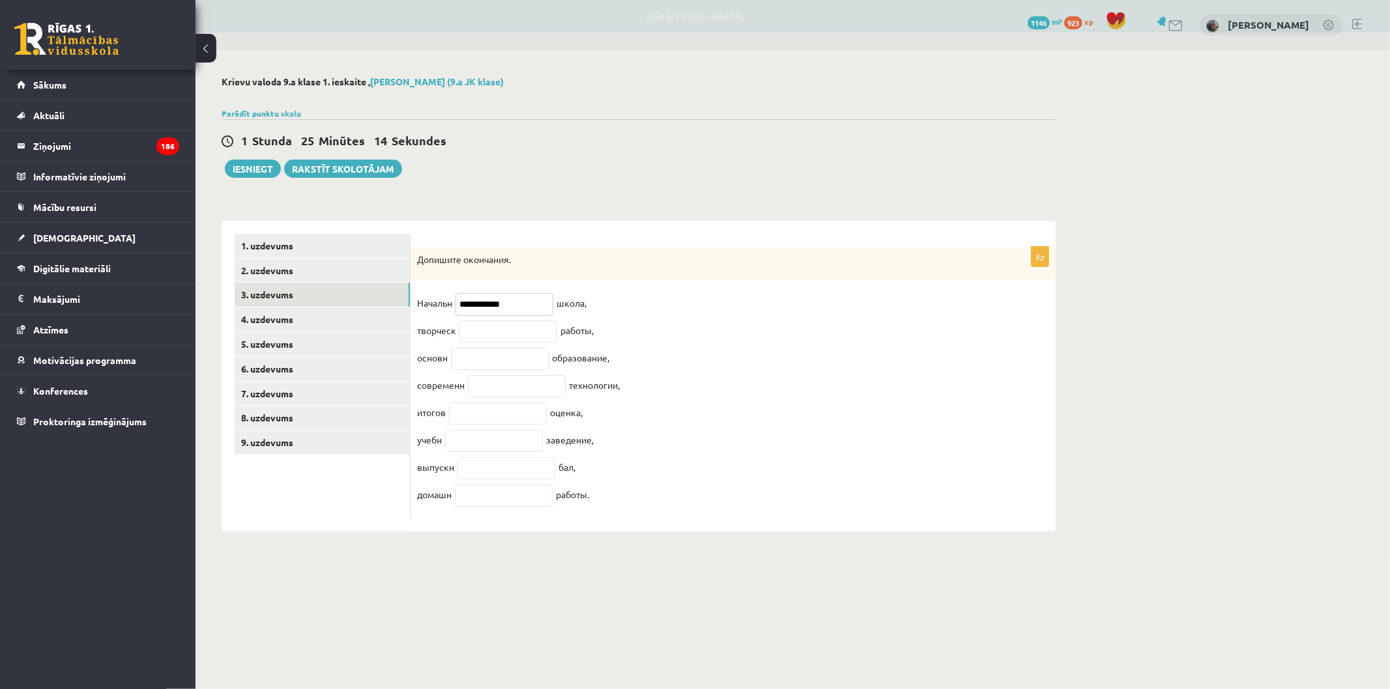
drag, startPoint x: 517, startPoint y: 302, endPoint x: 474, endPoint y: 305, distance: 42.5
click at [474, 305] on input "**********" at bounding box center [505, 304] width 98 height 22
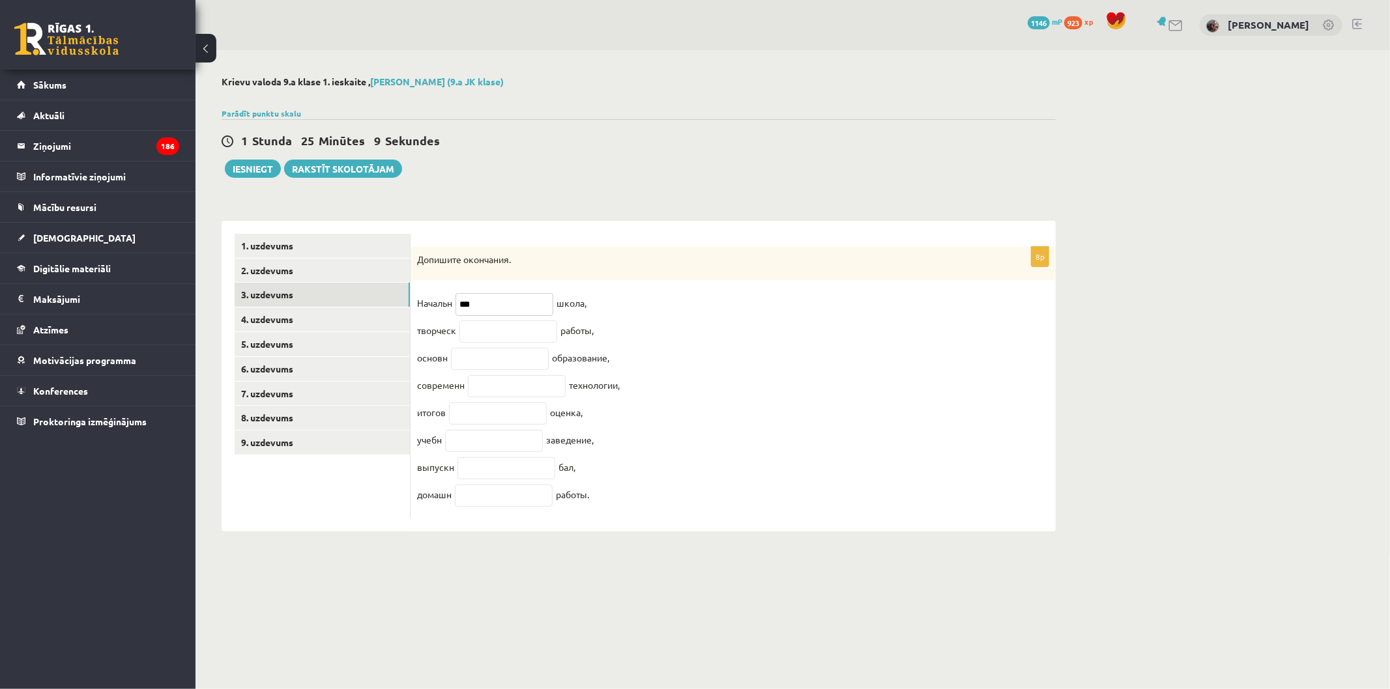
type input "**"
paste input "**"
type input "*"
paste input "**"
type input "**"
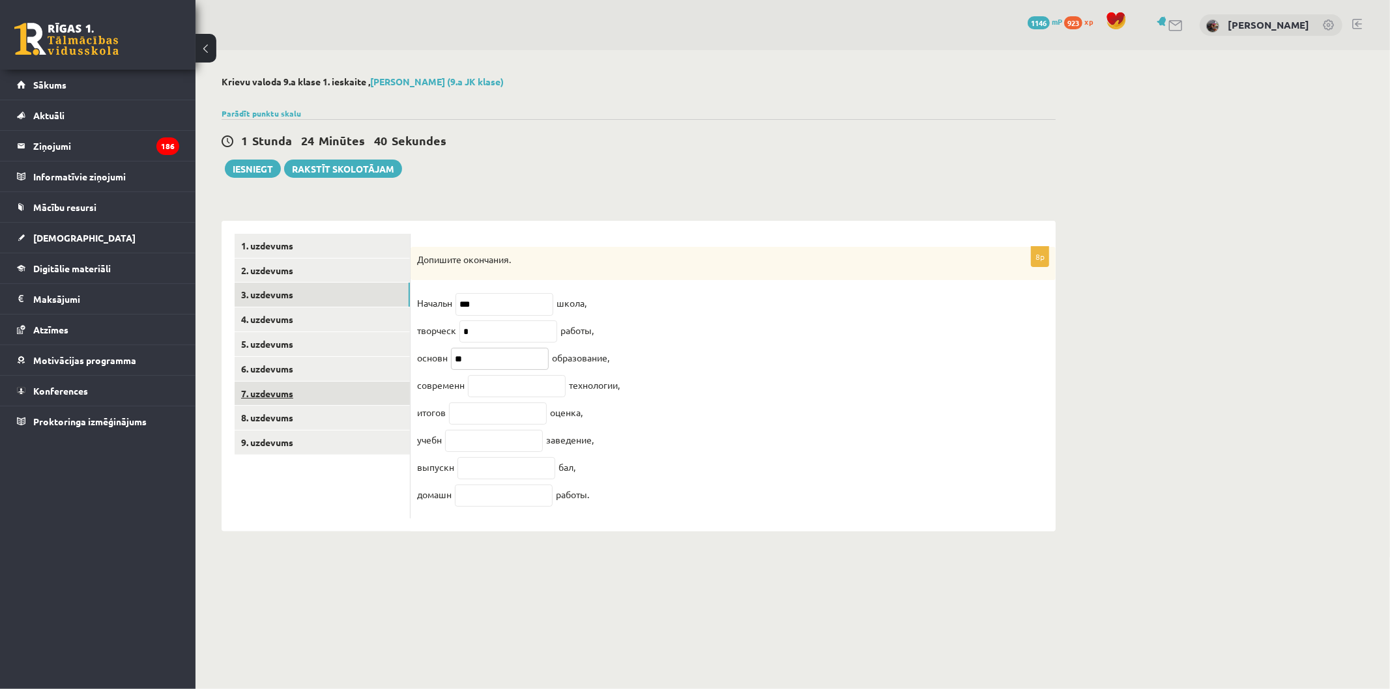
drag, startPoint x: 491, startPoint y: 362, endPoint x: 347, endPoint y: 387, distance: 146.9
click at [347, 387] on div "**********" at bounding box center [639, 376] width 834 height 311
paste input "***"
drag, startPoint x: 453, startPoint y: 366, endPoint x: 461, endPoint y: 368, distance: 8.7
click at [456, 366] on input "***" at bounding box center [500, 359] width 98 height 22
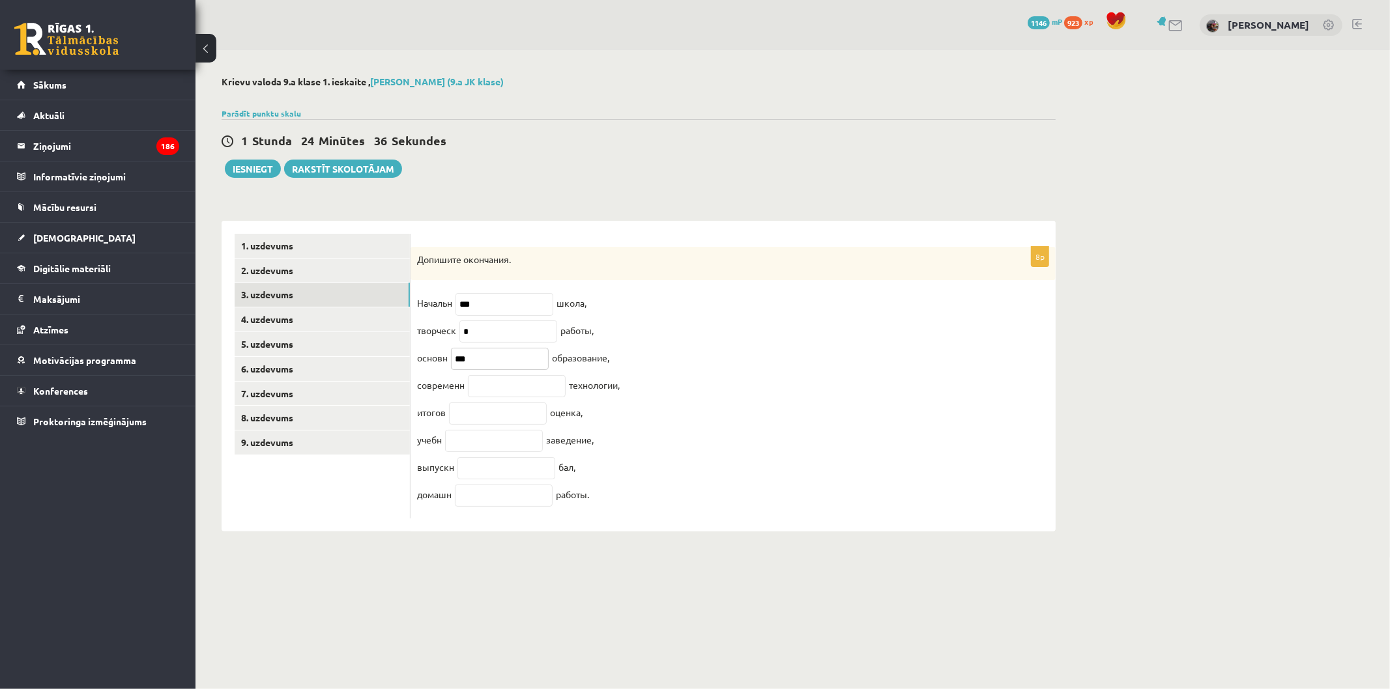
click at [463, 368] on input "***" at bounding box center [500, 359] width 98 height 22
type input "**"
click at [498, 394] on input "text" at bounding box center [517, 386] width 98 height 22
paste input "**"
type input "**"
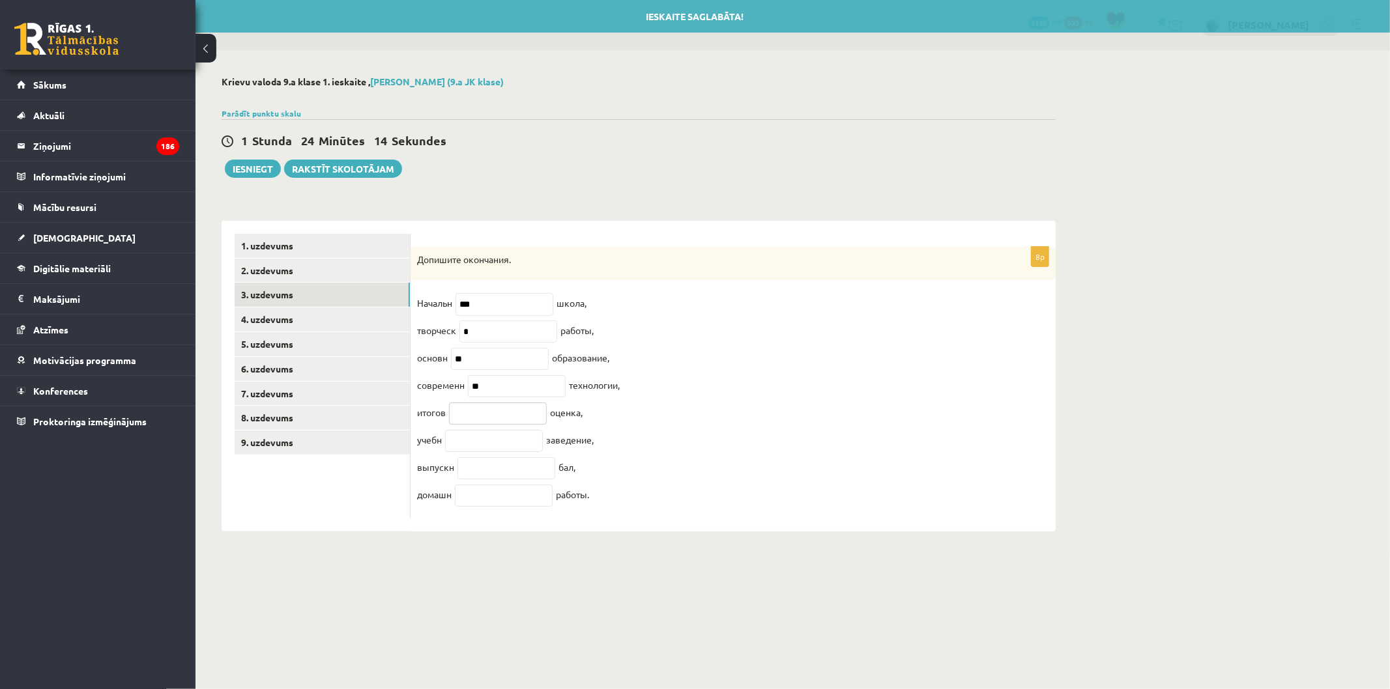
paste input "****"
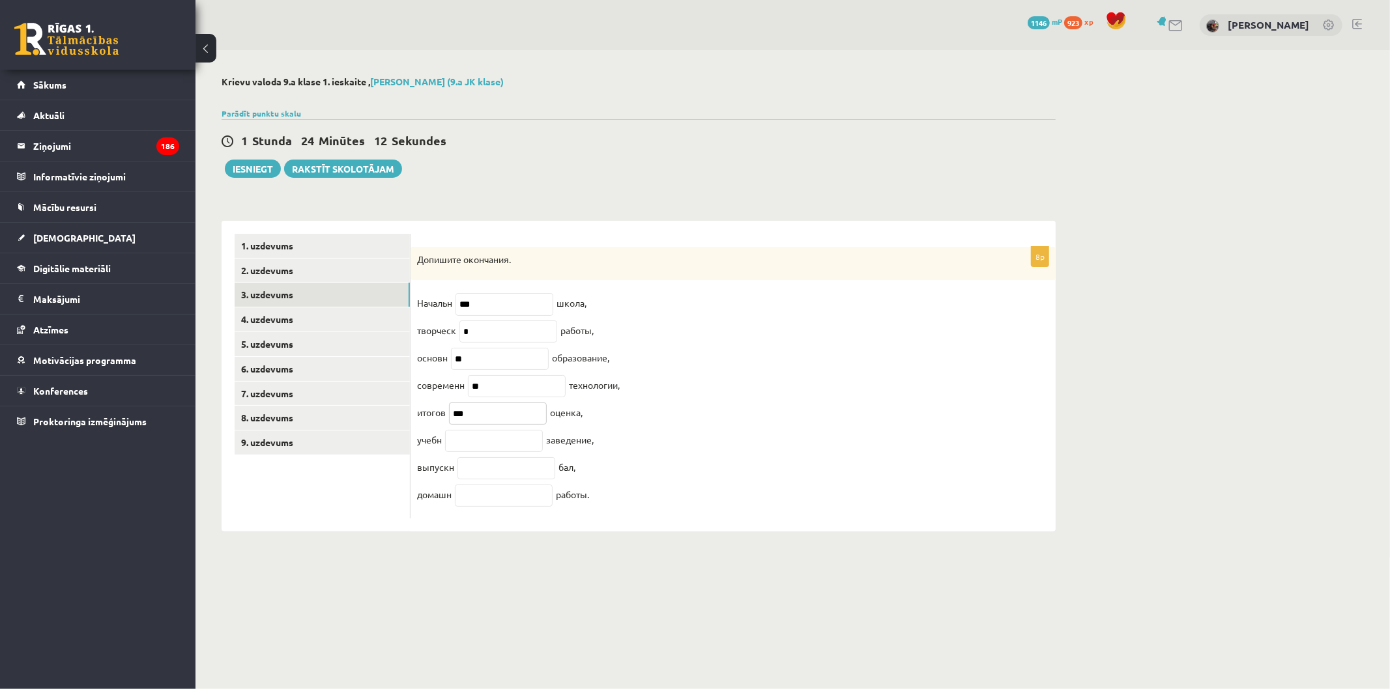
type input "**"
click at [506, 450] on input "text" at bounding box center [494, 441] width 98 height 22
paste input "**"
type input "**"
paste input "**"
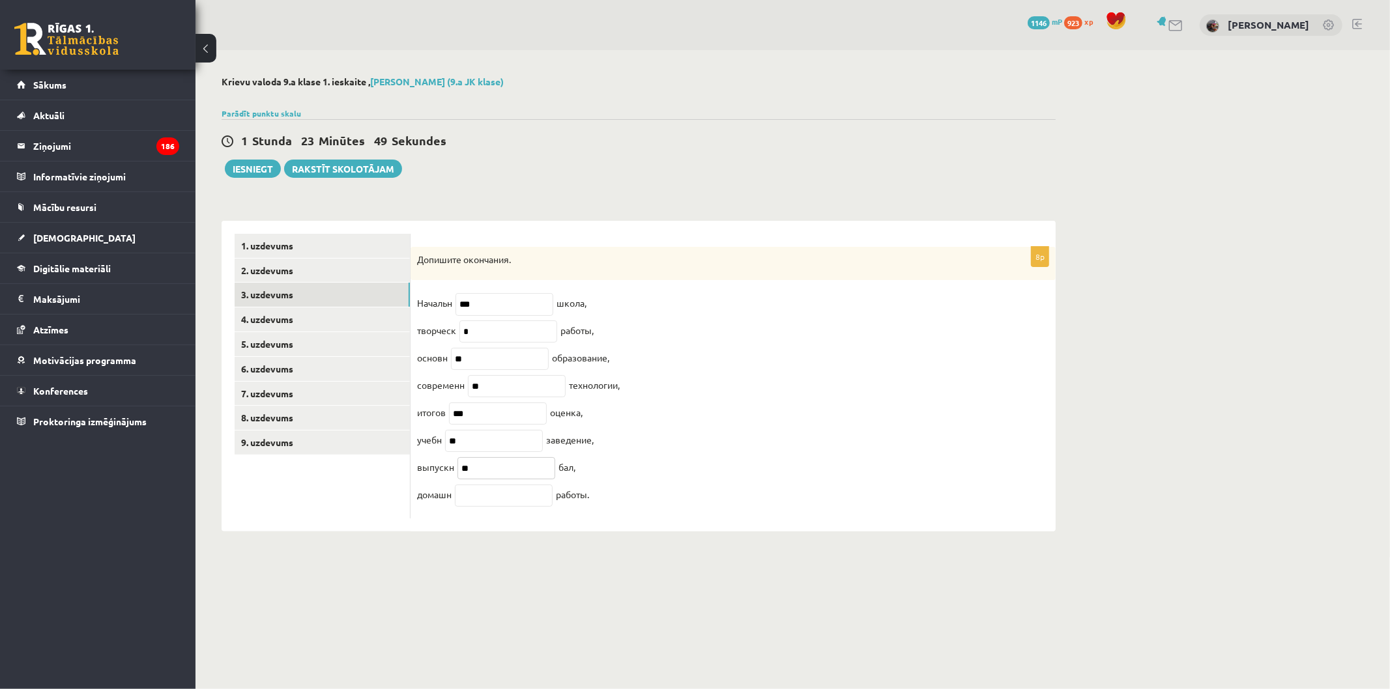
type input "**"
click at [517, 507] on input "text" at bounding box center [504, 496] width 98 height 22
paste input "**"
type input "**"
click at [296, 326] on link "4. uzdevums" at bounding box center [322, 320] width 175 height 24
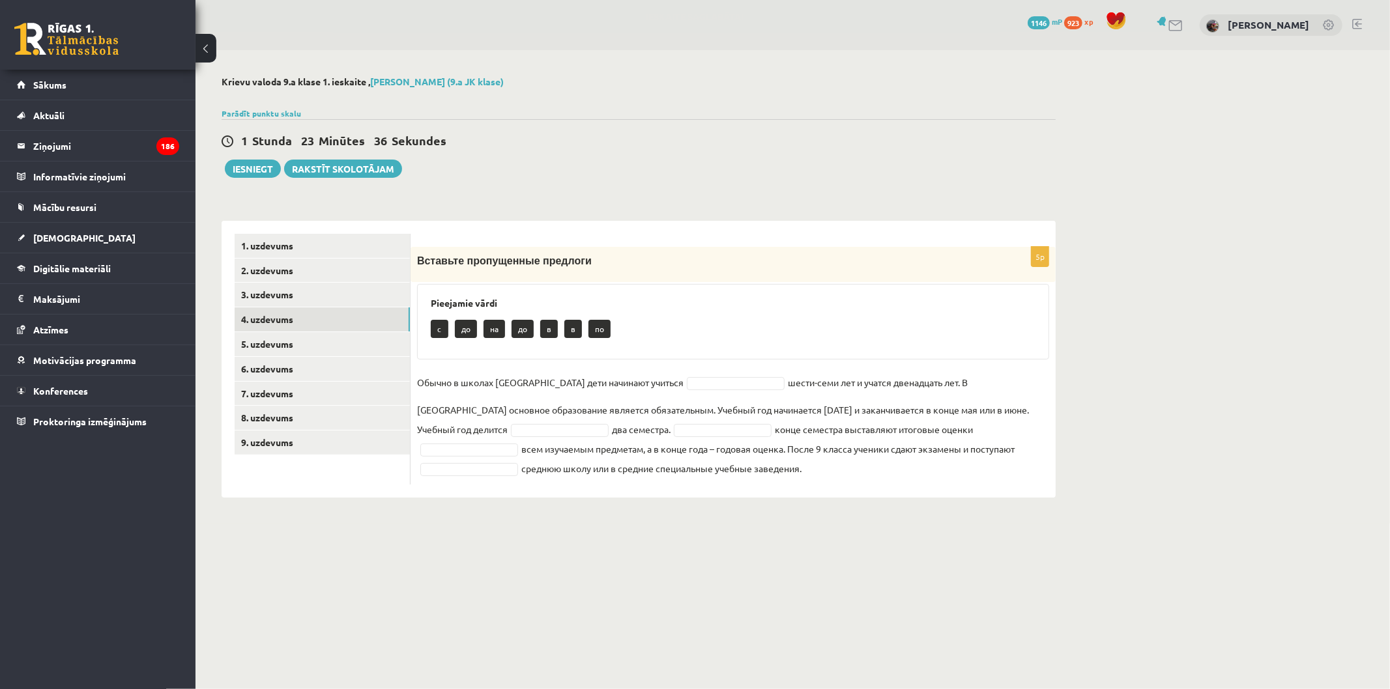
drag, startPoint x: 418, startPoint y: 264, endPoint x: 956, endPoint y: 521, distance: 596.1
click at [956, 521] on div "**********" at bounding box center [638, 287] width 886 height 474
drag, startPoint x: 903, startPoint y: 451, endPoint x: 725, endPoint y: 351, distance: 203.7
drag, startPoint x: 523, startPoint y: 327, endPoint x: 1048, endPoint y: 532, distance: 563.9
click at [1048, 529] on body "0 Dāvanas 1146 mP 923 xp Evelīna Bernatoviča Sākums Aktuāli Kā mācīties eSKOLĀ …" at bounding box center [695, 344] width 1390 height 689
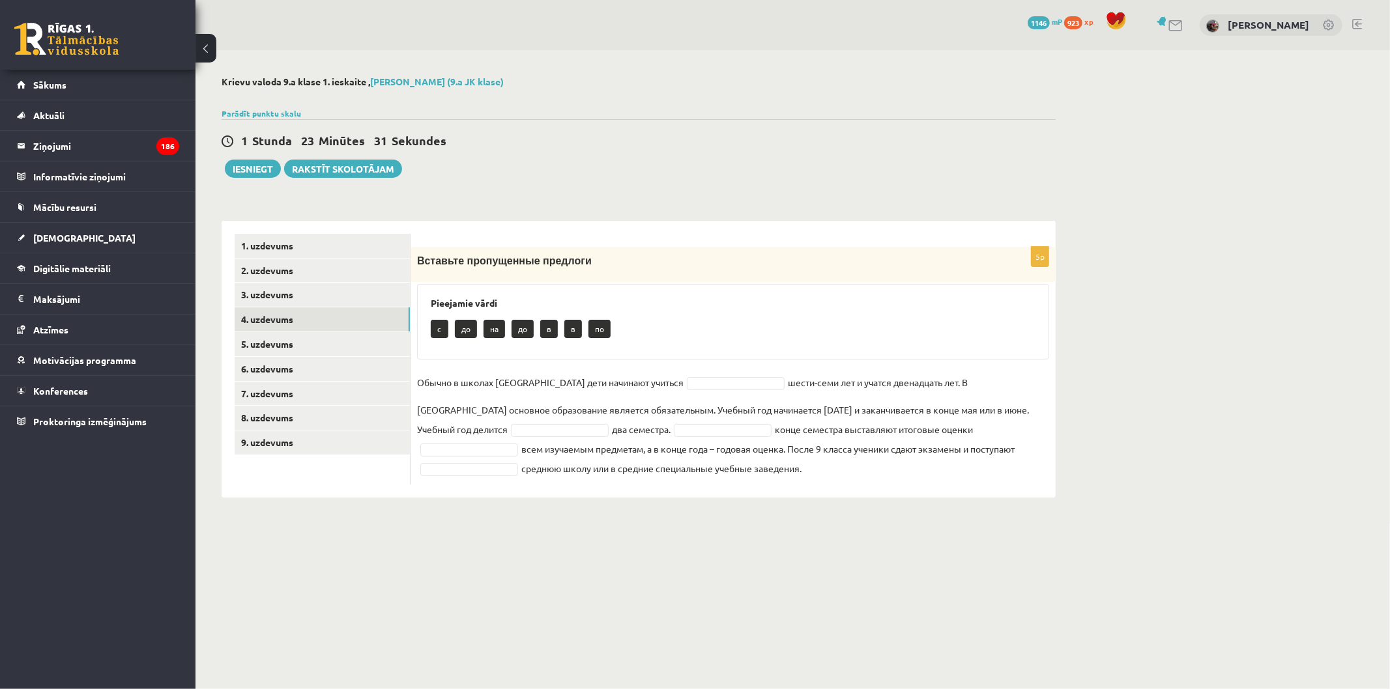
drag, startPoint x: 1048, startPoint y: 532, endPoint x: 1045, endPoint y: 538, distance: 6.7
copy div "Вставьте пропущенные предлоги Pieejamie vārdi c до на до в в по Обычно в школах…"
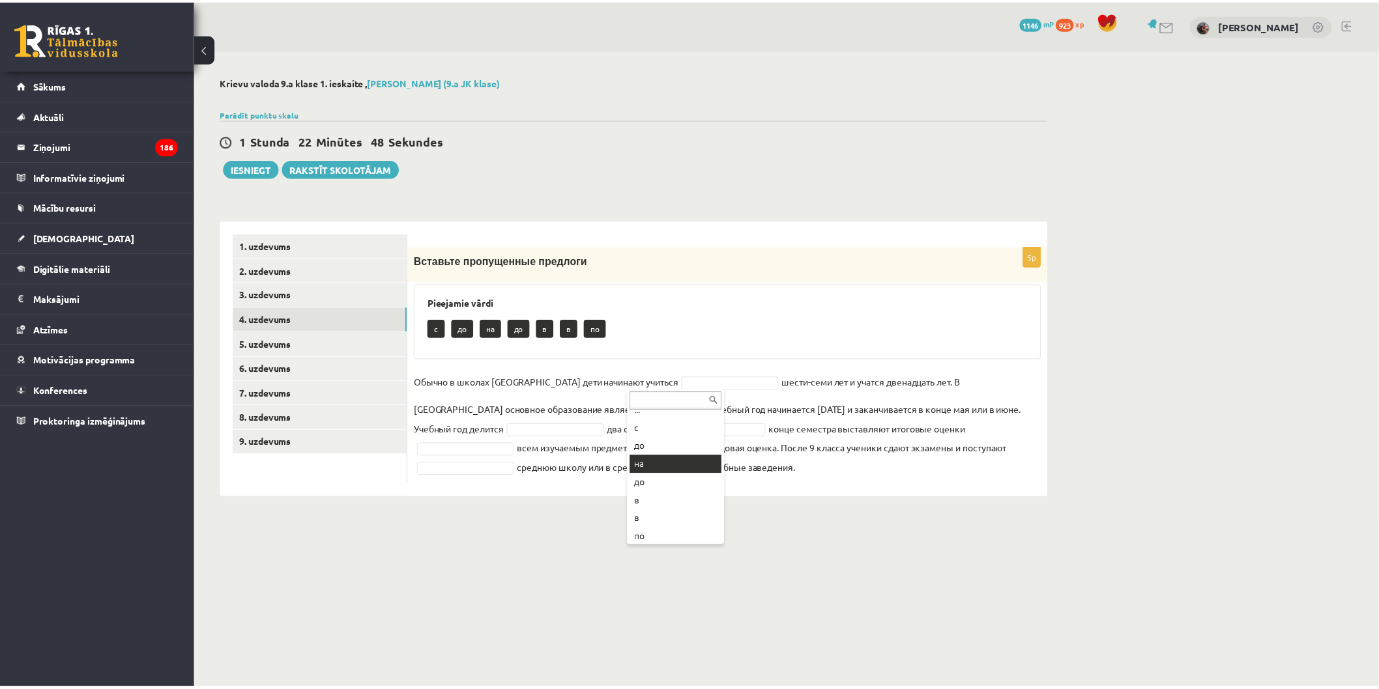
scroll to position [15, 0]
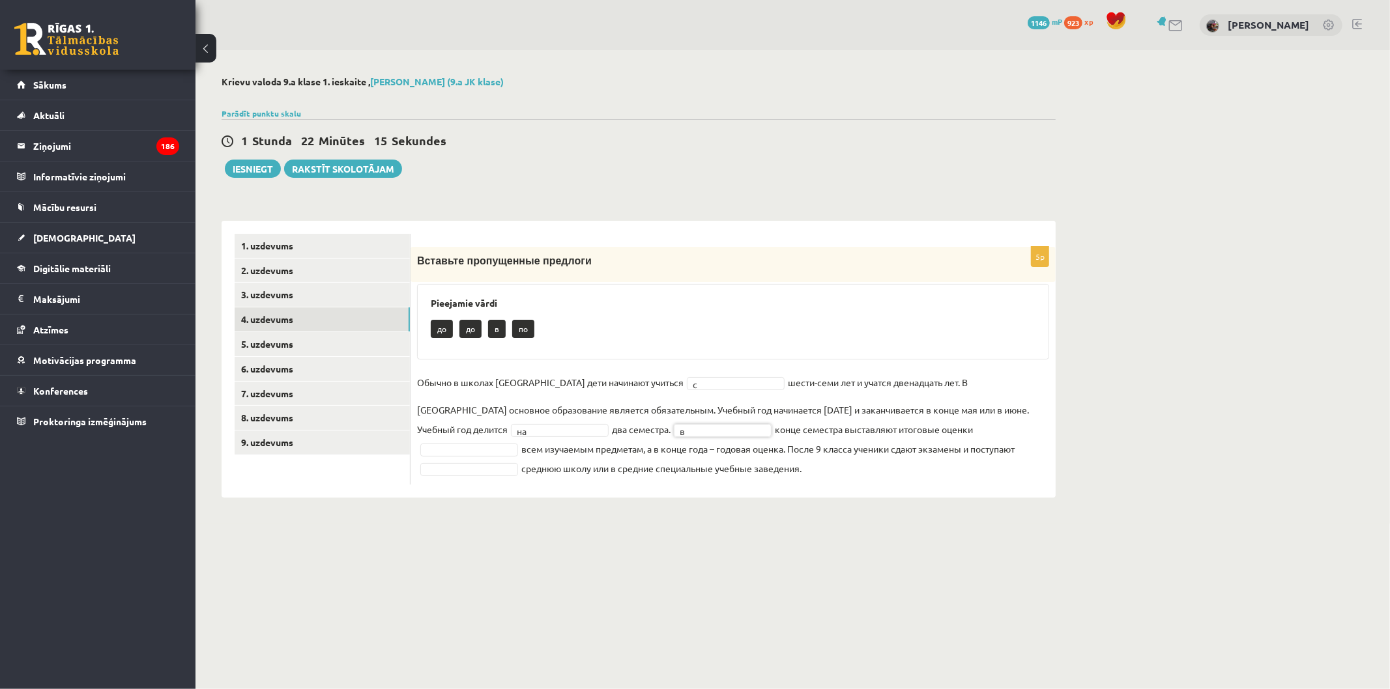
drag, startPoint x: 924, startPoint y: 420, endPoint x: 927, endPoint y: 433, distance: 14.1
click at [924, 420] on fieldset "Обычно в школах Латвии дети начинают учиться c * шести-семи лет и учатся двенад…" at bounding box center [733, 426] width 632 height 106
click at [317, 360] on link "6. uzdevums" at bounding box center [322, 369] width 175 height 24
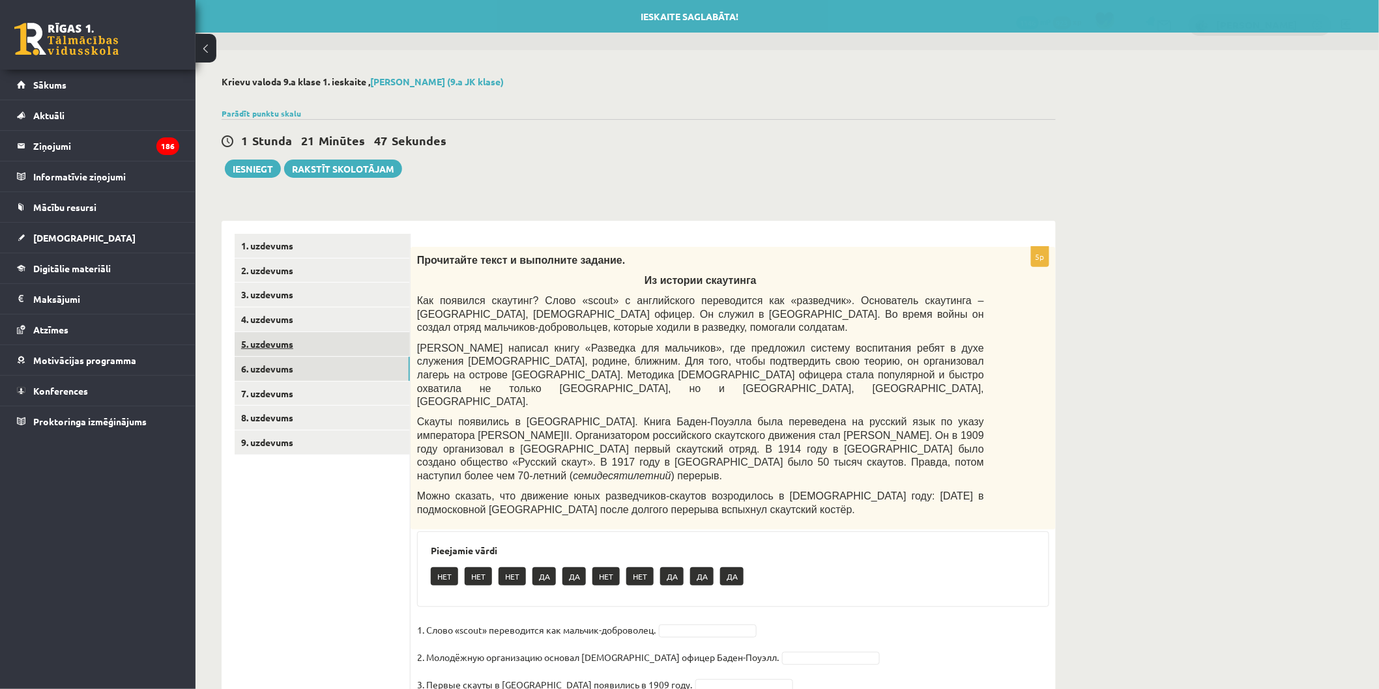
click at [307, 339] on link "5. uzdevums" at bounding box center [322, 344] width 175 height 24
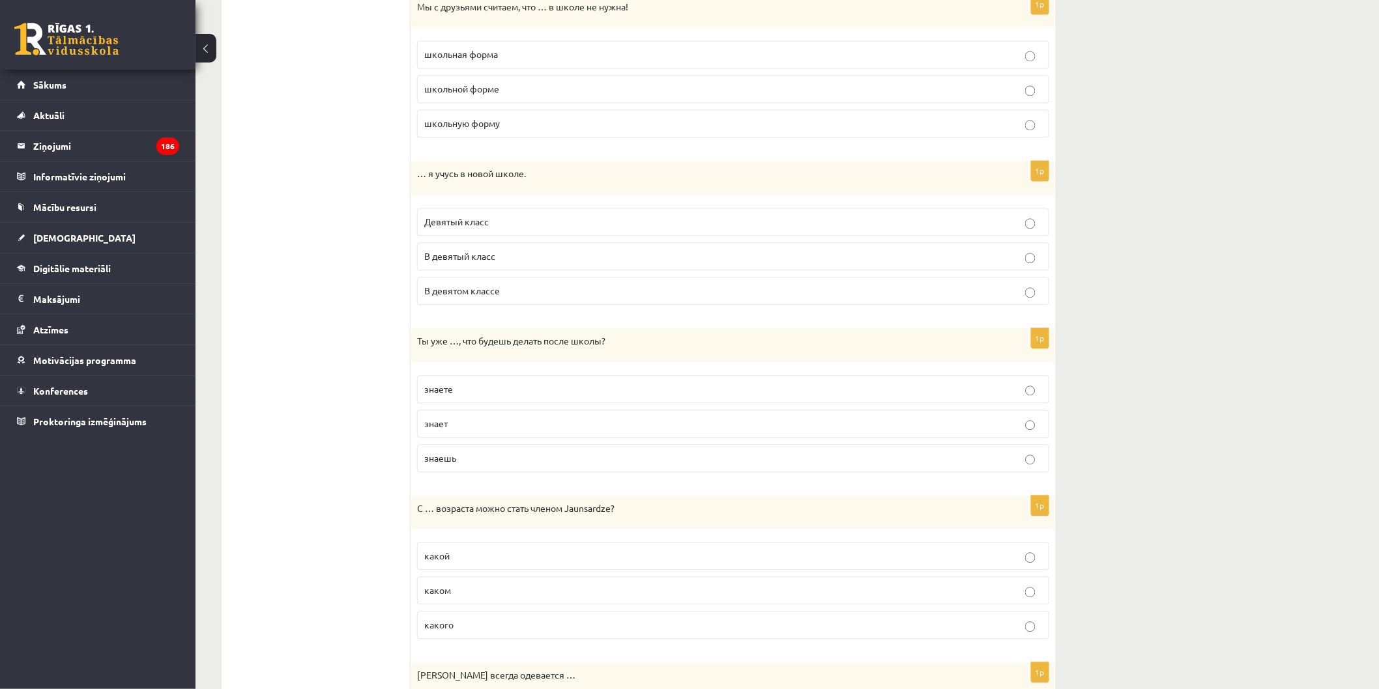
scroll to position [1259, 0]
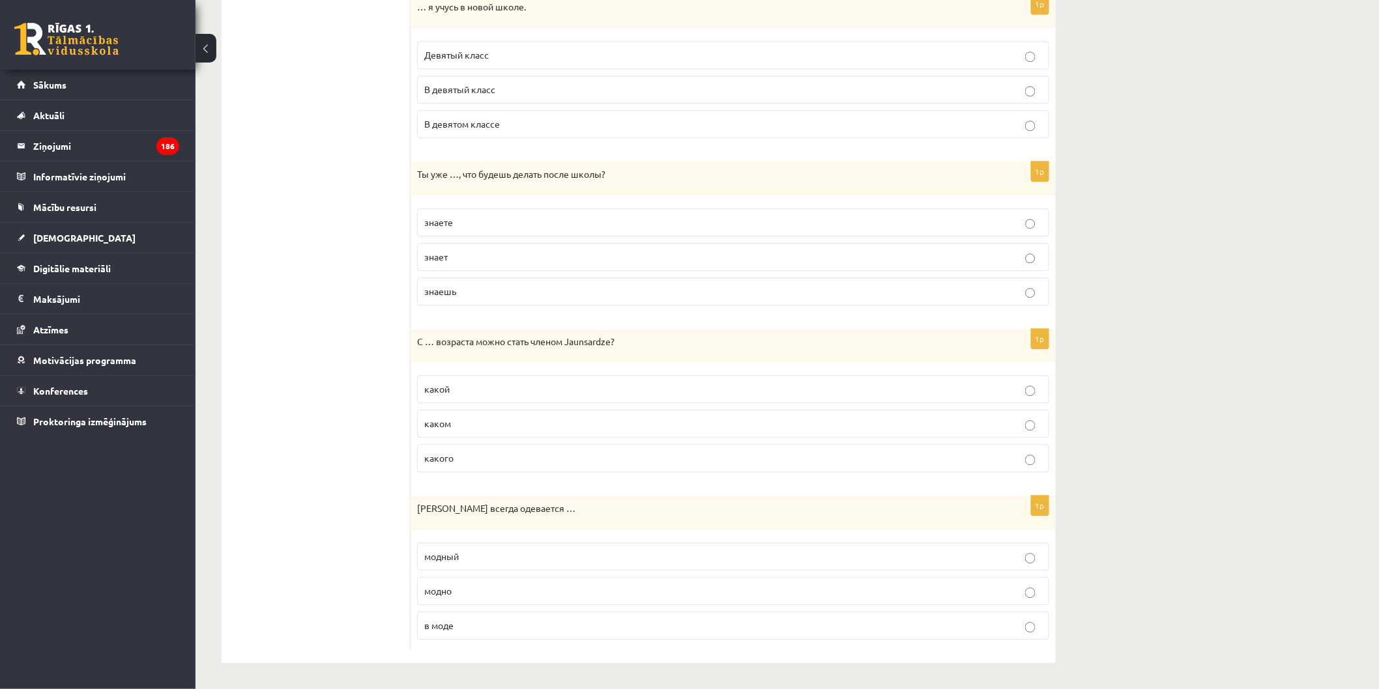
drag, startPoint x: 409, startPoint y: 254, endPoint x: 781, endPoint y: 675, distance: 561.4
copy div "2. uzdevums 3. uzdevums 4. uzdevums 5. uzdevums 6. uzdevums 7. uzdevums 8. uzde…"
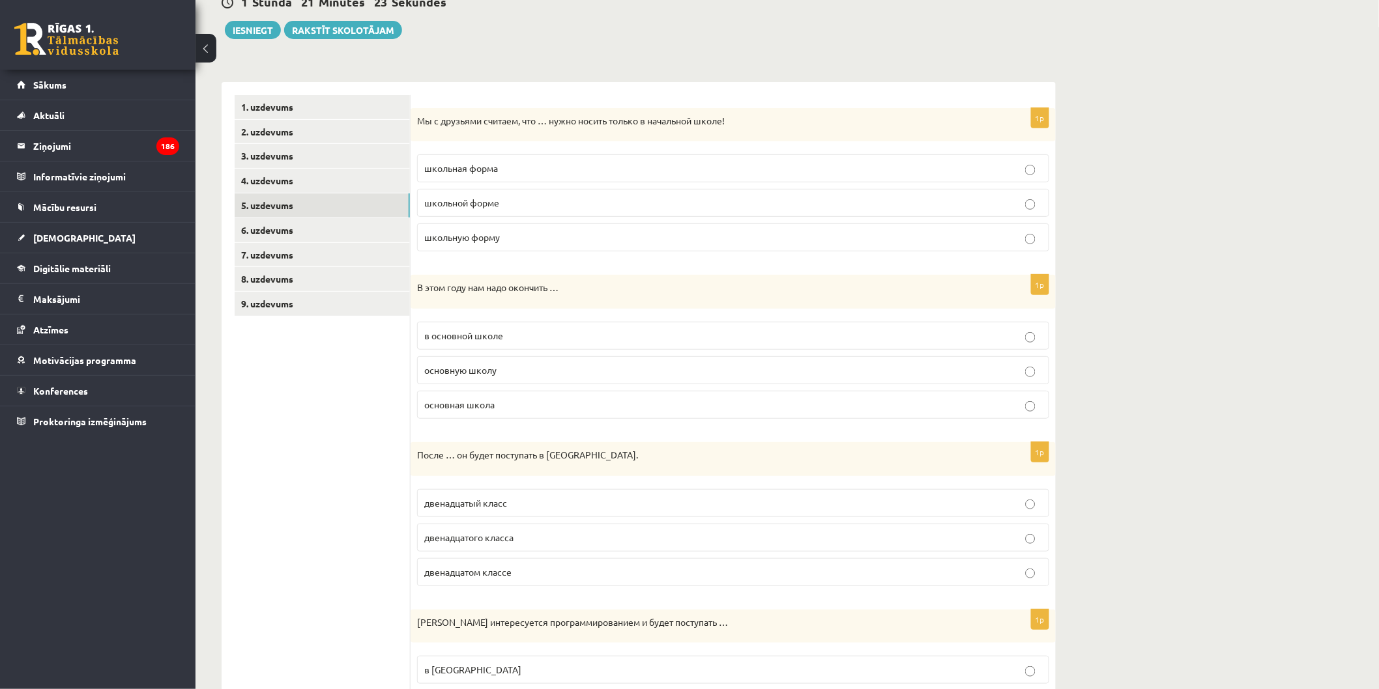
scroll to position [0, 0]
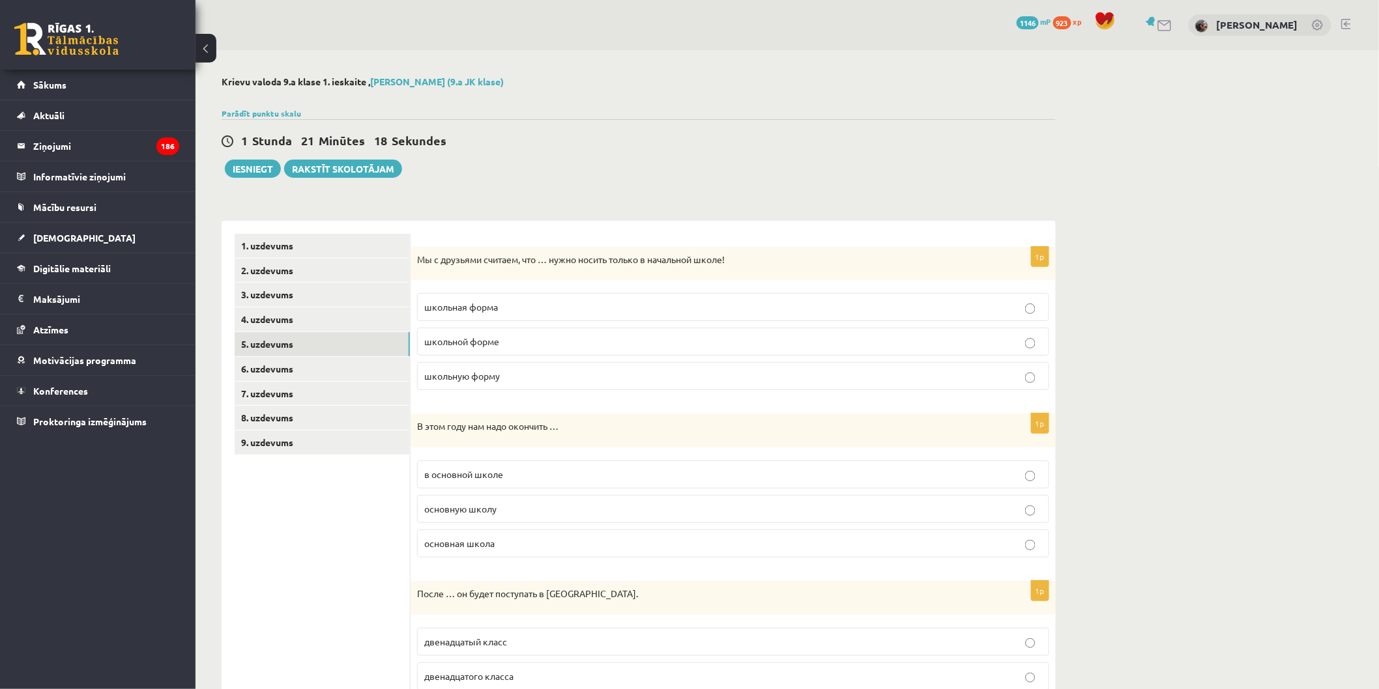
click at [567, 378] on p "школьную форму" at bounding box center [733, 376] width 618 height 14
click at [611, 512] on p "основную школу" at bounding box center [733, 509] width 618 height 14
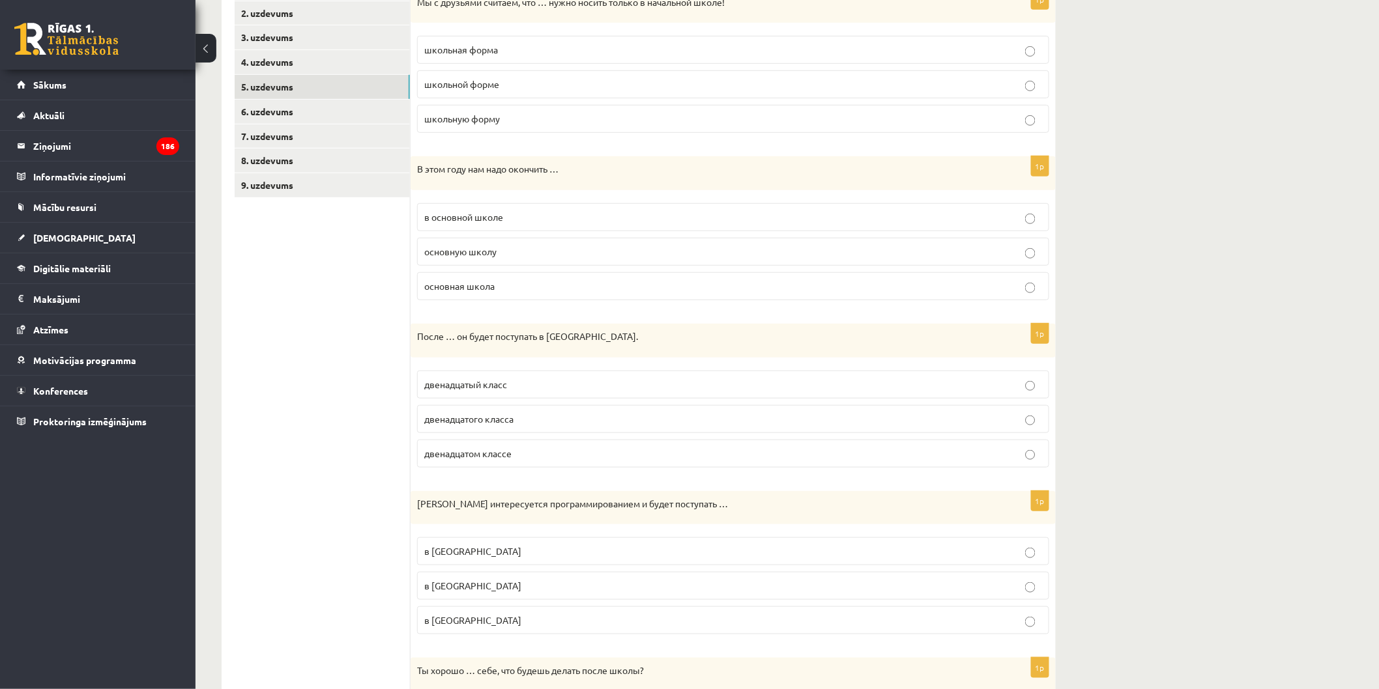
scroll to position [289, 0]
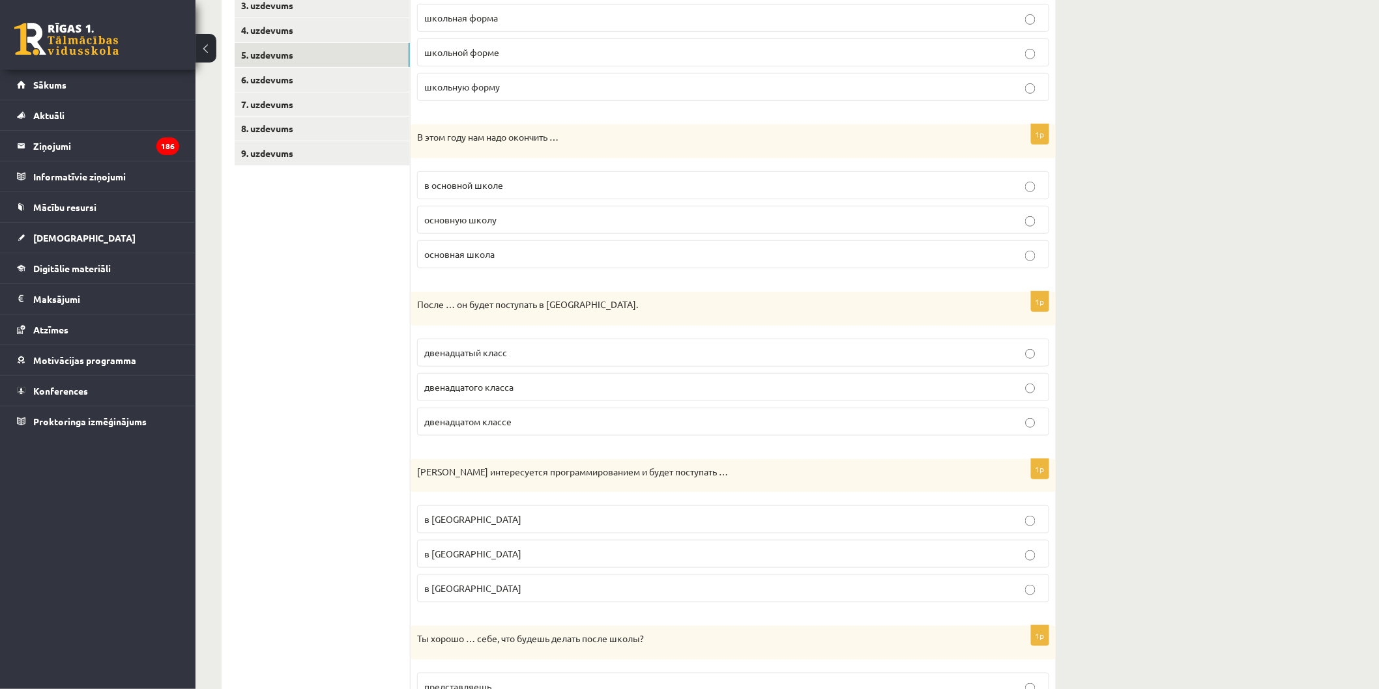
click at [622, 385] on p "двенадцатого класса" at bounding box center [733, 388] width 618 height 14
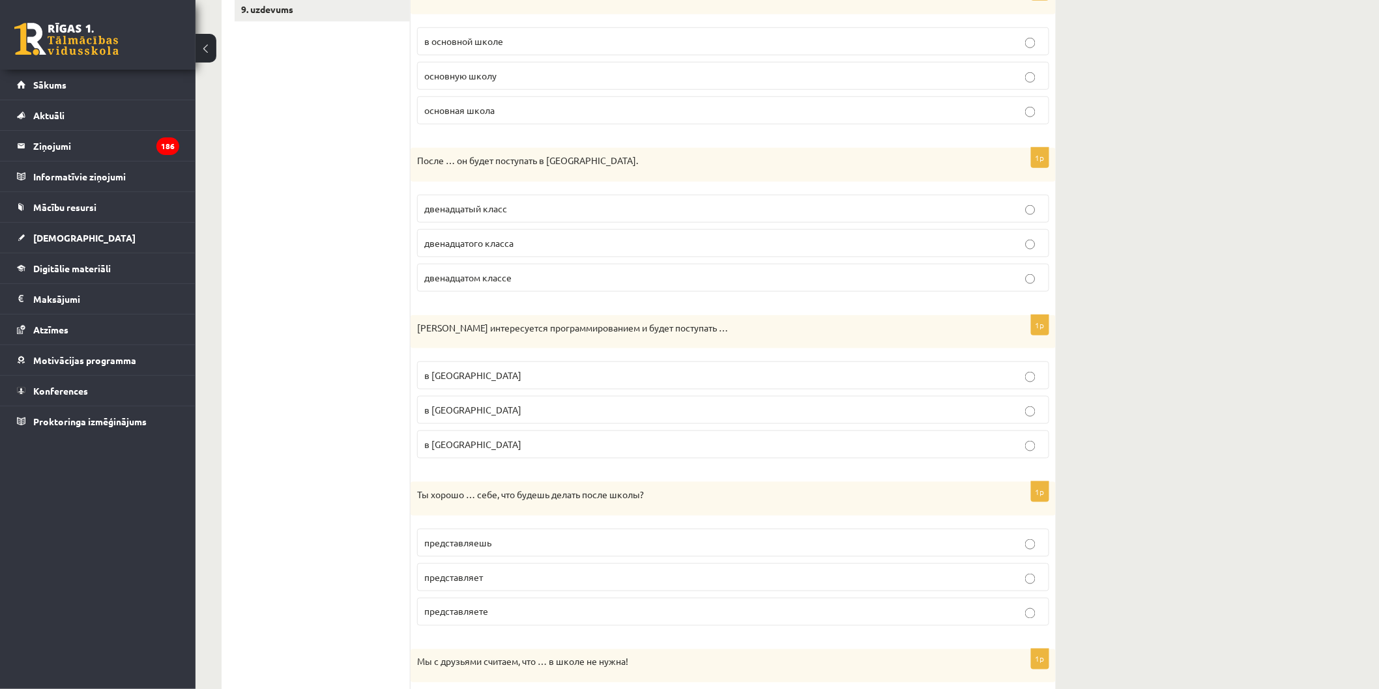
scroll to position [434, 0]
click at [628, 412] on p "в Рижский Технический университет" at bounding box center [733, 410] width 618 height 14
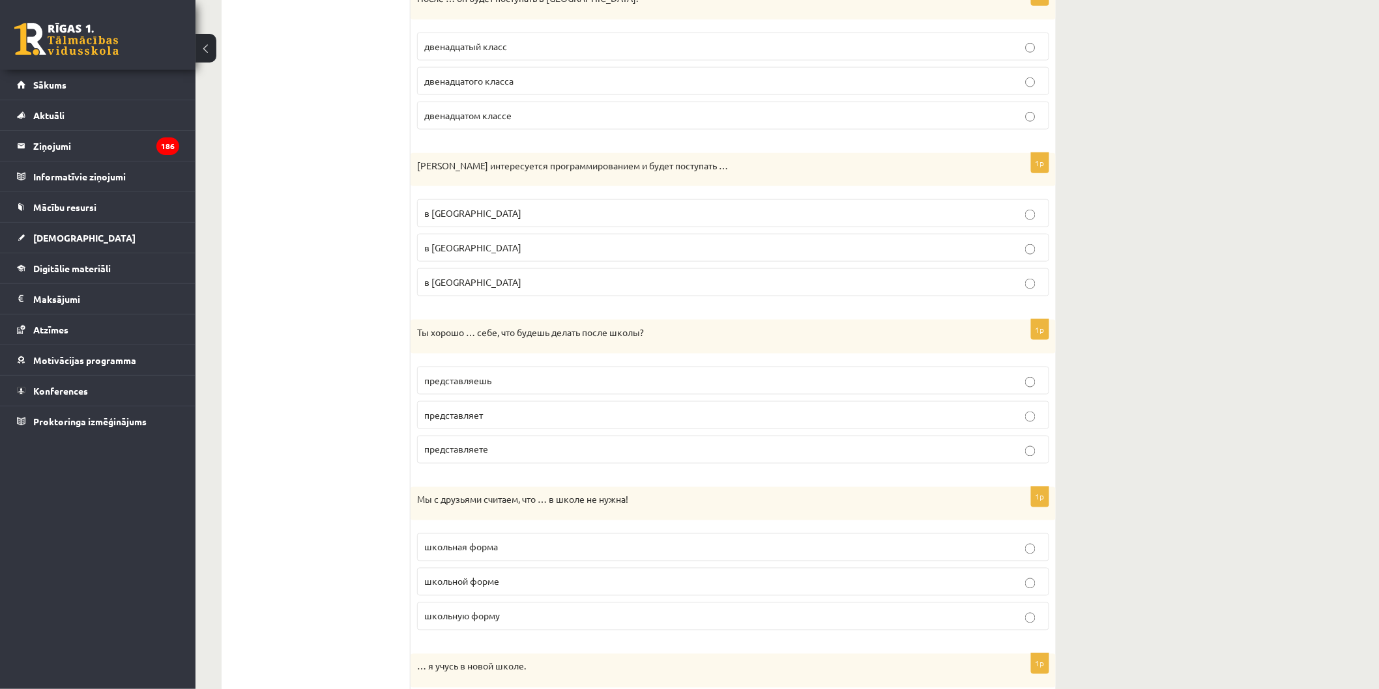
scroll to position [652, 0]
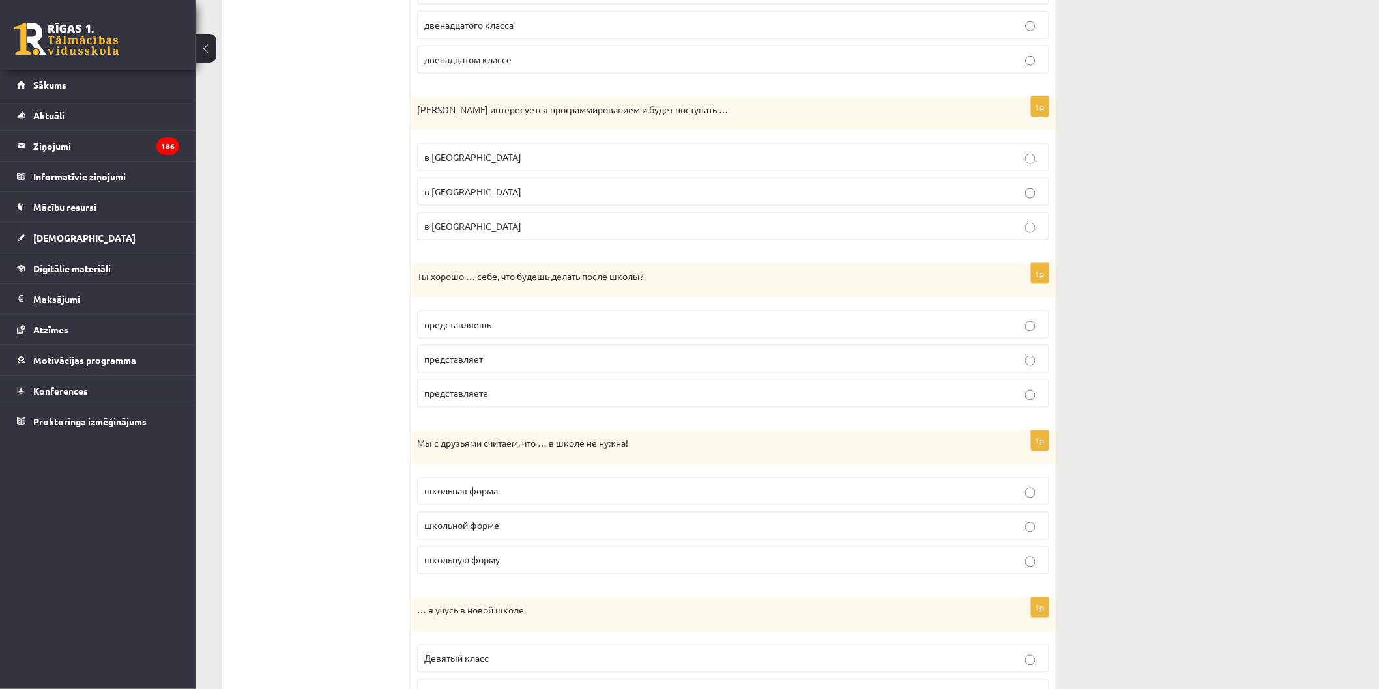
click at [542, 327] on p "представляешь" at bounding box center [733, 325] width 618 height 14
click at [554, 500] on label "школьная форма" at bounding box center [733, 492] width 632 height 28
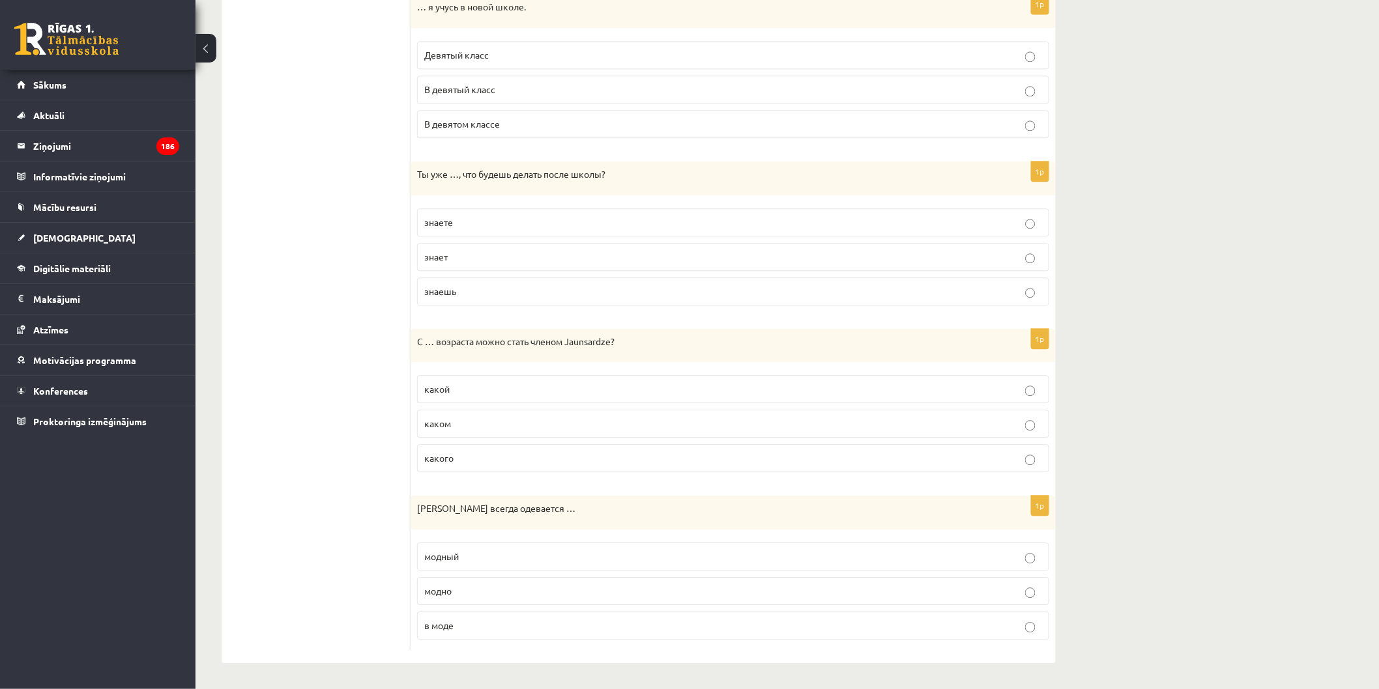
scroll to position [1259, 0]
click at [594, 49] on p "Девятый класс" at bounding box center [733, 55] width 618 height 14
click at [563, 120] on p "В девятом классе" at bounding box center [733, 124] width 618 height 14
click at [579, 296] on p "знаешь" at bounding box center [733, 292] width 618 height 14
click at [567, 455] on p "какого" at bounding box center [733, 459] width 618 height 14
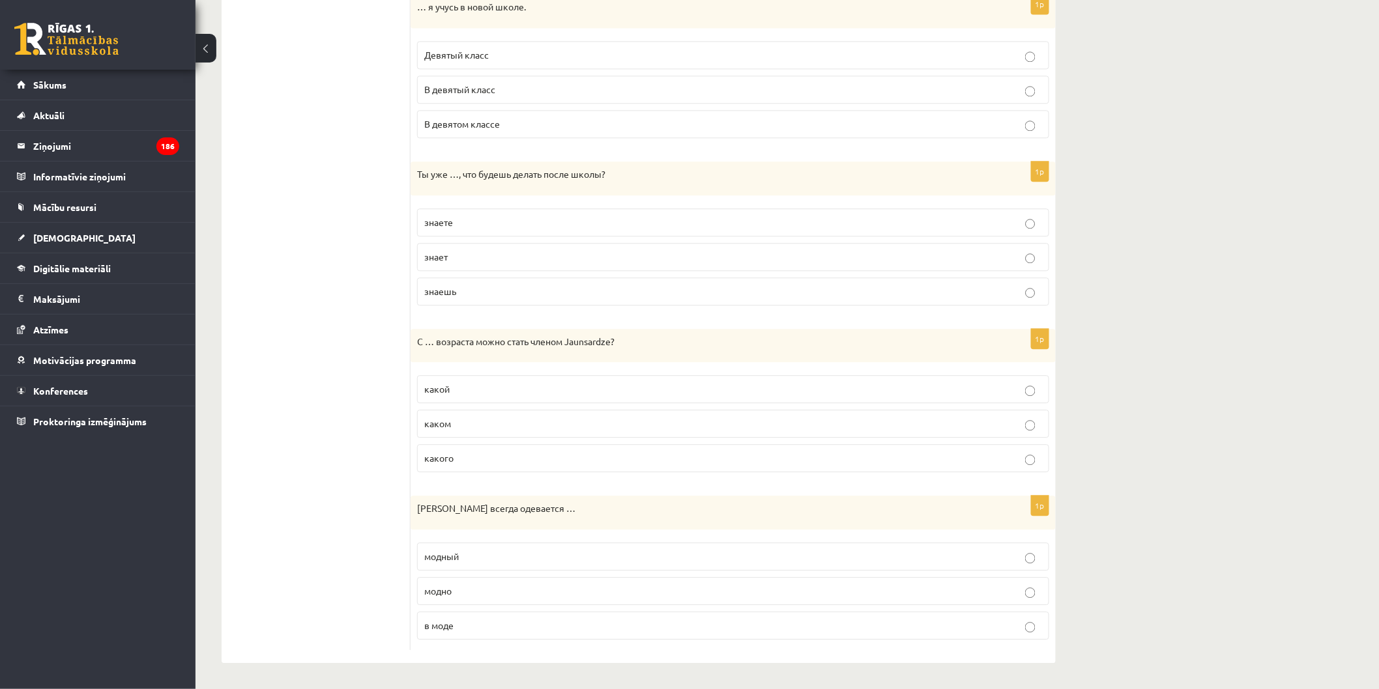
click at [587, 558] on p "модный" at bounding box center [733, 557] width 618 height 14
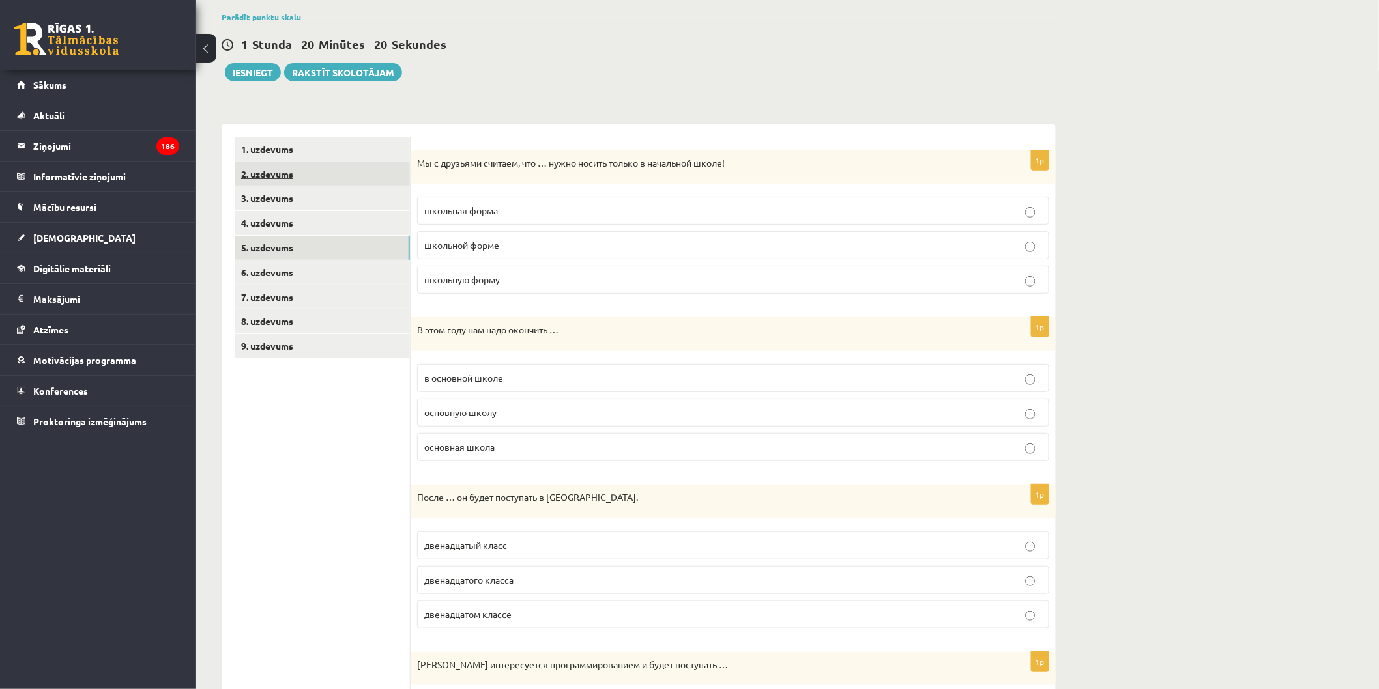
scroll to position [0, 0]
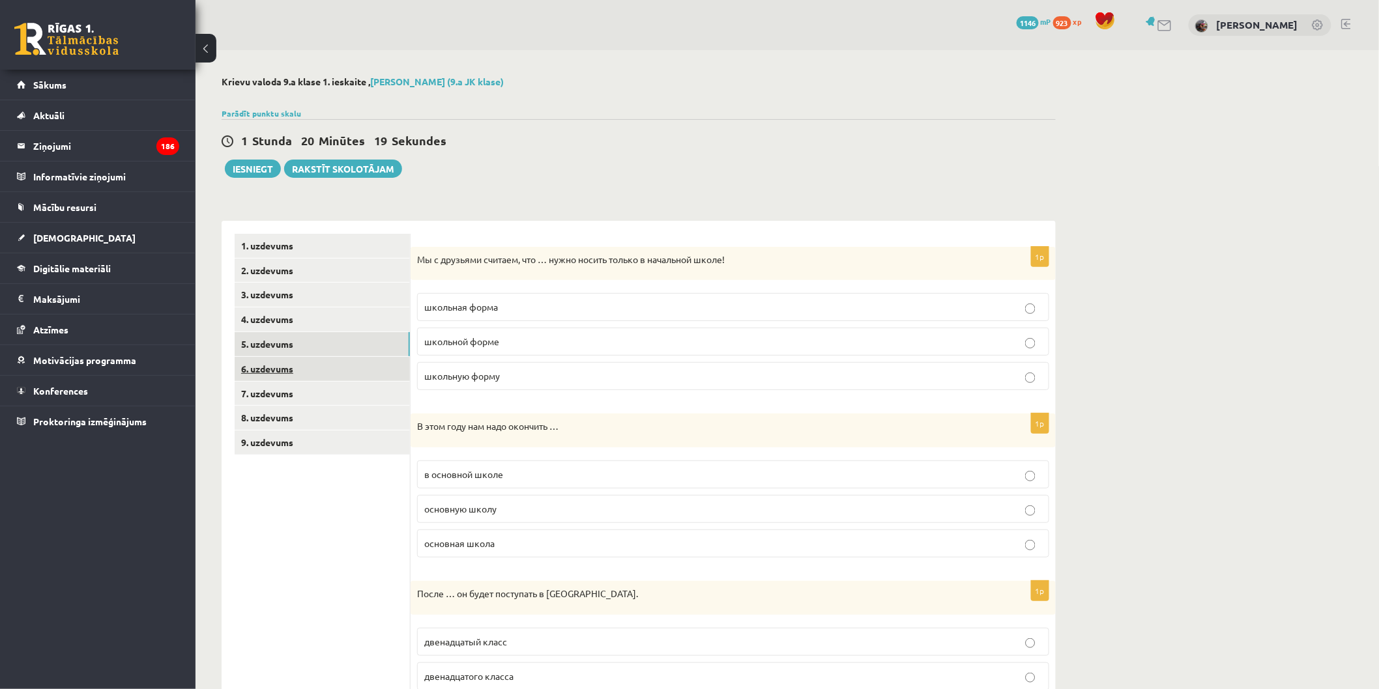
click at [302, 367] on link "6. uzdevums" at bounding box center [322, 369] width 175 height 24
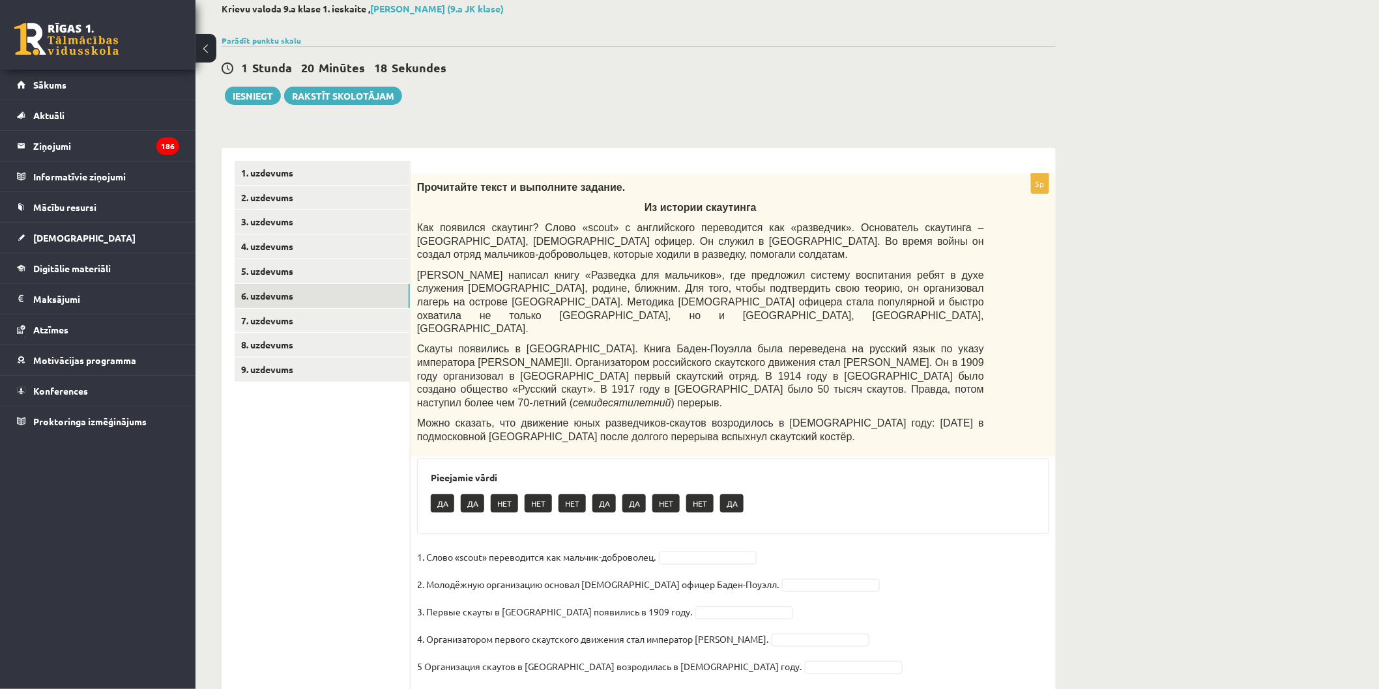
scroll to position [74, 0]
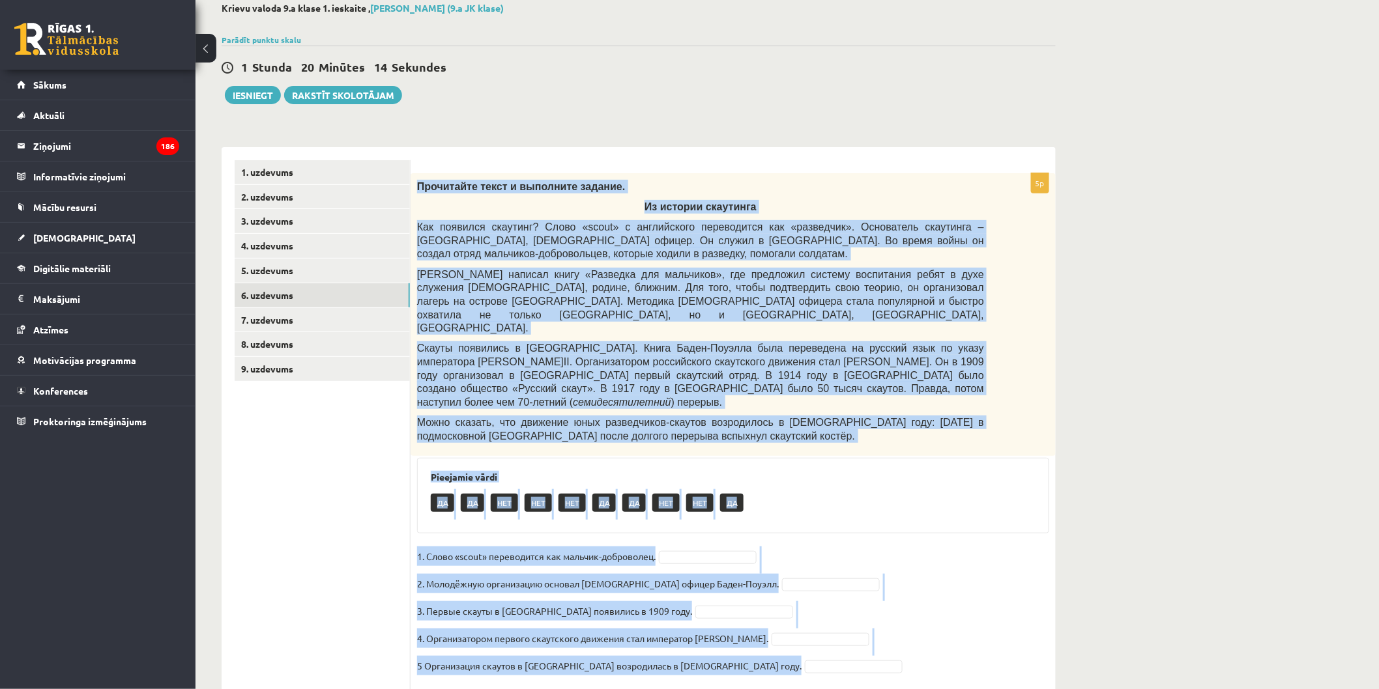
drag, startPoint x: 421, startPoint y: 177, endPoint x: 978, endPoint y: 718, distance: 776.5
click at [978, 616] on html "0 Dāvanas 1146 mP 923 xp Evelīna Bernatoviča Sākums Aktuāli Kā mācīties eSKOLĀ …" at bounding box center [689, 270] width 1379 height 689
copy div "Прочитайте текст и выполните задание. Из истории скаутинга Как появился скаутин…"
drag, startPoint x: 682, startPoint y: 500, endPoint x: 689, endPoint y: 507, distance: 9.2
click at [685, 502] on div "5p Прочитайте текст и выполните задание. Из истории скаутинга Как появился скау…" at bounding box center [733, 431] width 645 height 517
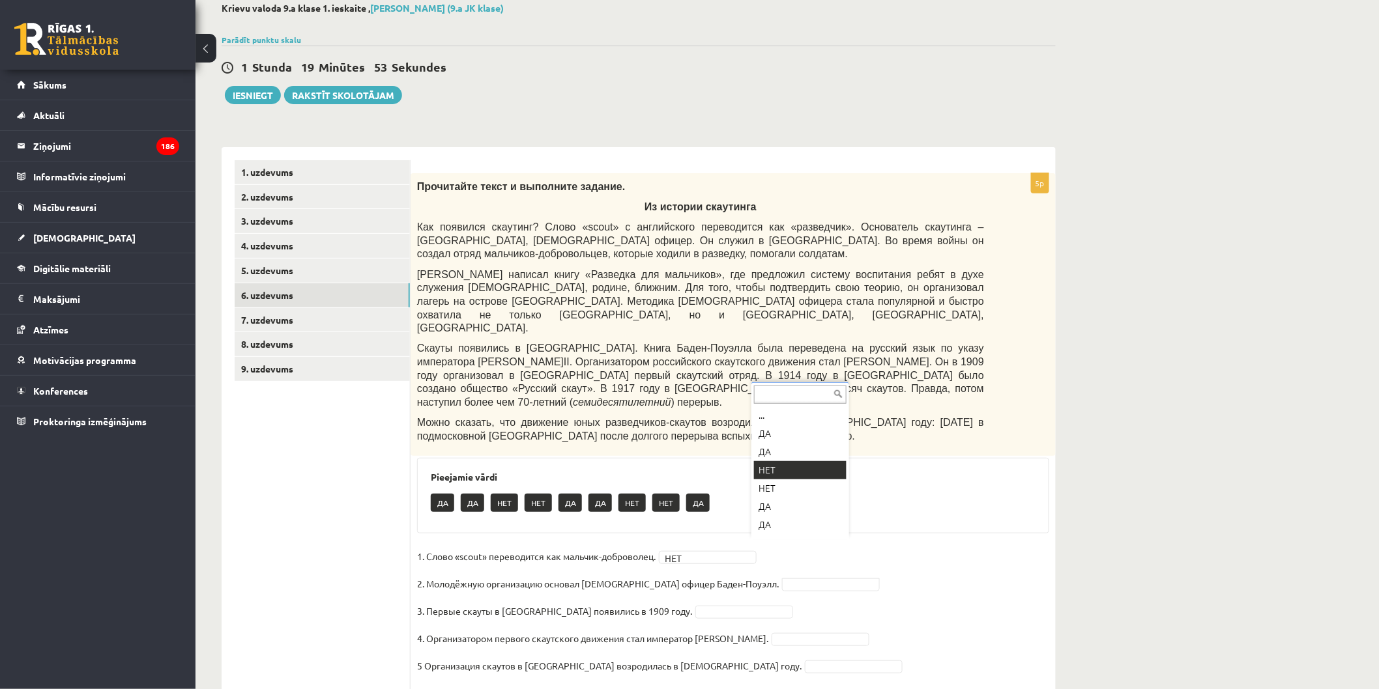
drag, startPoint x: 783, startPoint y: 474, endPoint x: 783, endPoint y: 481, distance: 7.2
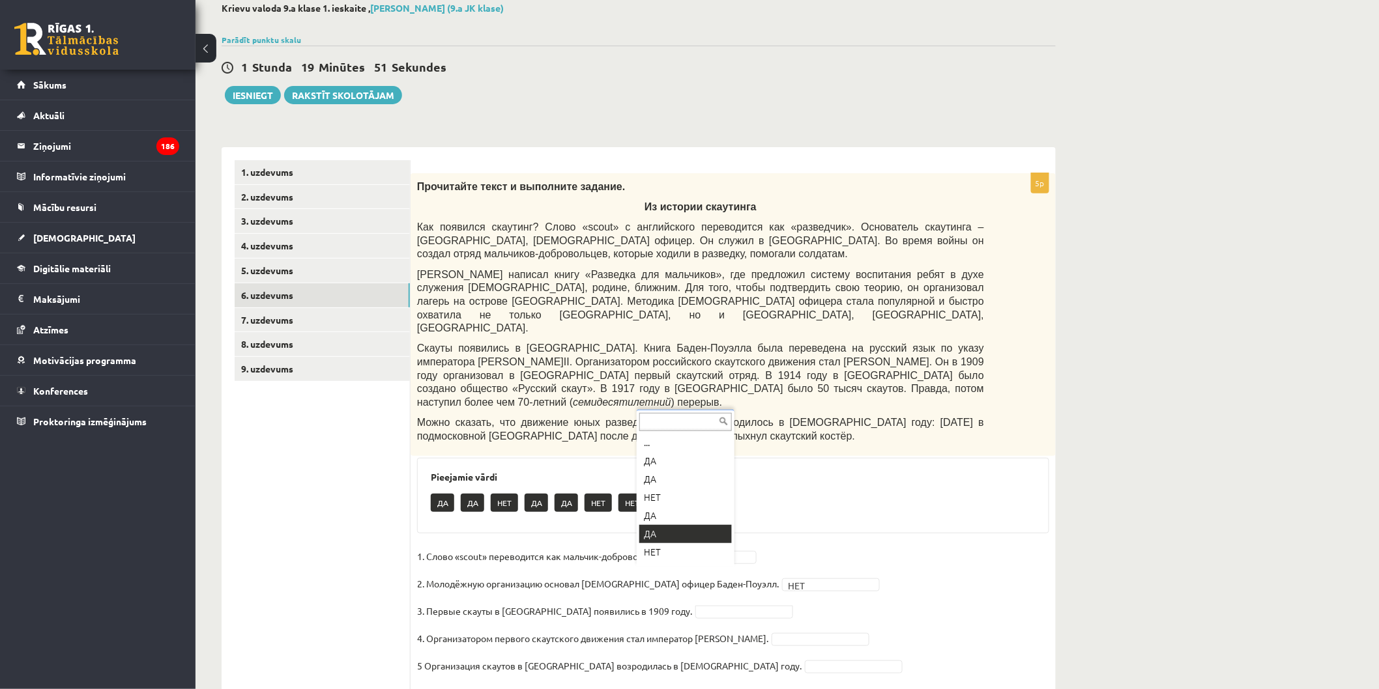
drag, startPoint x: 674, startPoint y: 526, endPoint x: 730, endPoint y: 562, distance: 66.5
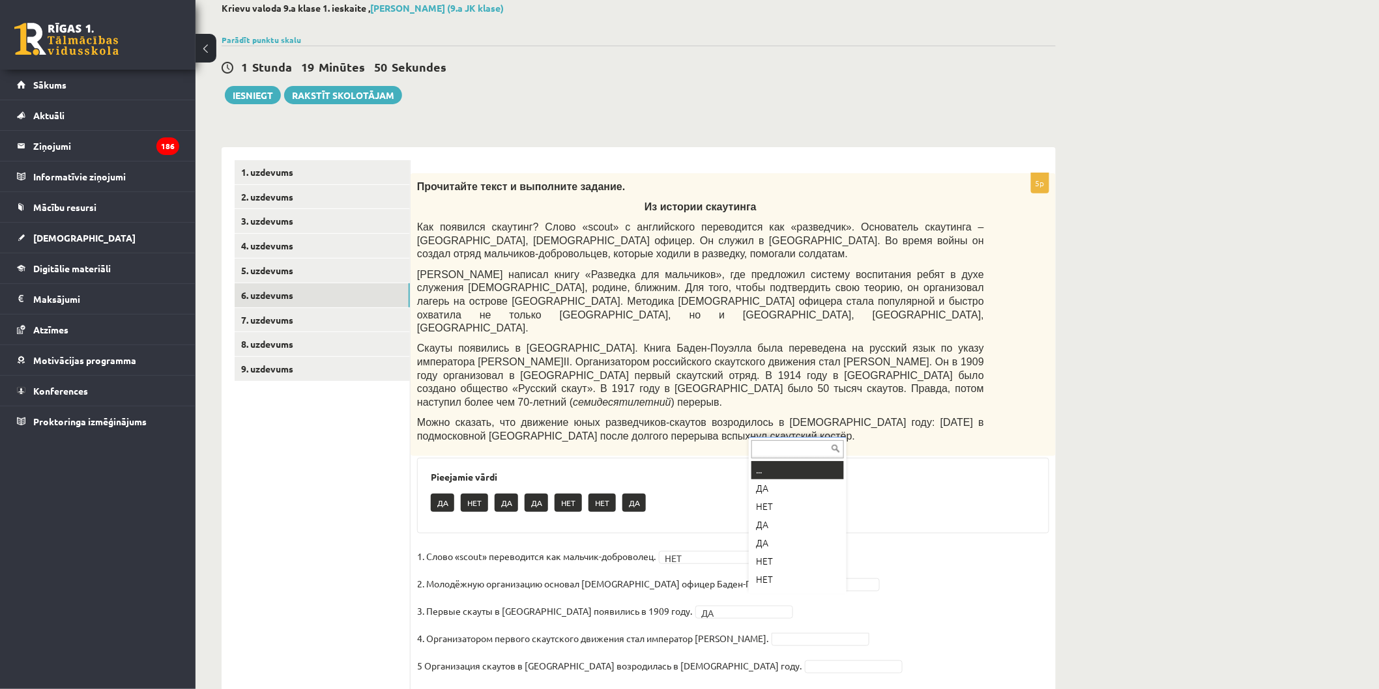
scroll to position [15, 0]
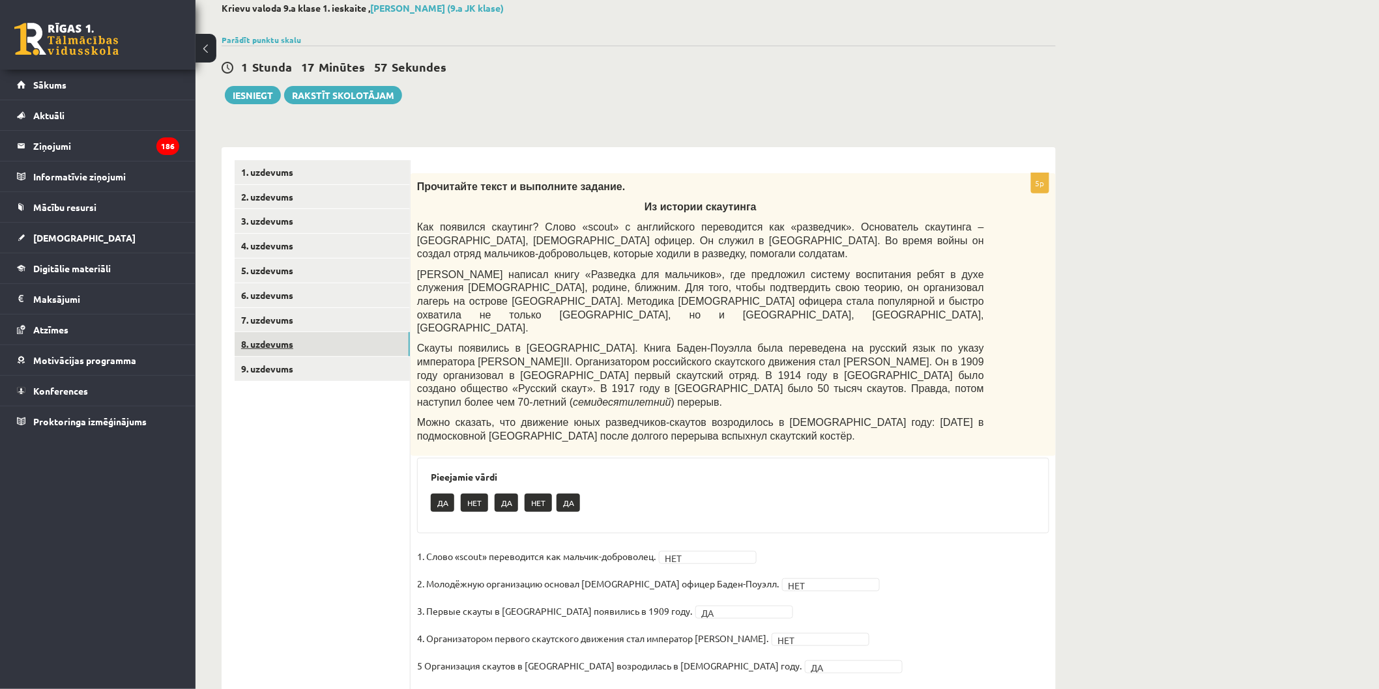
click at [331, 334] on link "8. uzdevums" at bounding box center [322, 344] width 175 height 24
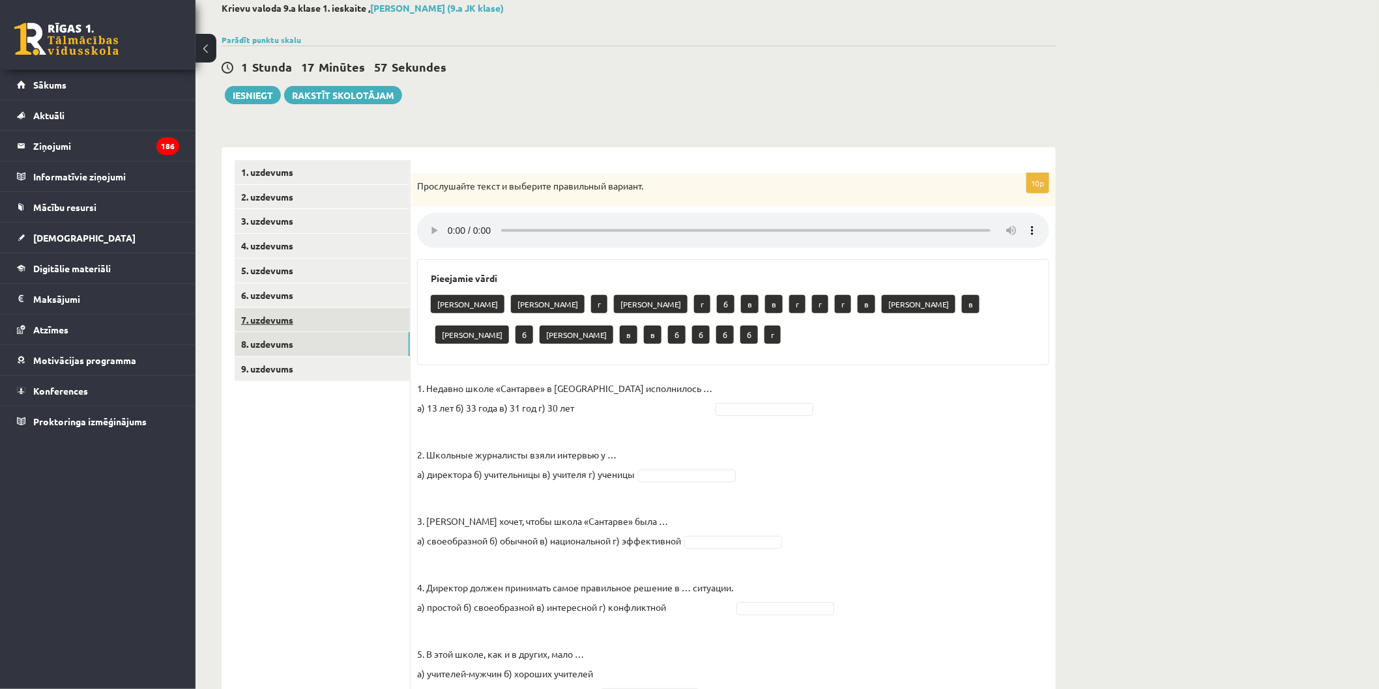
click at [328, 325] on link "7. uzdevums" at bounding box center [322, 320] width 175 height 24
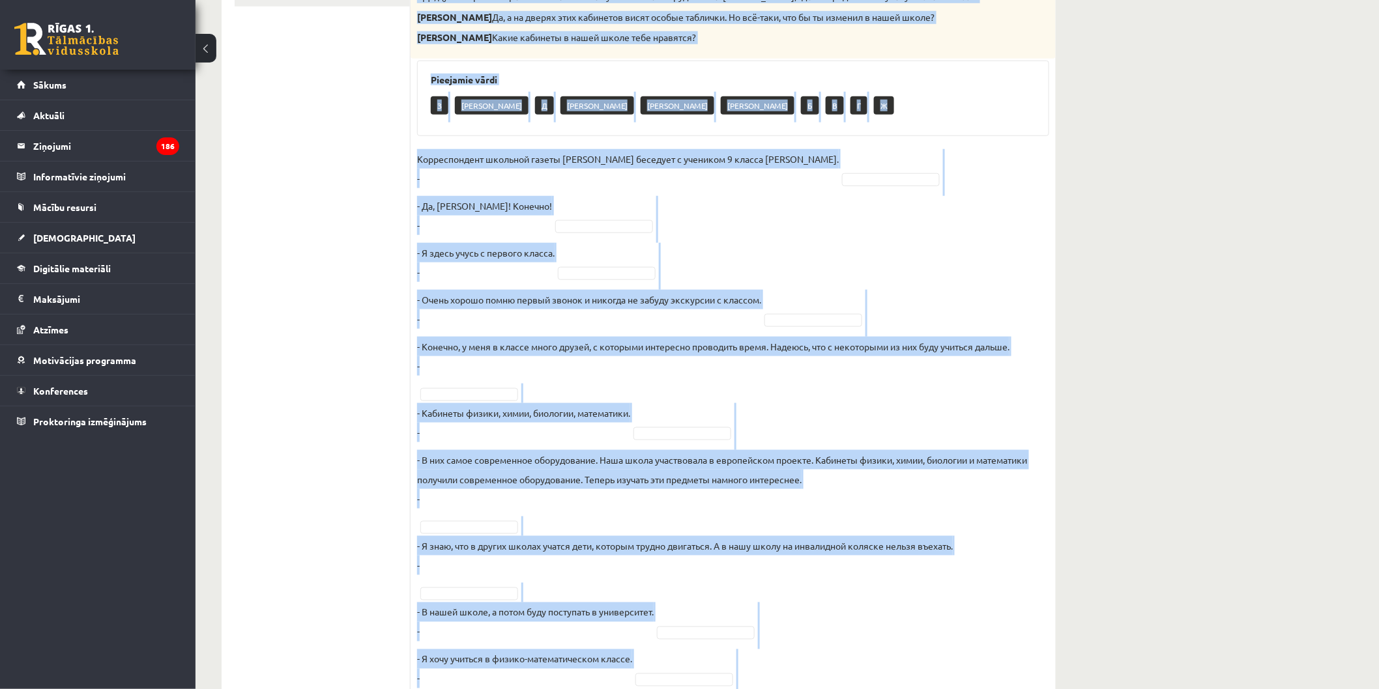
scroll to position [519, 0]
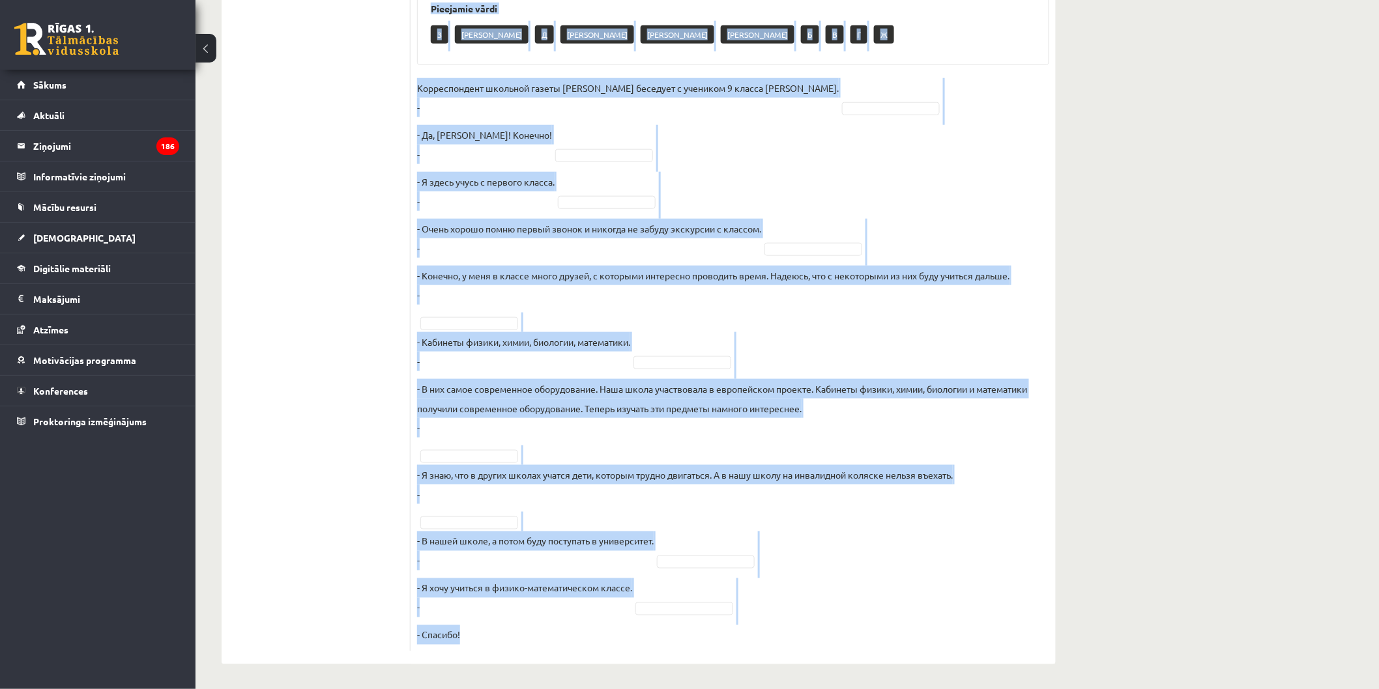
drag, startPoint x: 421, startPoint y: 257, endPoint x: 753, endPoint y: 718, distance: 567.7
copy div "Восстановите интервью. Запишите букву вопроса А Будешь вспоминать своих однокла…"
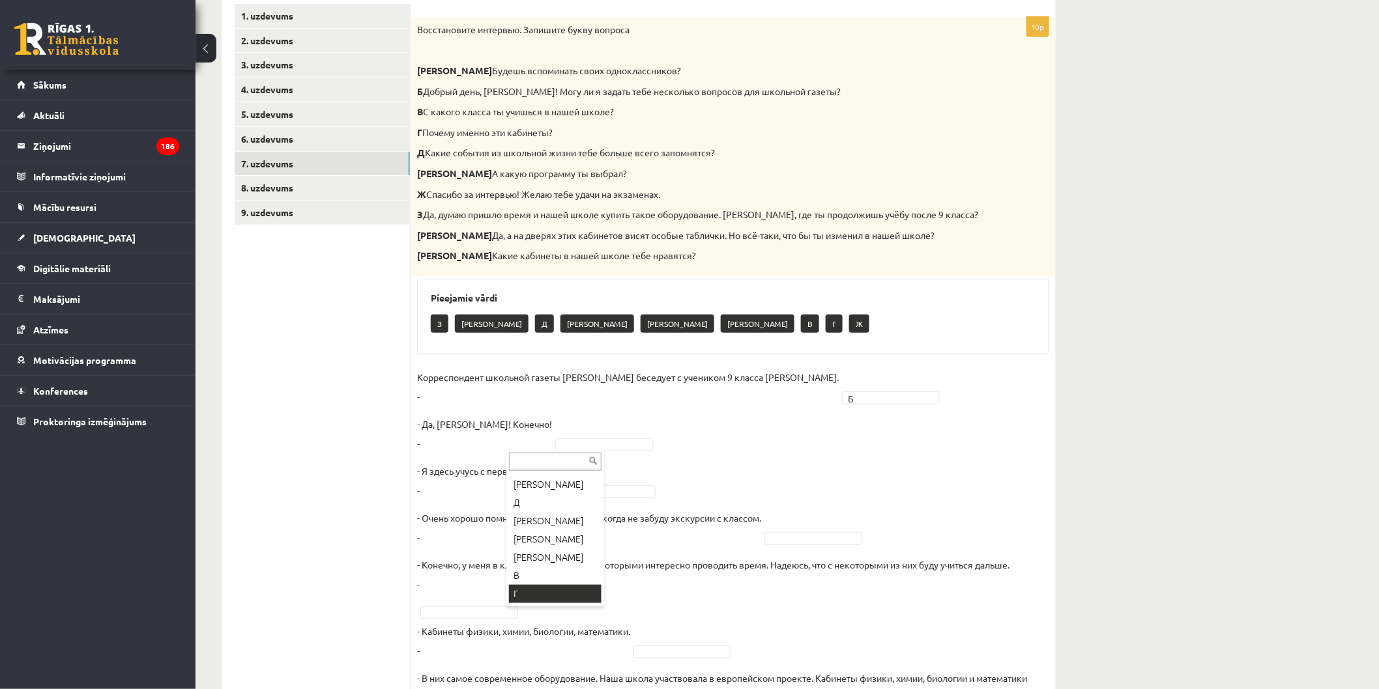
scroll to position [51, 0]
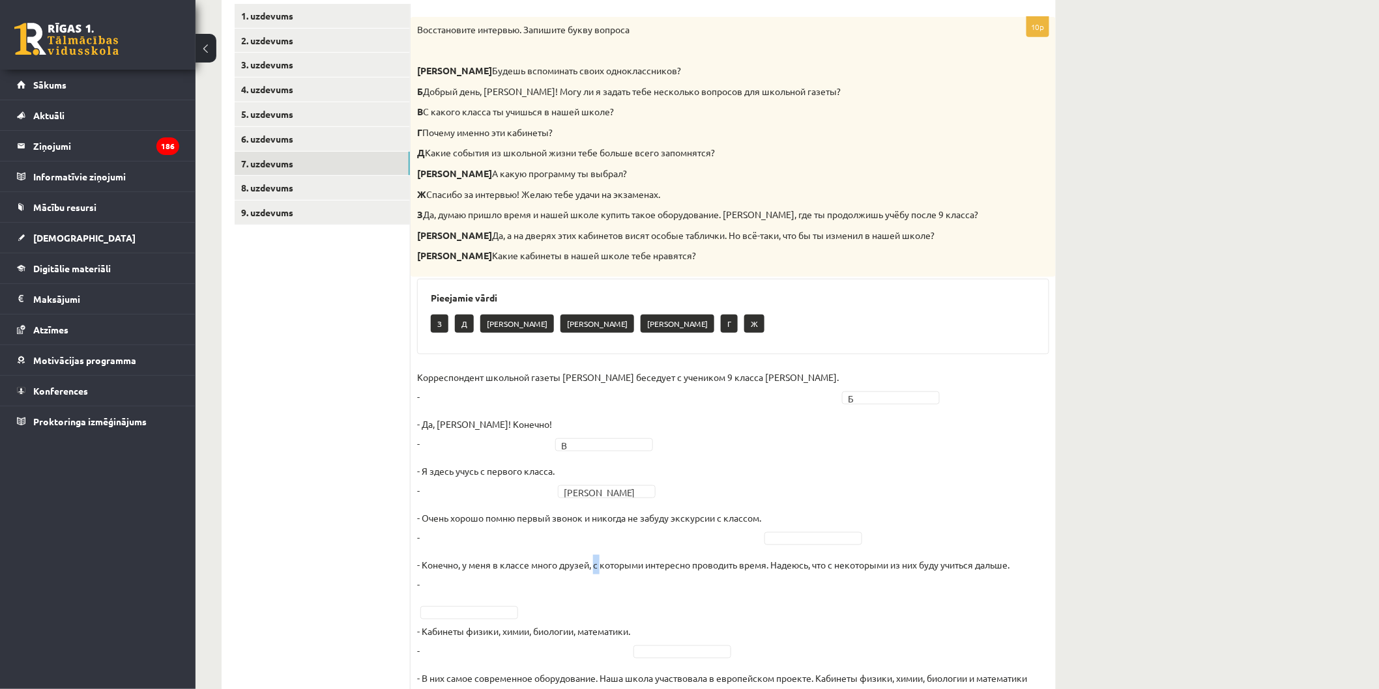
click at [596, 574] on p "- Конечно, у меня в классе много друзей, с которыми интересно проводить время. …" at bounding box center [713, 574] width 592 height 39
click at [596, 502] on fieldset "Корреспондент школьной газеты Анна Берзиня беседует с учеником 9 класса Андреем…" at bounding box center [733, 651] width 632 height 567
click at [594, 499] on fieldset "Корреспондент школьной газеты Анна Берзиня беседует с учеником 9 класса Андреем…" at bounding box center [733, 651] width 632 height 567
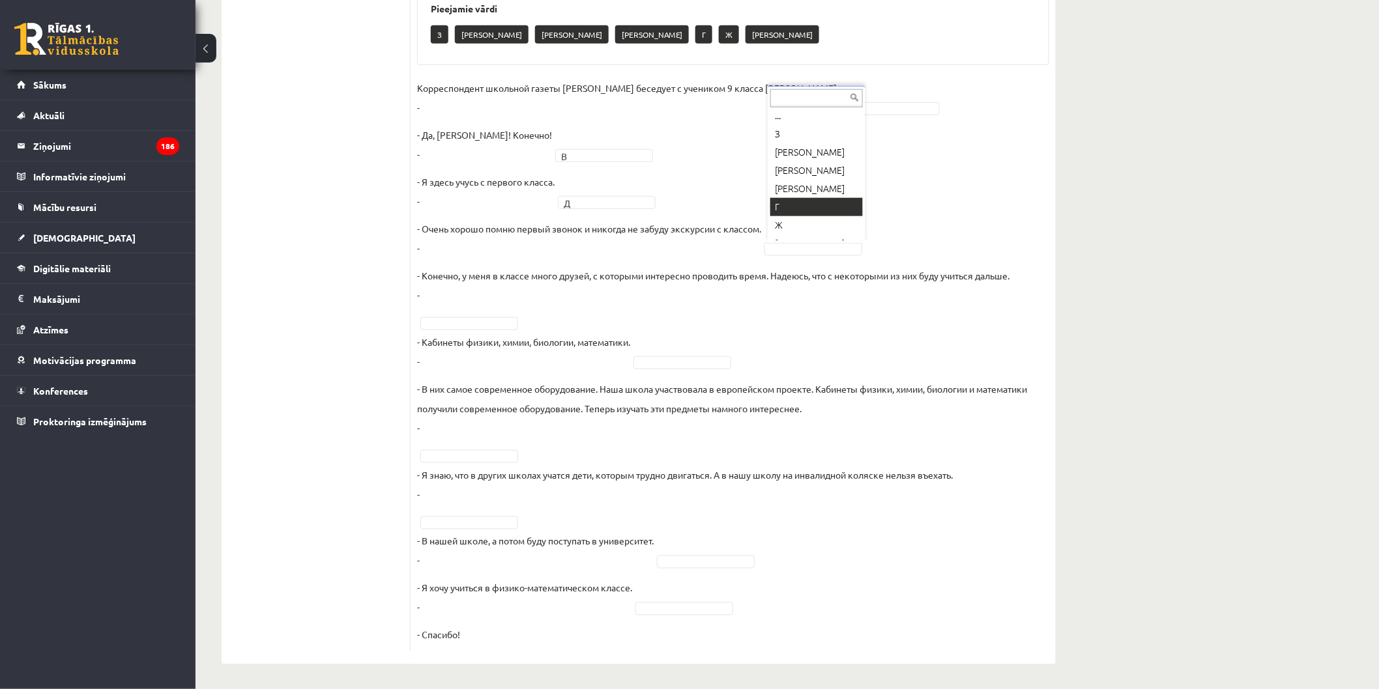
scroll to position [0, 0]
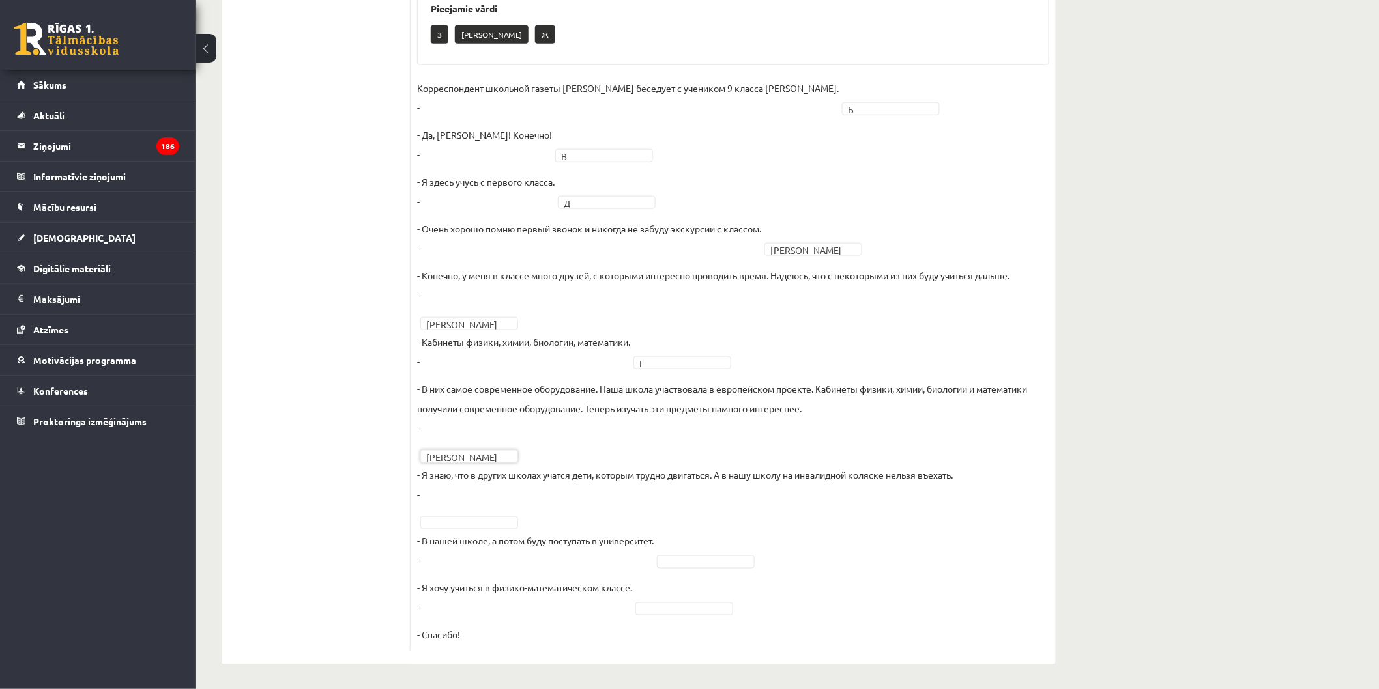
drag, startPoint x: 516, startPoint y: 512, endPoint x: 507, endPoint y: 512, distance: 9.1
click at [510, 512] on fieldset "Корреспондент школьной газеты Анна Берзиня беседует с учеником 9 класса Андреем…" at bounding box center [733, 361] width 632 height 567
click at [504, 513] on fieldset "Корреспондент школьной газеты Анна Берзиня беседует с учеником 9 класса Андреем…" at bounding box center [733, 361] width 632 height 567
drag, startPoint x: 699, startPoint y: 601, endPoint x: 697, endPoint y: 609, distance: 8.1
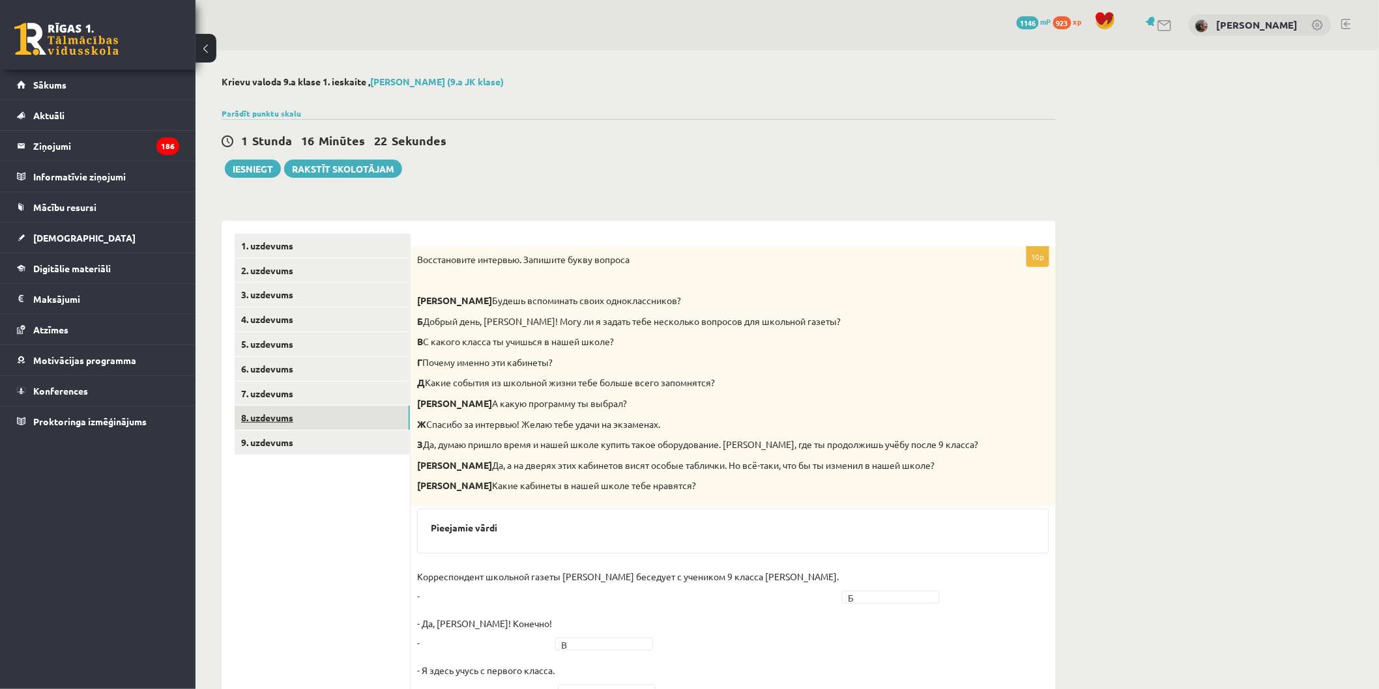
click at [361, 408] on link "8. uzdevums" at bounding box center [322, 418] width 175 height 24
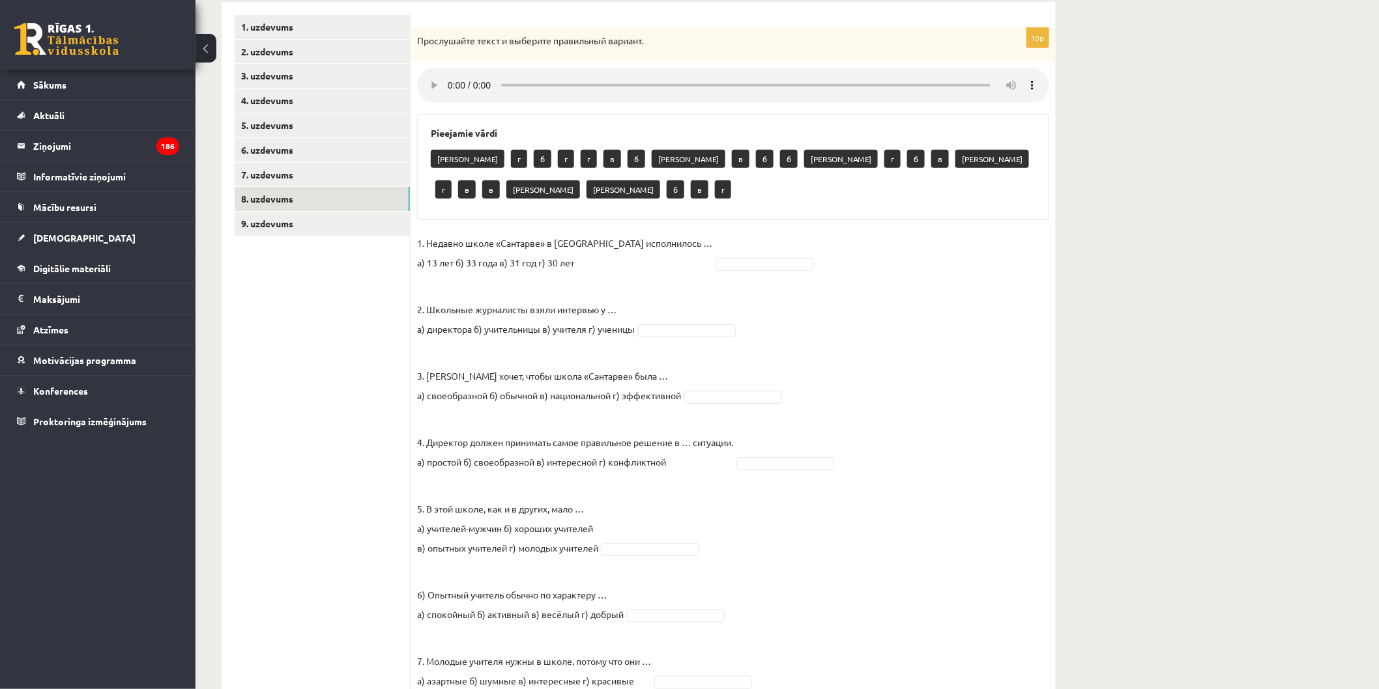
scroll to position [217, 0]
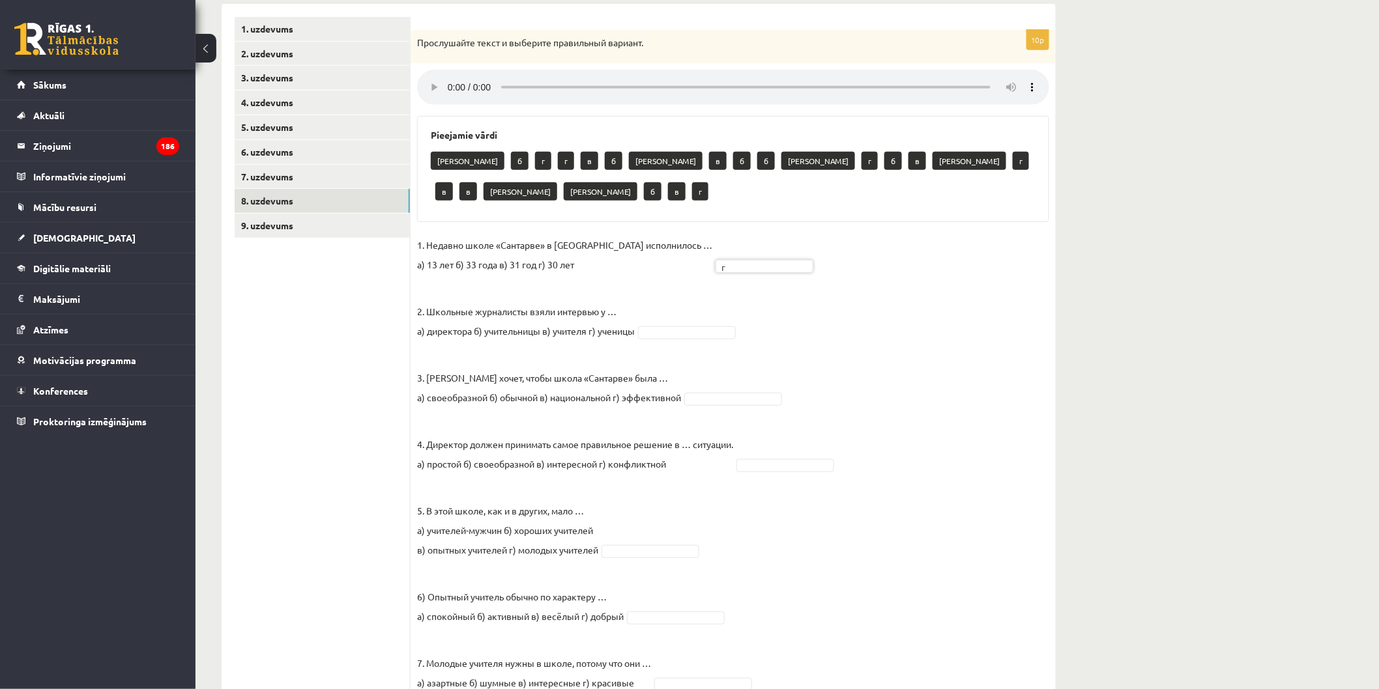
drag, startPoint x: 697, startPoint y: 298, endPoint x: 704, endPoint y: 311, distance: 14.9
click at [692, 302] on fieldset "1. Недавно школе «Сантарве» в Клайпеде исполнилось … а) 13 лет б) 33 года в) 31…" at bounding box center [733, 567] width 632 height 665
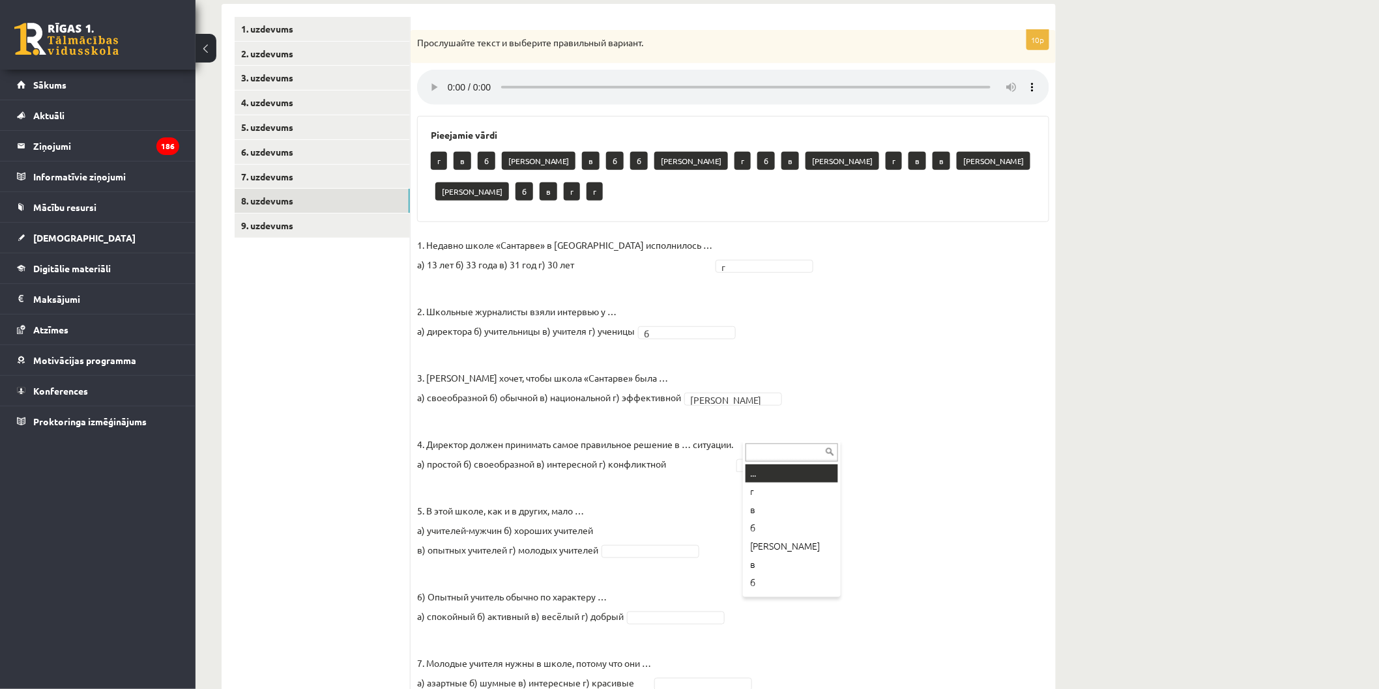
drag, startPoint x: 764, startPoint y: 437, endPoint x: 754, endPoint y: 445, distance: 12.9
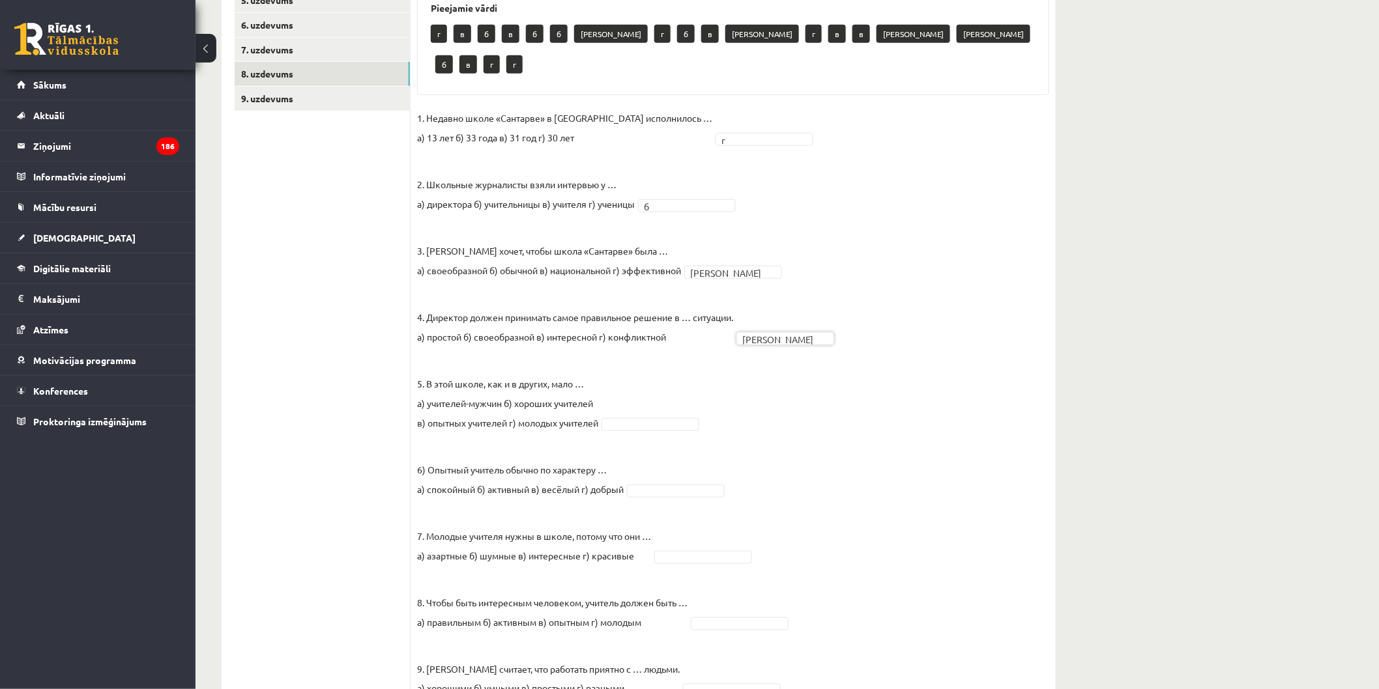
scroll to position [362, 0]
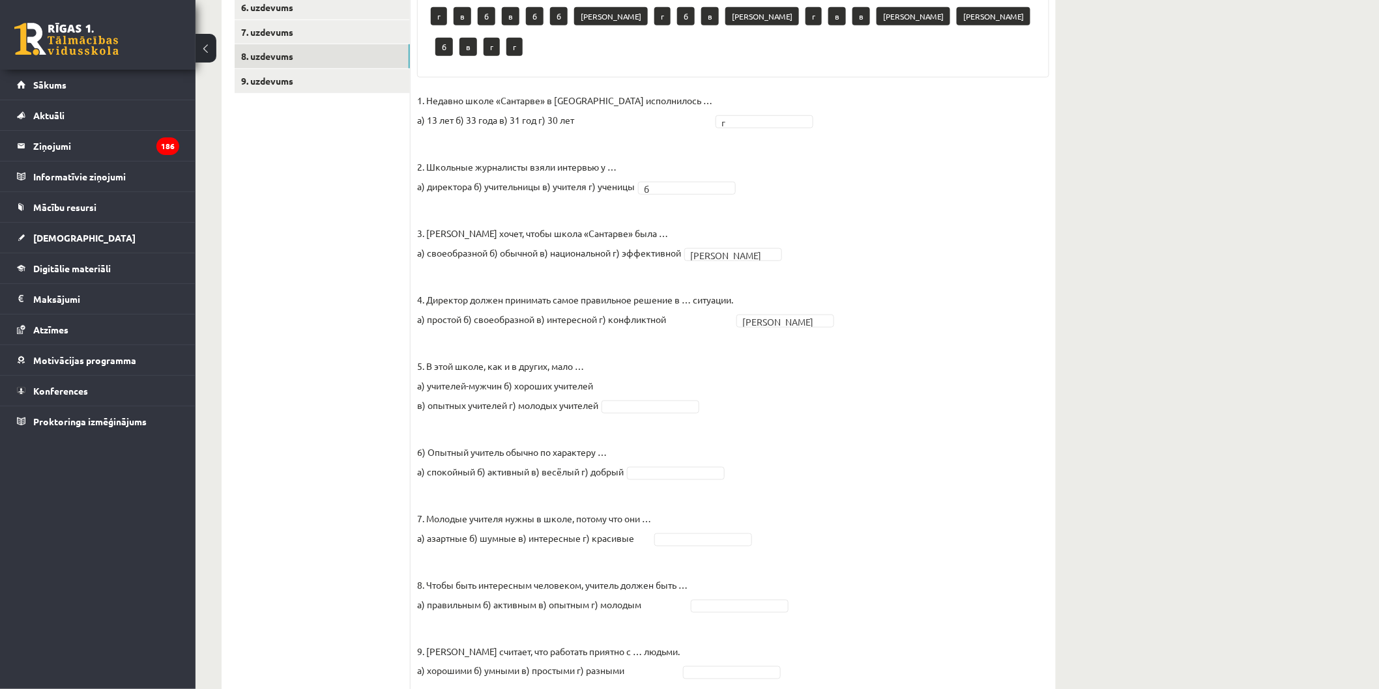
click at [673, 358] on fieldset "1. Недавно школе «Сантарве» в Клайпеде исполнилось … а) 13 лет б) 33 года в) 31…" at bounding box center [733, 423] width 632 height 665
click at [695, 432] on fieldset "1. Недавно школе «Сантарве» в Клайпеде исполнилось … а) 13 лет б) 33 года в) 31…" at bounding box center [733, 423] width 632 height 665
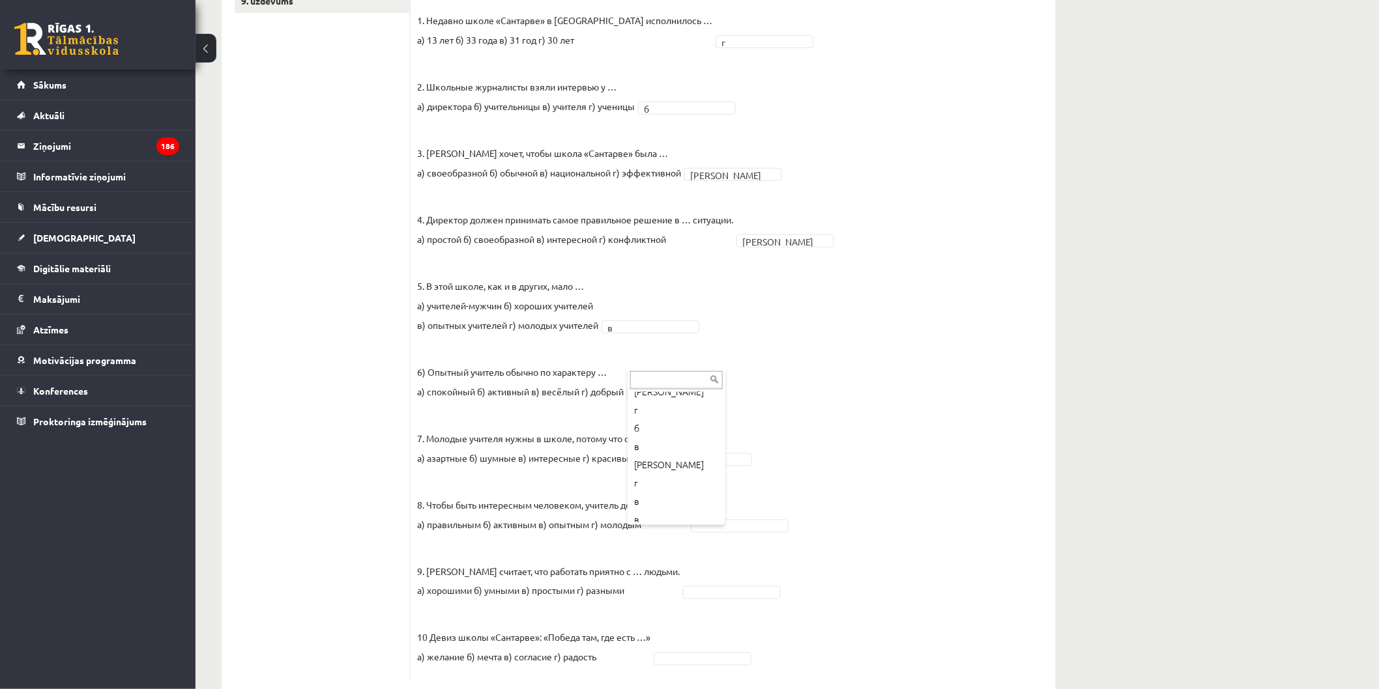
scroll to position [233, 0]
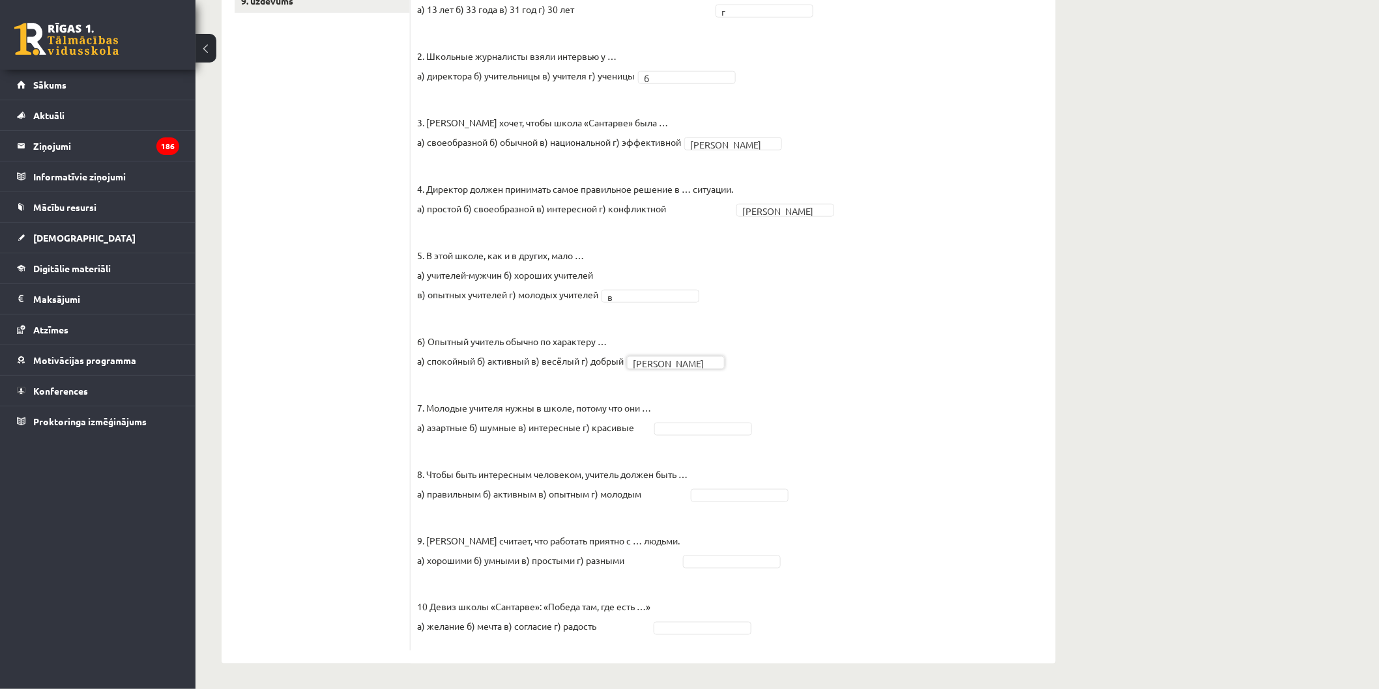
click at [693, 444] on fieldset "1. Недавно школе «Сантарве» в Клайпеде исполнилось … а) 13 лет б) 33 года в) 31…" at bounding box center [733, 312] width 632 height 665
click at [696, 420] on fieldset "1. Недавно школе «Сантарве» в Клайпеде исполнилось … а) 13 лет б) 33 года в) 31…" at bounding box center [733, 312] width 632 height 665
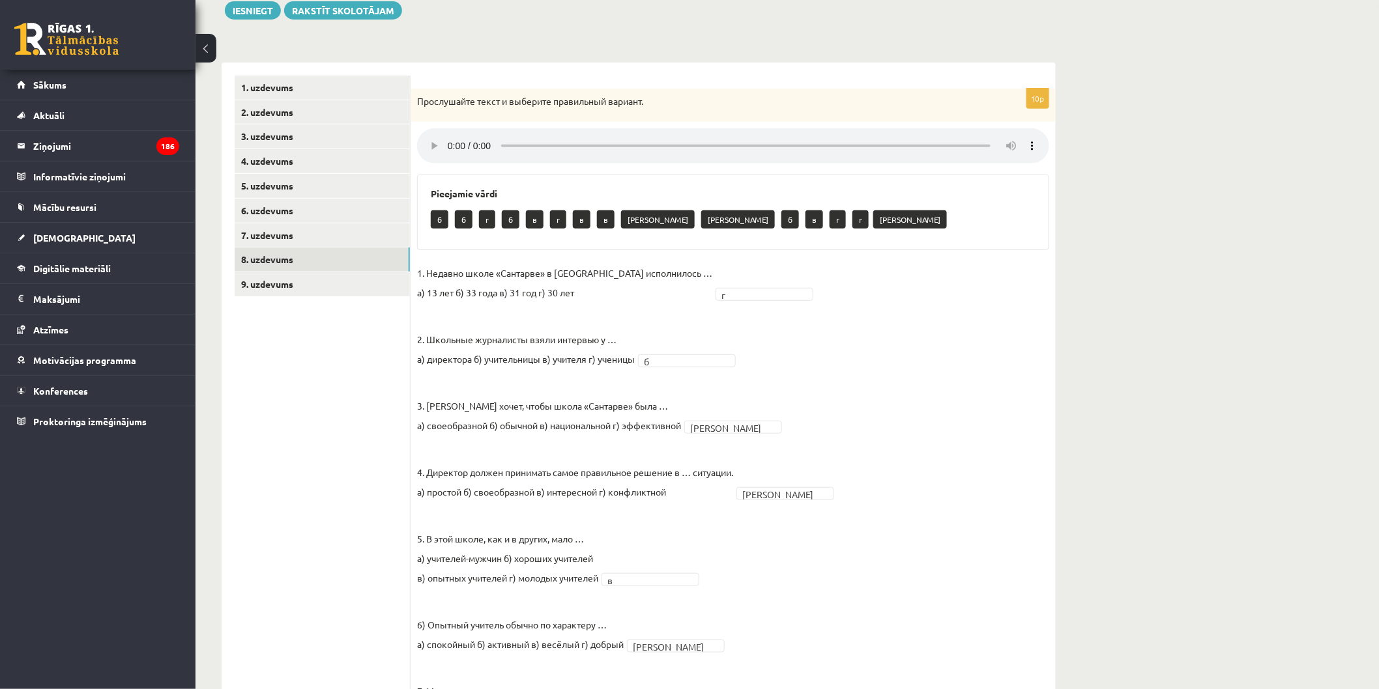
scroll to position [152, 0]
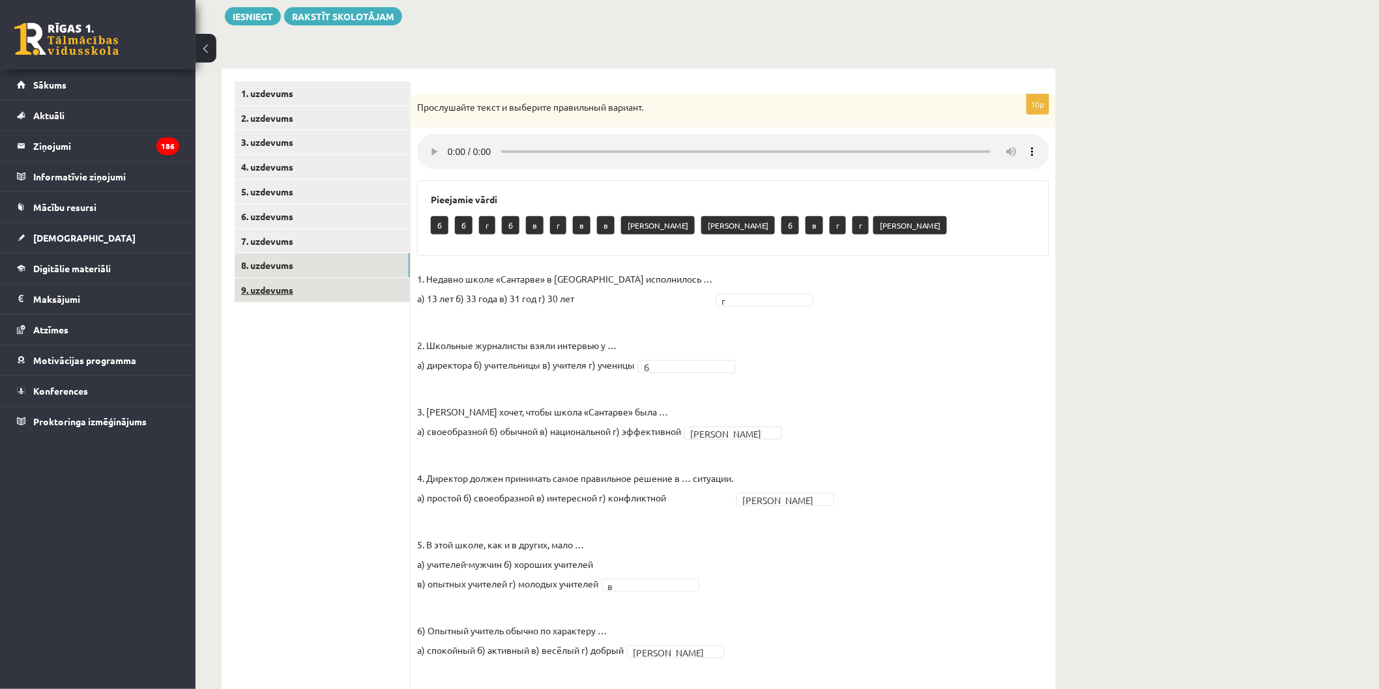
click at [326, 288] on link "9. uzdevums" at bounding box center [322, 290] width 175 height 24
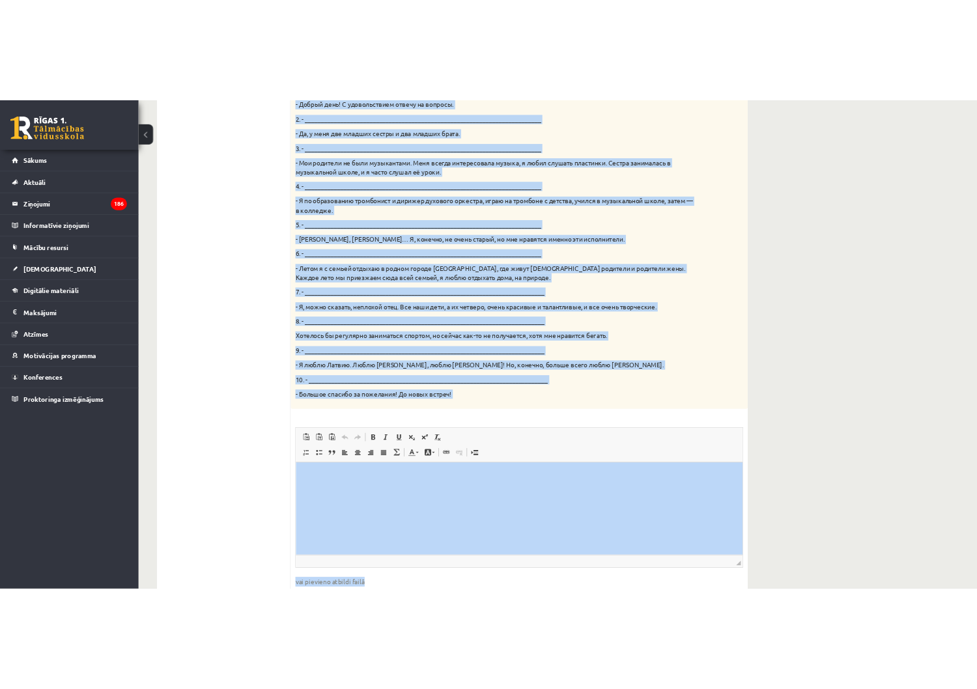
scroll to position [574, 0]
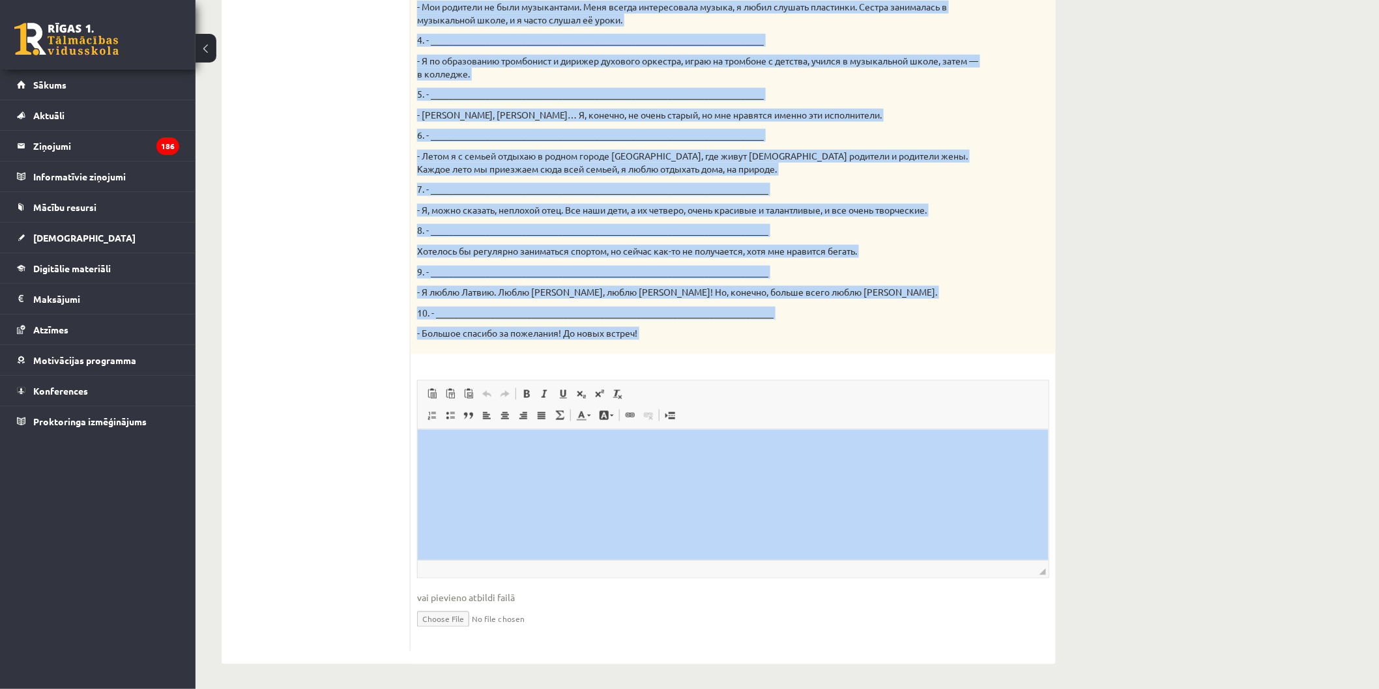
drag, startPoint x: 829, startPoint y: 688, endPoint x: 783, endPoint y: 447, distance: 245.4
click at [803, 379] on div "15p Твой собеседник – известный латвийский музыкант Интарс Бусулис. К данным от…" at bounding box center [733, 162] width 645 height 979
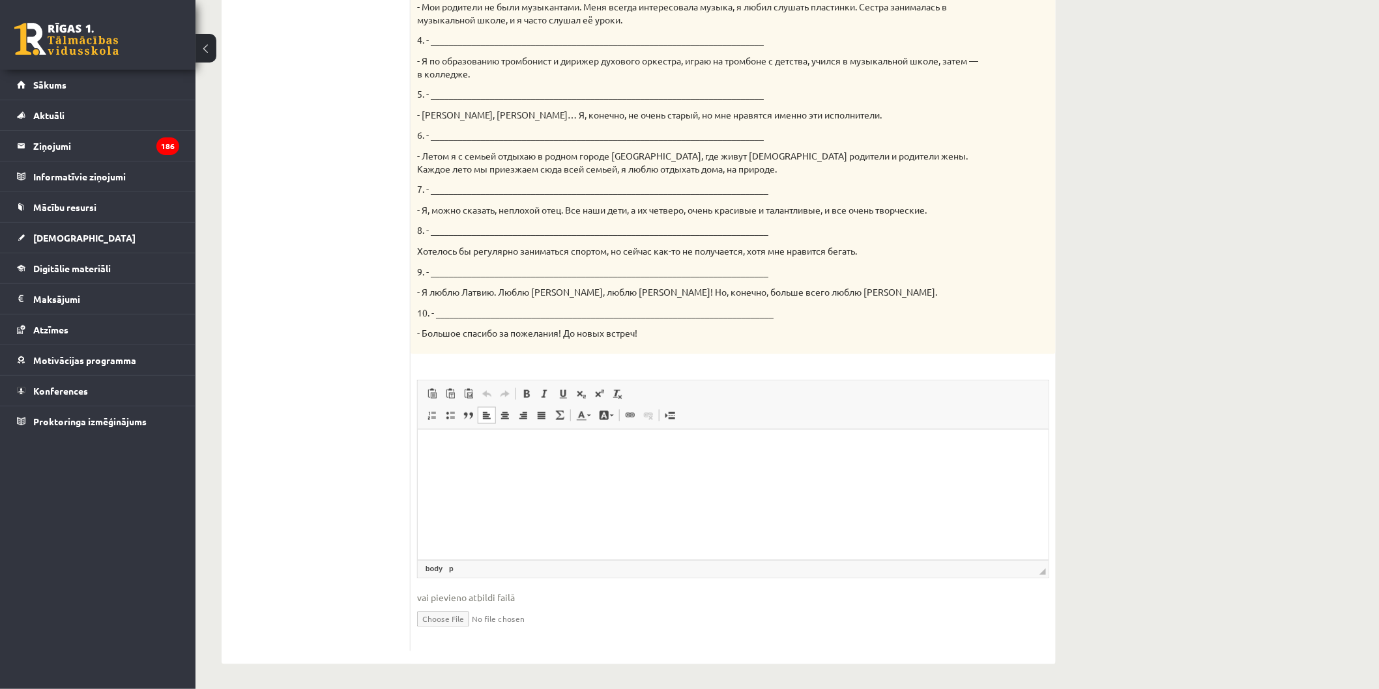
drag, startPoint x: 726, startPoint y: 494, endPoint x: 590, endPoint y: 480, distance: 136.3
drag, startPoint x: 590, startPoint y: 480, endPoint x: 487, endPoint y: 482, distance: 103.0
drag, startPoint x: 487, startPoint y: 482, endPoint x: 503, endPoint y: 492, distance: 18.4
drag, startPoint x: 512, startPoint y: 476, endPoint x: 588, endPoint y: 481, distance: 75.8
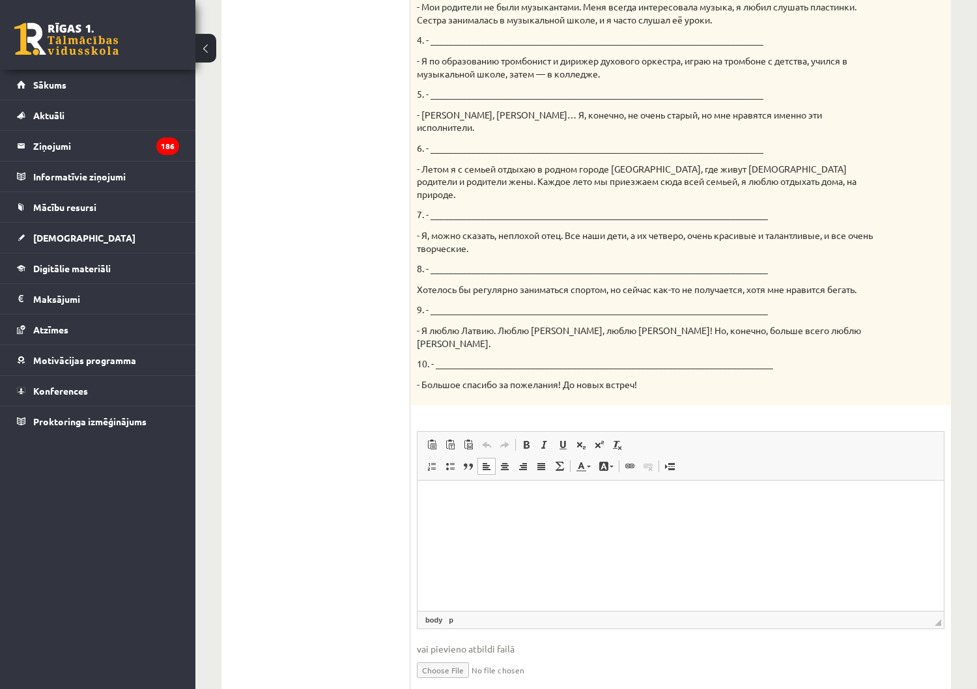
drag, startPoint x: 588, startPoint y: 532, endPoint x: 562, endPoint y: 556, distance: 35.6
click at [562, 521] on html at bounding box center [681, 501] width 527 height 40
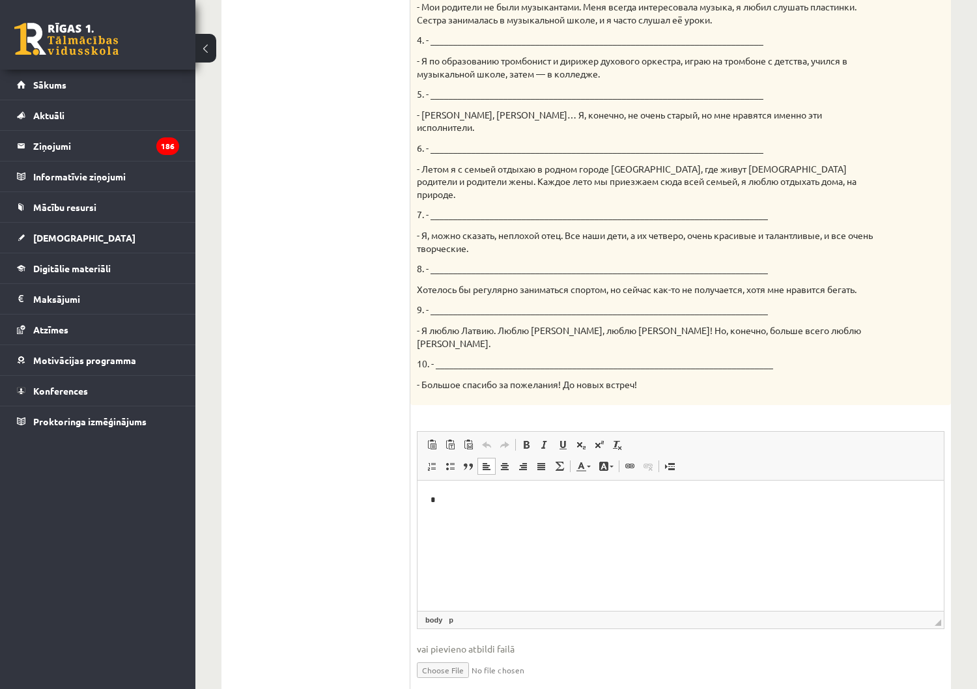
drag, startPoint x: 562, startPoint y: 557, endPoint x: 485, endPoint y: 510, distance: 90.4
drag, startPoint x: 485, startPoint y: 510, endPoint x: 431, endPoint y: 503, distance: 53.8
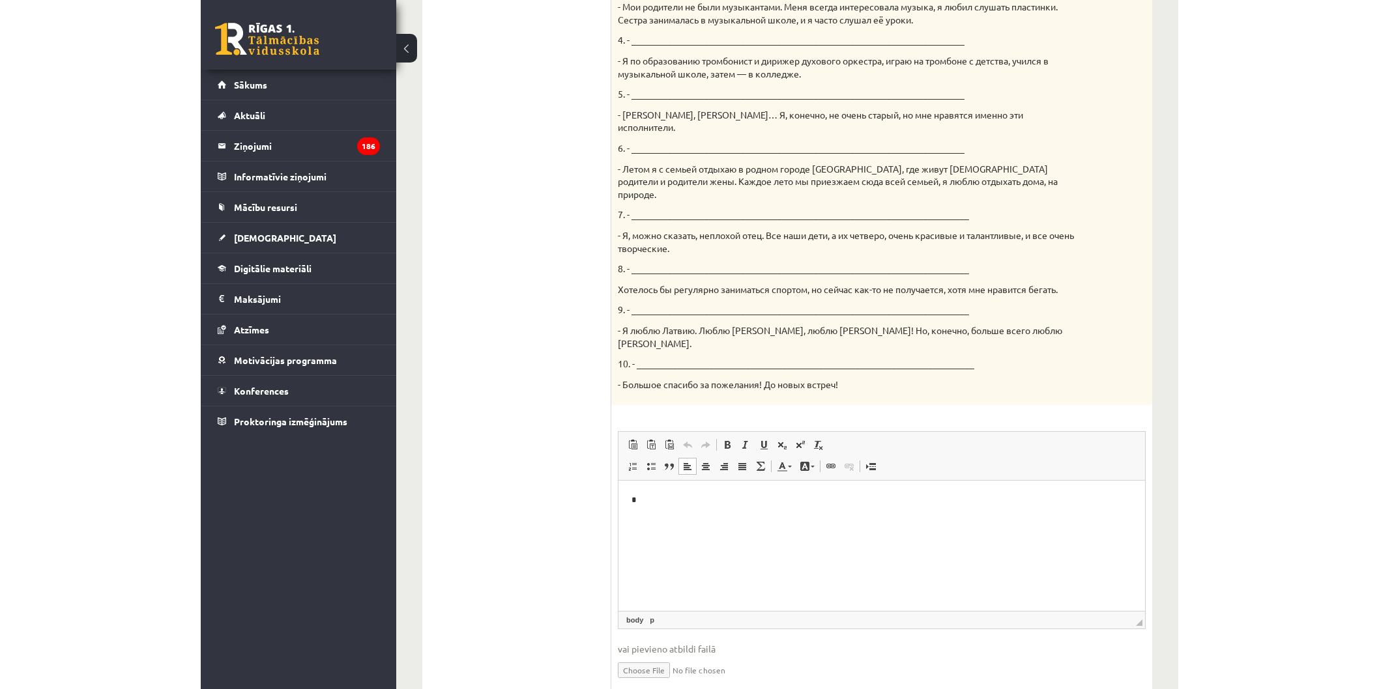
scroll to position [0, 0]
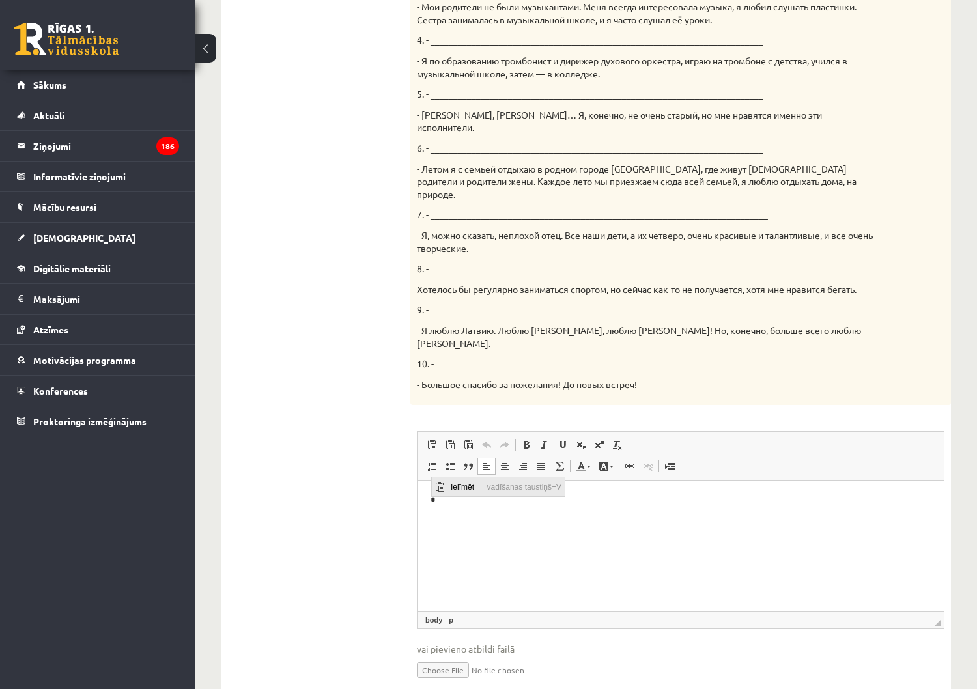
drag, startPoint x: 459, startPoint y: 484, endPoint x: 475, endPoint y: 506, distance: 27.5
click at [459, 484] on span "Ielīmēt" at bounding box center [466, 487] width 36 height 19
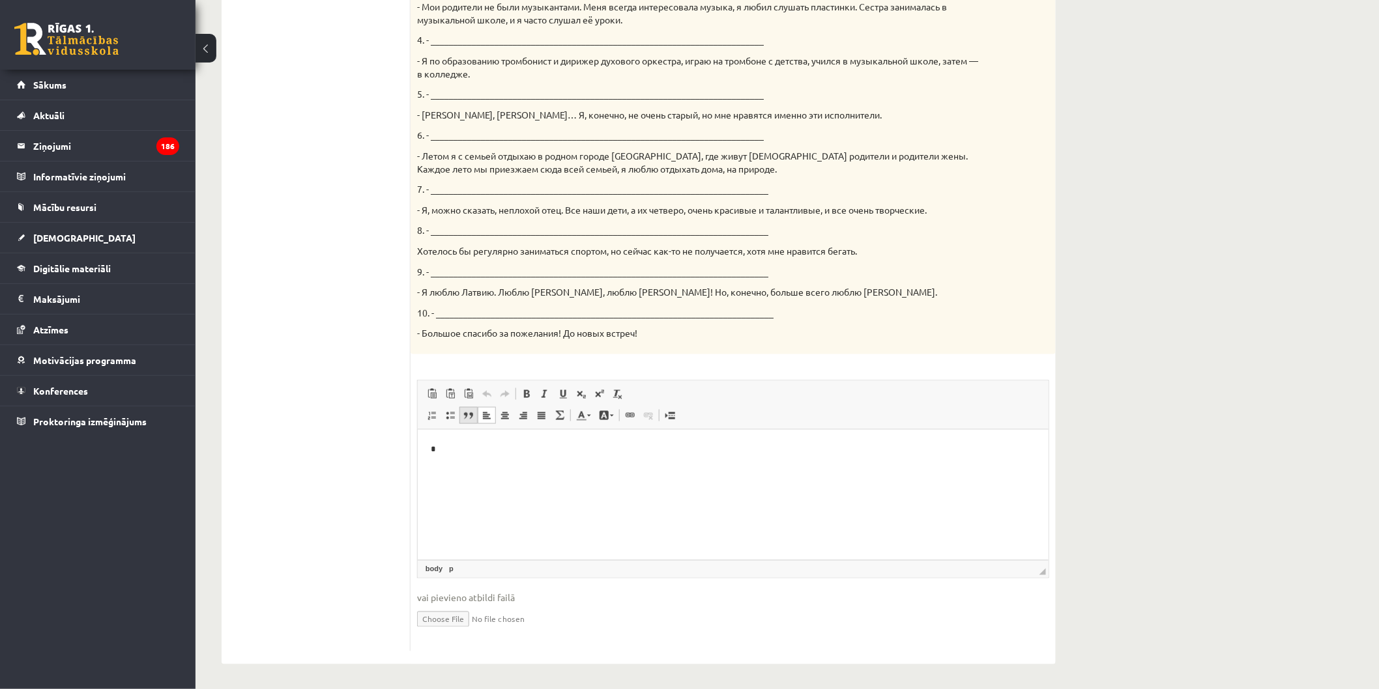
click at [474, 414] on link "Bloka citāts" at bounding box center [468, 415] width 18 height 17
click at [460, 398] on link "Ievietot no Worda" at bounding box center [468, 394] width 18 height 17
drag, startPoint x: 447, startPoint y: 398, endPoint x: 426, endPoint y: 402, distance: 22.0
click at [445, 399] on span at bounding box center [450, 394] width 10 height 10
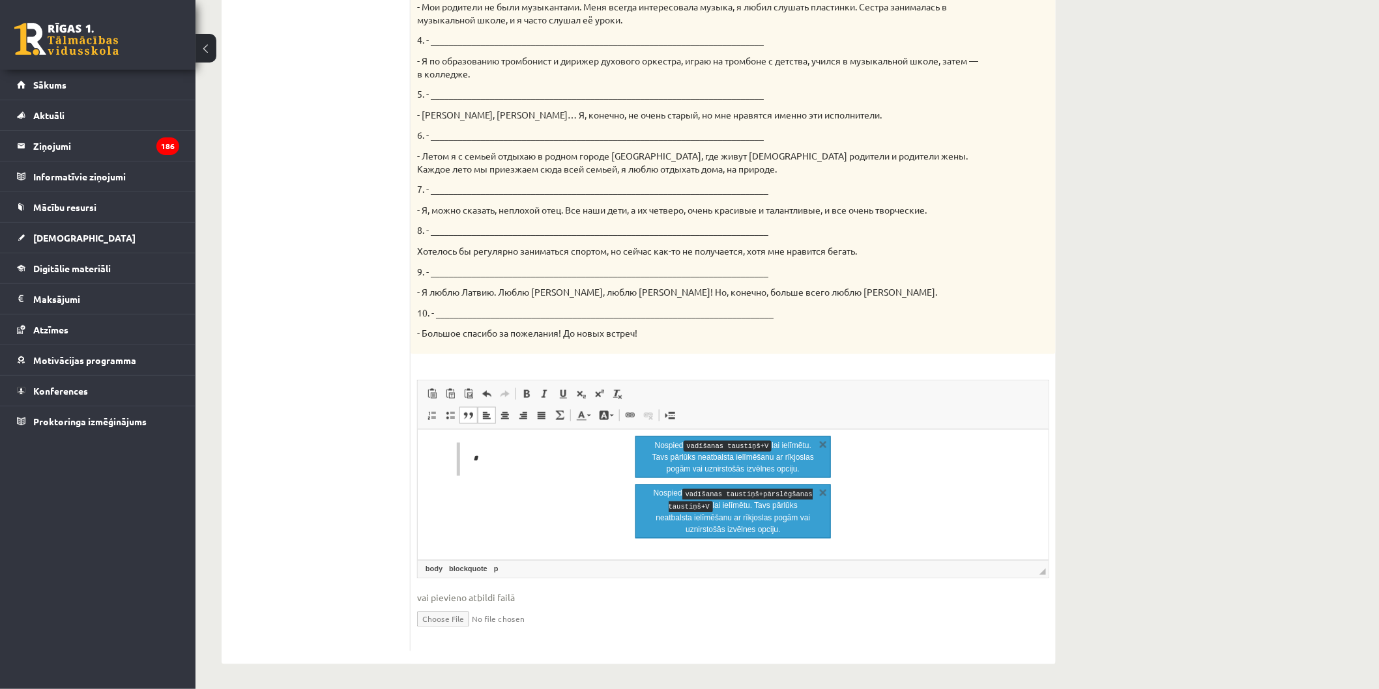
click at [422, 405] on span "Redaktora rīkjoslas Ielīmēt Klaviatūras saīsne vadīšanas taustiņš+V Ievietot kā…" at bounding box center [733, 405] width 631 height 49
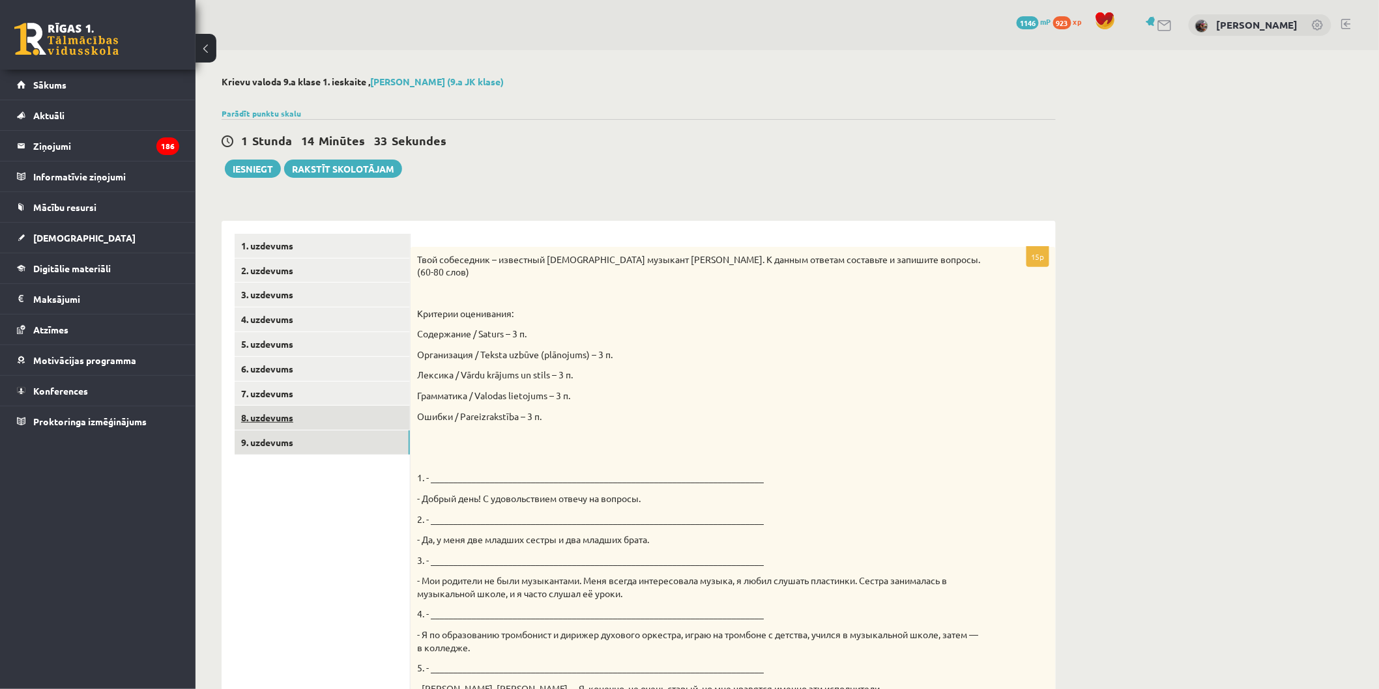
click at [287, 418] on link "8. uzdevums" at bounding box center [322, 418] width 175 height 24
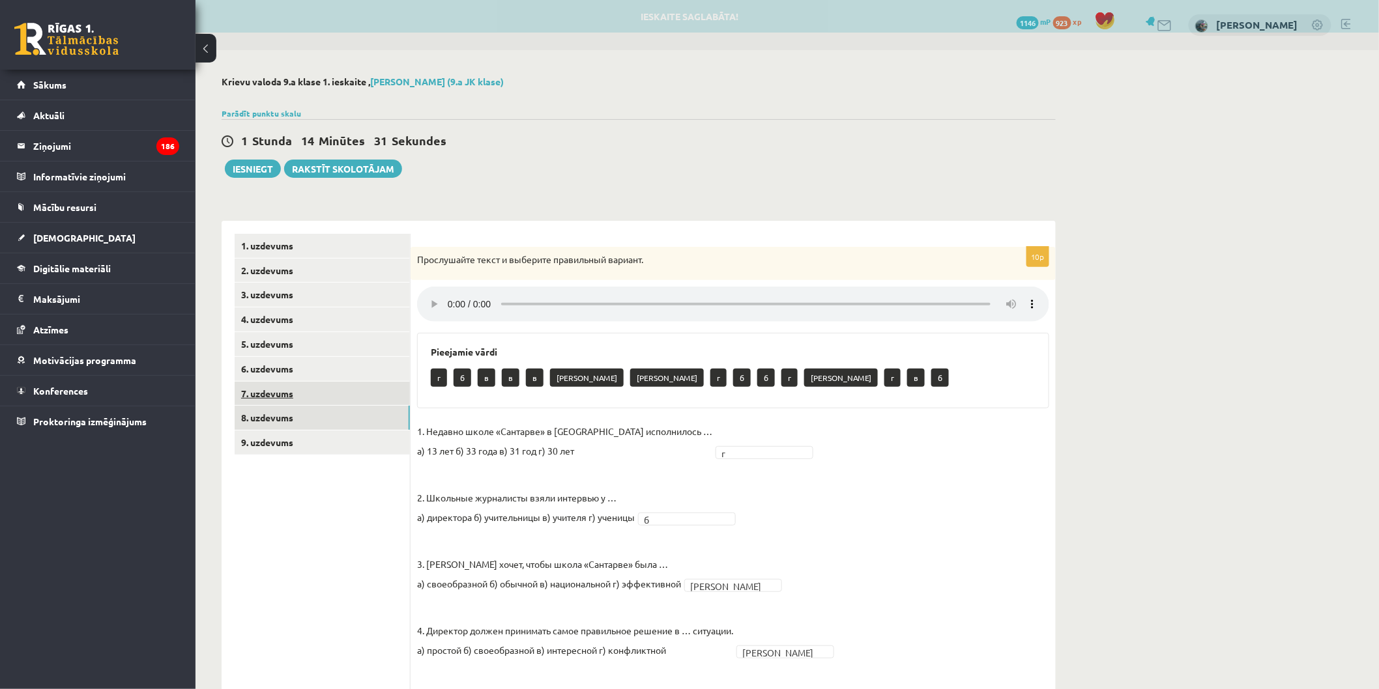
drag, startPoint x: 337, startPoint y: 408, endPoint x: 328, endPoint y: 392, distance: 18.4
click at [336, 407] on link "8. uzdevums" at bounding box center [322, 418] width 175 height 24
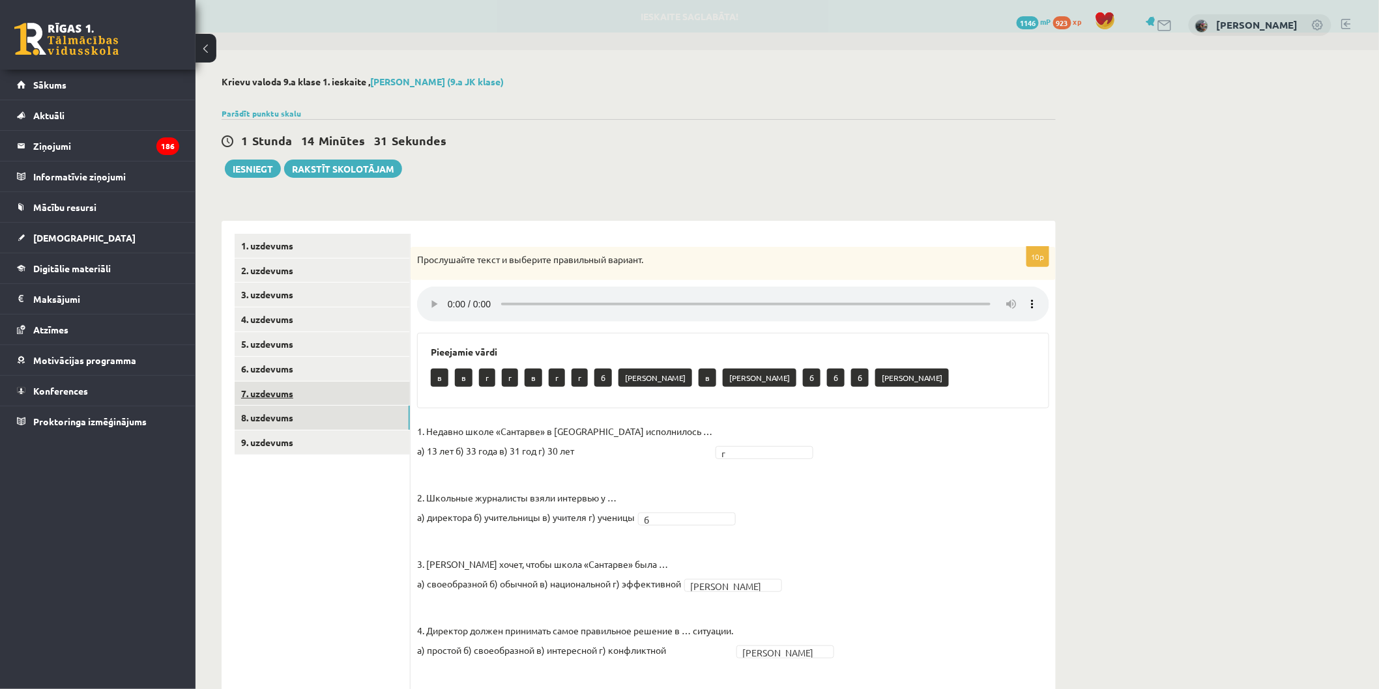
click at [329, 387] on link "7. uzdevums" at bounding box center [322, 394] width 175 height 24
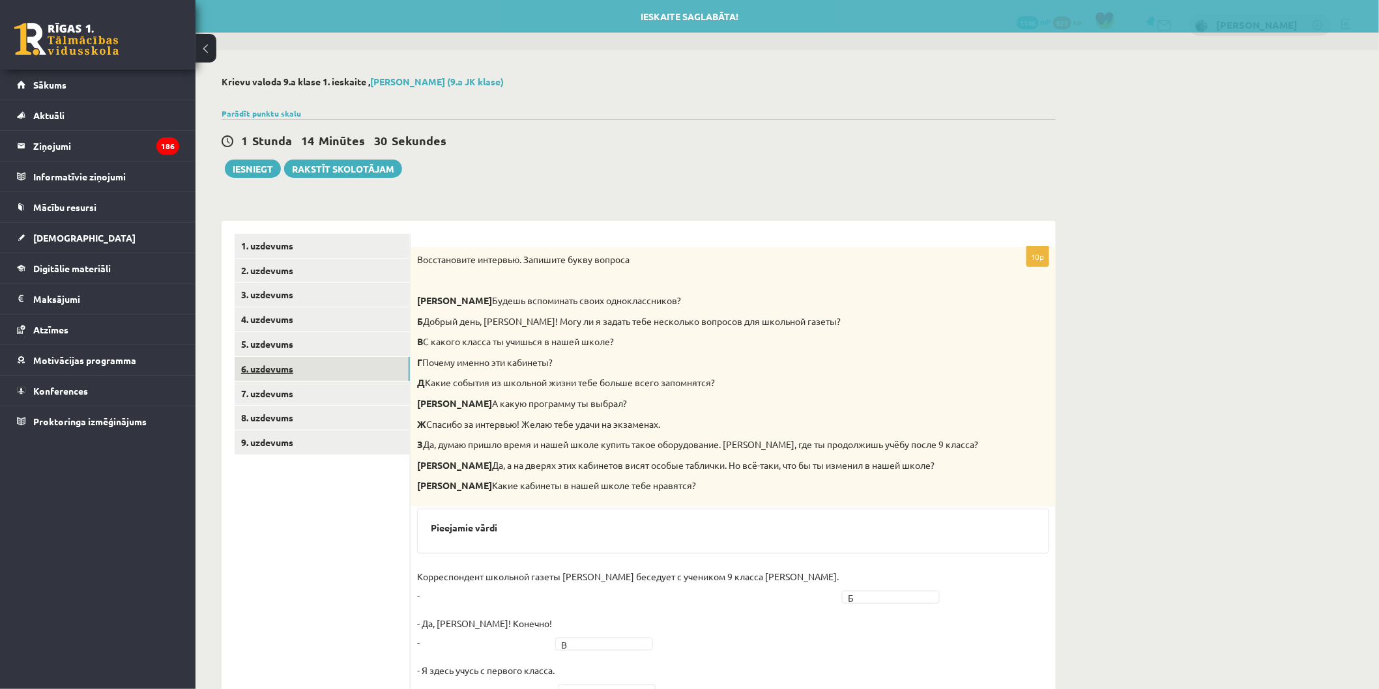
click at [330, 366] on link "6. uzdevums" at bounding box center [322, 369] width 175 height 24
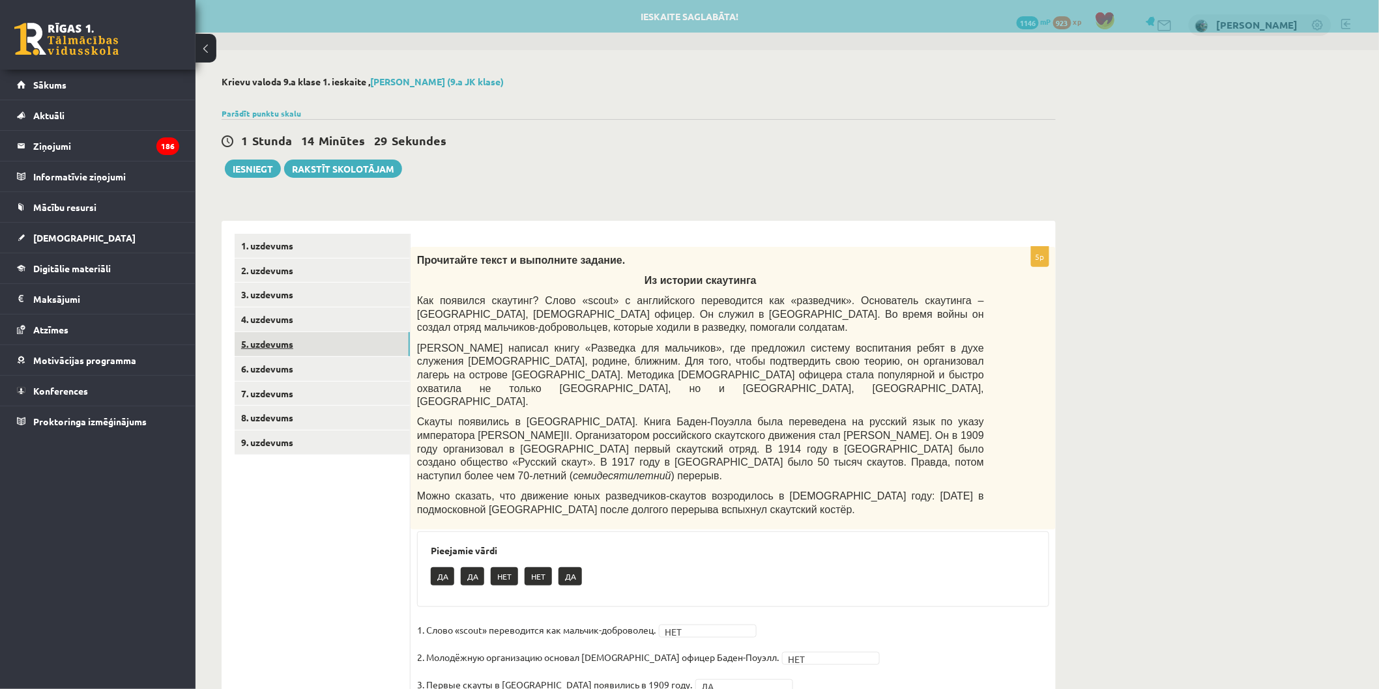
click at [328, 346] on link "5. uzdevums" at bounding box center [322, 344] width 175 height 24
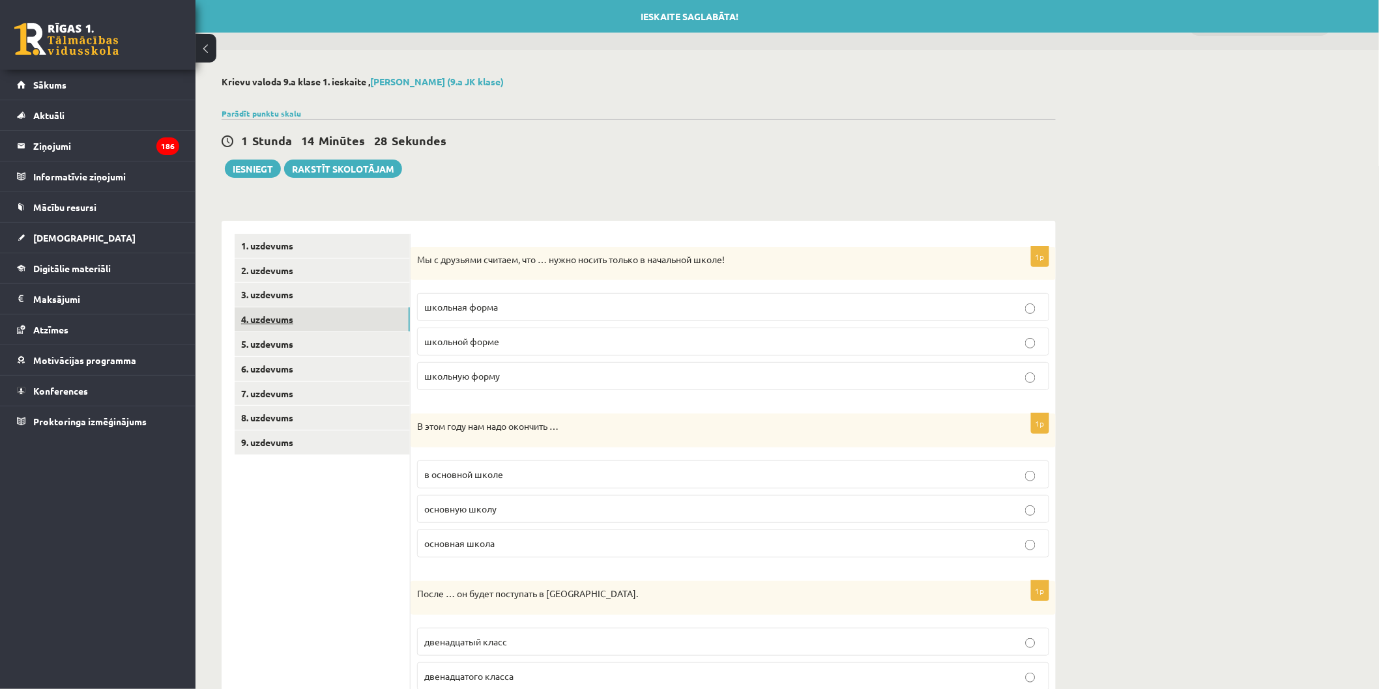
click at [323, 316] on link "4. uzdevums" at bounding box center [322, 320] width 175 height 24
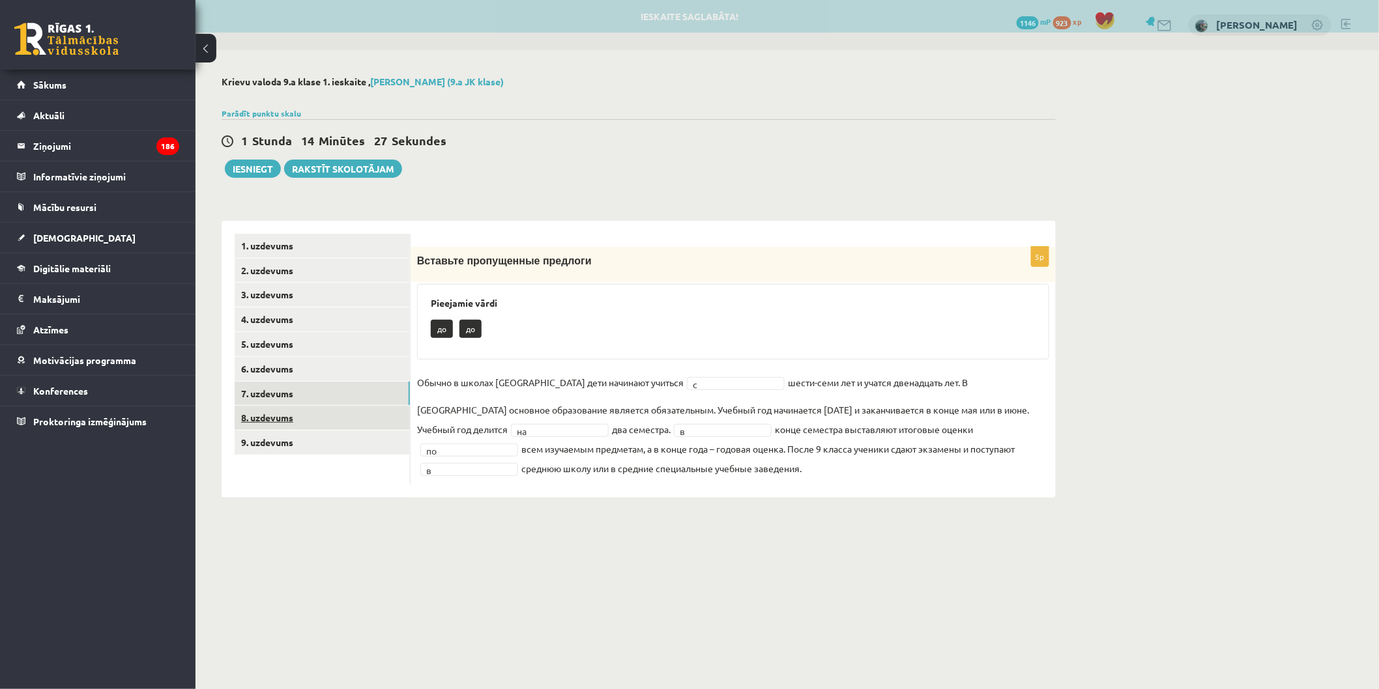
click at [354, 413] on link "8. uzdevums" at bounding box center [322, 418] width 175 height 24
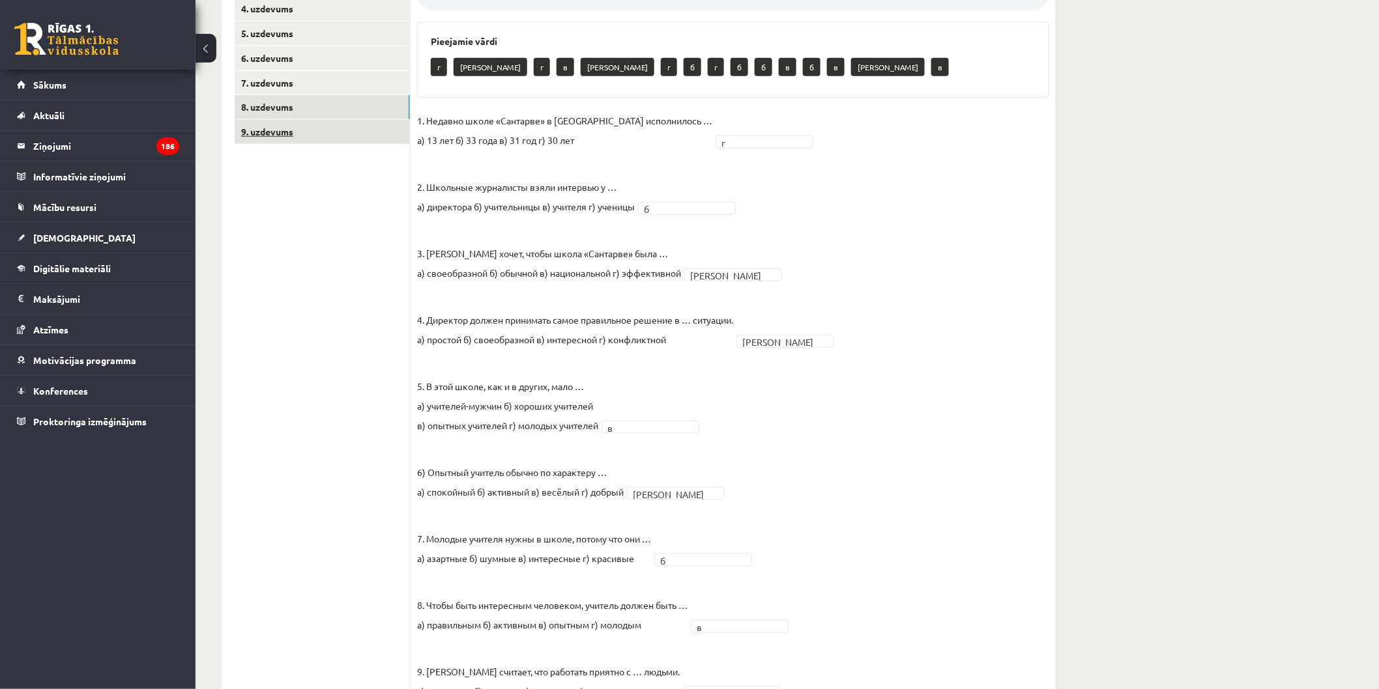
scroll to position [153, 0]
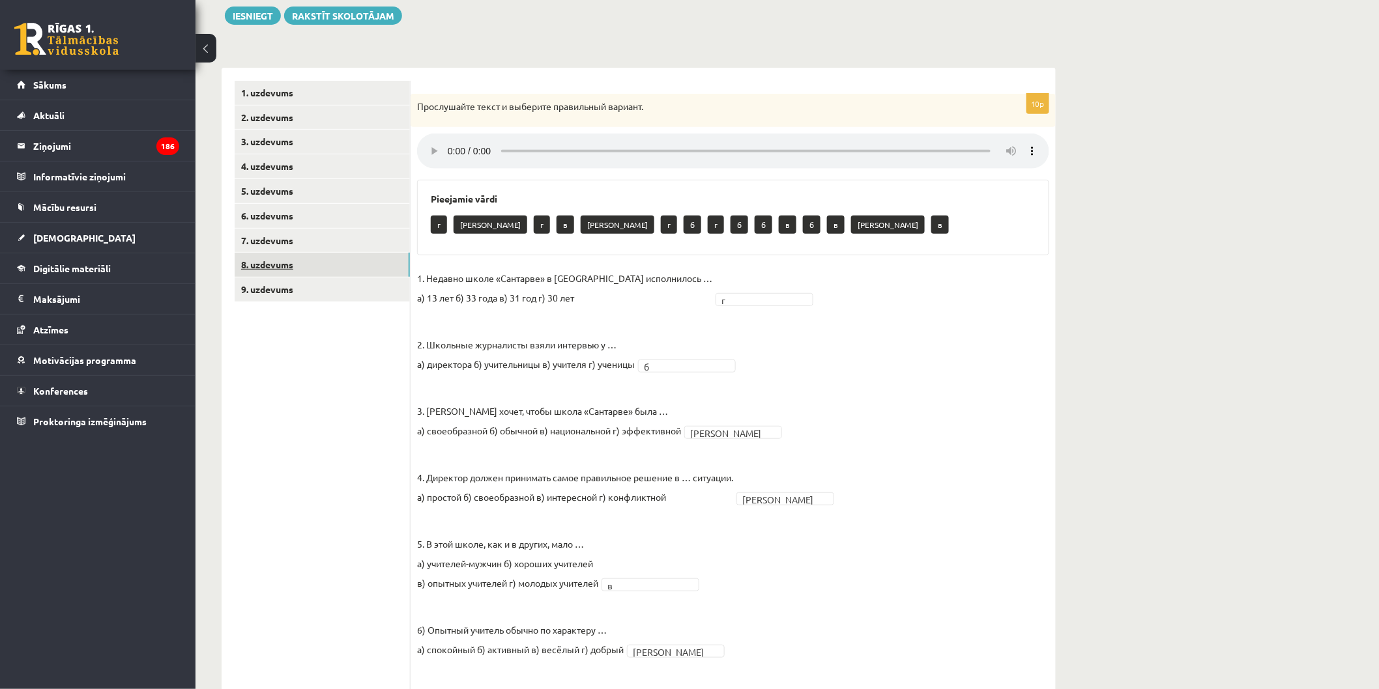
click at [311, 264] on link "8. uzdevums" at bounding box center [322, 265] width 175 height 24
click at [310, 270] on link "8. uzdevums" at bounding box center [322, 265] width 175 height 24
click at [310, 279] on link "9. uzdevums" at bounding box center [322, 290] width 175 height 24
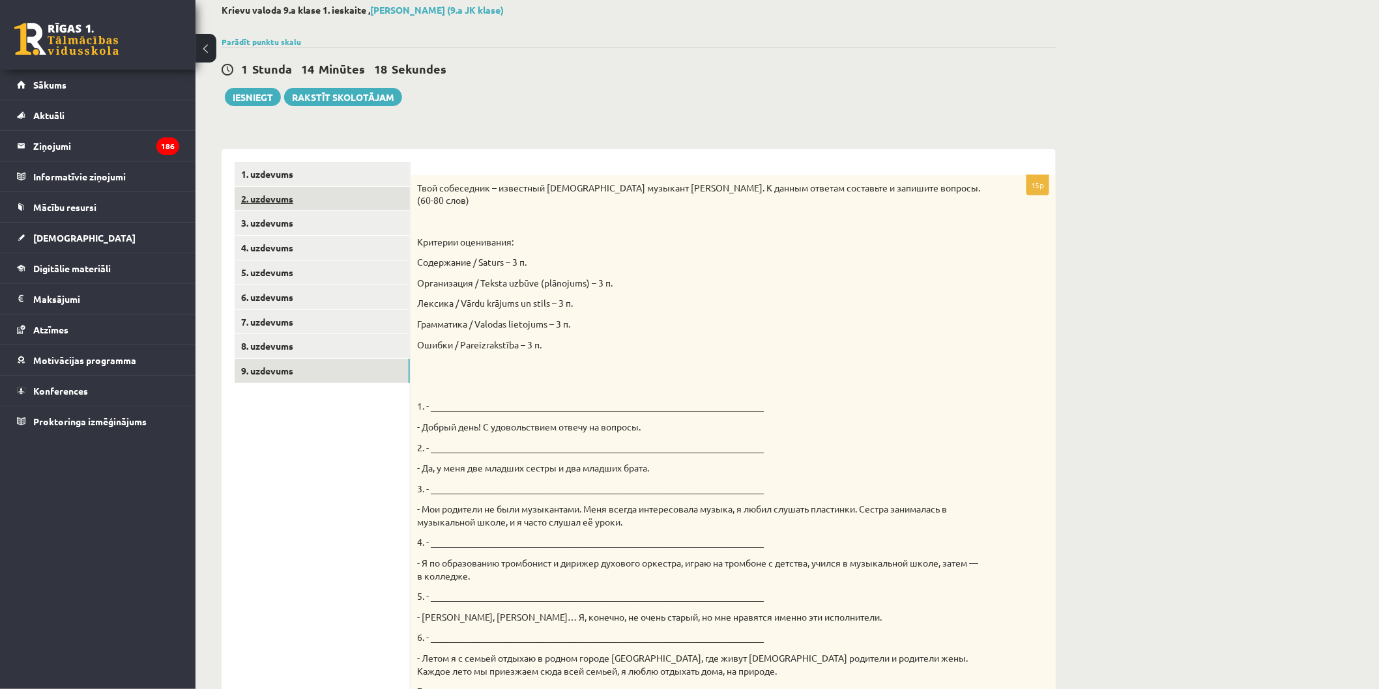
scroll to position [0, 0]
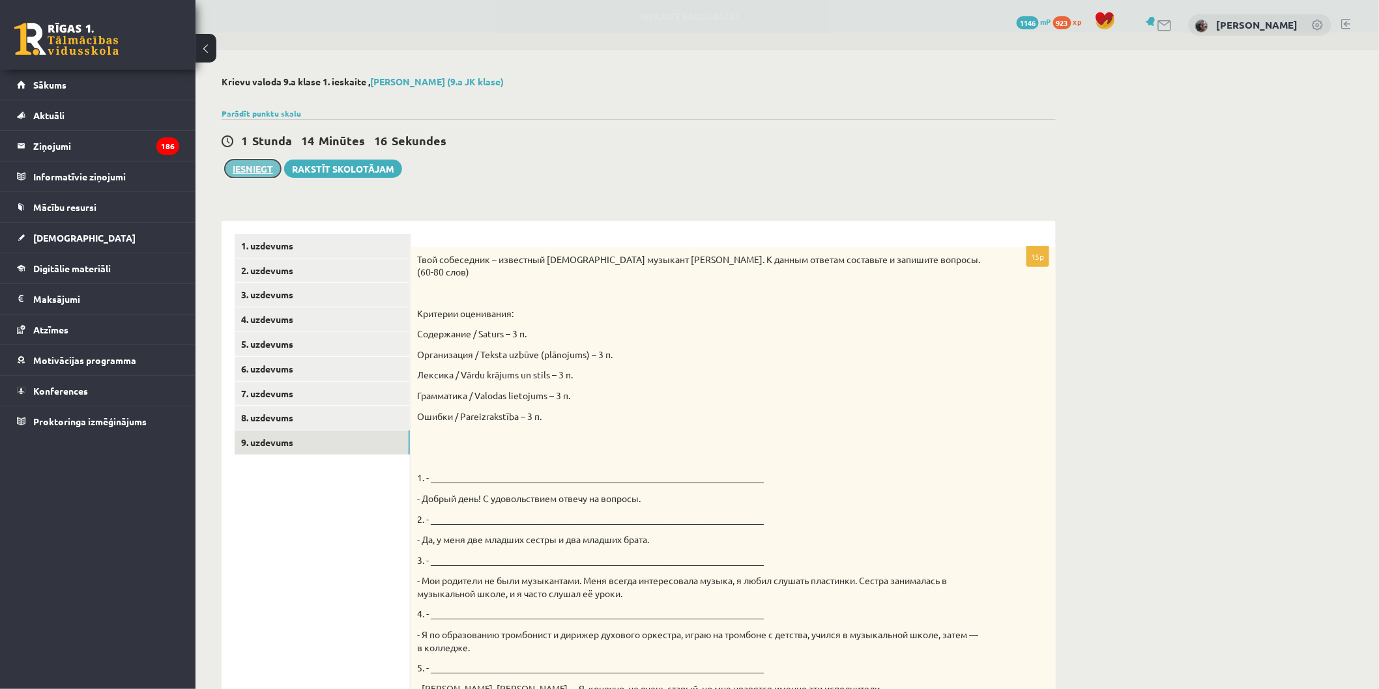
click at [264, 166] on button "Iesniegt" at bounding box center [253, 169] width 56 height 18
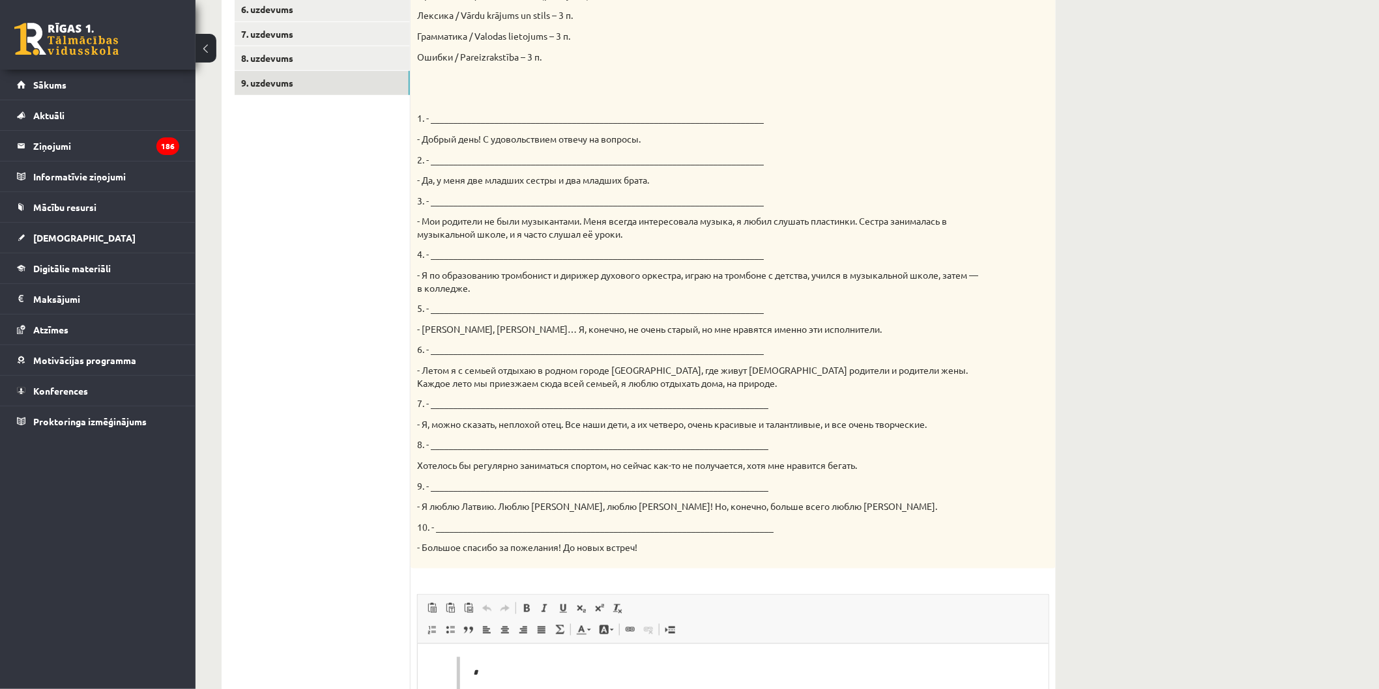
scroll to position [574, 0]
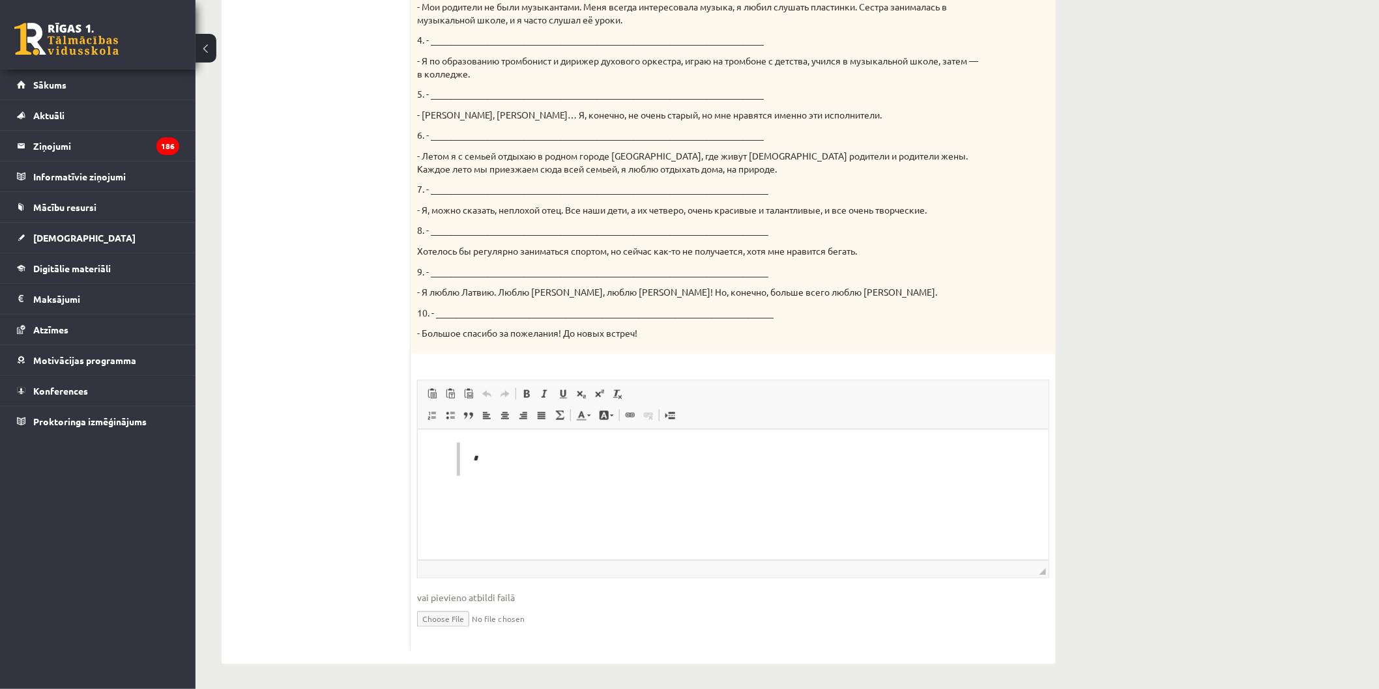
click at [1037, 138] on div "Твой собеседник – известный латвийский музыкант Интарс Бусулис. К данным ответа…" at bounding box center [733, 14] width 645 height 682
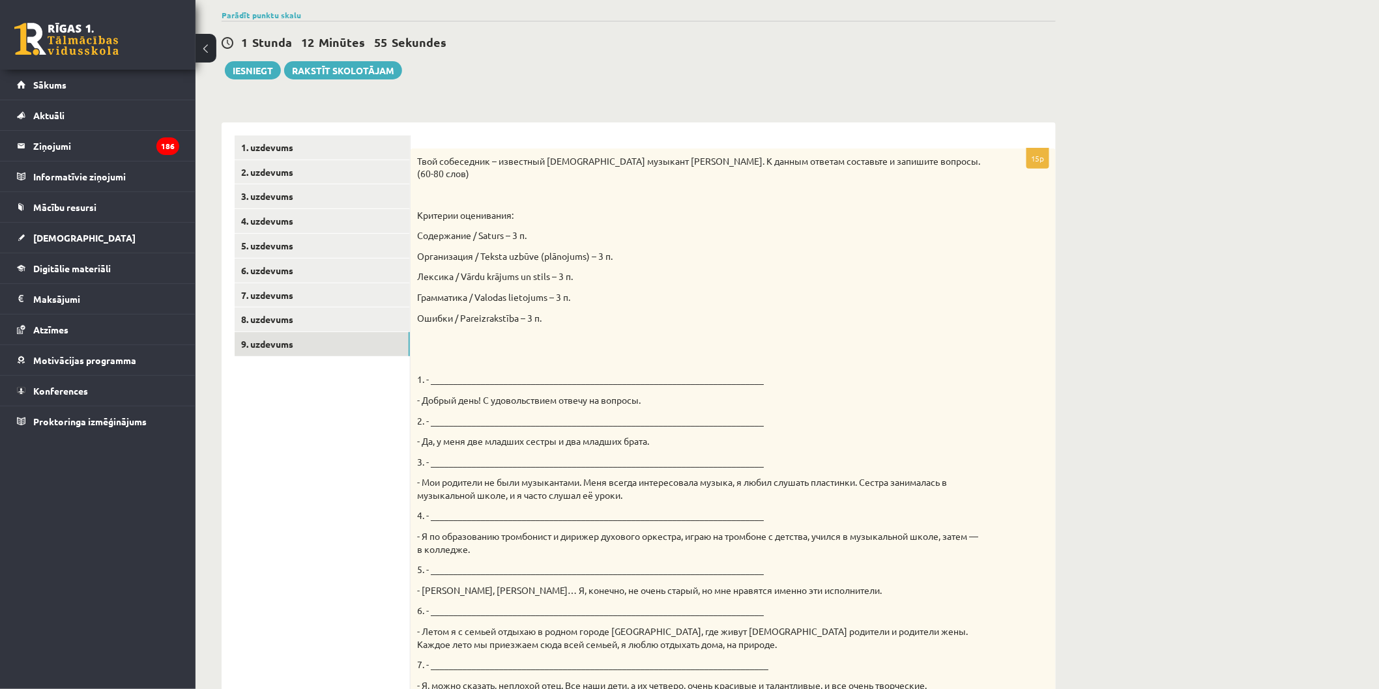
scroll to position [0, 0]
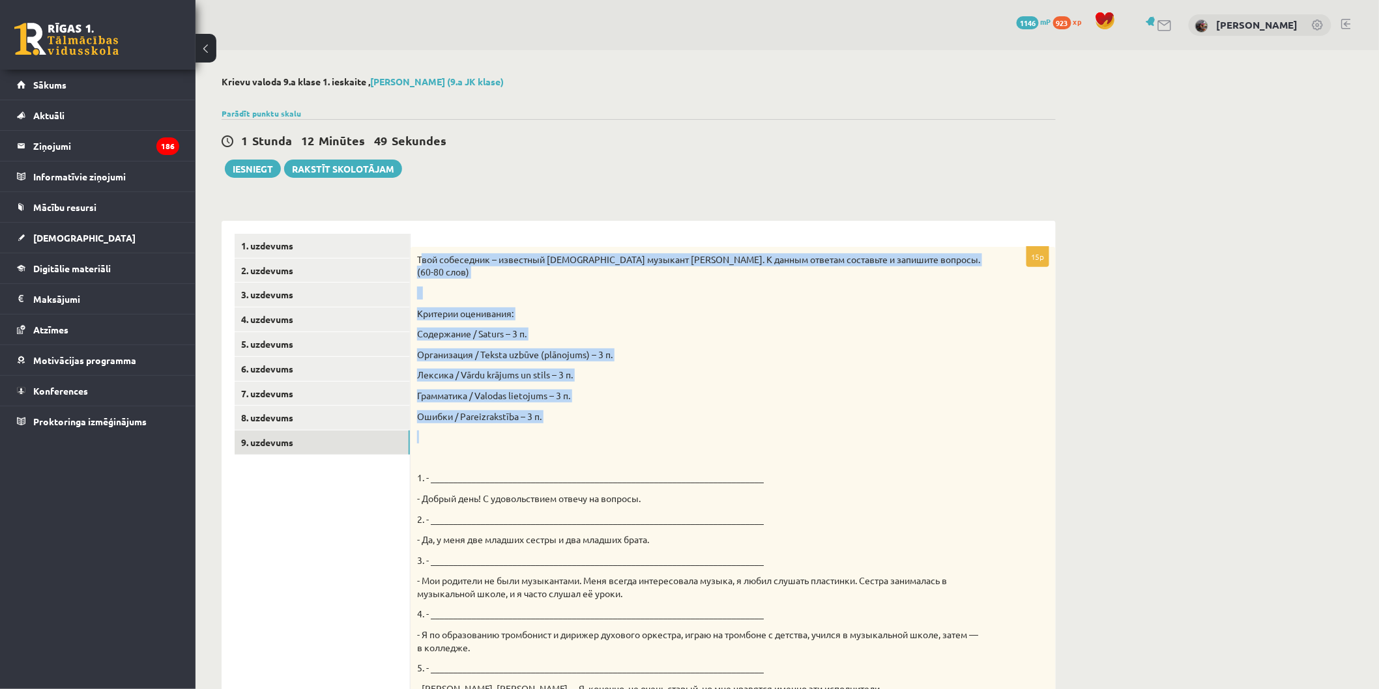
drag, startPoint x: 427, startPoint y: 265, endPoint x: 639, endPoint y: 439, distance: 274.1
click at [639, 439] on div "Твой собеседник – известный латвийский музыкант Интарс Бусулис. К данным ответа…" at bounding box center [733, 588] width 645 height 682
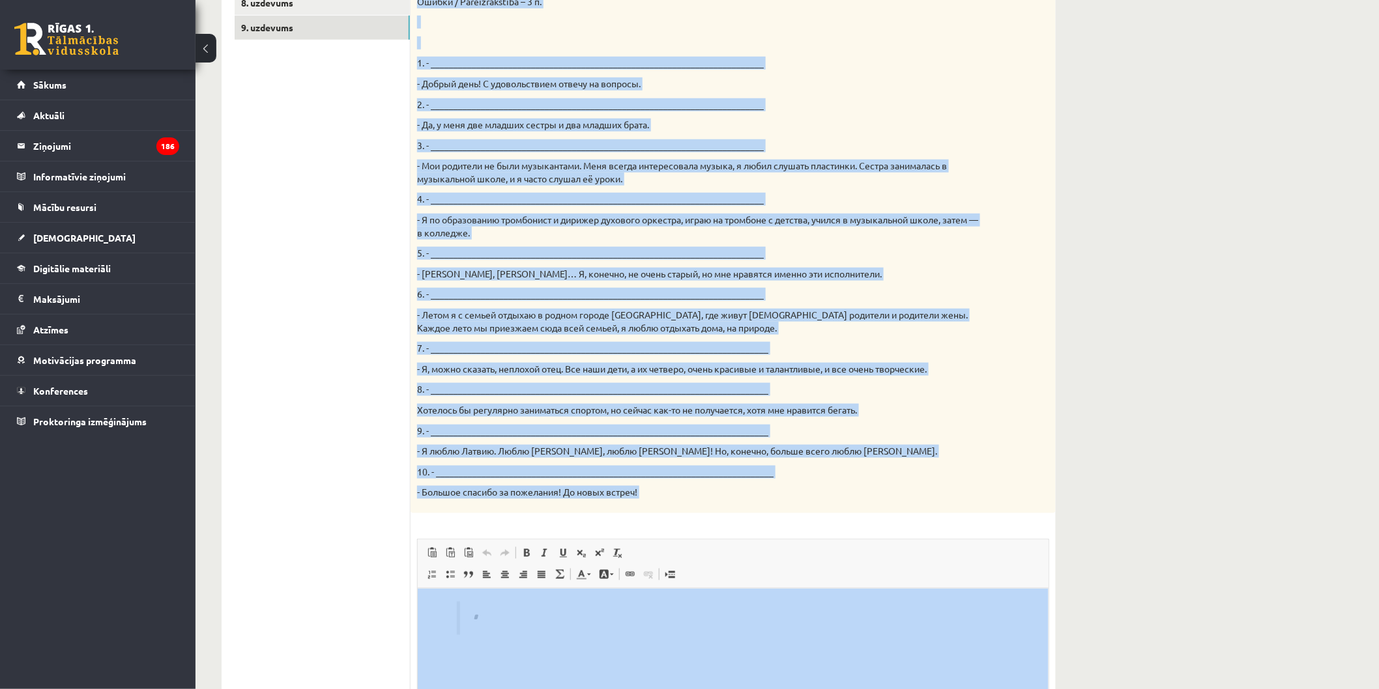
scroll to position [574, 0]
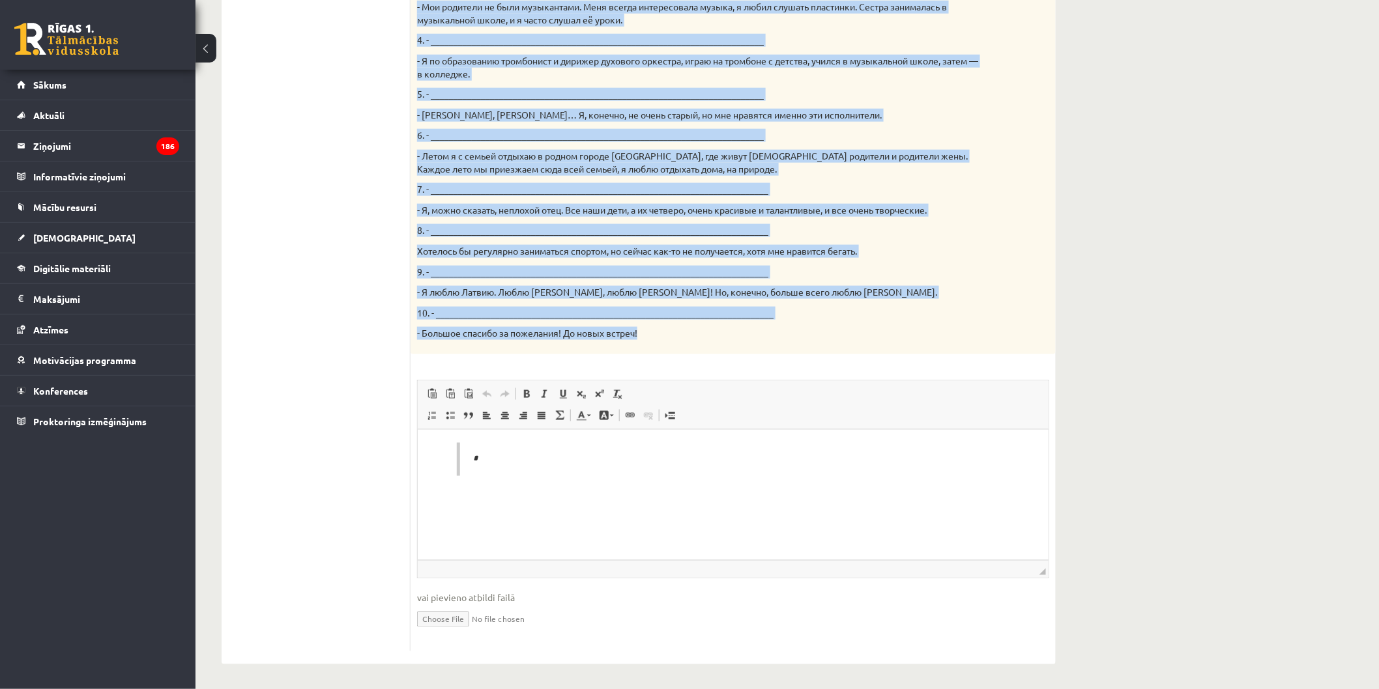
drag, startPoint x: 415, startPoint y: 261, endPoint x: 781, endPoint y: 347, distance: 375.6
click at [781, 347] on div "Твой собеседник – известный латвийский музыкант Интарс Бусулис. К данным ответа…" at bounding box center [733, 14] width 645 height 682
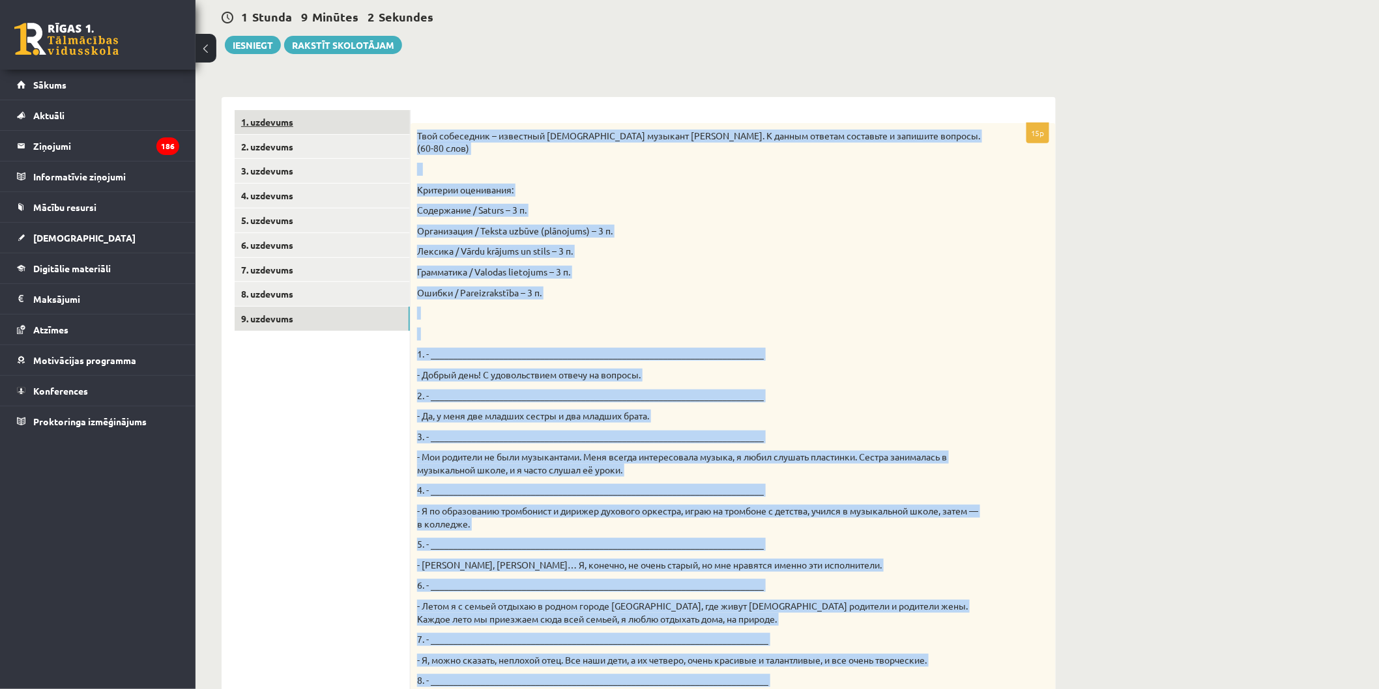
scroll to position [0, 0]
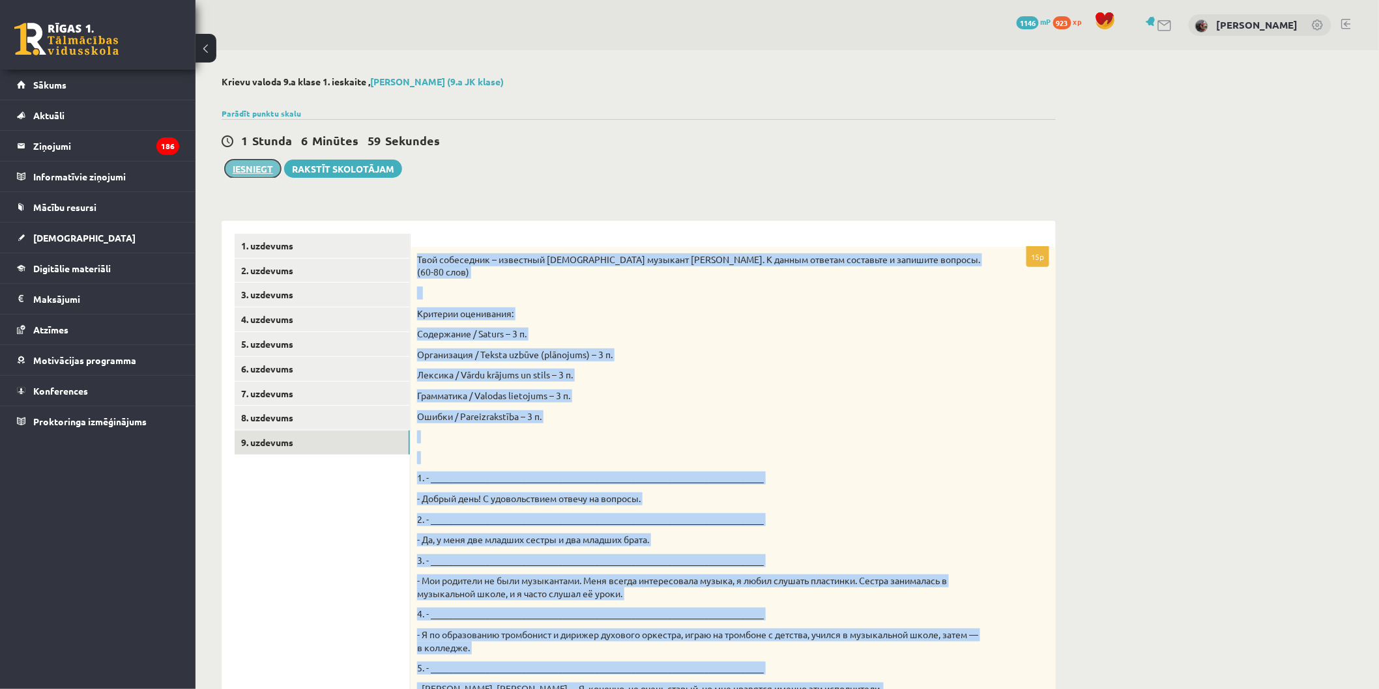
click at [259, 167] on button "Iesniegt" at bounding box center [253, 169] width 56 height 18
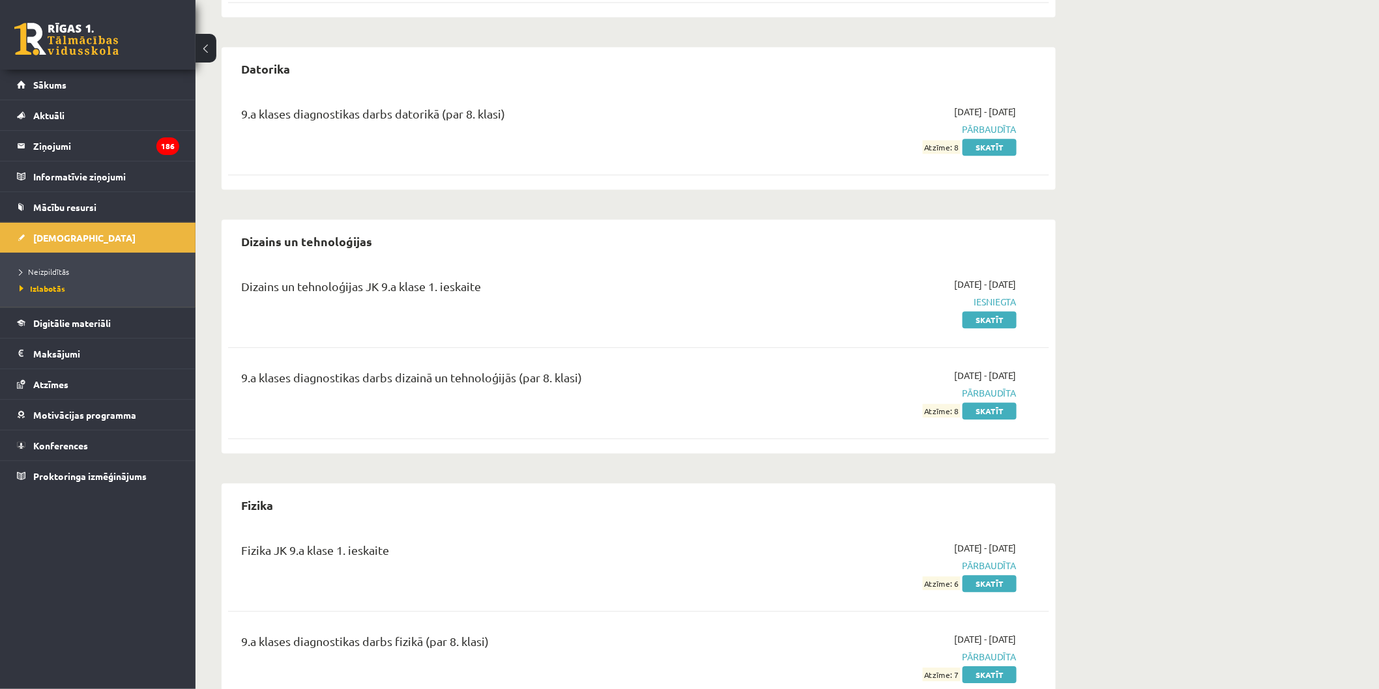
scroll to position [1158, 0]
click at [72, 377] on link "Atzīmes" at bounding box center [98, 384] width 162 height 30
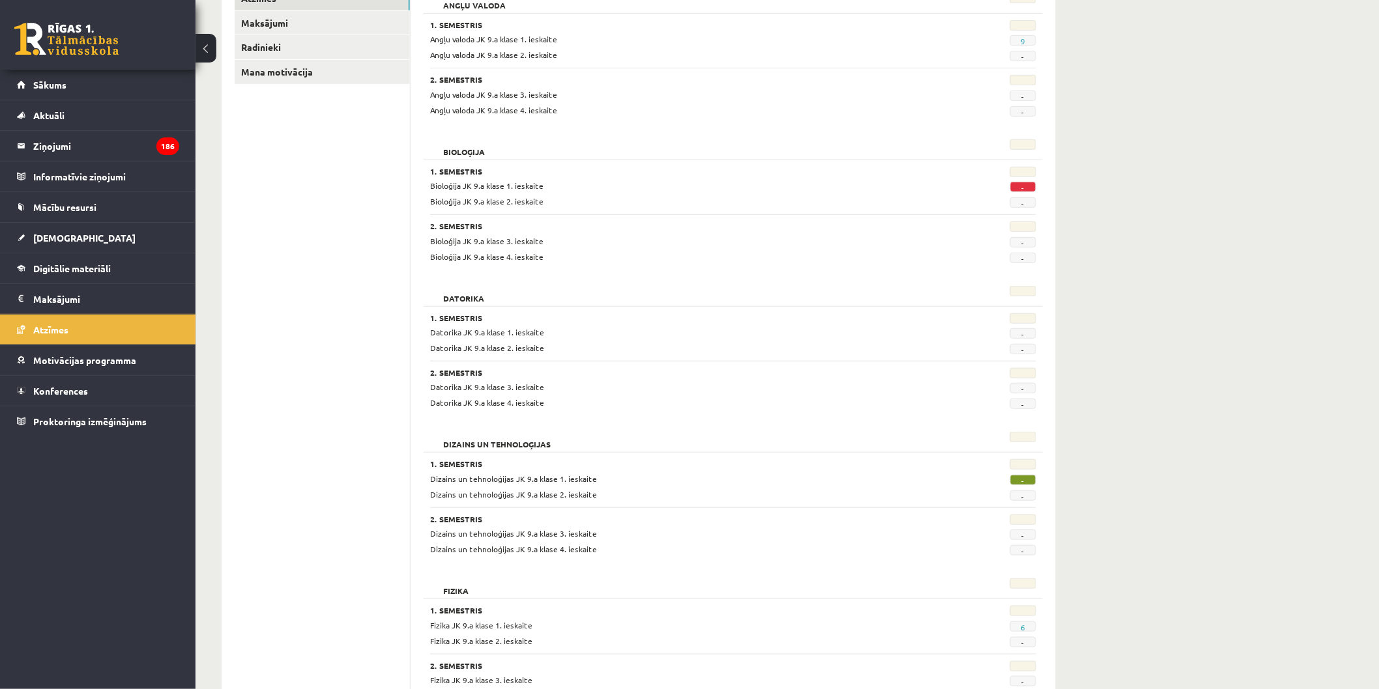
scroll to position [217, 0]
click at [87, 298] on legend "Maksājumi 0" at bounding box center [106, 299] width 146 height 30
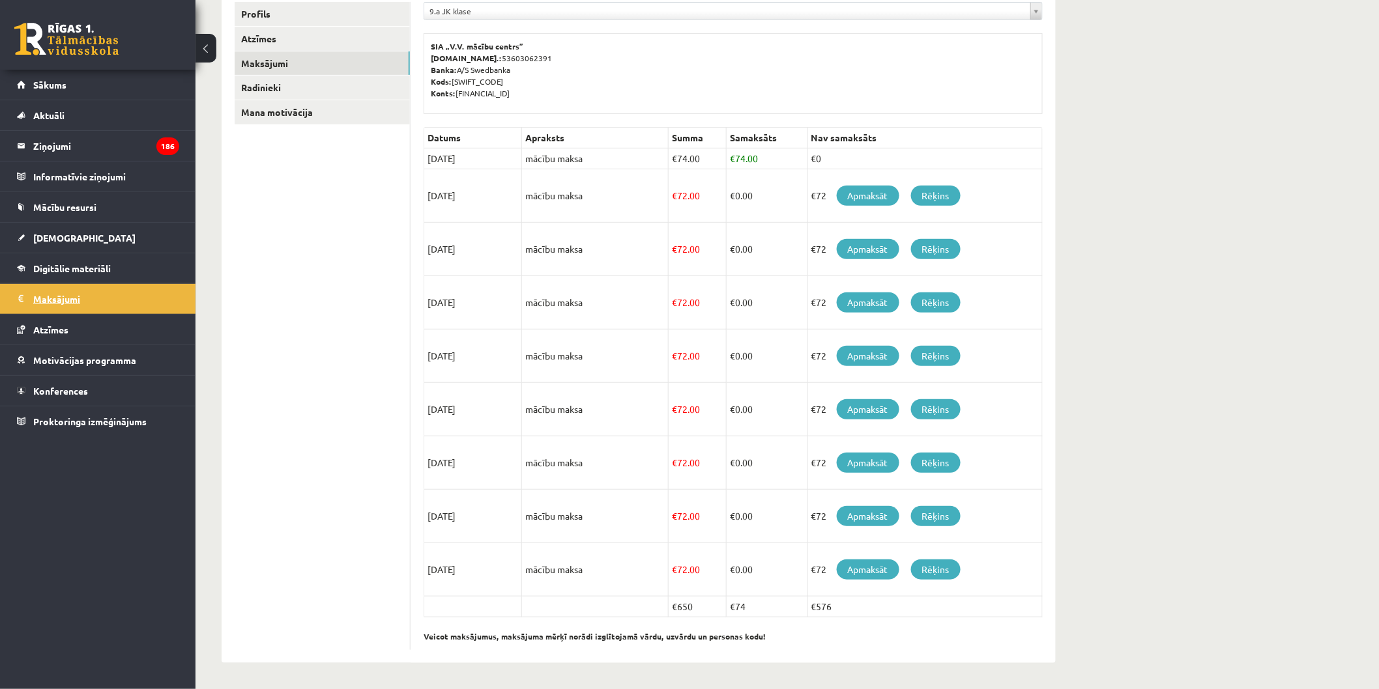
scroll to position [181, 0]
click at [106, 235] on link "[DEMOGRAPHIC_DATA]" at bounding box center [98, 238] width 162 height 30
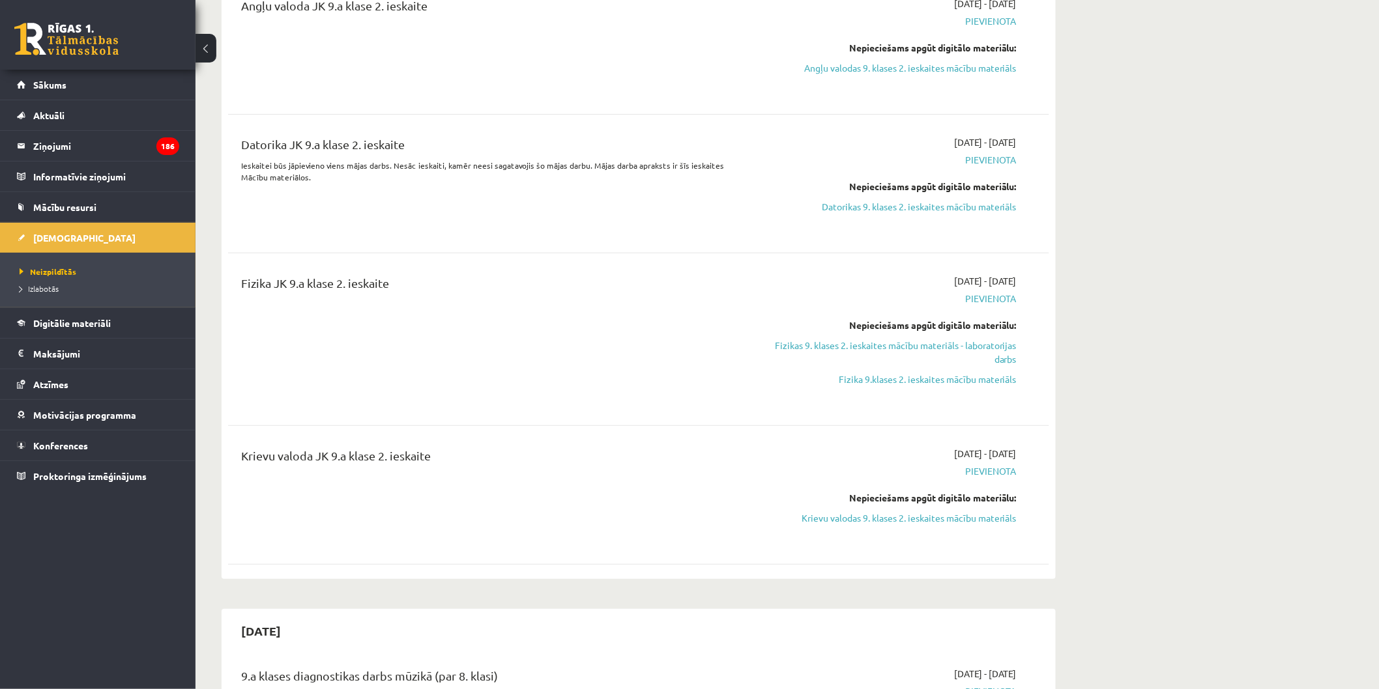
scroll to position [2138, 0]
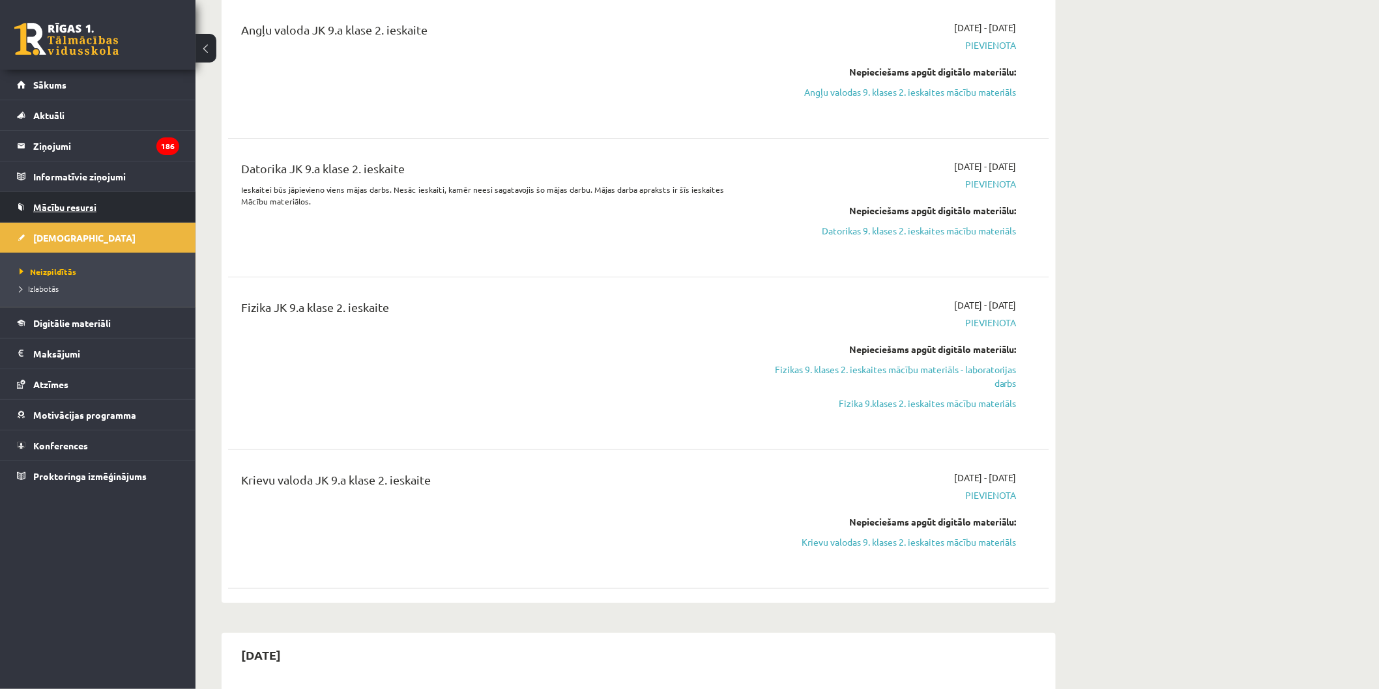
click at [101, 199] on link "Mācību resursi" at bounding box center [98, 207] width 162 height 30
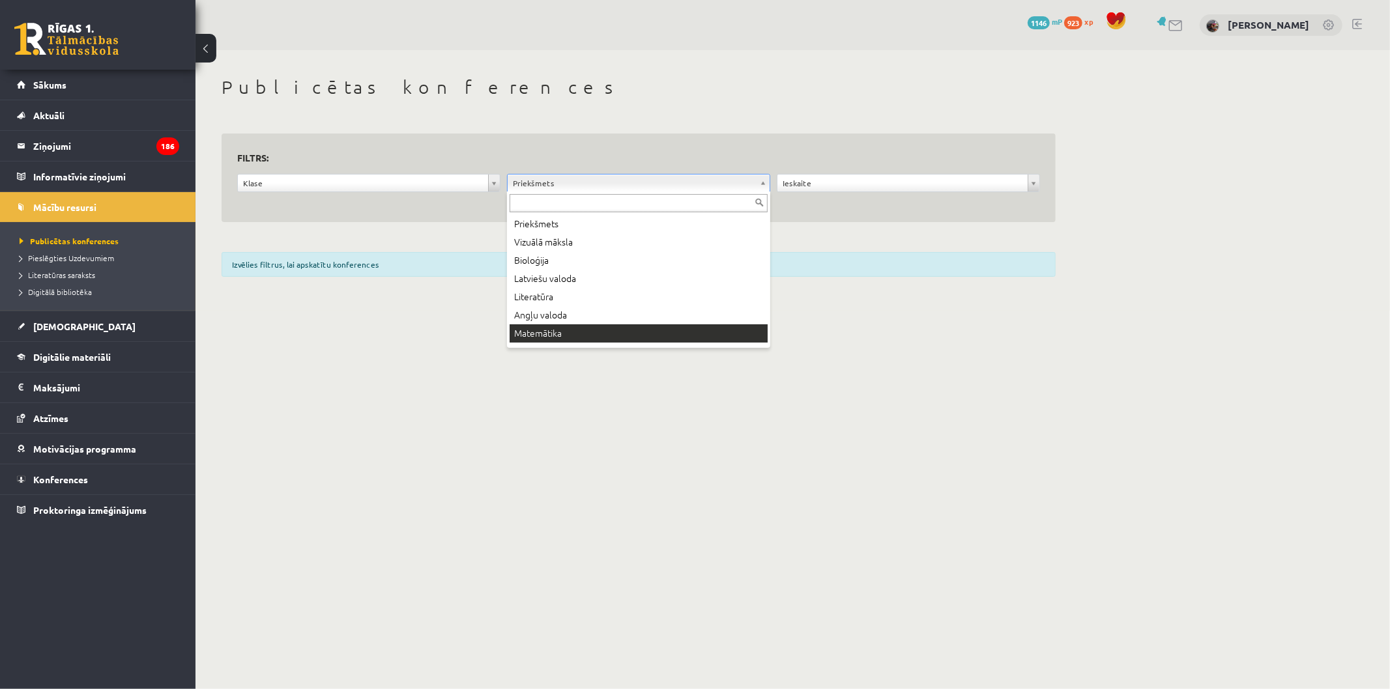
scroll to position [15, 0]
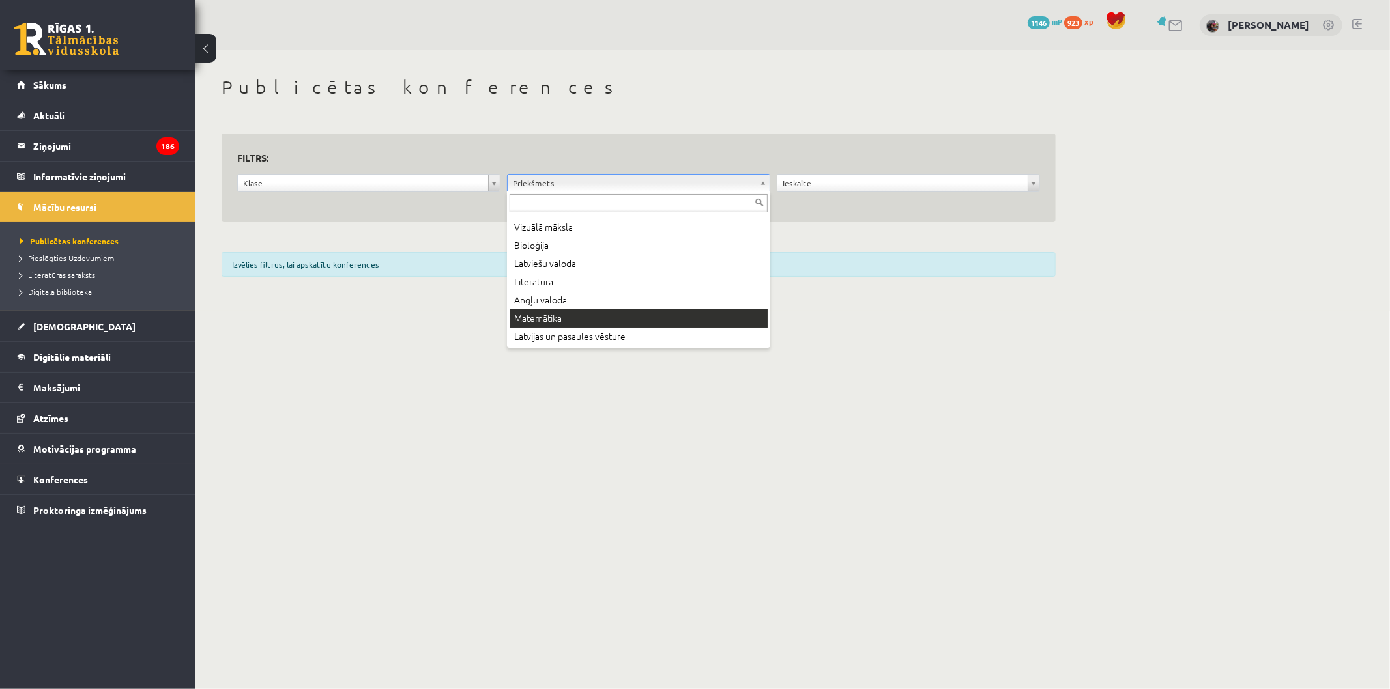
drag, startPoint x: 609, startPoint y: 340, endPoint x: 607, endPoint y: 319, distance: 20.4
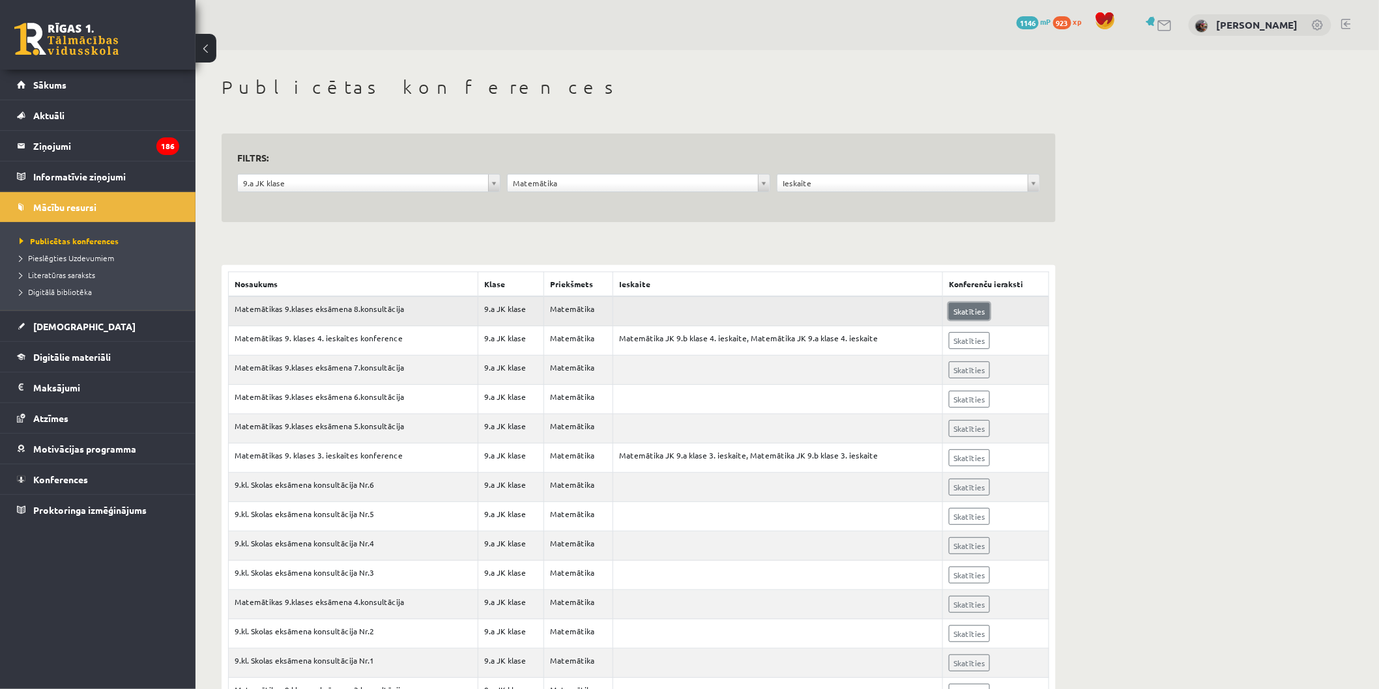
click at [968, 317] on link "Skatīties" at bounding box center [969, 311] width 41 height 17
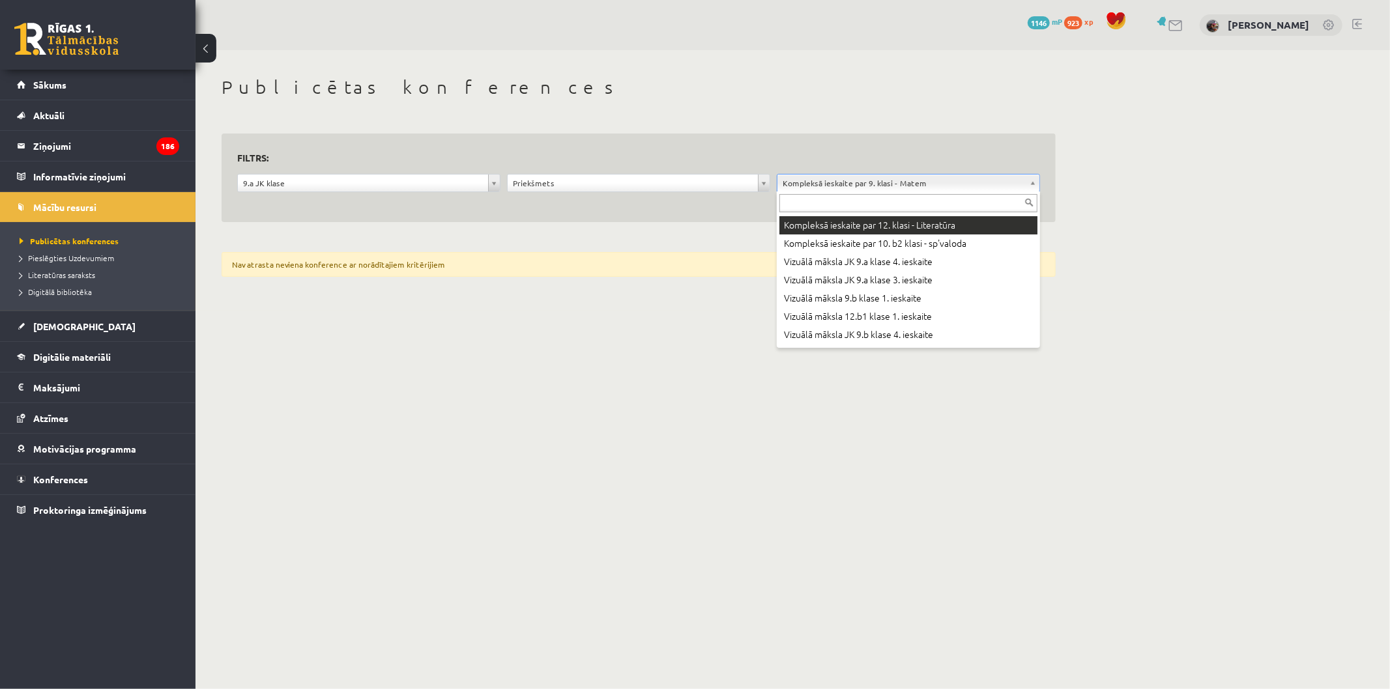
scroll to position [72, 0]
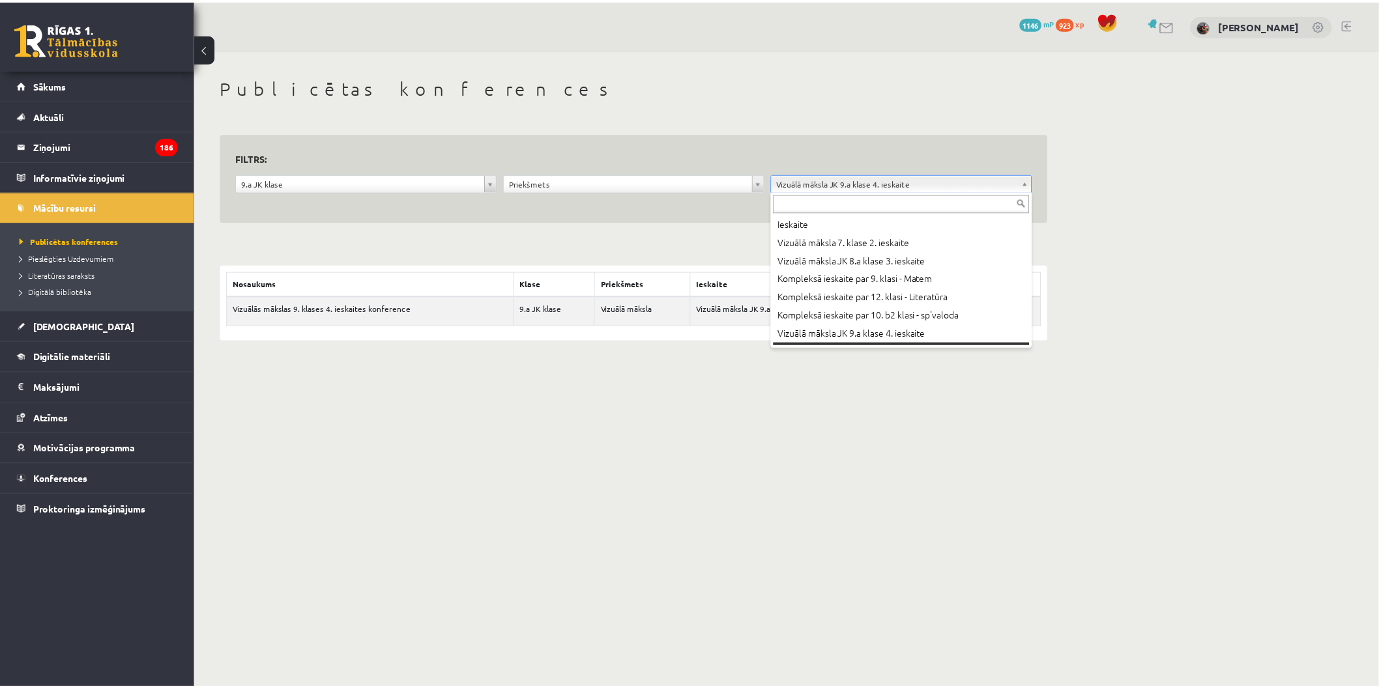
scroll to position [15, 0]
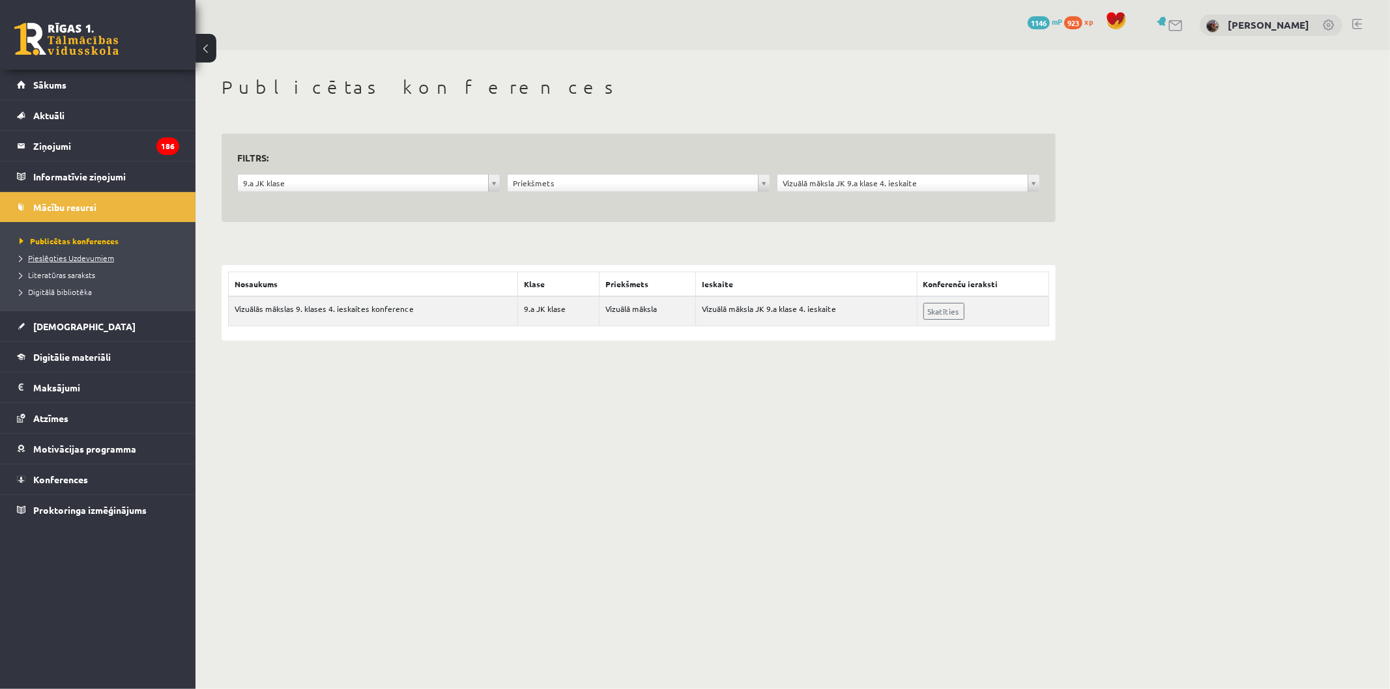
click at [81, 259] on span "Pieslēgties Uzdevumiem" at bounding box center [67, 258] width 94 height 10
click at [89, 331] on link "[DEMOGRAPHIC_DATA]" at bounding box center [98, 326] width 162 height 30
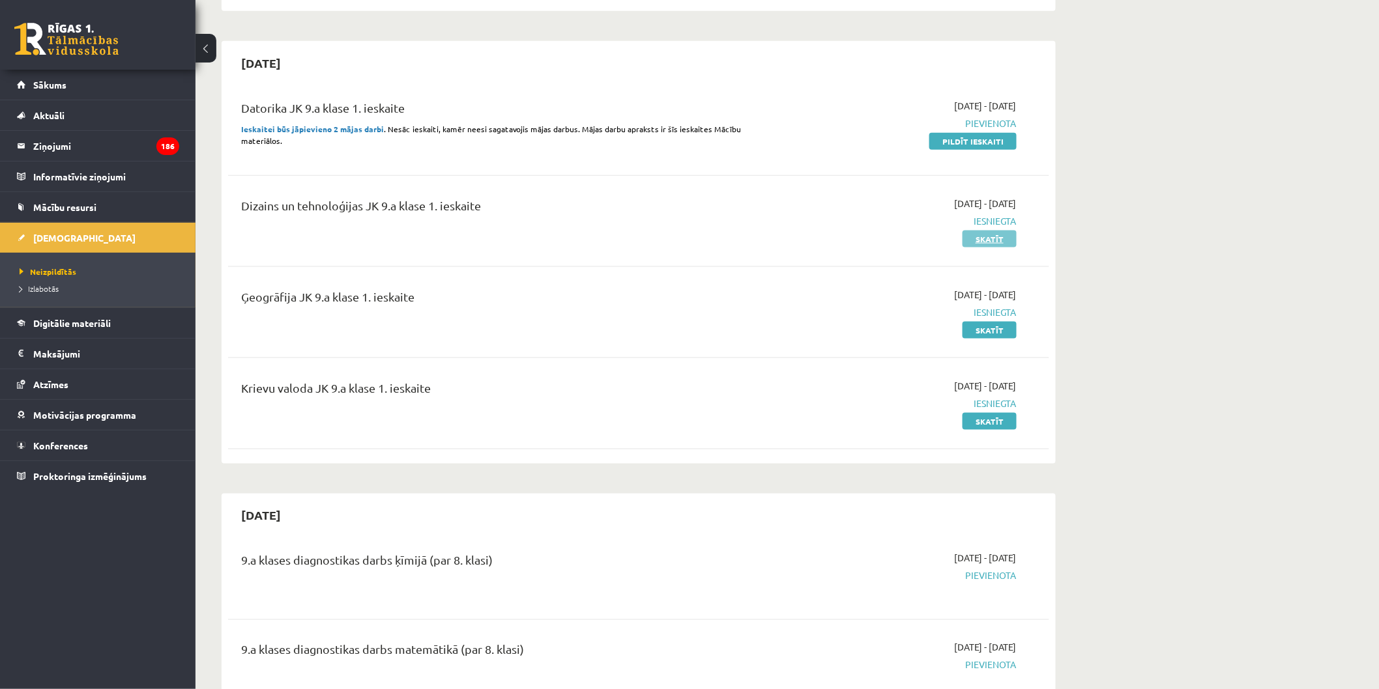
scroll to position [579, 0]
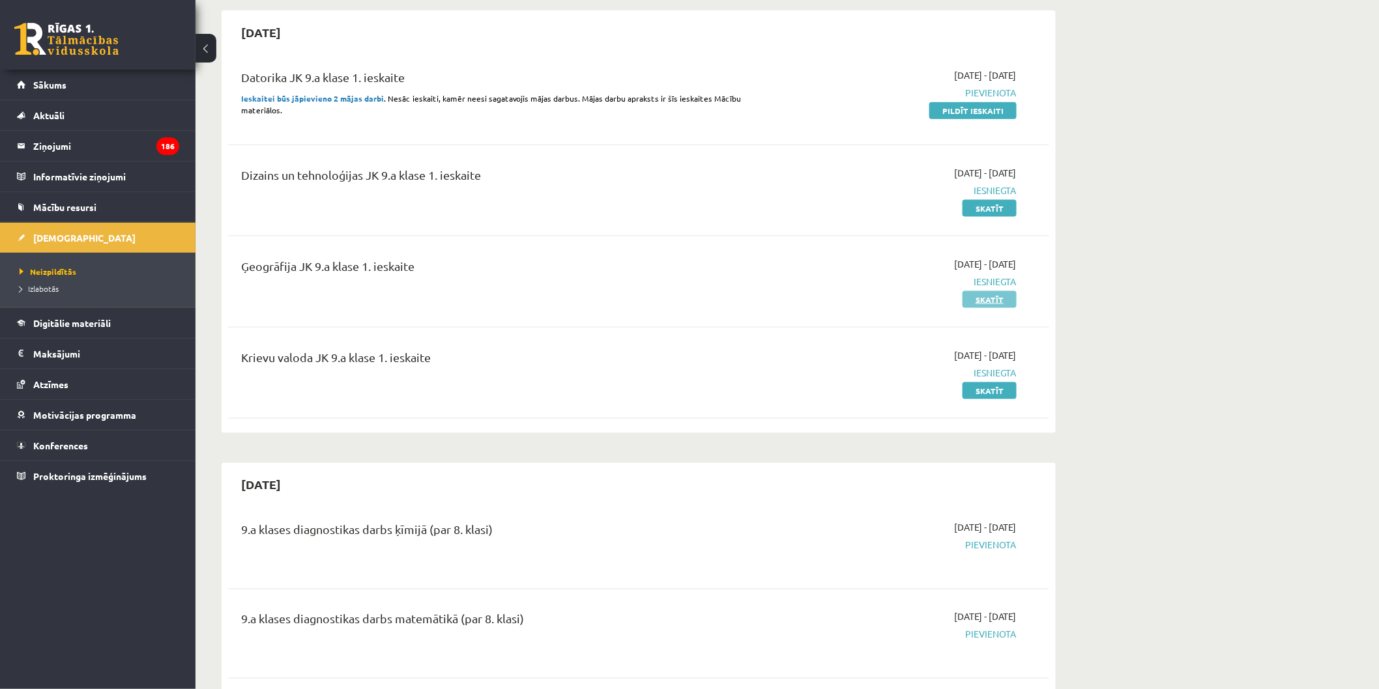
click at [981, 300] on link "Skatīt" at bounding box center [989, 299] width 54 height 17
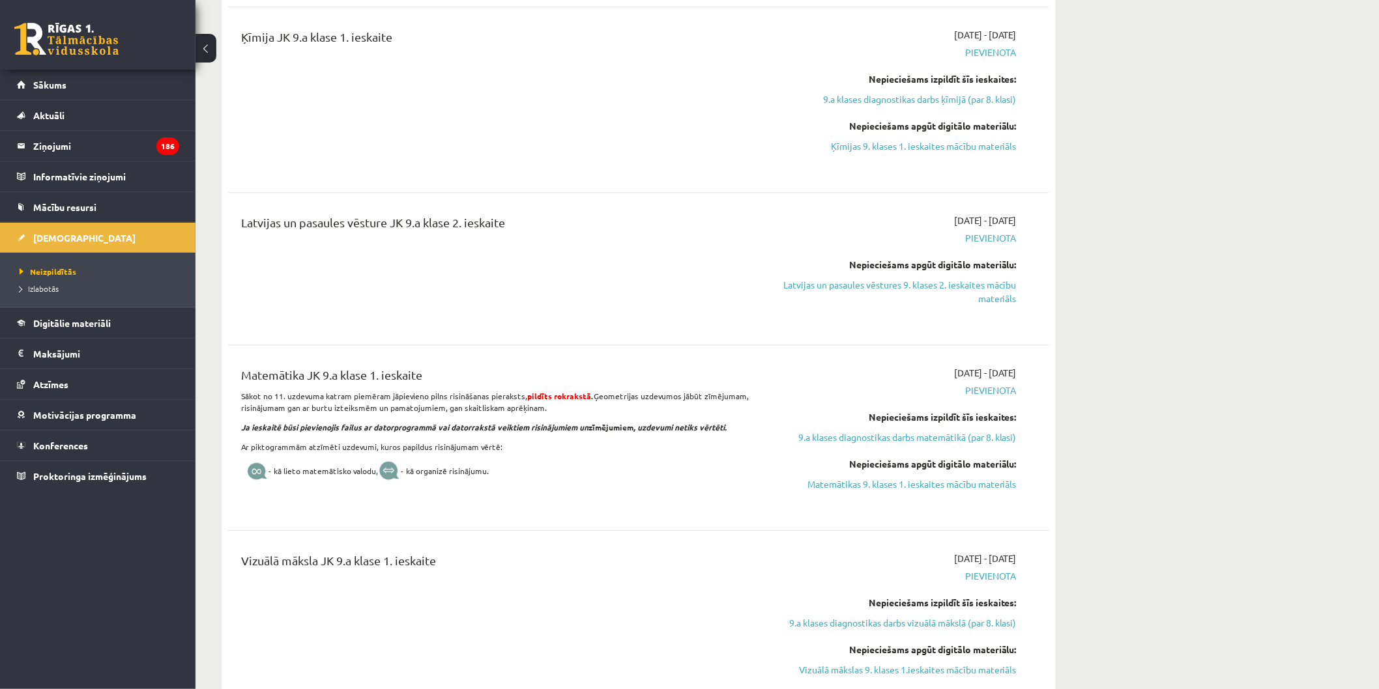
scroll to position [1376, 0]
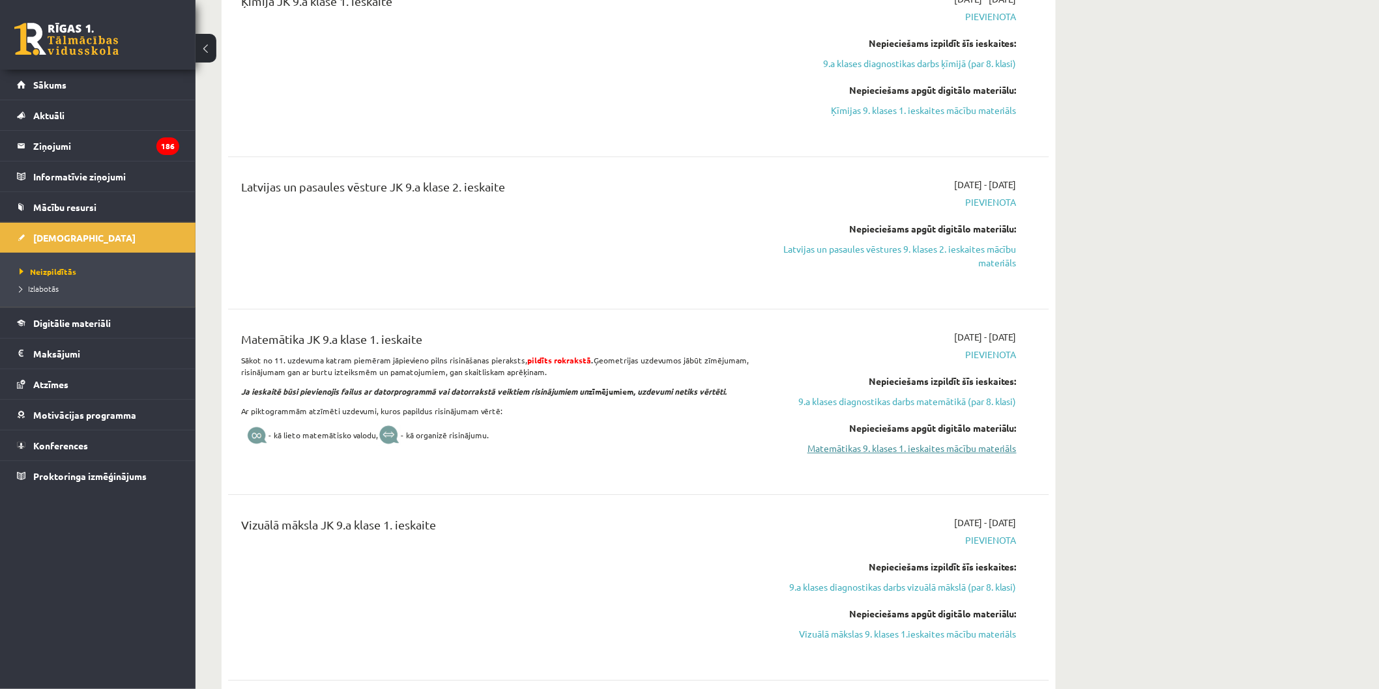
click at [919, 450] on link "Matemātikas 9. klases 1. ieskaites mācību materiāls" at bounding box center [894, 449] width 246 height 14
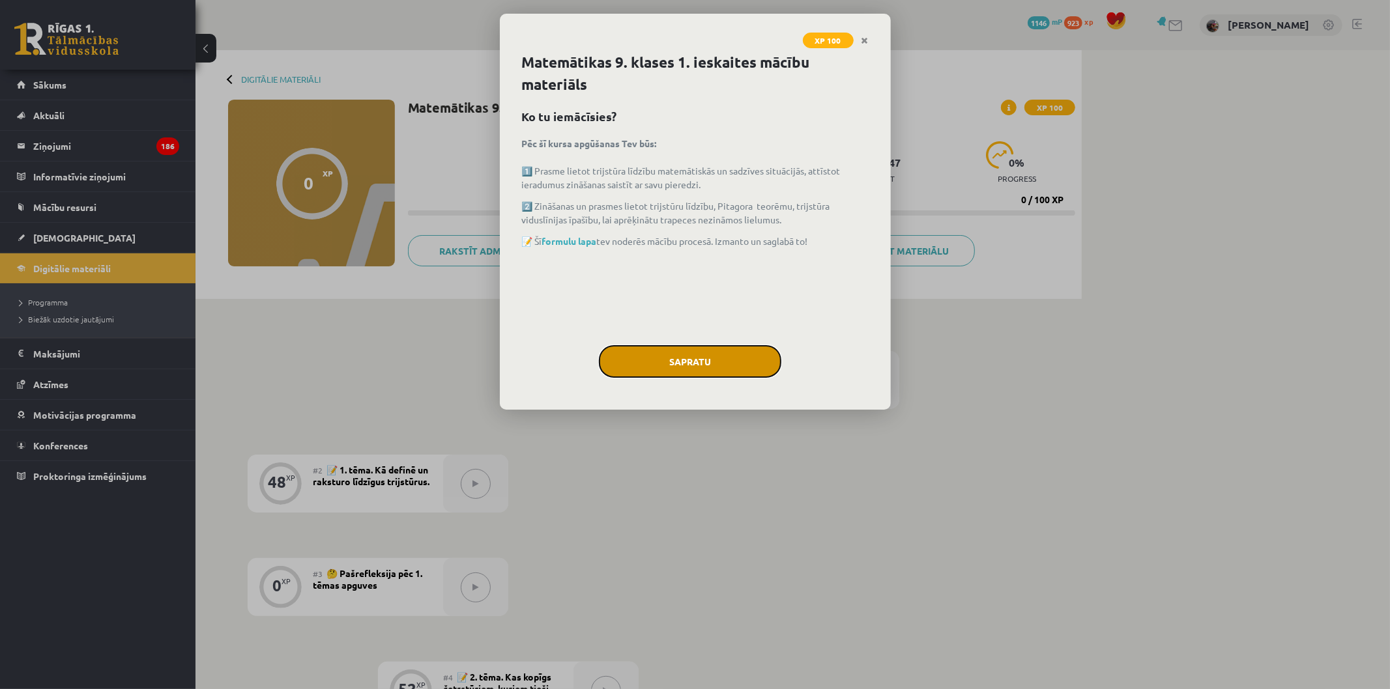
click at [682, 375] on button "Sapratu" at bounding box center [690, 361] width 182 height 33
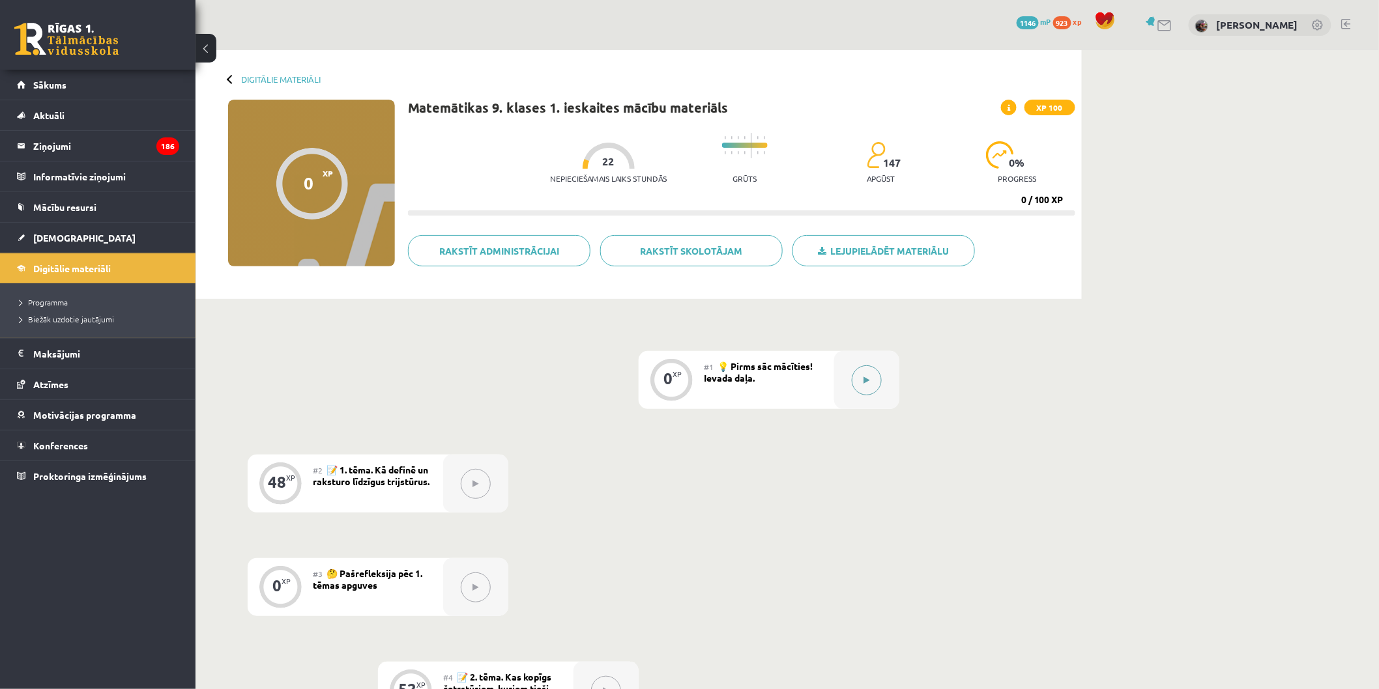
click at [852, 379] on button at bounding box center [867, 381] width 30 height 30
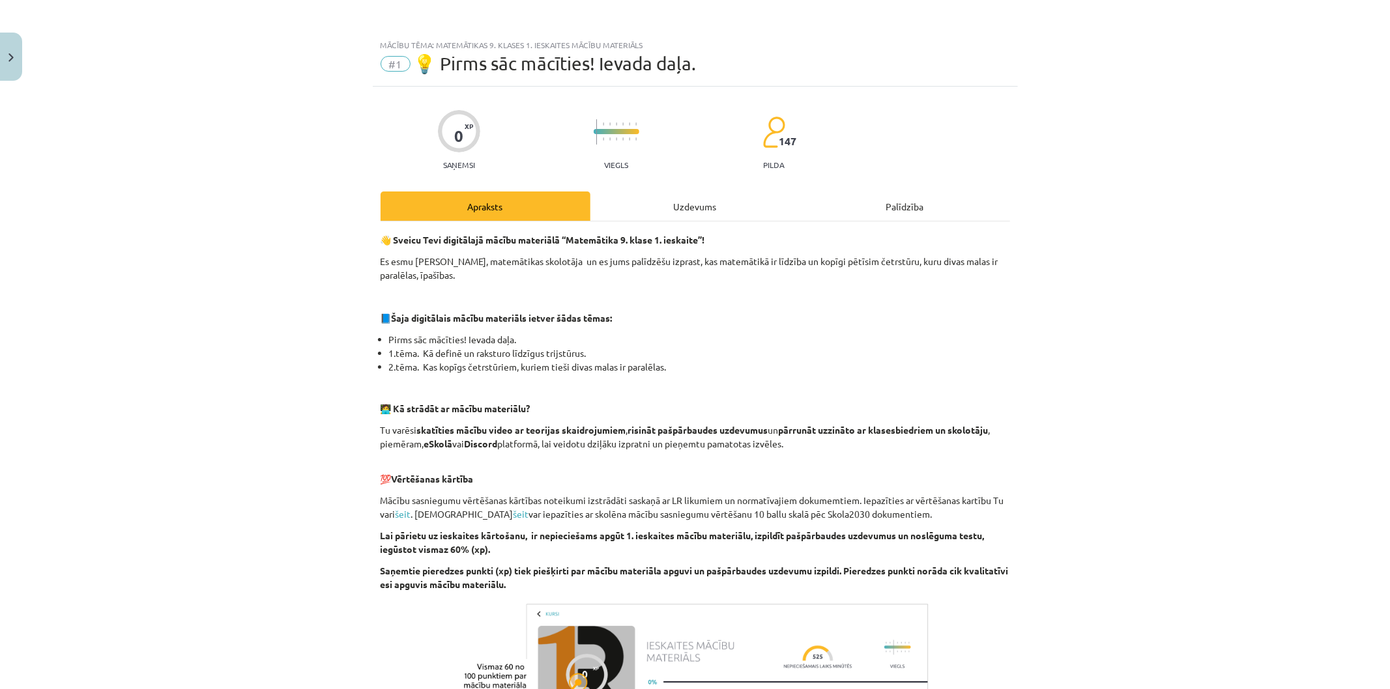
click at [718, 209] on div "Uzdevums" at bounding box center [695, 206] width 210 height 29
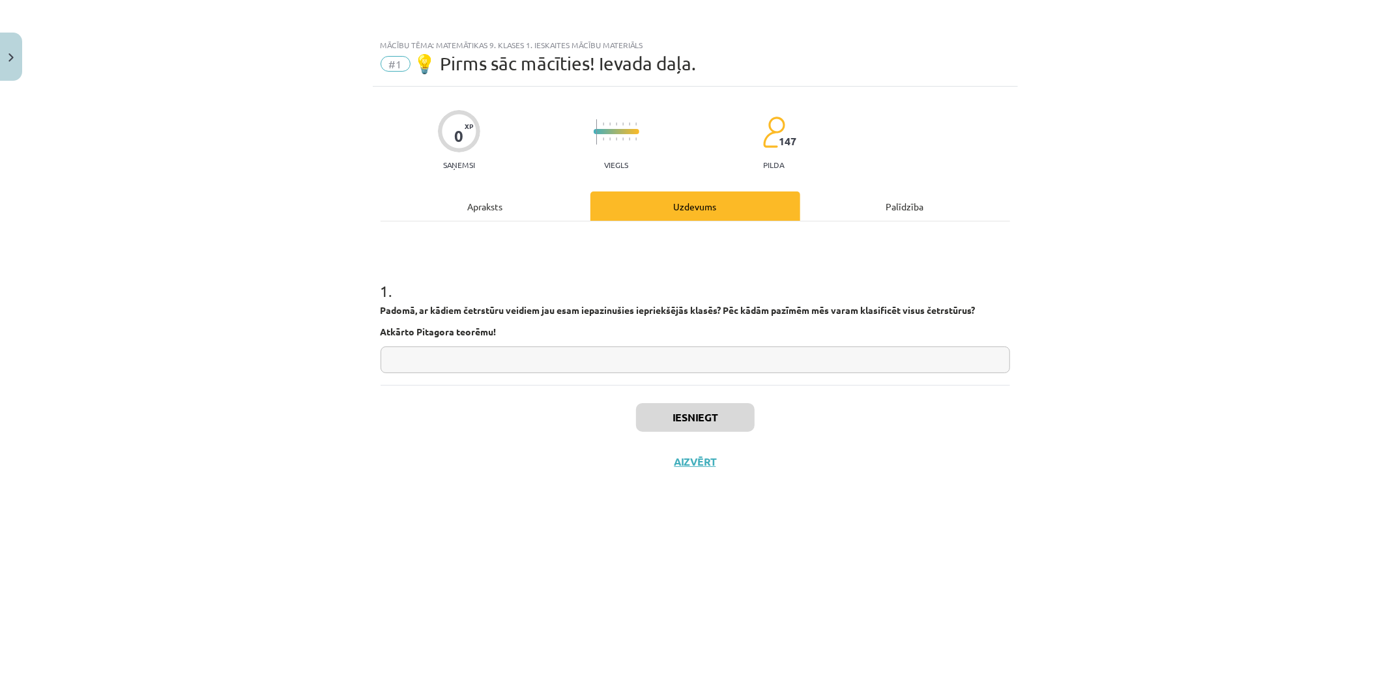
click at [718, 368] on input "text" at bounding box center [695, 360] width 629 height 27
type input "*"
click at [689, 421] on button "Iesniegt" at bounding box center [695, 417] width 119 height 29
drag, startPoint x: 668, startPoint y: 369, endPoint x: 661, endPoint y: 364, distance: 9.3
click at [661, 365] on input "*" at bounding box center [695, 360] width 629 height 27
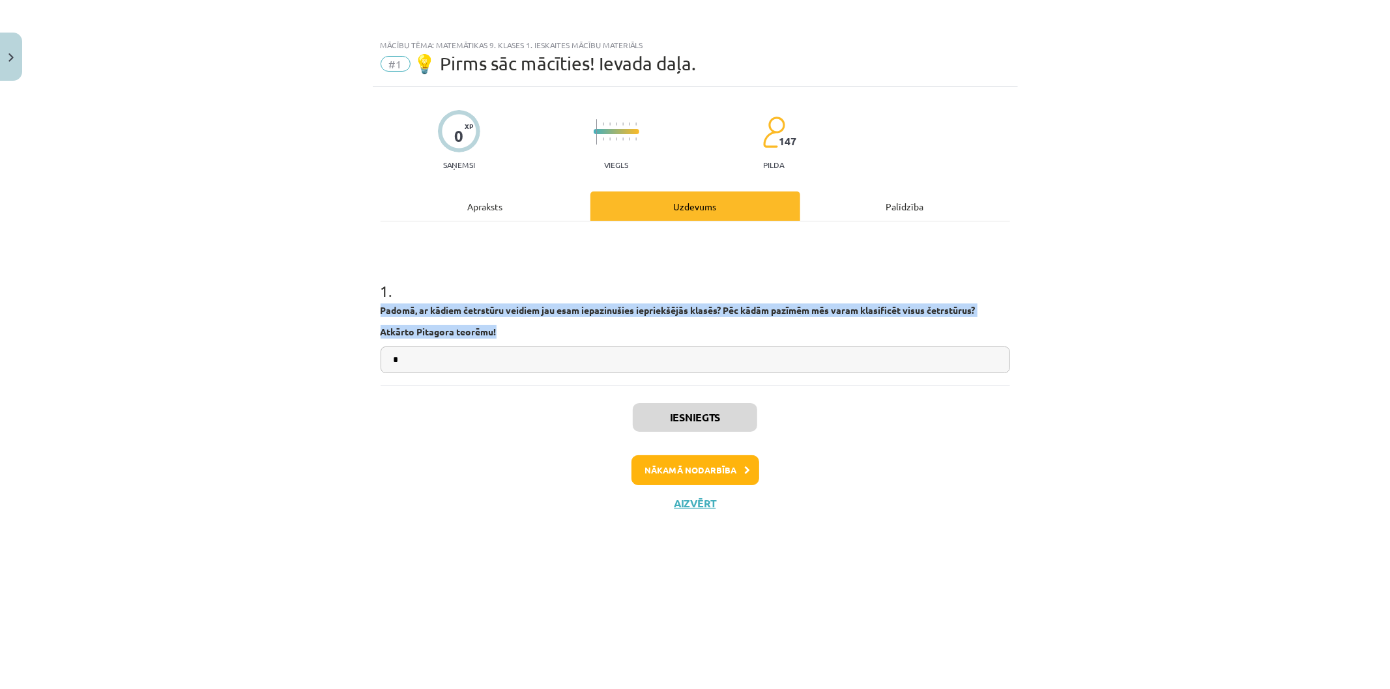
drag, startPoint x: 381, startPoint y: 313, endPoint x: 497, endPoint y: 339, distance: 118.7
click at [497, 339] on div "Padomā, ar kādiem četrstūru veidiem jau esam iepazinušies iepriekšējās klasēs? …" at bounding box center [695, 321] width 629 height 35
click at [687, 470] on button "Nākamā nodarbība" at bounding box center [695, 471] width 128 height 30
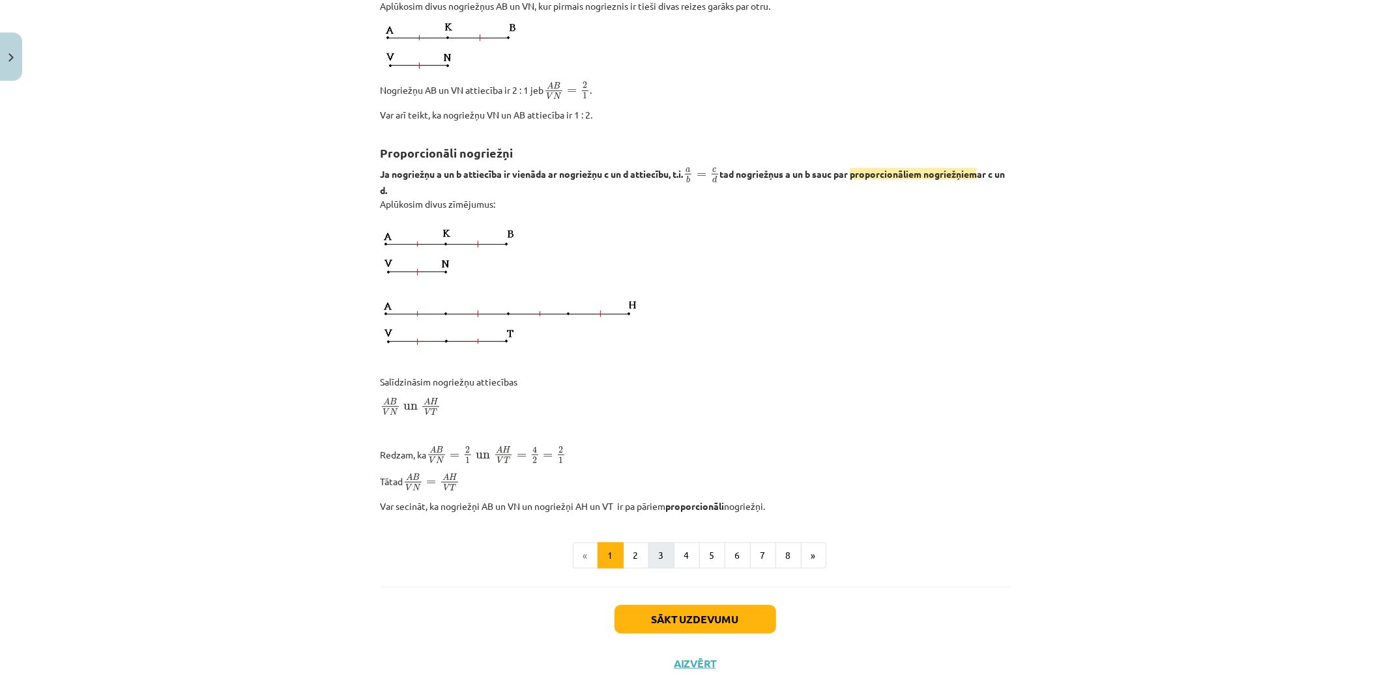
scroll to position [854, 0]
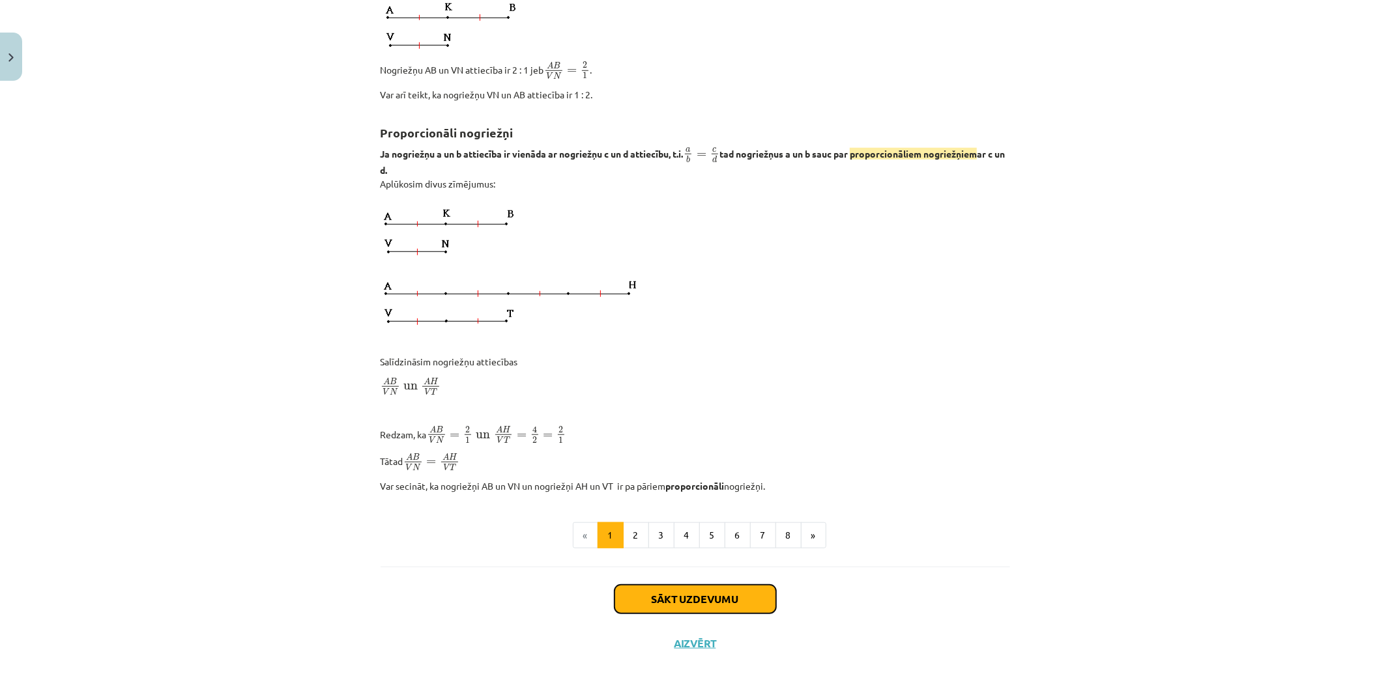
click at [678, 598] on button "Sākt uzdevumu" at bounding box center [696, 599] width 162 height 29
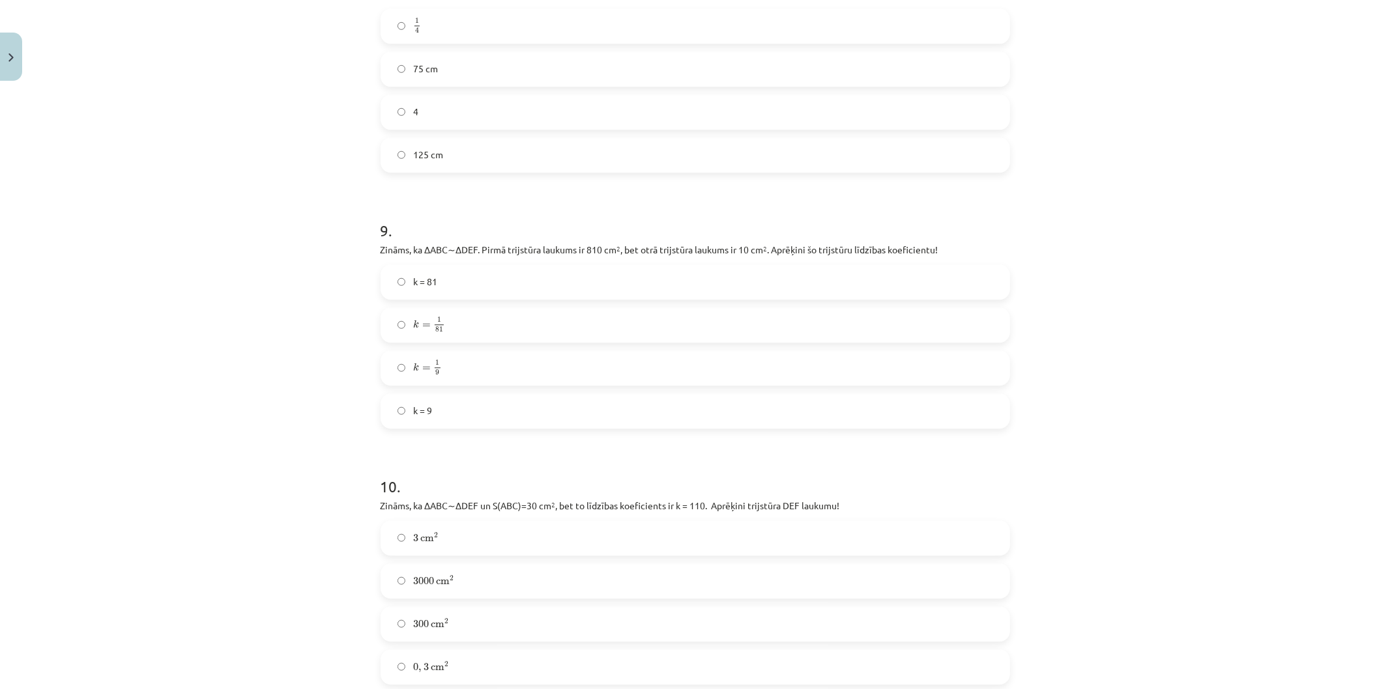
scroll to position [2853, 0]
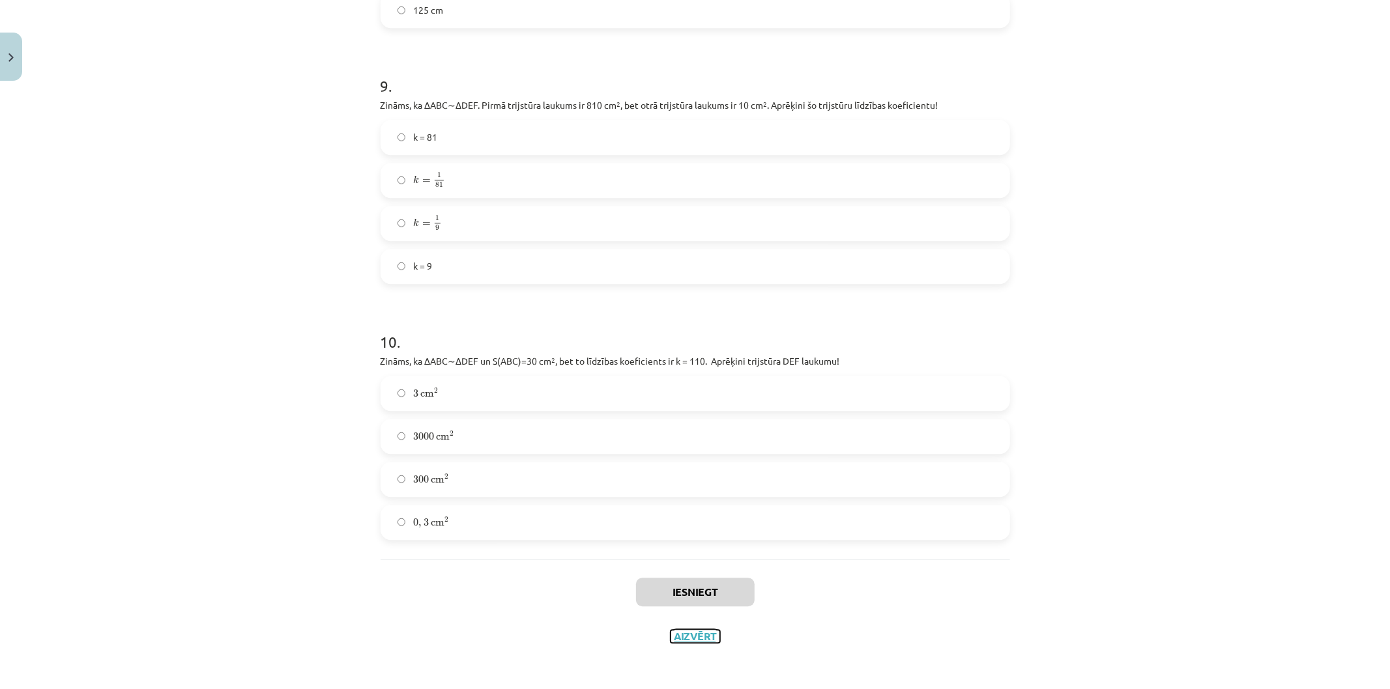
click at [685, 632] on button "Aizvērt" at bounding box center [696, 636] width 50 height 13
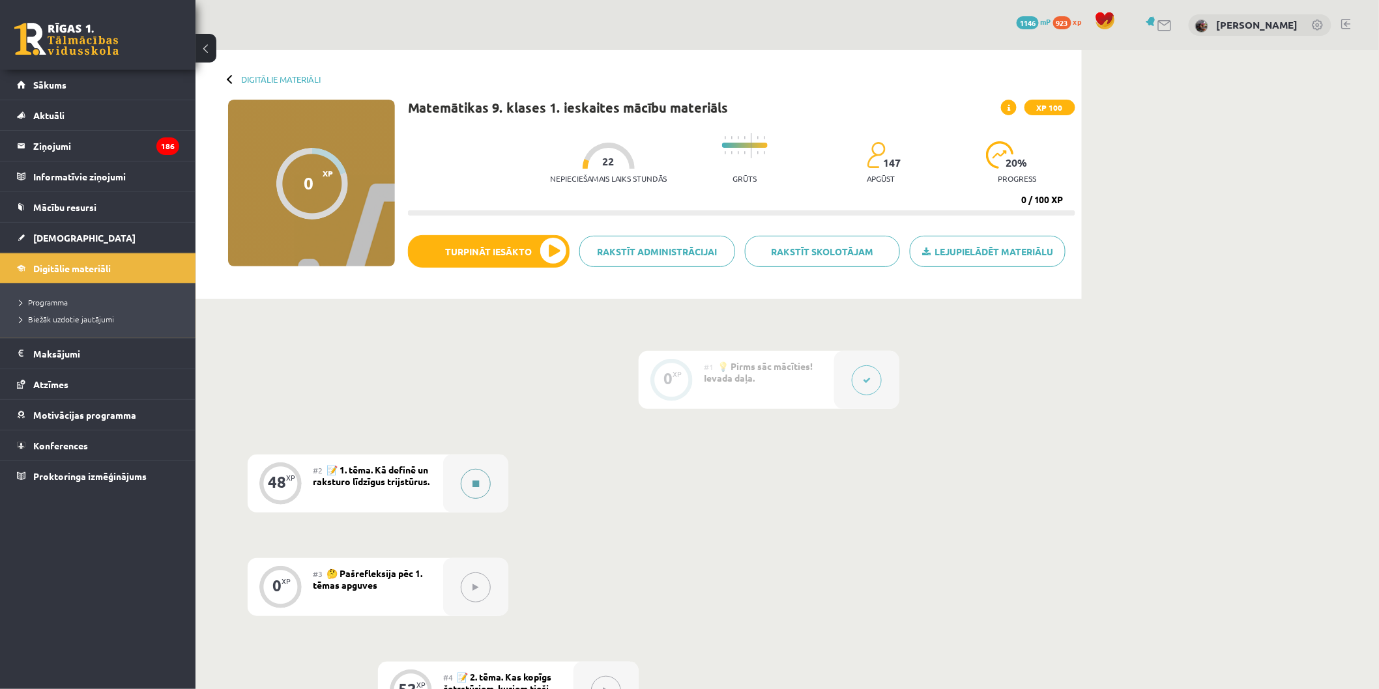
click at [465, 473] on button at bounding box center [476, 484] width 30 height 30
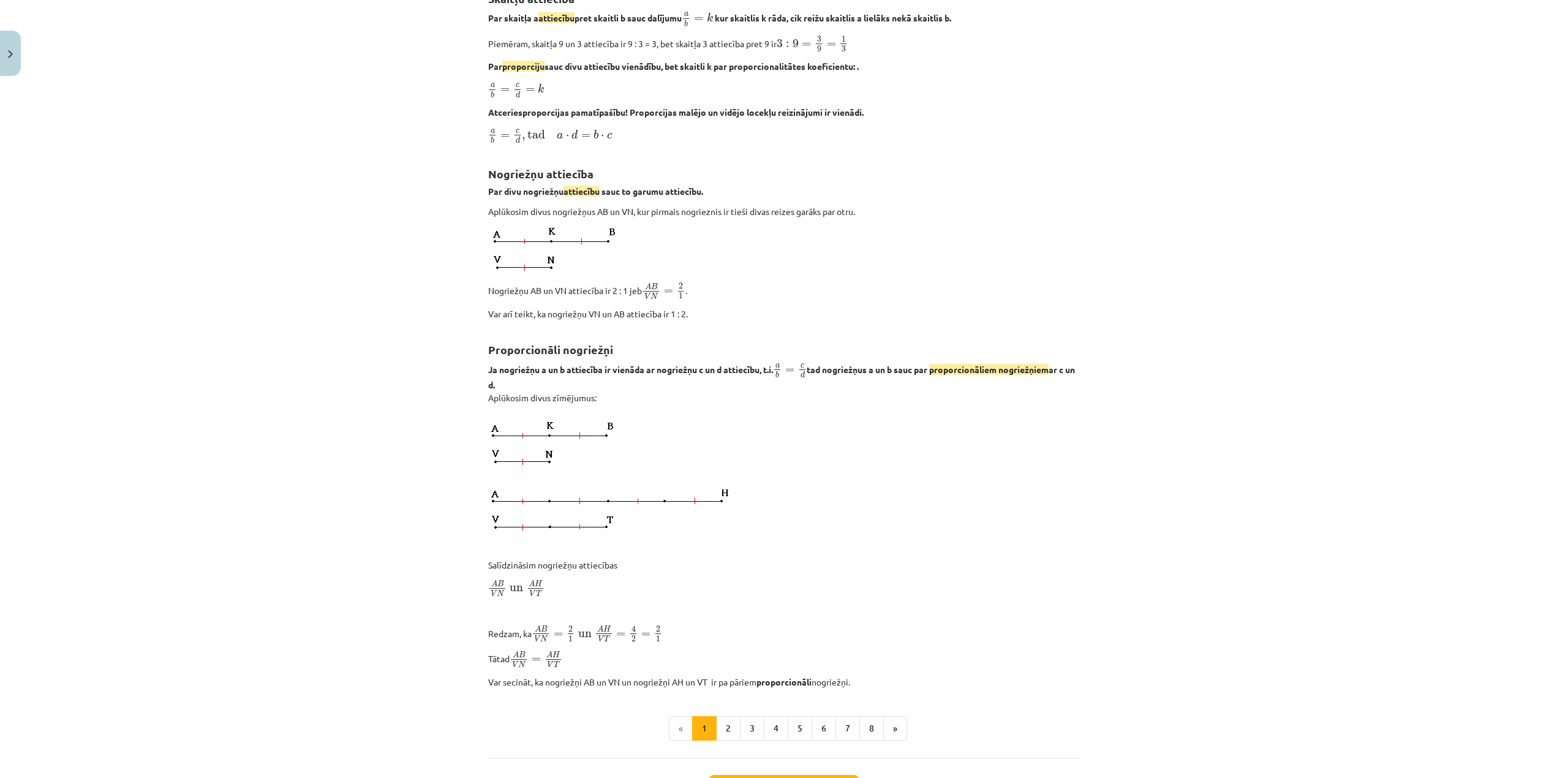
scroll to position [677, 0]
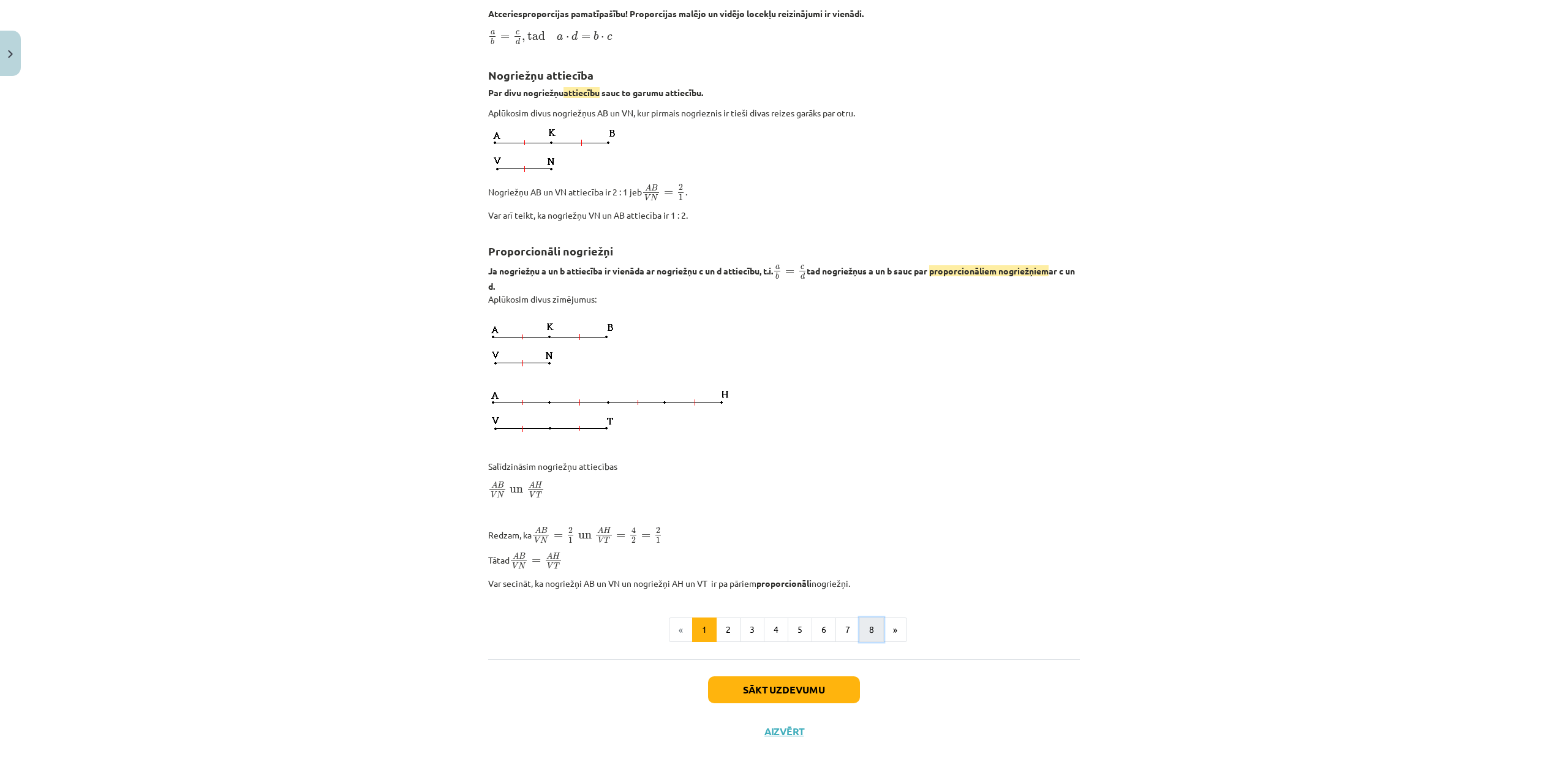
click at [870, 621] on button "8" at bounding box center [871, 630] width 24 height 24
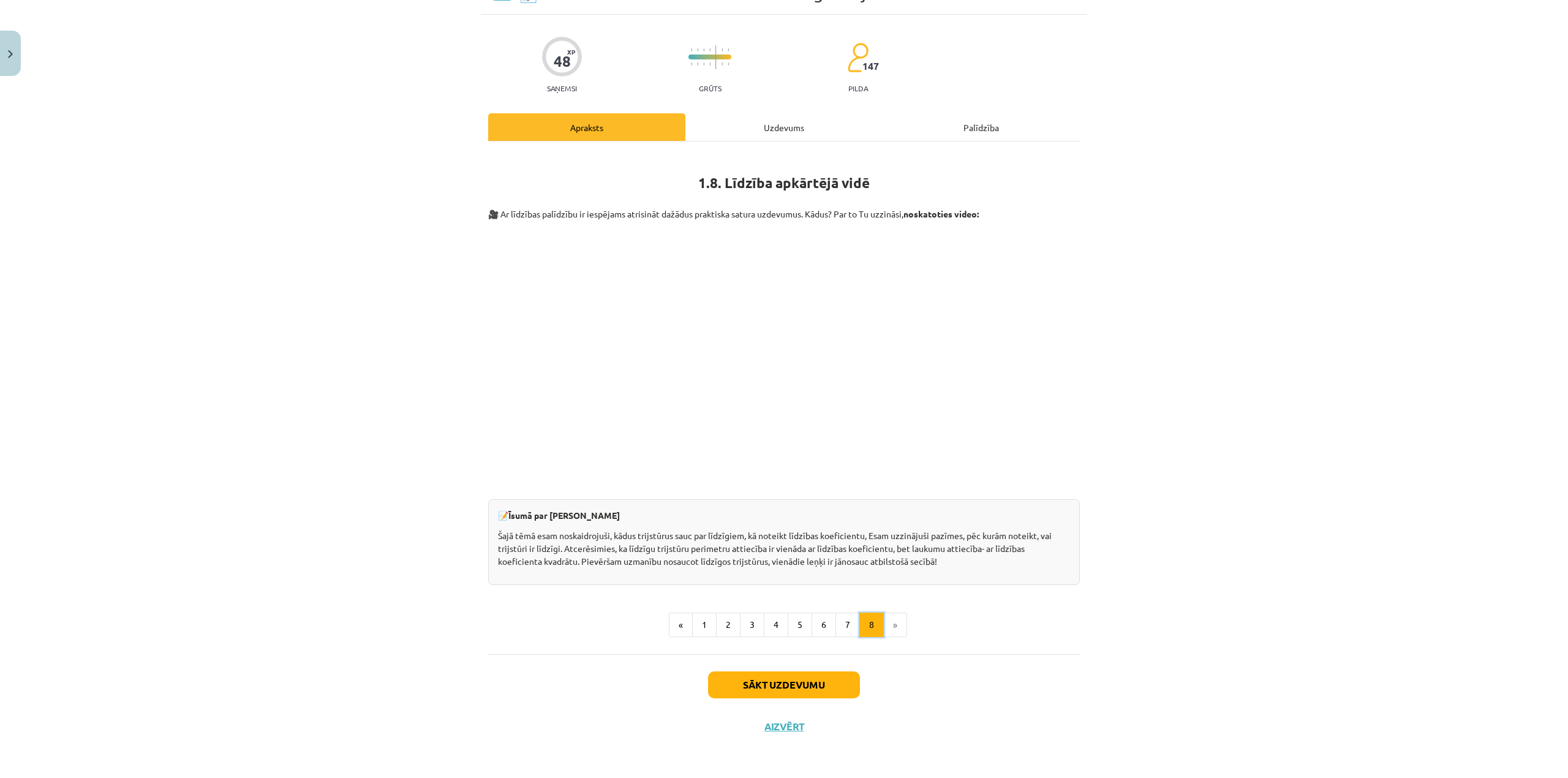
scroll to position [68, 0]
click at [859, 620] on button "8" at bounding box center [871, 625] width 24 height 24
click at [841, 618] on button "7" at bounding box center [848, 625] width 24 height 24
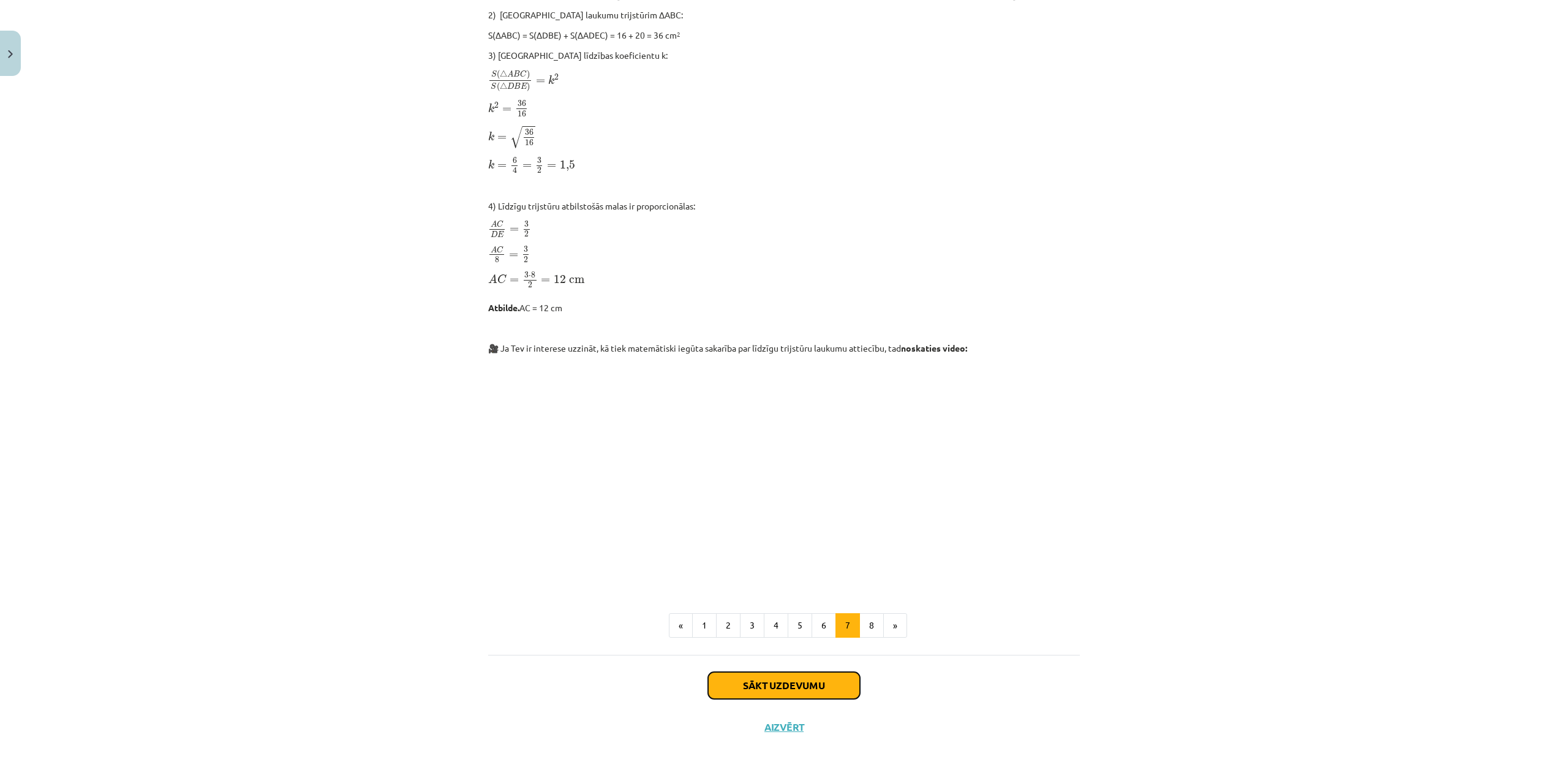
click at [804, 647] on button "Sākt uzdevumu" at bounding box center [784, 685] width 152 height 27
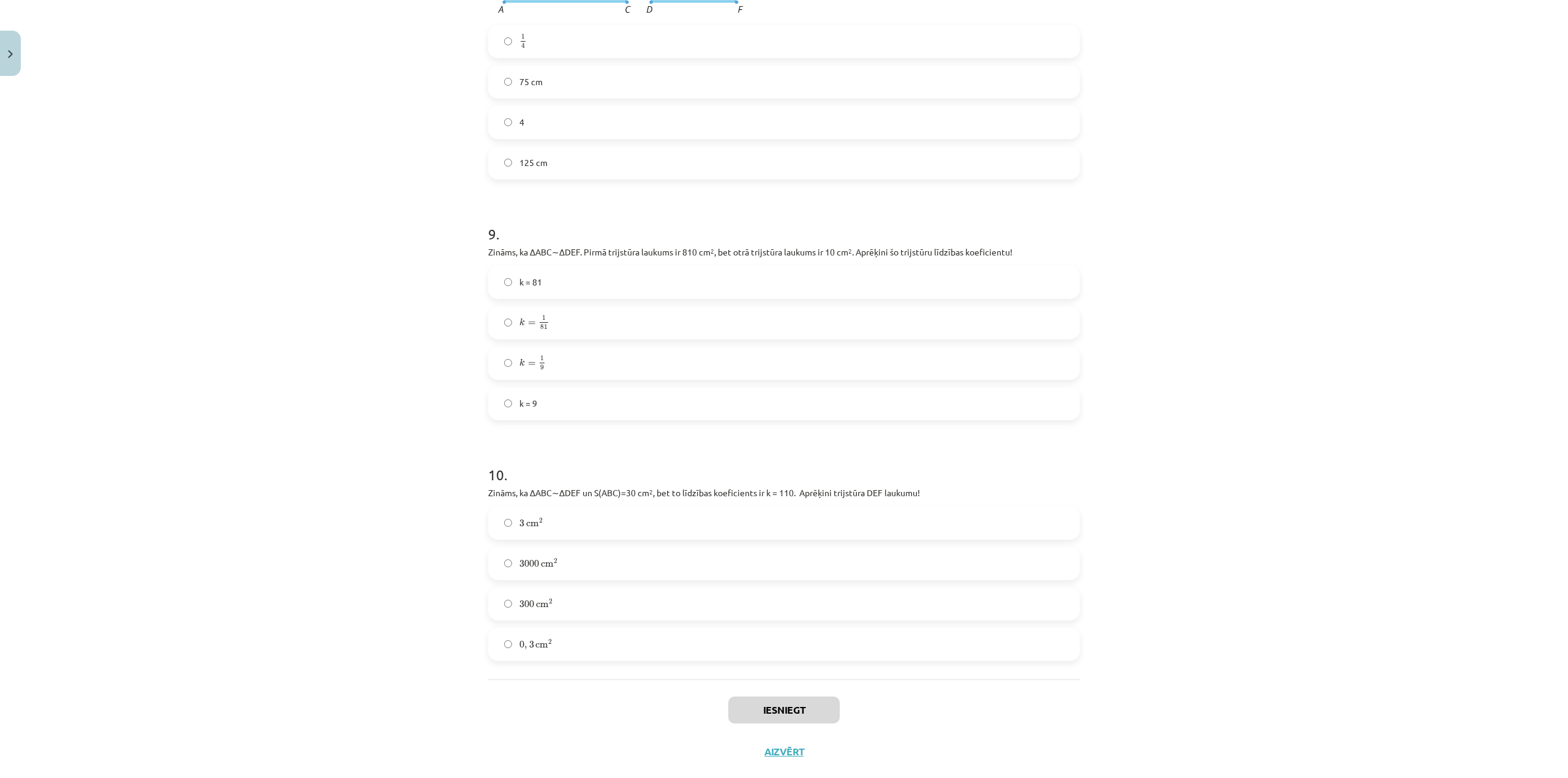
scroll to position [2553, 0]
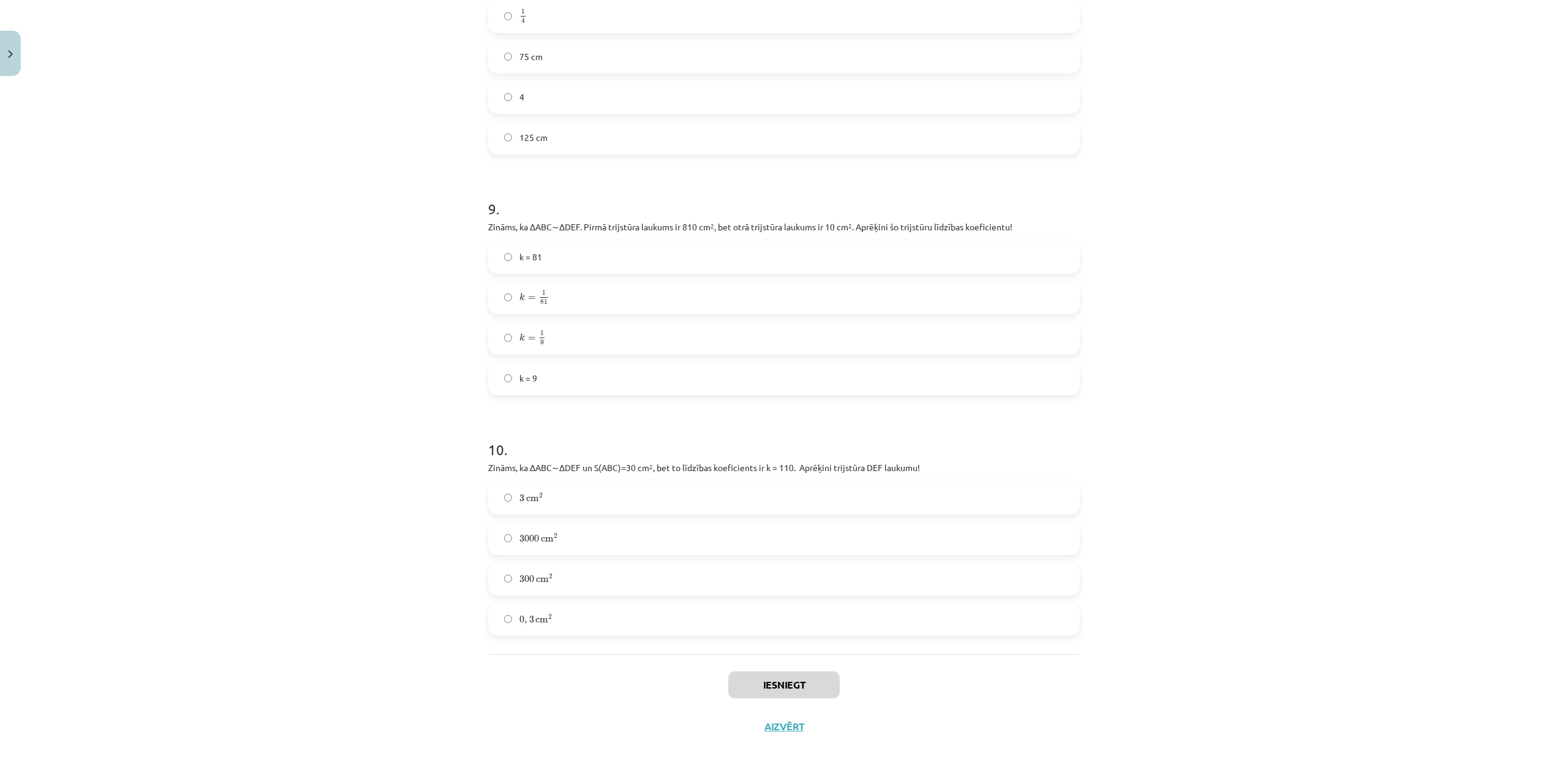
click at [789, 599] on div "3 cm 2 3 cm 2 3000 cm 2 3000 cm 2 300 cm 2 300 cm 2 0 , 3 cm 2 0 , 3 cm 2" at bounding box center [783, 558] width 591 height 154
click at [792, 623] on label "0 , 3 cm 2 0 , 3 cm 2" at bounding box center [784, 619] width 589 height 31
click at [792, 647] on button "Iesniegt" at bounding box center [784, 684] width 112 height 27
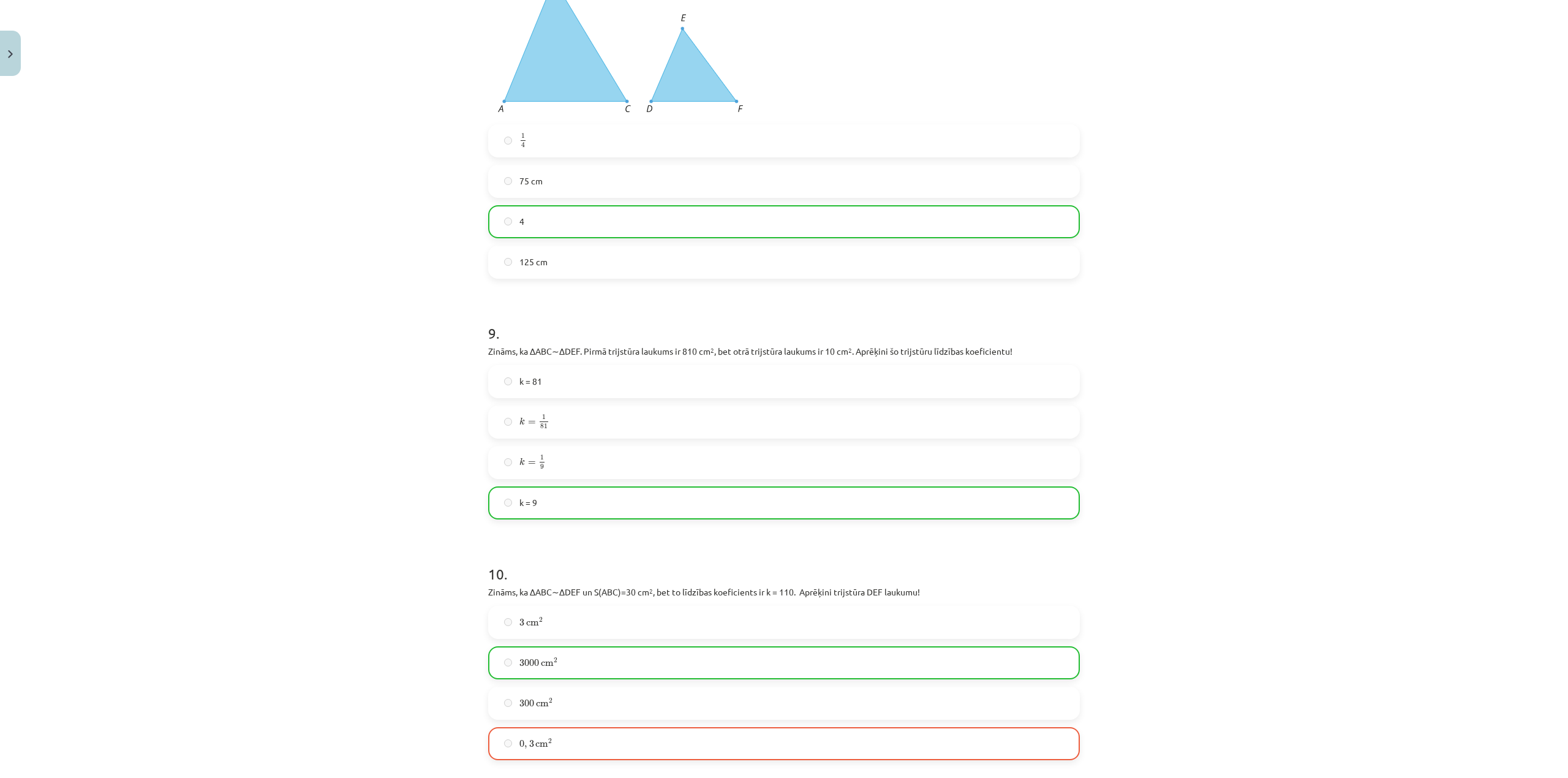
scroll to position [2591, 0]
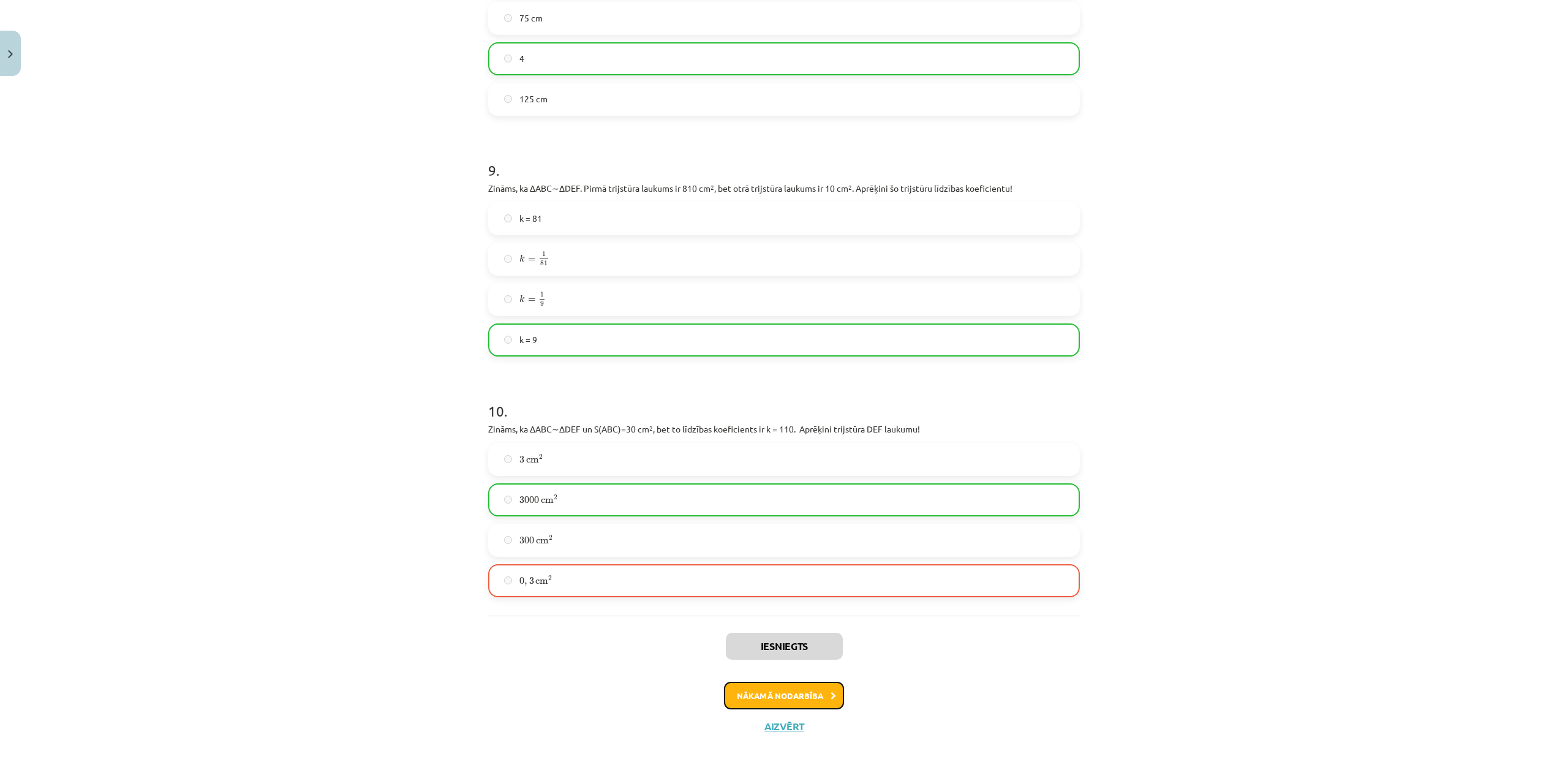
click at [780, 647] on button "Nākamā nodarbība" at bounding box center [784, 695] width 120 height 28
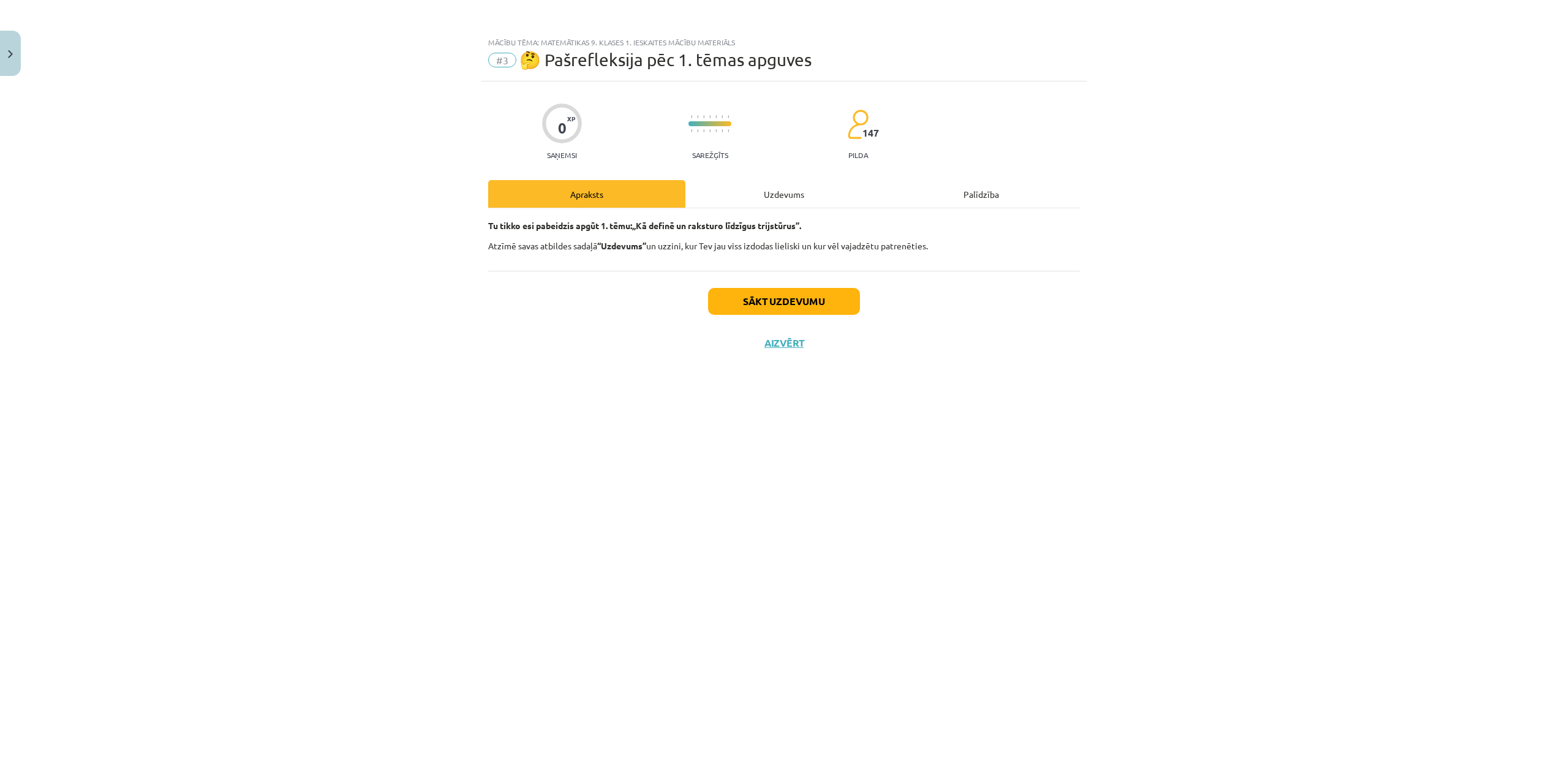
scroll to position [0, 0]
click at [795, 298] on button "Sākt uzdevumu" at bounding box center [784, 301] width 152 height 27
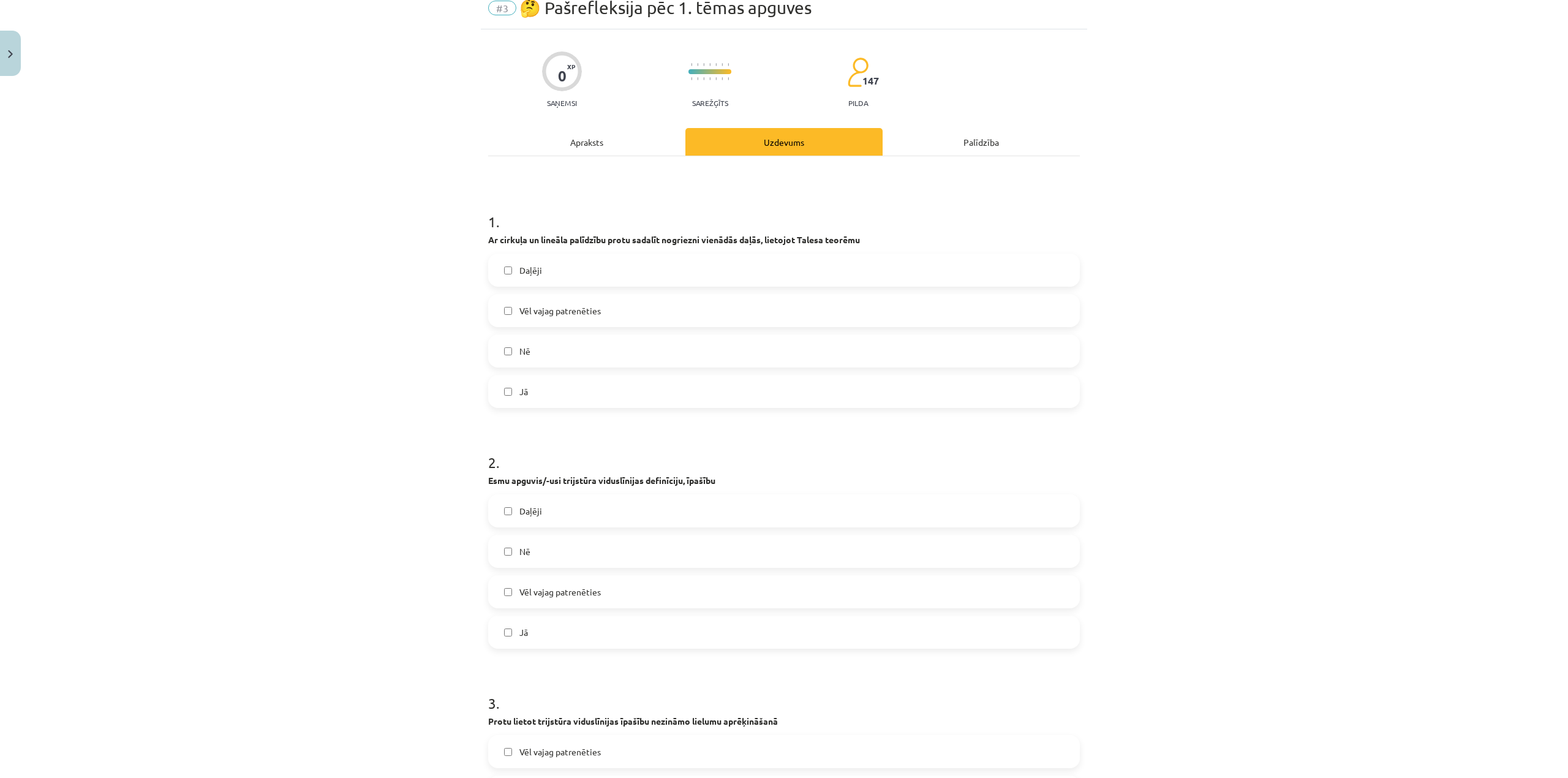
scroll to position [82, 0]
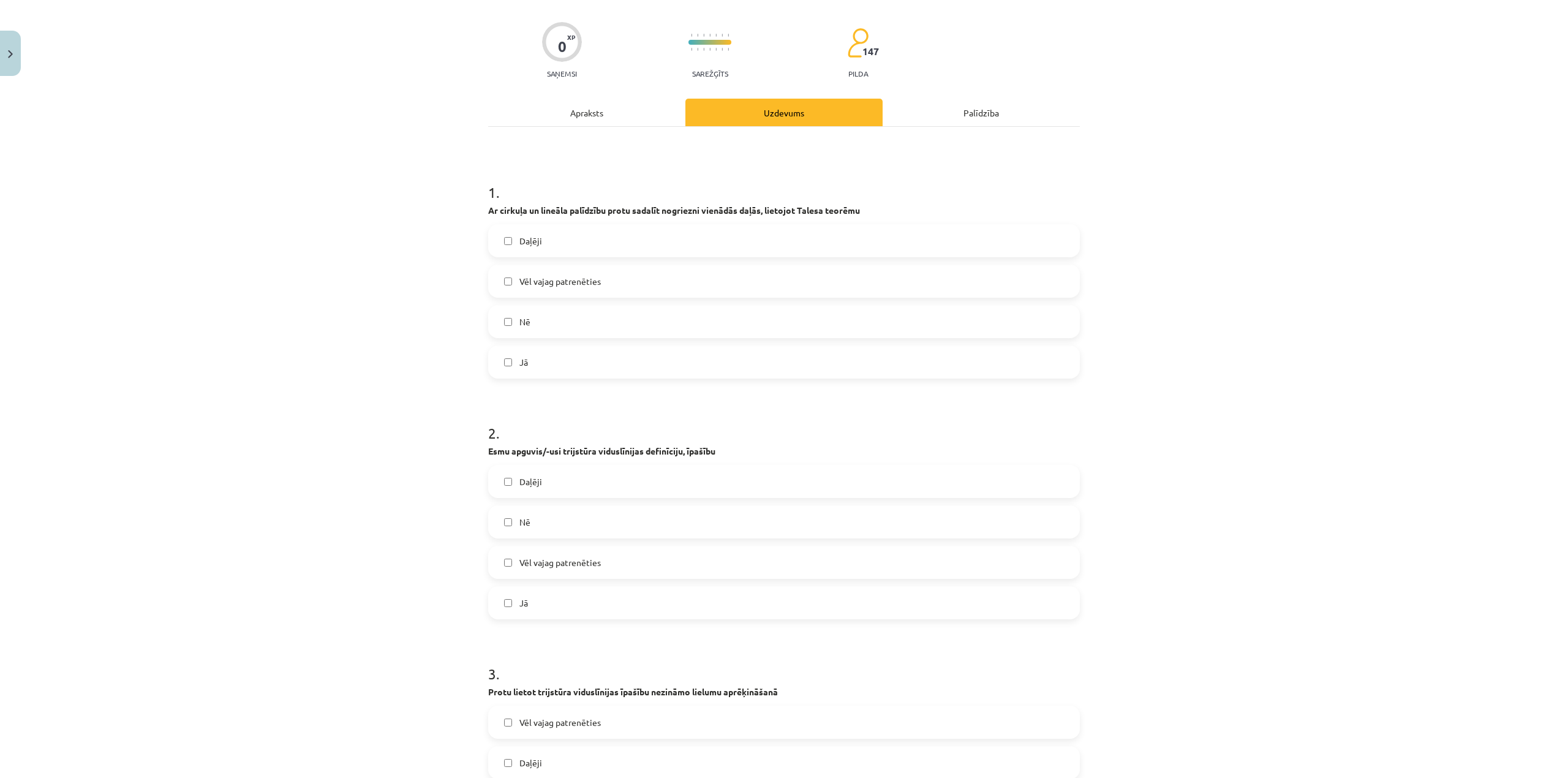
click at [706, 234] on label "Daļēji" at bounding box center [784, 241] width 589 height 31
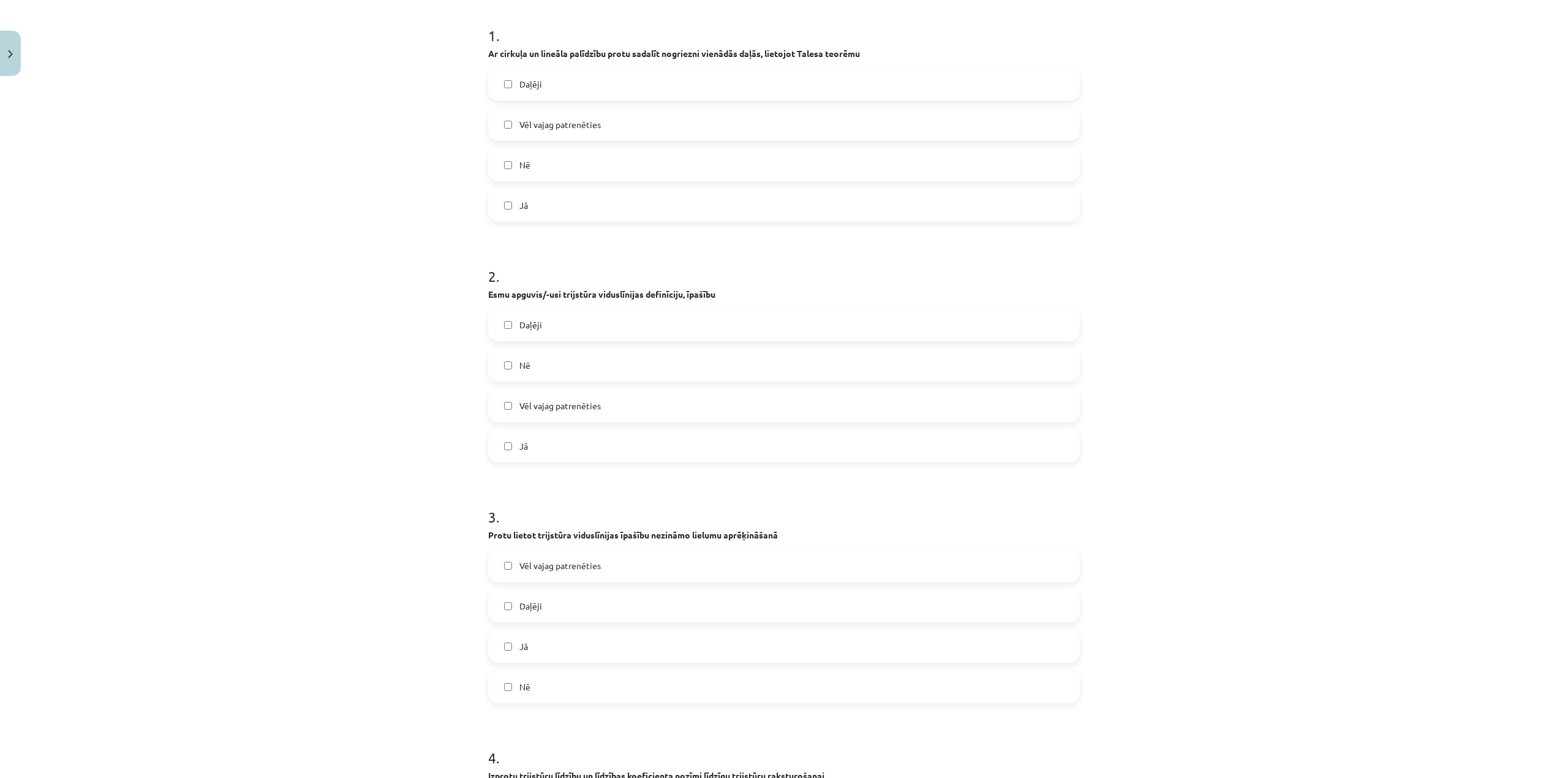
scroll to position [245, 0]
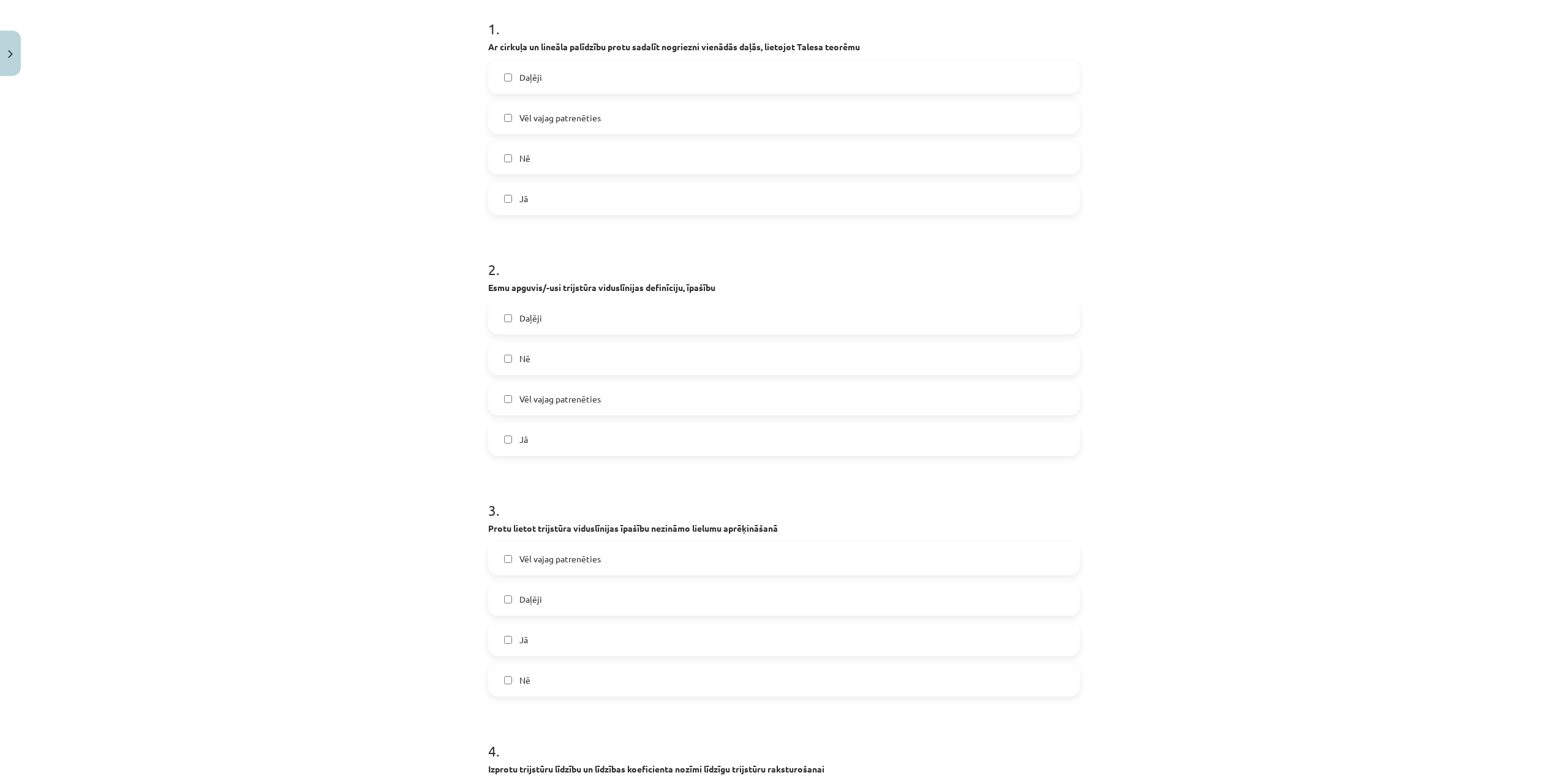
click at [659, 401] on label "Vēl vajag patrenēties" at bounding box center [784, 398] width 589 height 31
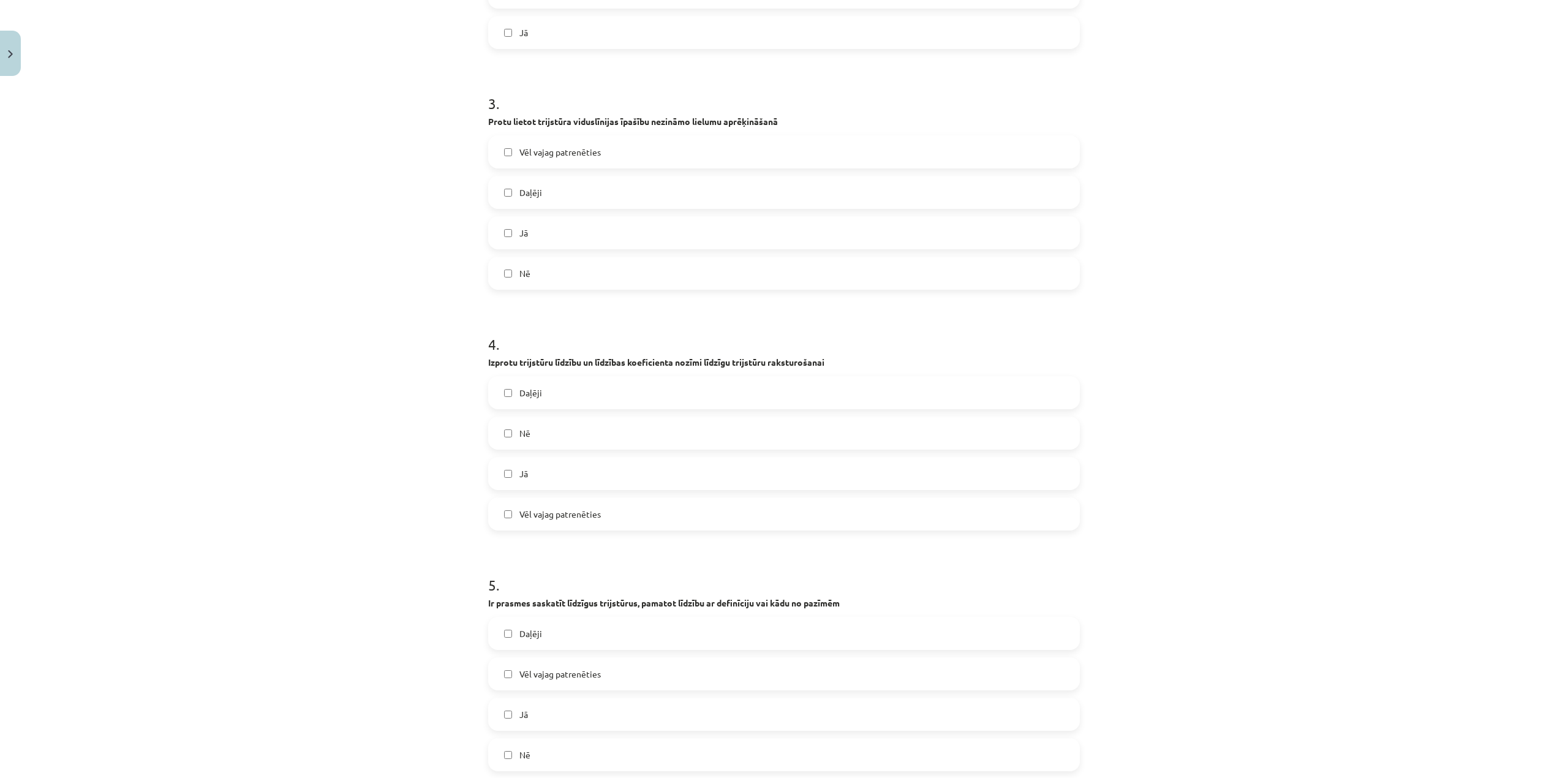
scroll to position [653, 0]
click at [635, 186] on label "Daļēji" at bounding box center [784, 191] width 589 height 31
click at [599, 476] on label "Jā" at bounding box center [784, 472] width 589 height 31
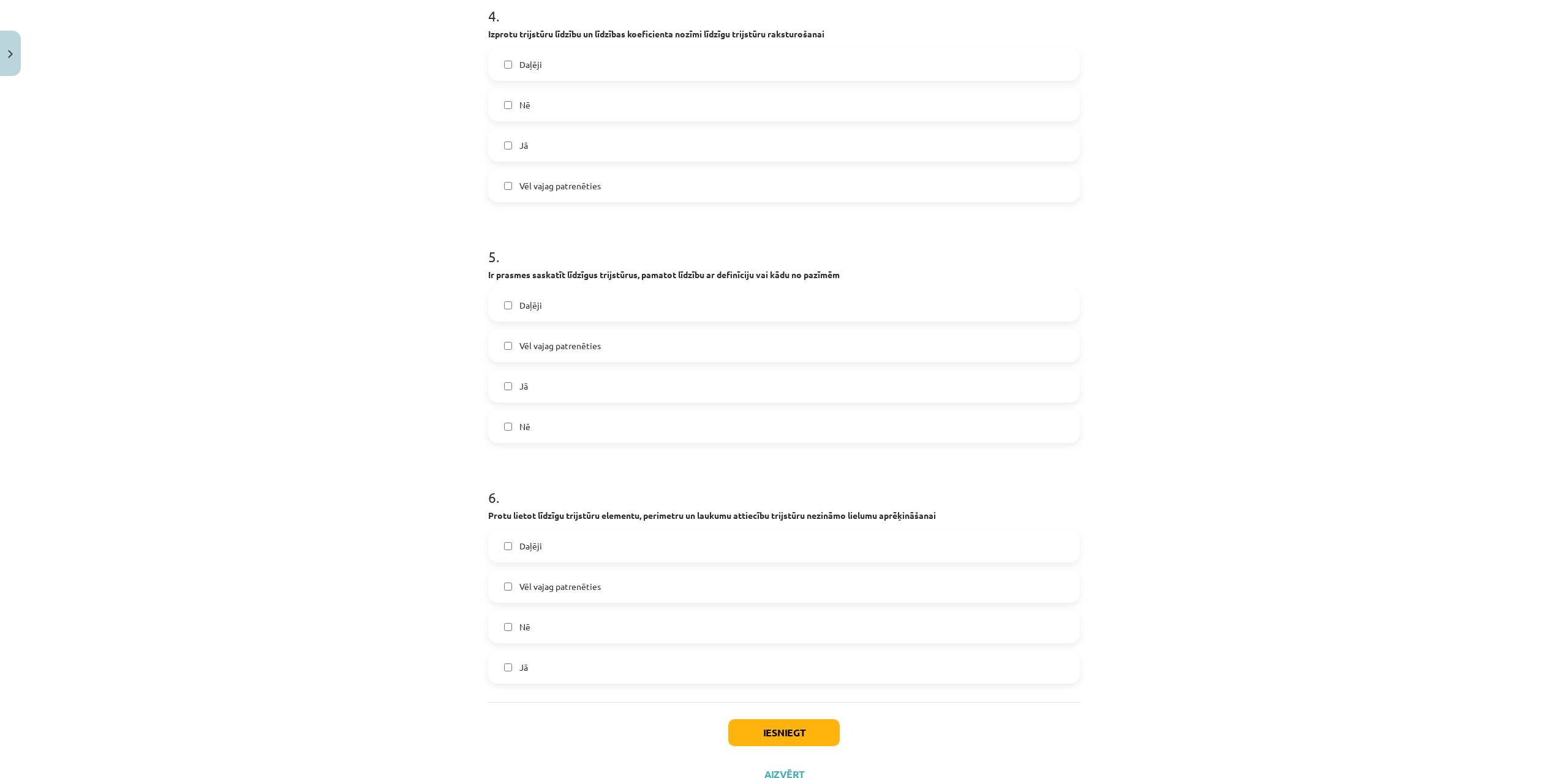
click at [573, 379] on label "Jā" at bounding box center [784, 385] width 589 height 31
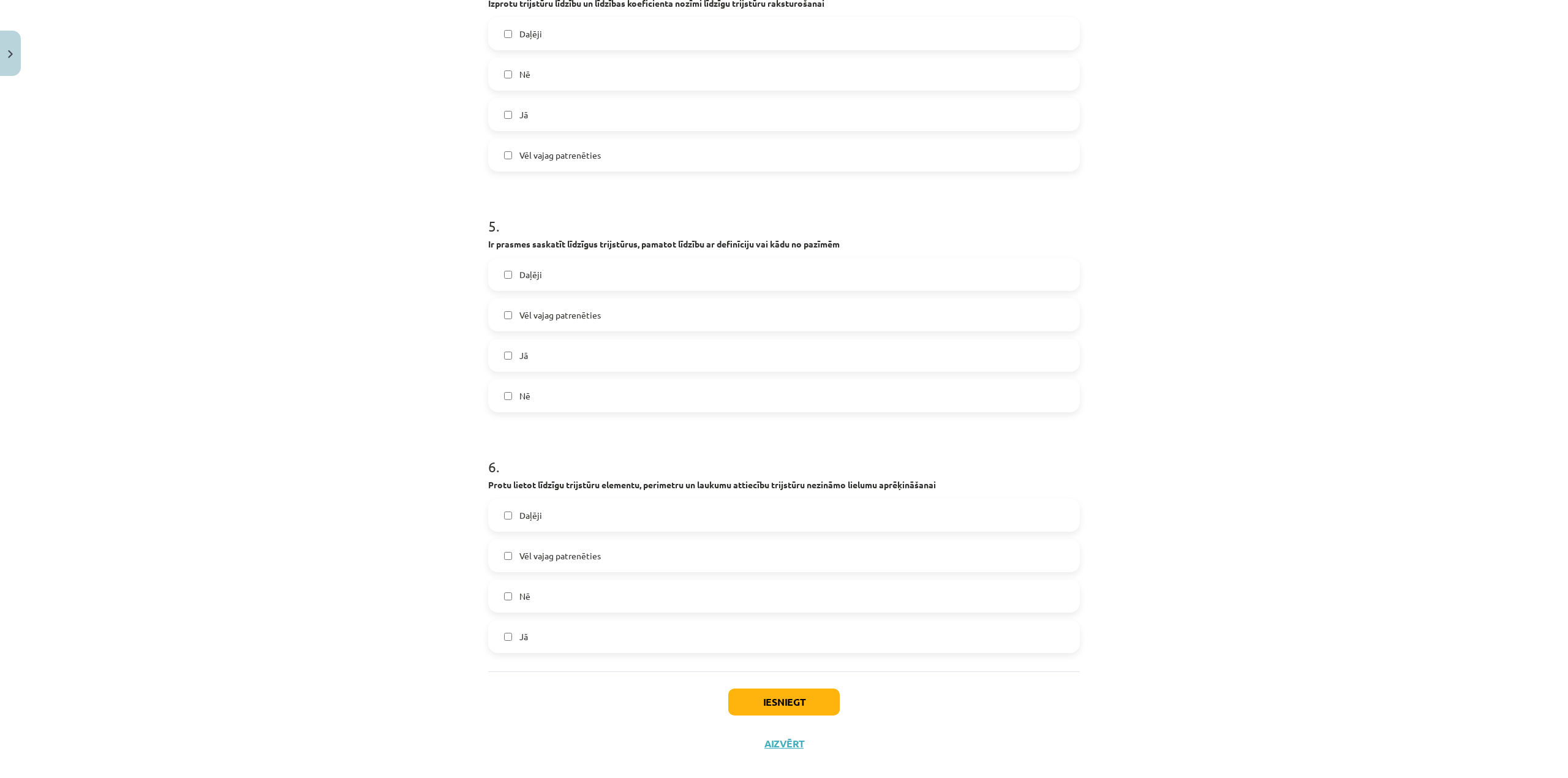
scroll to position [1027, 0]
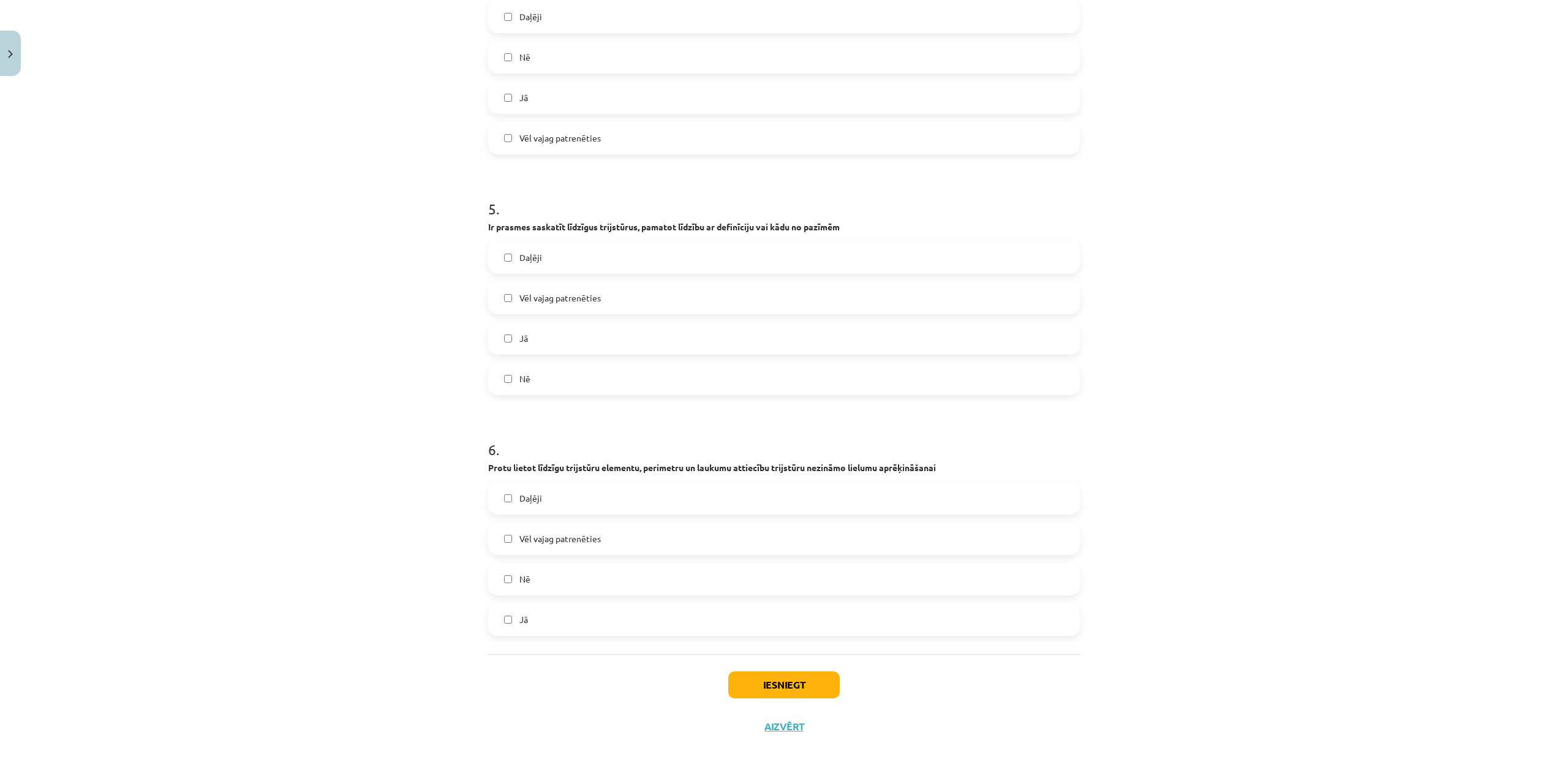
click at [601, 498] on label "Daļēji" at bounding box center [784, 497] width 589 height 31
click at [768, 647] on button "Iesniegt" at bounding box center [784, 684] width 112 height 27
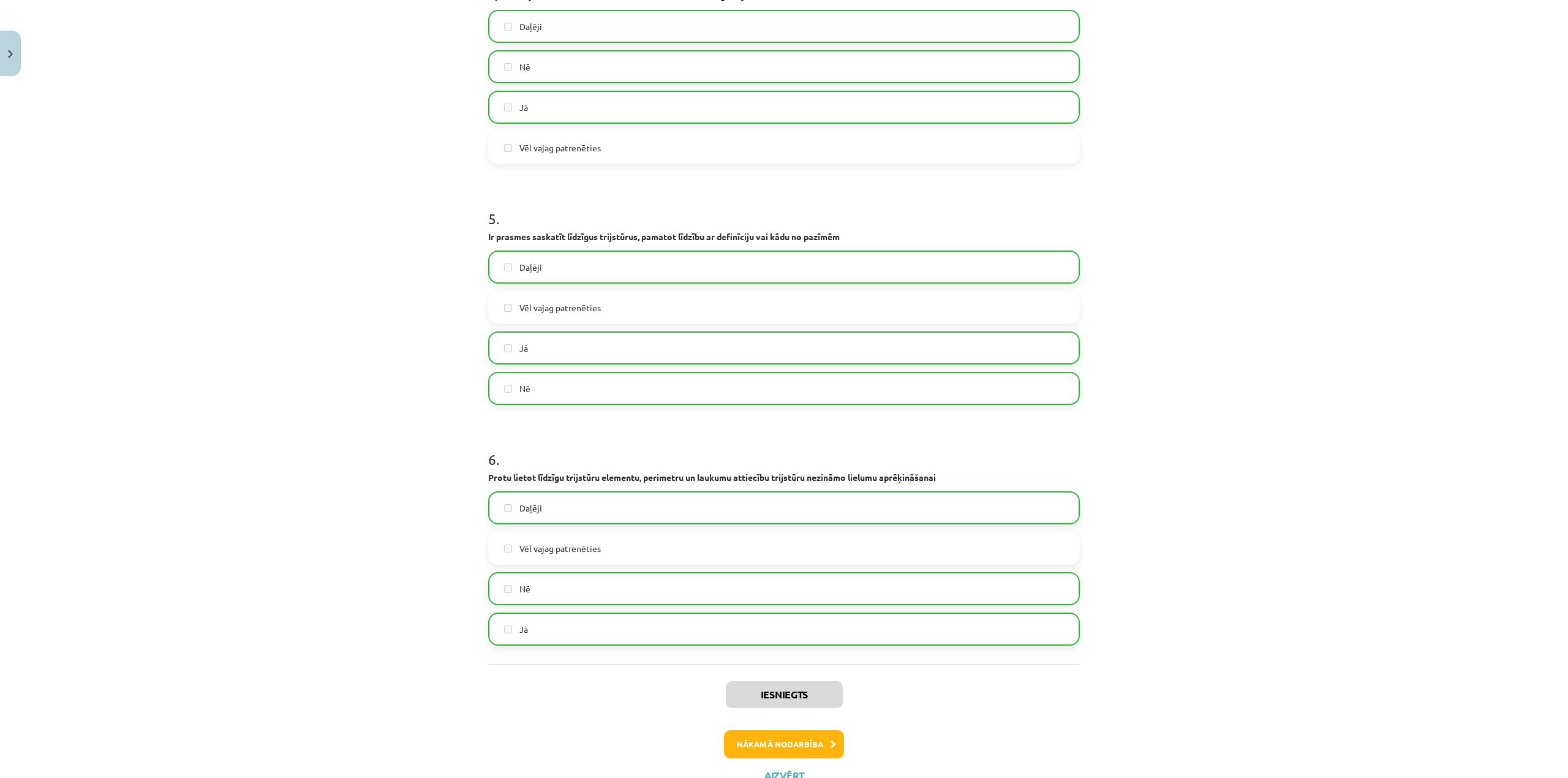
scroll to position [1066, 0]
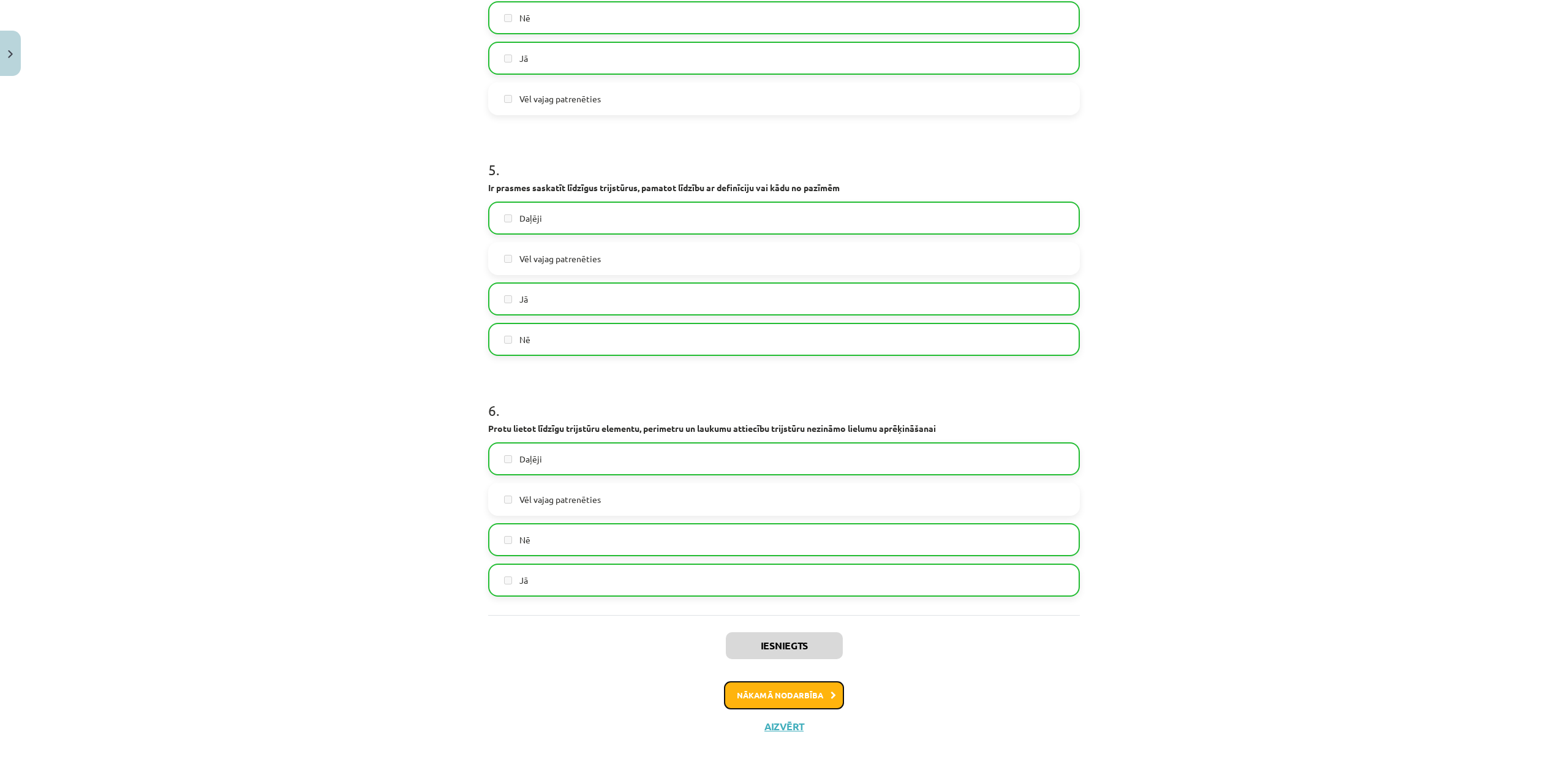
click at [785, 647] on button "Nākamā nodarbība" at bounding box center [784, 695] width 120 height 28
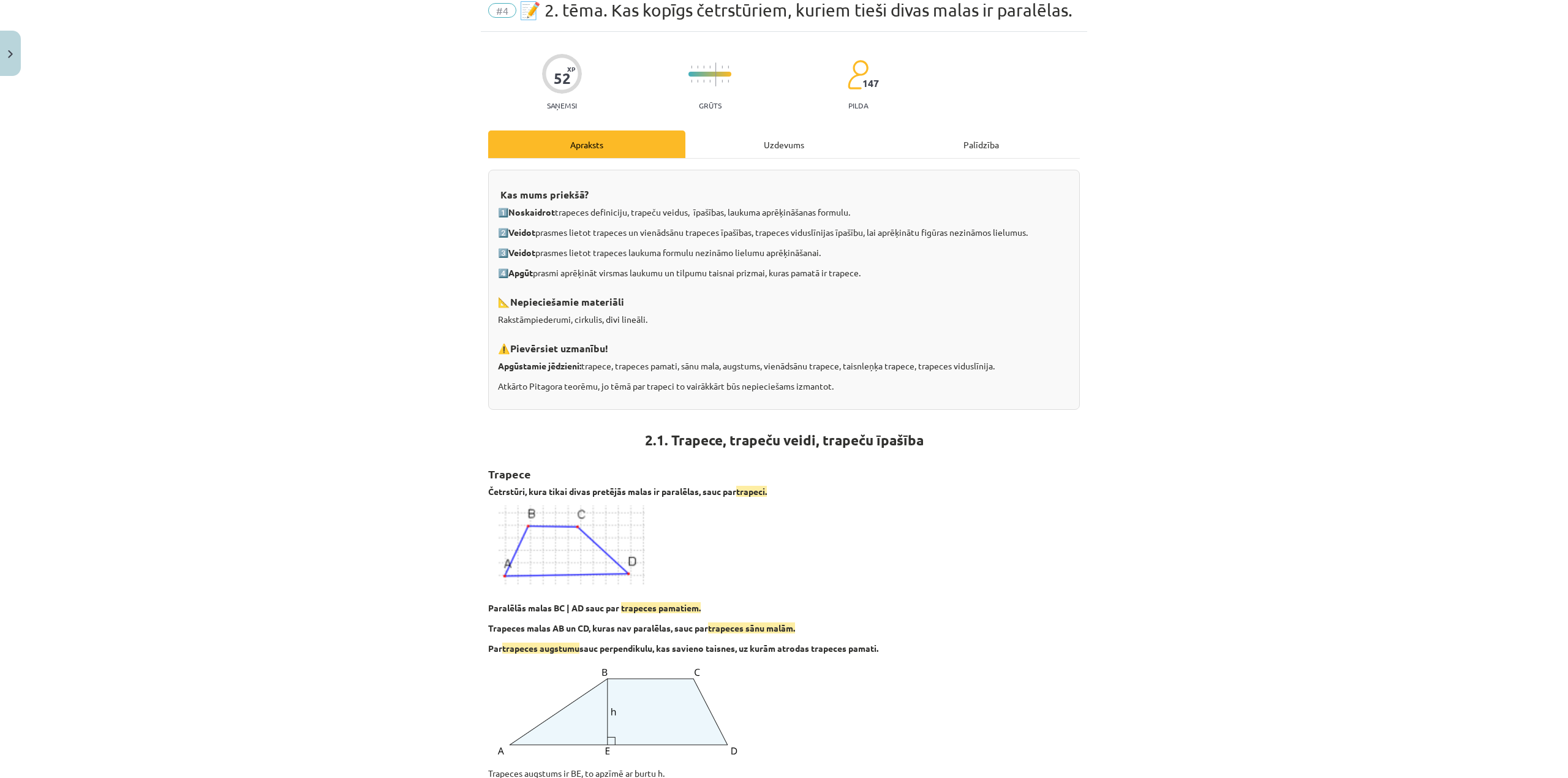
scroll to position [31, 0]
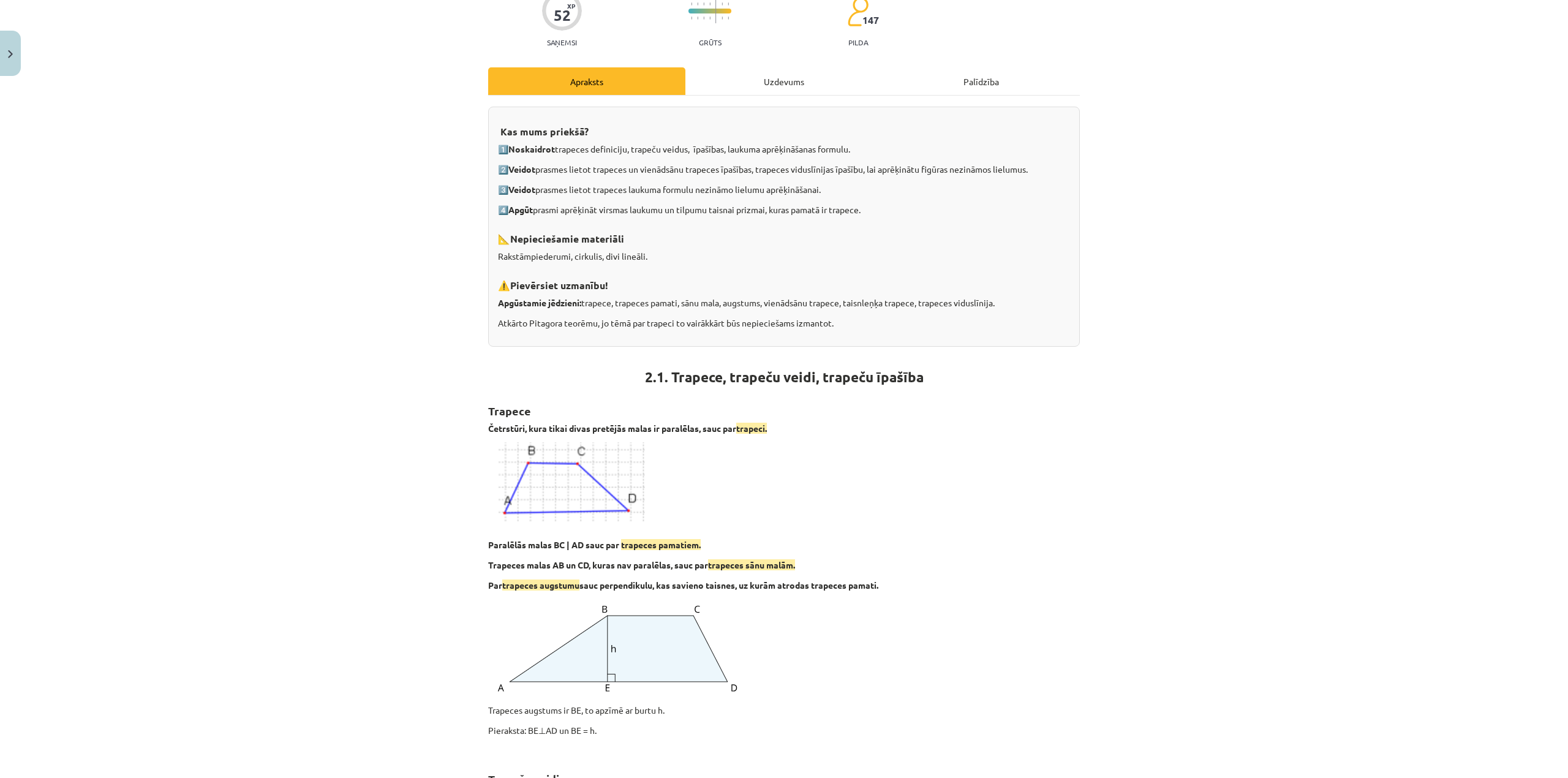
click at [775, 77] on div "Uzdevums" at bounding box center [784, 81] width 197 height 27
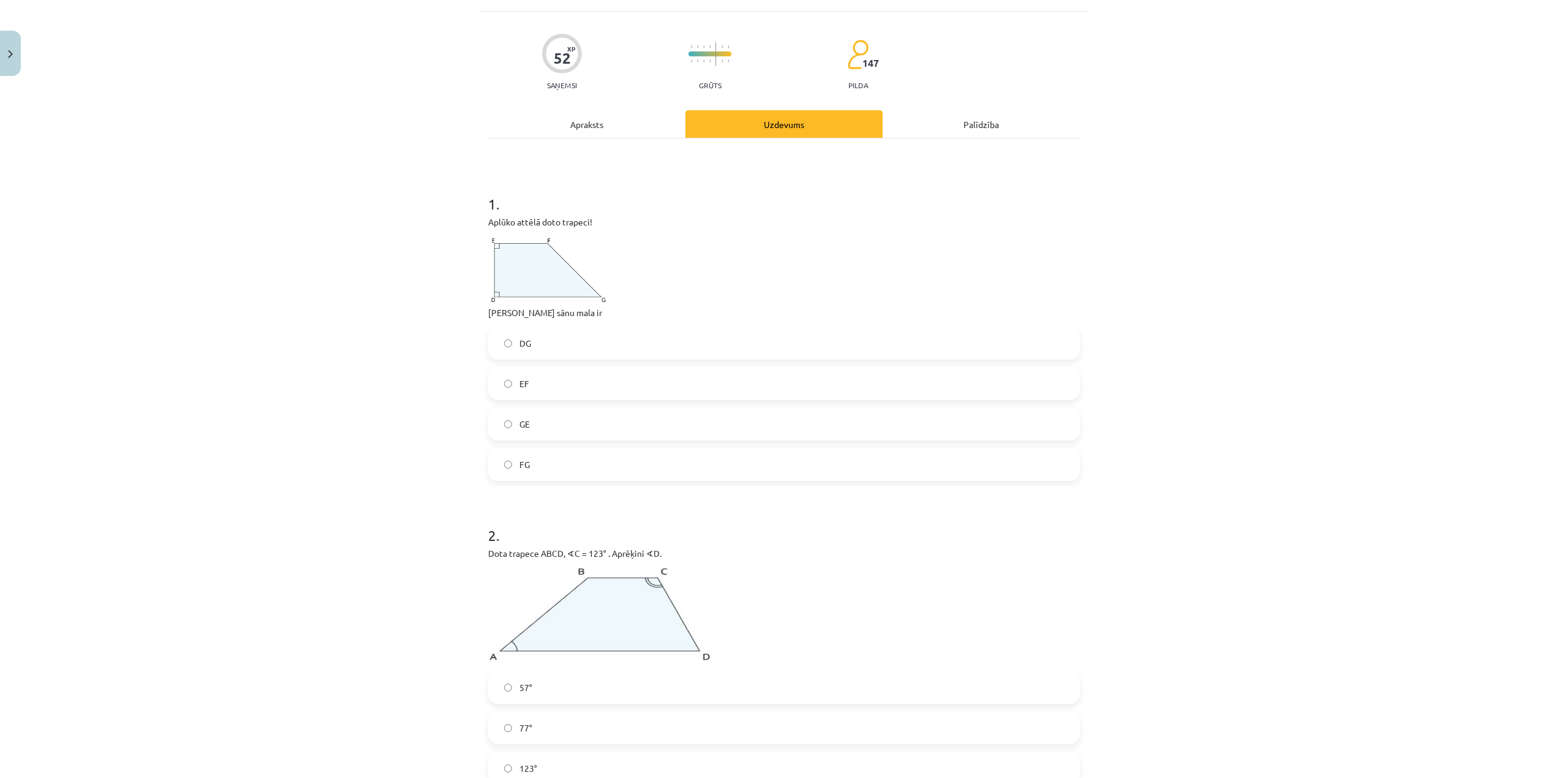
scroll to position [0, 0]
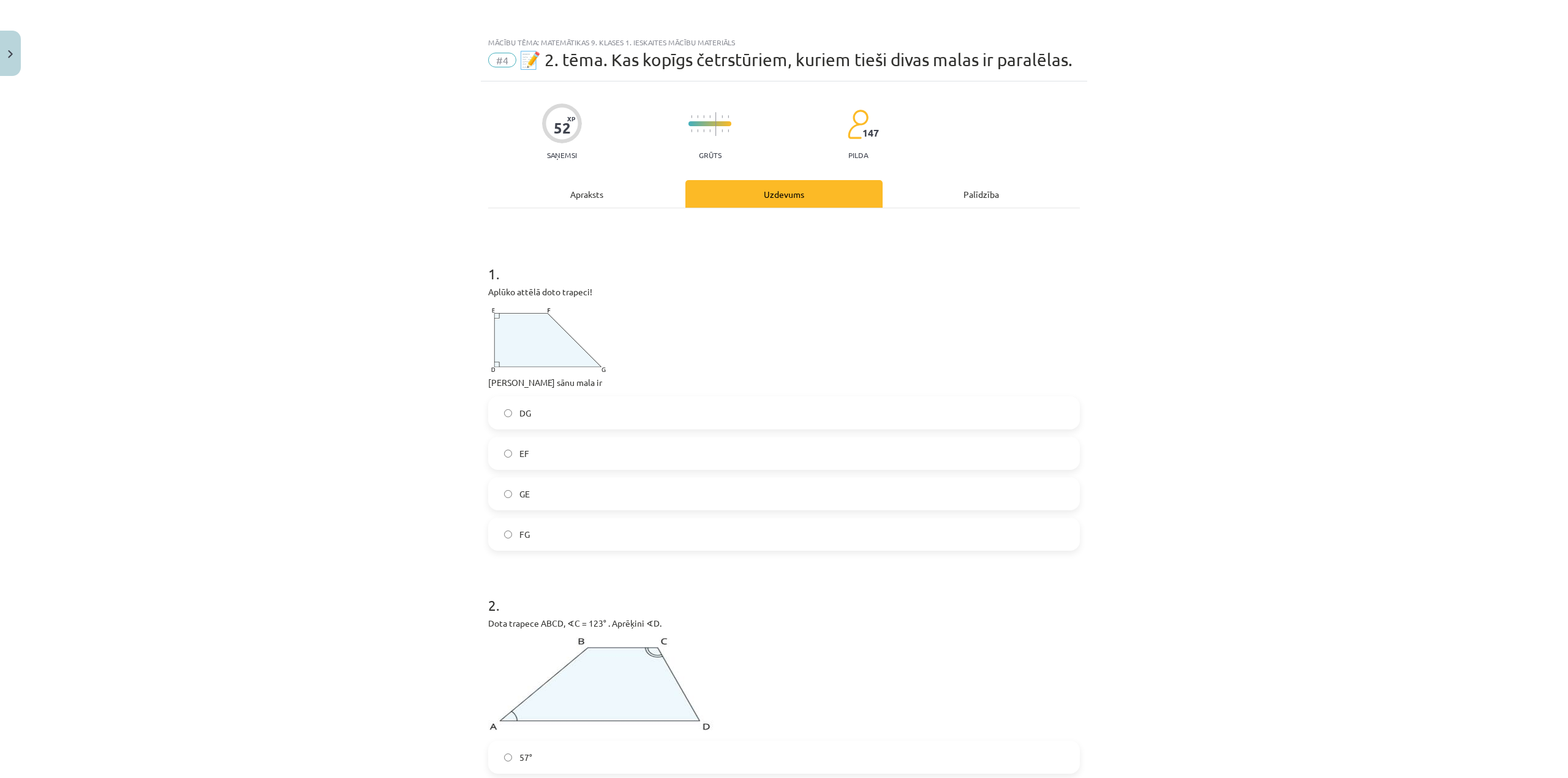
click at [601, 201] on div "Apraksts" at bounding box center [587, 194] width 197 height 27
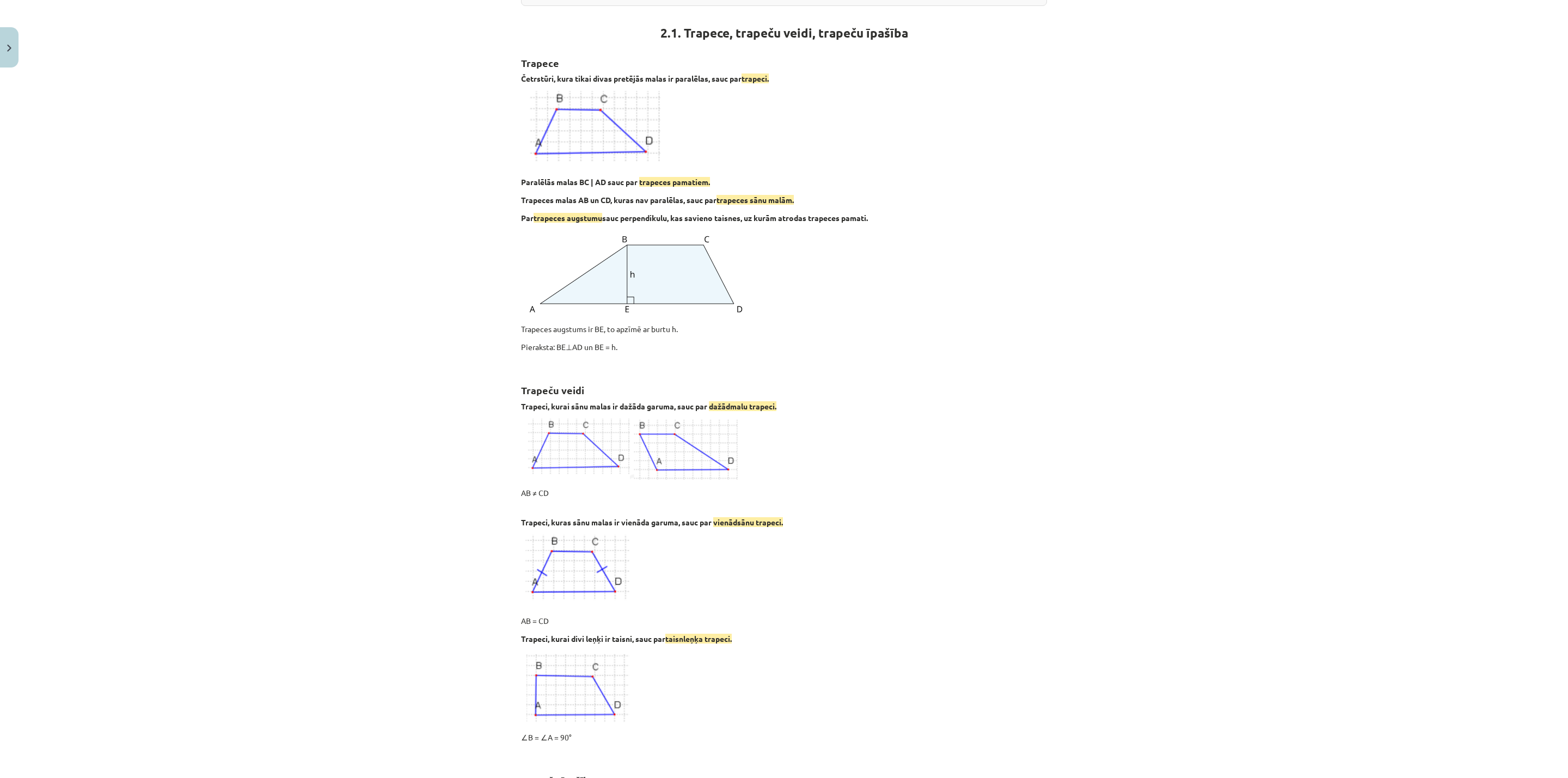
scroll to position [386, 0]
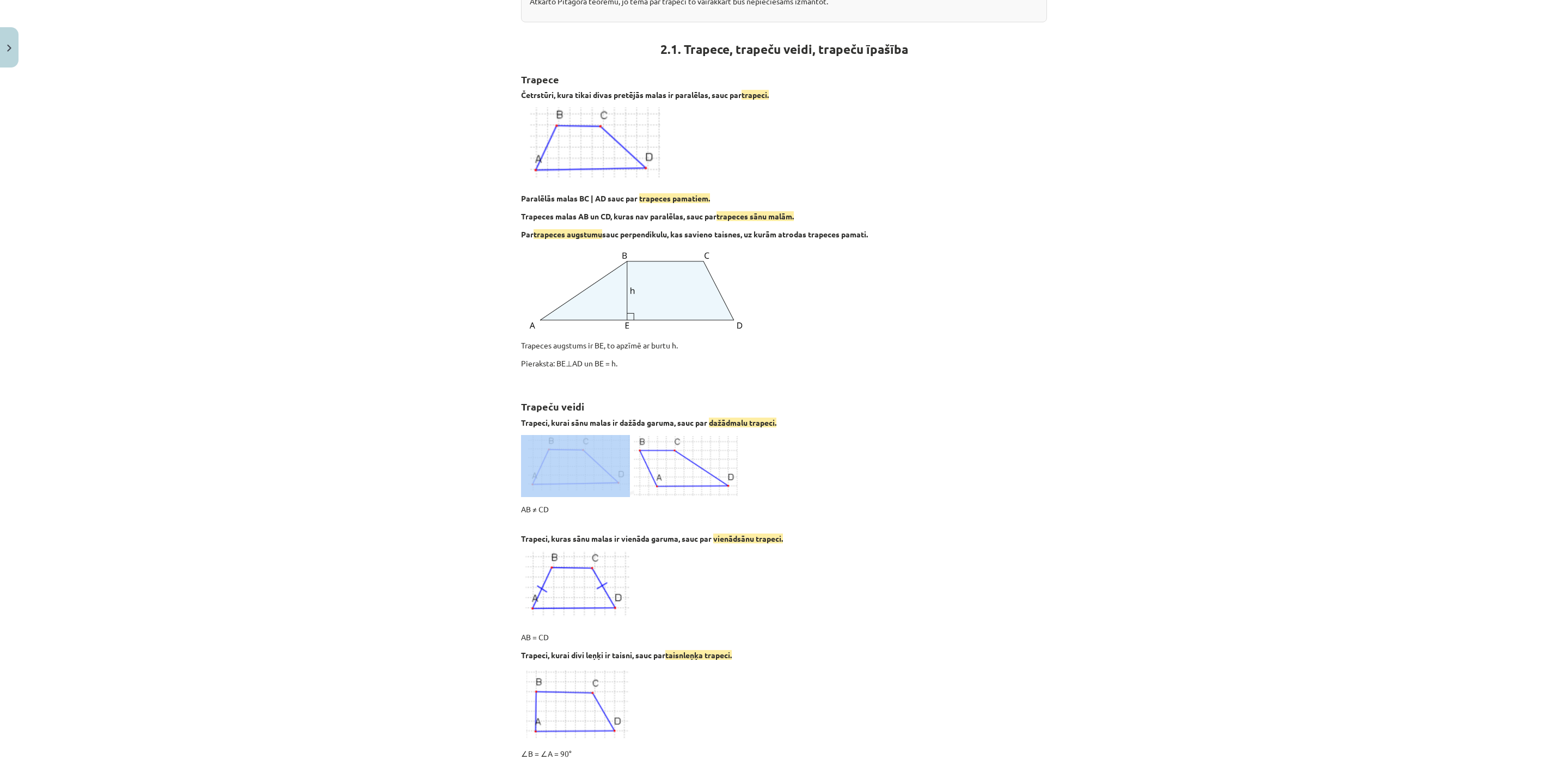
click at [1160, 431] on div "Mācību tēma: Matemātikas 9. klases 1. ieskaites mācību materiāls #4 📝 2. tēma. …" at bounding box center [784, 389] width 1568 height 778
click at [1160, 576] on div "Mācību tēma: Matemātikas 9. klases 1. ieskaites mācību materiāls #4 📝 2. tēma. …" at bounding box center [784, 389] width 1568 height 778
click at [647, 567] on p at bounding box center [784, 587] width 525 height 74
